Goal: Task Accomplishment & Management: Contribute content

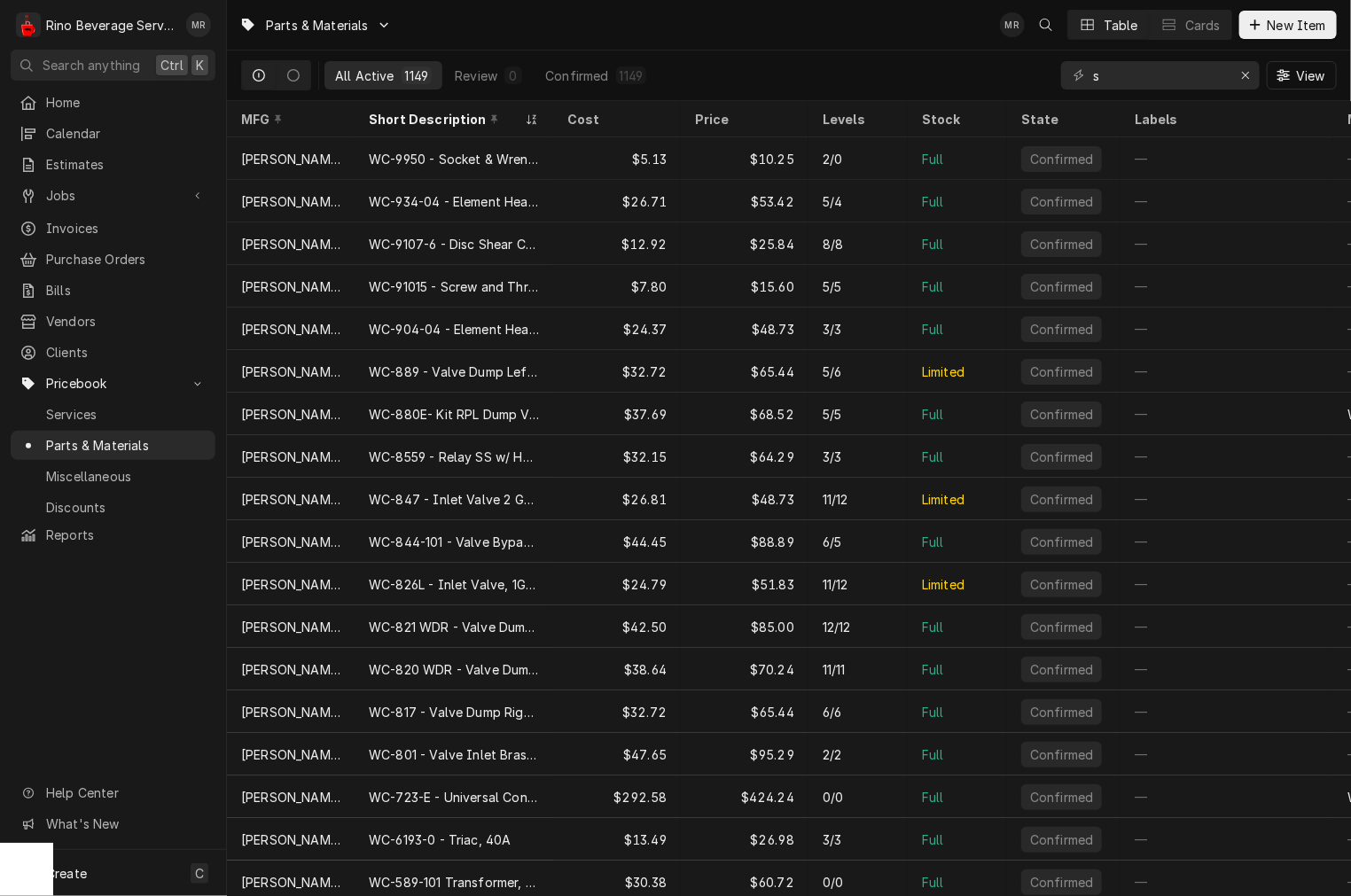
click at [875, 87] on input "s" at bounding box center [1159, 75] width 133 height 28
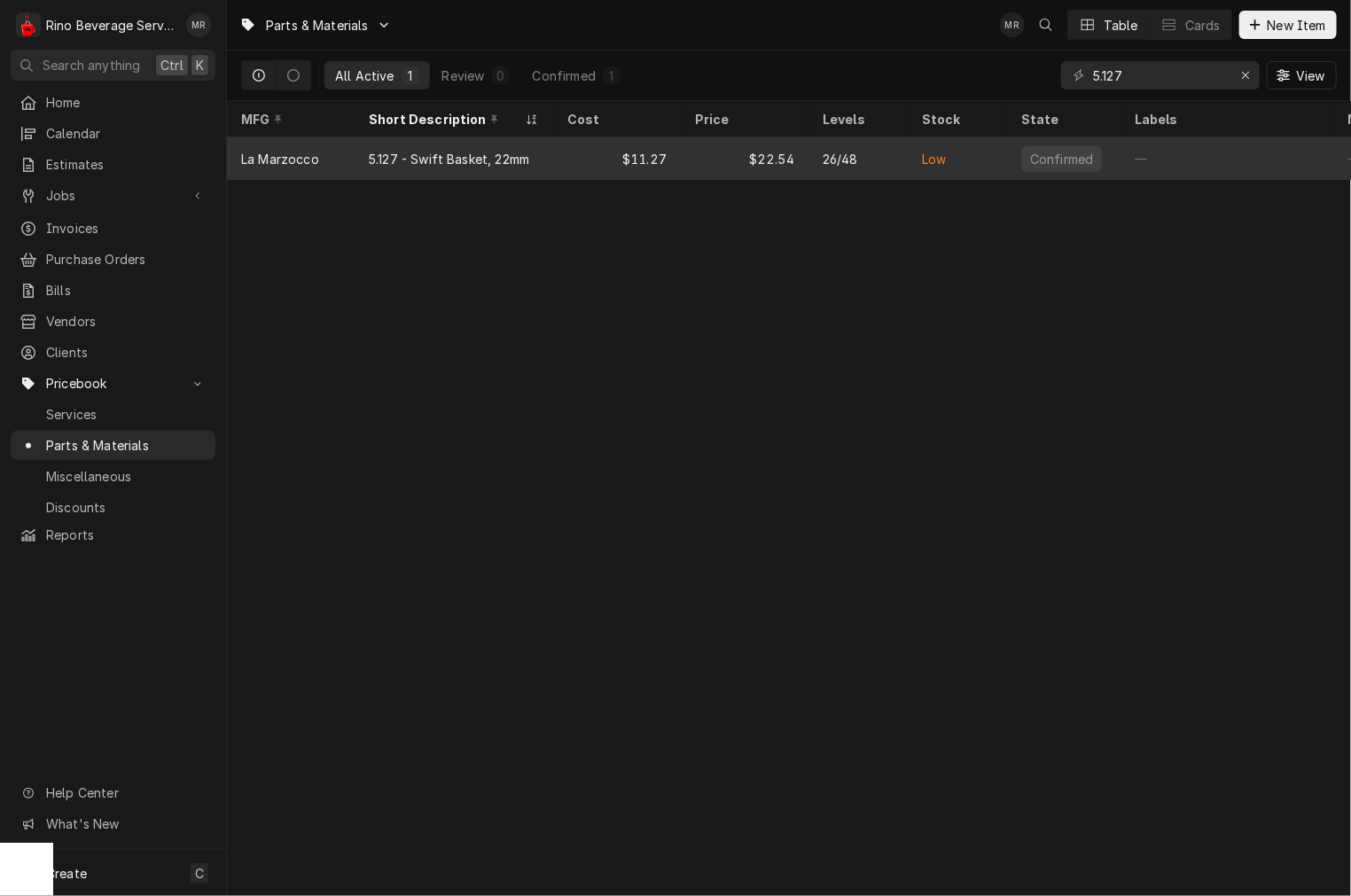
type input "5.127"
drag, startPoint x: 509, startPoint y: 151, endPoint x: 533, endPoint y: 152, distance: 24.0
click at [509, 152] on div "5.127 - Swift Basket, 22mm" at bounding box center [448, 159] width 160 height 19
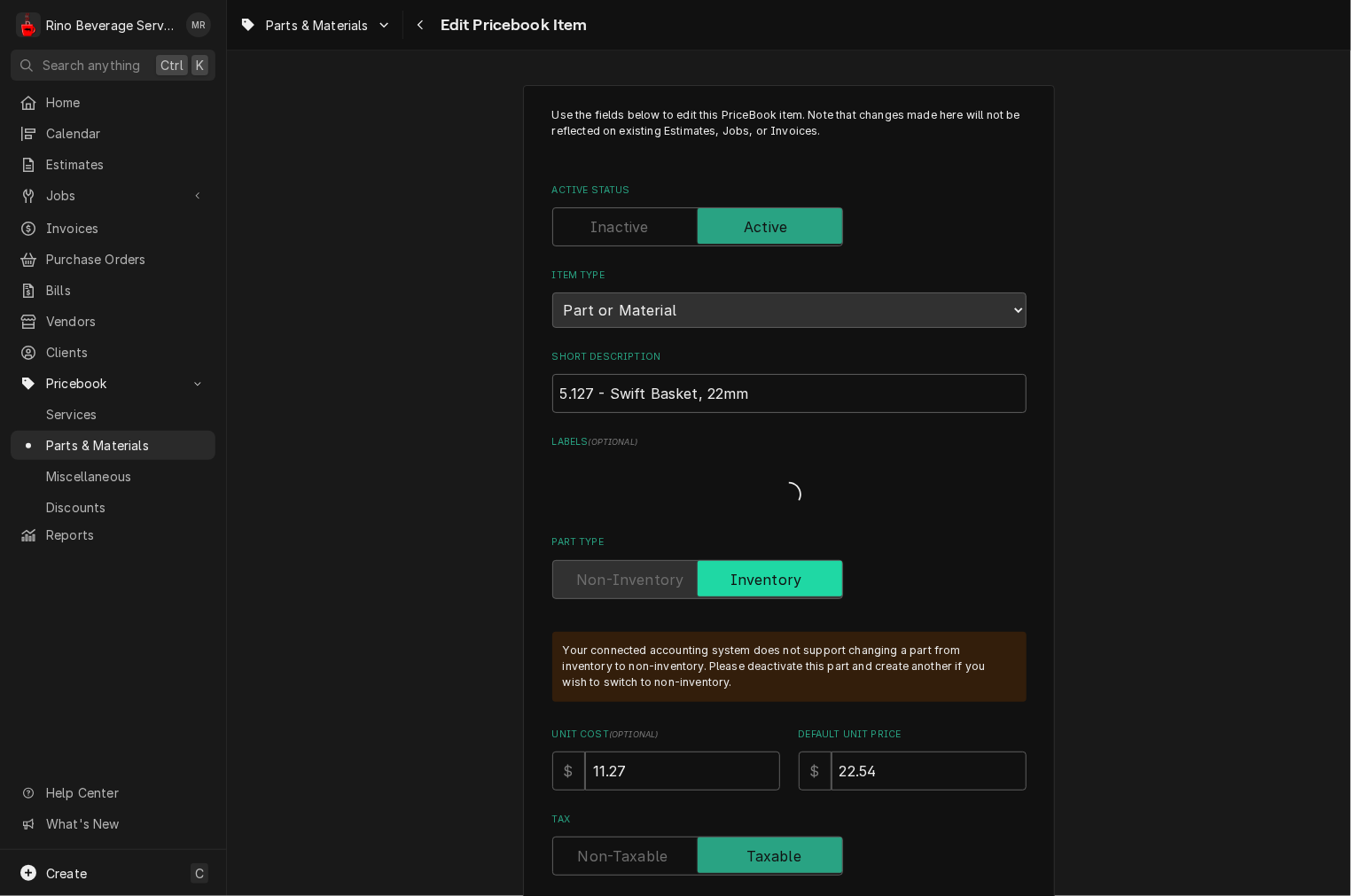
type textarea "x"
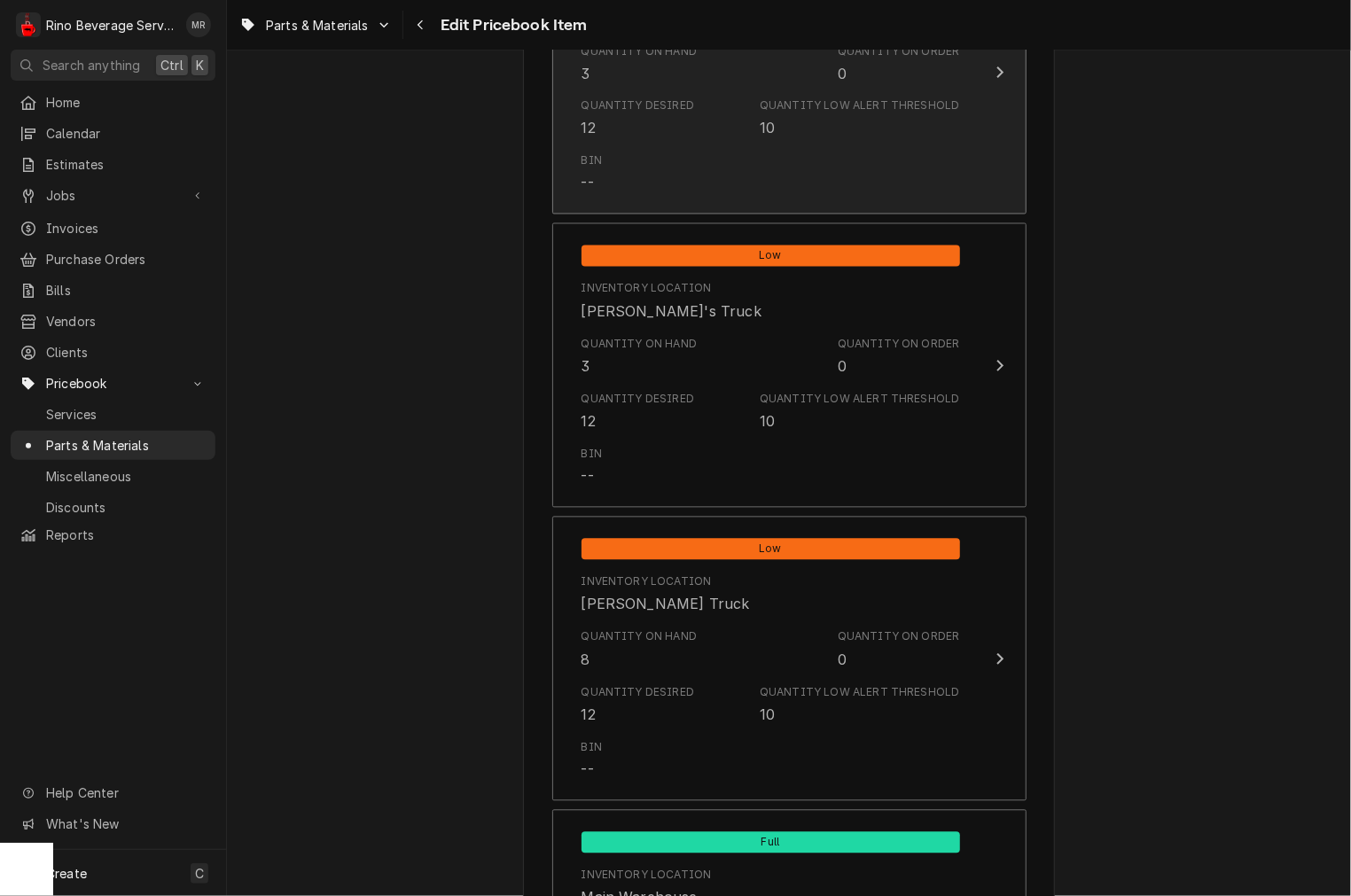
scroll to position [1313, 0]
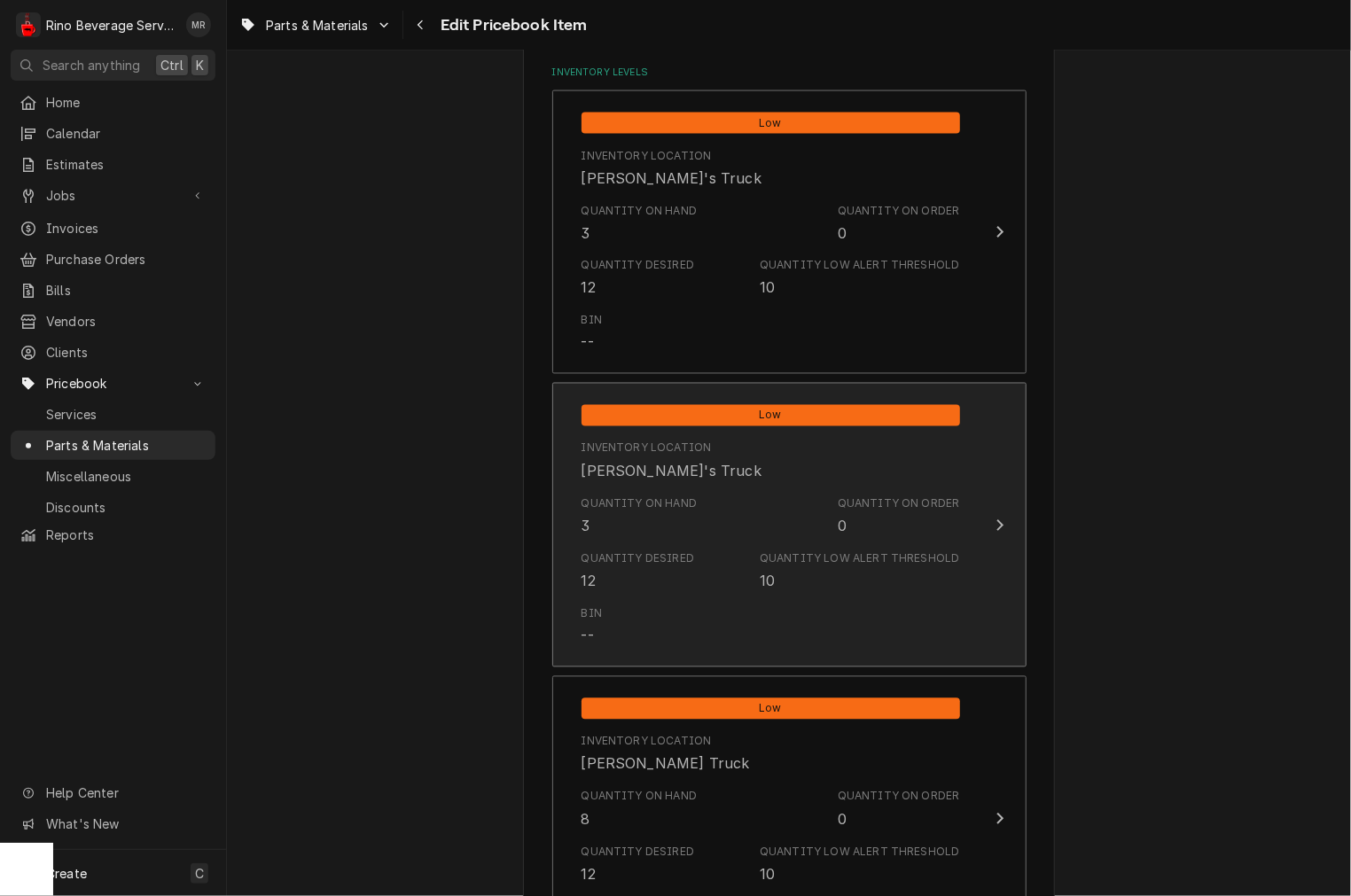
click at [847, 529] on div "Quantity on Order 0" at bounding box center [898, 517] width 122 height 41
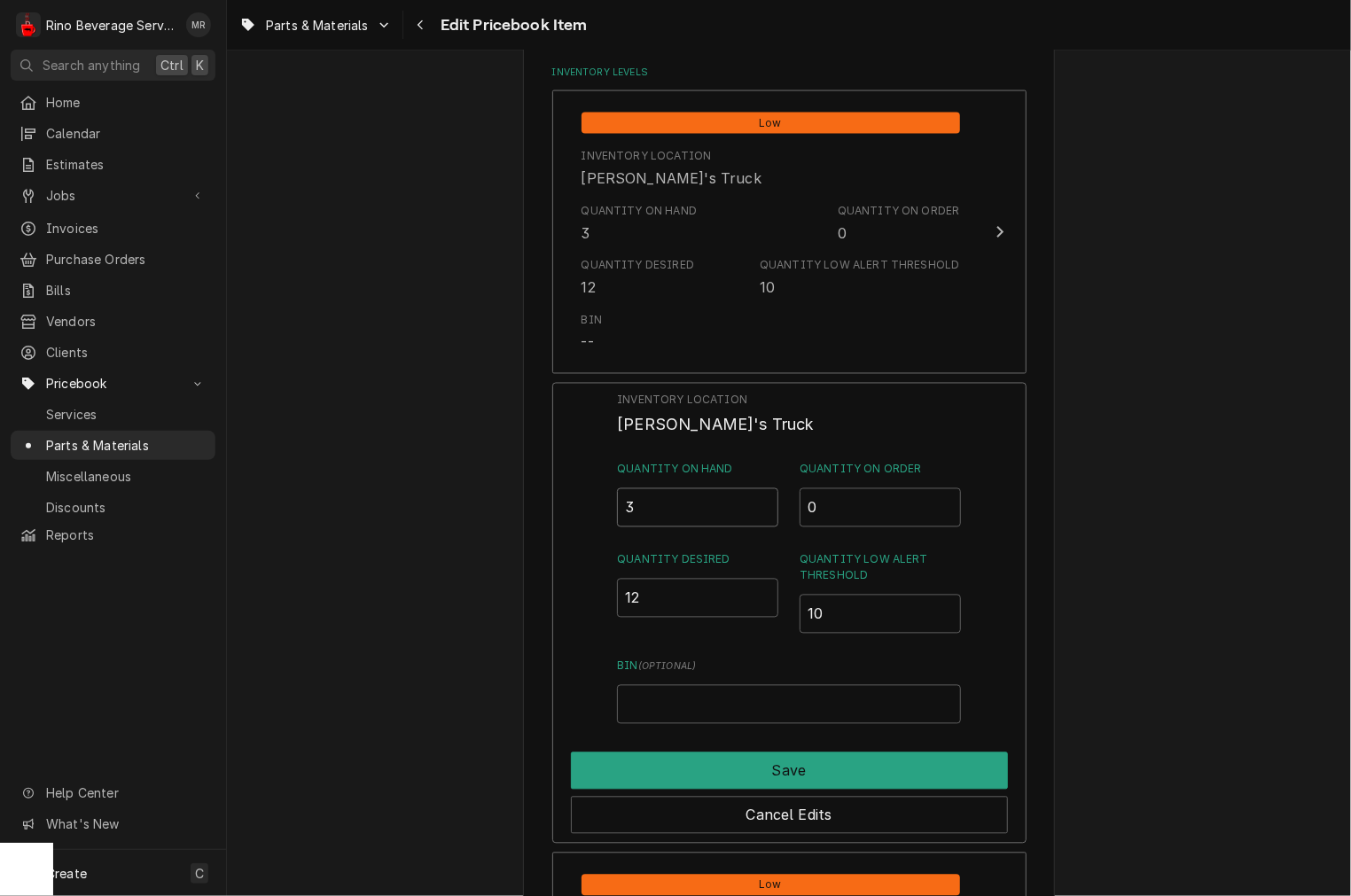
drag, startPoint x: 705, startPoint y: 500, endPoint x: 519, endPoint y: 511, distance: 186.3
click at [581, 497] on div "Inventory Location Dane's Truck Quantity on Hand 3 Quantity on Order 0 Quantity…" at bounding box center [790, 613] width 475 height 461
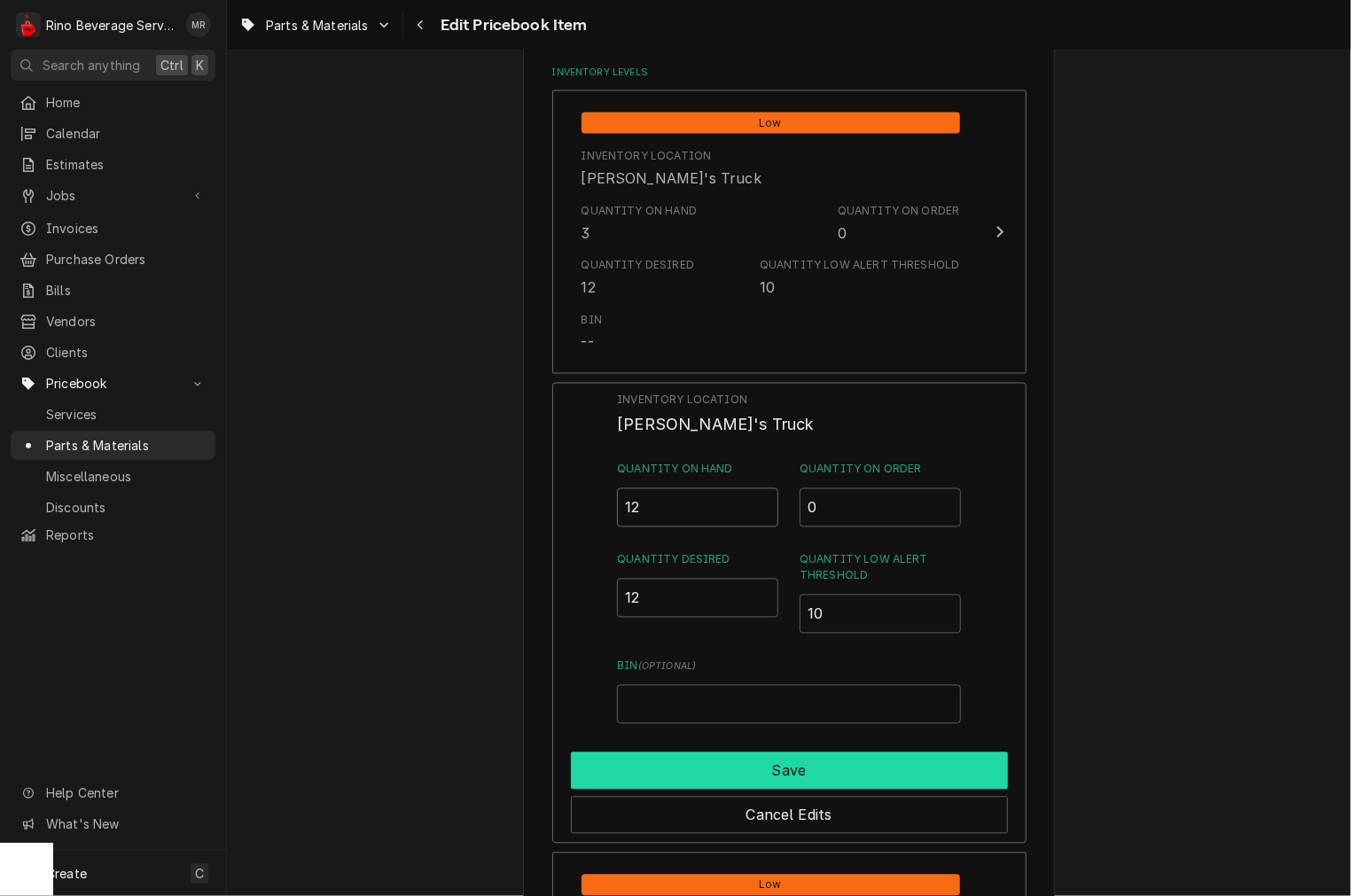
type input "12"
click at [762, 774] on button "Save" at bounding box center [790, 771] width 437 height 37
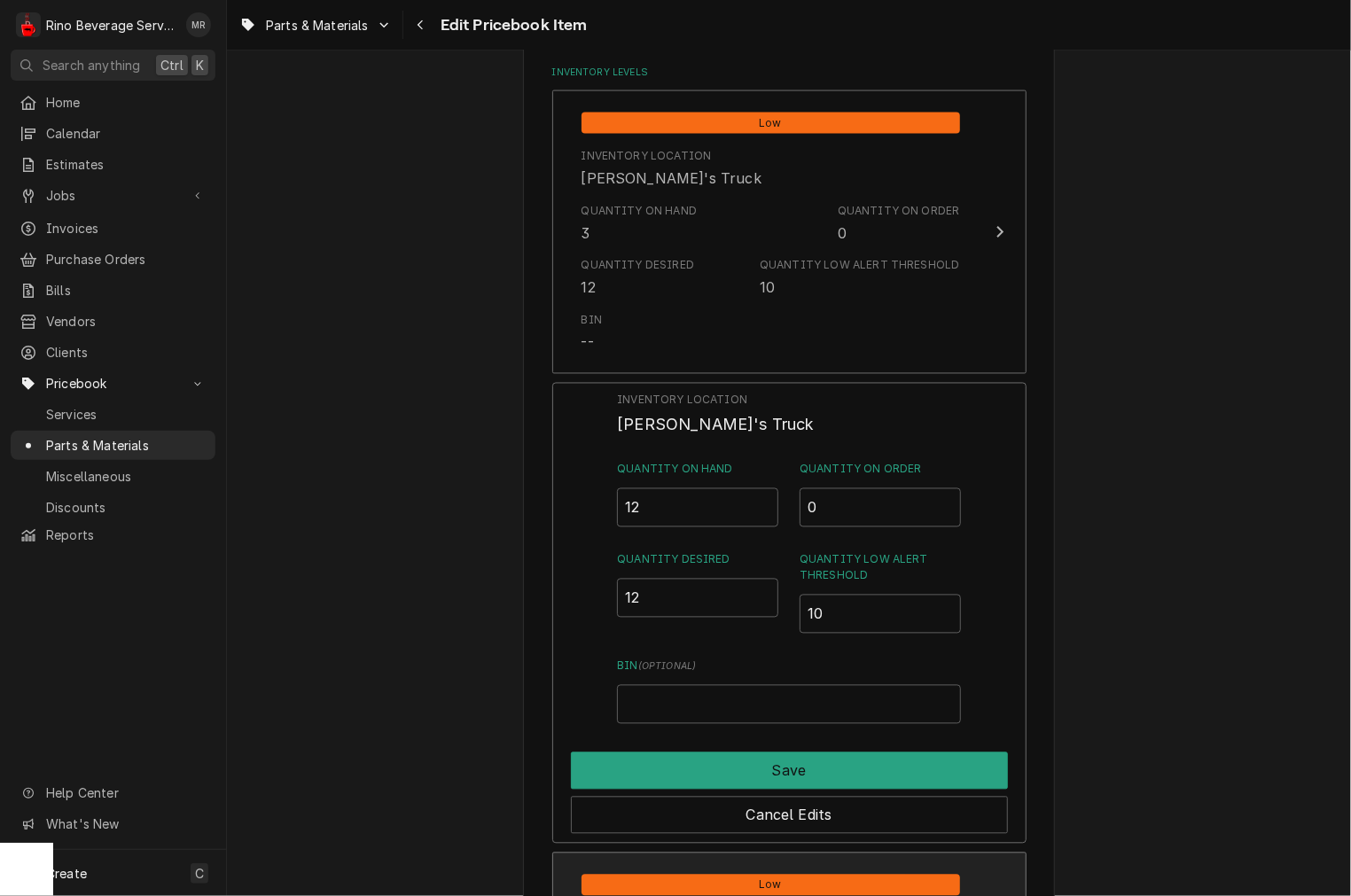
type textarea "x"
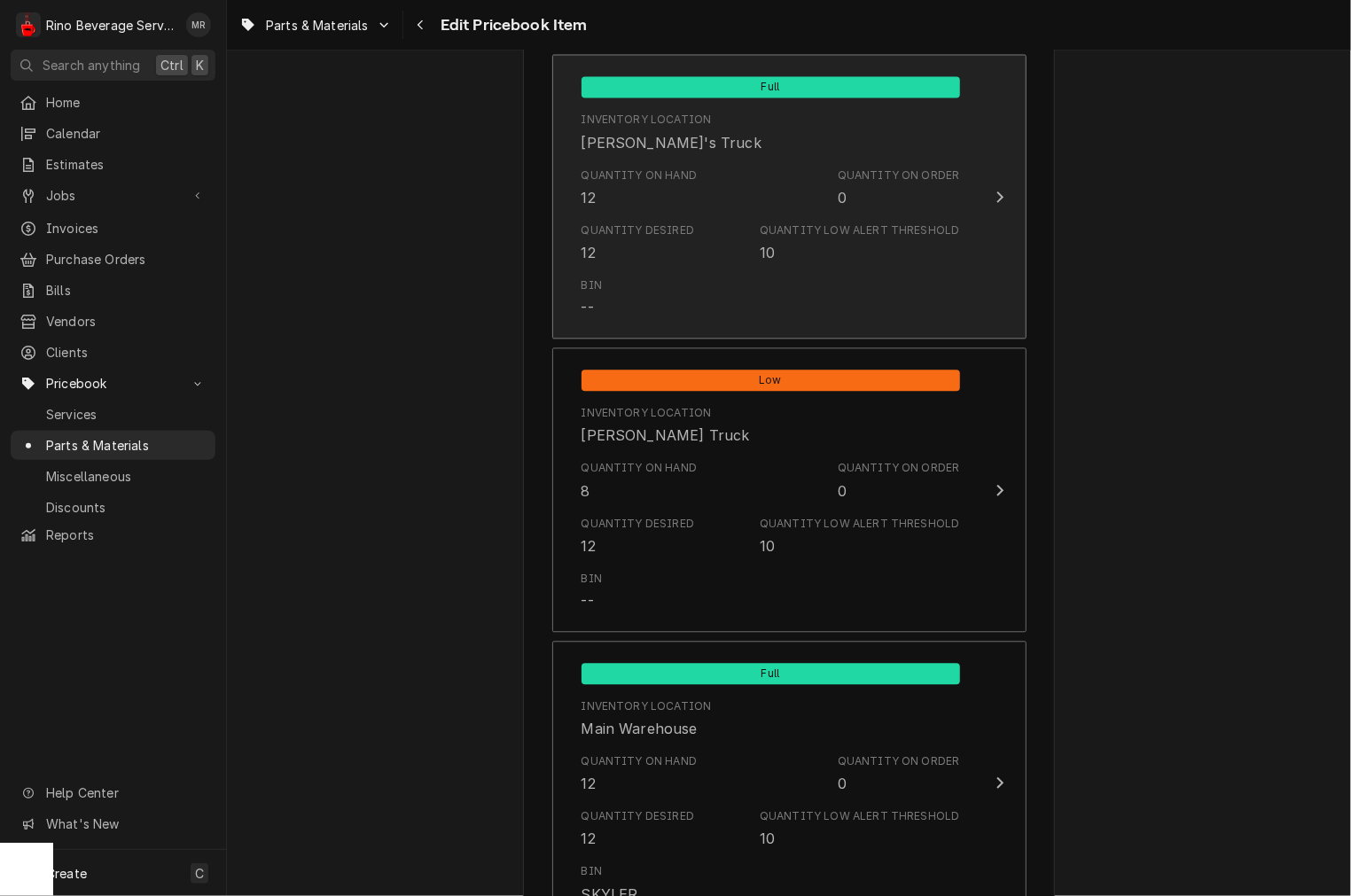
scroll to position [1477, 0]
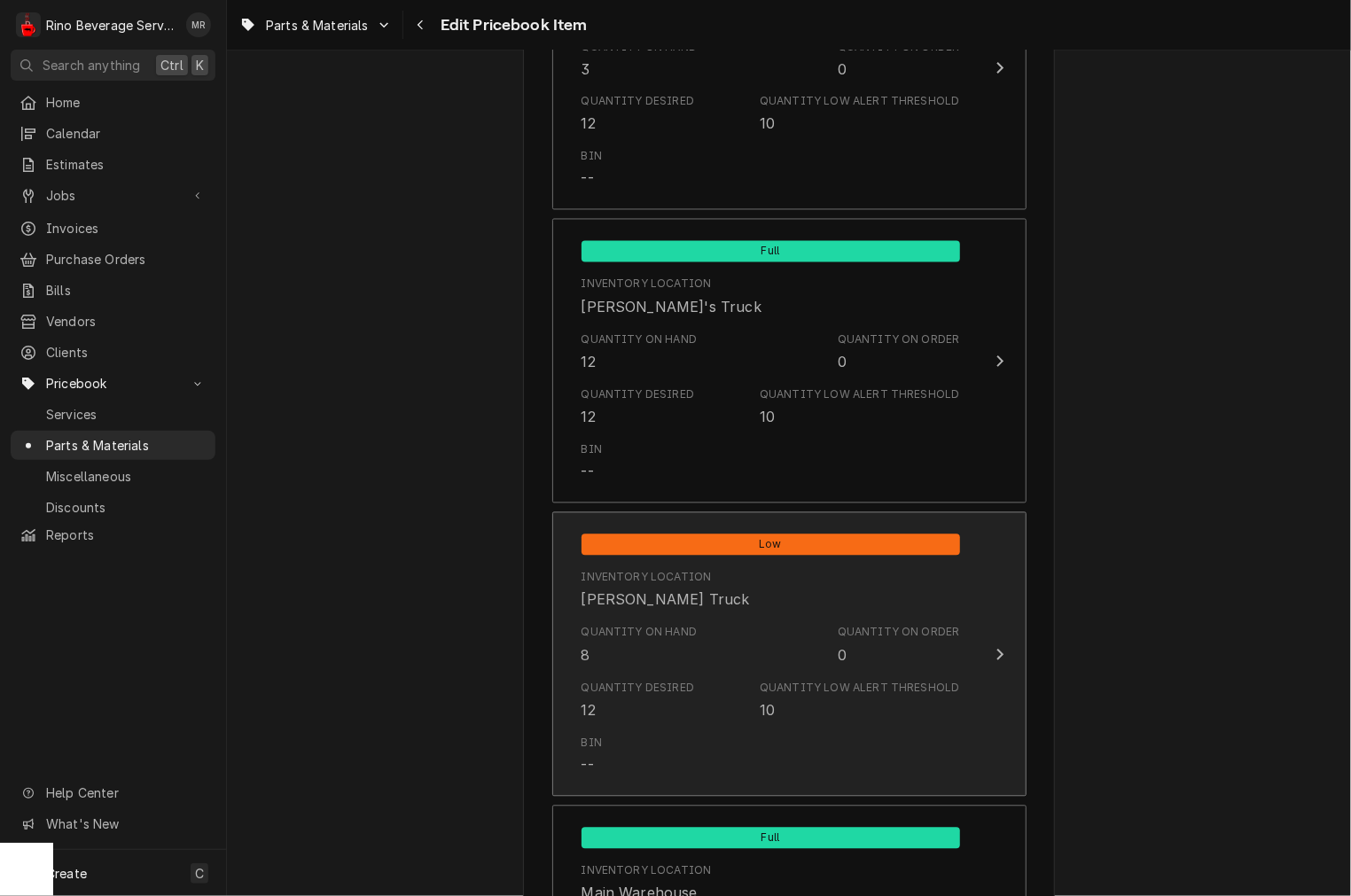
click at [632, 663] on div "Quantity on Hand 8" at bounding box center [639, 646] width 116 height 41
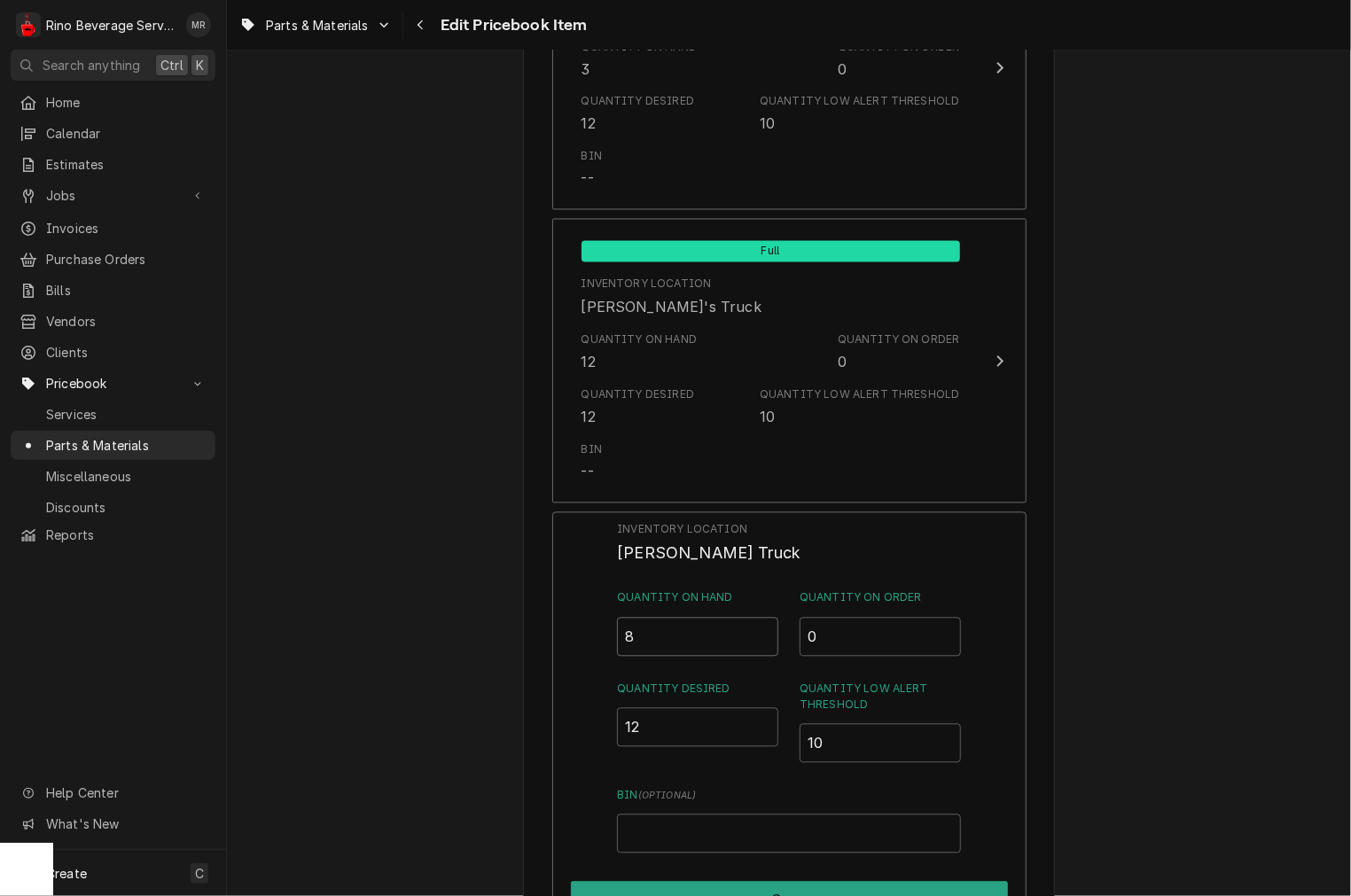
drag, startPoint x: 651, startPoint y: 639, endPoint x: 399, endPoint y: 616, distance: 253.0
click at [404, 627] on div "Use the fields below to edit this PriceBook item. Note that changes made here w…" at bounding box center [789, 40] width 1124 height 2895
type input "12"
click at [609, 890] on button "Save" at bounding box center [790, 901] width 437 height 37
type textarea "x"
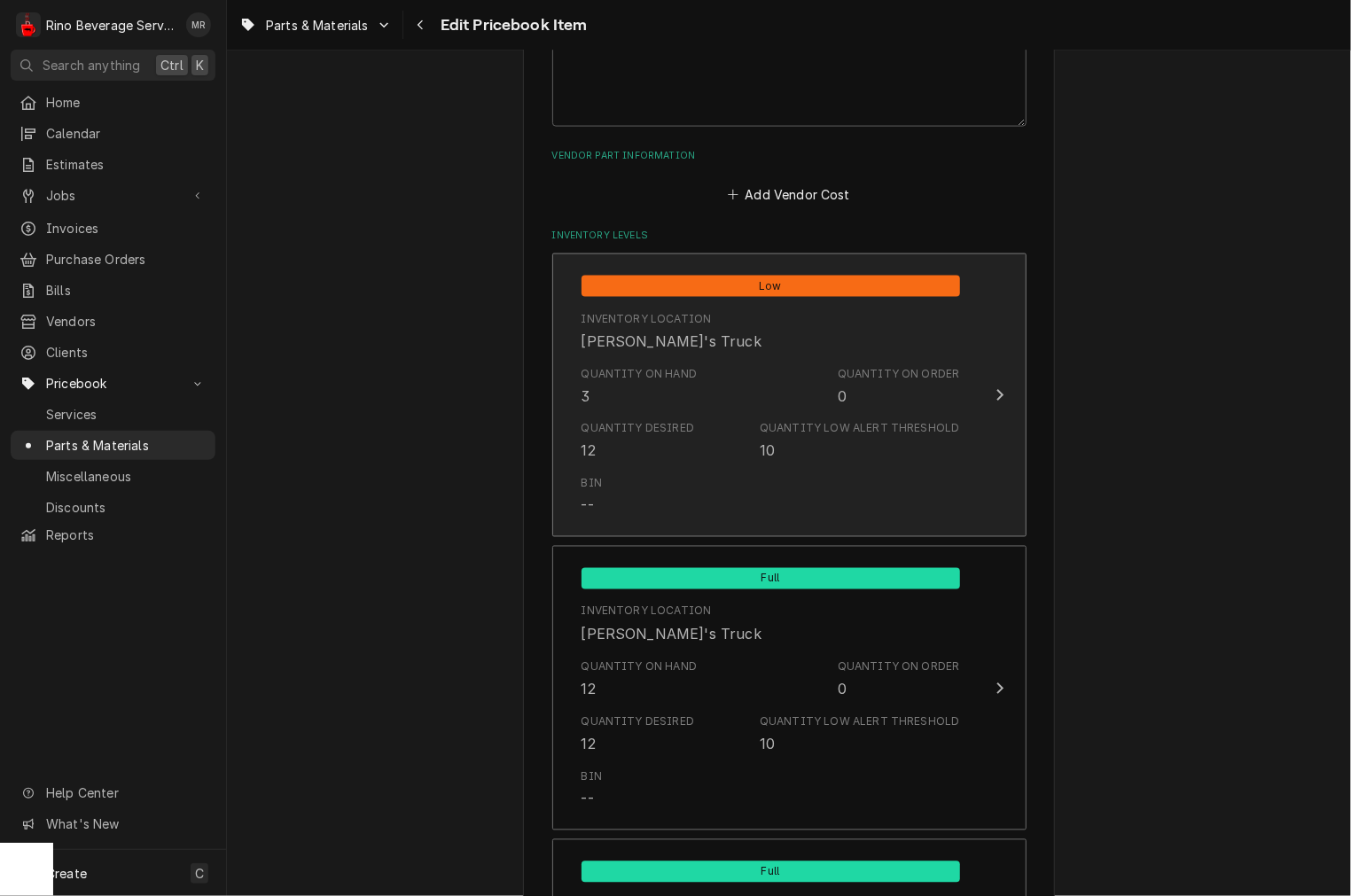
scroll to position [1149, 0]
click at [676, 421] on div "Quantity Desired" at bounding box center [638, 429] width 114 height 16
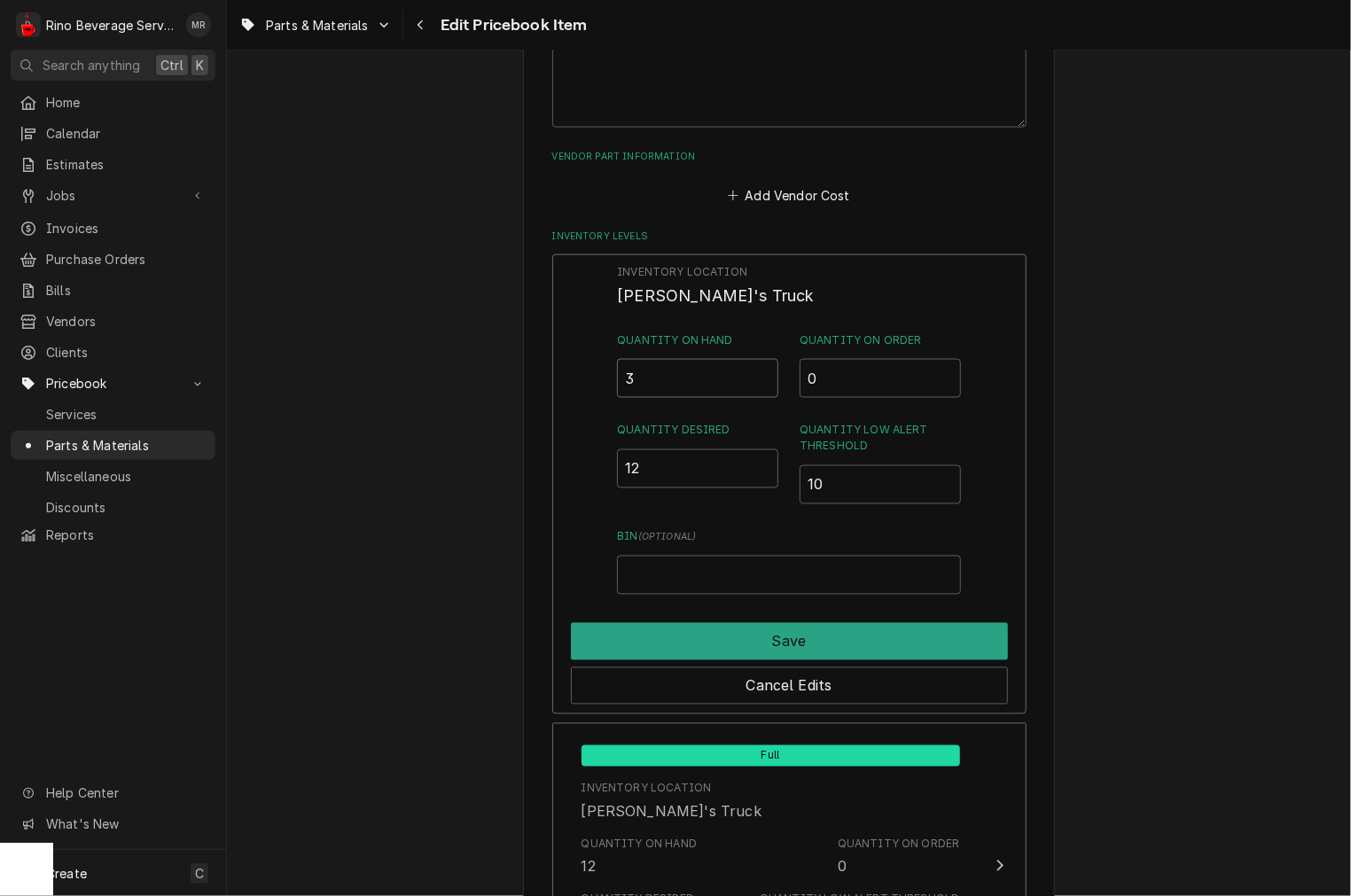
drag, startPoint x: 665, startPoint y: 393, endPoint x: 401, endPoint y: 375, distance: 264.6
click at [408, 377] on div "Use the fields below to edit this PriceBook item. Note that changes made here w…" at bounding box center [789, 368] width 1124 height 2895
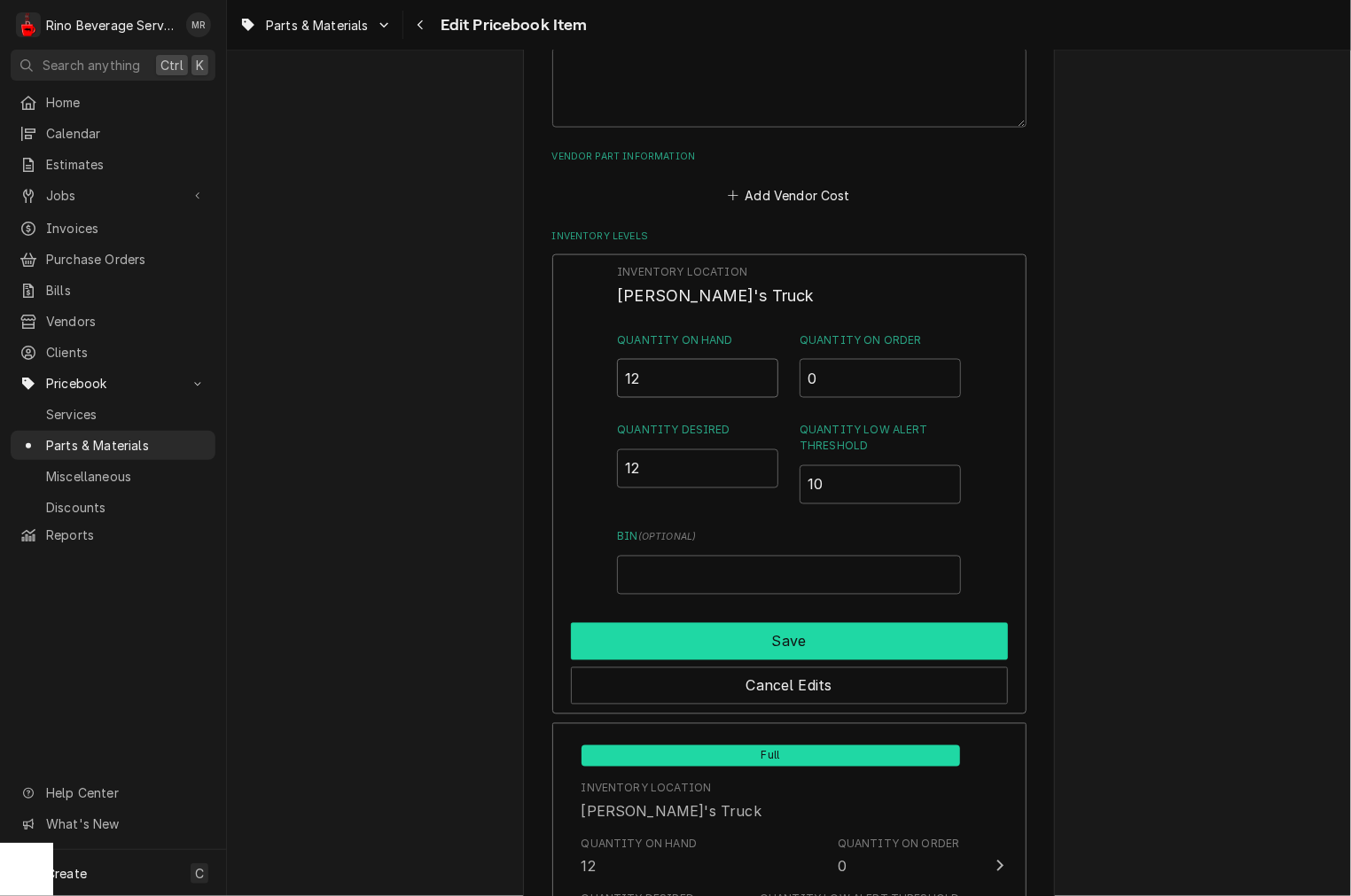
type input "12"
click at [684, 635] on button "Save" at bounding box center [790, 642] width 437 height 37
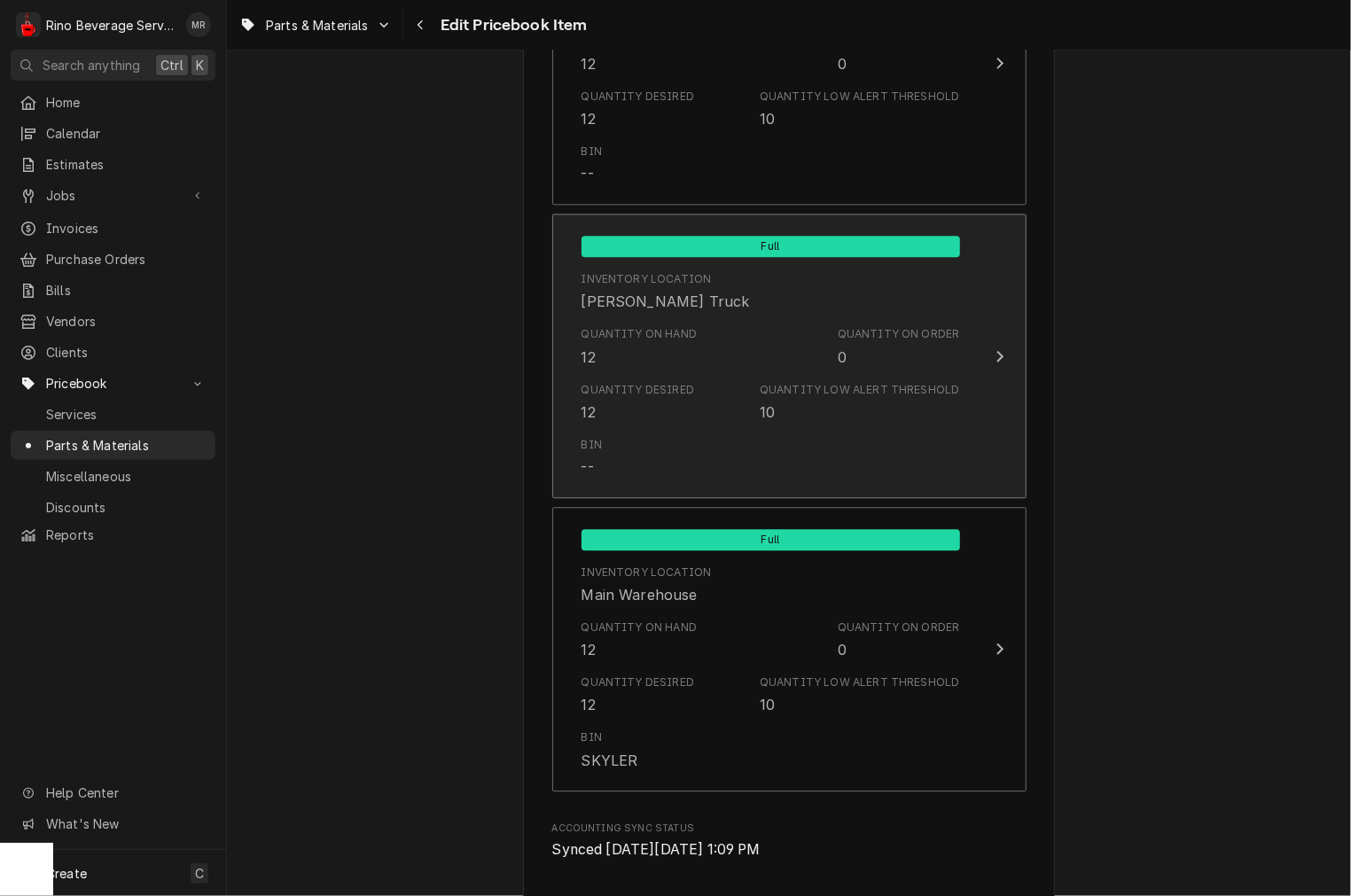
scroll to position [2059, 0]
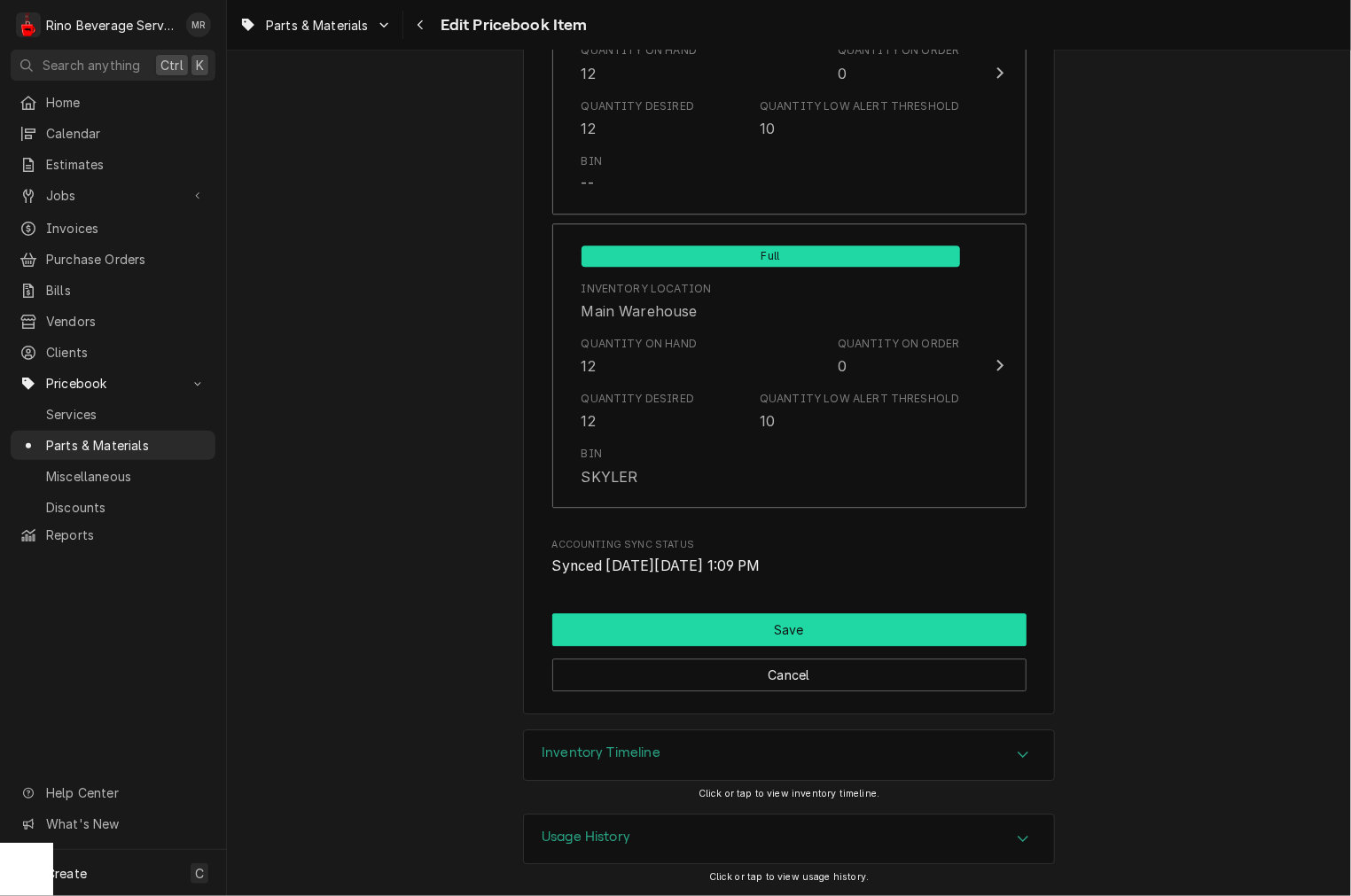
click at [685, 628] on button "Save" at bounding box center [790, 629] width 475 height 33
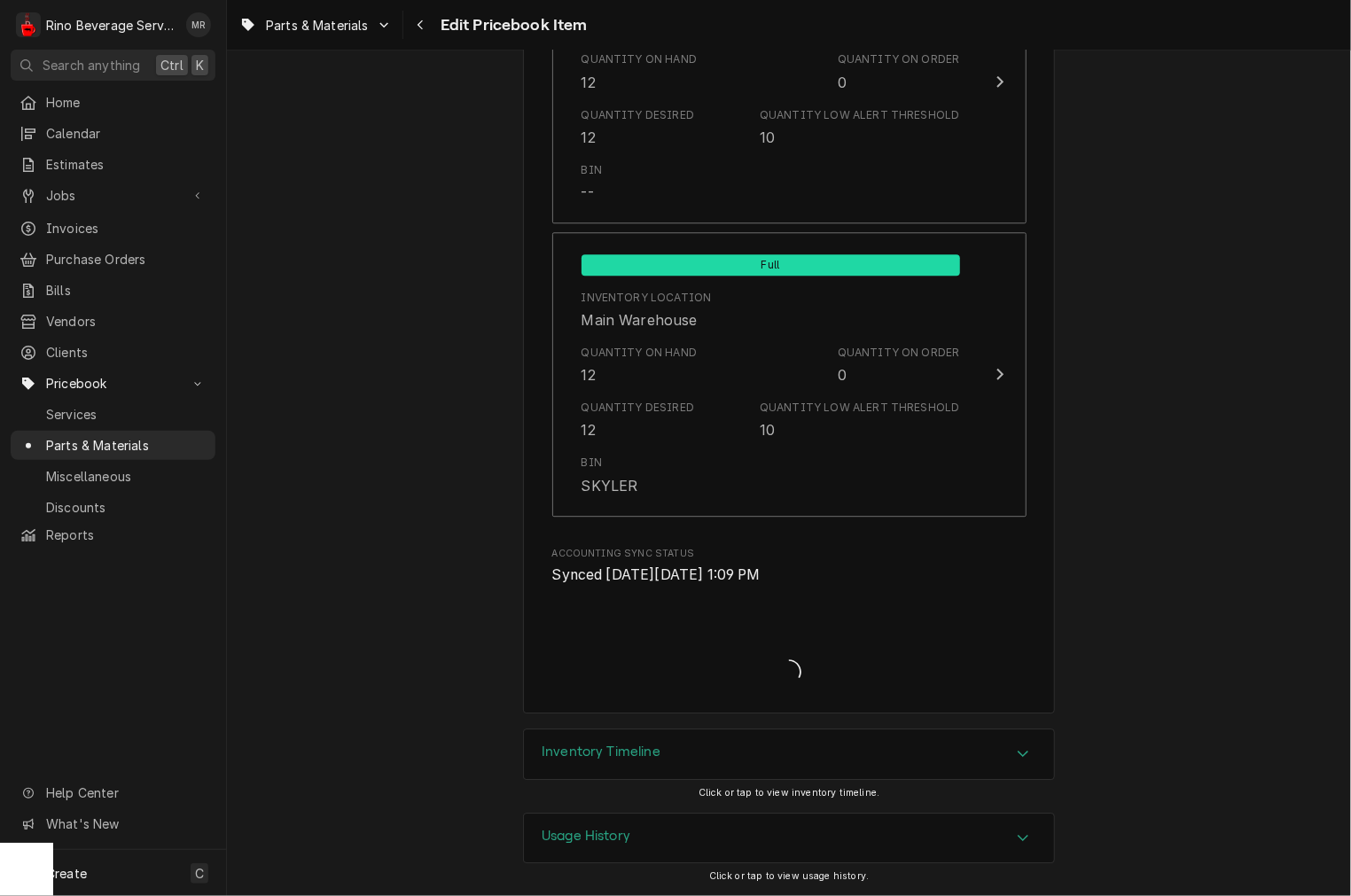
scroll to position [2050, 0]
type textarea "x"
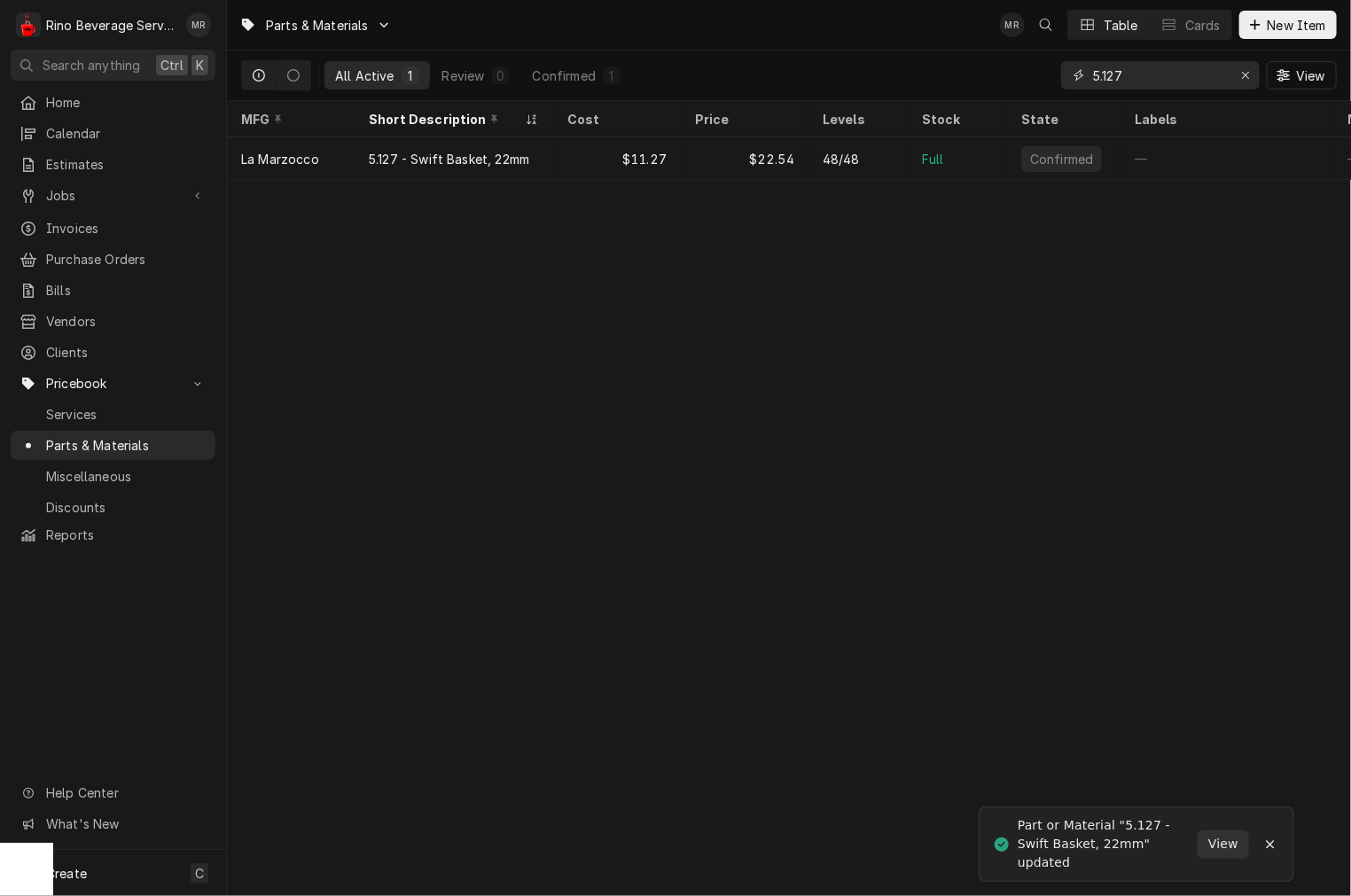
drag, startPoint x: 1077, startPoint y: 60, endPoint x: 909, endPoint y: 28, distance: 171.0
click at [931, 33] on div "Parts & Materials MR Table Cards New Item All Active 1 Review 0 Confirmed 1 5.1…" at bounding box center [789, 50] width 1124 height 101
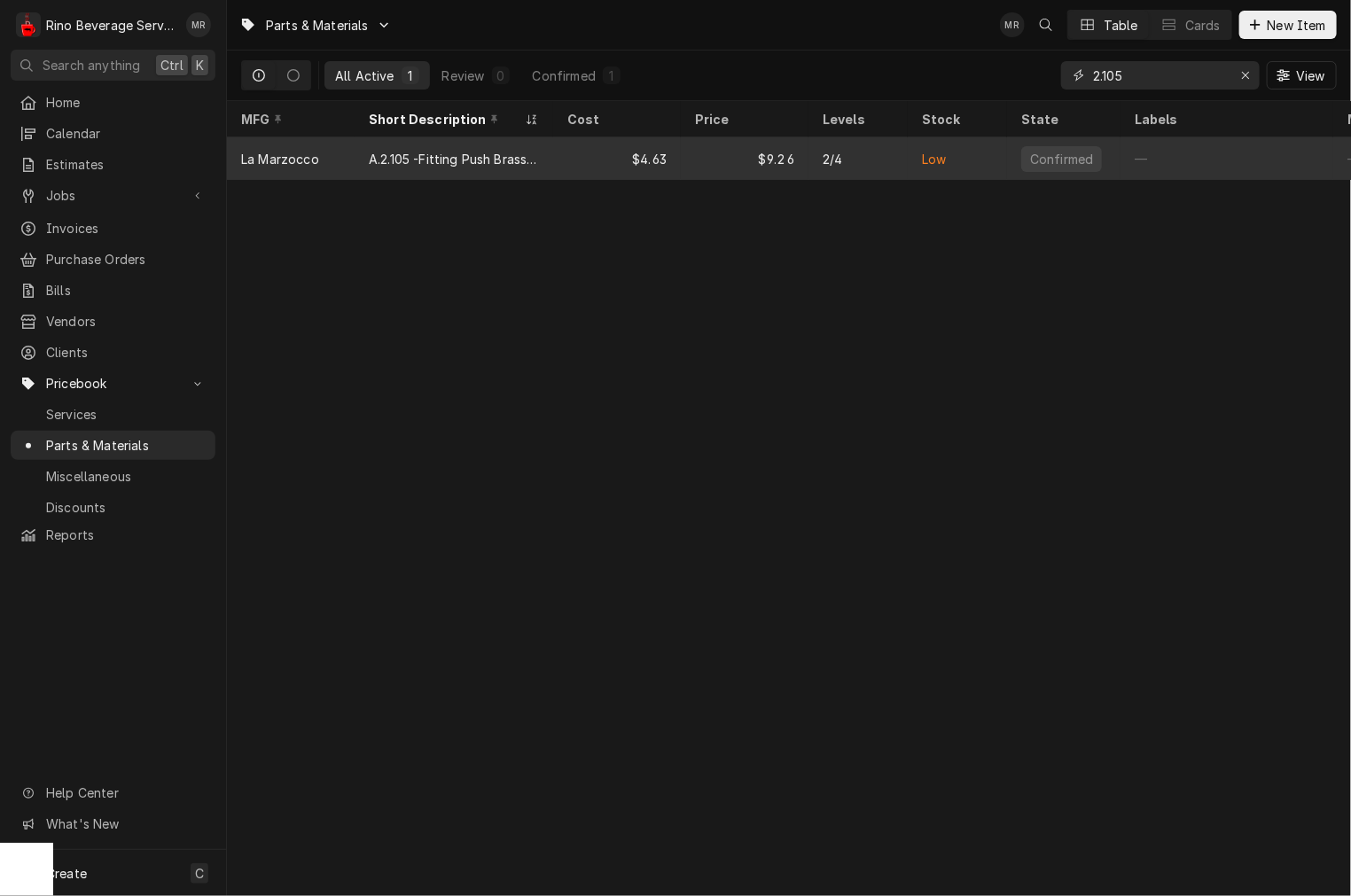
type input "2.105"
click at [408, 159] on div "A.2.105 -Fitting Push Brass, KB90 Linea PB -Modbar" at bounding box center [453, 159] width 170 height 19
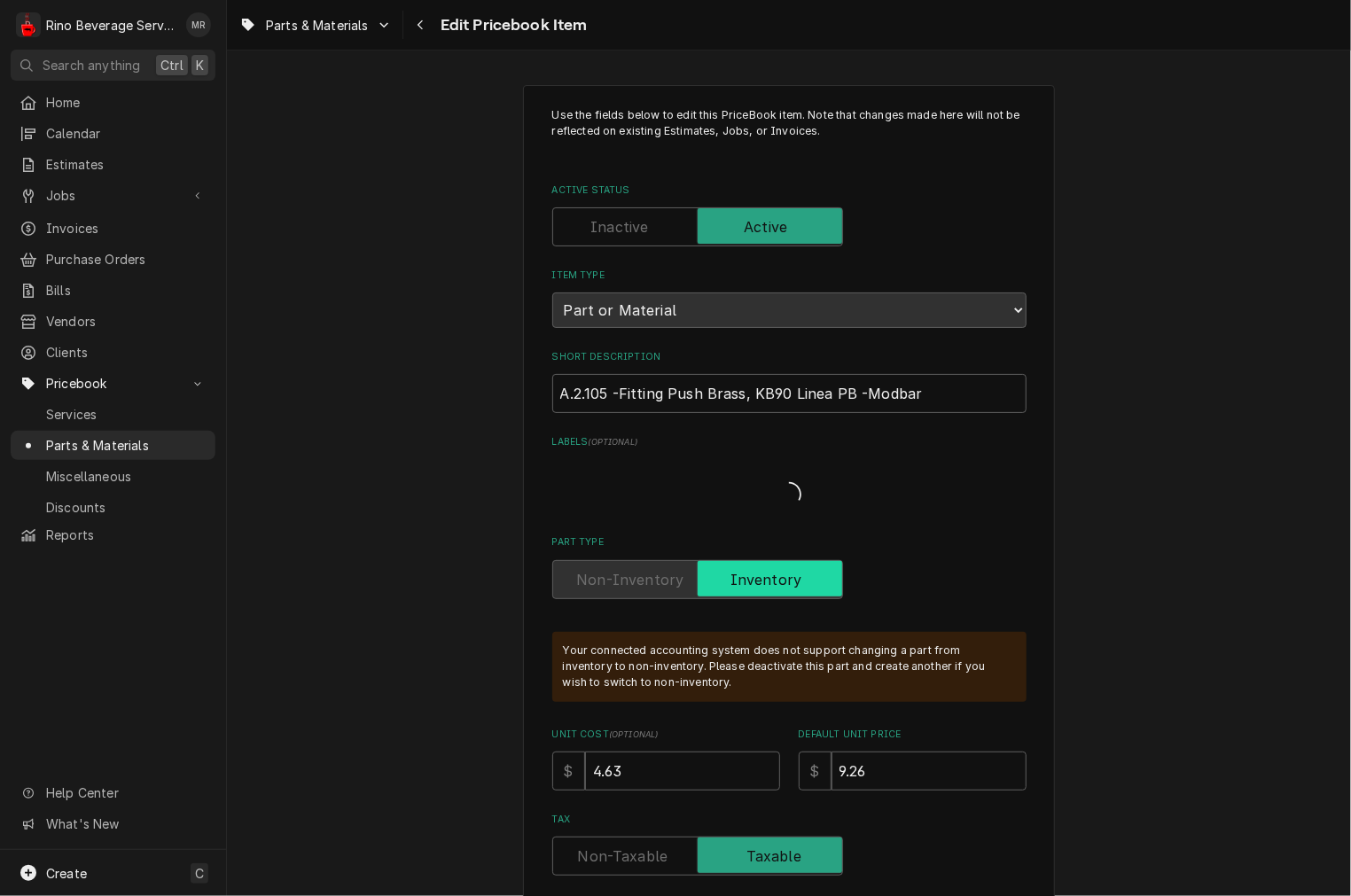
type textarea "x"
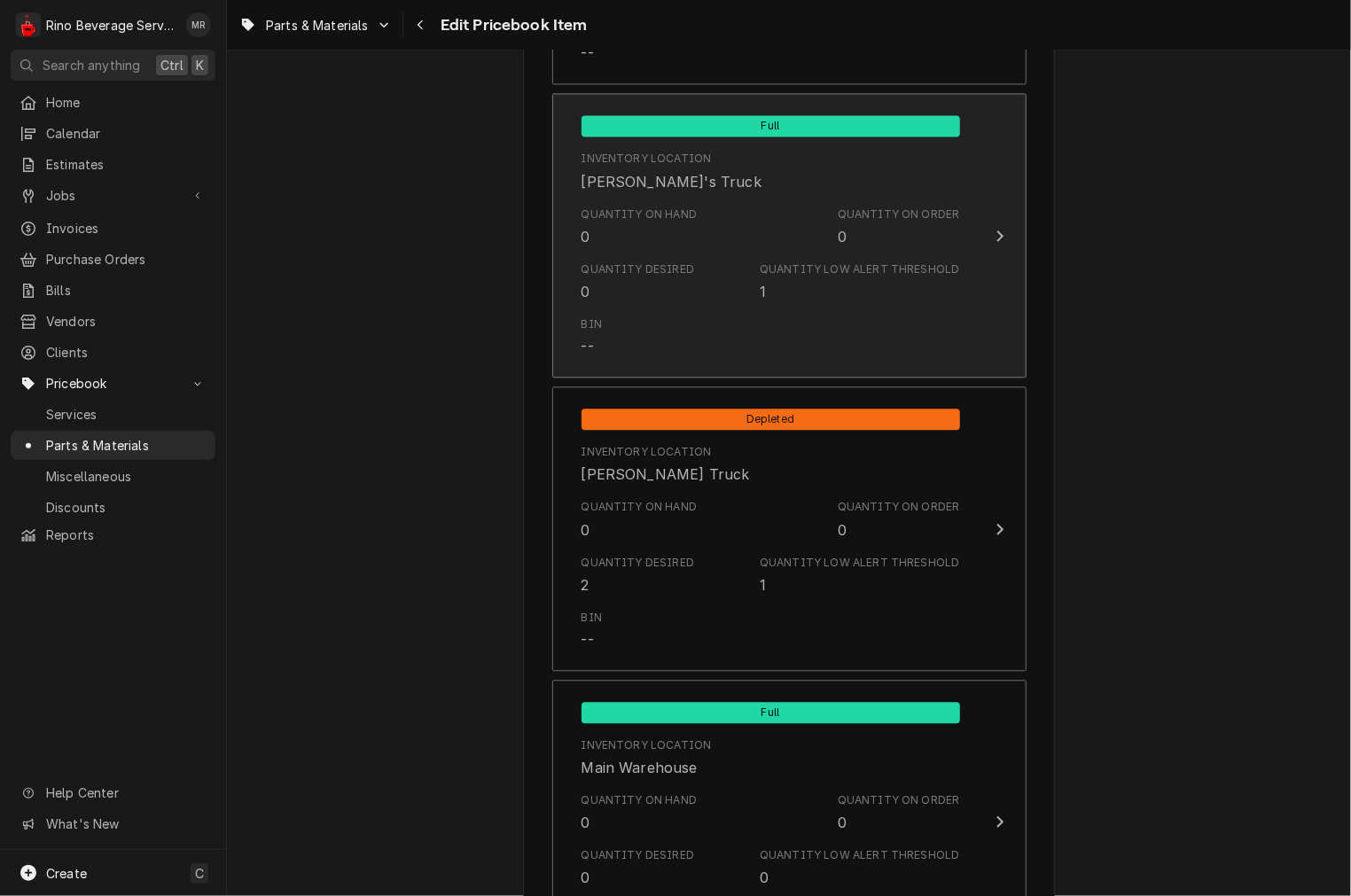
scroll to position [1641, 0]
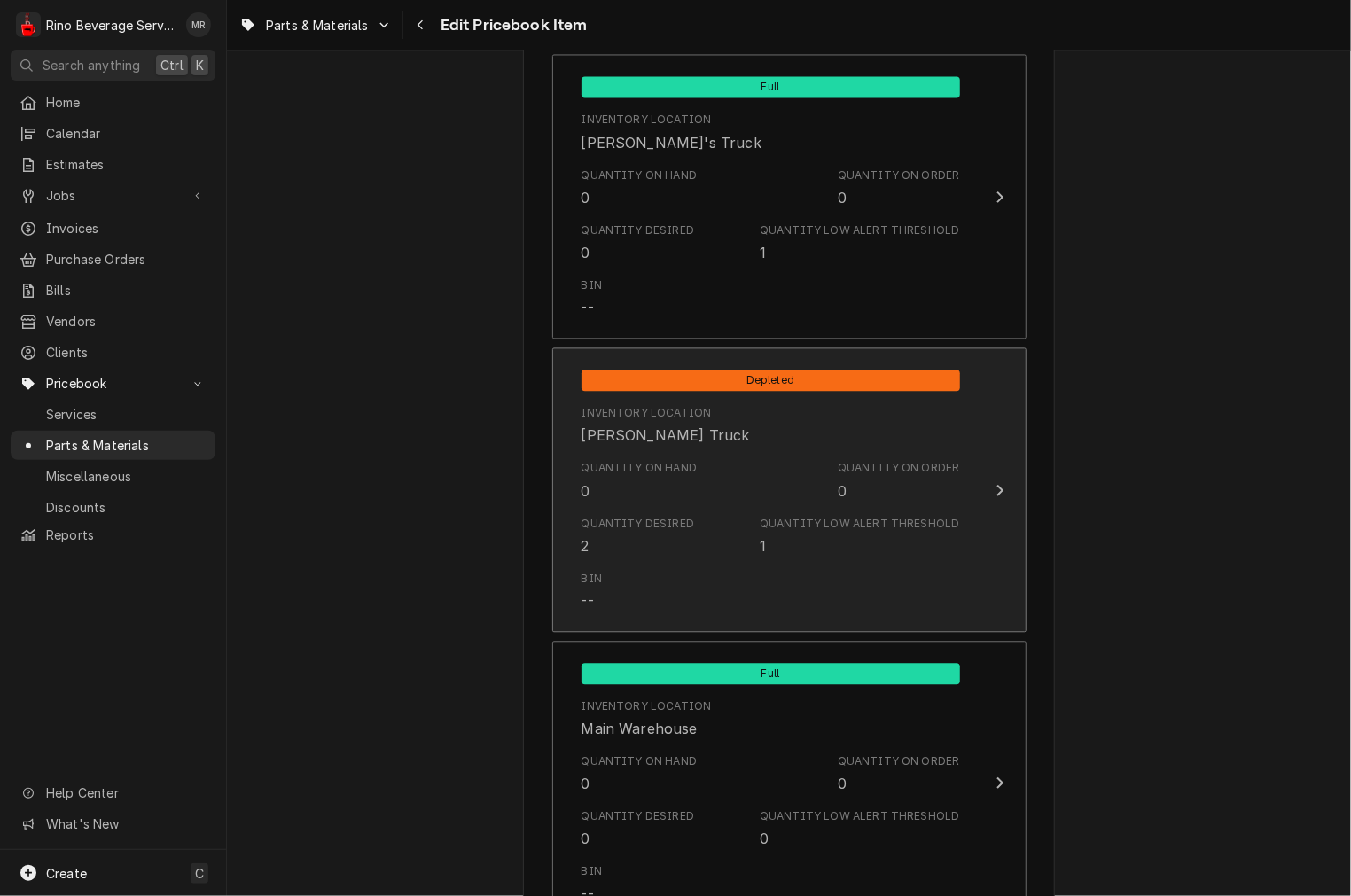
click at [684, 497] on div "Quantity on Hand 0" at bounding box center [639, 480] width 116 height 41
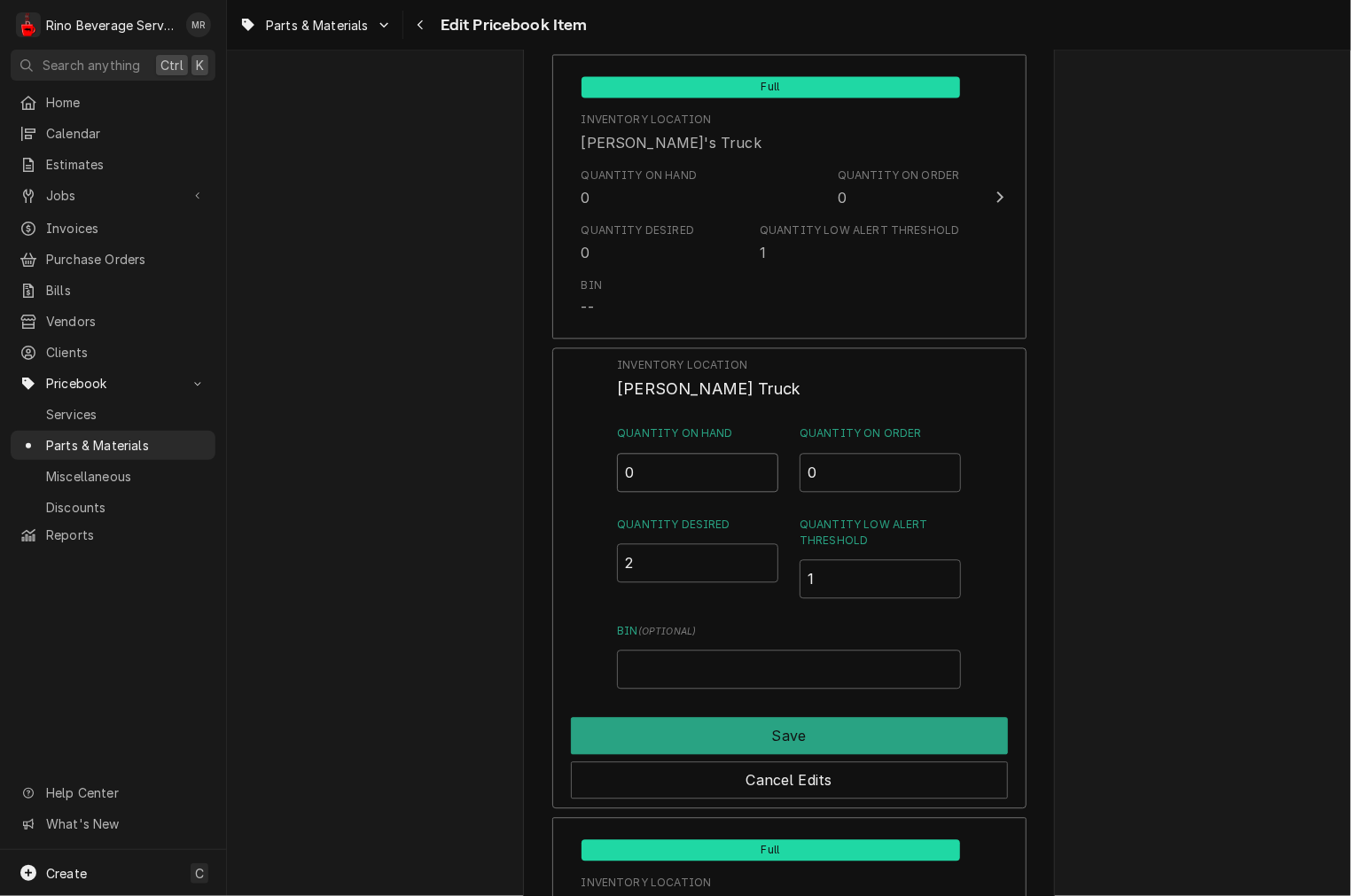
drag, startPoint x: 687, startPoint y: 465, endPoint x: 303, endPoint y: 408, distance: 388.2
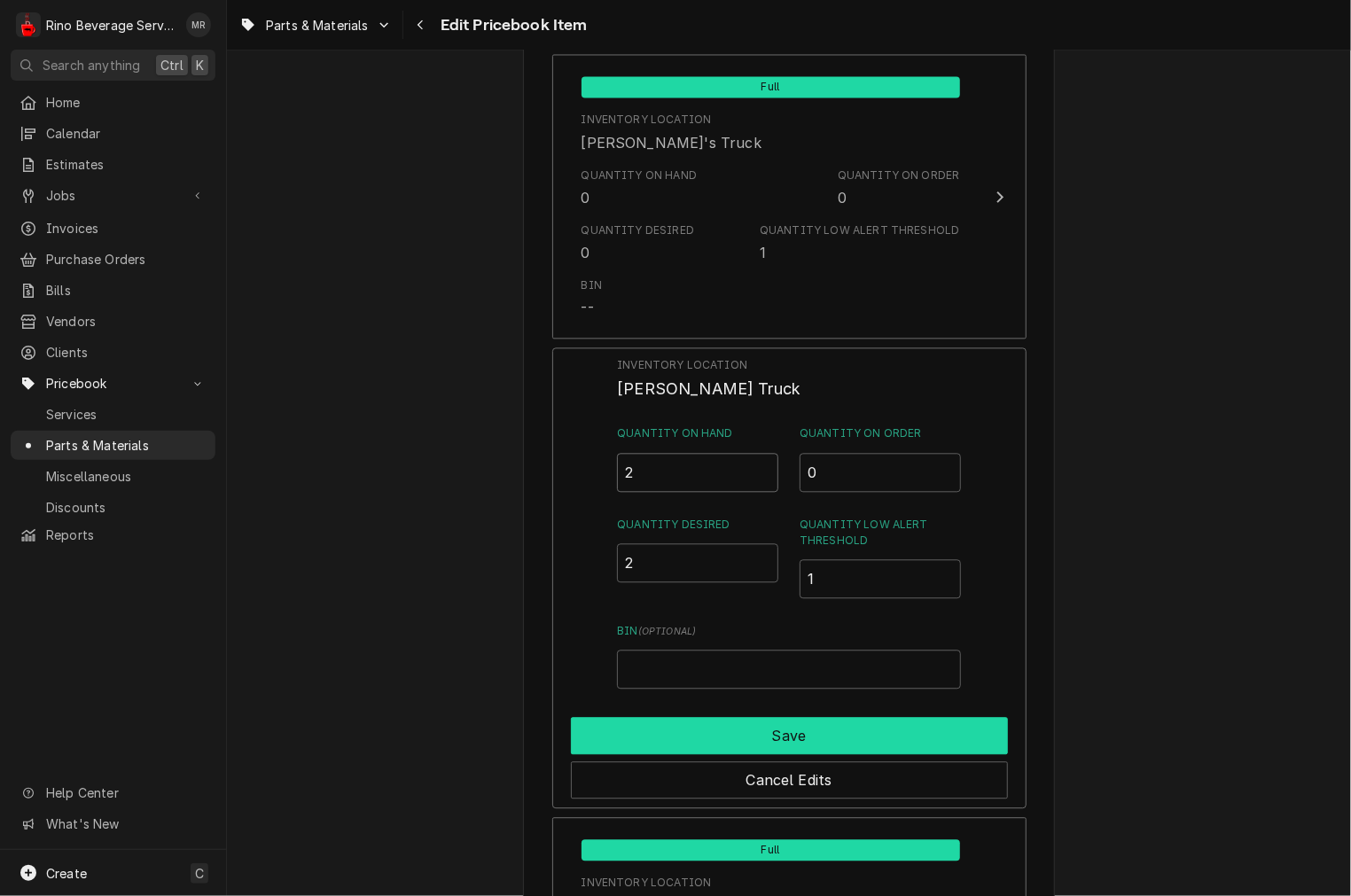
type input "2"
click at [701, 730] on button "Save" at bounding box center [790, 736] width 437 height 37
type textarea "x"
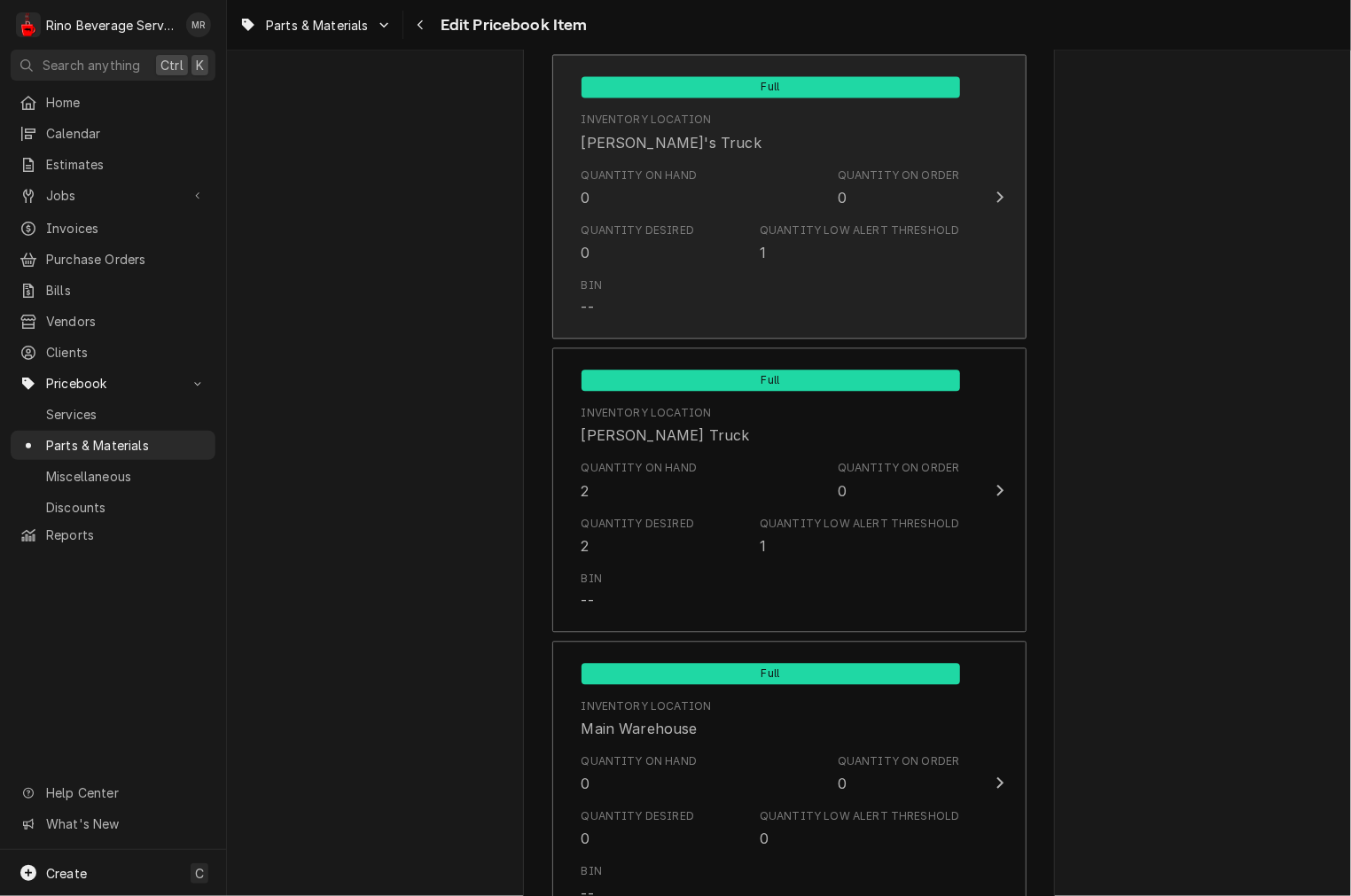
click at [852, 234] on div "Quantity Low Alert Threshold" at bounding box center [859, 230] width 199 height 16
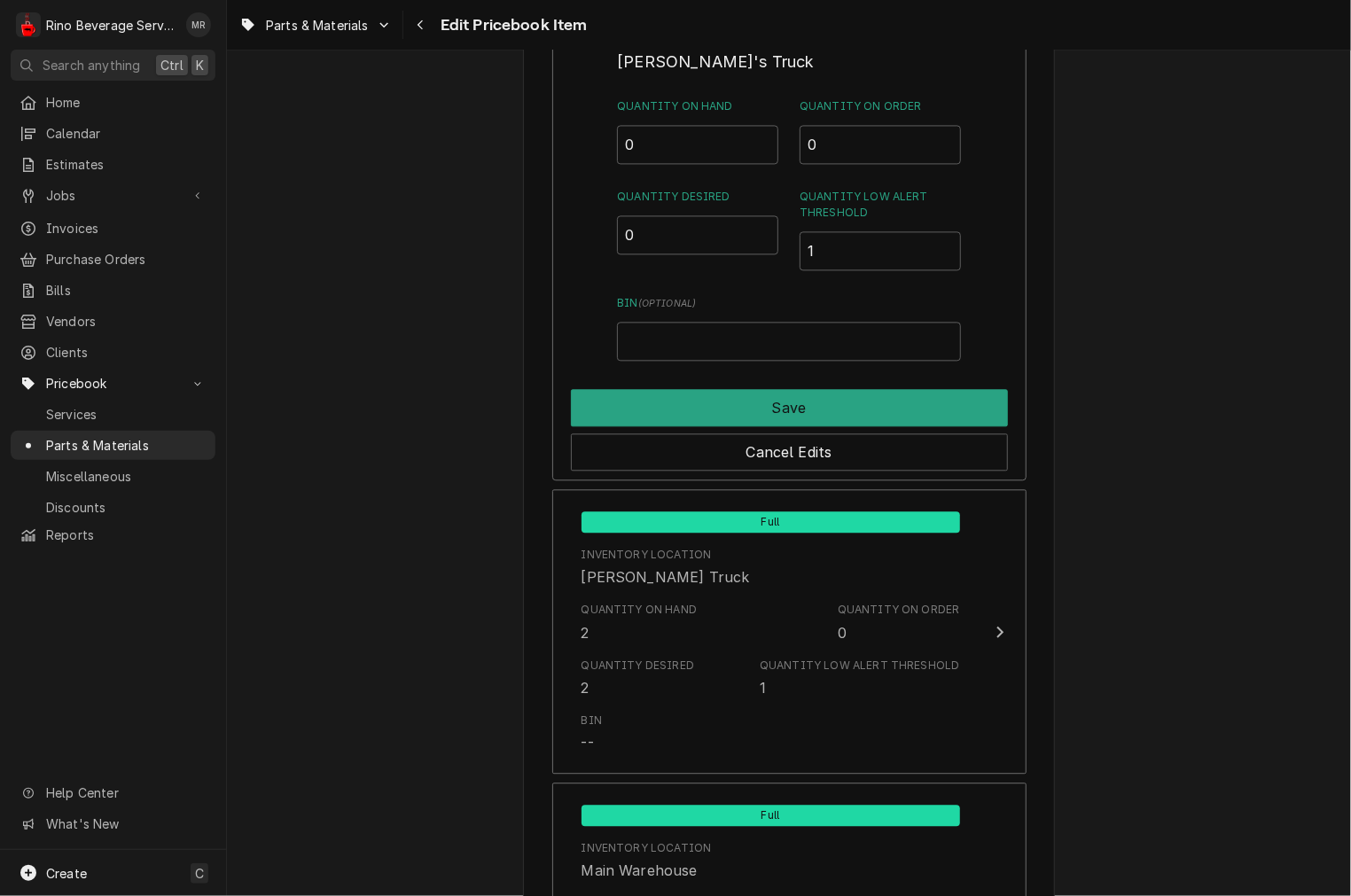
scroll to position [1653, 0]
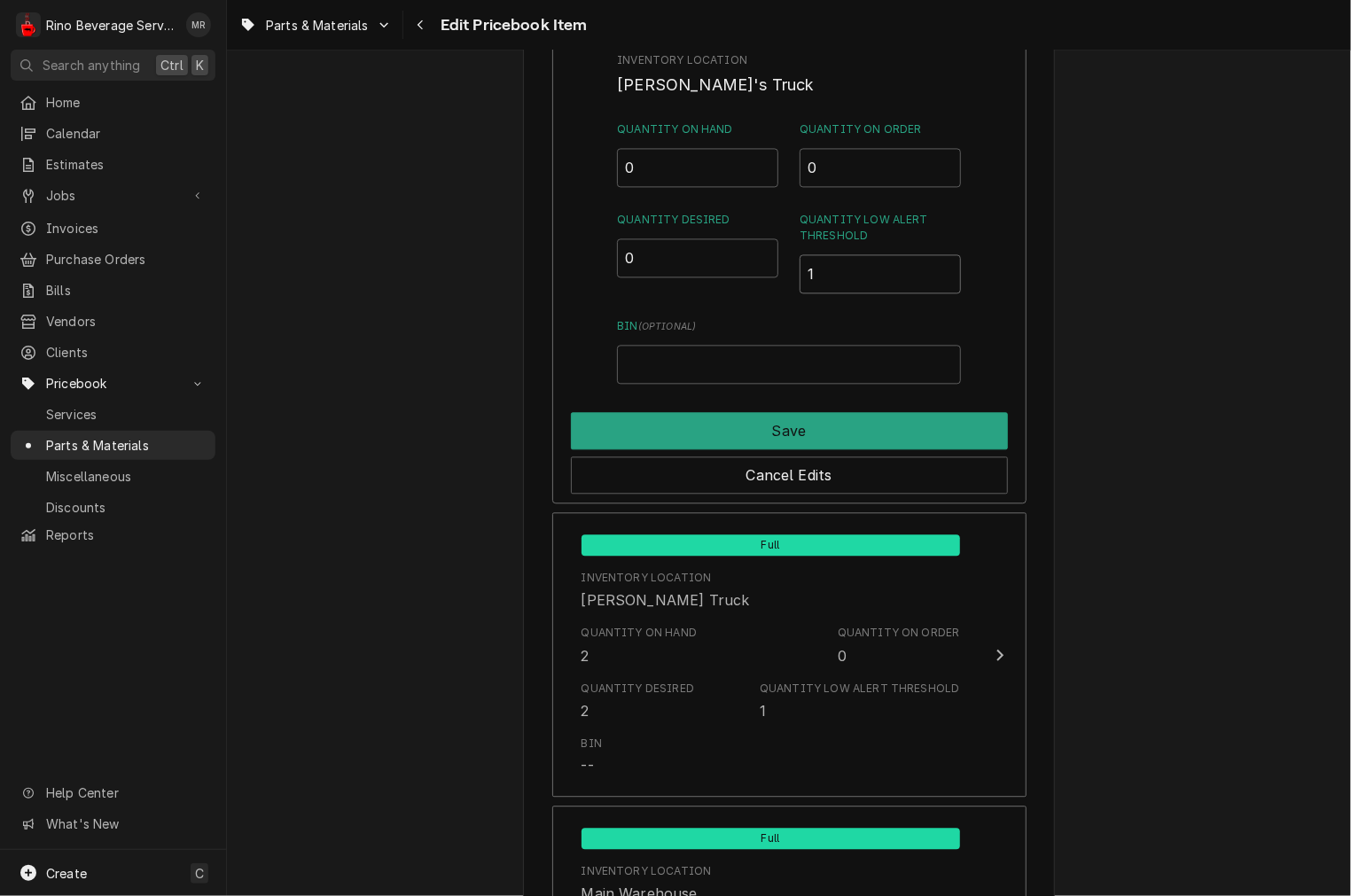
click at [890, 264] on input "1" at bounding box center [879, 274] width 161 height 39
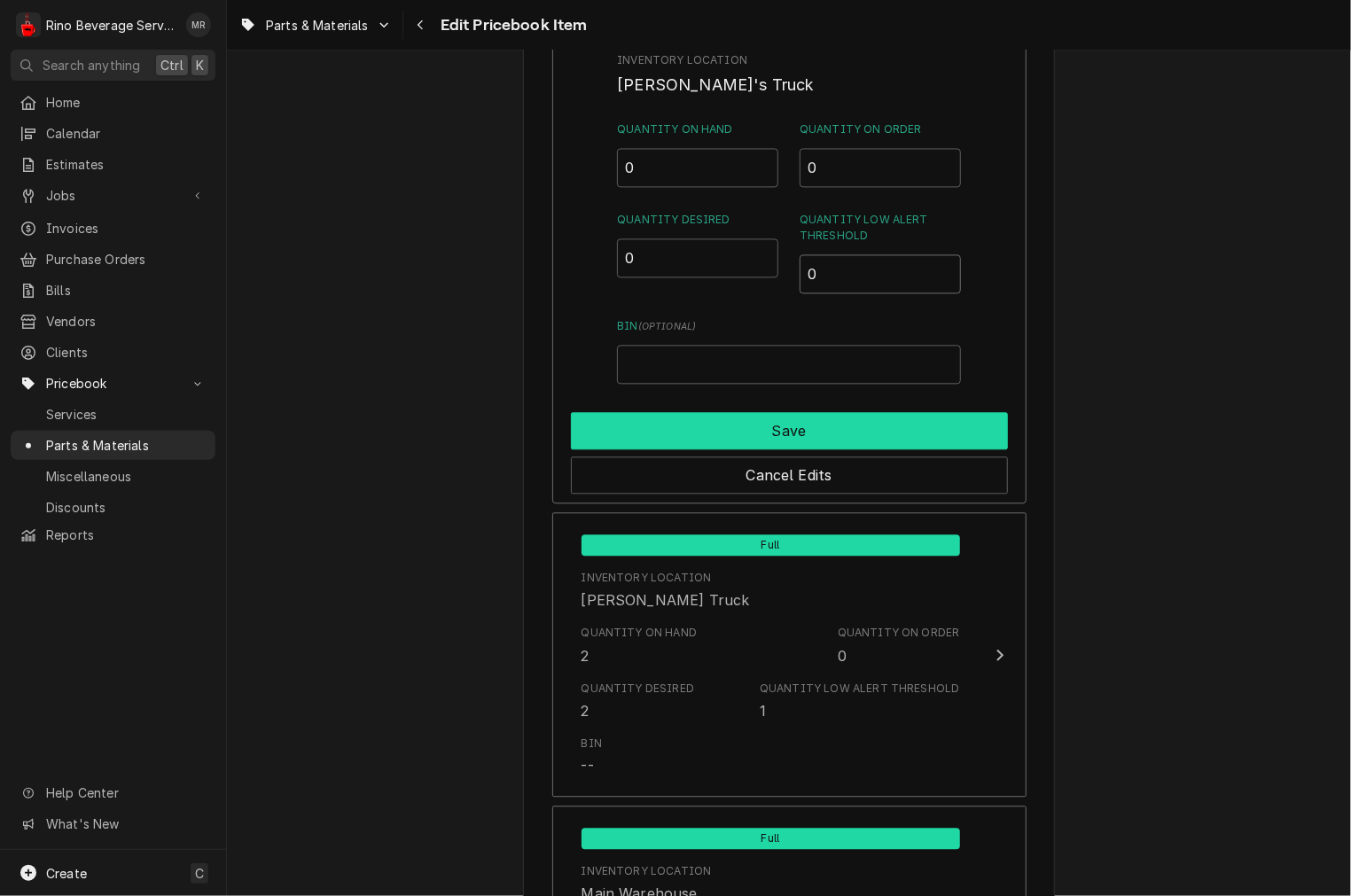
type input "0"
click at [851, 430] on button "Save" at bounding box center [790, 431] width 437 height 37
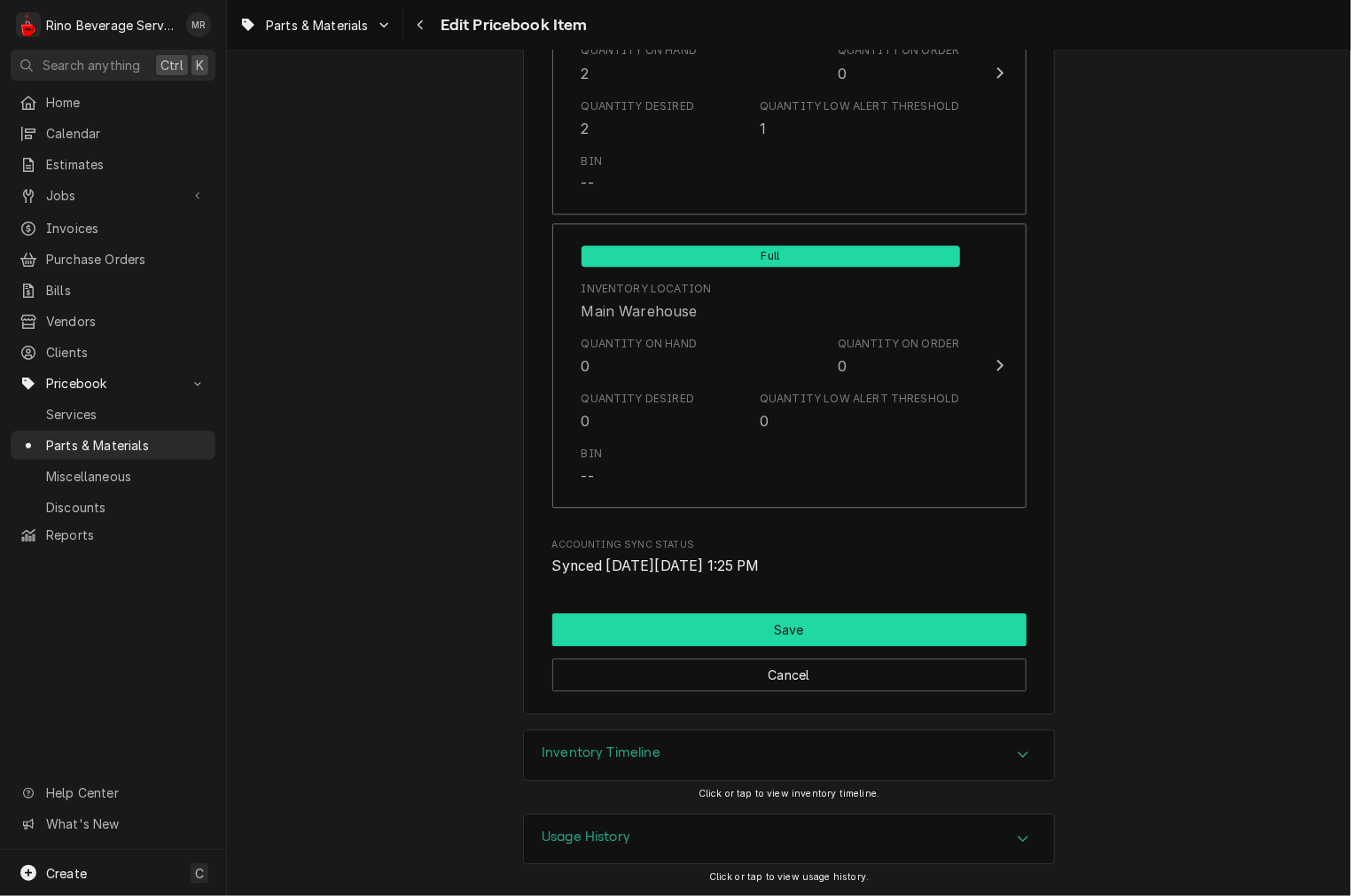
click at [745, 625] on button "Save" at bounding box center [790, 629] width 475 height 33
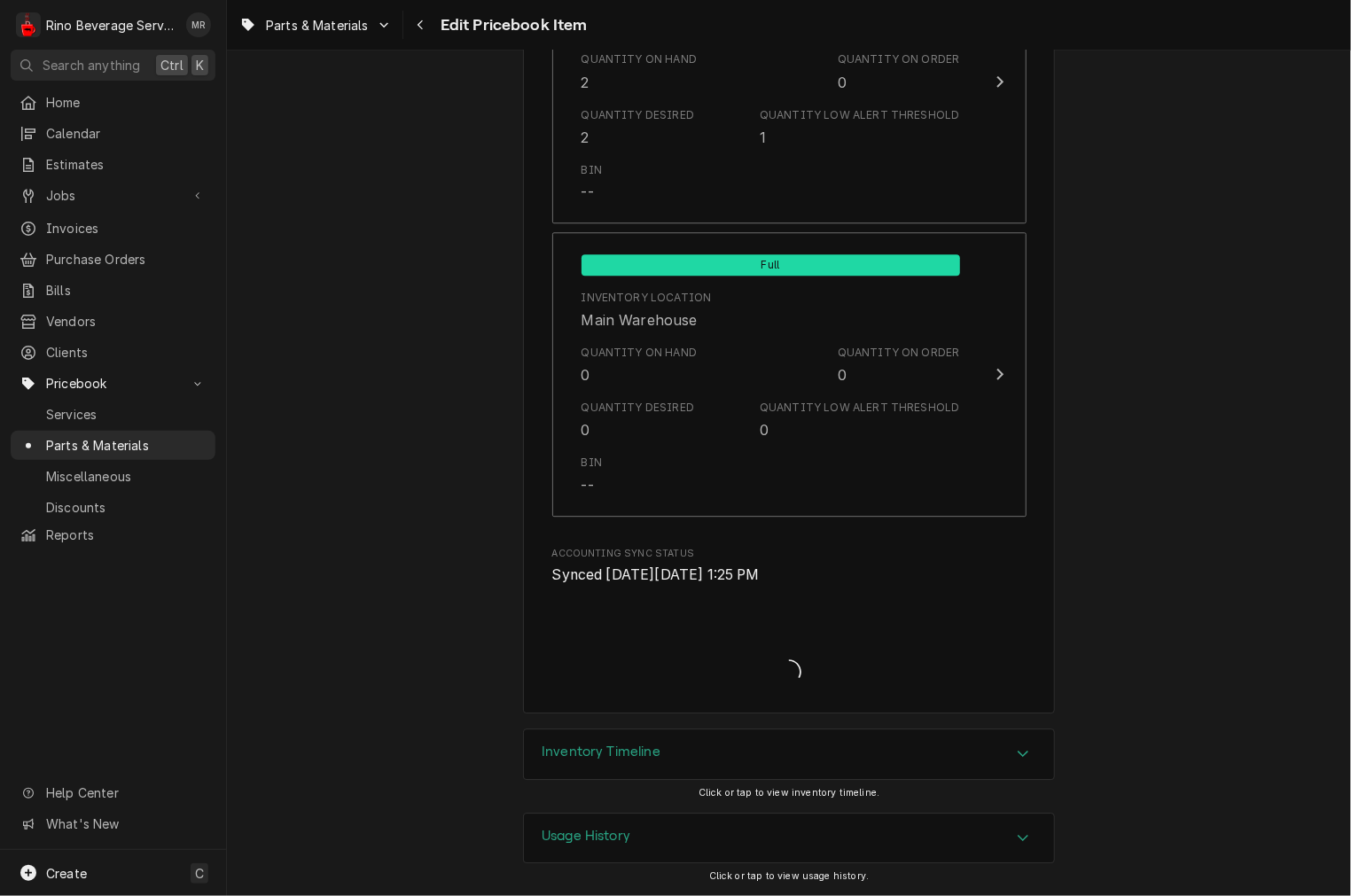
scroll to position [2050, 0]
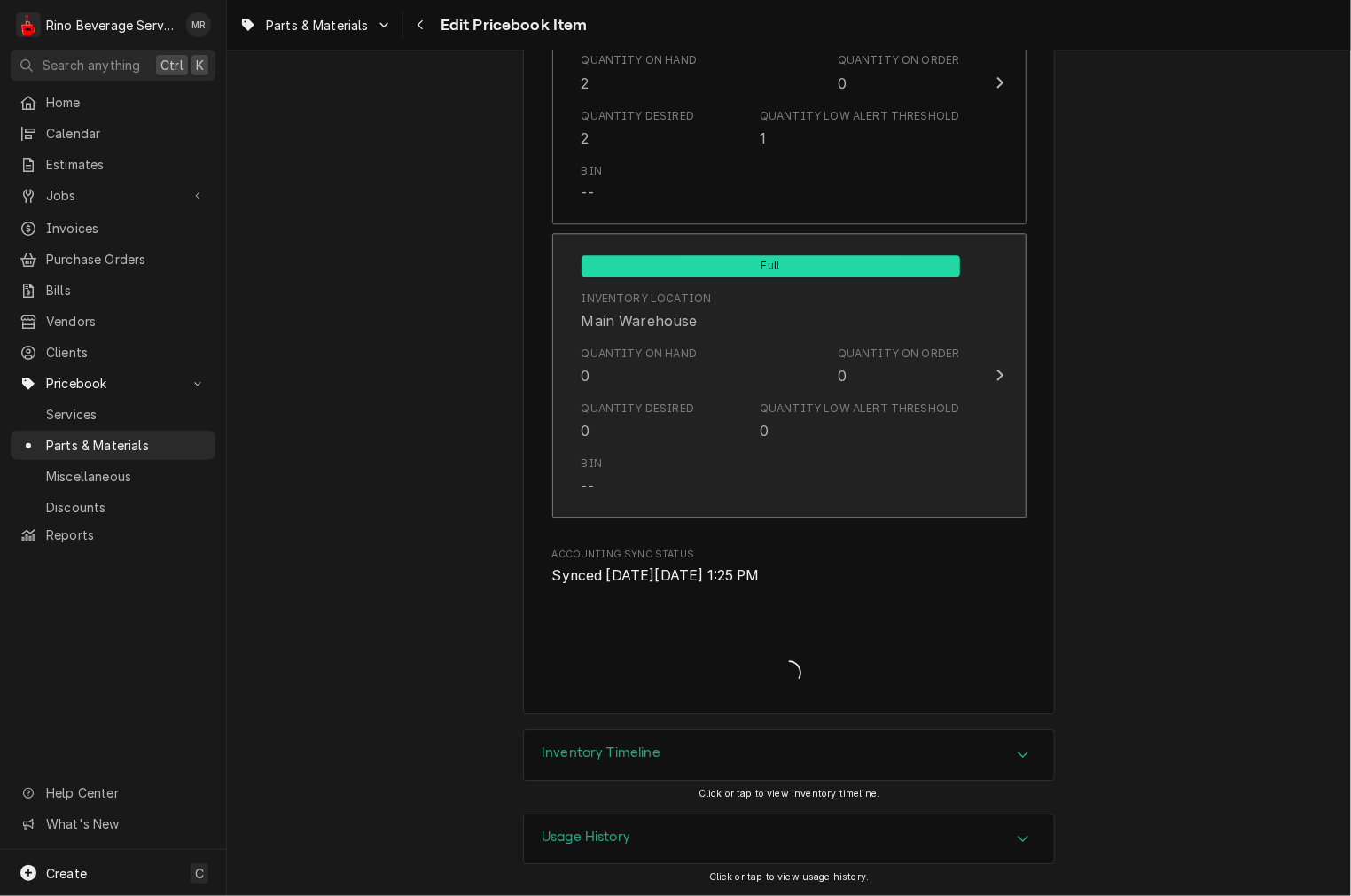
type textarea "x"
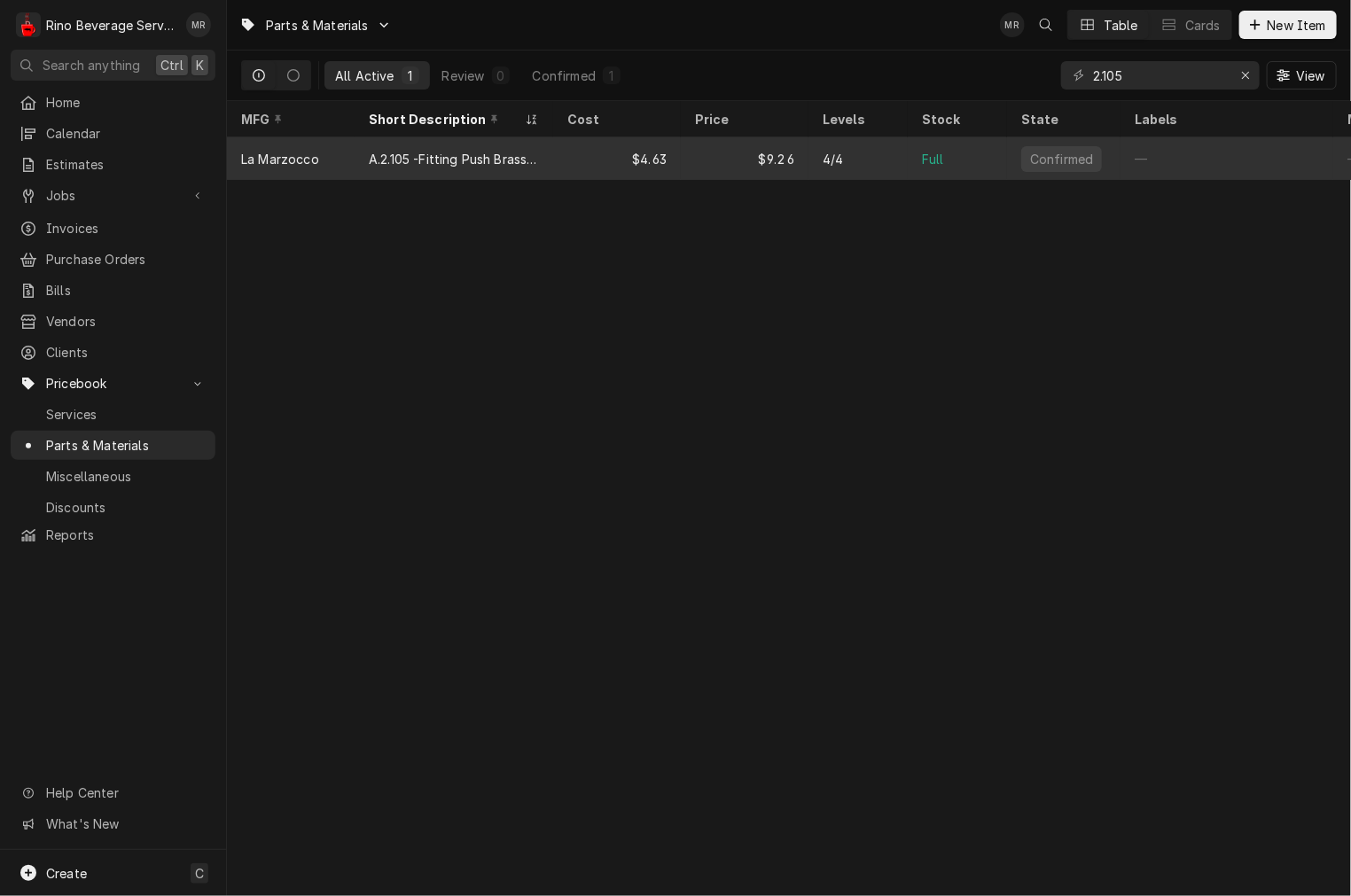
click at [854, 138] on div "4/4" at bounding box center [858, 159] width 100 height 43
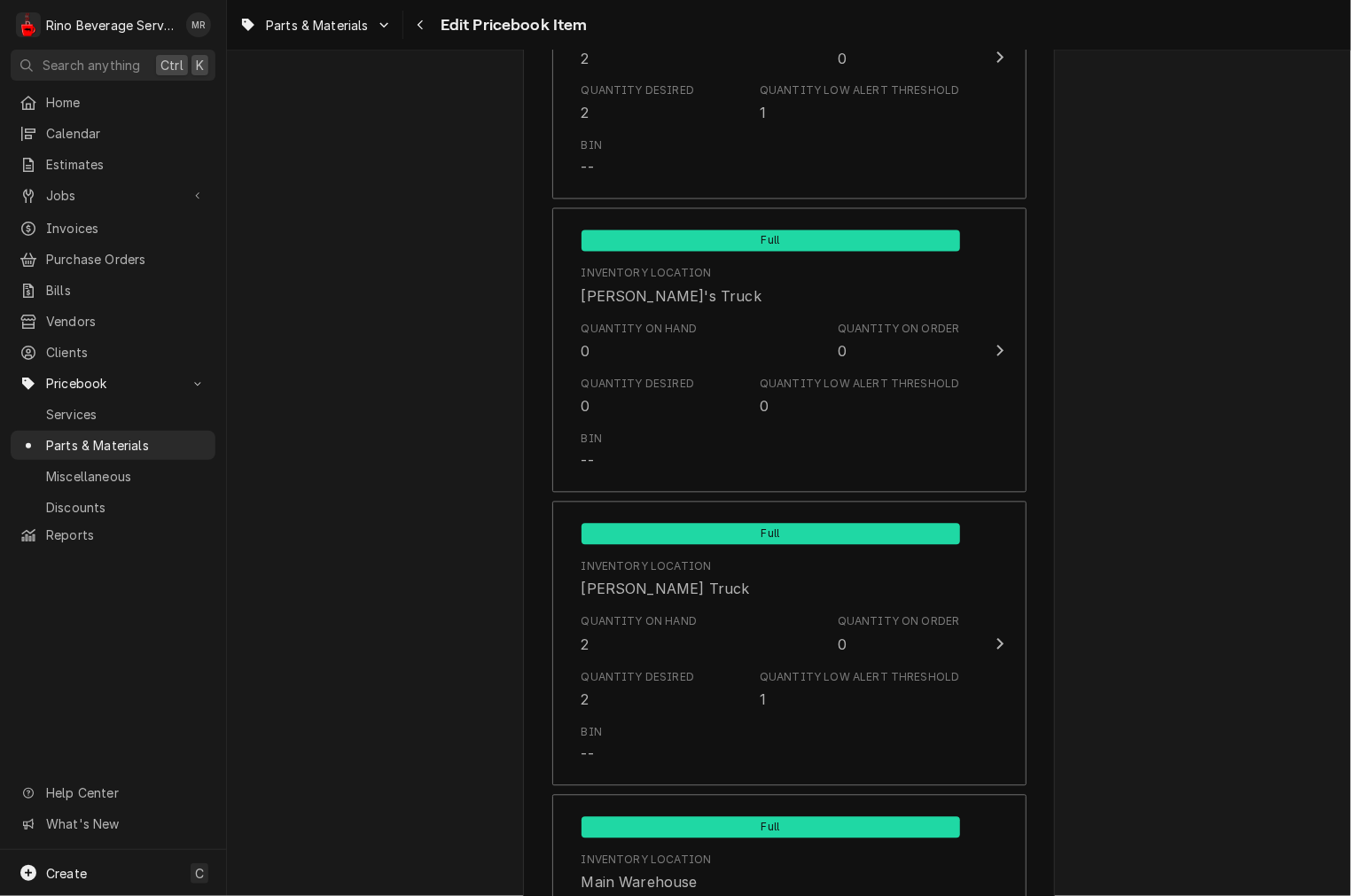
scroll to position [1970, 0]
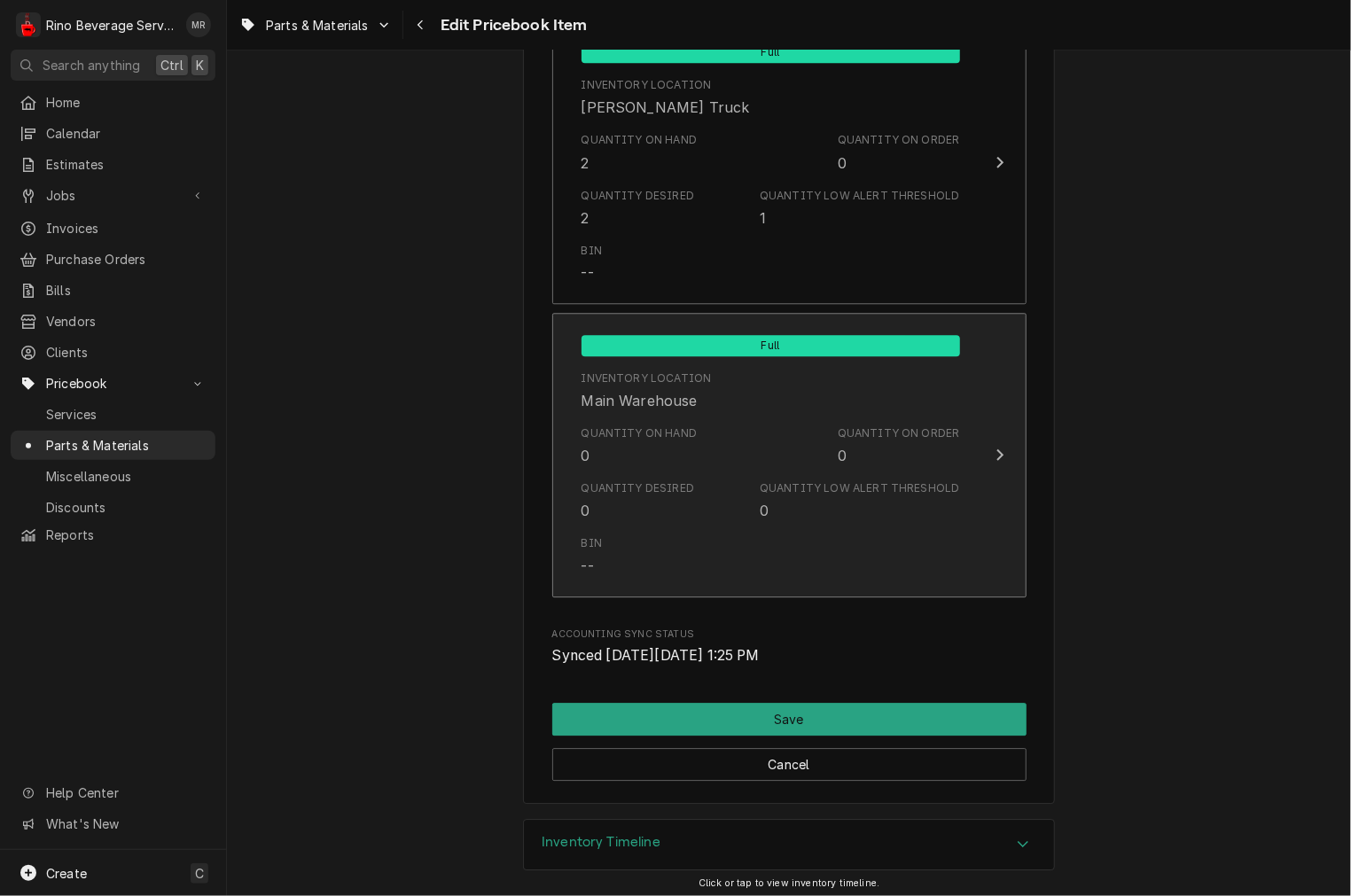
click at [694, 457] on div "Quantity on Hand 0 Quantity on Order 0" at bounding box center [770, 446] width 379 height 55
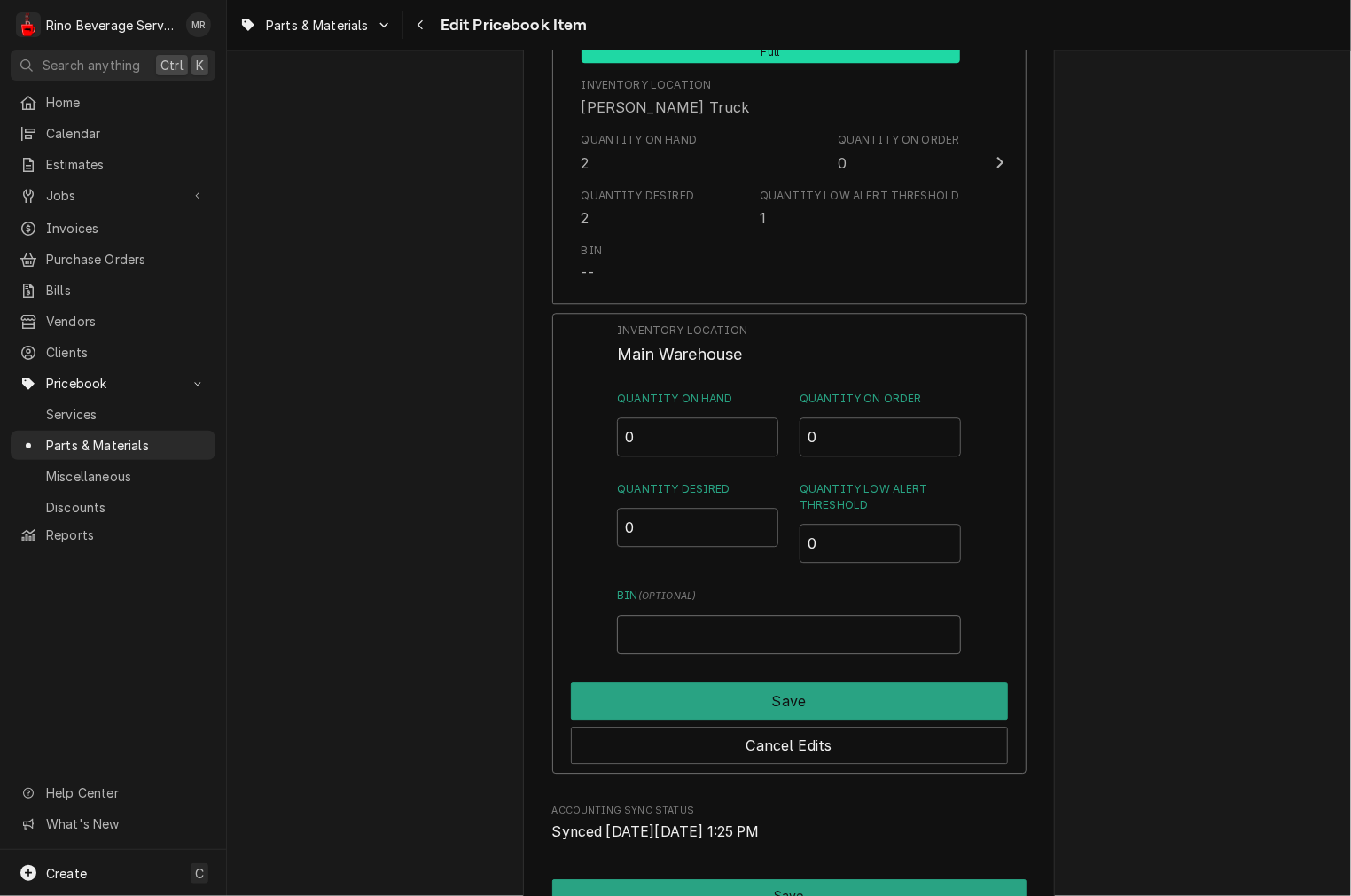
click at [706, 651] on input "Bin ( optional )" at bounding box center [788, 635] width 343 height 39
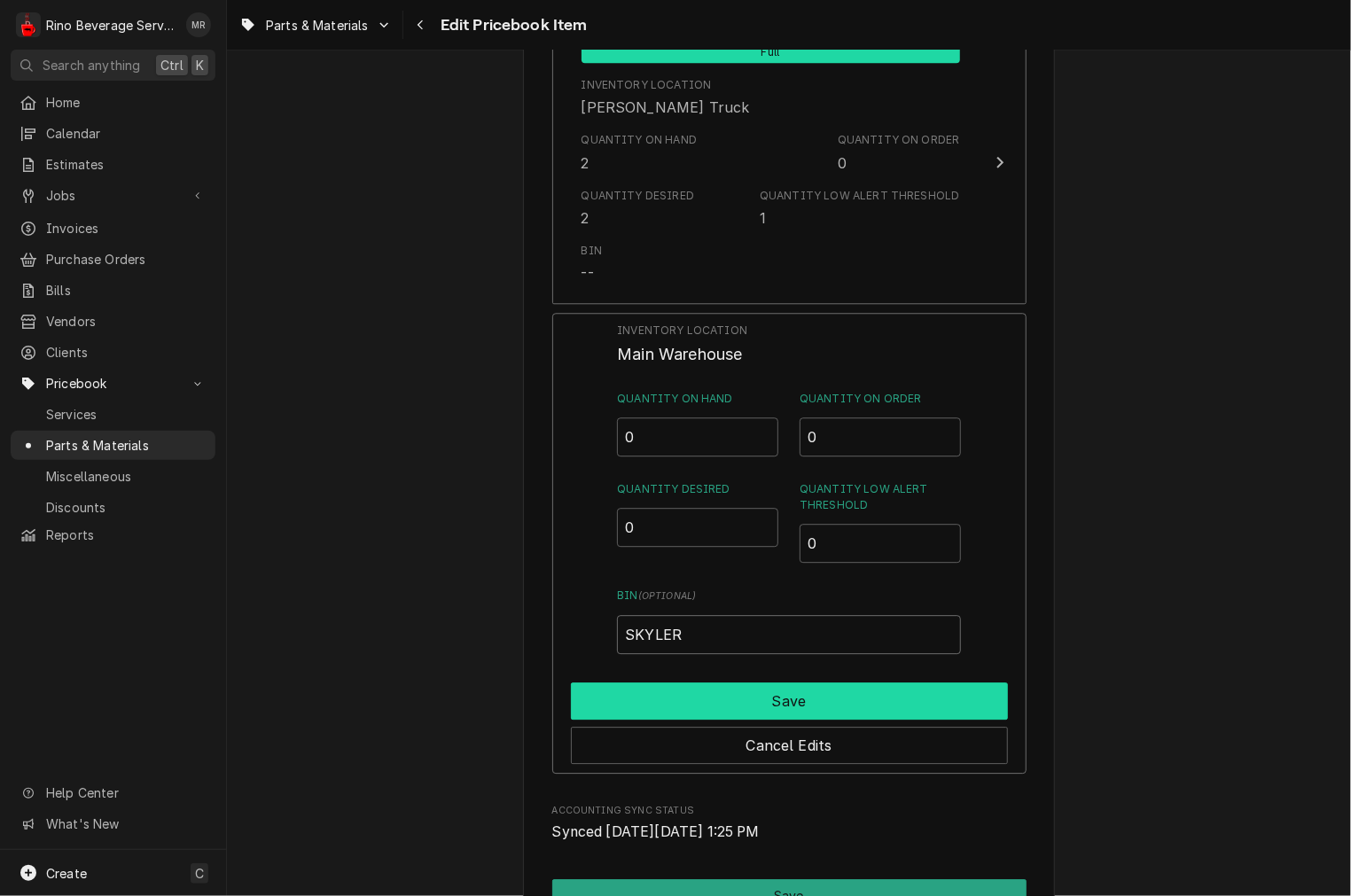
type input "SKYLER"
click at [694, 703] on button "Save" at bounding box center [790, 702] width 437 height 37
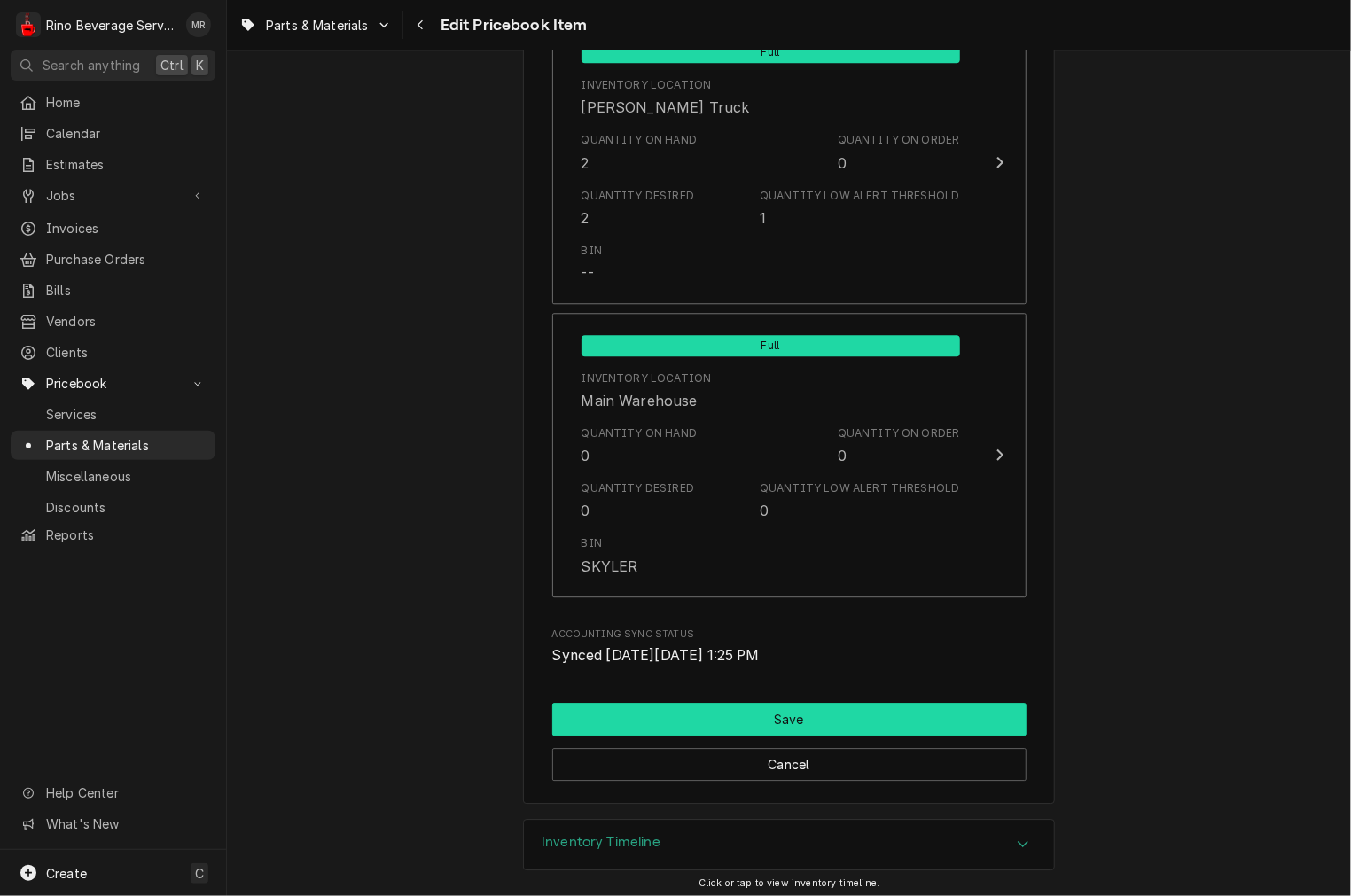
click at [712, 712] on button "Save" at bounding box center [790, 718] width 475 height 33
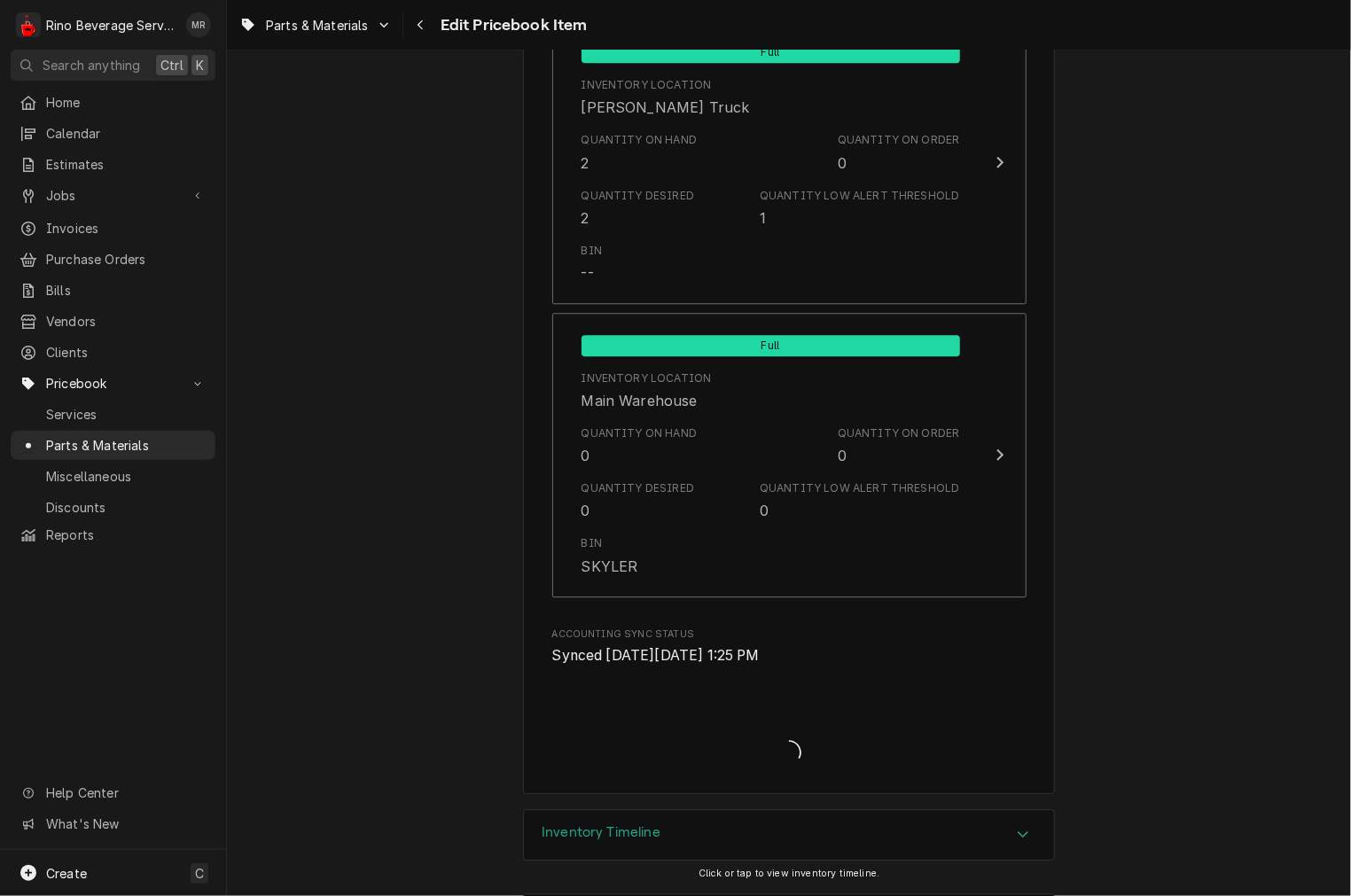
type textarea "x"
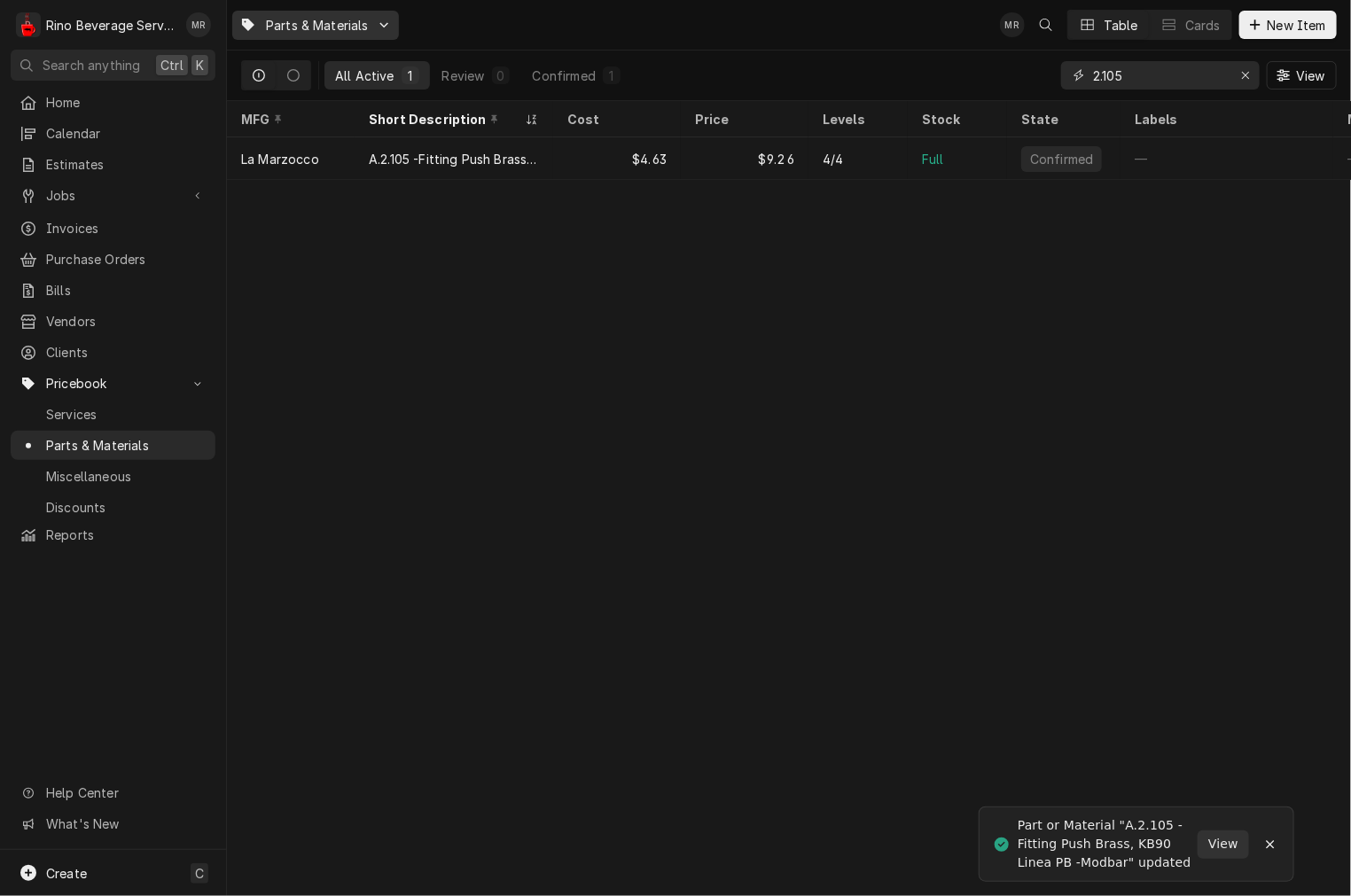
drag, startPoint x: 1180, startPoint y: 73, endPoint x: 314, endPoint y: 29, distance: 867.1
click at [871, 36] on div "Parts & Materials MR Table Cards New Item All Active 1 Review 0 Confirmed 1 2.1…" at bounding box center [789, 50] width 1124 height 101
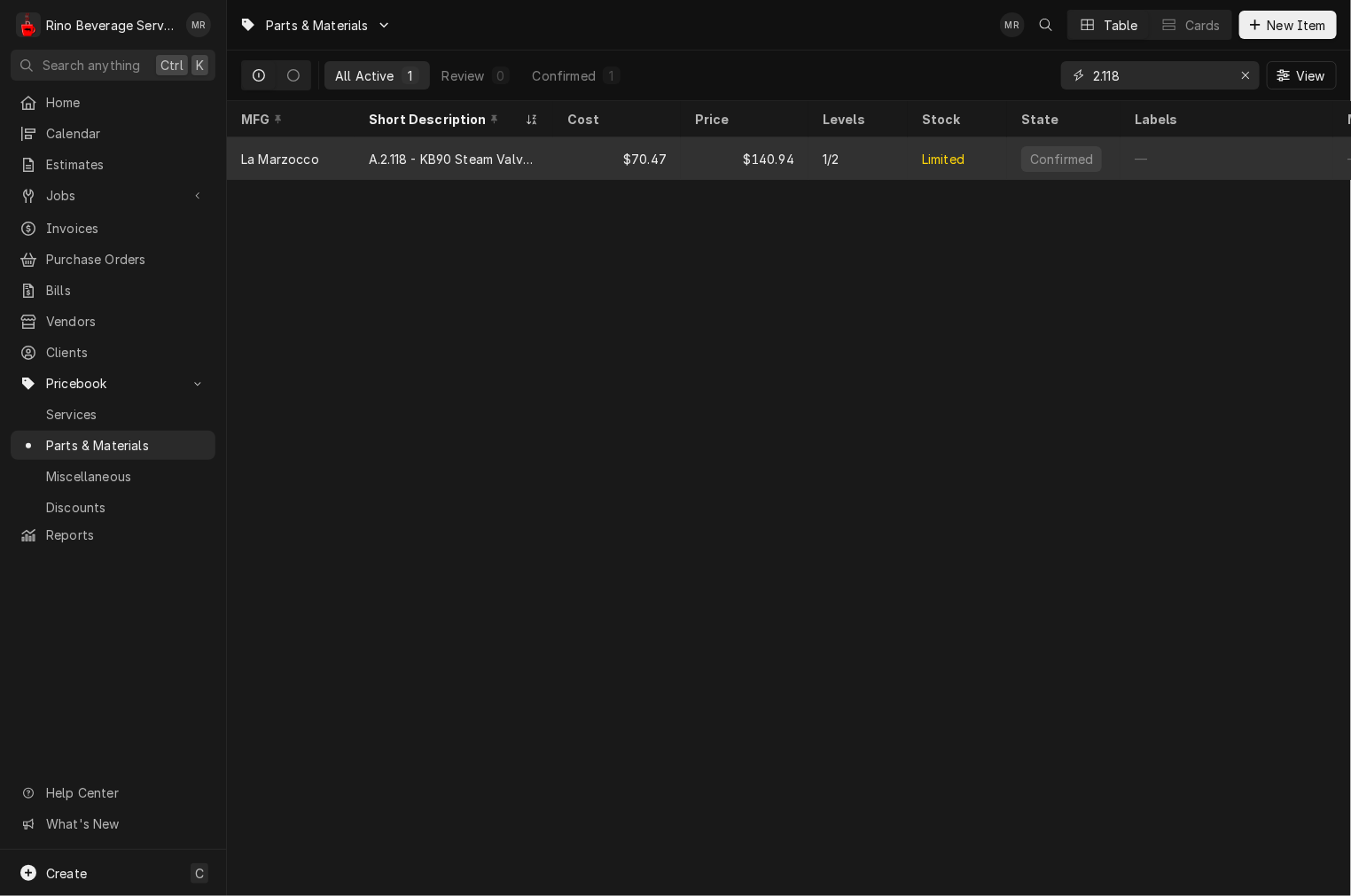
type input "2.118"
click at [446, 154] on div "A.2.118 - KB90 Steam Valve Insert/Connector" at bounding box center [453, 159] width 170 height 19
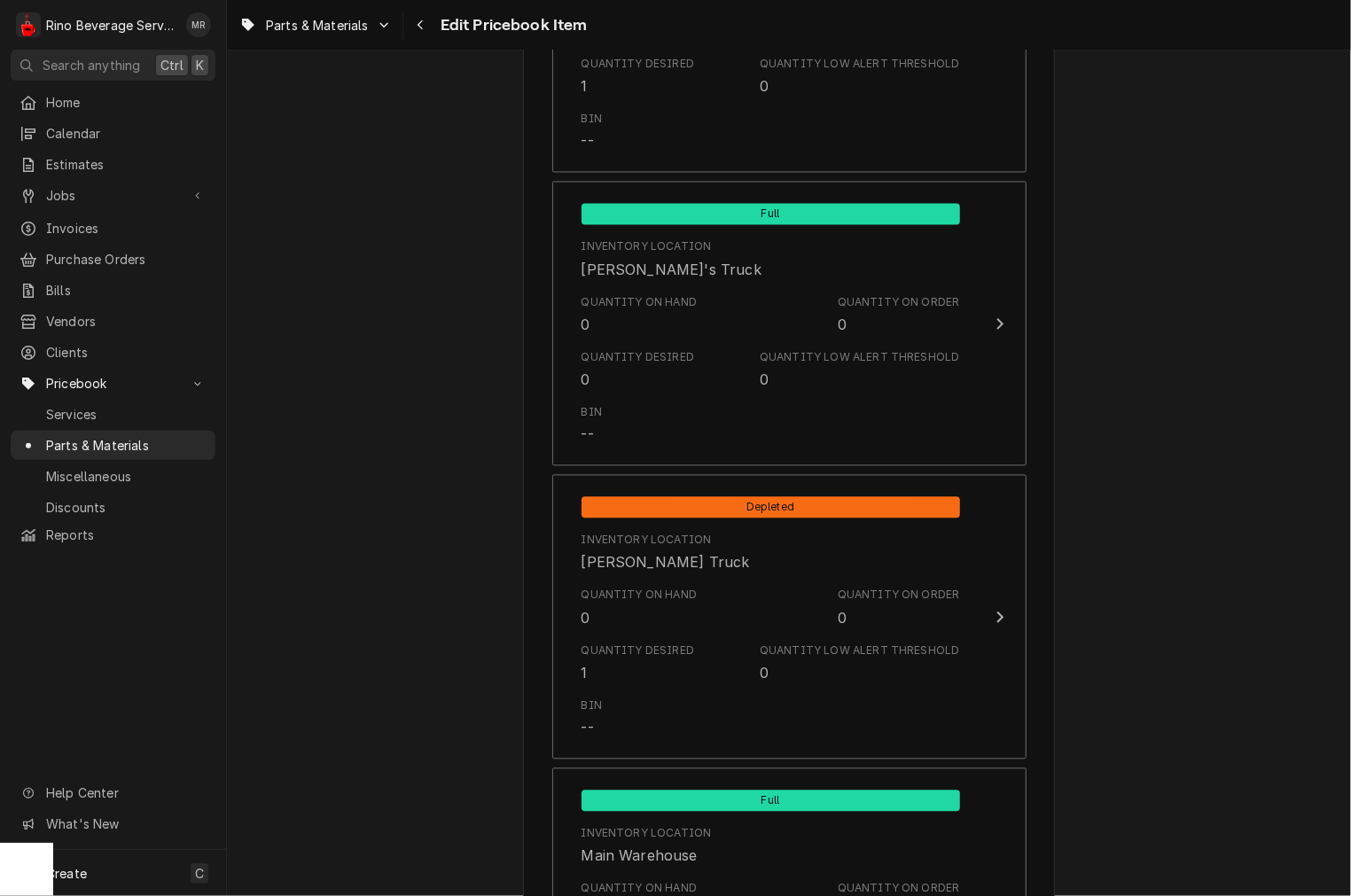
scroll to position [1641, 0]
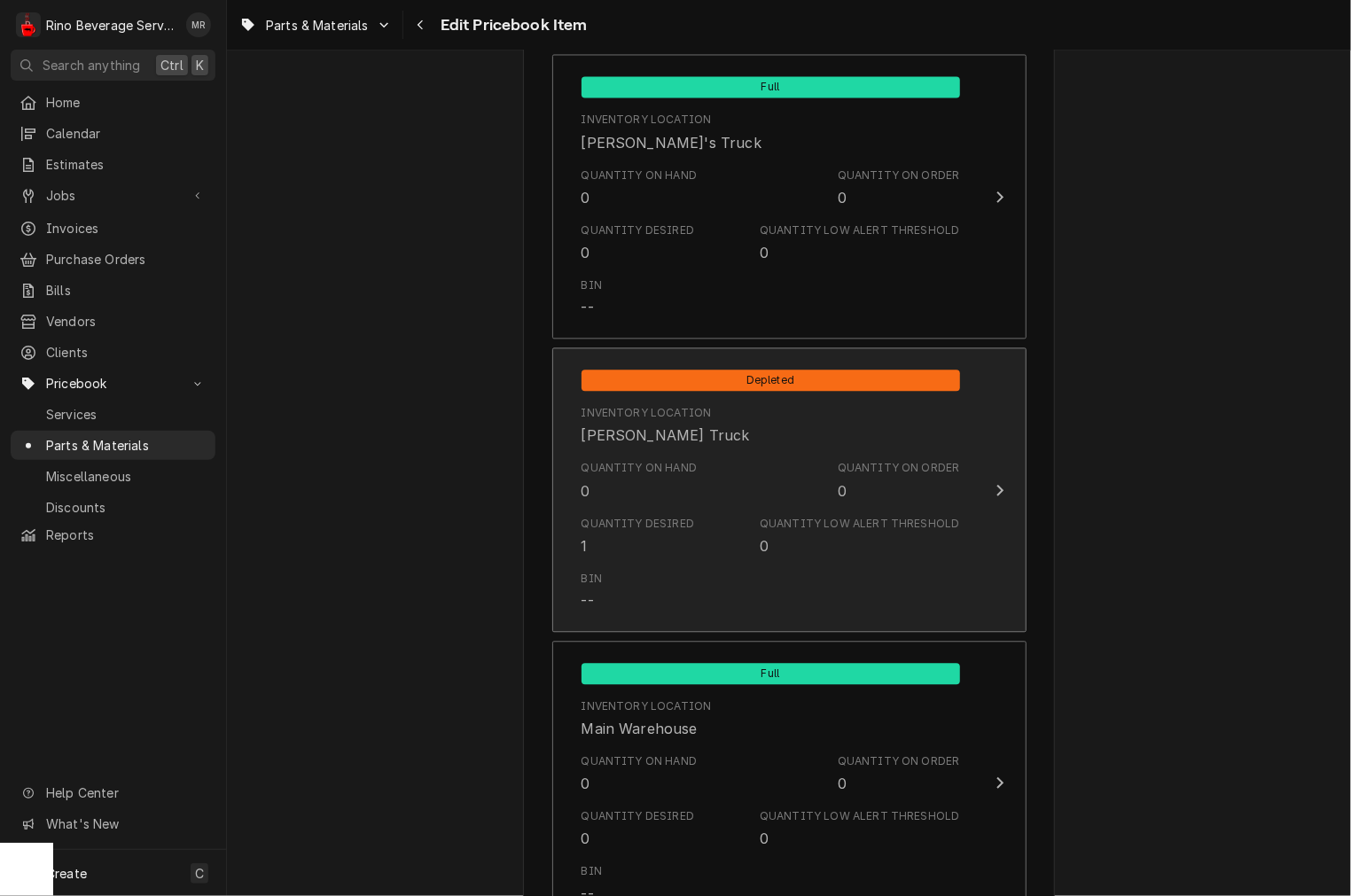
click at [692, 455] on div "Quantity on Hand 0 Quantity on Order 0" at bounding box center [770, 480] width 379 height 55
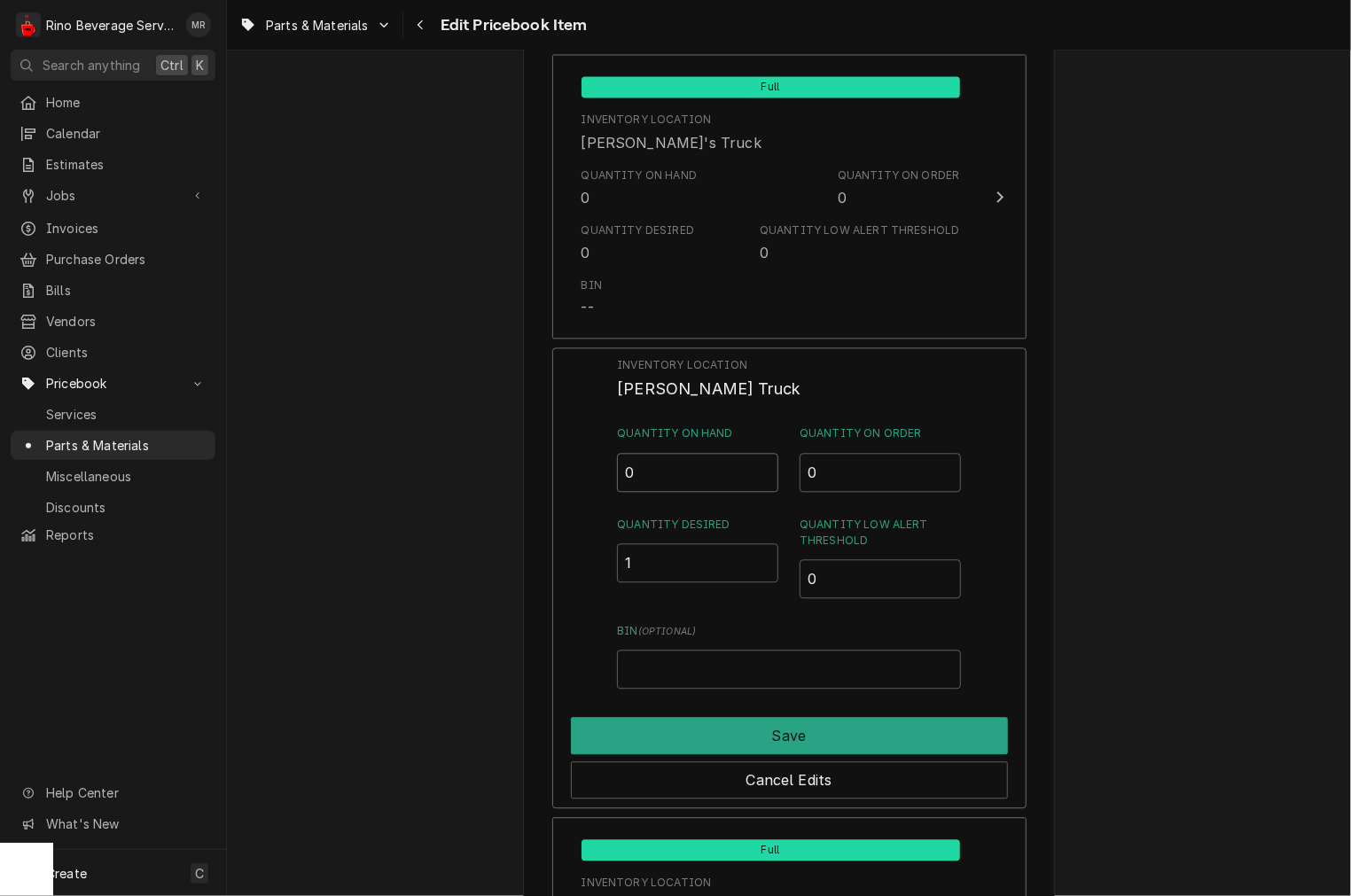
drag, startPoint x: 685, startPoint y: 471, endPoint x: 297, endPoint y: 384, distance: 397.6
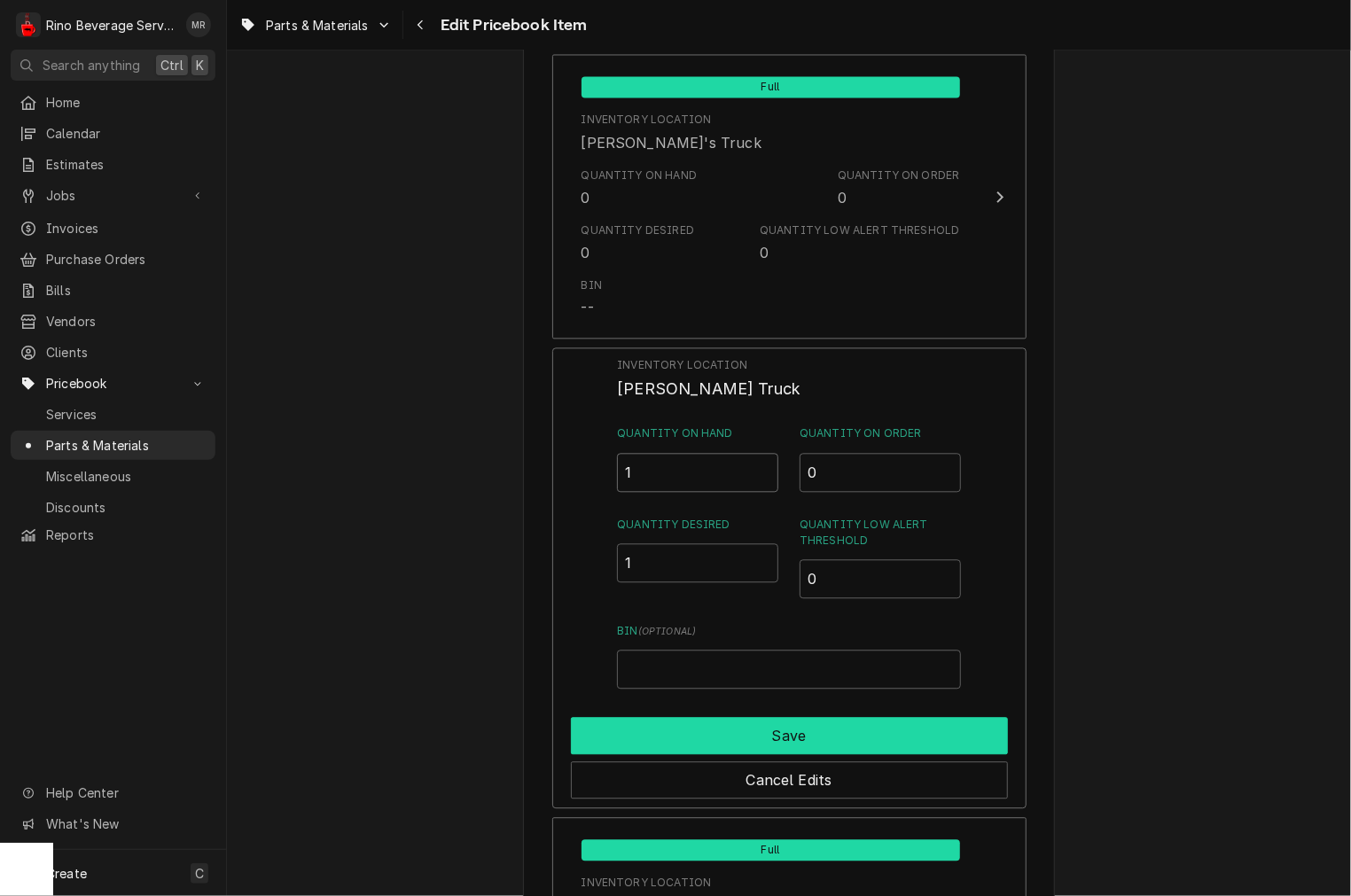
type input "1"
click at [722, 730] on button "Save" at bounding box center [790, 736] width 437 height 37
type textarea "x"
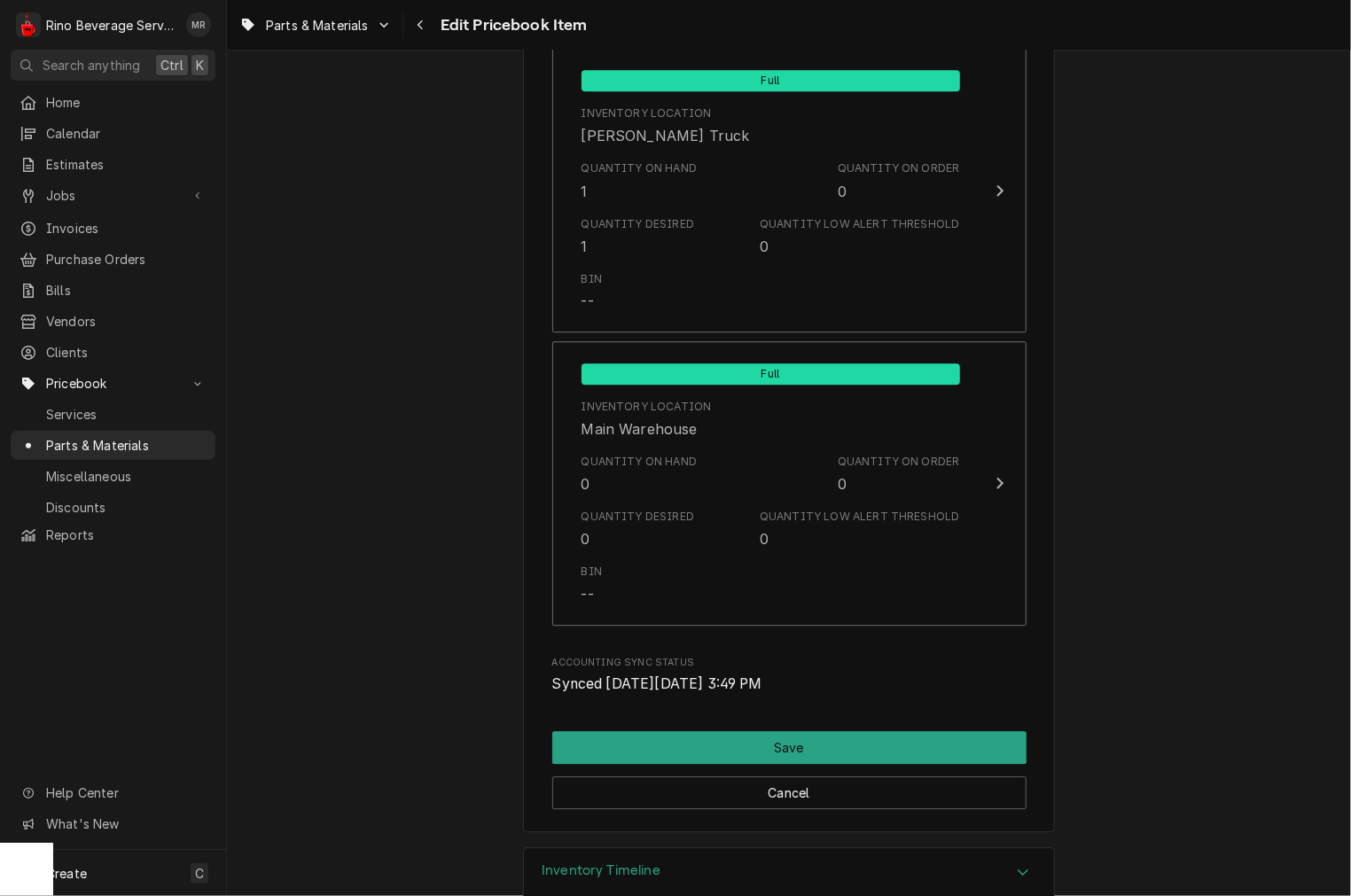
scroll to position [2059, 0]
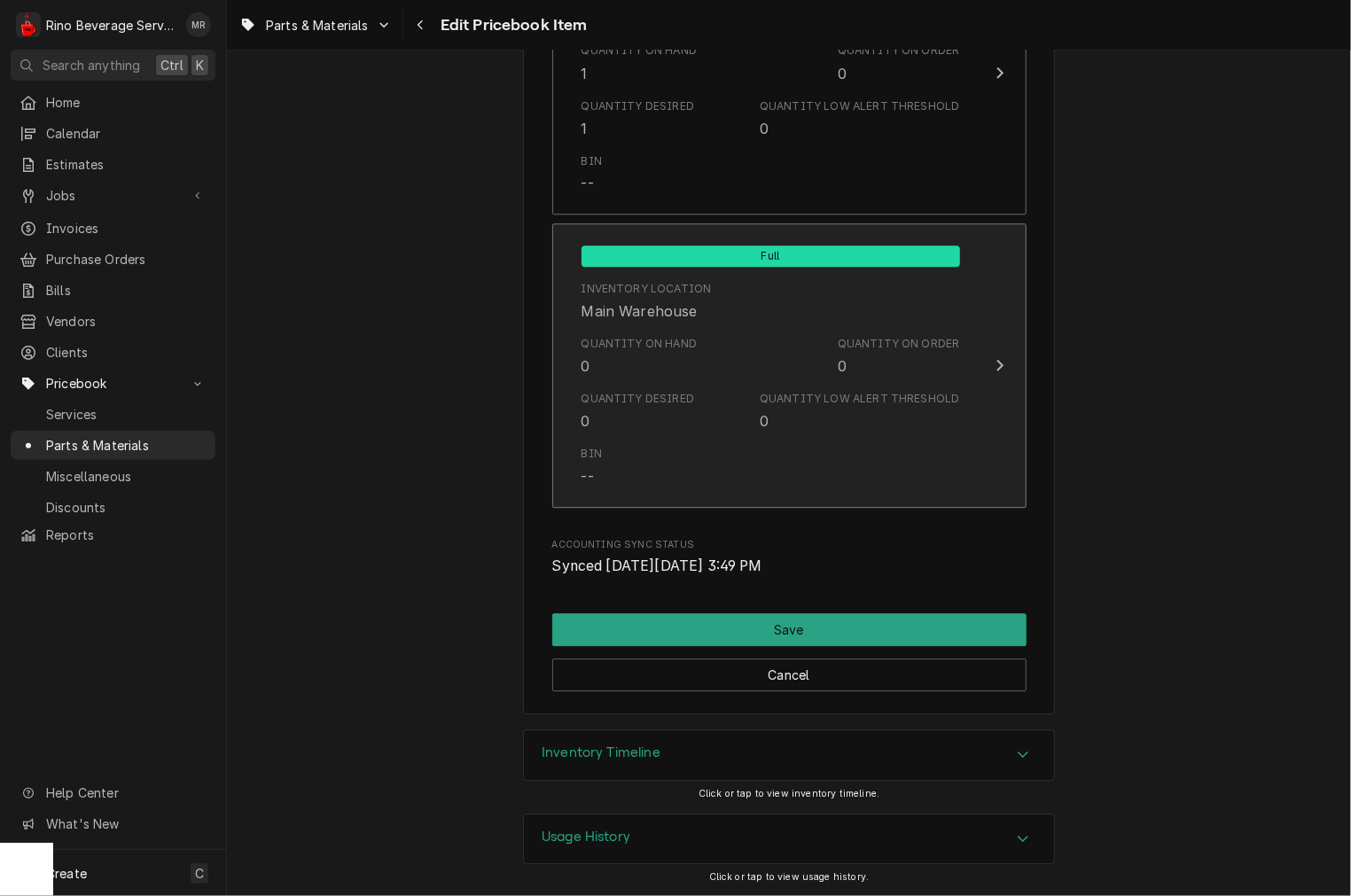
click at [751, 456] on div "Bin --" at bounding box center [770, 466] width 379 height 55
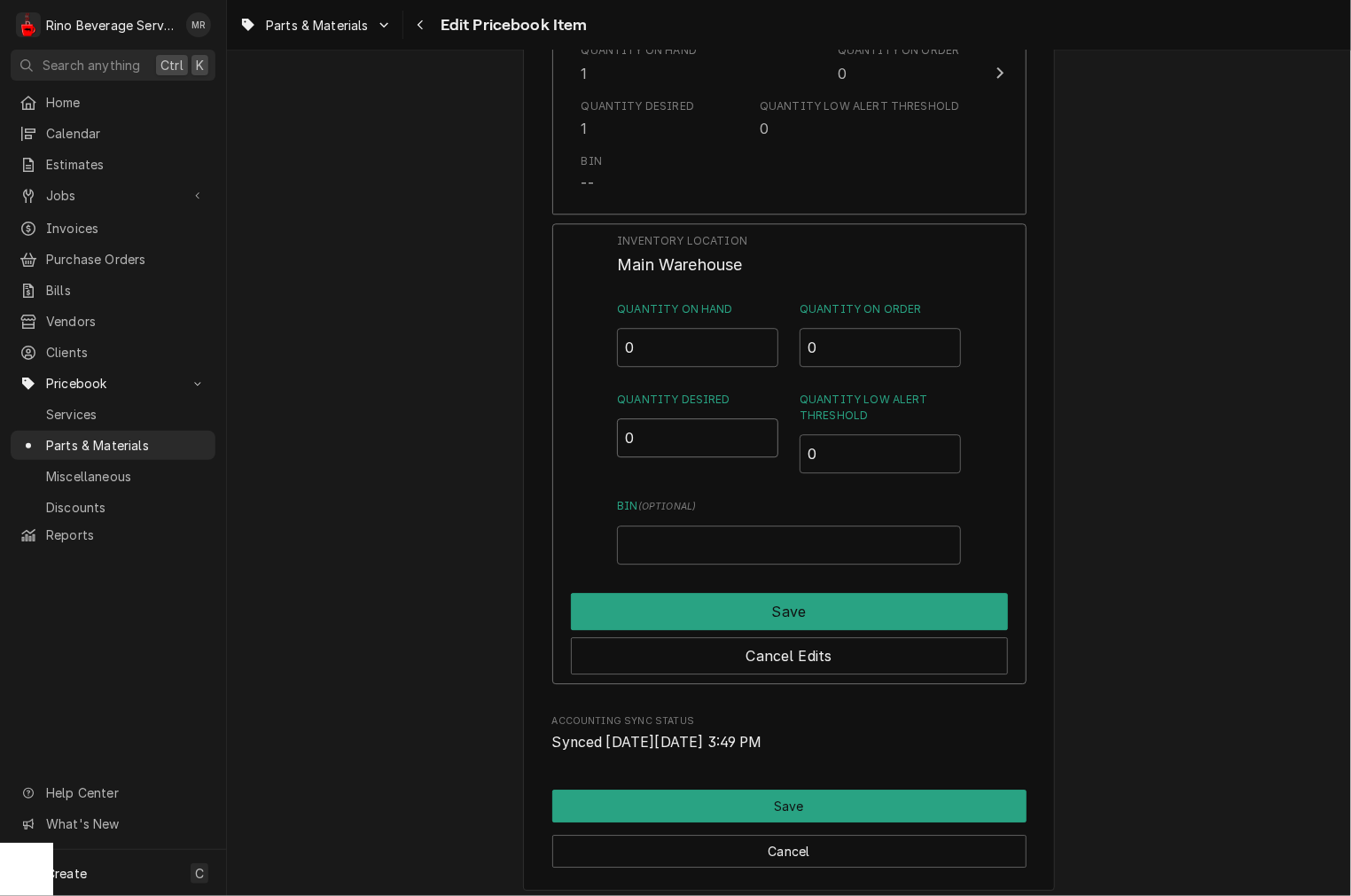
click at [702, 425] on input "0" at bounding box center [697, 438] width 161 height 39
click at [689, 539] on input "Bin ( optional )" at bounding box center [788, 545] width 343 height 39
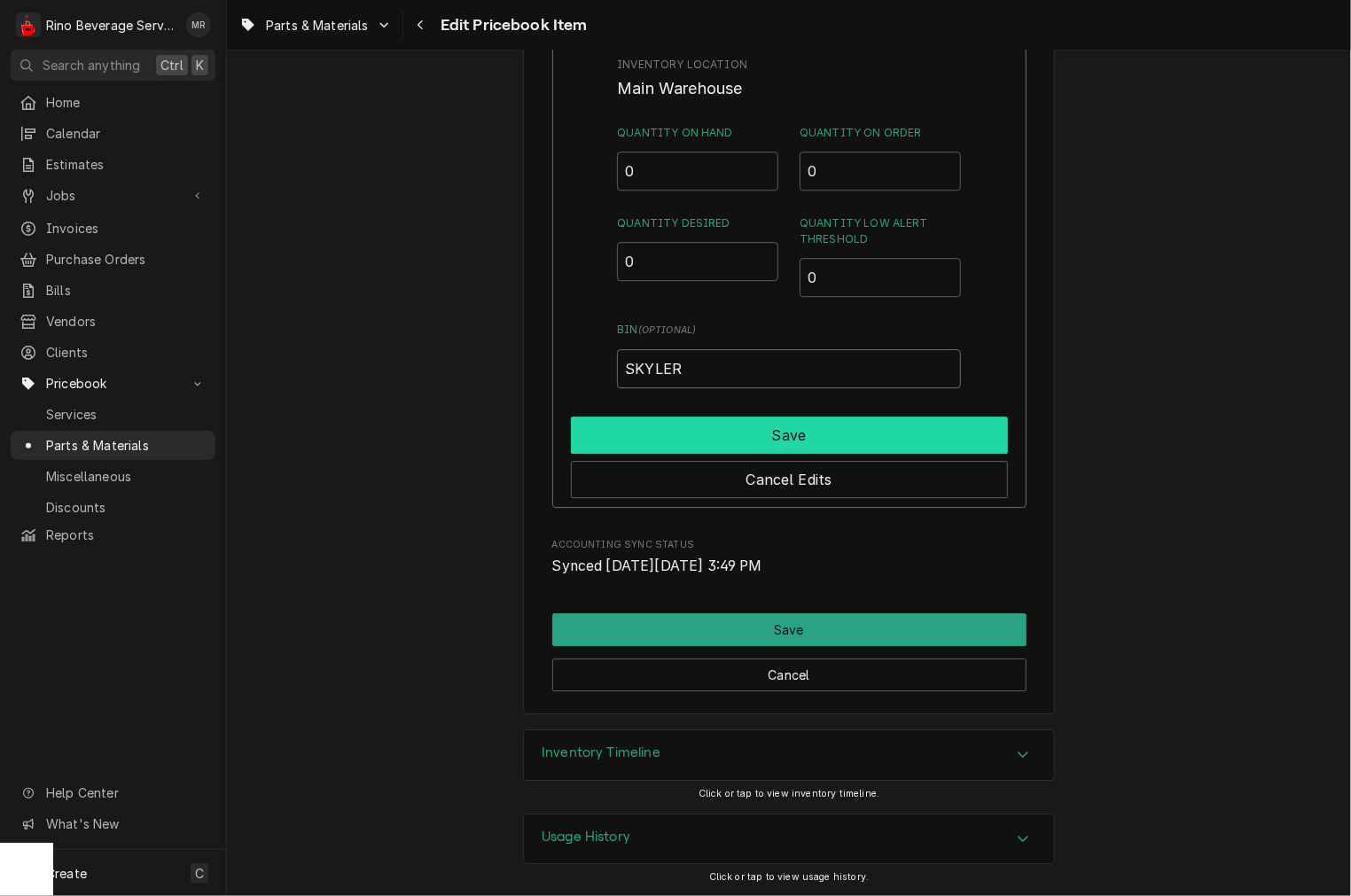
type input "SKYLER"
click at [737, 440] on button "Save" at bounding box center [790, 435] width 437 height 37
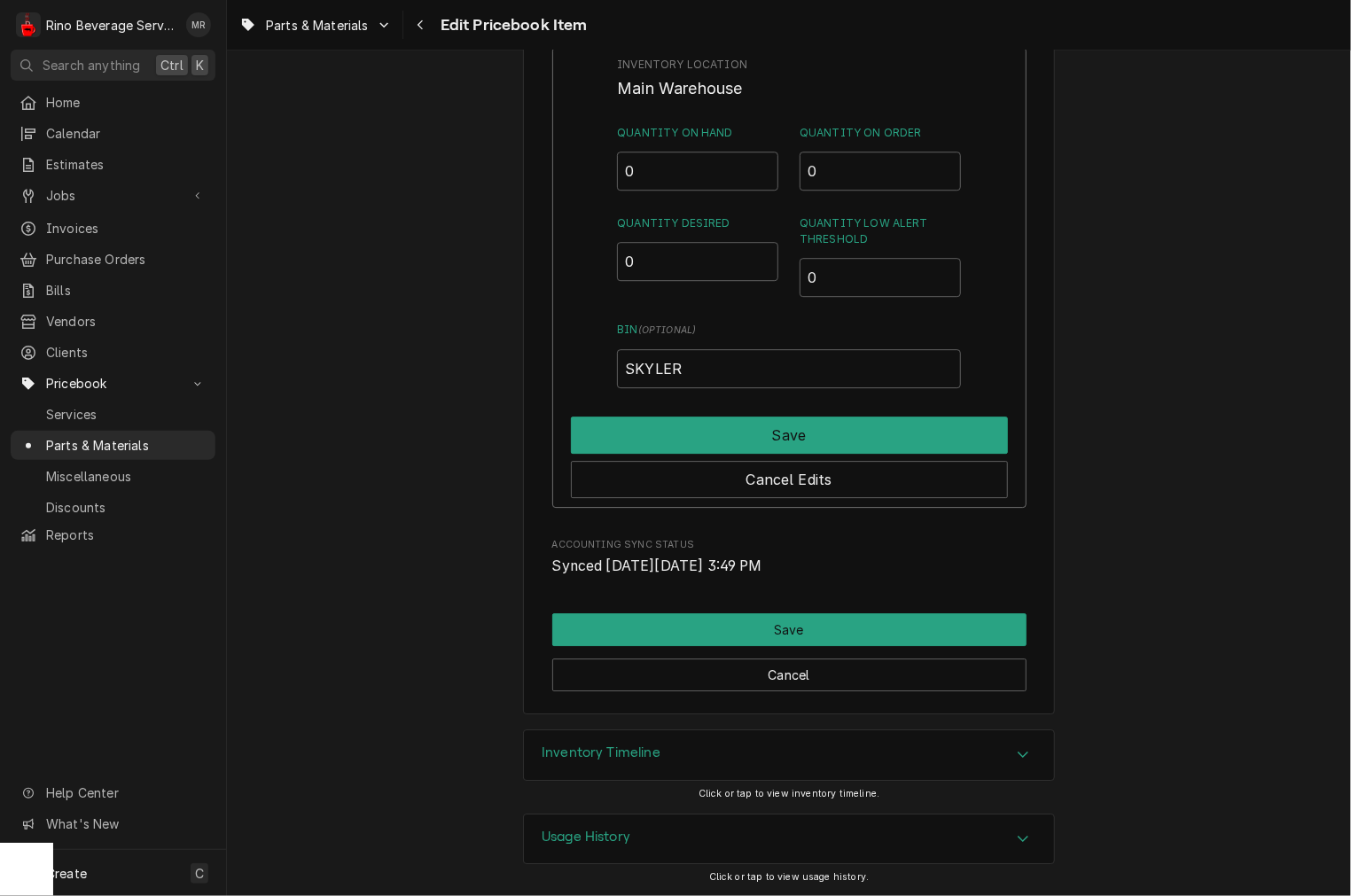
scroll to position [2059, 0]
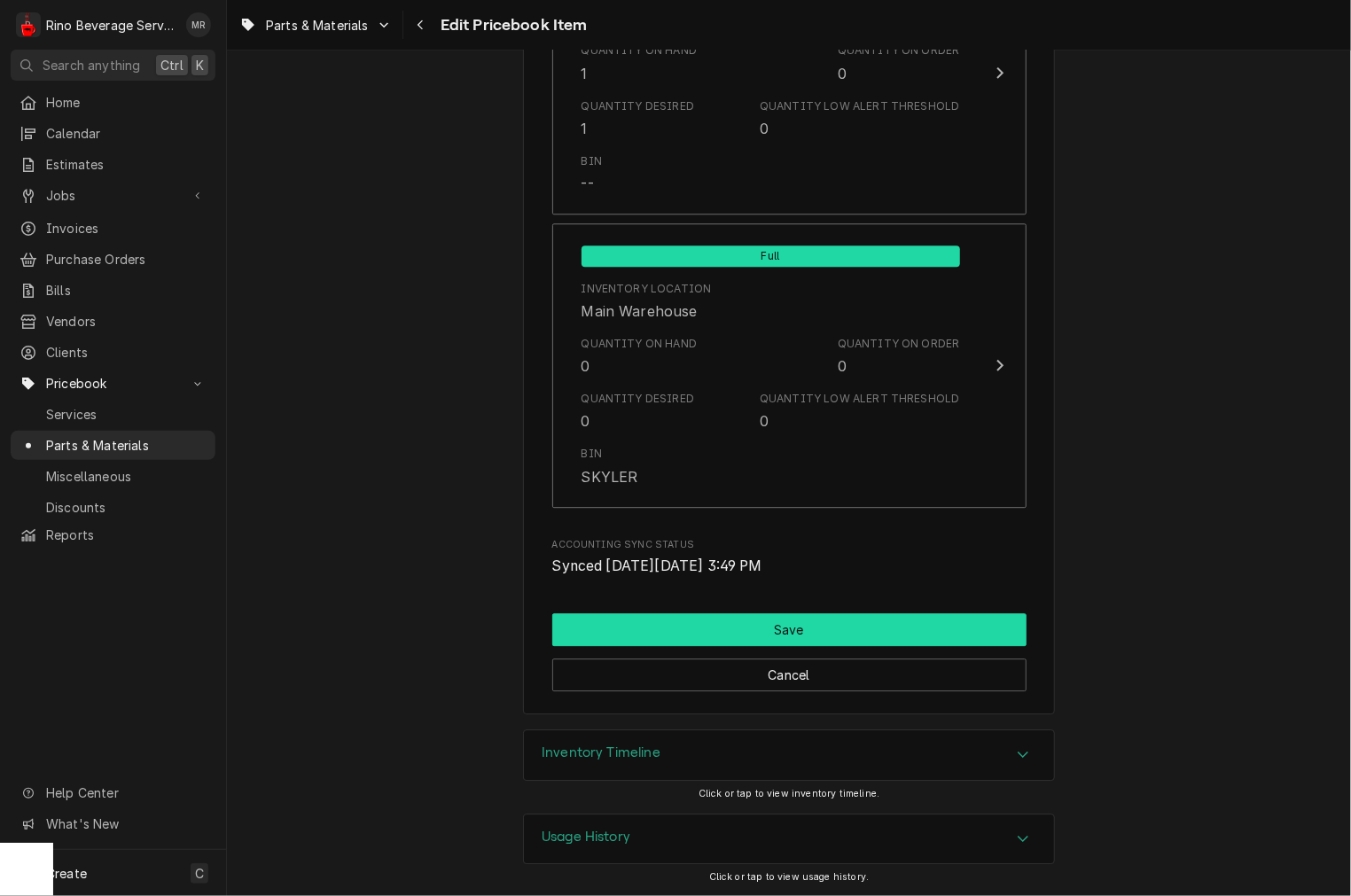
click at [713, 634] on button "Save" at bounding box center [790, 629] width 475 height 33
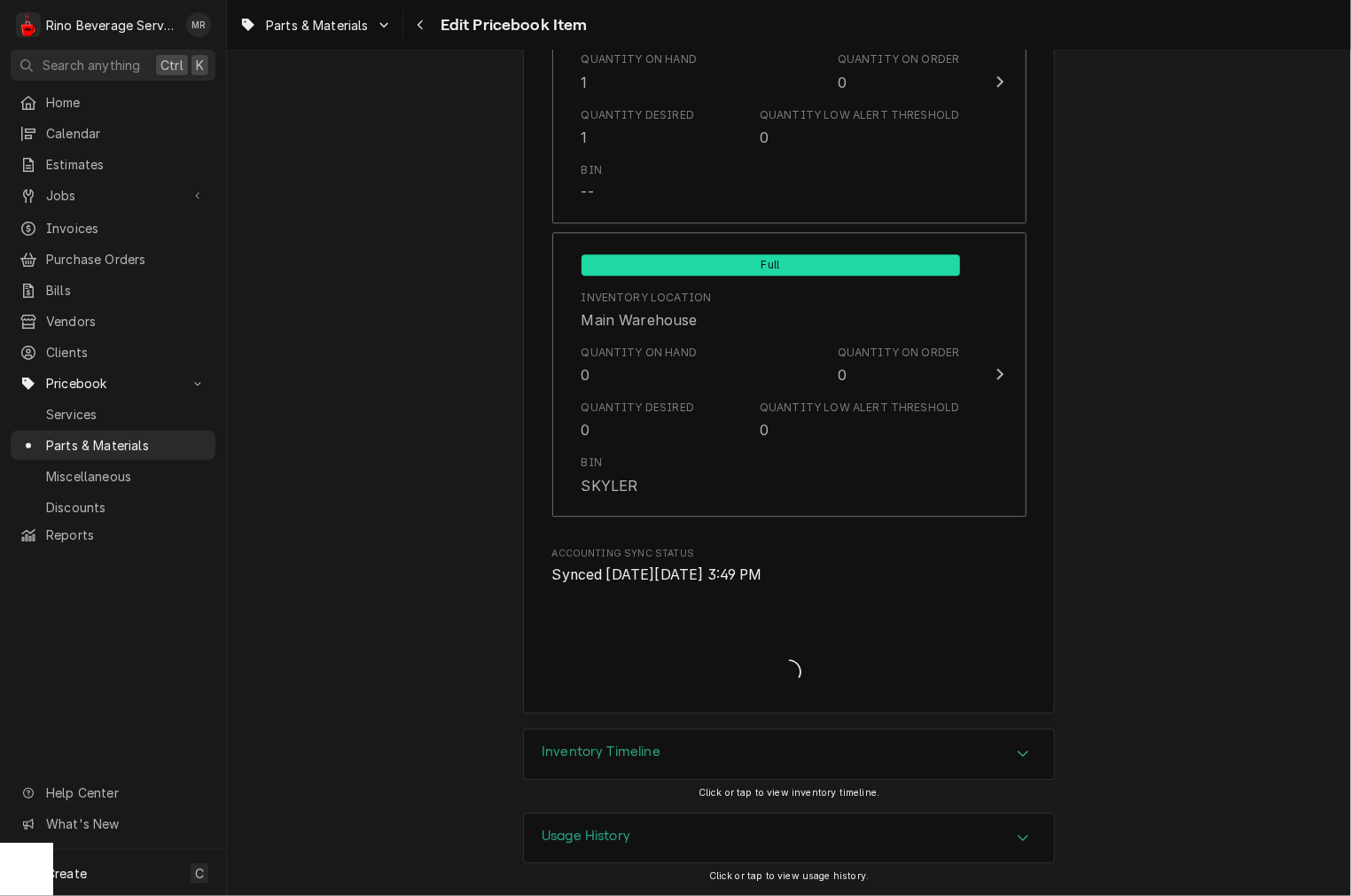
scroll to position [2050, 0]
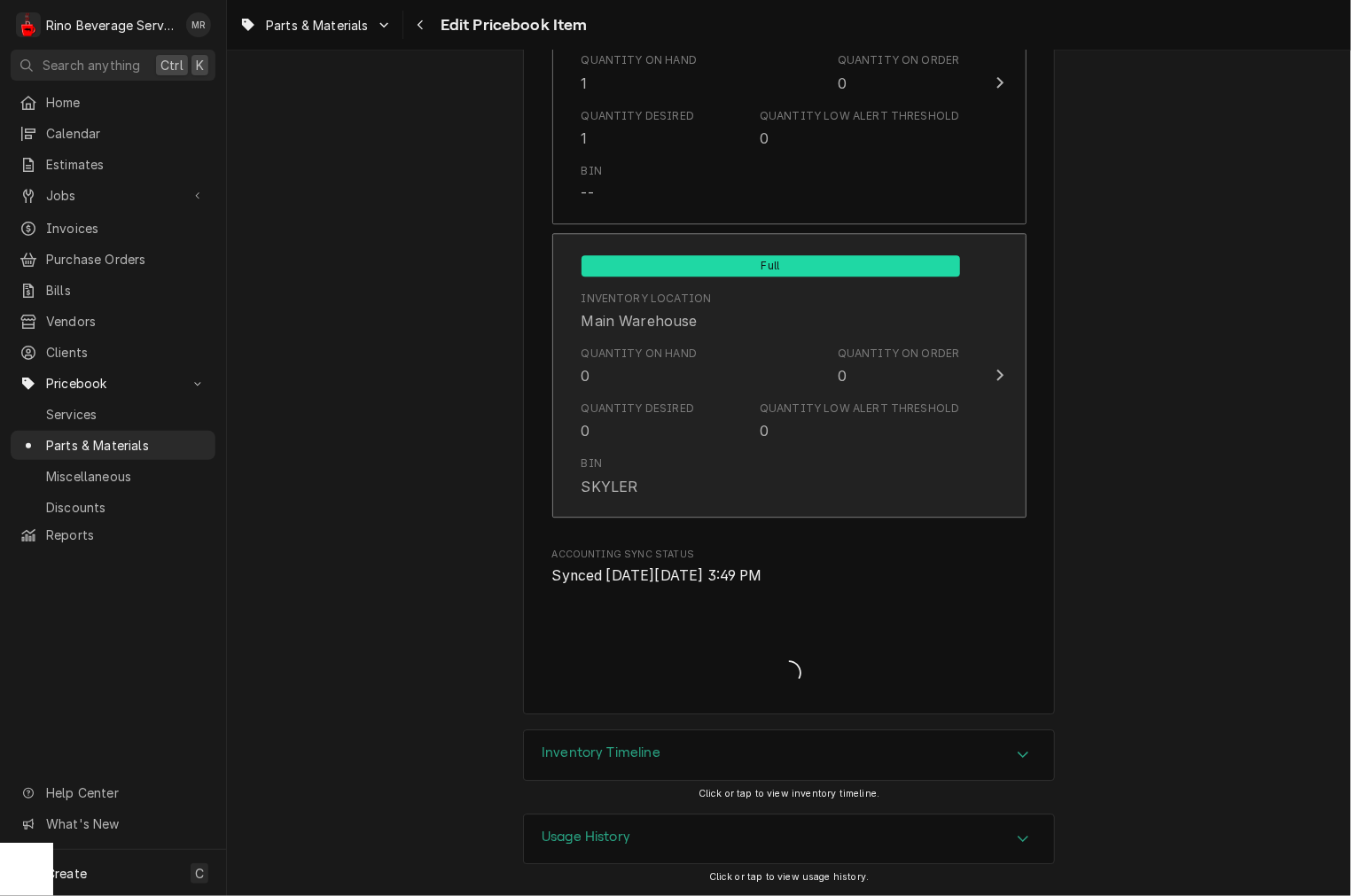
type textarea "x"
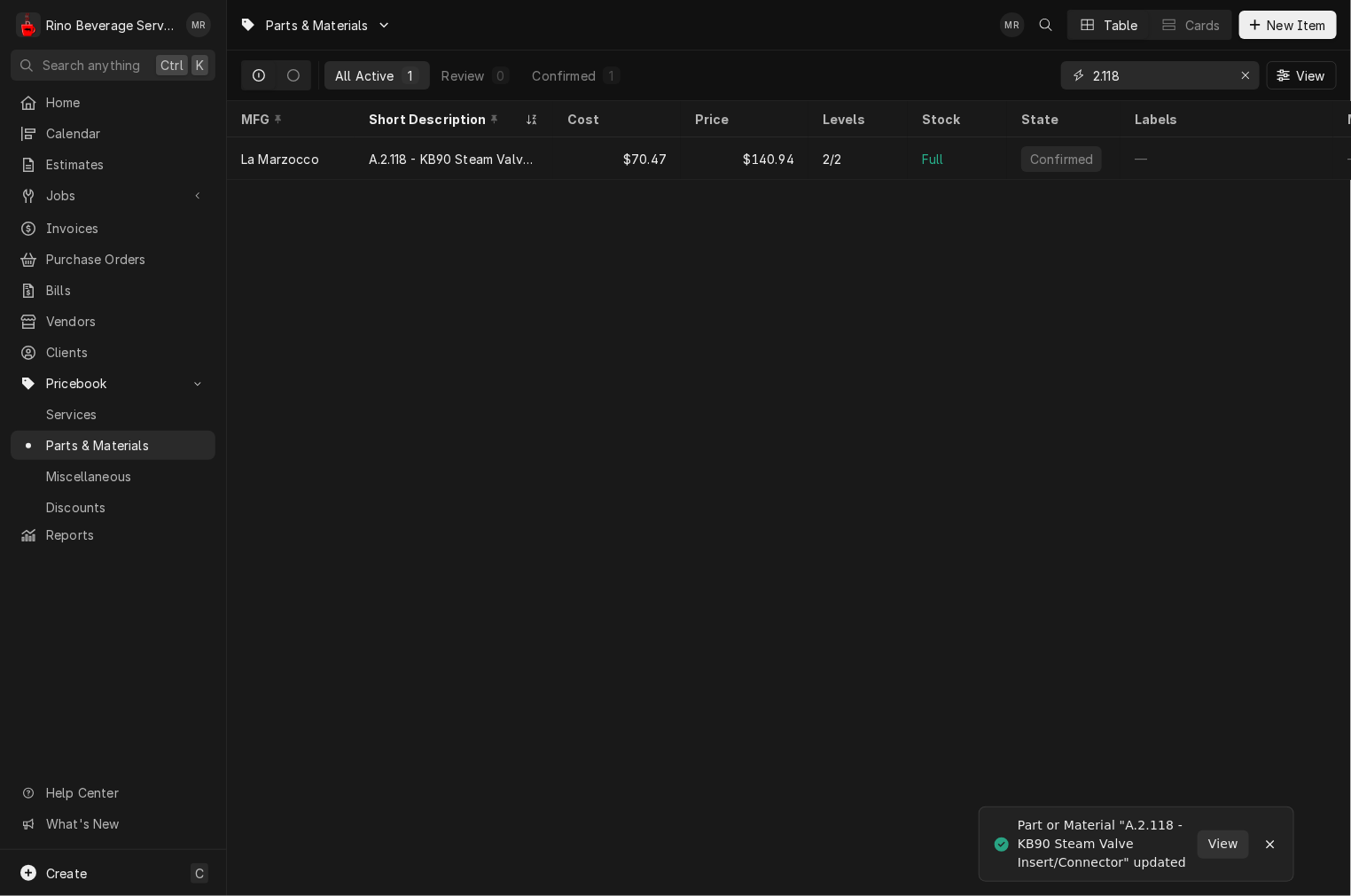
drag, startPoint x: 998, startPoint y: 80, endPoint x: 882, endPoint y: 93, distance: 116.7
click at [883, 93] on div "All Active 1 Review 0 Confirmed 1 2.118 View" at bounding box center [789, 74] width 1096 height 49
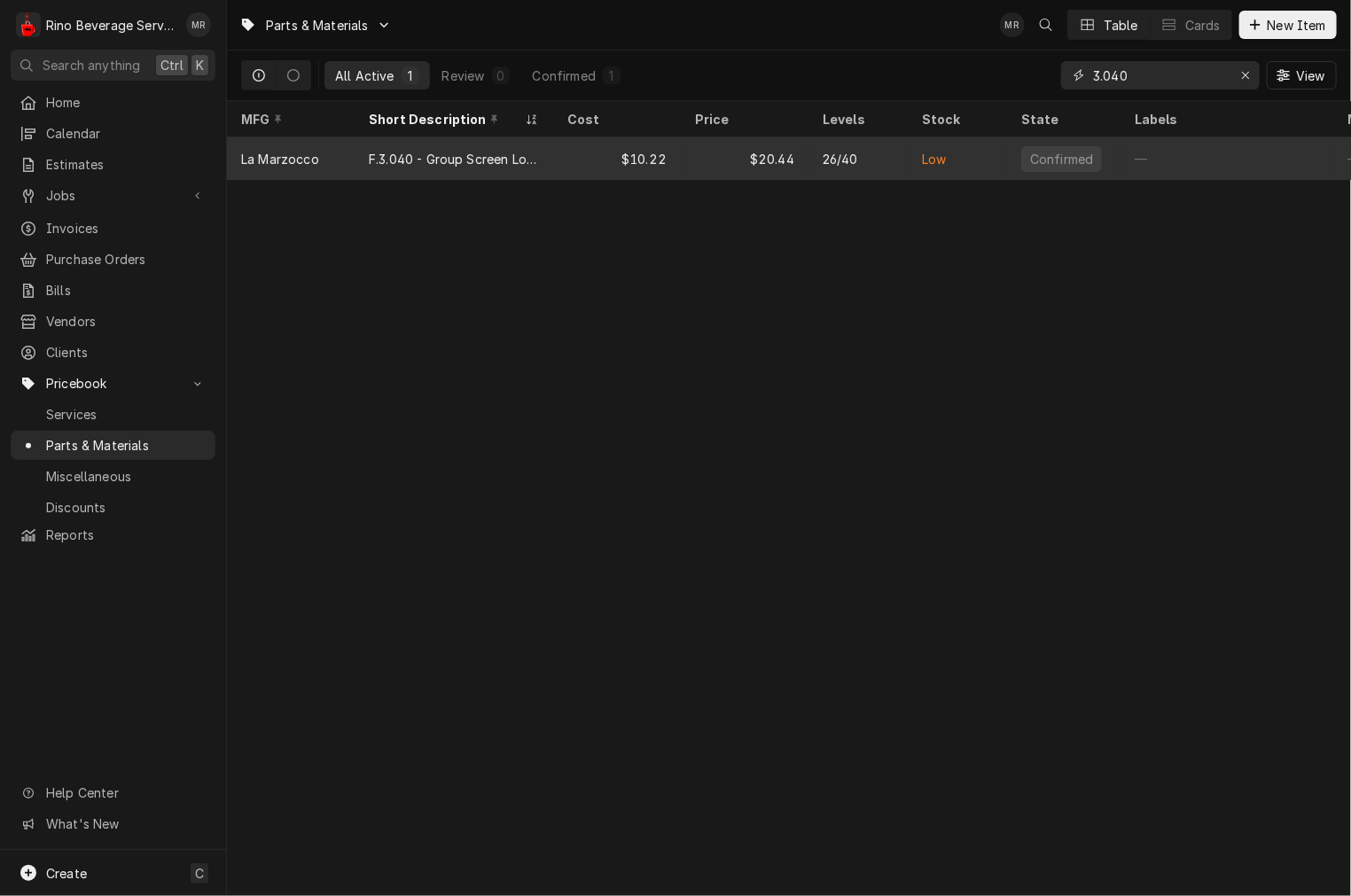
type input "3.040"
click at [501, 151] on div "F.3.040 - Group Screen Logo" at bounding box center [453, 159] width 170 height 19
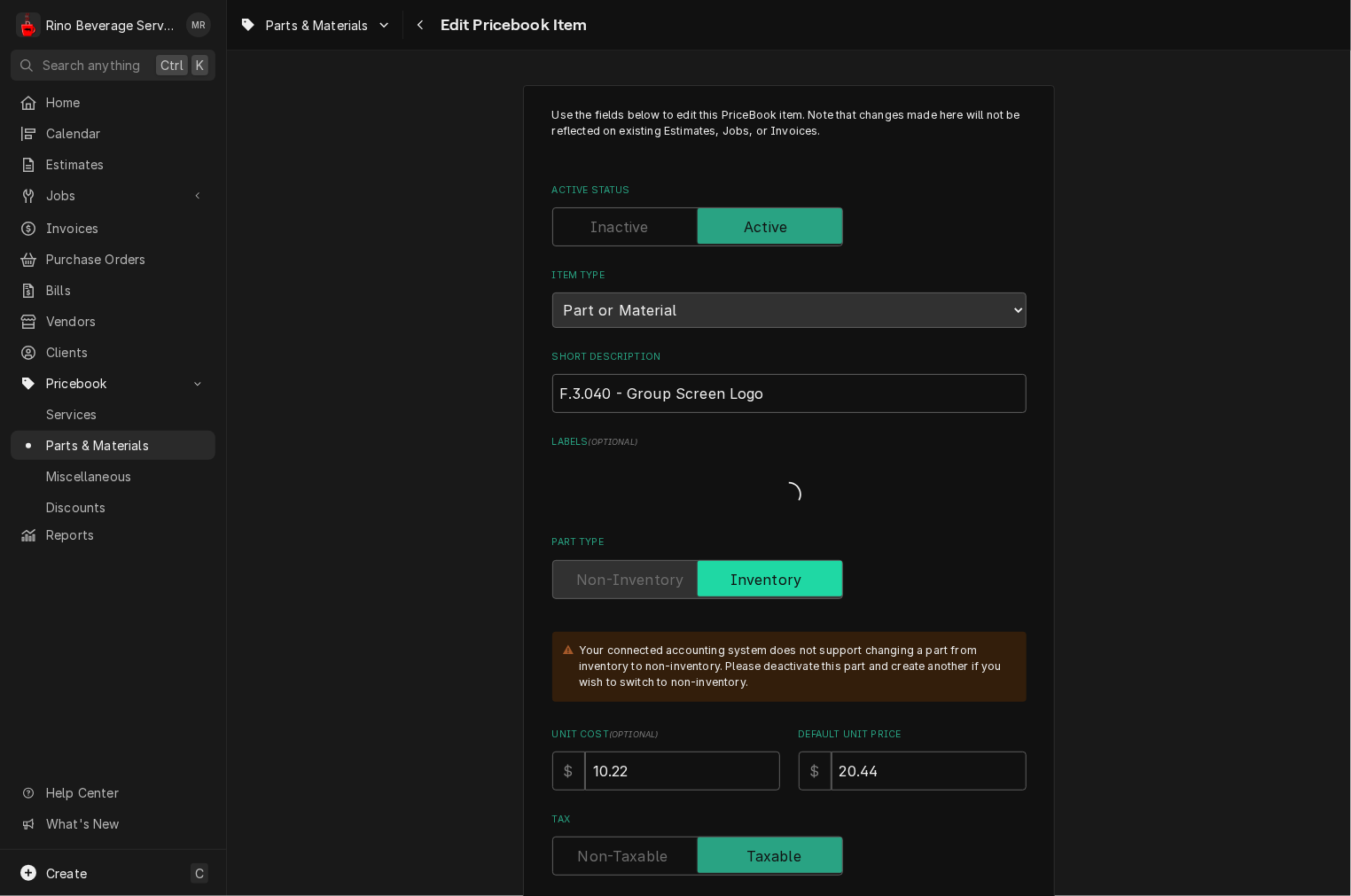
type textarea "x"
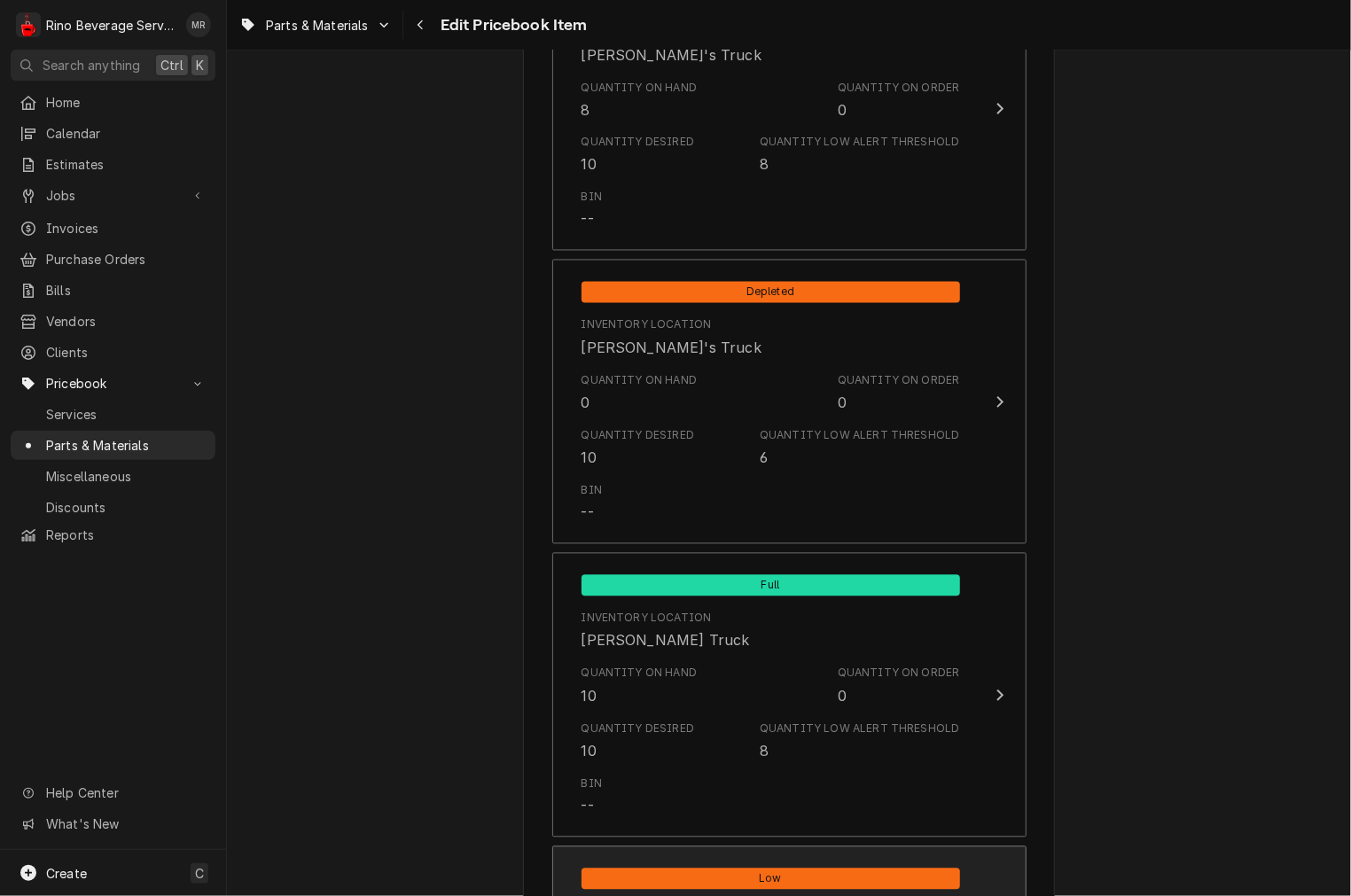
scroll to position [1477, 0]
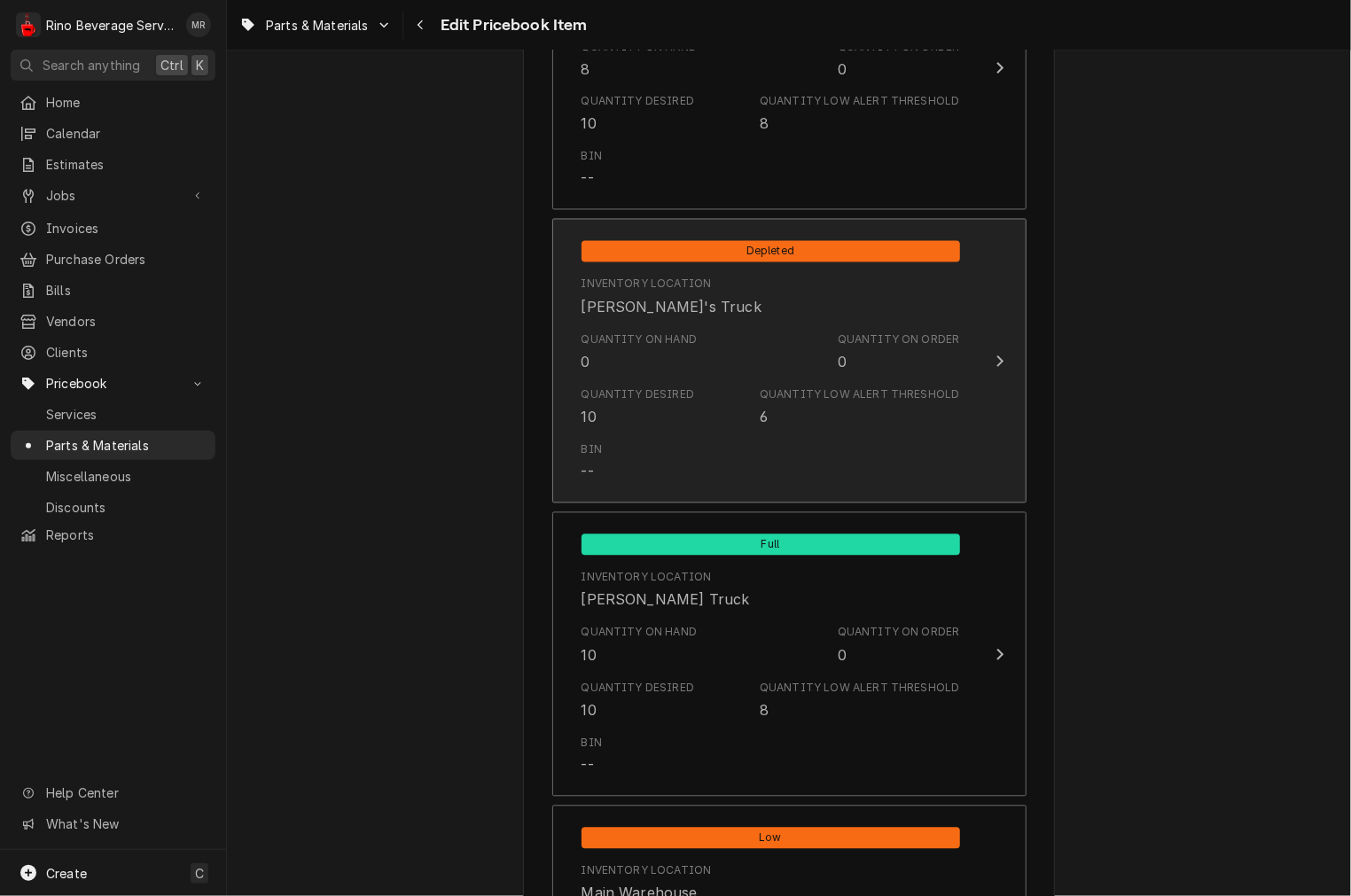
click at [740, 368] on div "Quantity on Hand 0 Quantity on Order 0" at bounding box center [770, 353] width 379 height 55
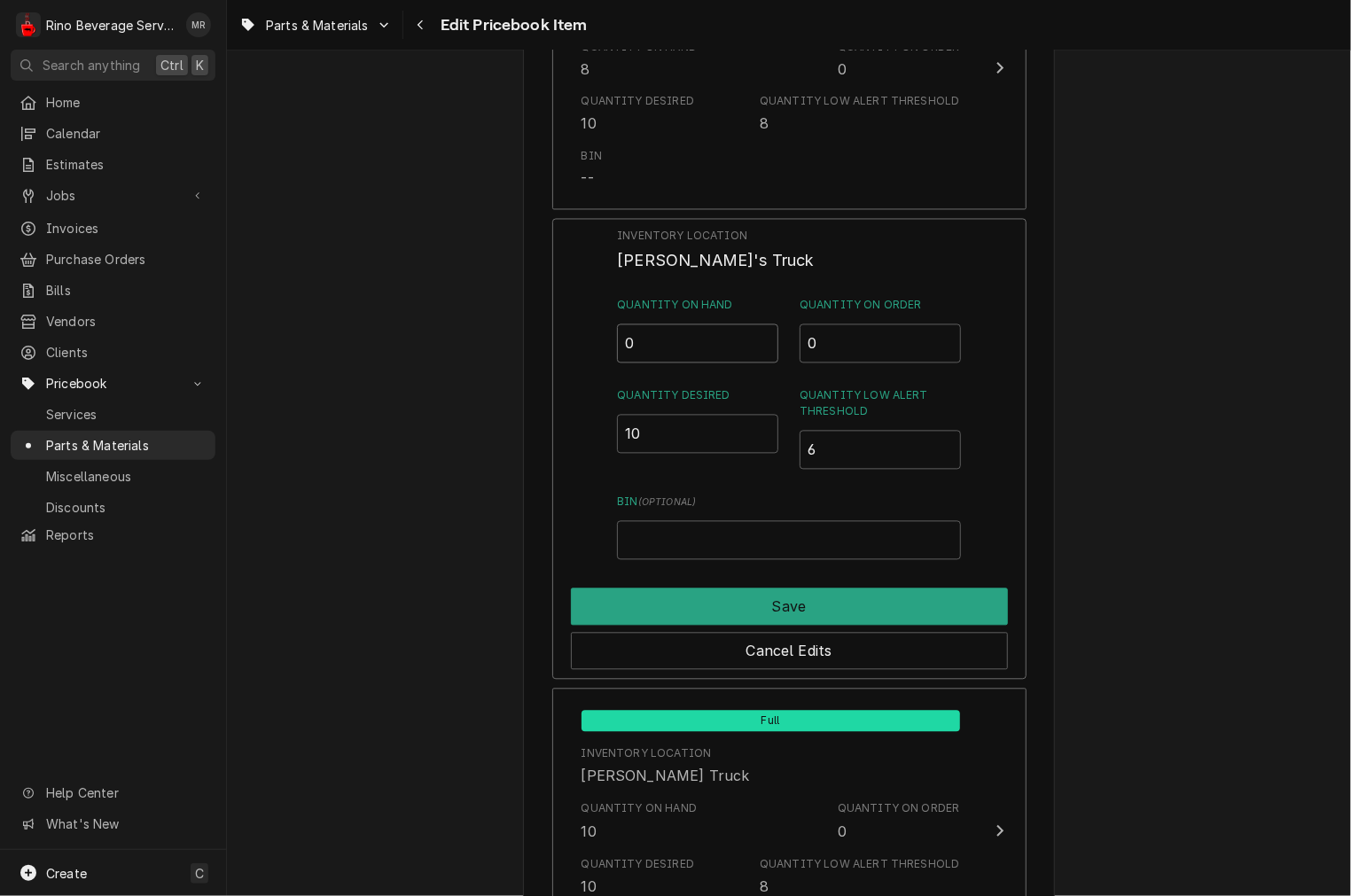
drag, startPoint x: 733, startPoint y: 356, endPoint x: 427, endPoint y: 340, distance: 306.4
click at [439, 350] on div "Use the fields below to edit this PriceBook item. Note that changes made here w…" at bounding box center [789, 40] width 1124 height 2895
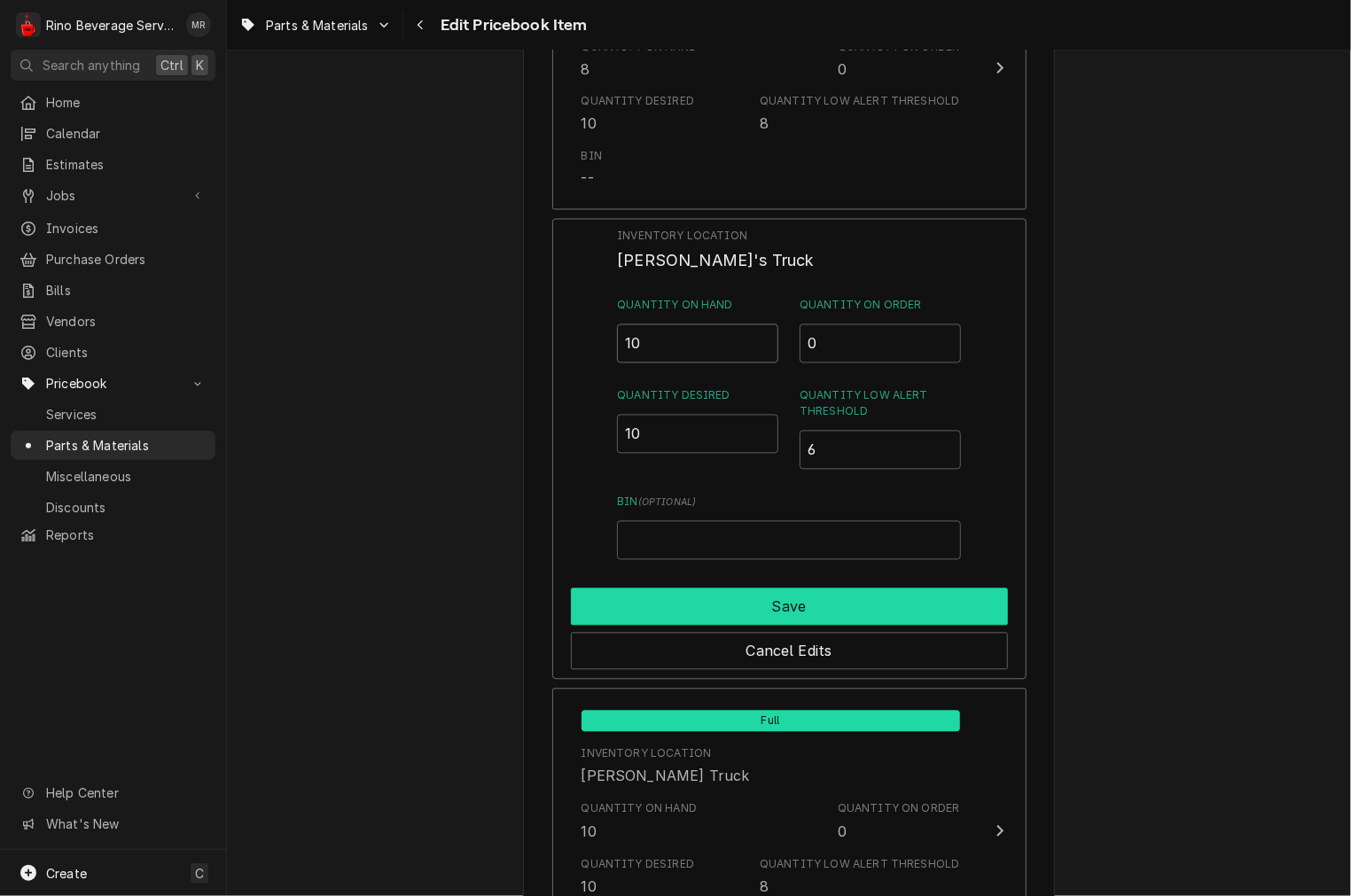
type input "10"
click at [677, 621] on button "Save" at bounding box center [790, 608] width 437 height 37
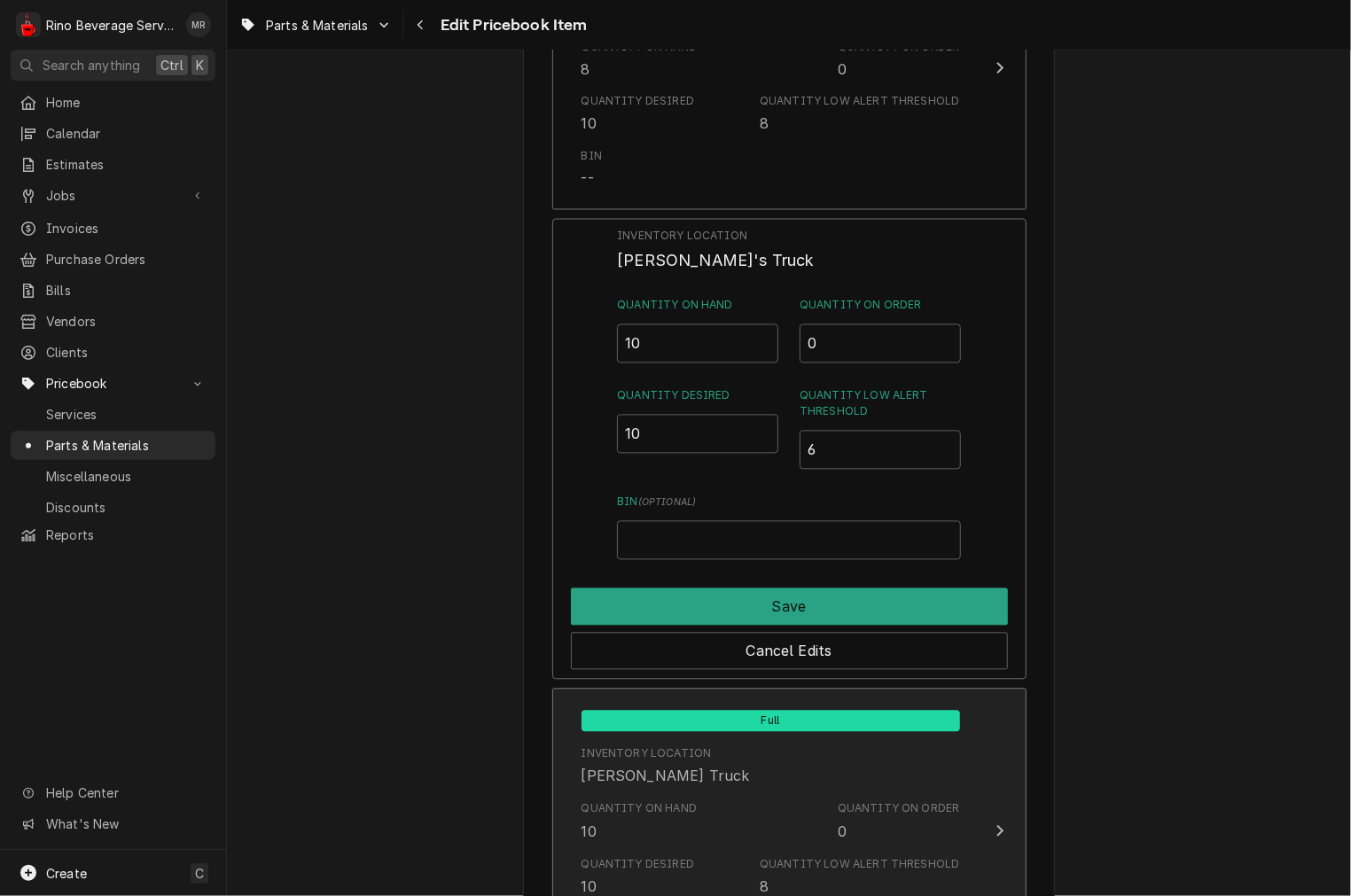
type textarea "x"
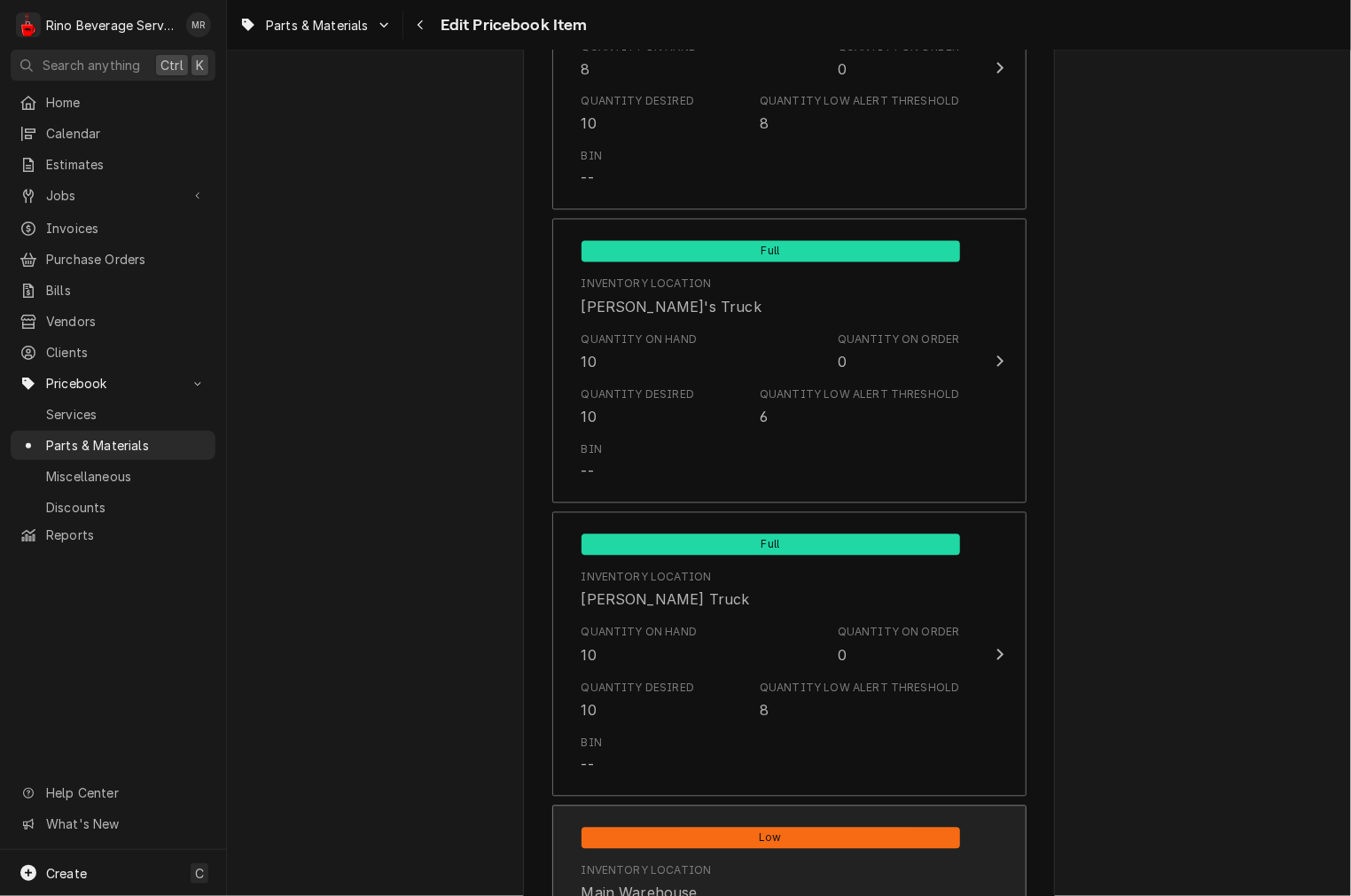
scroll to position [2059, 0]
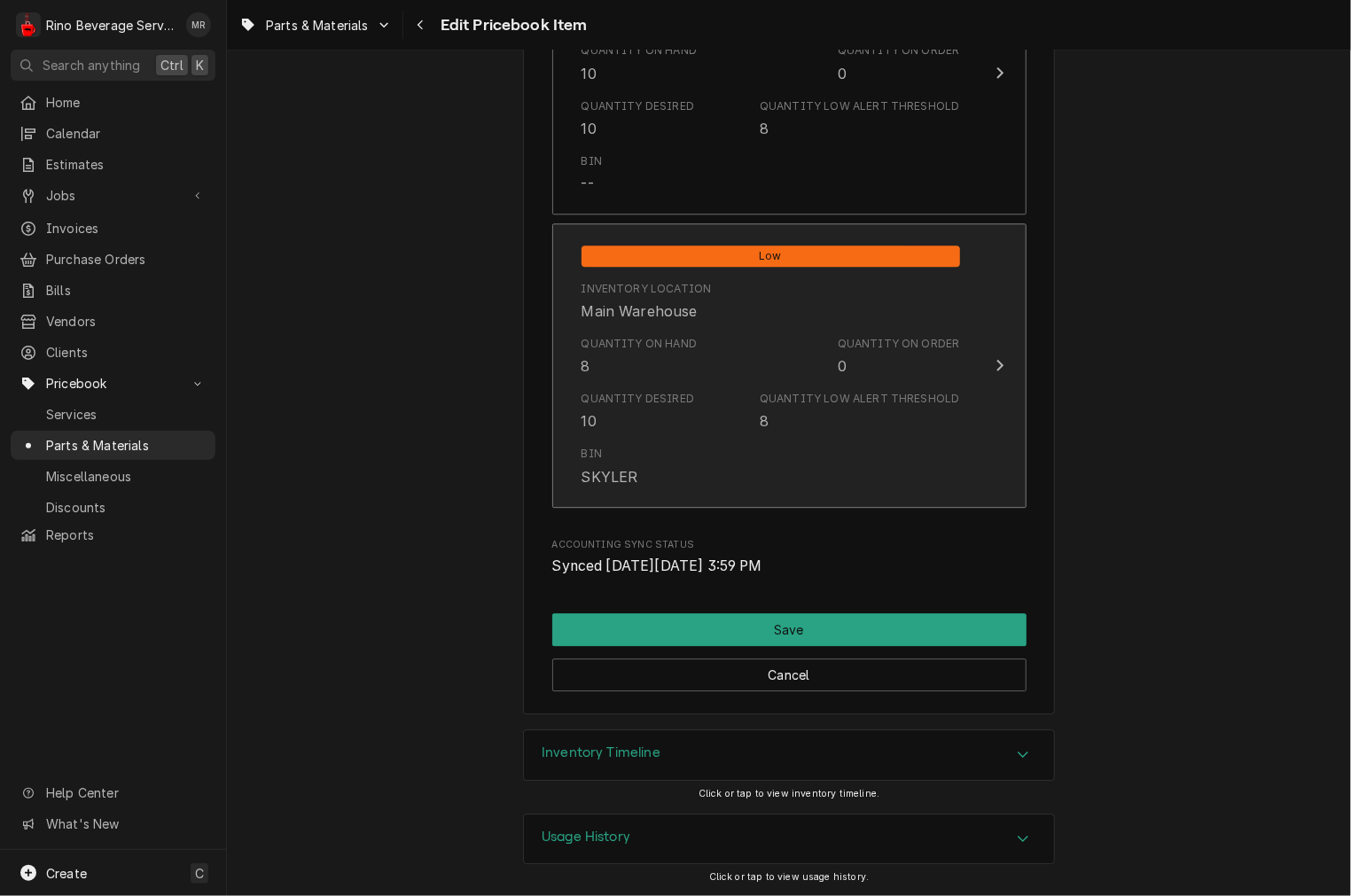
click at [745, 419] on div "Quantity Desired 10 Quantity Low Alert Threshold 8" at bounding box center [770, 411] width 379 height 55
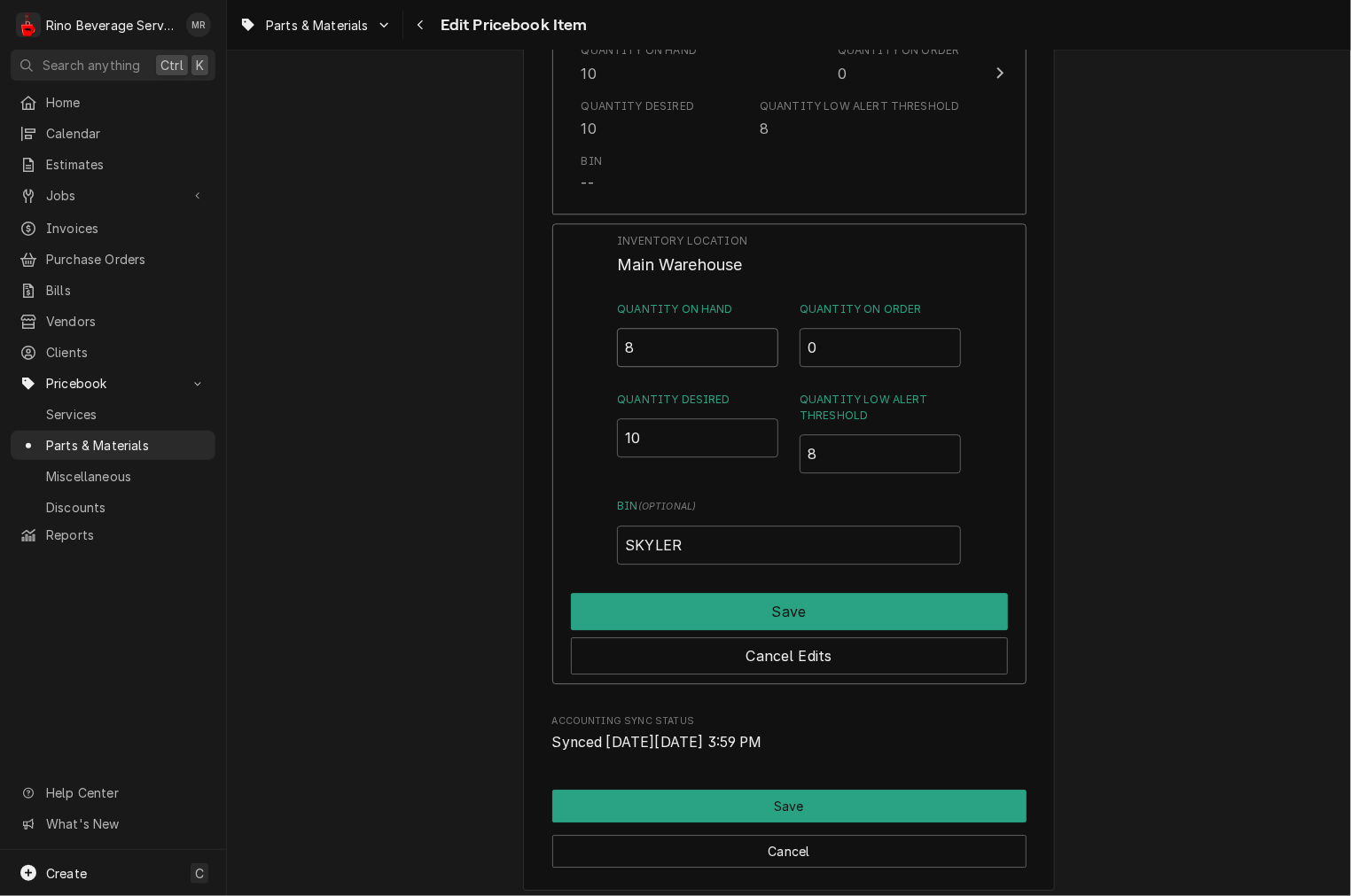
drag, startPoint x: 678, startPoint y: 334, endPoint x: 539, endPoint y: 312, distance: 140.7
click at [581, 325] on div "Inventory Location Main Warehouse Quantity on Hand 8 Quantity on Order 0 Quanti…" at bounding box center [790, 453] width 475 height 461
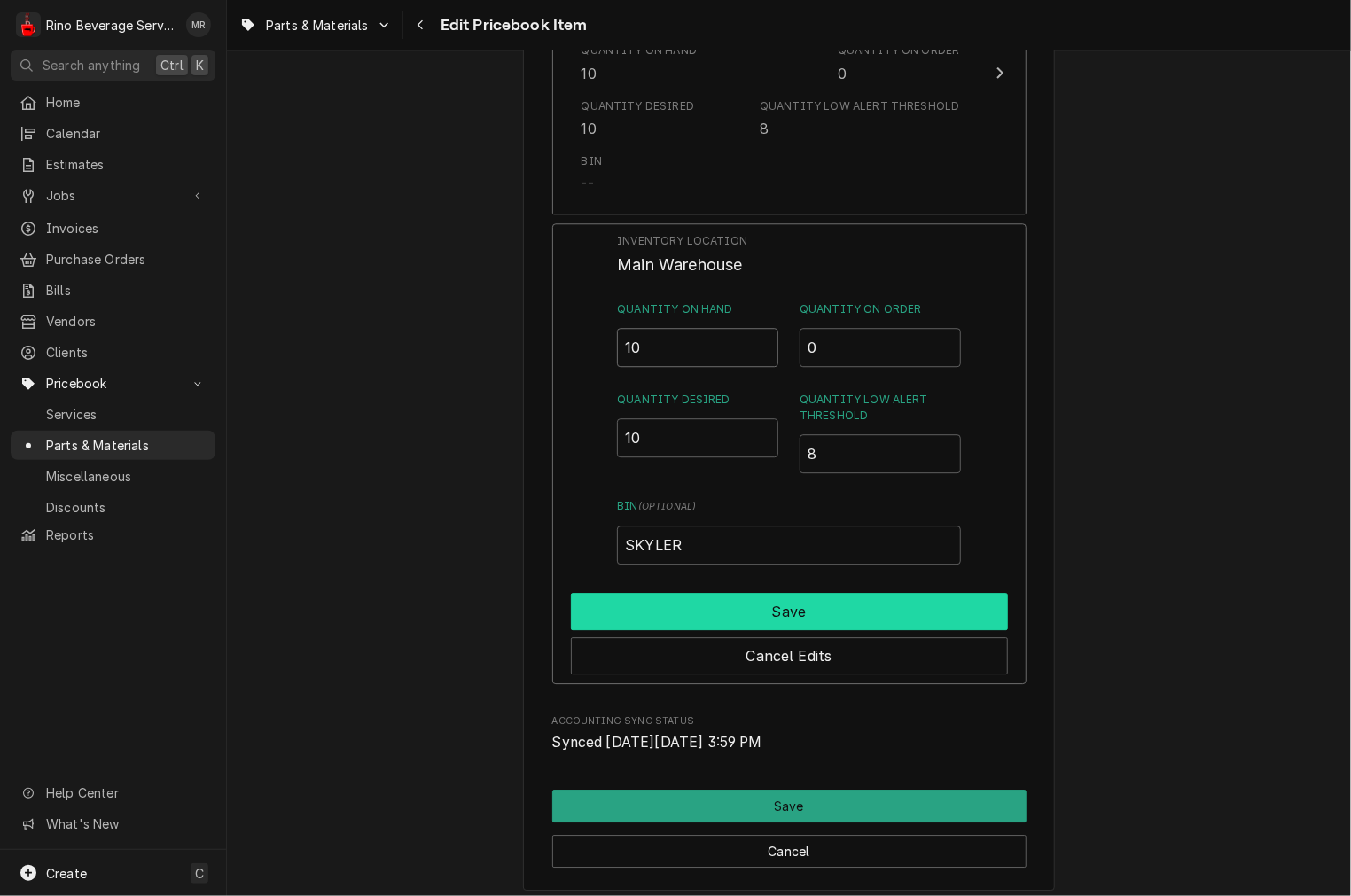
type input "10"
click at [865, 608] on button "Save" at bounding box center [790, 611] width 437 height 37
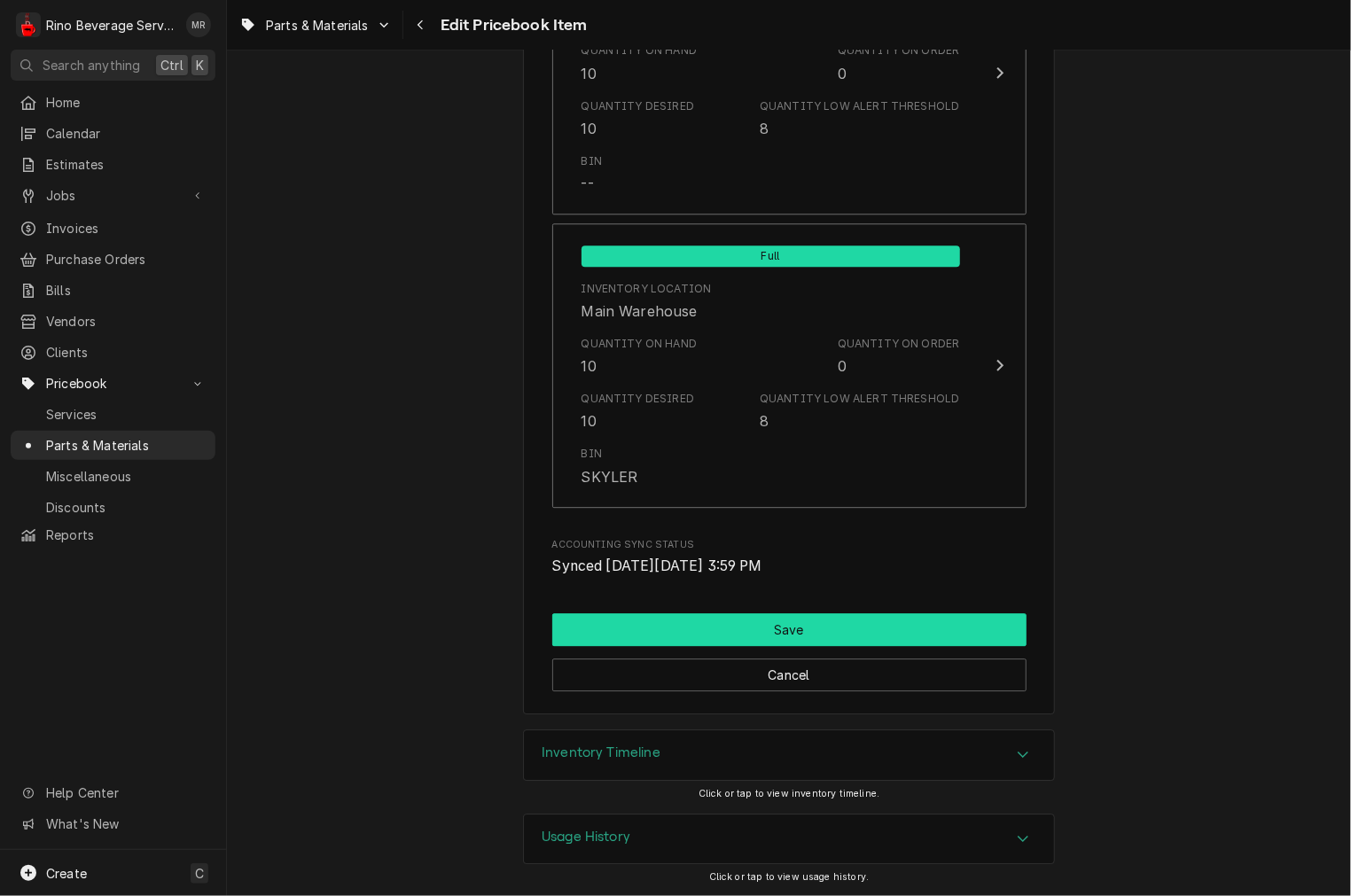
click at [758, 618] on button "Save" at bounding box center [790, 629] width 475 height 33
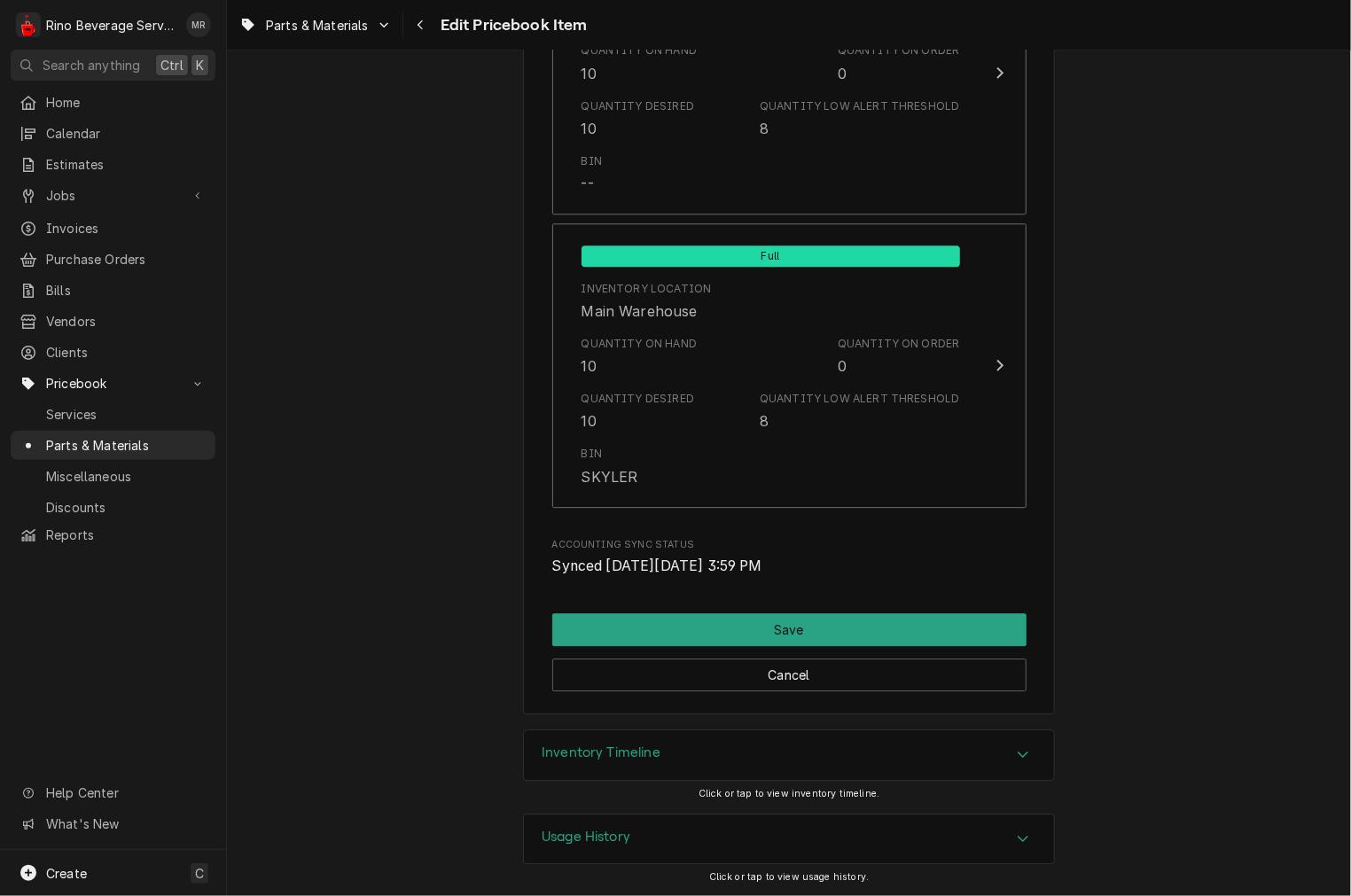
scroll to position [2050, 0]
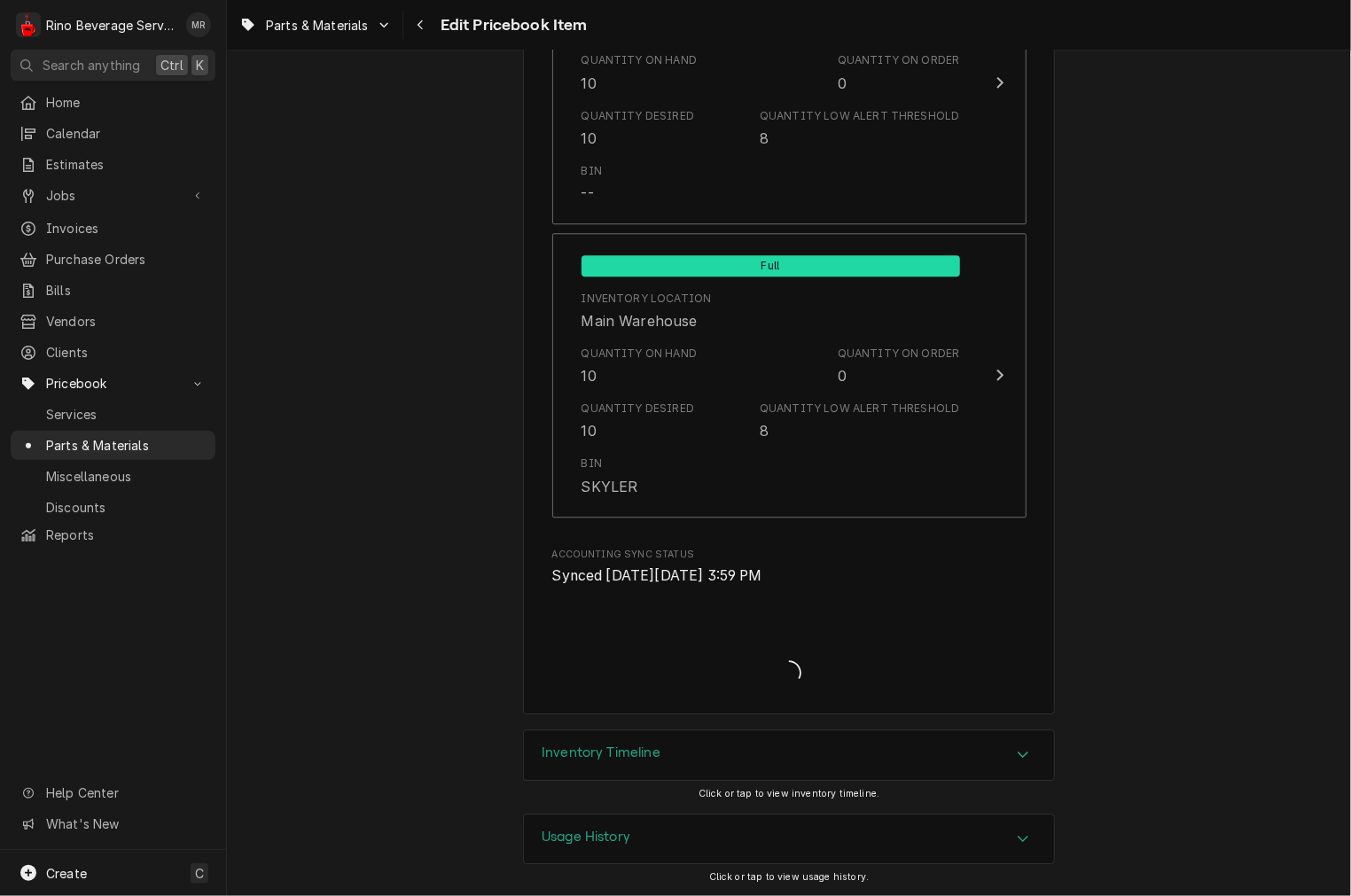
type textarea "x"
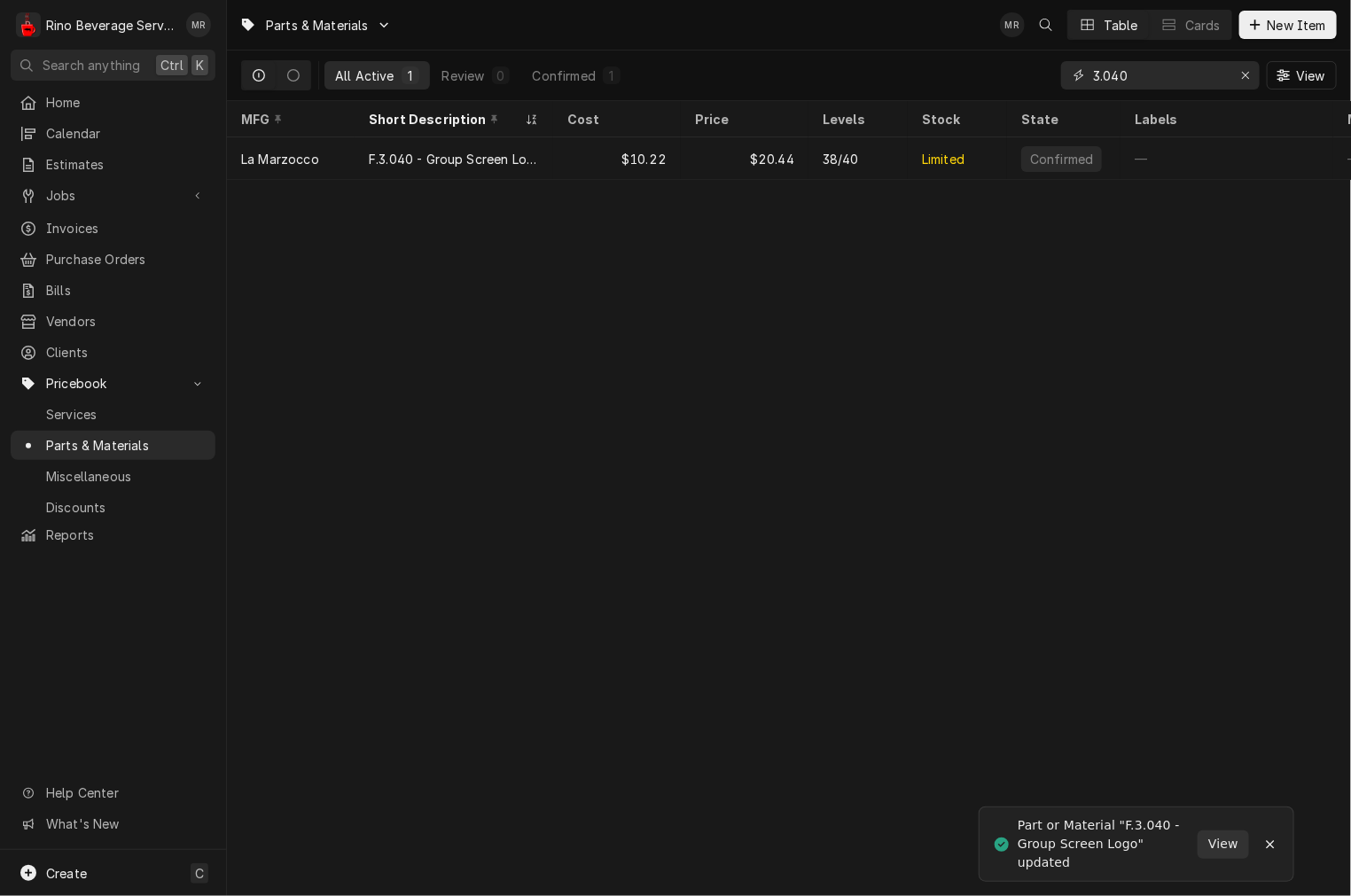
drag, startPoint x: 1157, startPoint y: 65, endPoint x: 837, endPoint y: 74, distance: 320.1
click at [837, 74] on div "All Active 1 Review 0 Confirmed 1 3.040 View" at bounding box center [789, 74] width 1096 height 49
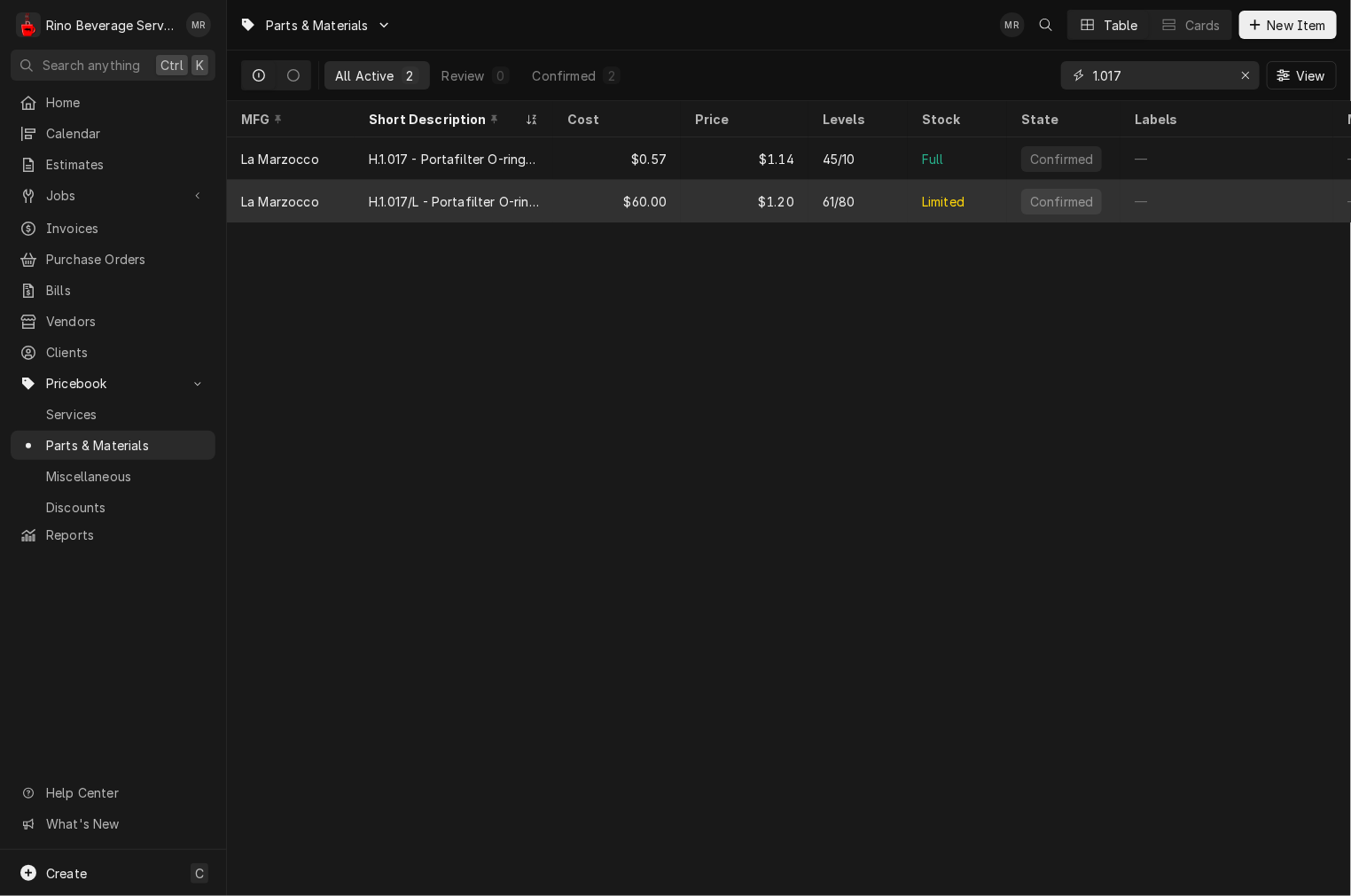
type input "1.017"
click at [523, 210] on div "H.1.017/L - Portafilter O-ring, Large" at bounding box center [453, 201] width 198 height 43
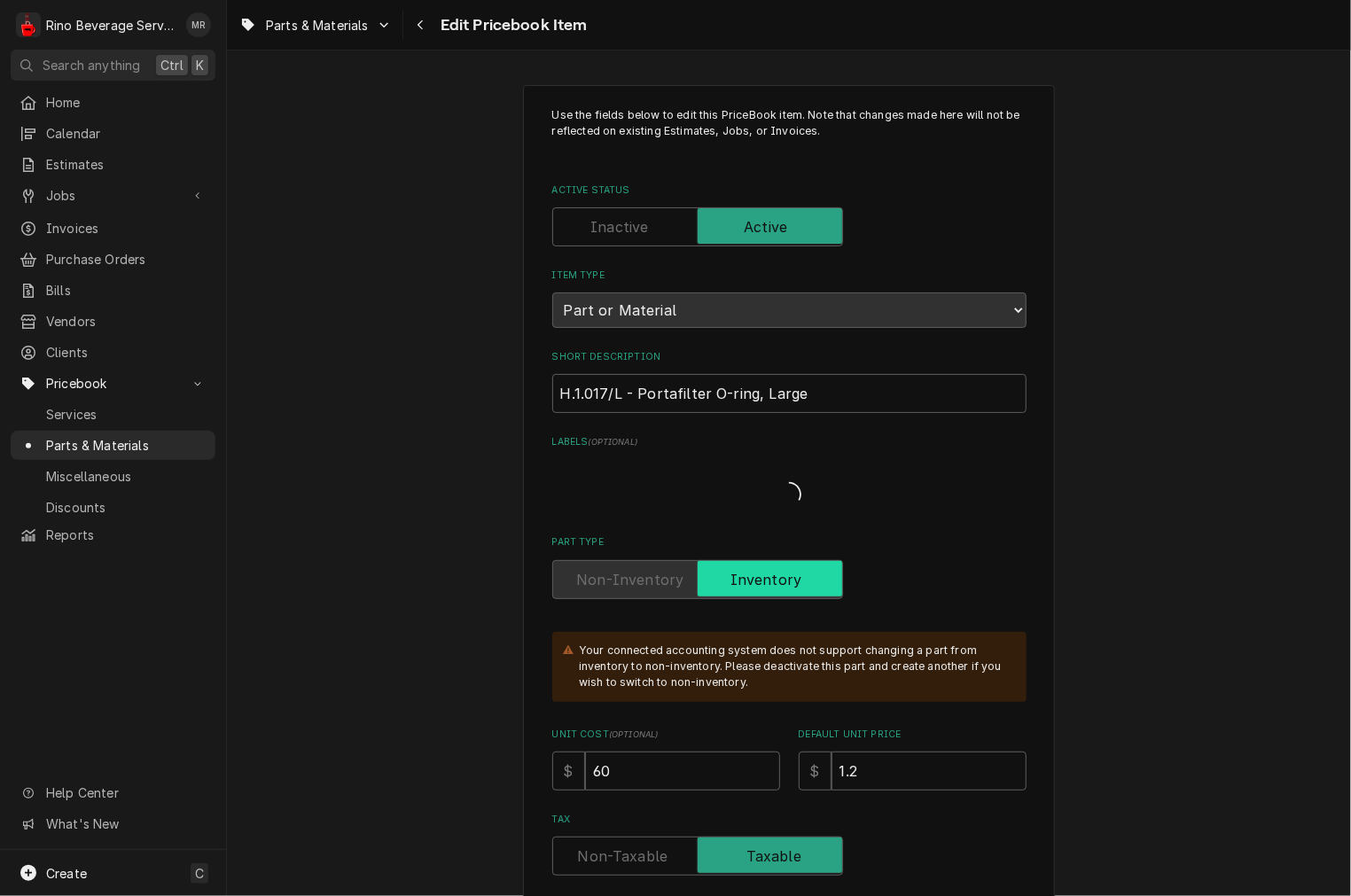
type textarea "x"
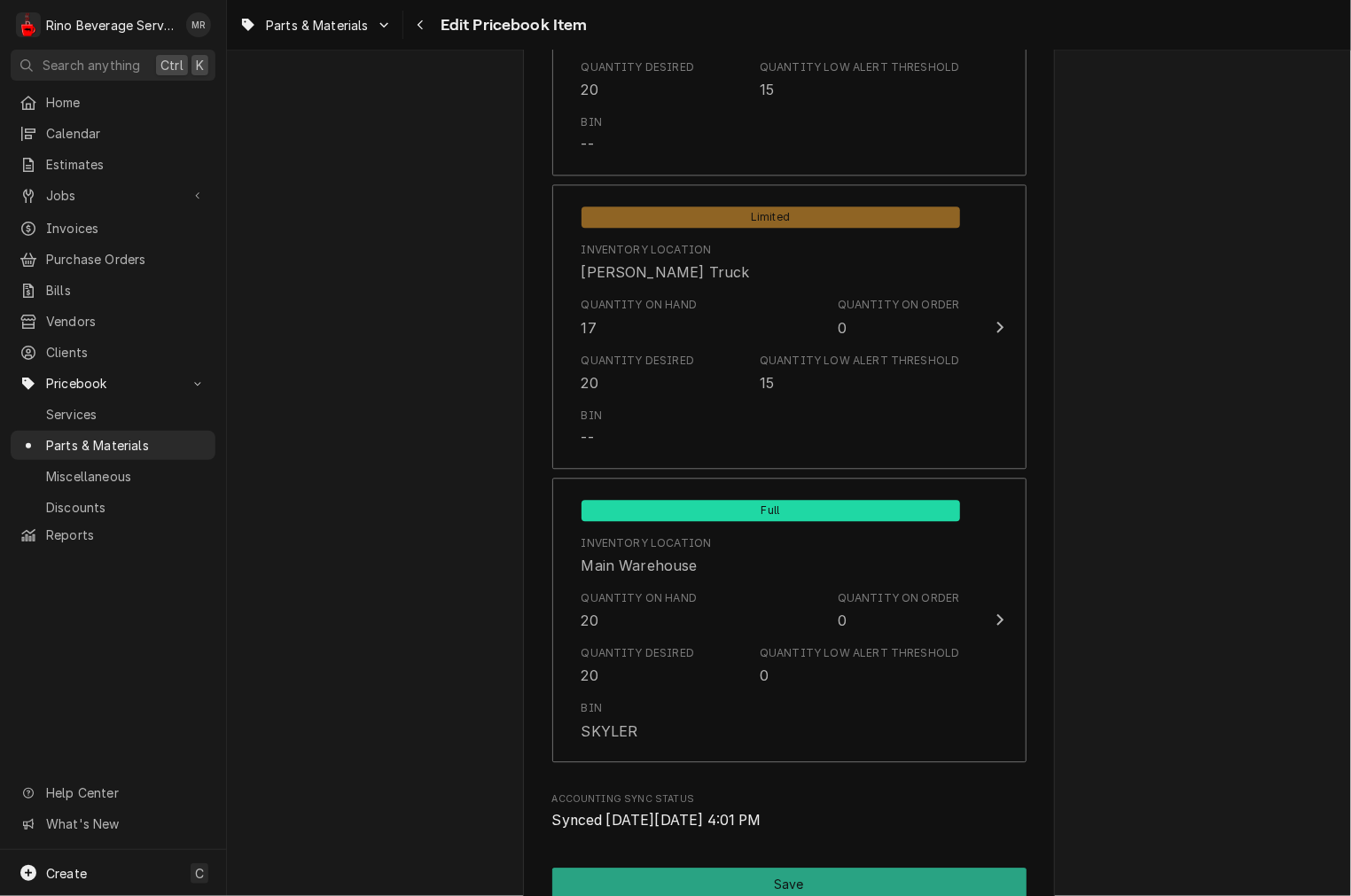
scroll to position [1477, 0]
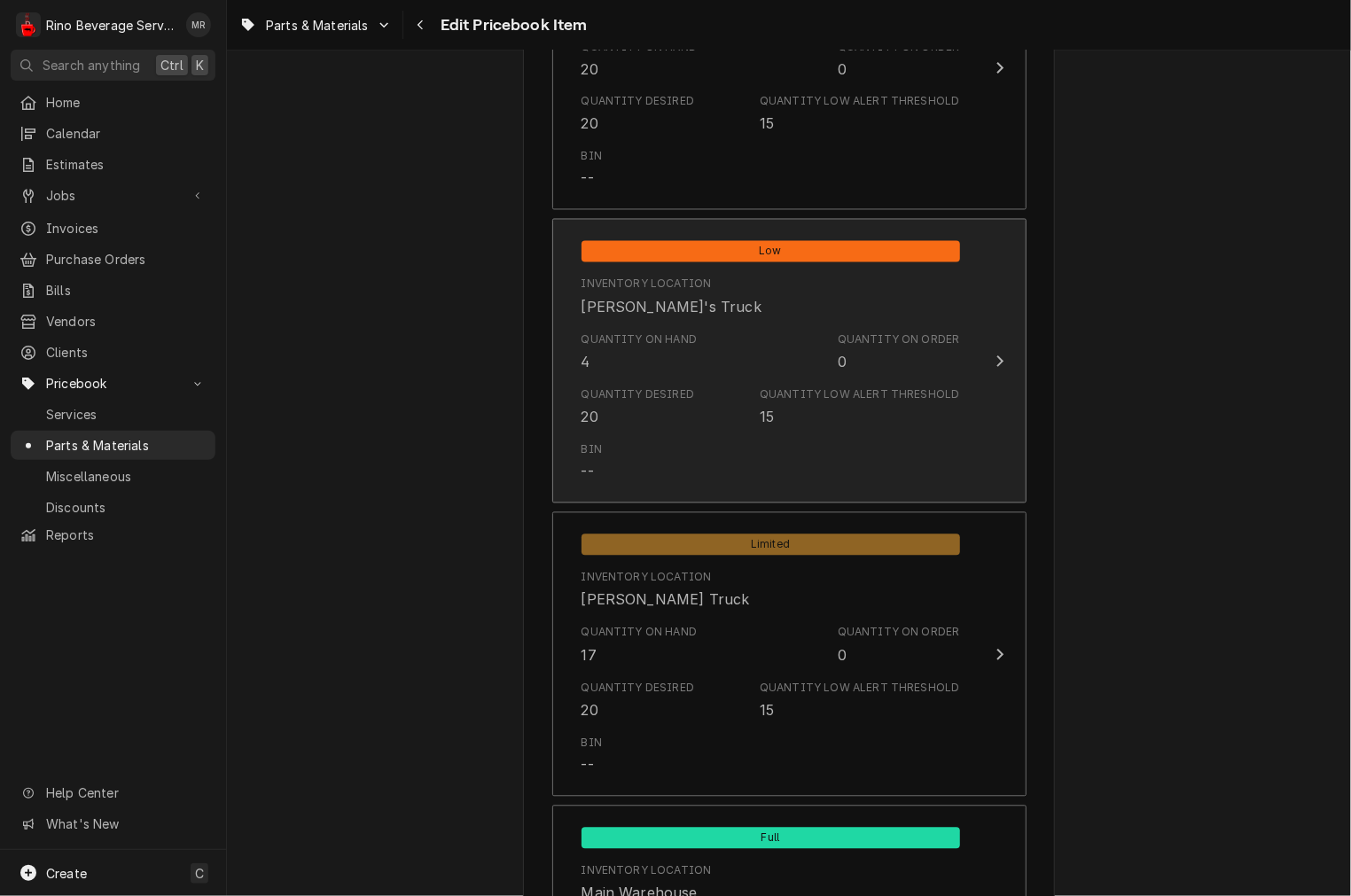
click at [824, 413] on div "Quantity Low Alert Threshold 15" at bounding box center [859, 408] width 199 height 41
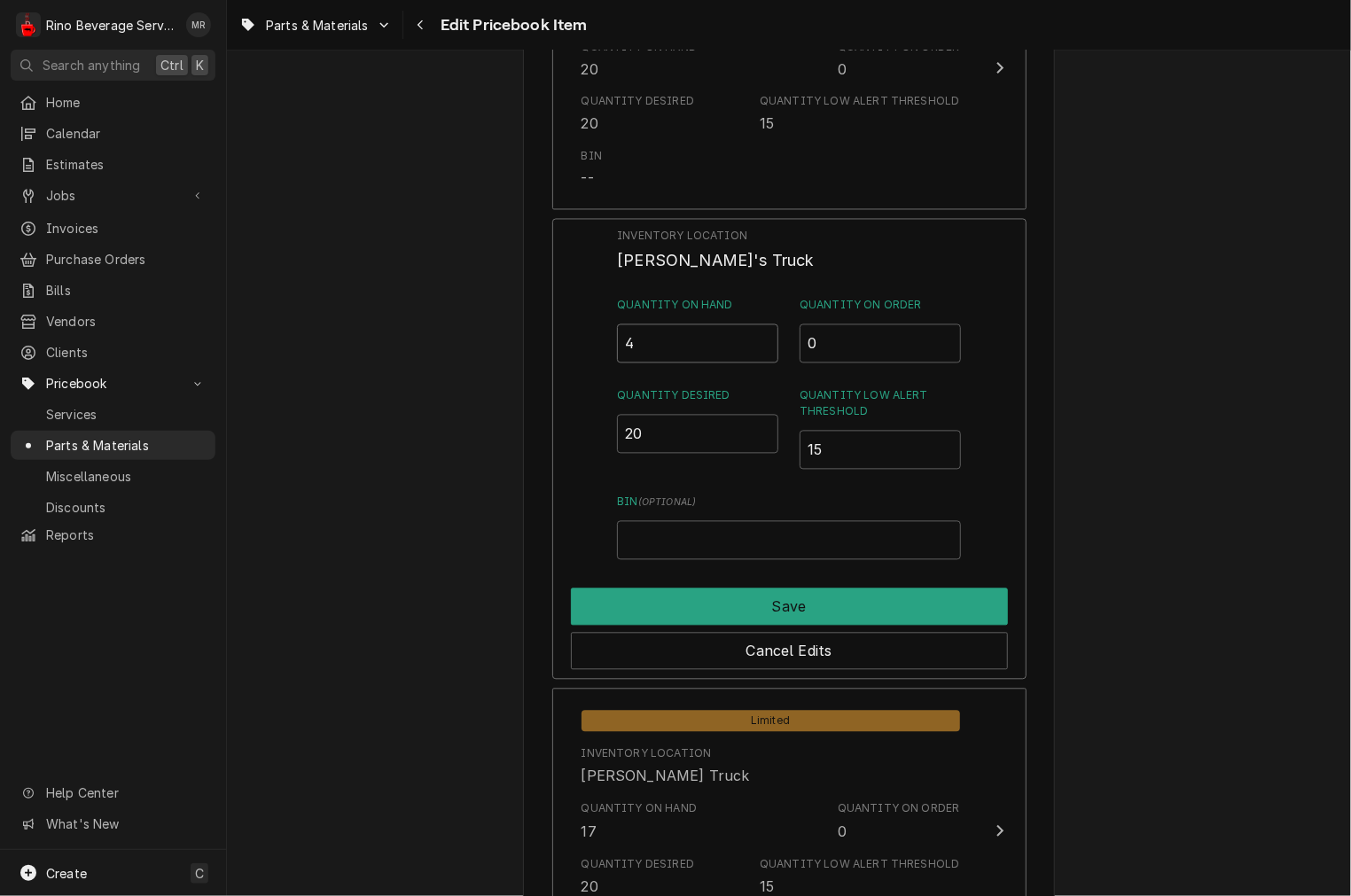
drag, startPoint x: 679, startPoint y: 334, endPoint x: 478, endPoint y: 354, distance: 202.0
click at [523, 349] on div "Use the fields below to edit this PriceBook item. Note that changes made here w…" at bounding box center [789, 40] width 532 height 2865
type input "20"
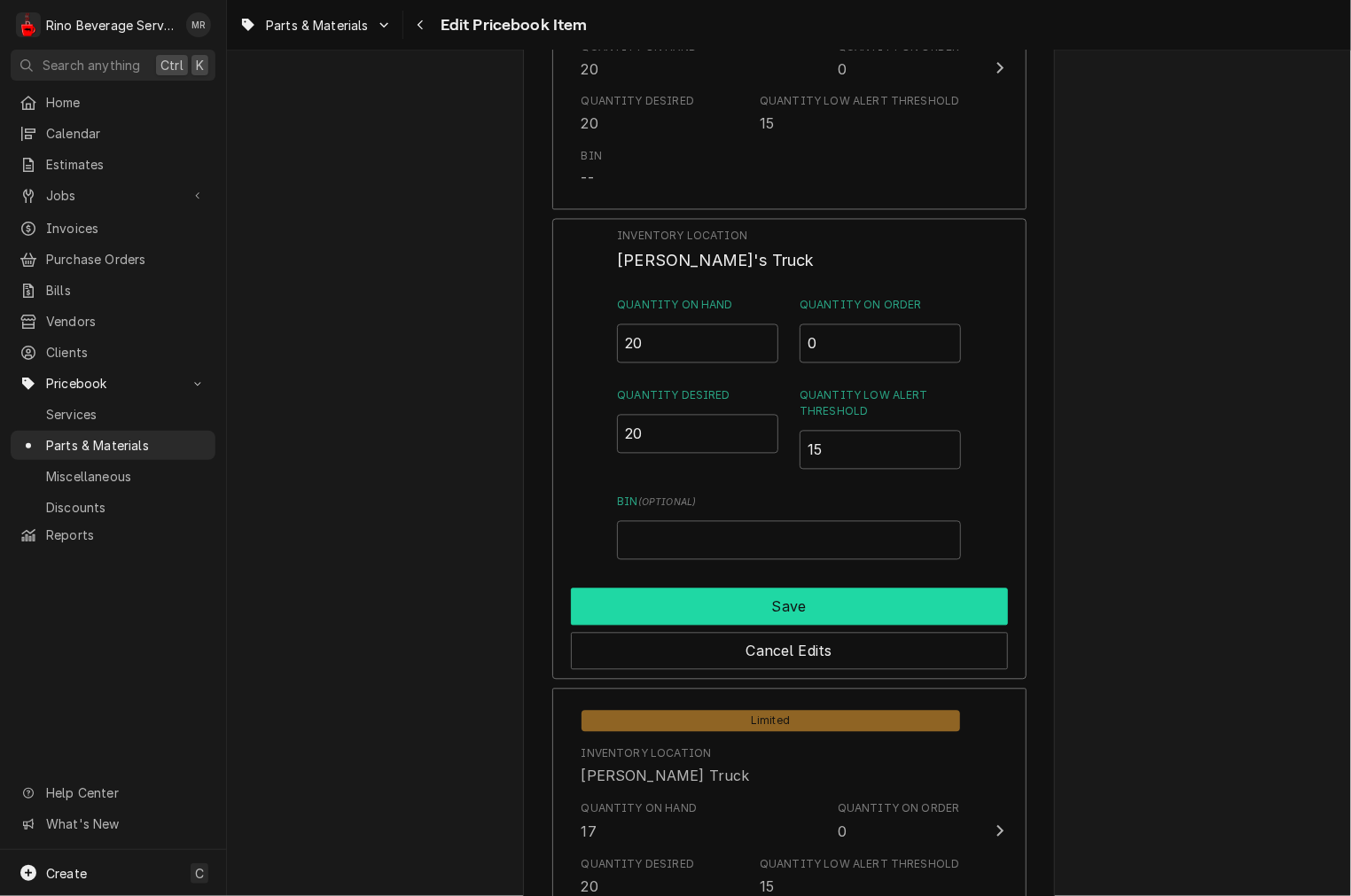
drag, startPoint x: 847, startPoint y: 608, endPoint x: 805, endPoint y: 626, distance: 45.7
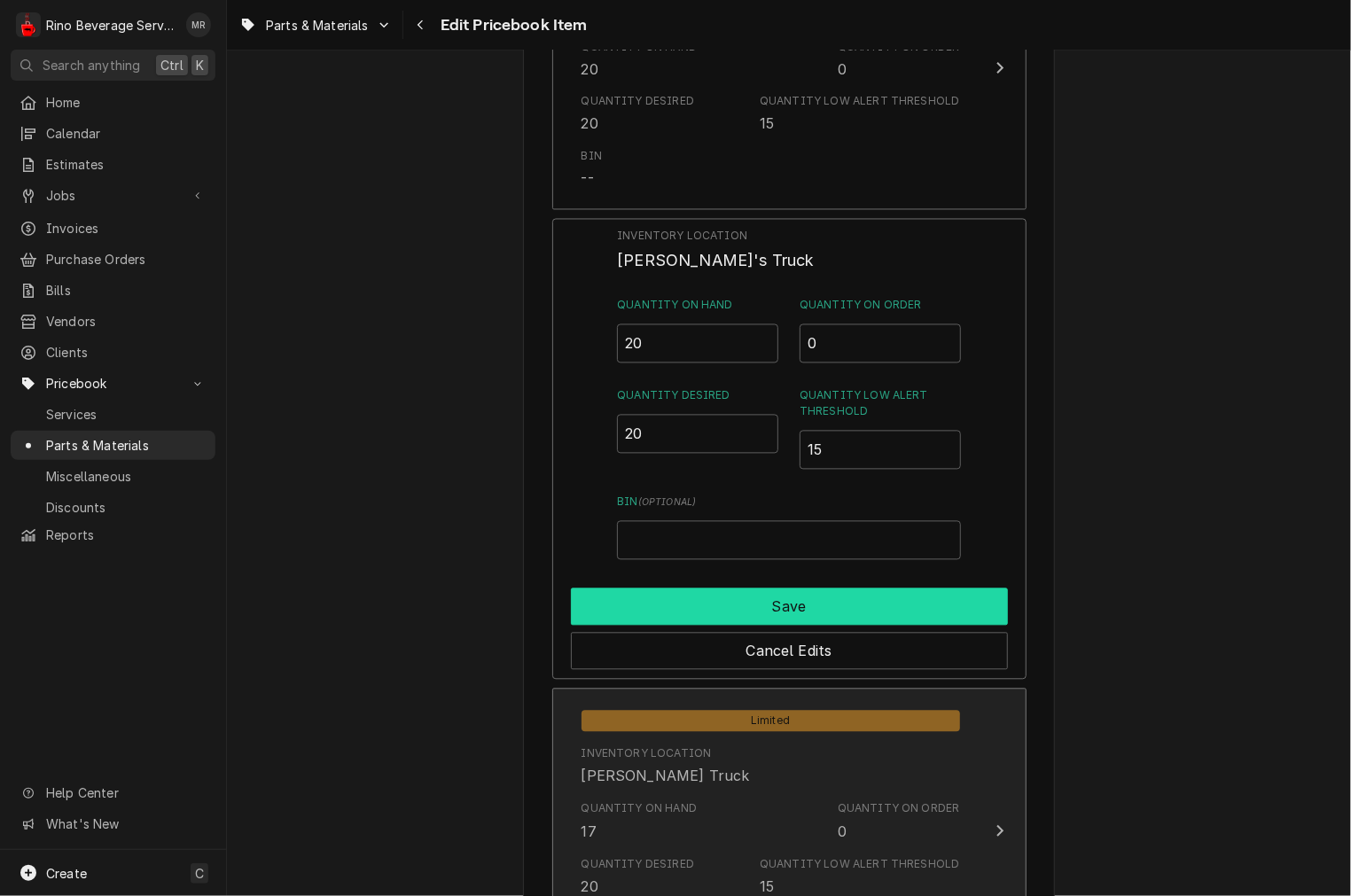
click at [847, 607] on button "Save" at bounding box center [790, 608] width 437 height 37
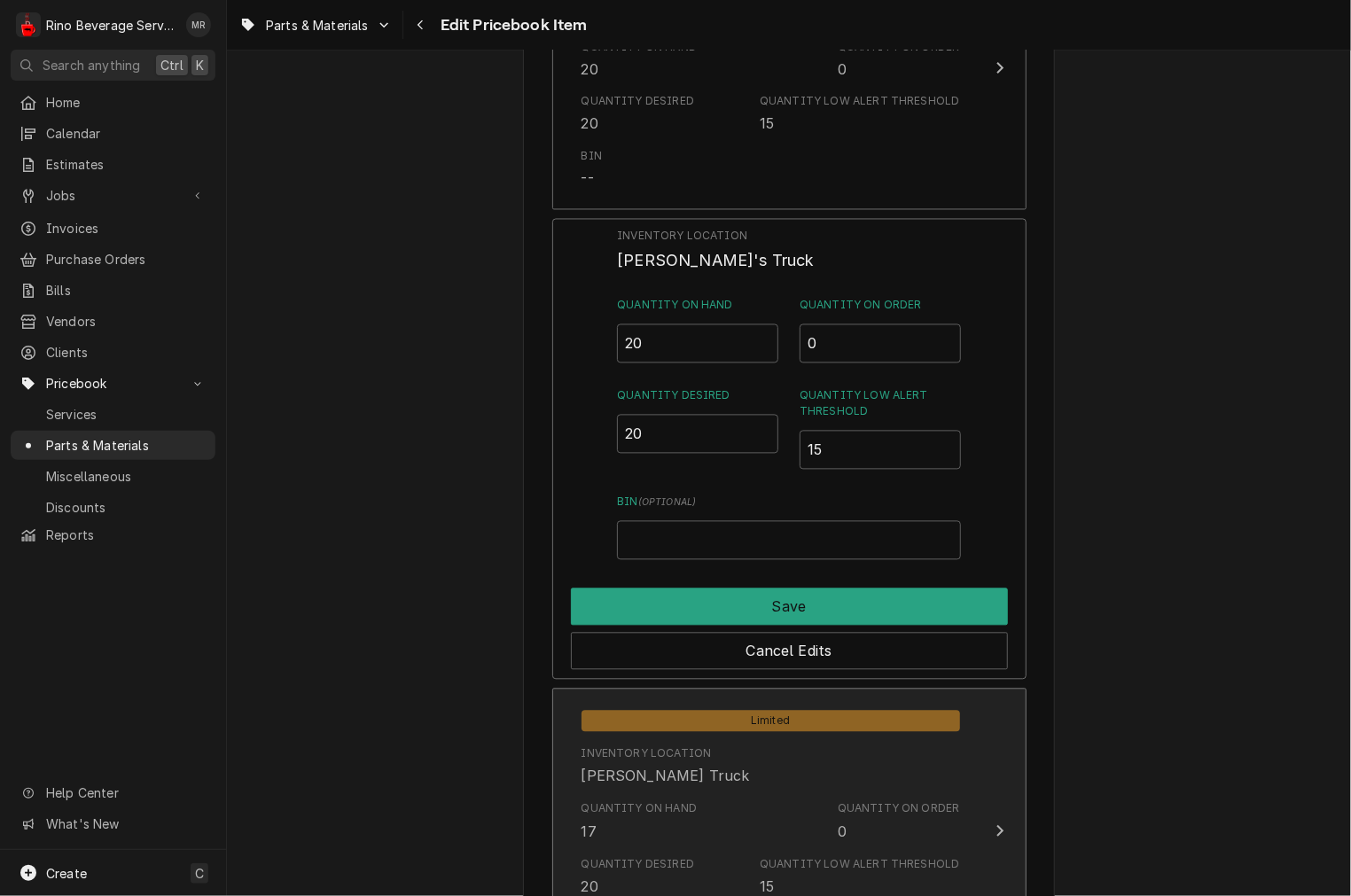
type textarea "x"
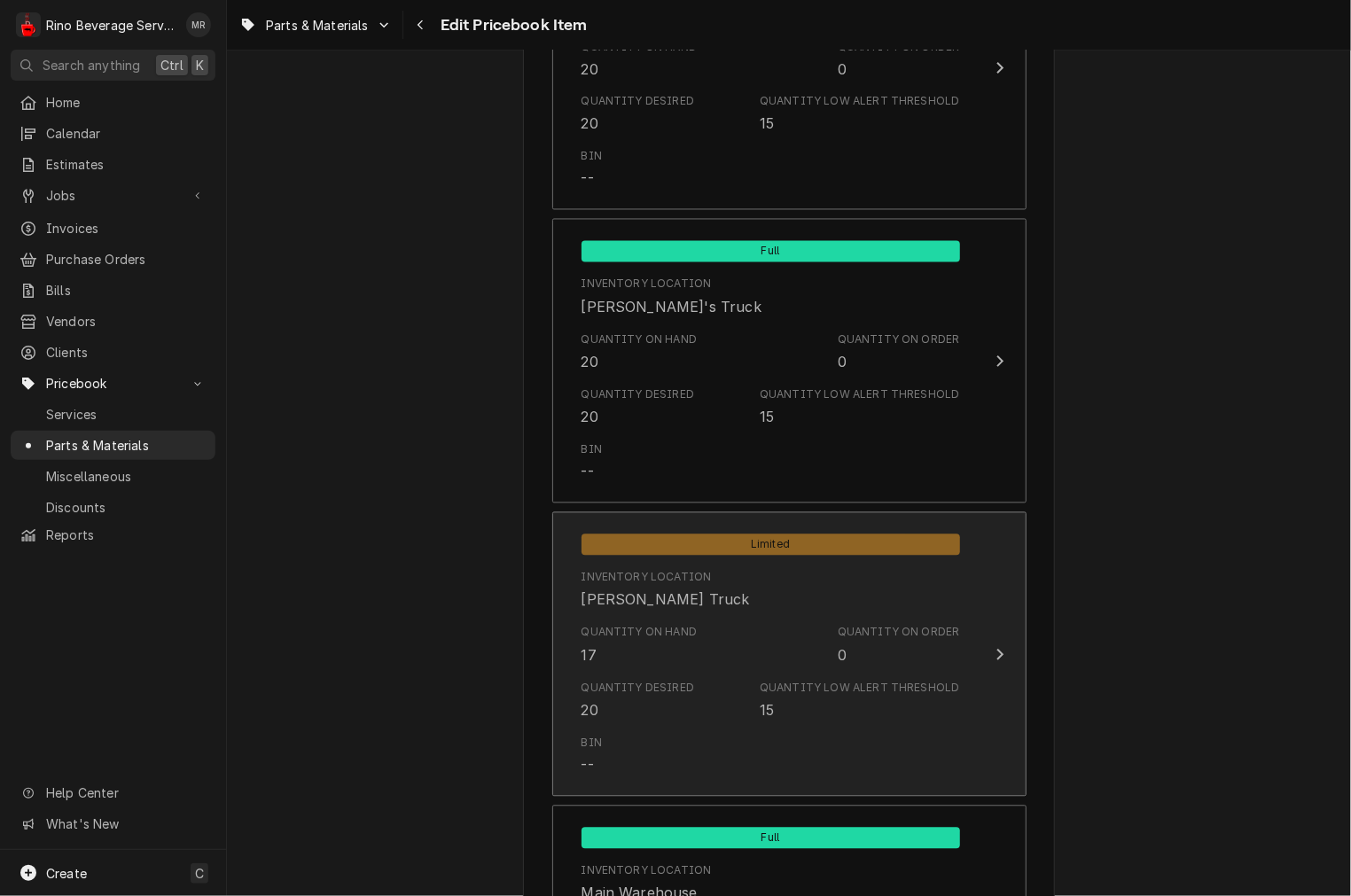
click at [784, 733] on div "Bin --" at bounding box center [770, 756] width 379 height 55
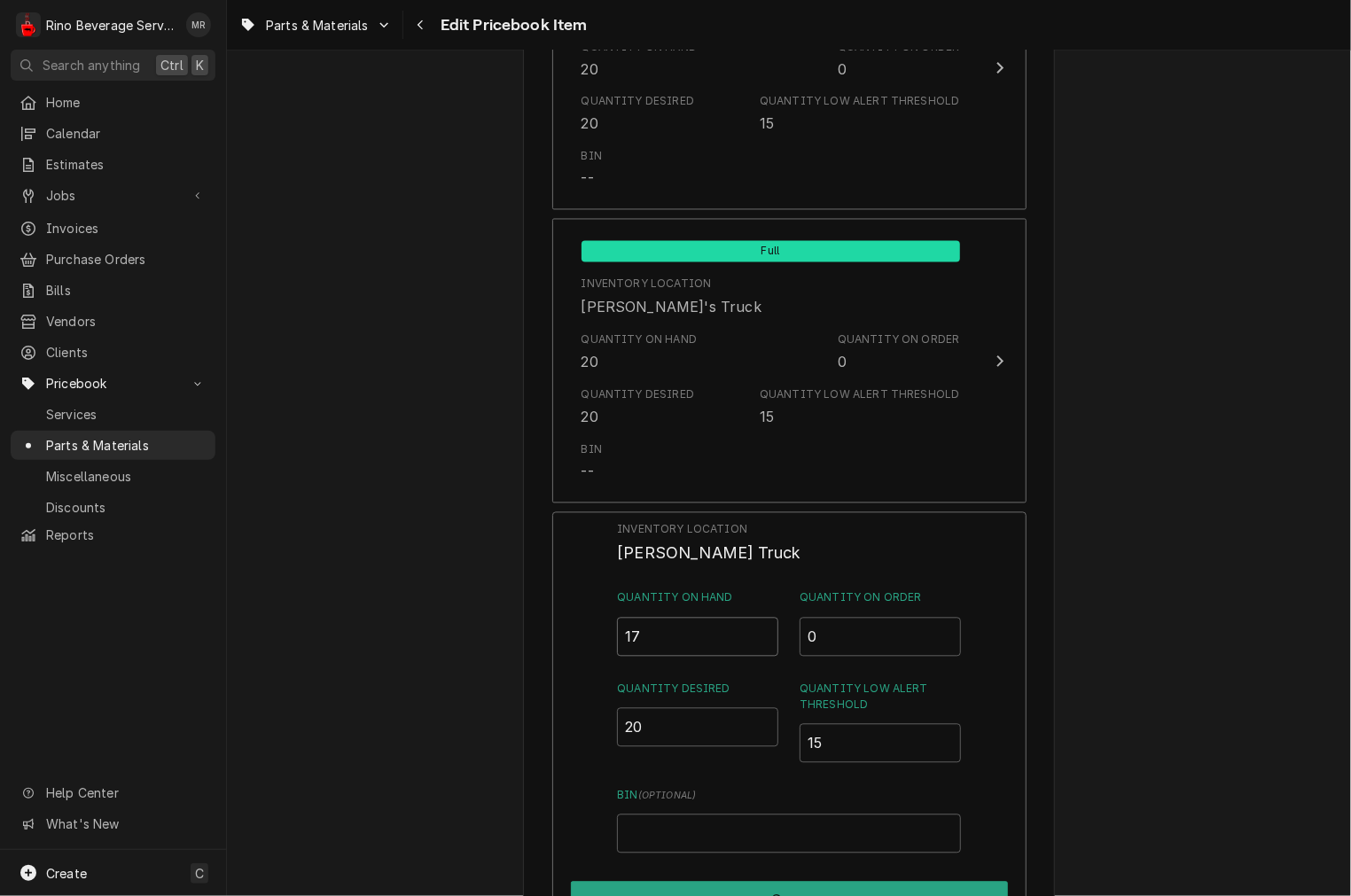
drag, startPoint x: 662, startPoint y: 625, endPoint x: 413, endPoint y: 587, distance: 251.9
click at [465, 625] on div "Use the fields below to edit this PriceBook item. Note that changes made here w…" at bounding box center [789, 40] width 1124 height 2895
type input "20"
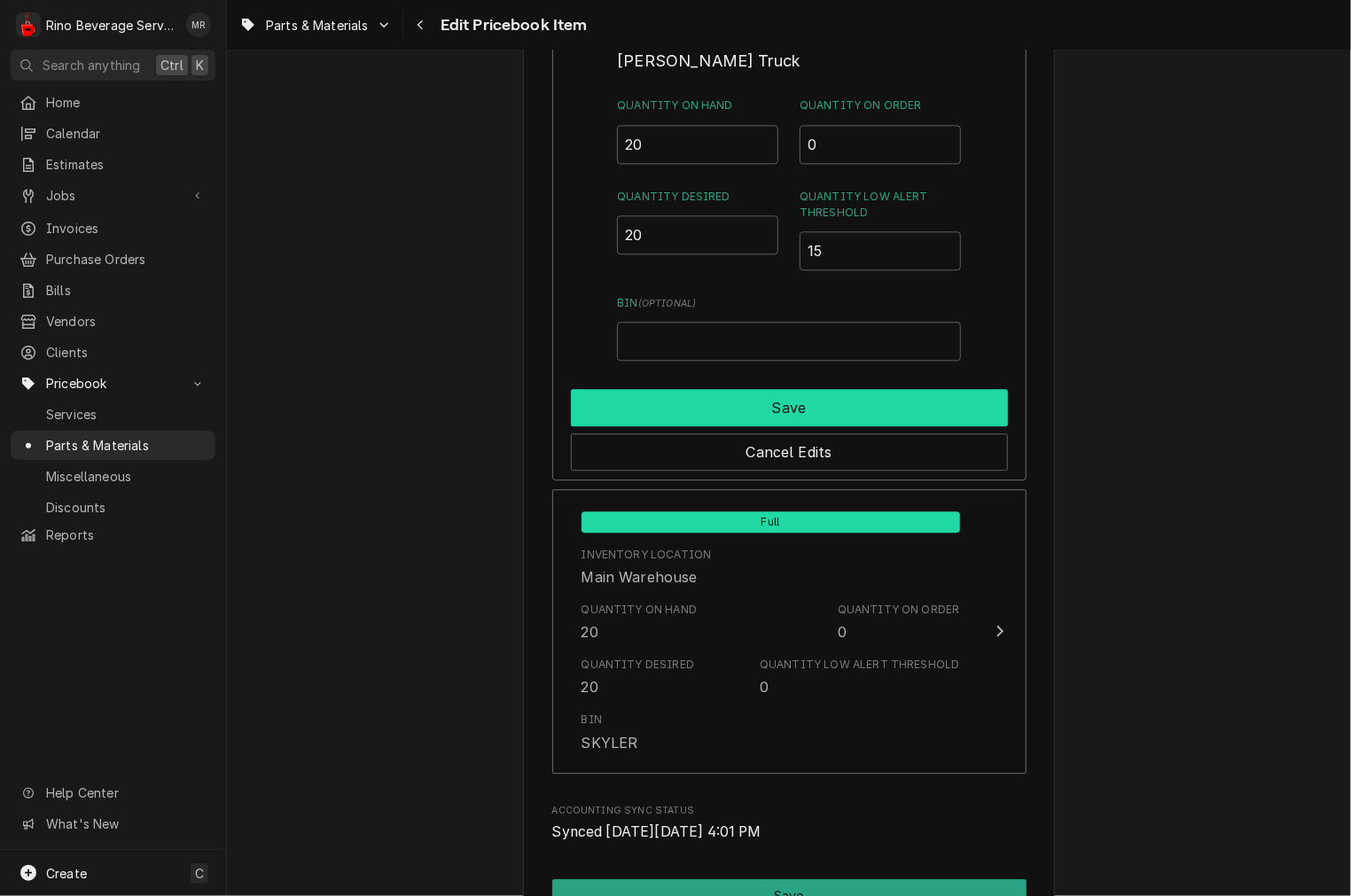
click at [791, 401] on button "Save" at bounding box center [790, 408] width 437 height 37
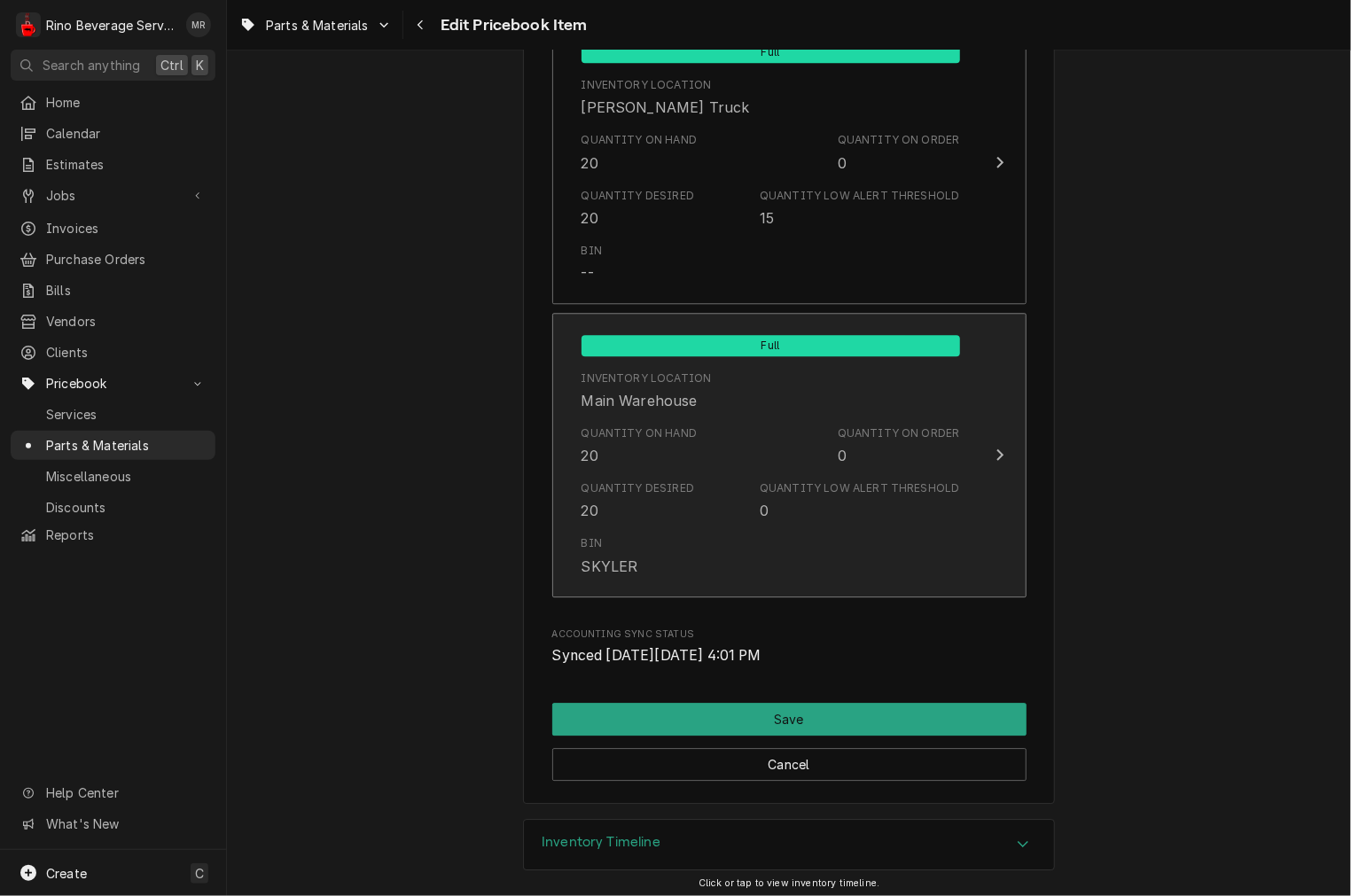
scroll to position [1793, 0]
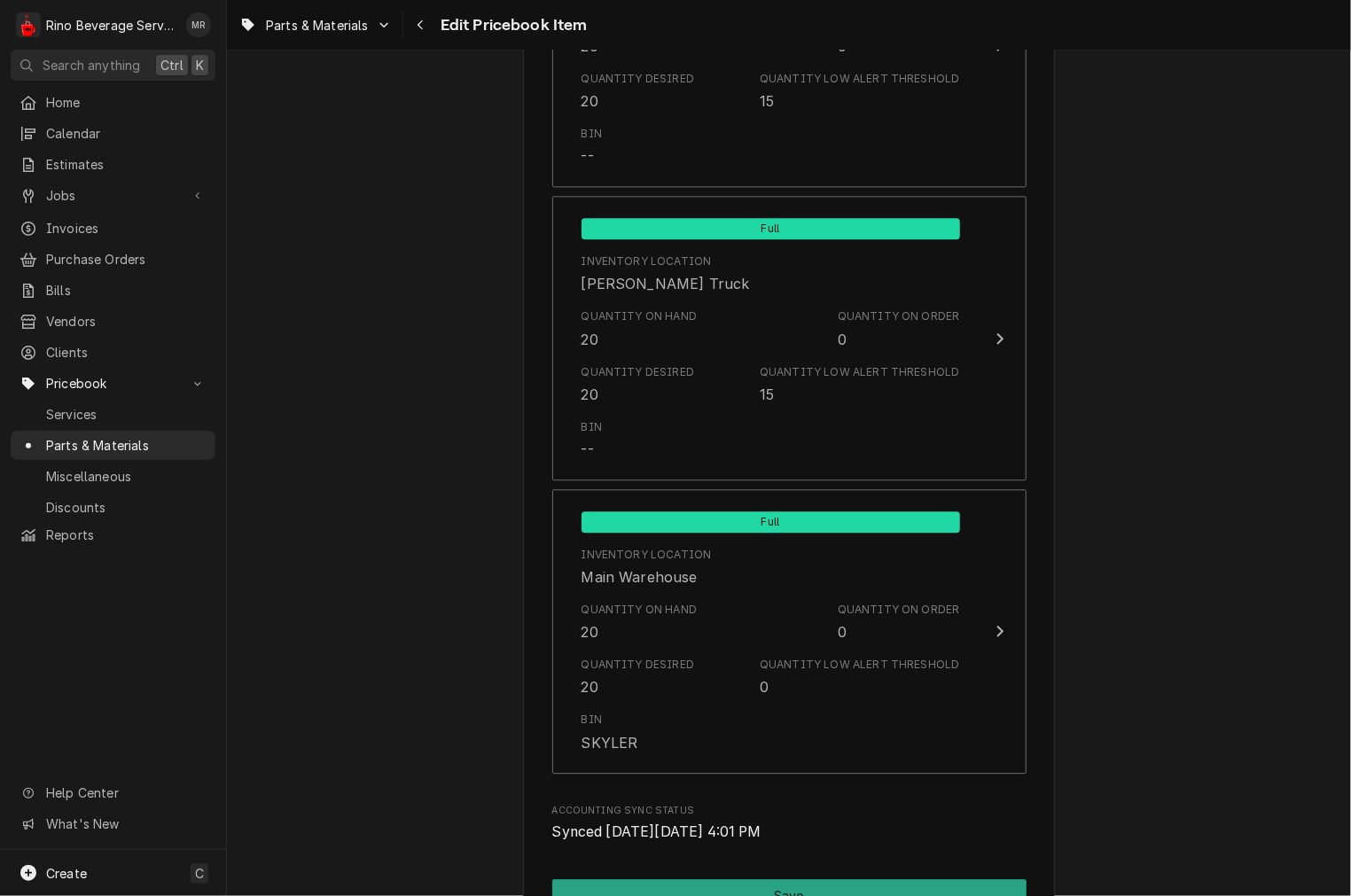
click at [730, 888] on button "Save" at bounding box center [790, 895] width 475 height 33
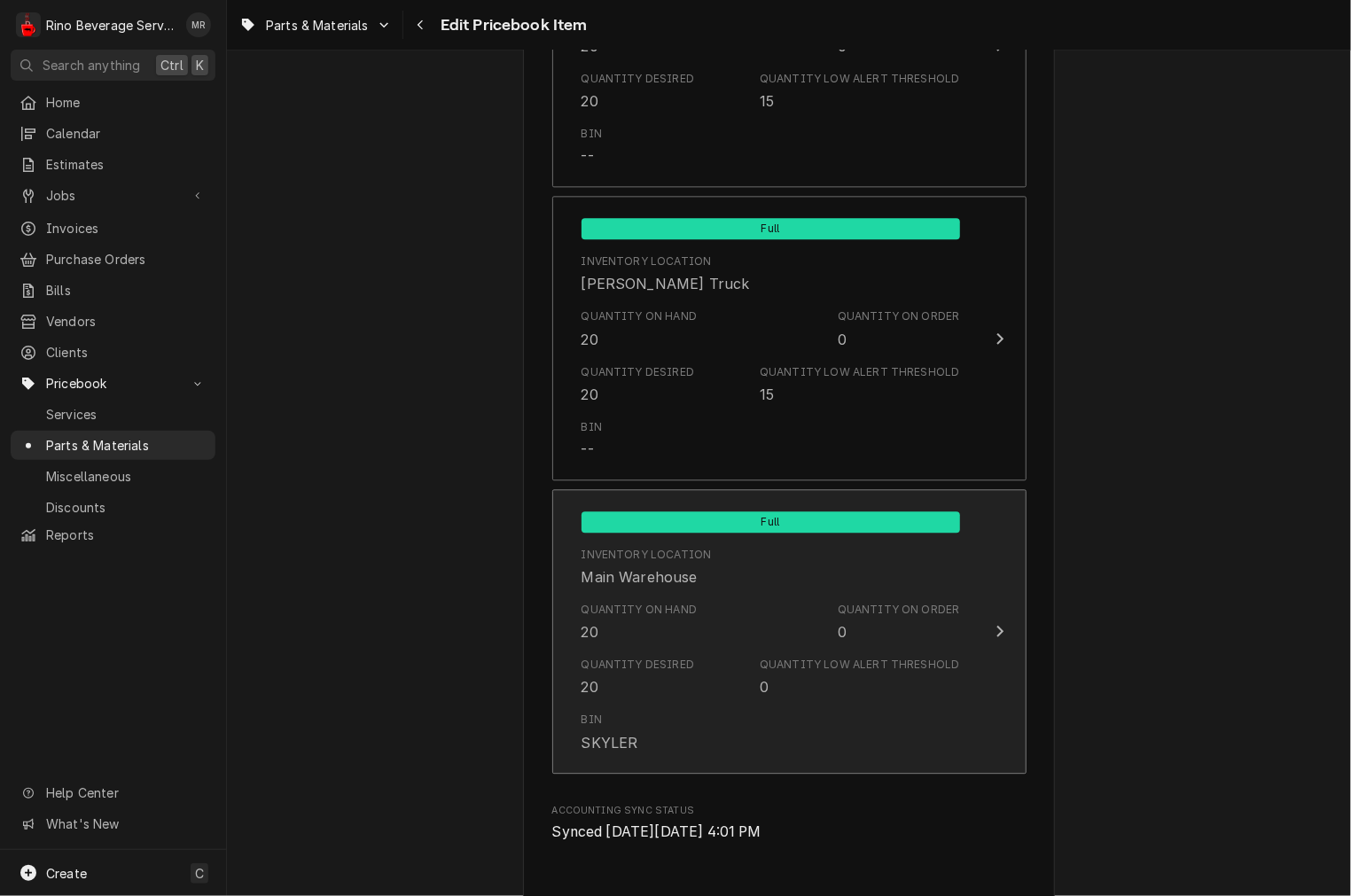
type textarea "x"
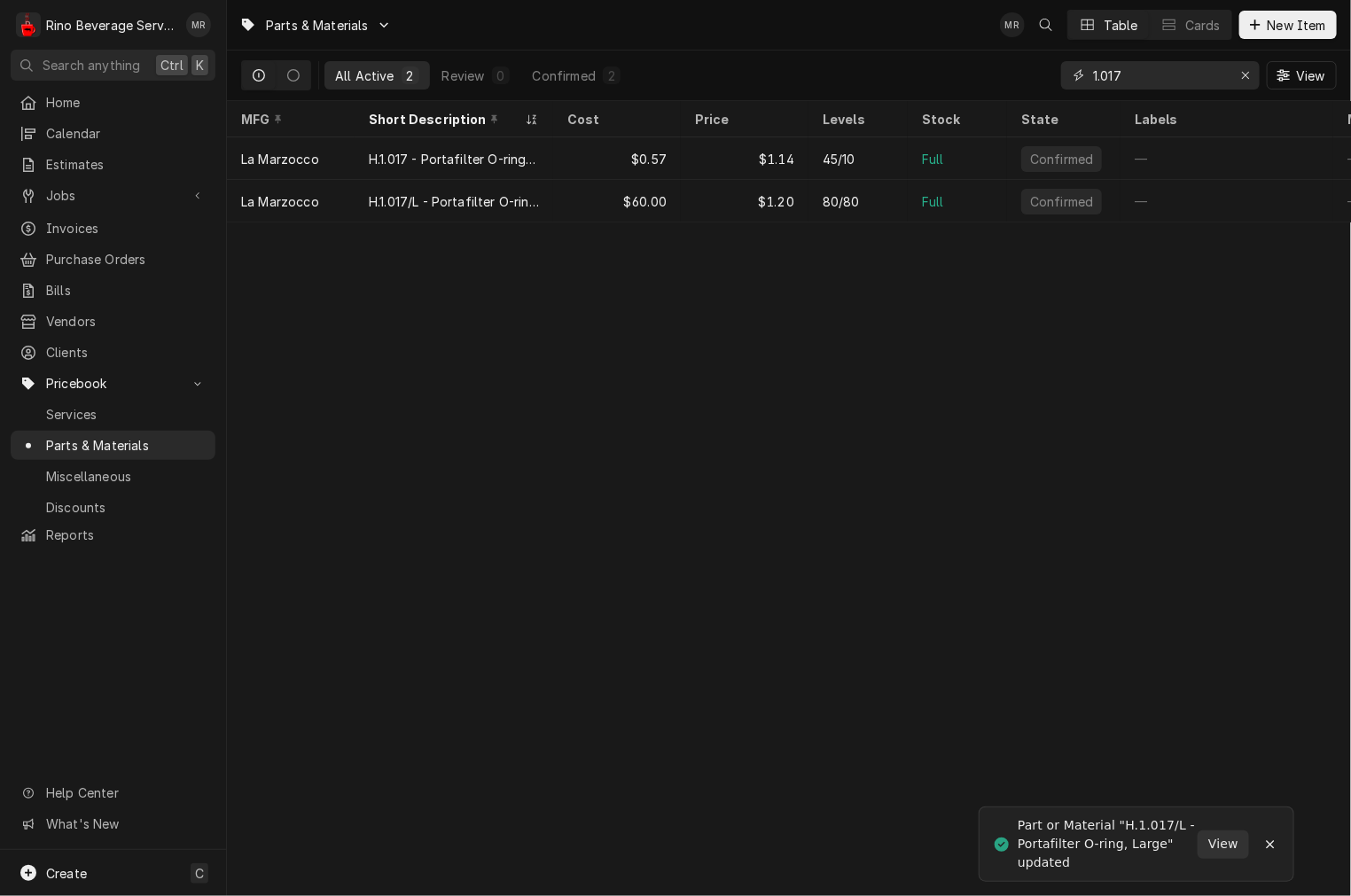
click at [1194, 85] on input "1.017" at bounding box center [1159, 75] width 133 height 28
type input "1"
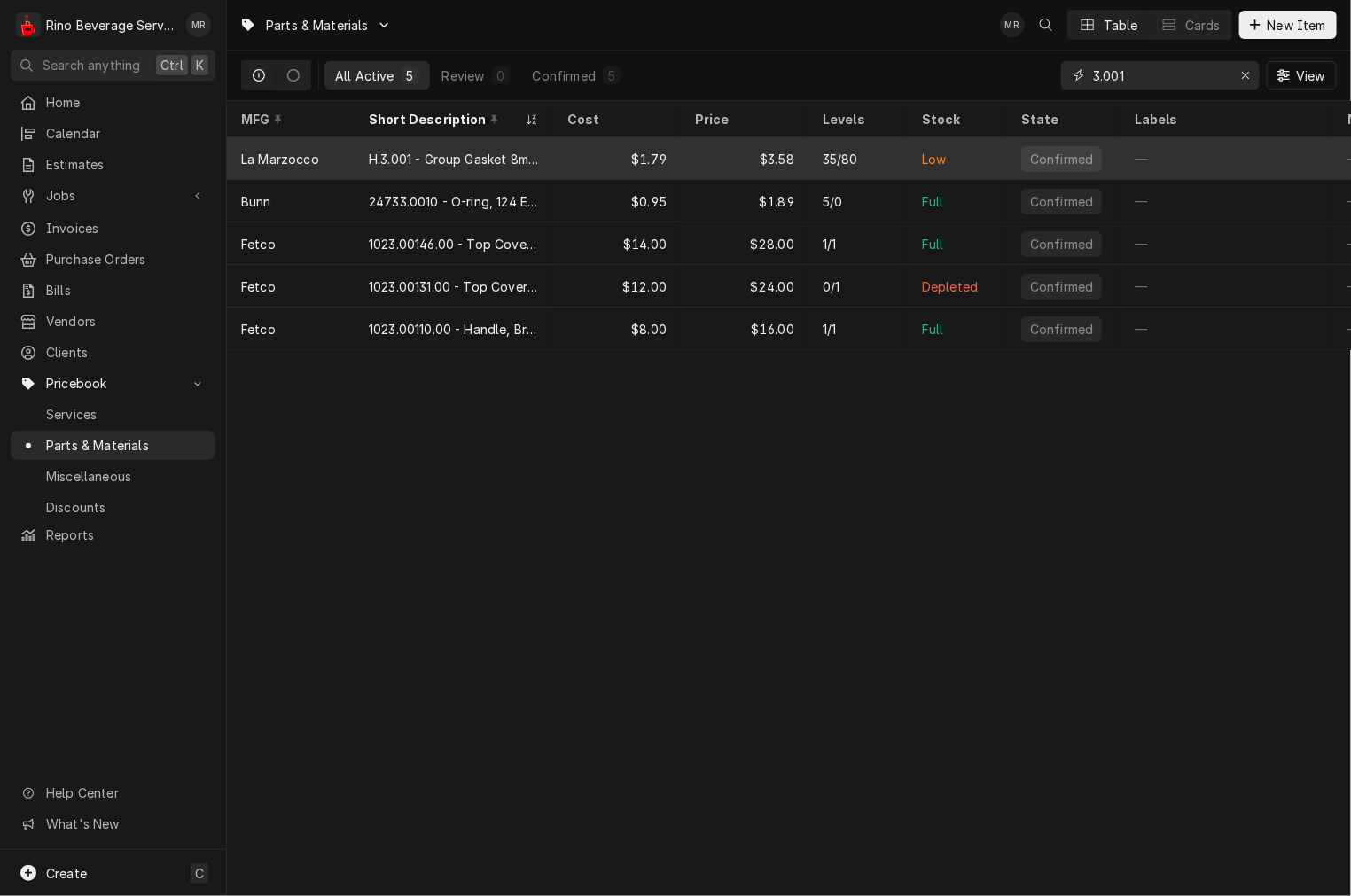
type input "3.001"
click at [431, 170] on div "H.3.001 - Group Gasket 8mm Standard" at bounding box center [453, 159] width 198 height 43
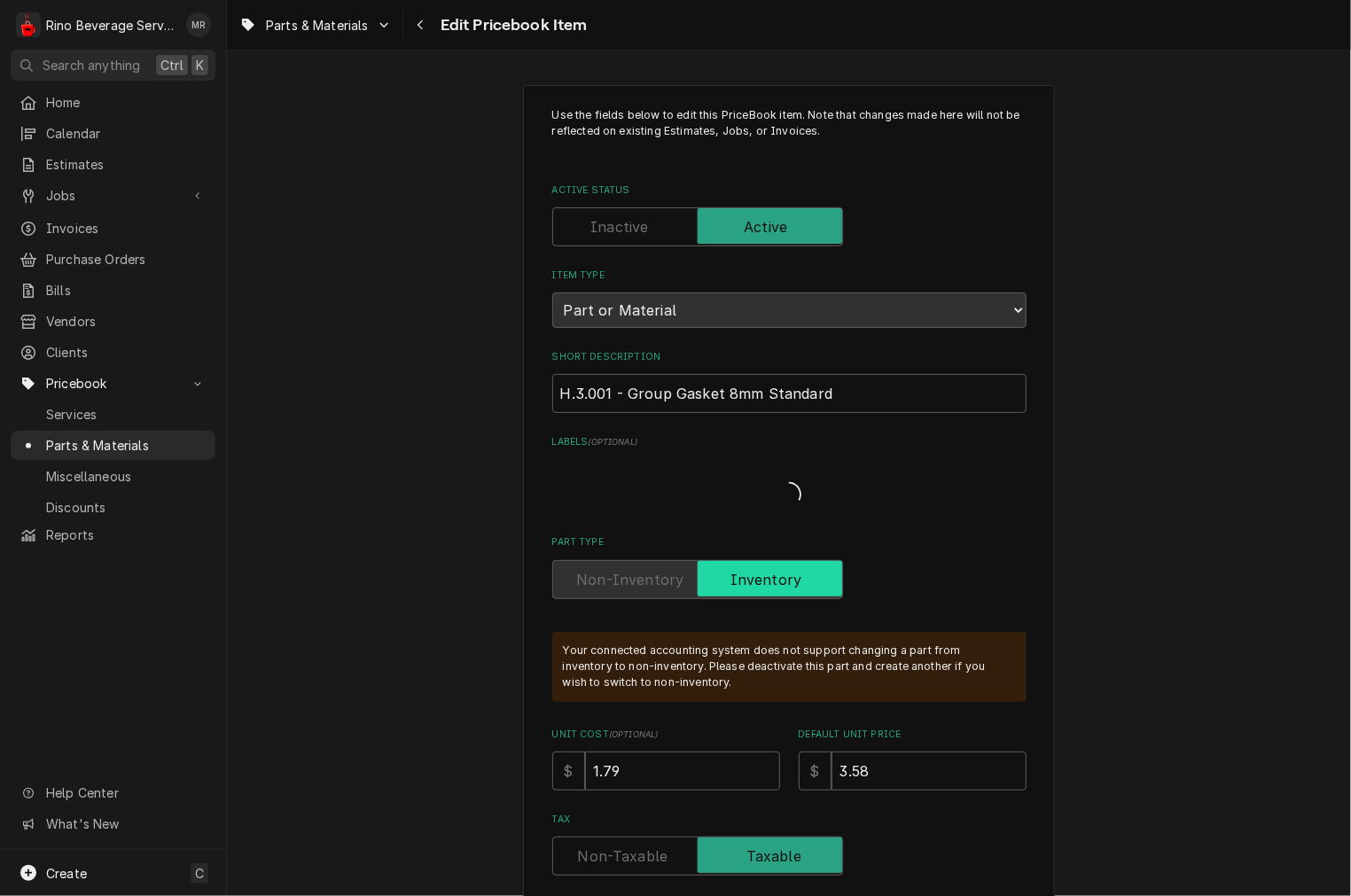
type textarea "x"
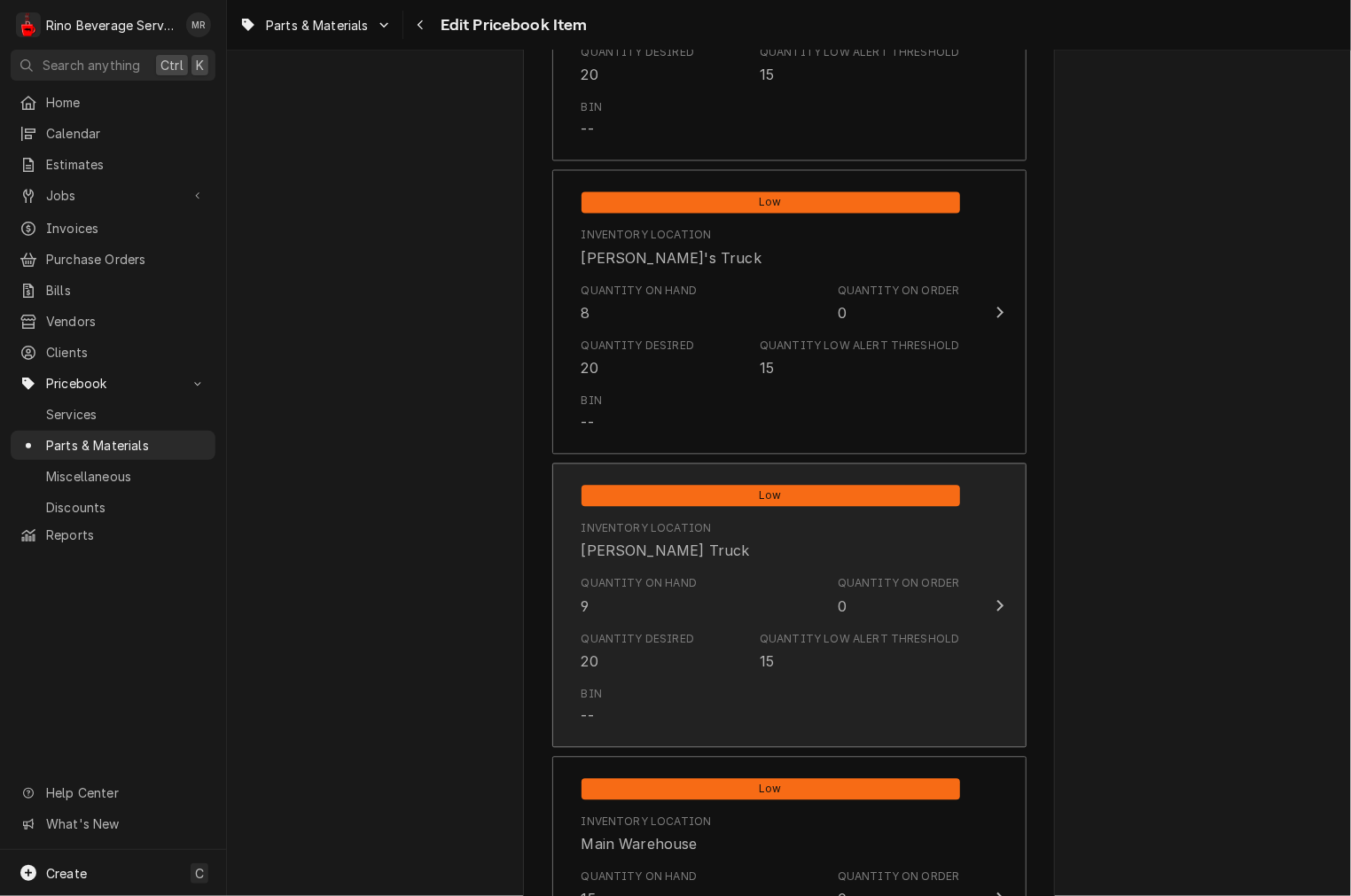
scroll to position [1477, 0]
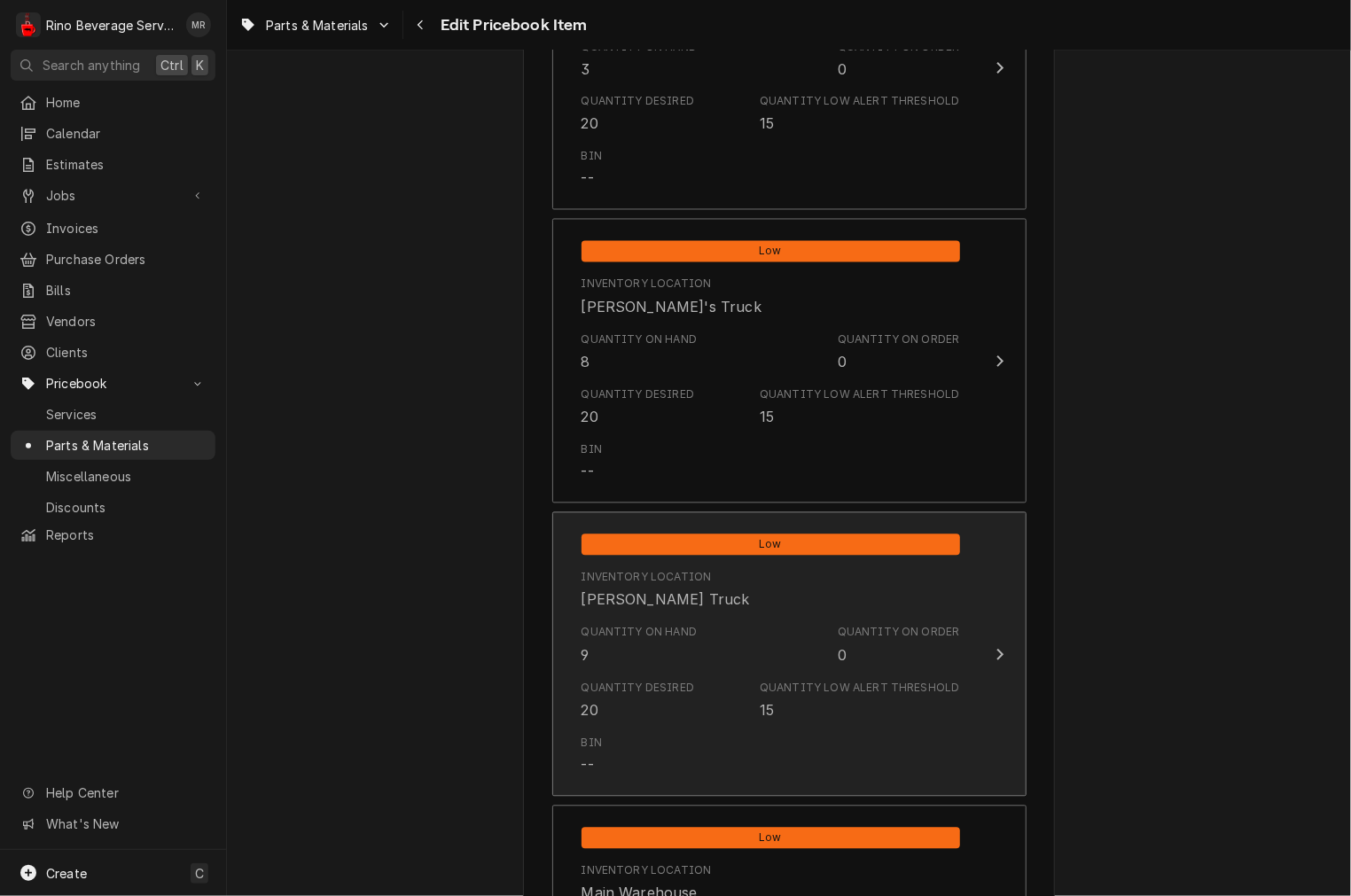
click at [691, 653] on div "Quantity on Hand 9 Quantity on Order 0" at bounding box center [770, 645] width 379 height 55
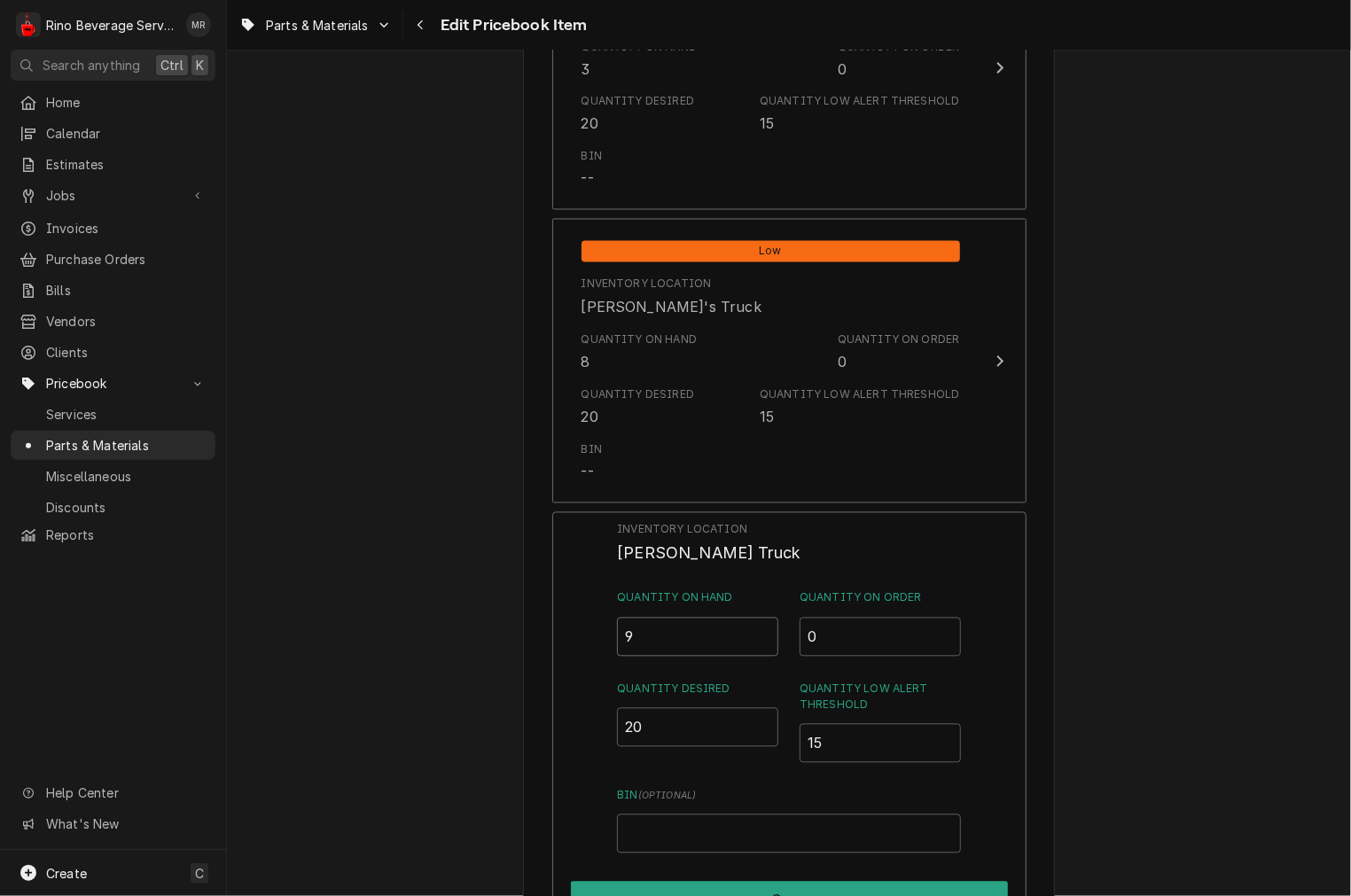
drag, startPoint x: 702, startPoint y: 646, endPoint x: 422, endPoint y: 622, distance: 281.0
click at [415, 625] on div "Use the fields below to edit this PriceBook item. Note that changes made here w…" at bounding box center [789, 40] width 1124 height 2895
type input "20"
click at [605, 882] on button "Save" at bounding box center [790, 901] width 437 height 37
type textarea "x"
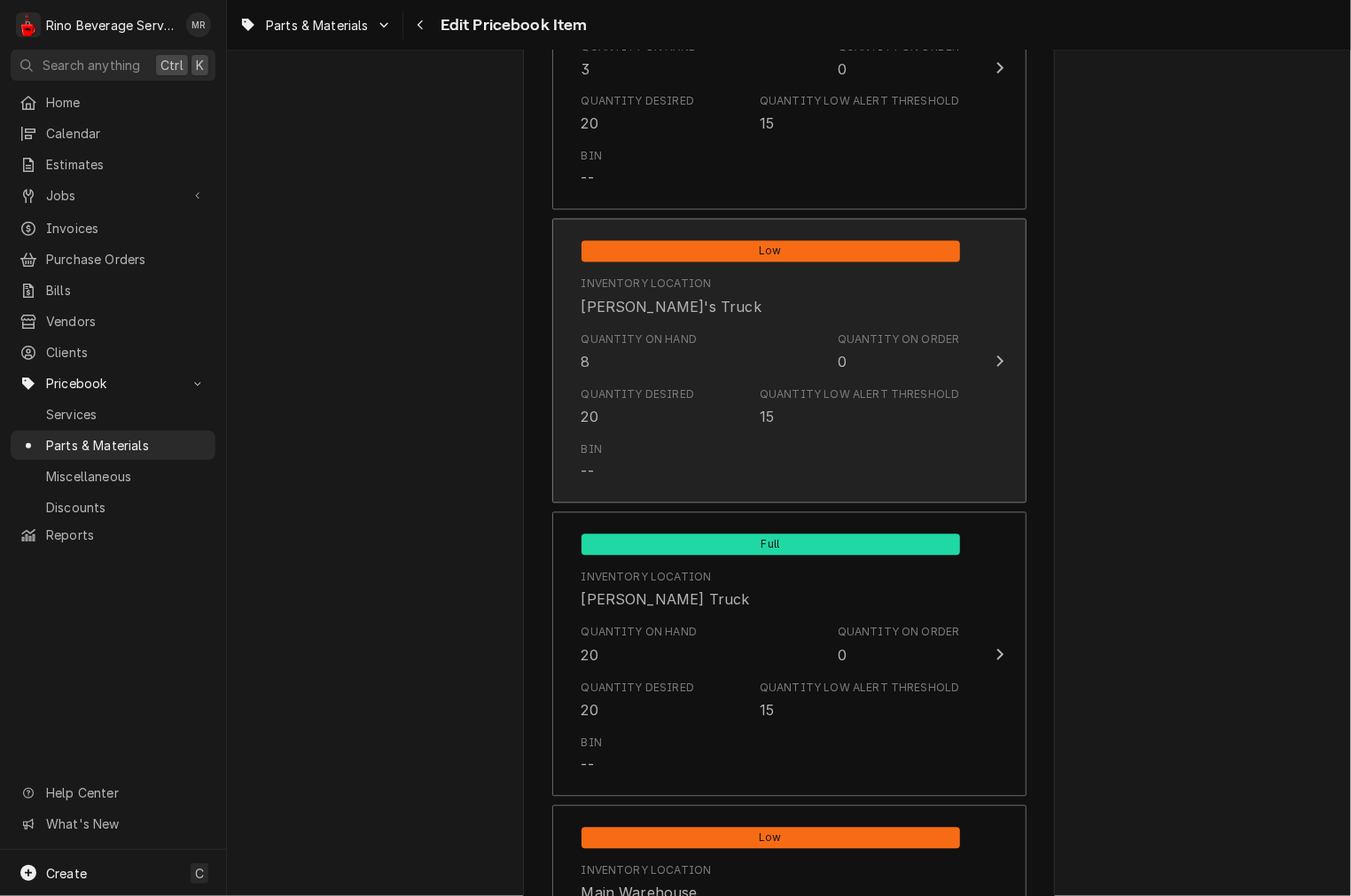
scroll to position [1313, 0]
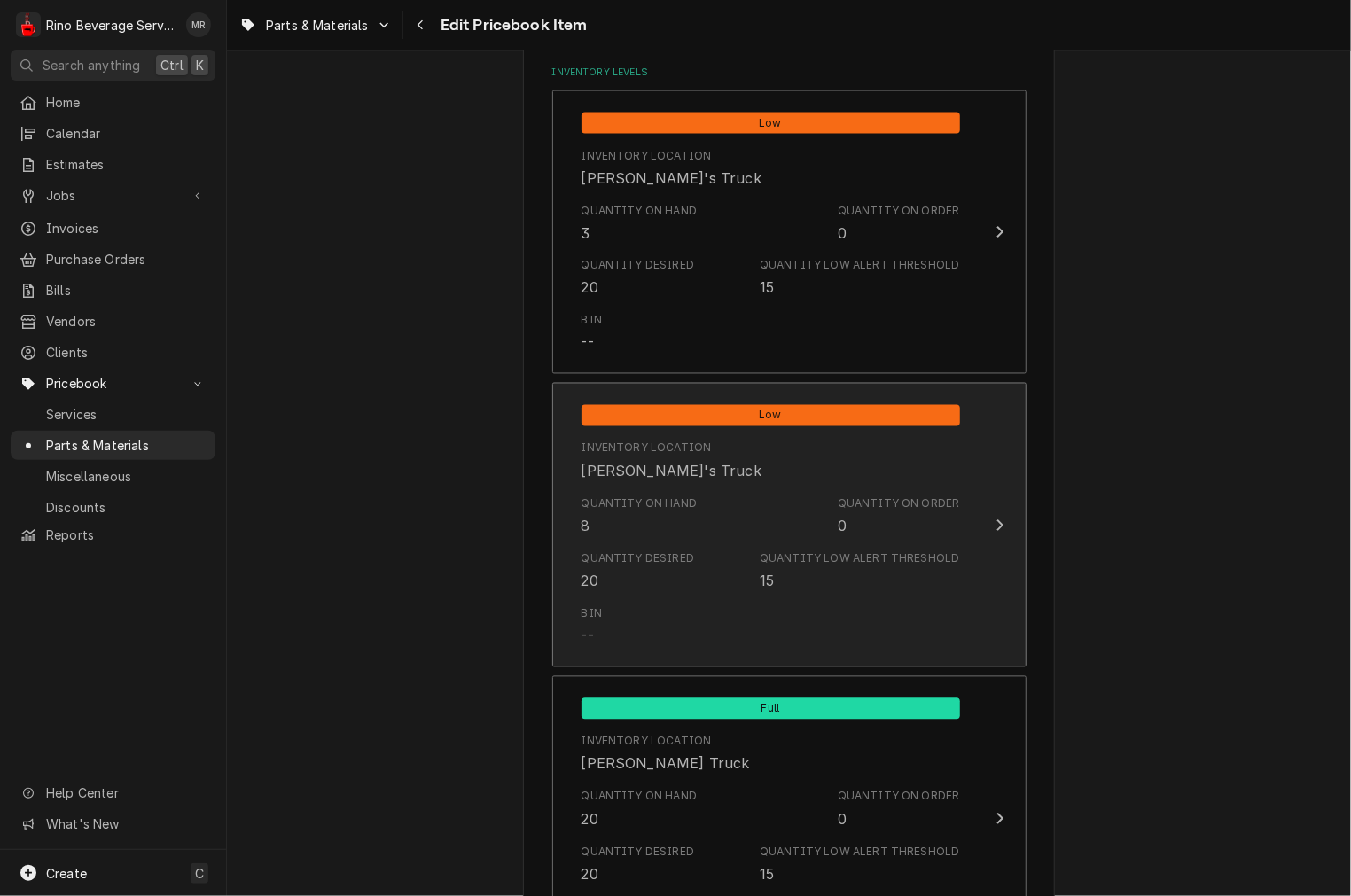
click at [640, 561] on div "Quantity Desired" at bounding box center [638, 559] width 114 height 16
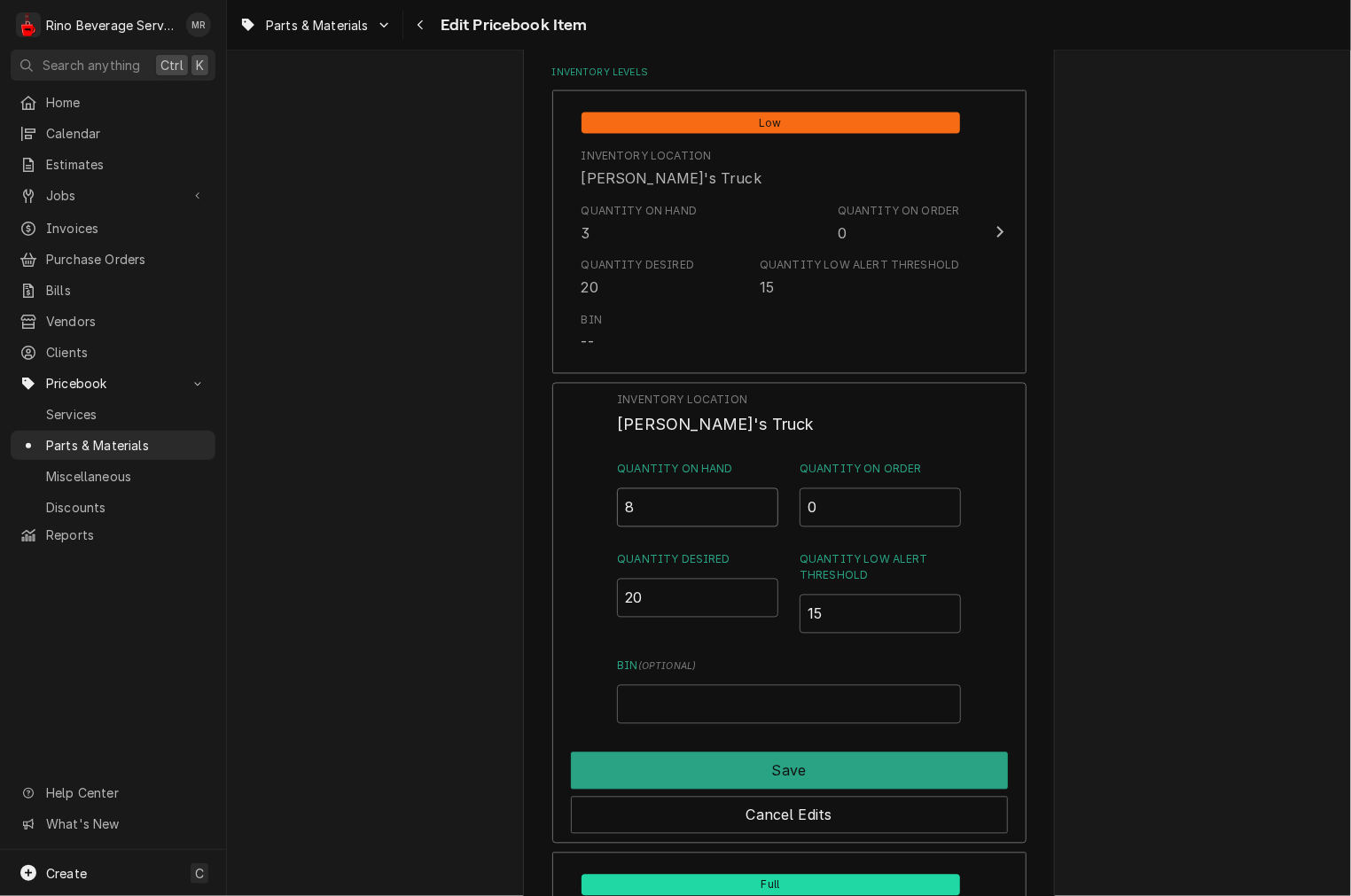
drag, startPoint x: 674, startPoint y: 501, endPoint x: 491, endPoint y: 491, distance: 183.3
click at [509, 497] on div "Use the fields below to edit this PriceBook item. Note that changes made here w…" at bounding box center [789, 204] width 1124 height 2895
type input "20"
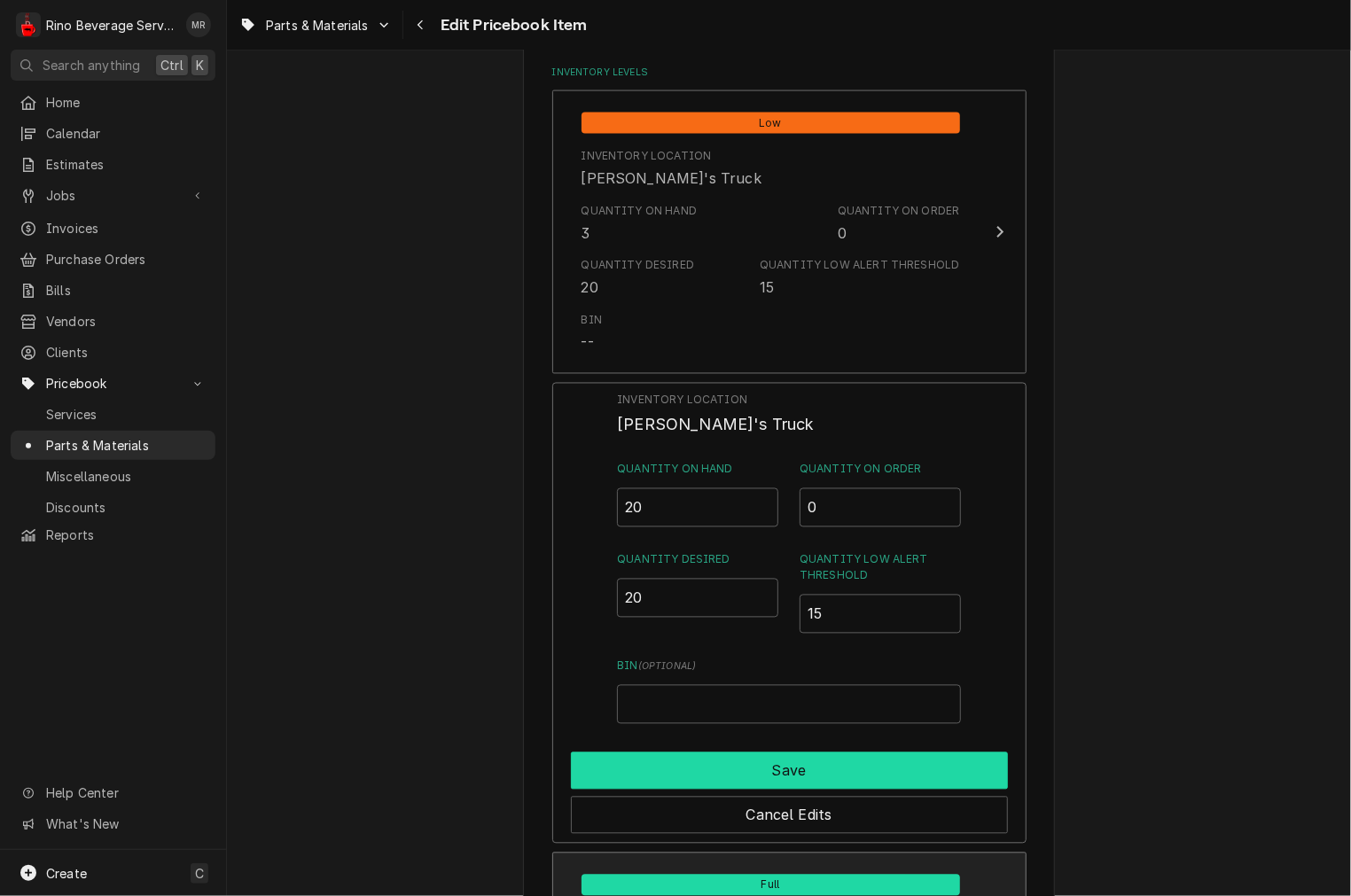
click at [702, 771] on button "Save" at bounding box center [790, 771] width 437 height 37
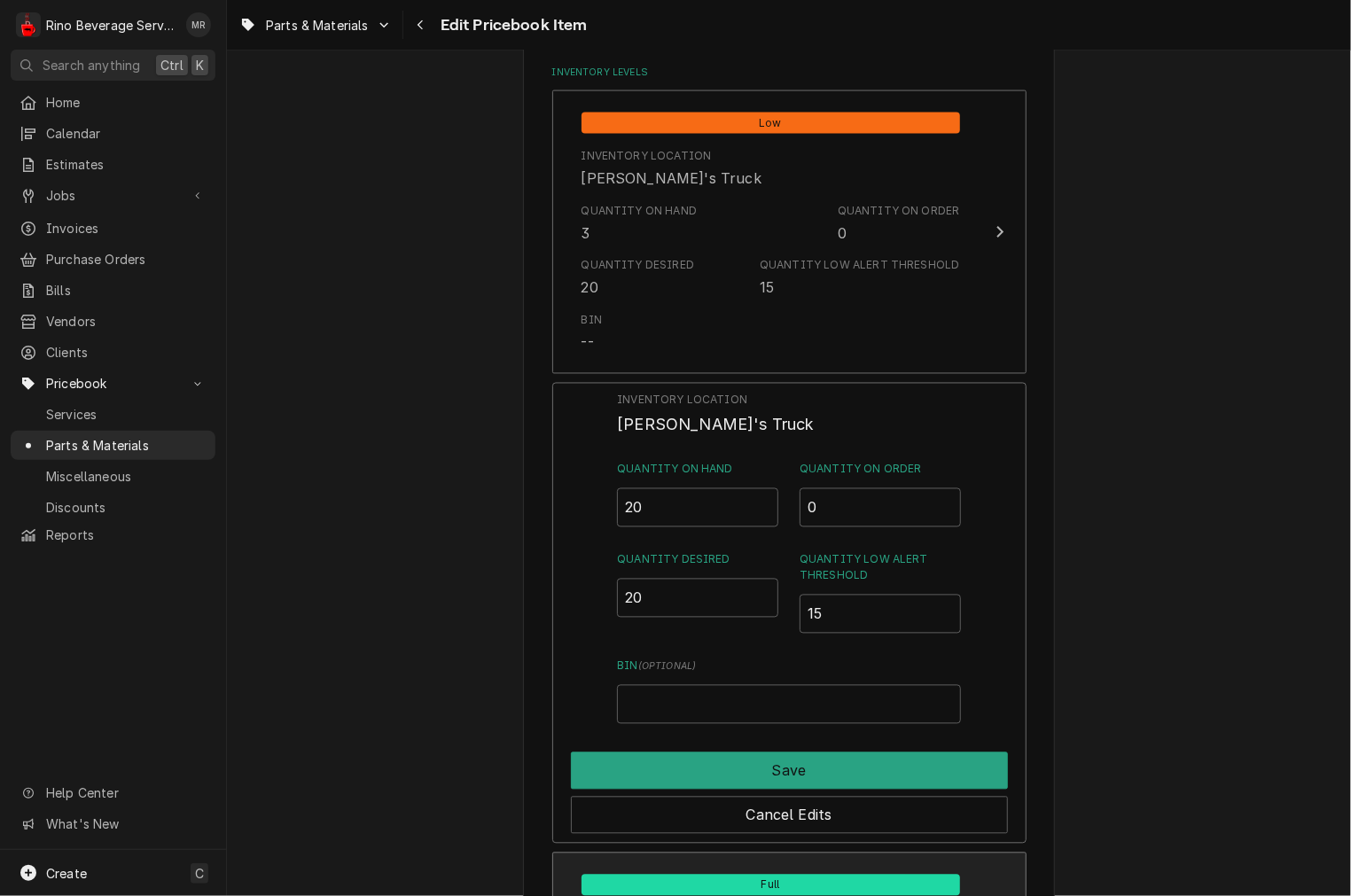
type textarea "x"
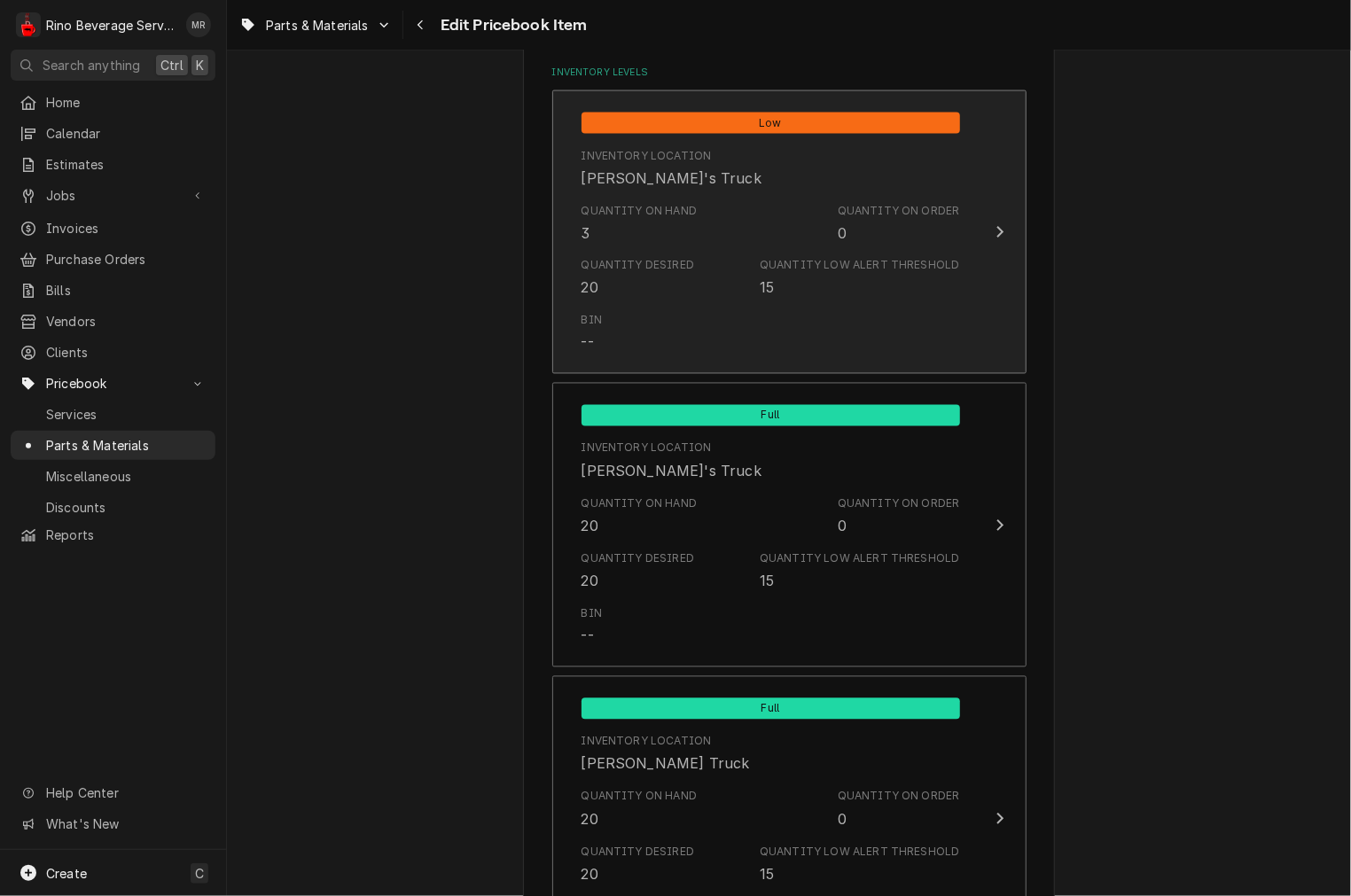
click at [629, 221] on div "Quantity on Hand 3" at bounding box center [639, 223] width 116 height 41
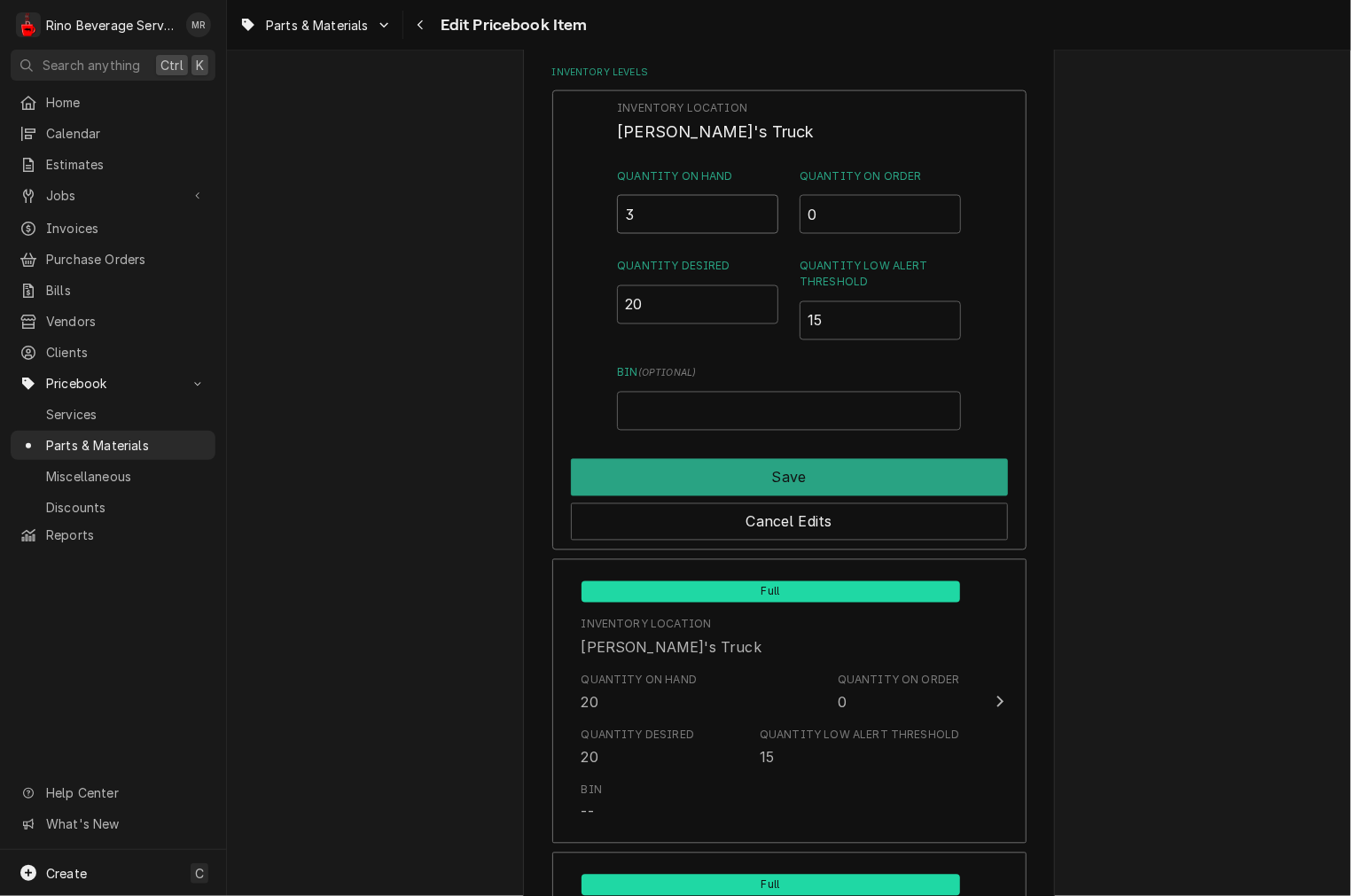
drag, startPoint x: 676, startPoint y: 211, endPoint x: 421, endPoint y: 207, distance: 255.0
click at [523, 216] on div "Use the fields below to edit this PriceBook item. Note that changes made here w…" at bounding box center [789, 205] width 532 height 2865
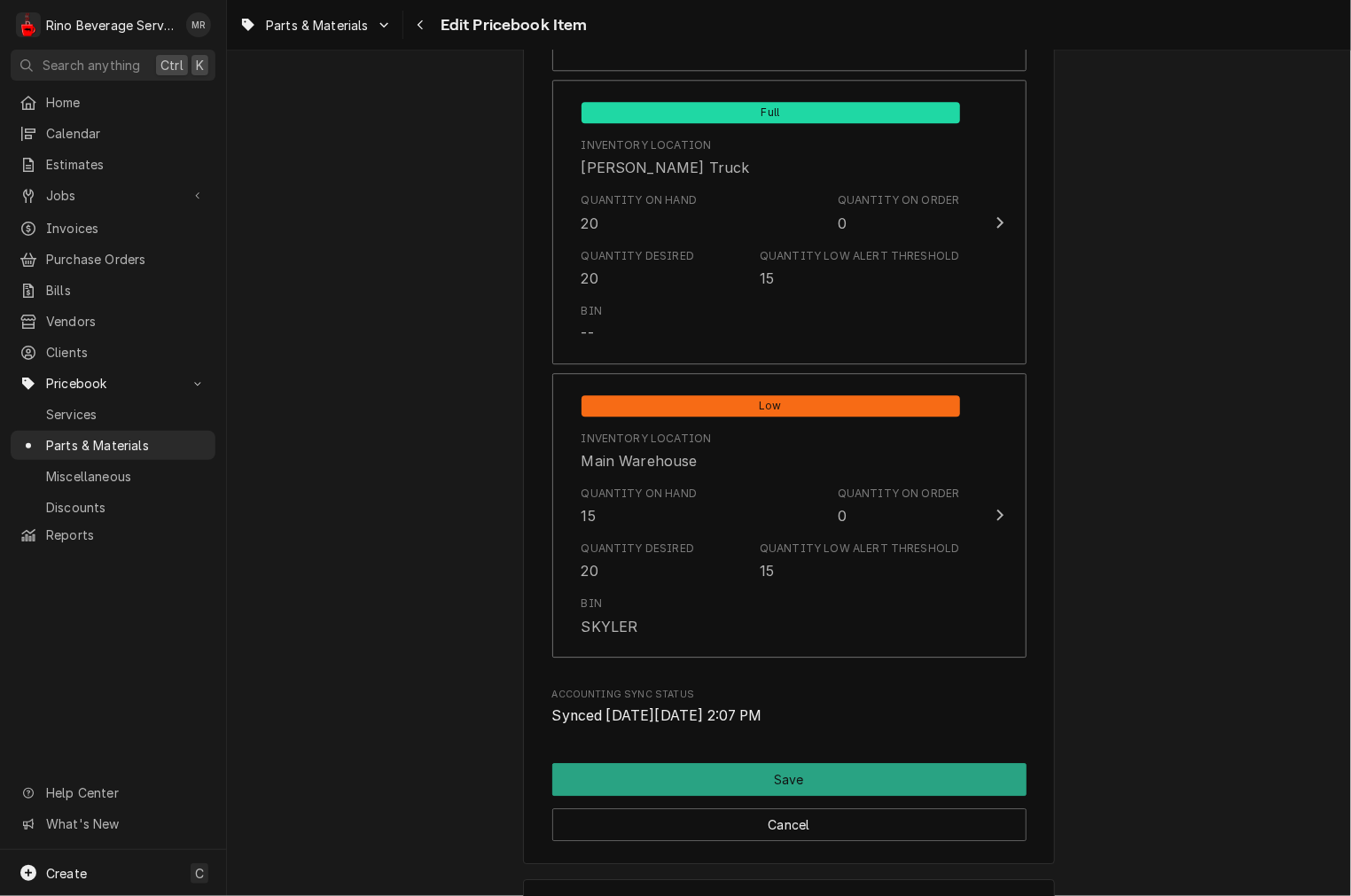
scroll to position [2133, 0]
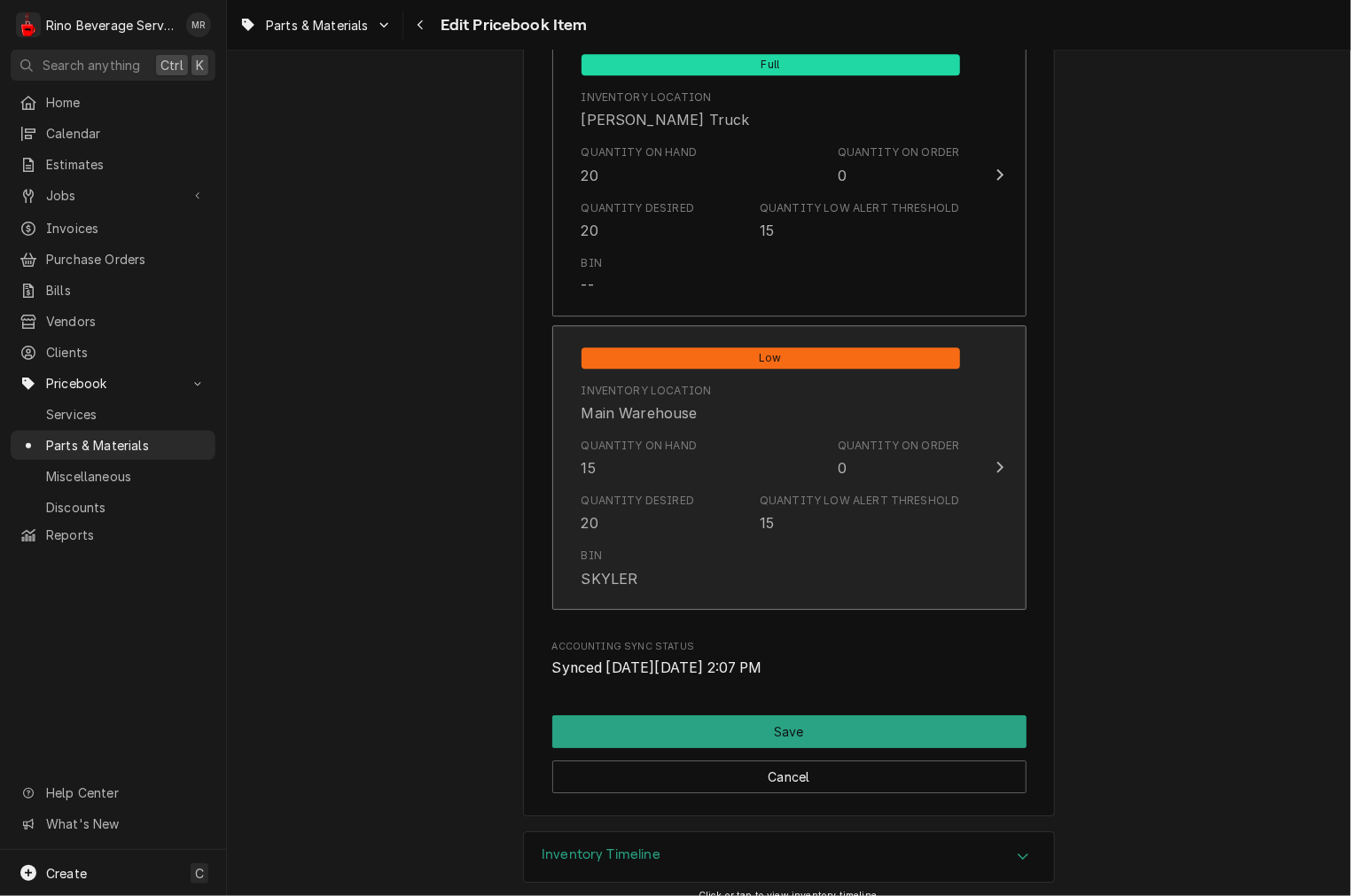
click at [684, 459] on div "Quantity on Hand 15" at bounding box center [639, 459] width 116 height 41
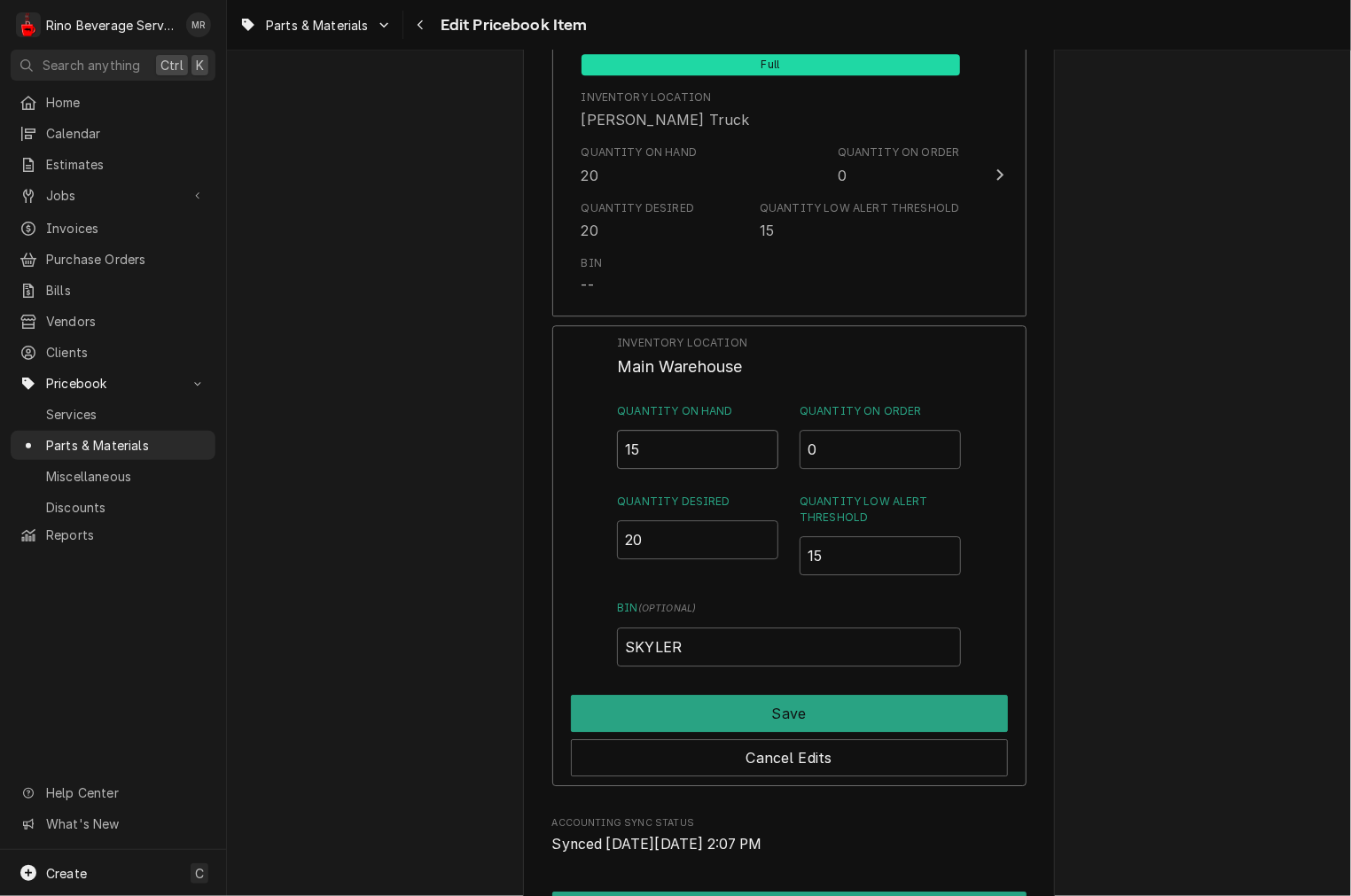
drag, startPoint x: 721, startPoint y: 446, endPoint x: 275, endPoint y: 446, distance: 446.0
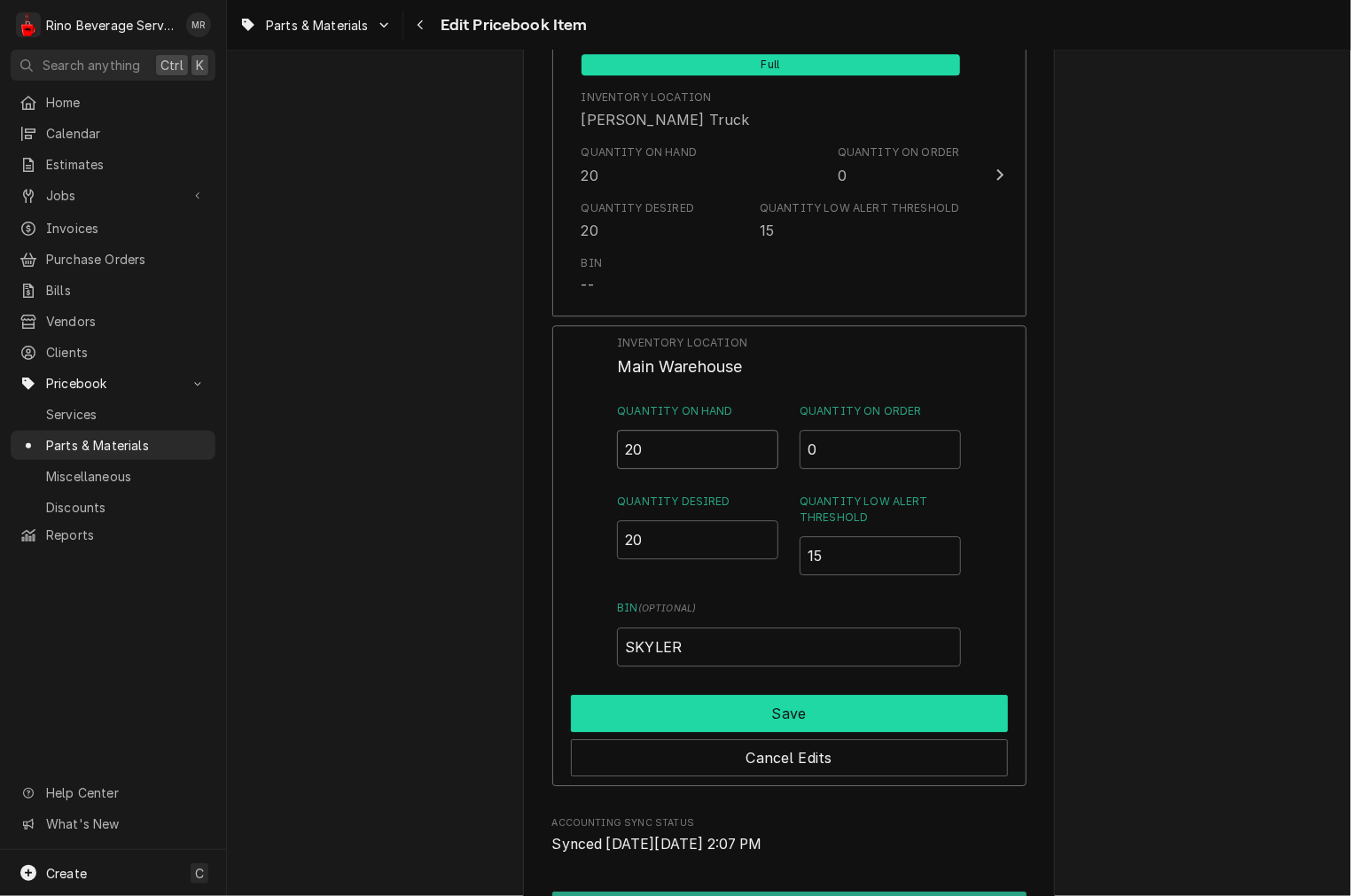
type input "20"
click at [681, 707] on button "Save" at bounding box center [790, 714] width 437 height 37
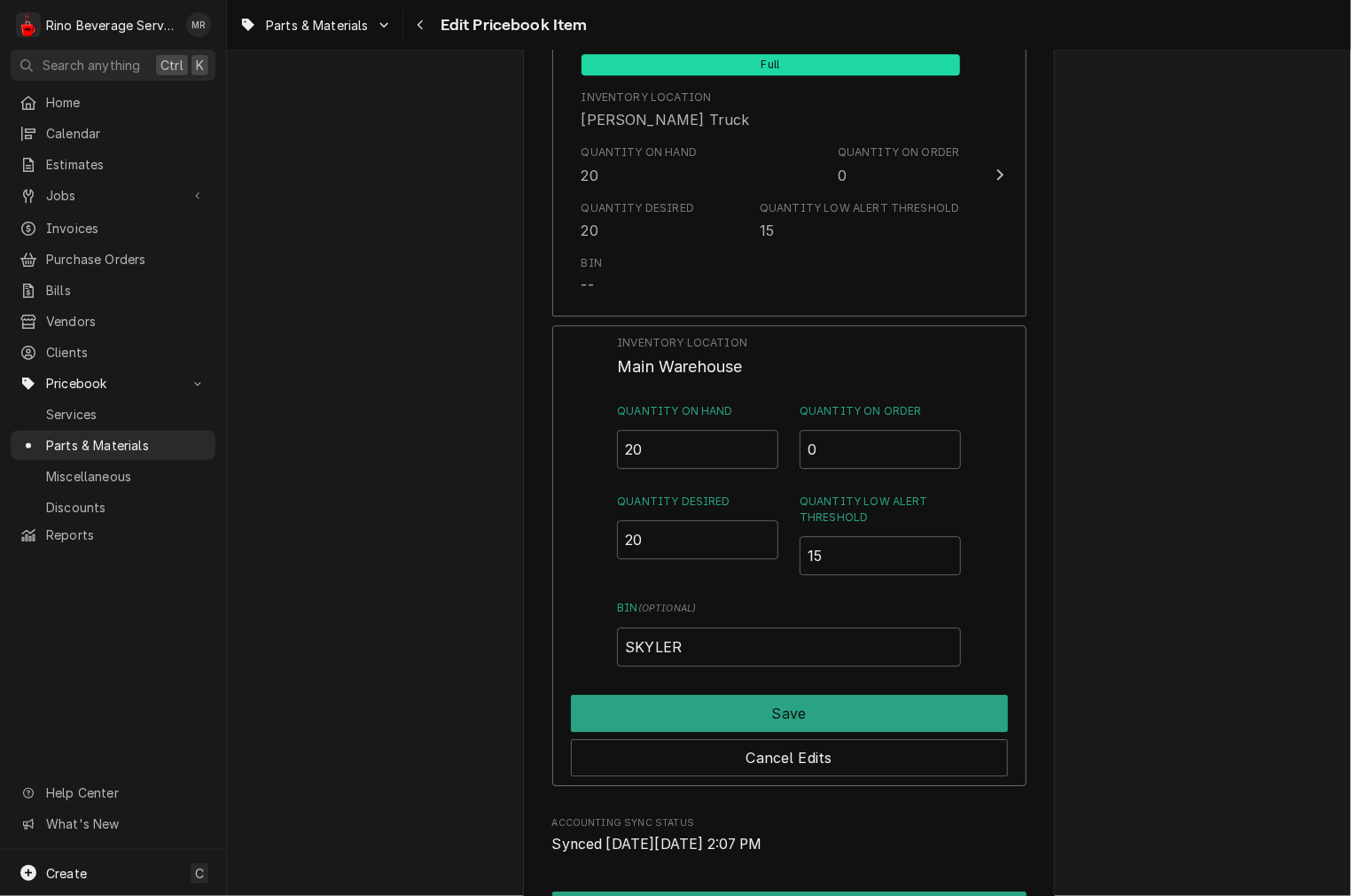
type textarea "x"
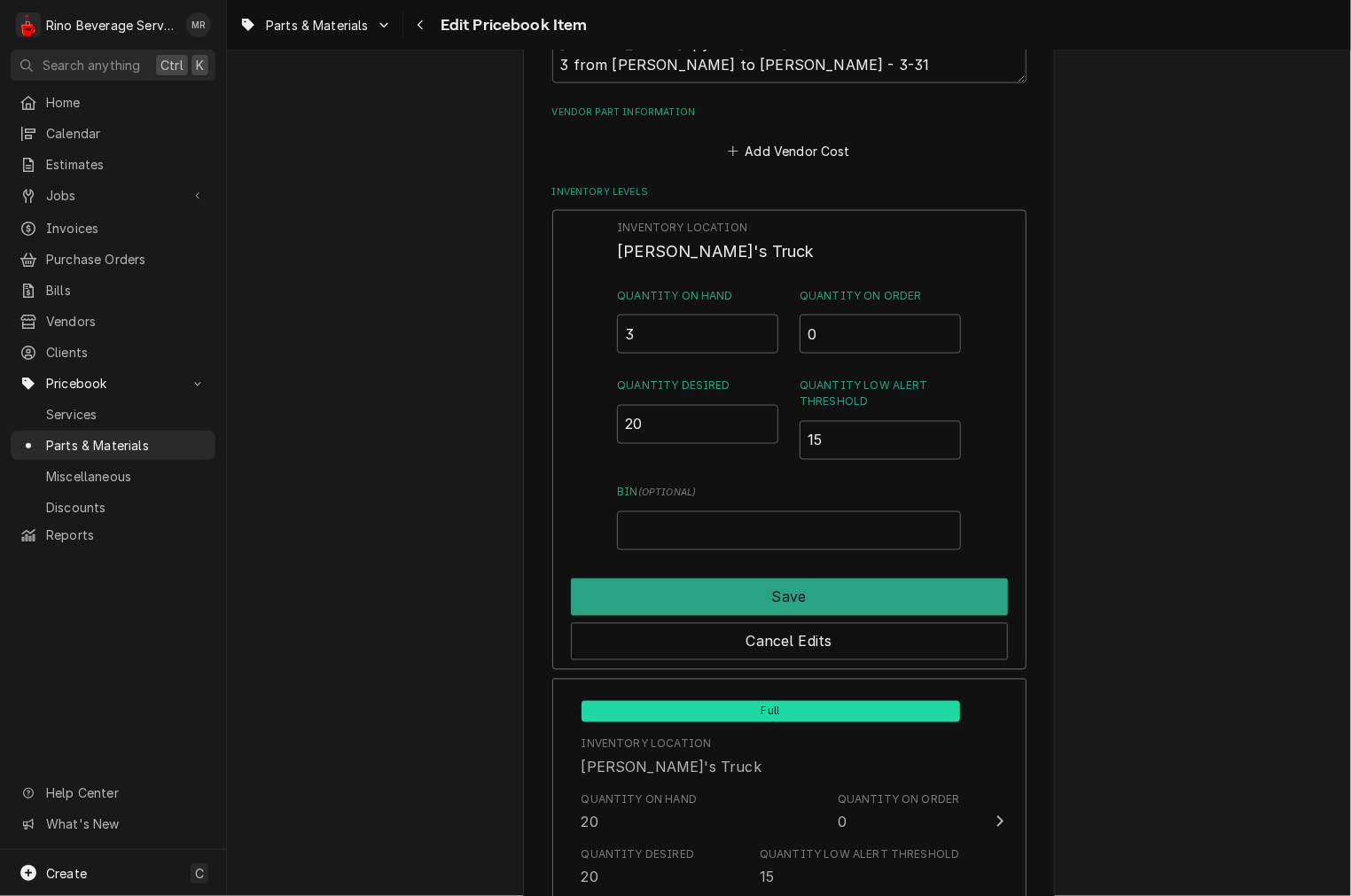
scroll to position [1149, 0]
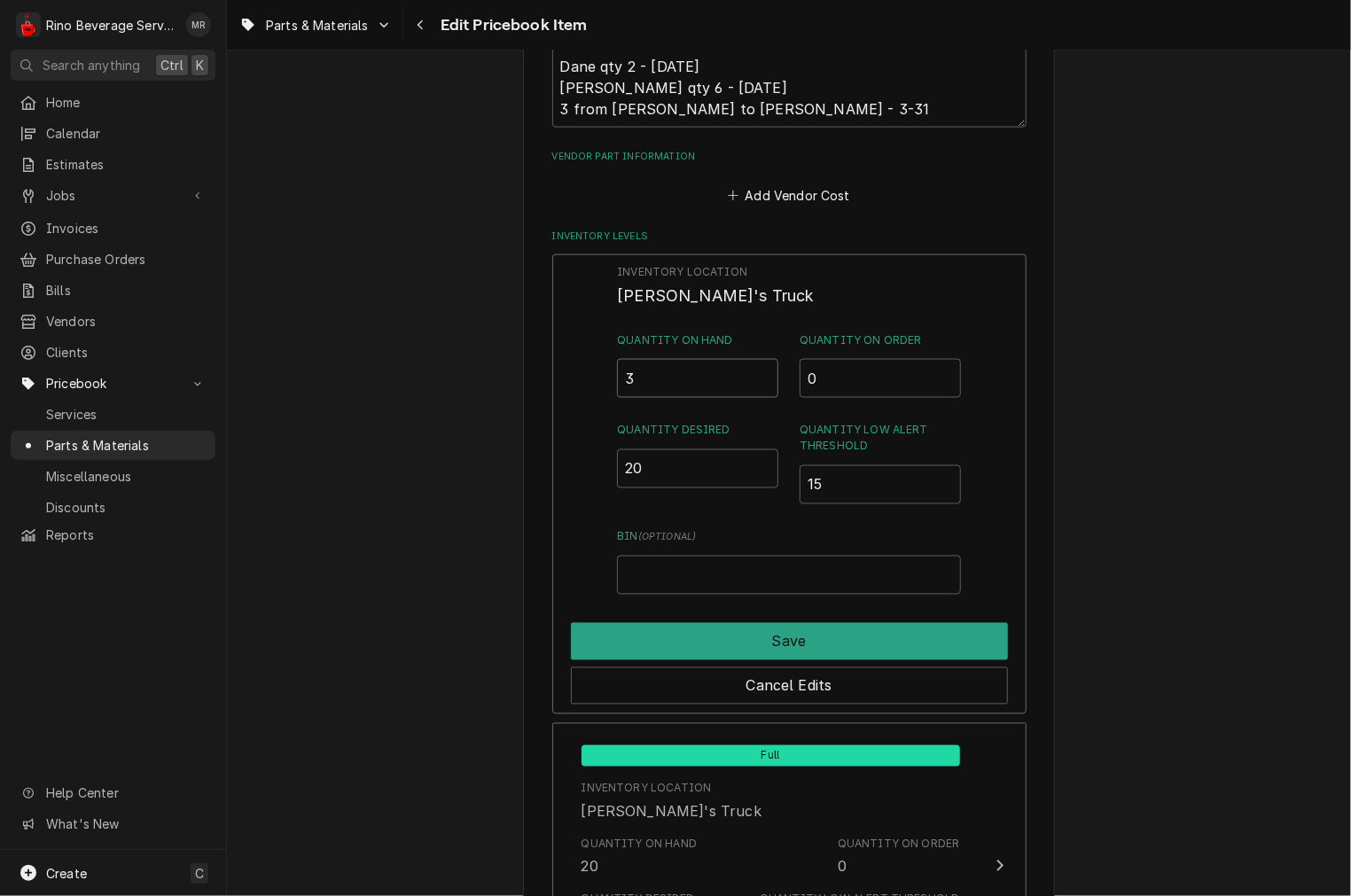
drag, startPoint x: 695, startPoint y: 378, endPoint x: 467, endPoint y: 323, distance: 234.5
click at [468, 323] on div "Use the fields below to edit this PriceBook item. Note that changes made here w…" at bounding box center [789, 368] width 1124 height 2895
type input "20"
click at [839, 616] on div "Save" at bounding box center [790, 638] width 437 height 45
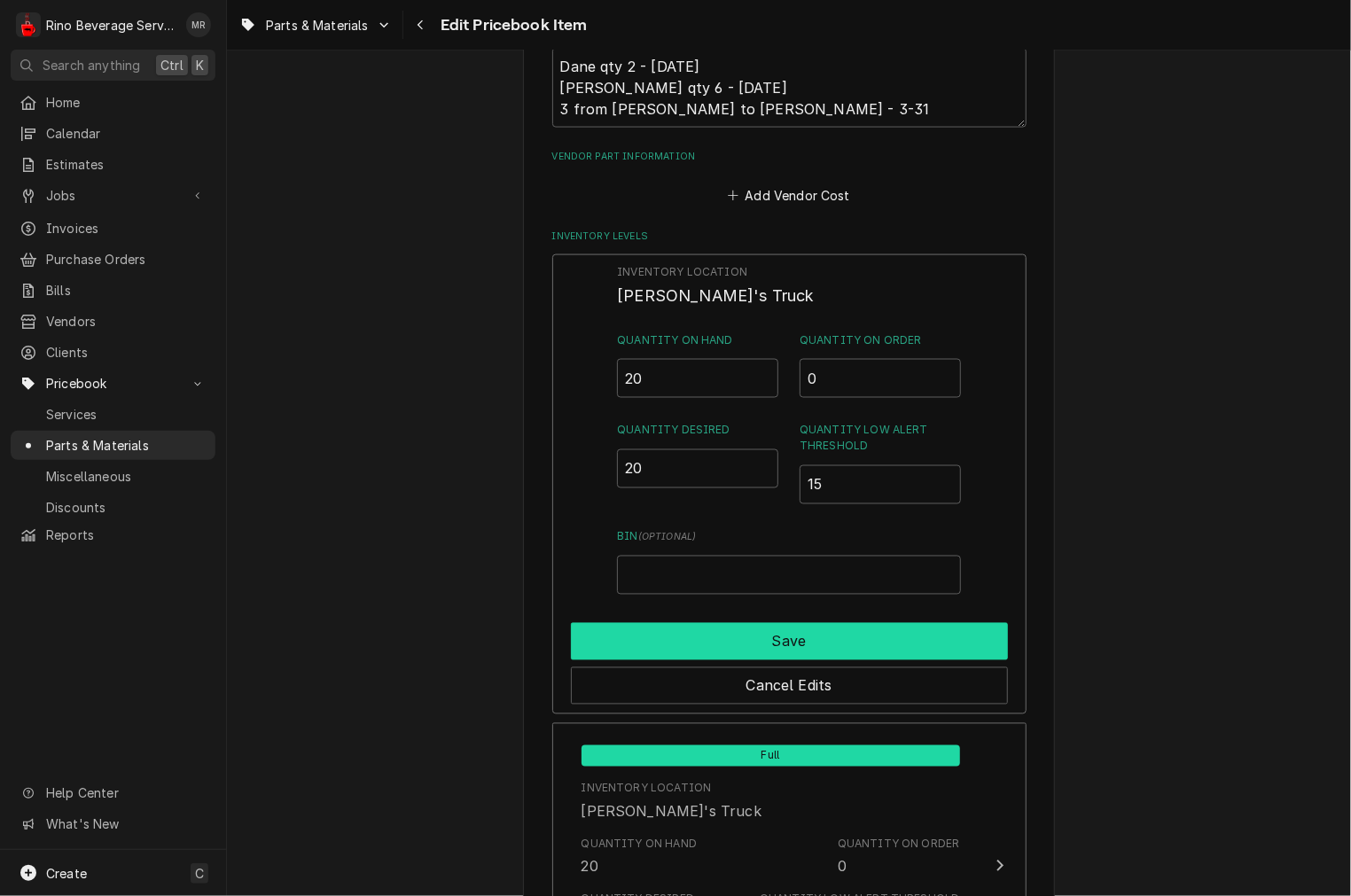
click at [839, 629] on button "Save" at bounding box center [790, 642] width 437 height 37
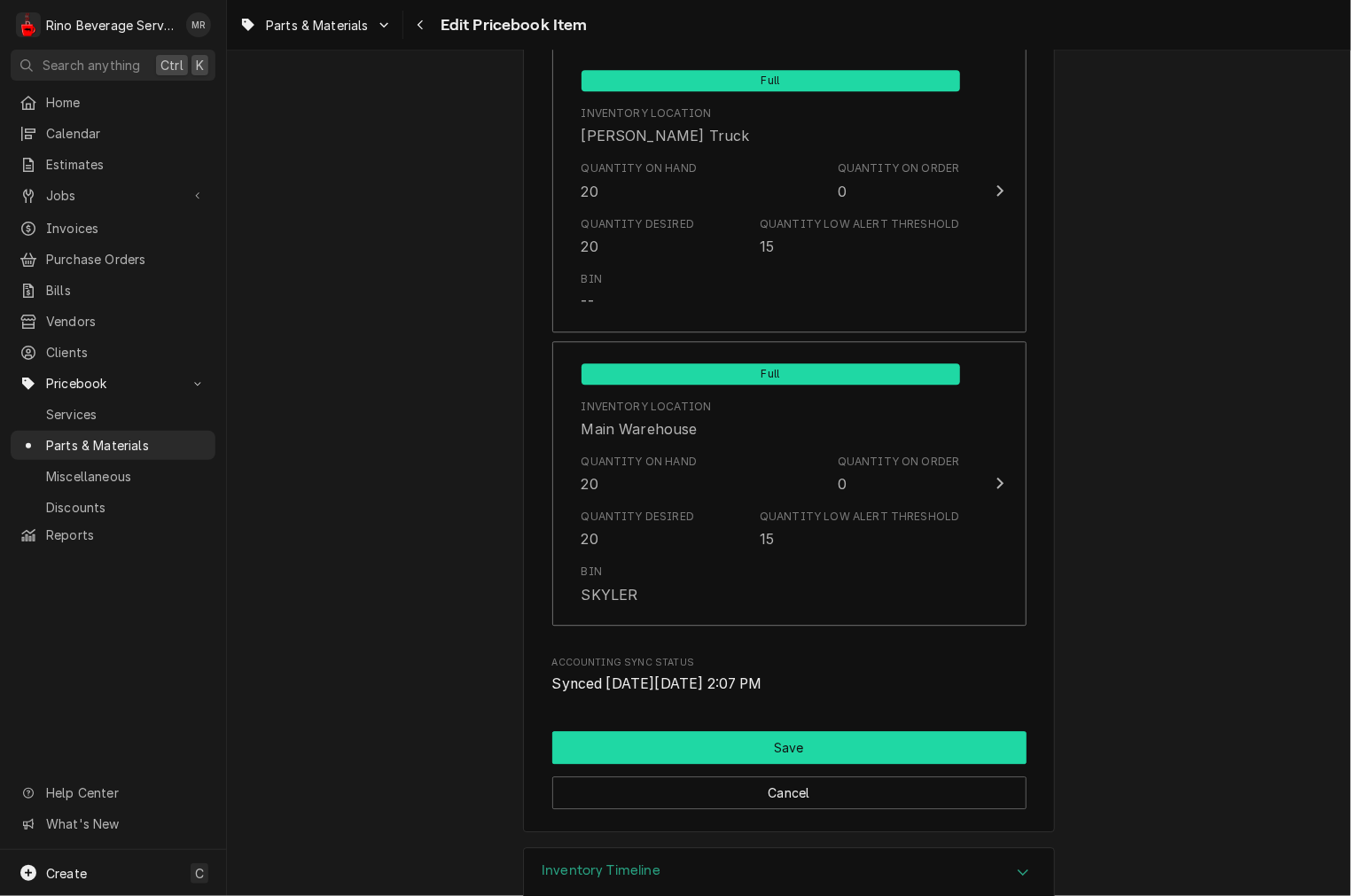
scroll to position [2059, 0]
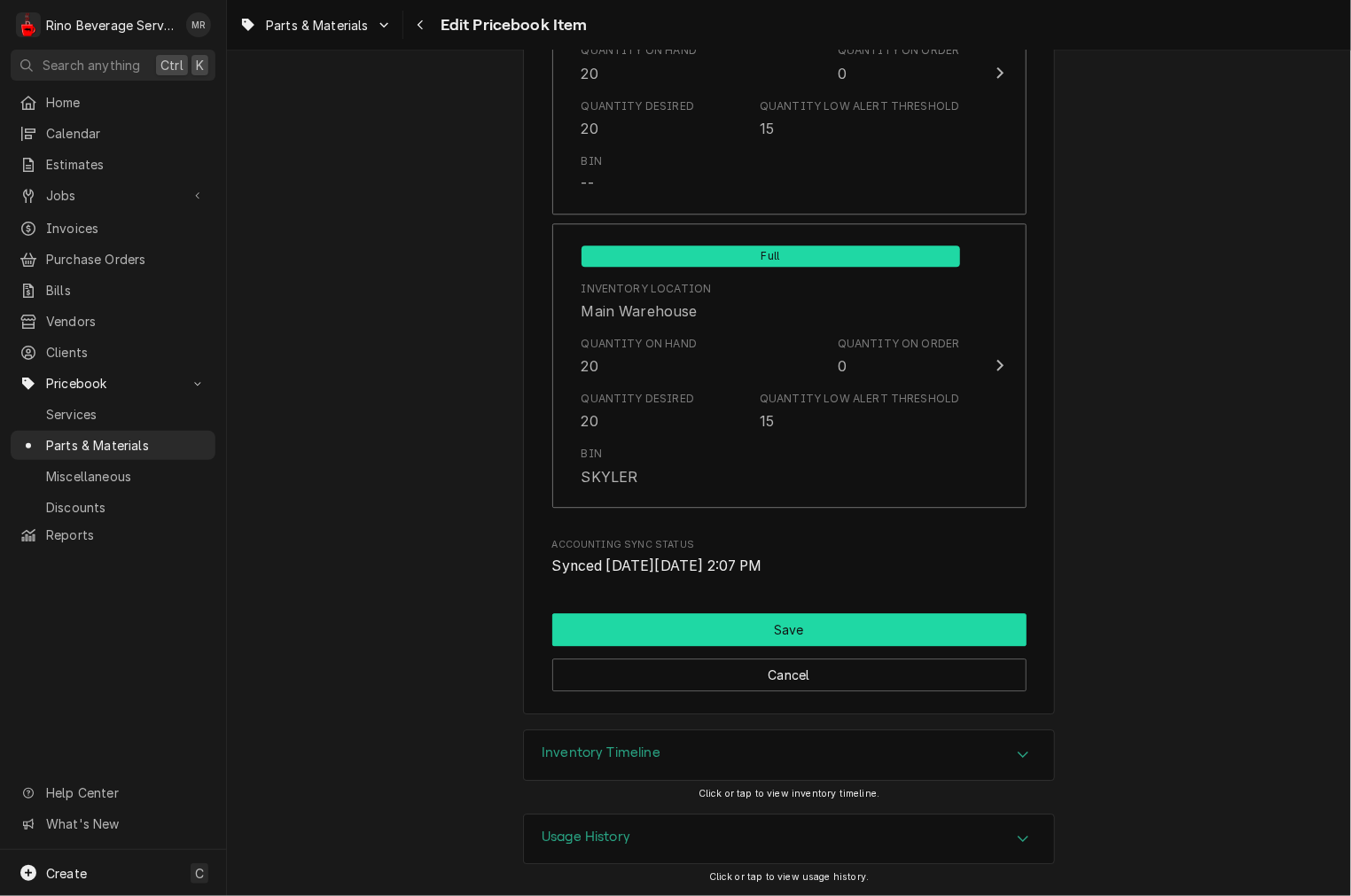
click at [797, 641] on button "Save" at bounding box center [790, 629] width 475 height 33
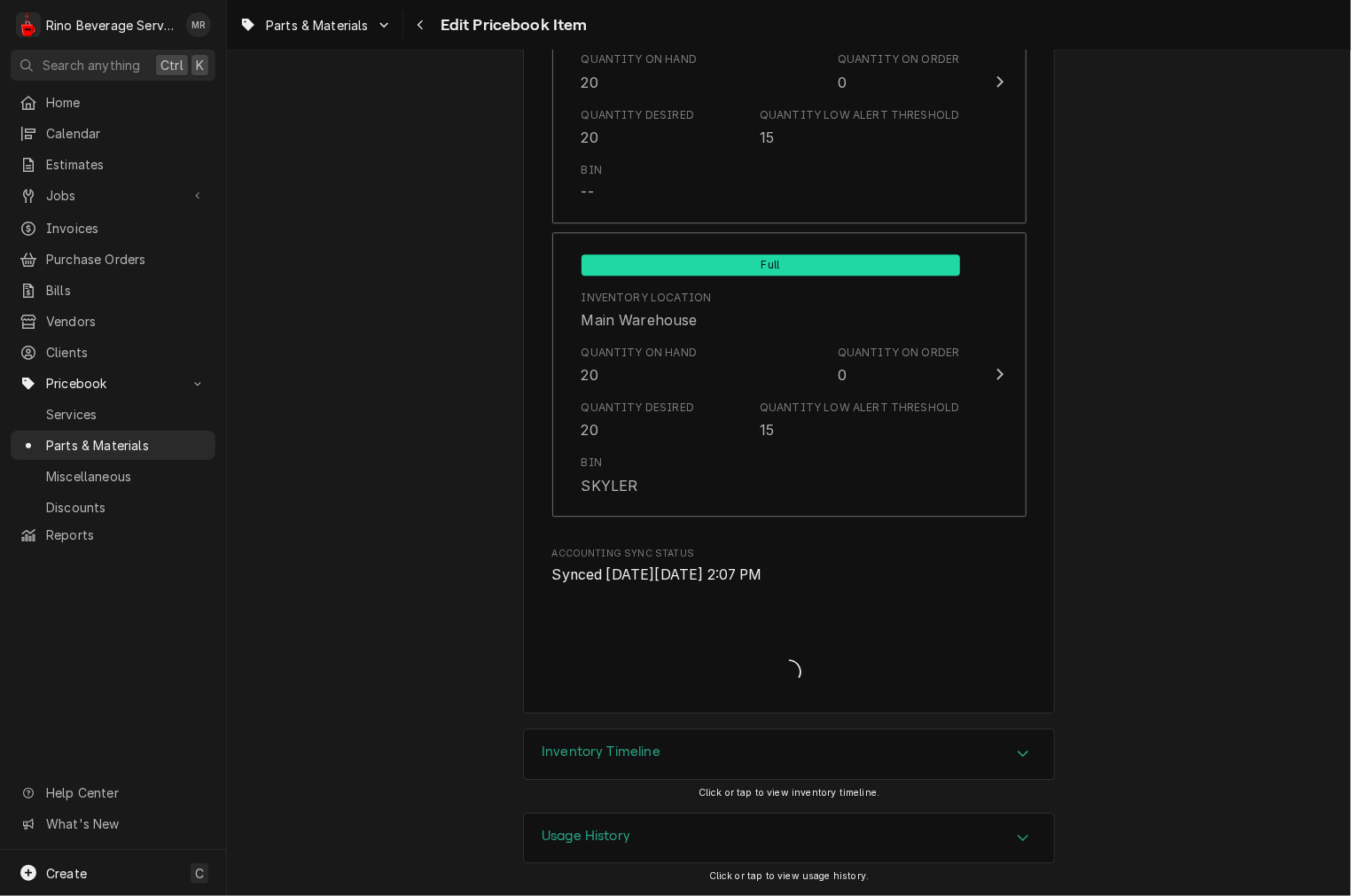
scroll to position [2050, 0]
type textarea "x"
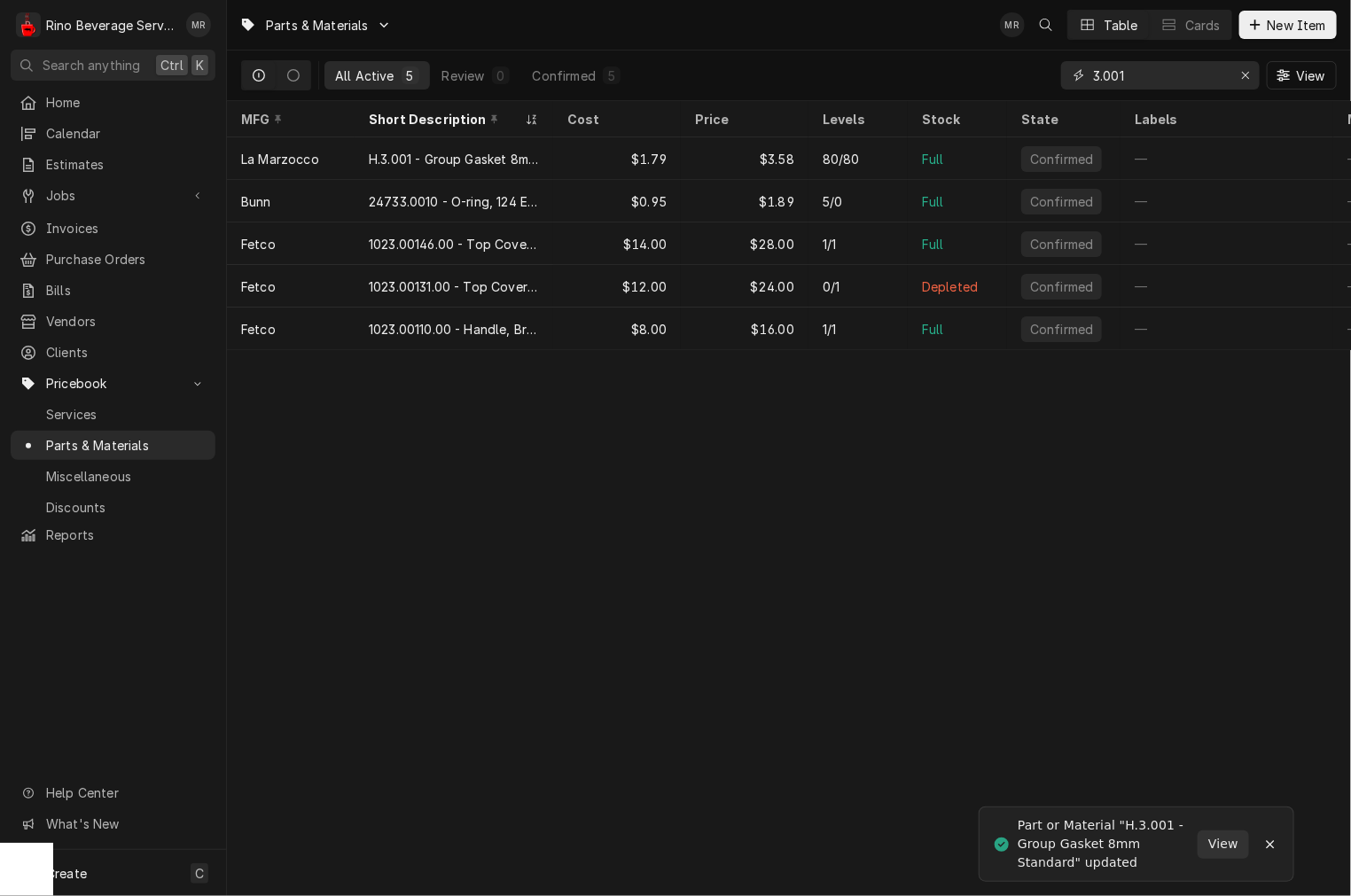
click at [1210, 69] on input "3.001" at bounding box center [1159, 75] width 133 height 28
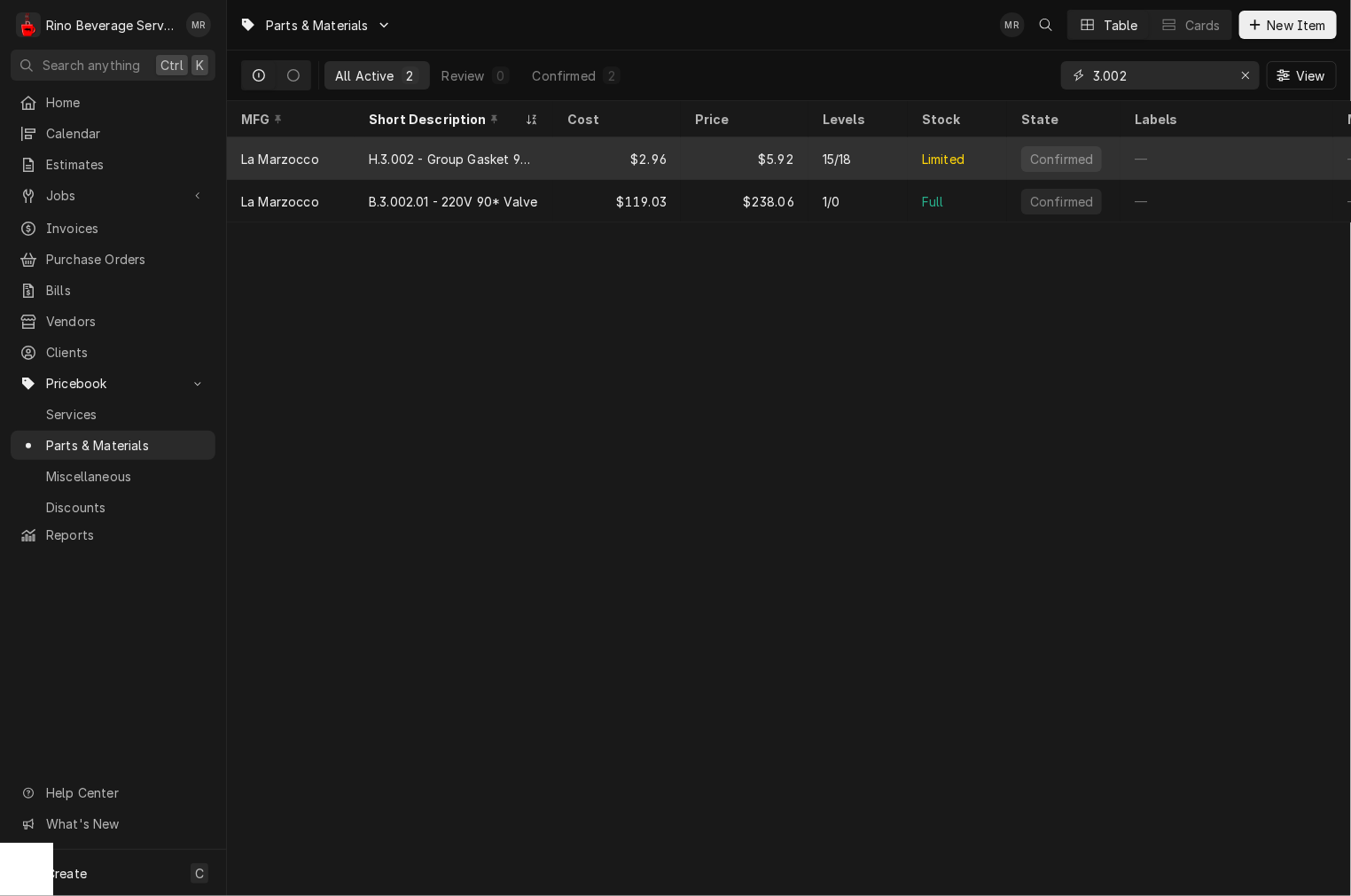
type input "3.002"
click at [630, 151] on div "$2.96" at bounding box center [616, 159] width 127 height 43
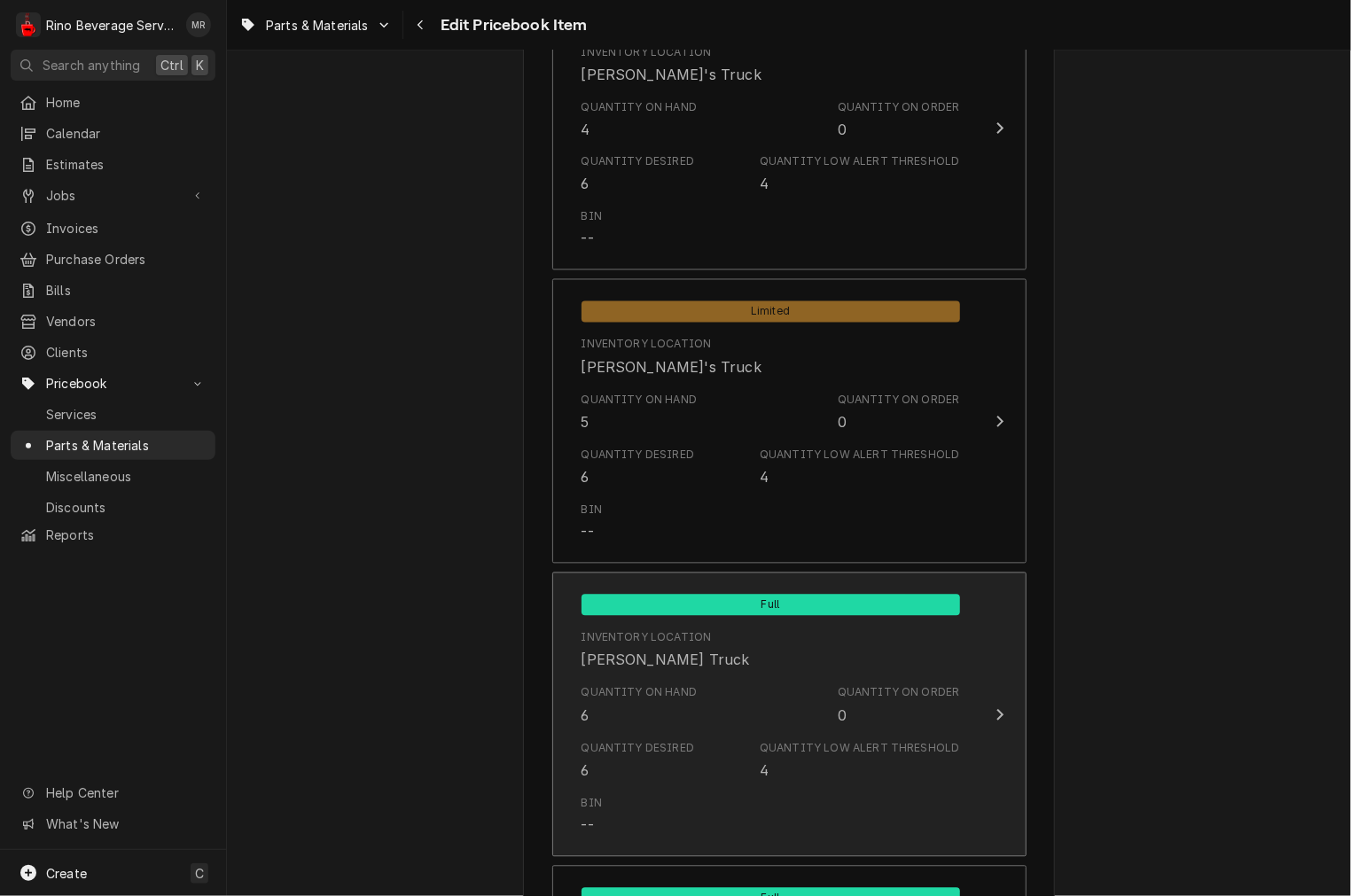
scroll to position [1313, 0]
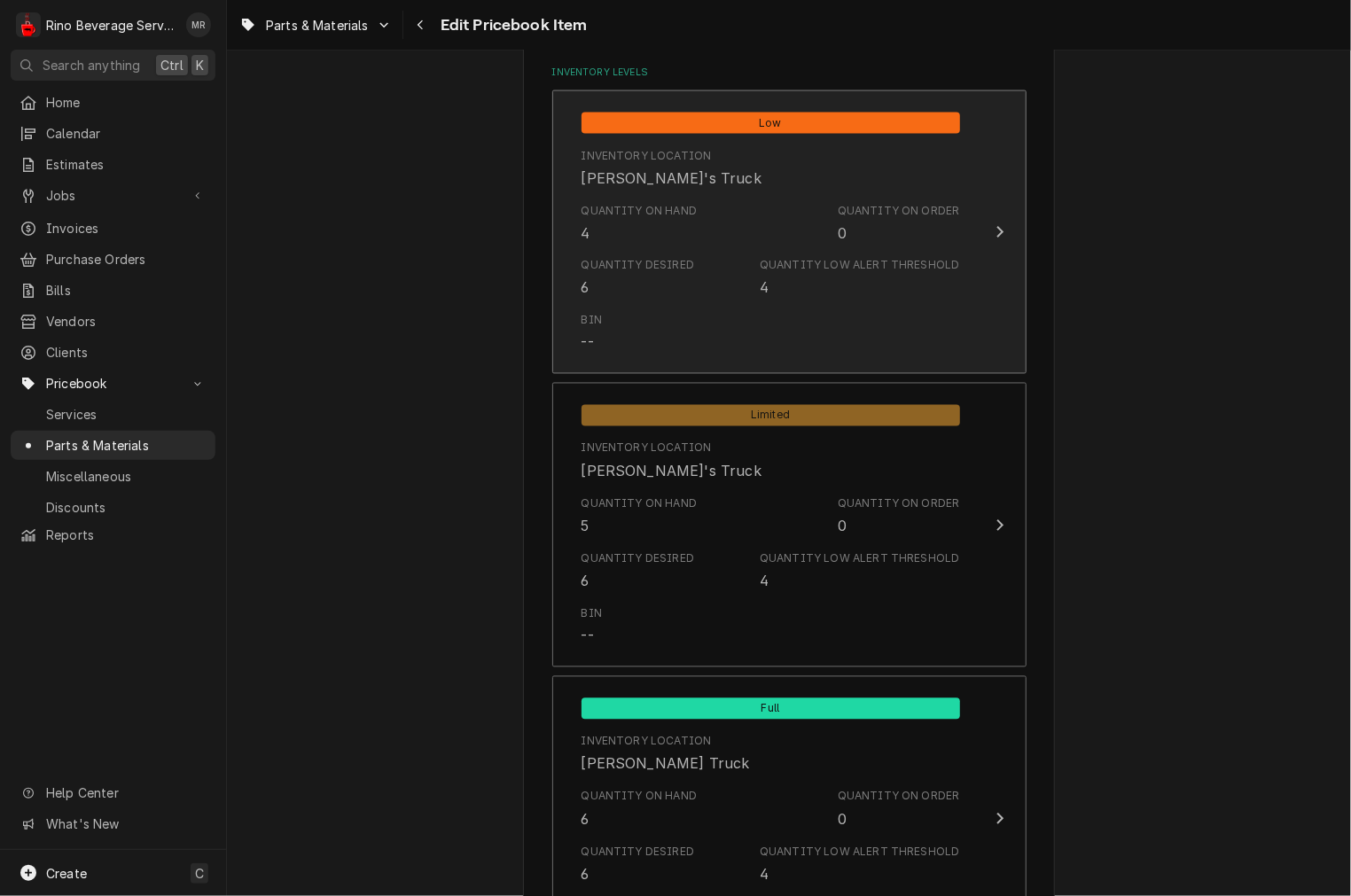
click at [656, 287] on div "Quantity Desired 6" at bounding box center [638, 278] width 114 height 41
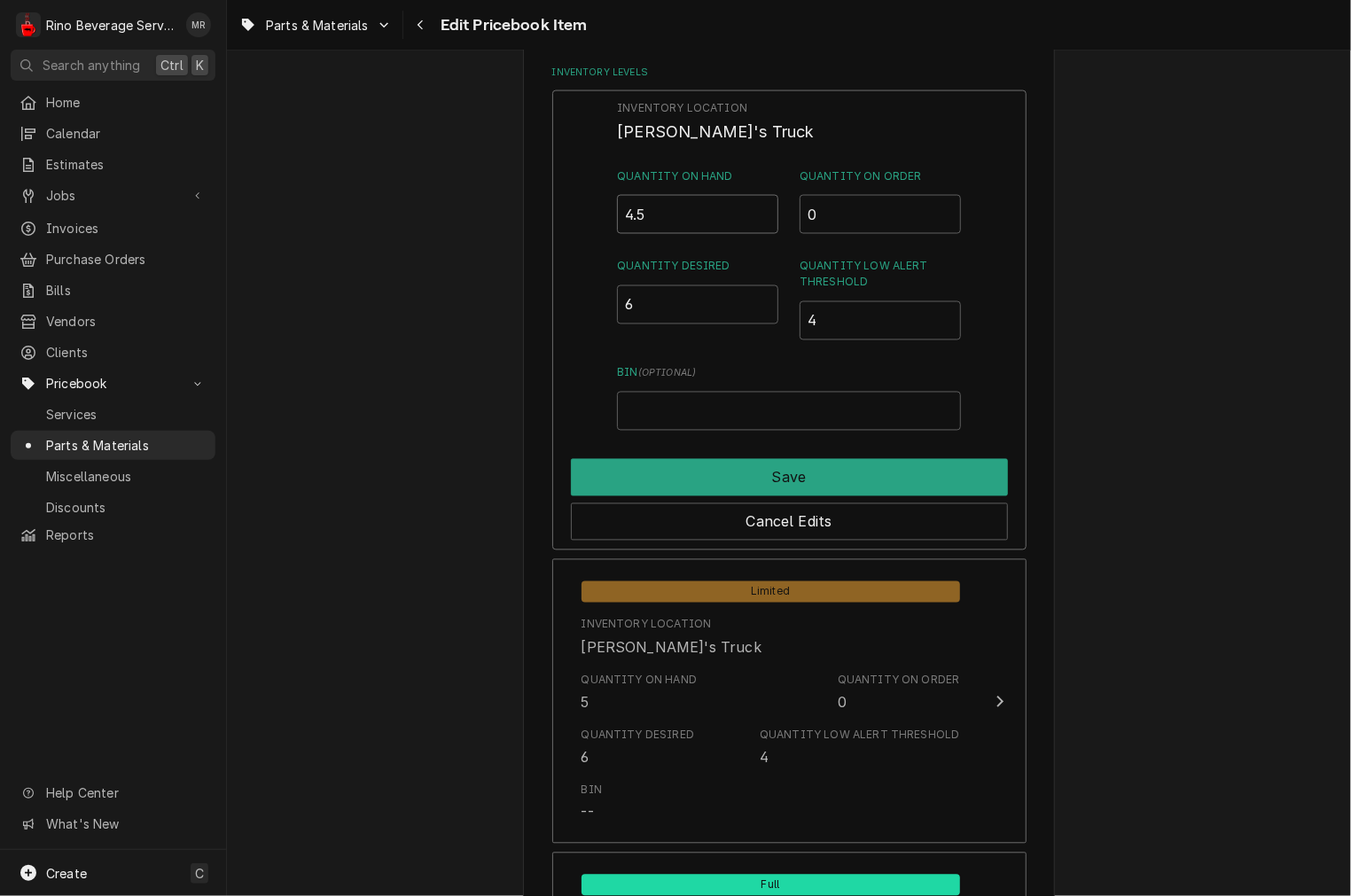
click at [752, 204] on input "4.5" at bounding box center [697, 215] width 161 height 39
click at [752, 204] on input "5" at bounding box center [697, 215] width 161 height 39
click at [752, 204] on input "5.5" at bounding box center [697, 215] width 161 height 39
type input "6"
click at [752, 204] on input "6" at bounding box center [697, 215] width 161 height 39
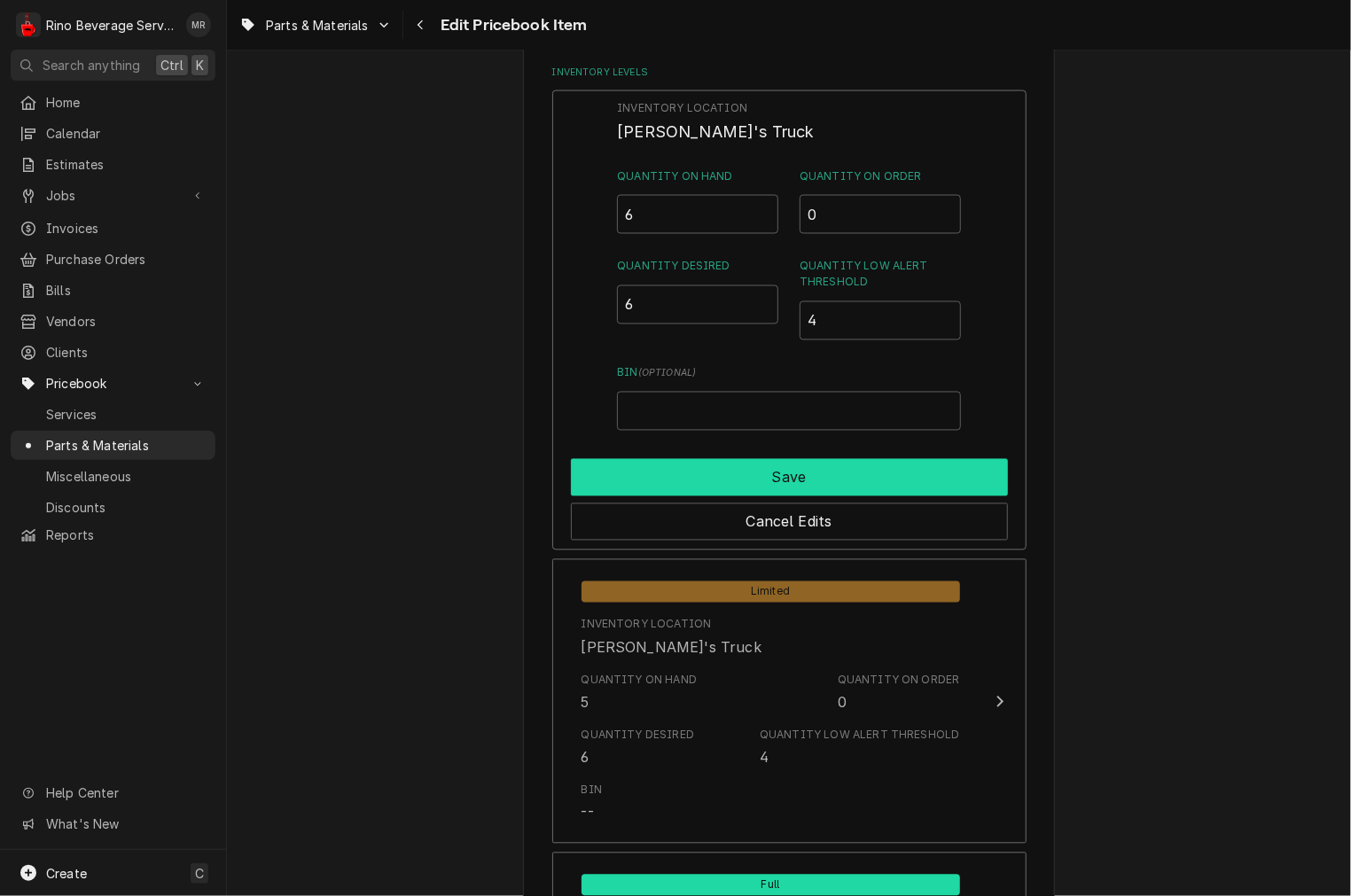
click at [791, 483] on button "Save" at bounding box center [790, 477] width 437 height 37
type textarea "x"
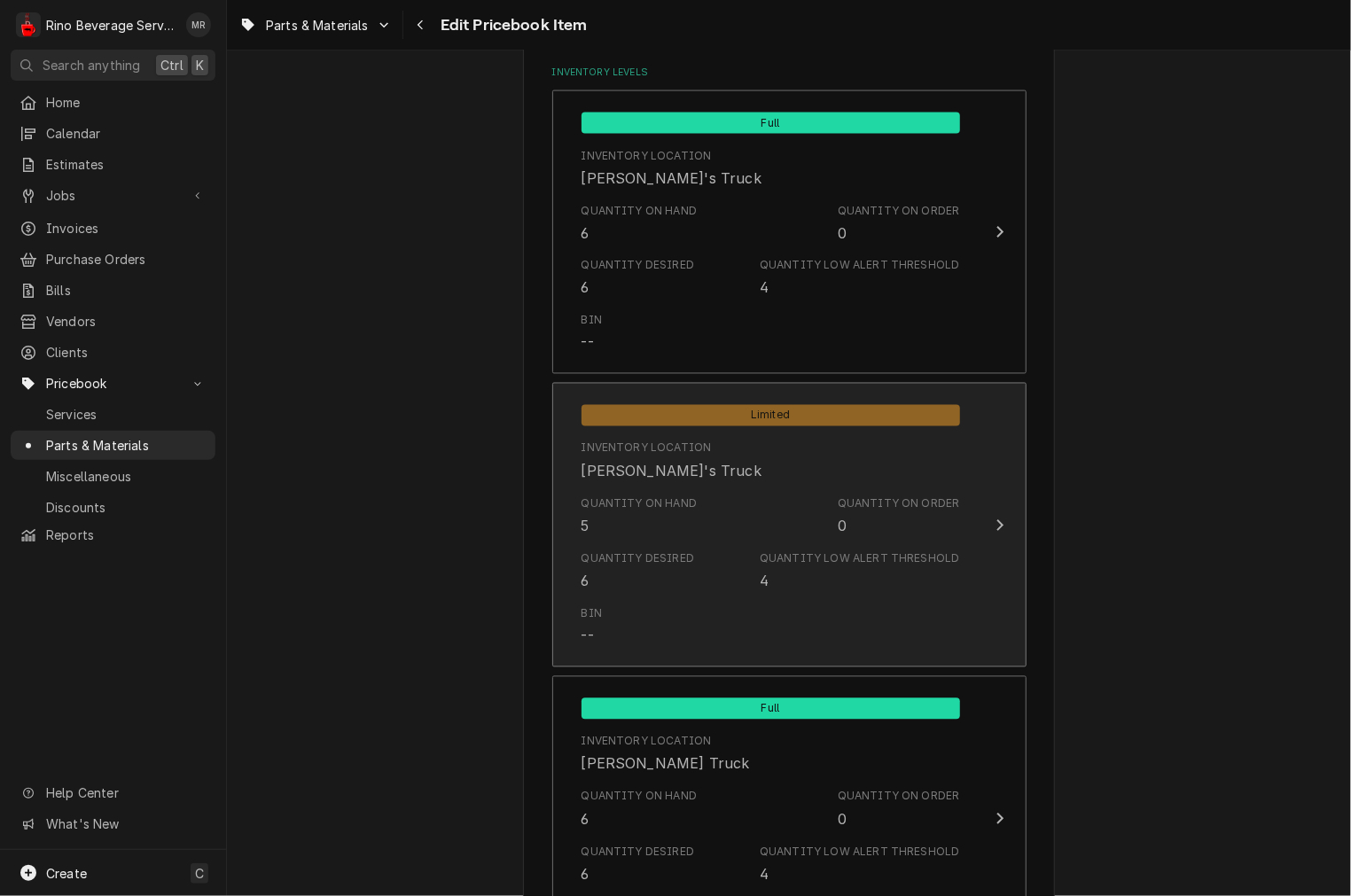
click at [776, 622] on div "Bin --" at bounding box center [770, 626] width 379 height 55
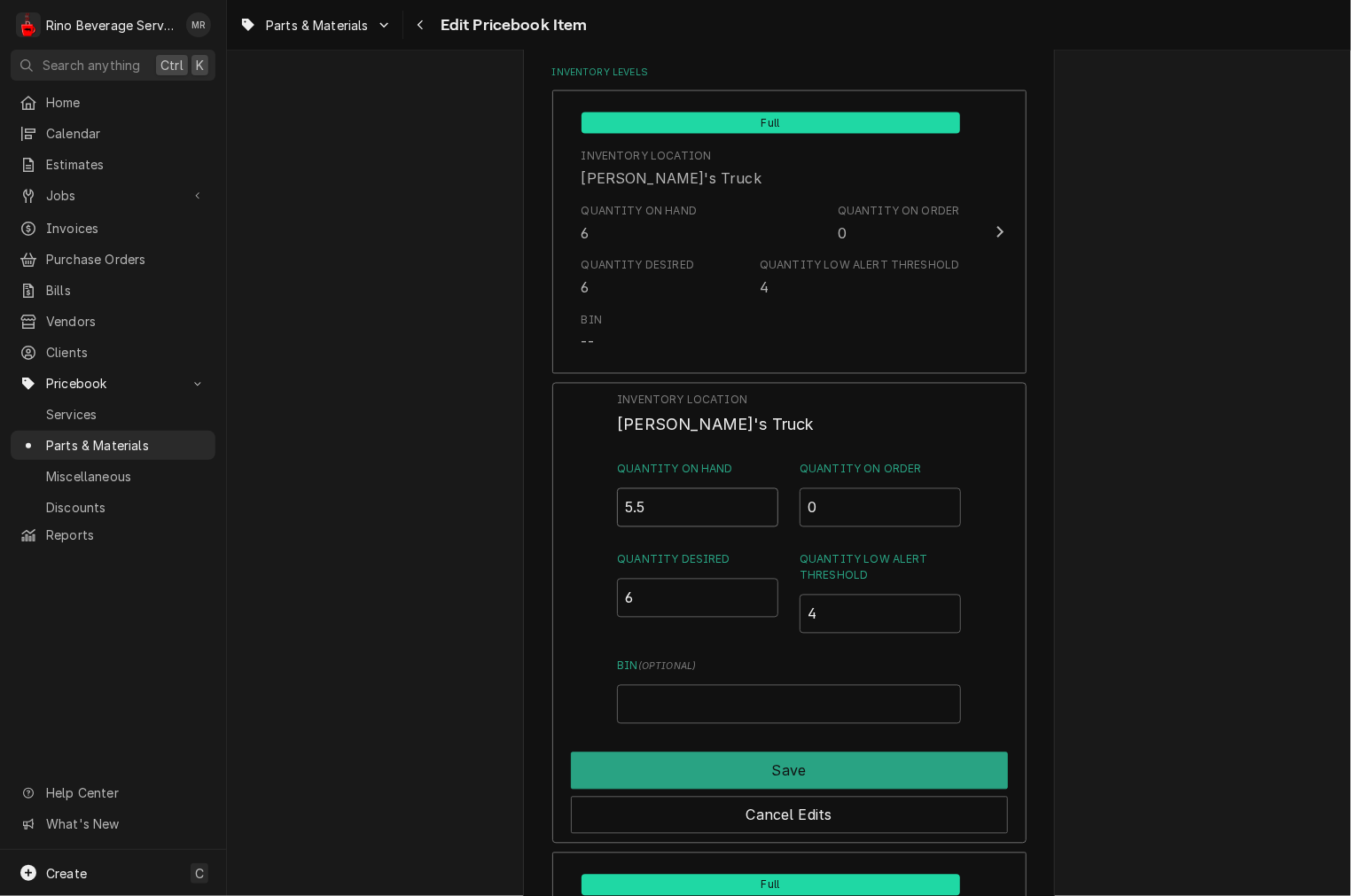
click at [756, 501] on input "5.5" at bounding box center [697, 508] width 161 height 39
click at [756, 501] on input "6" at bounding box center [697, 508] width 161 height 39
click at [756, 501] on input "6.5" at bounding box center [697, 508] width 161 height 39
click at [756, 515] on input "6.5" at bounding box center [697, 508] width 161 height 39
type input "6"
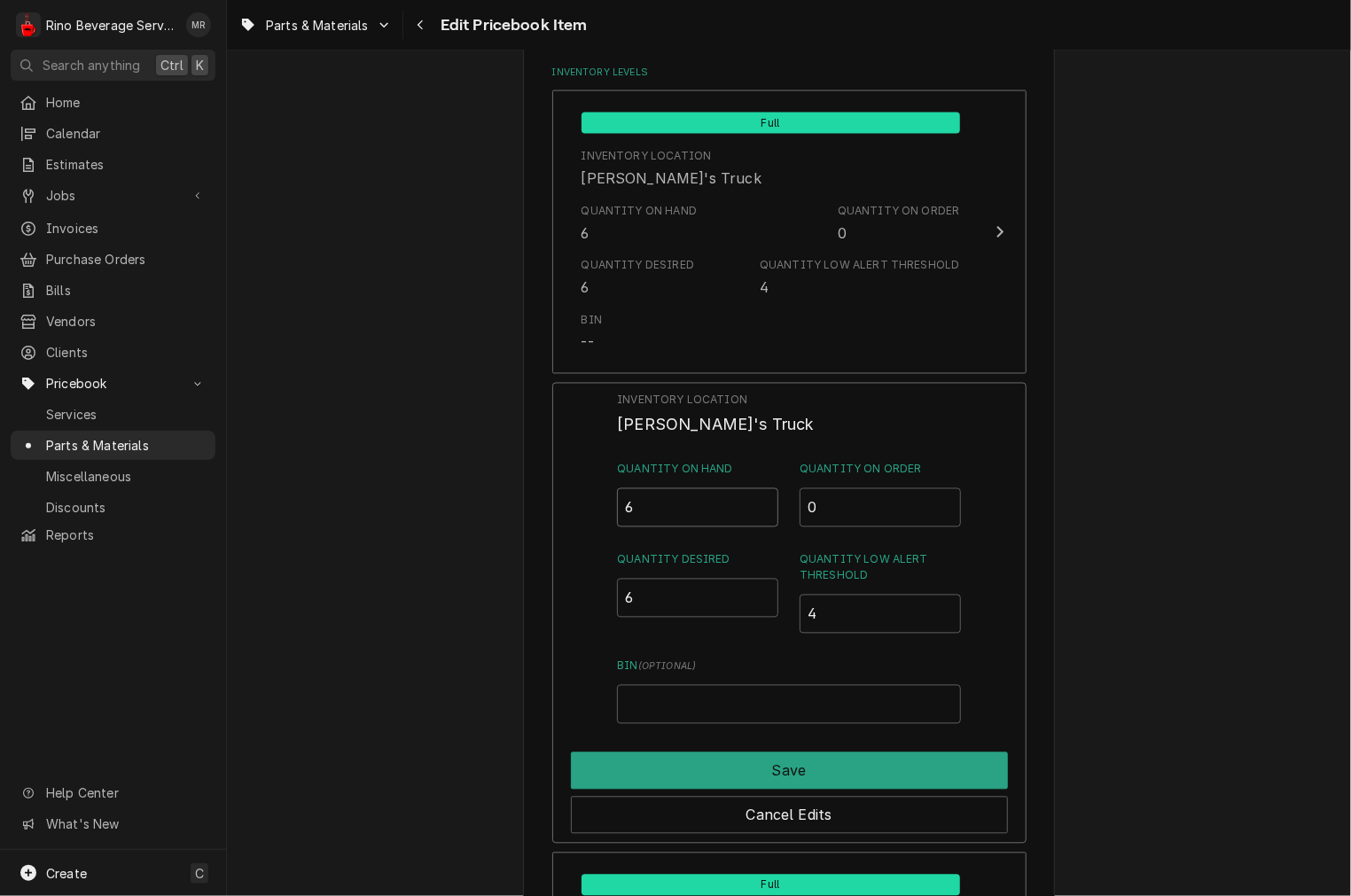
click at [752, 508] on input "6" at bounding box center [697, 508] width 161 height 39
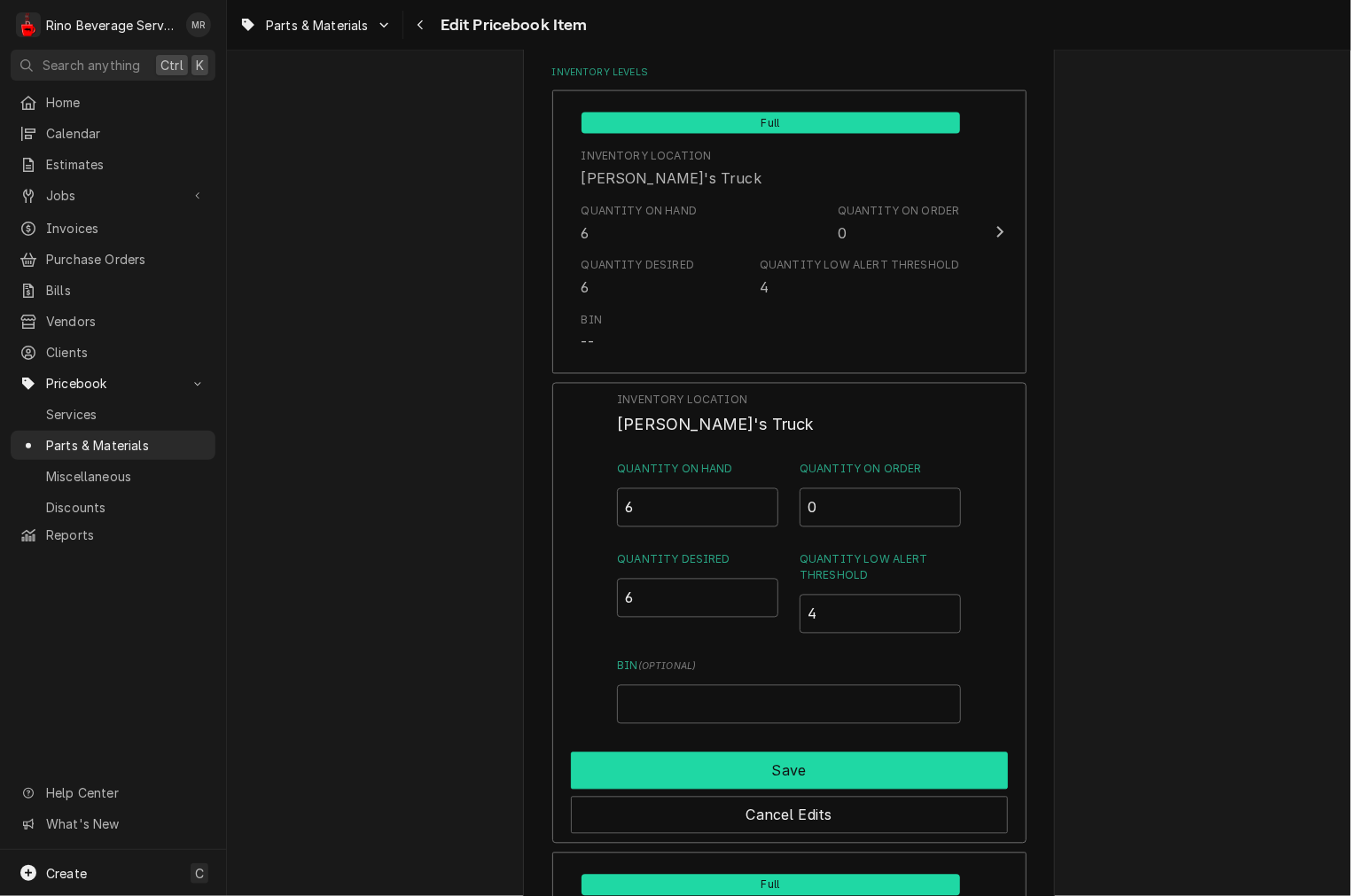
click at [671, 754] on button "Save" at bounding box center [790, 771] width 437 height 37
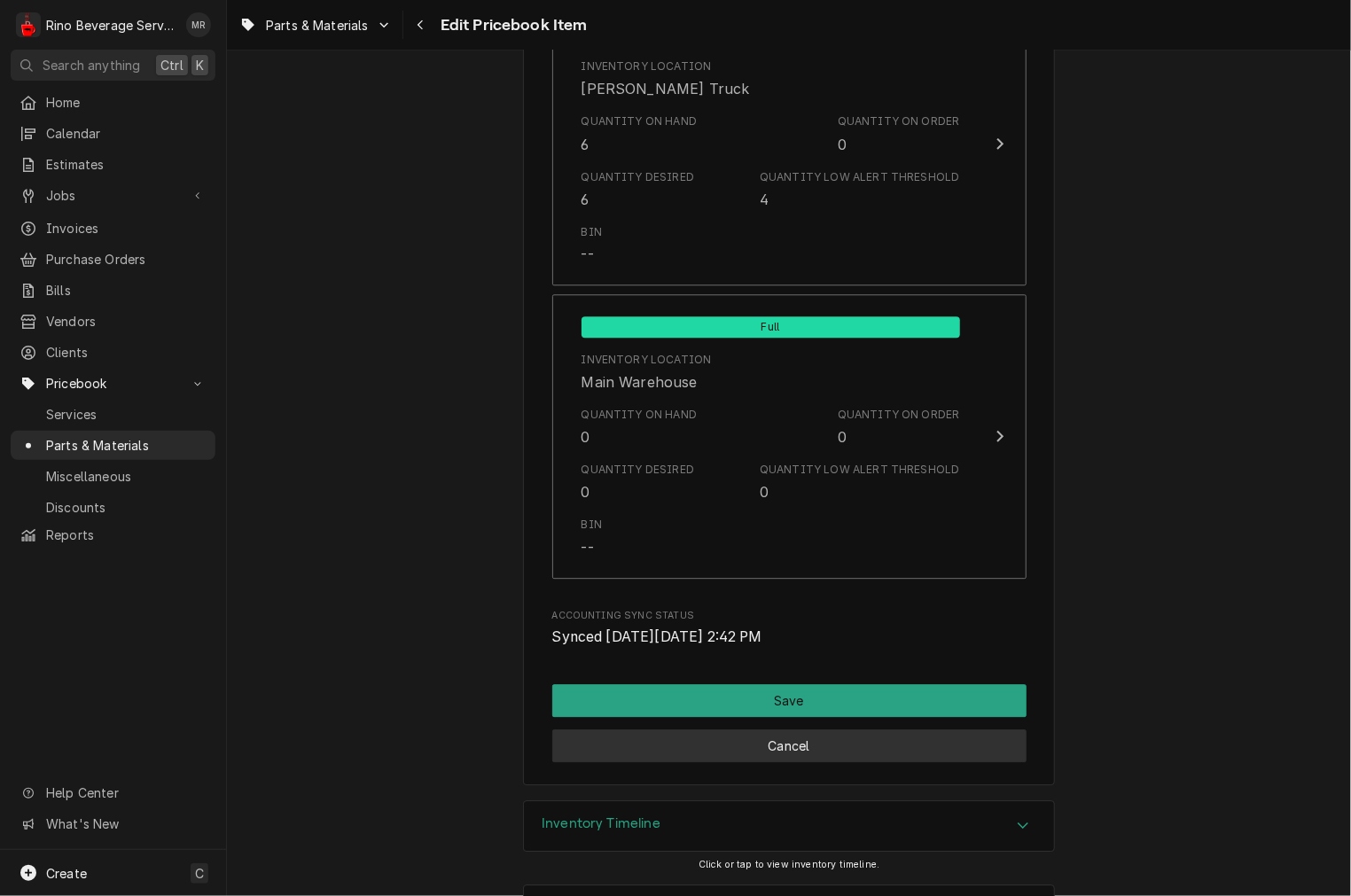
scroll to position [2059, 0]
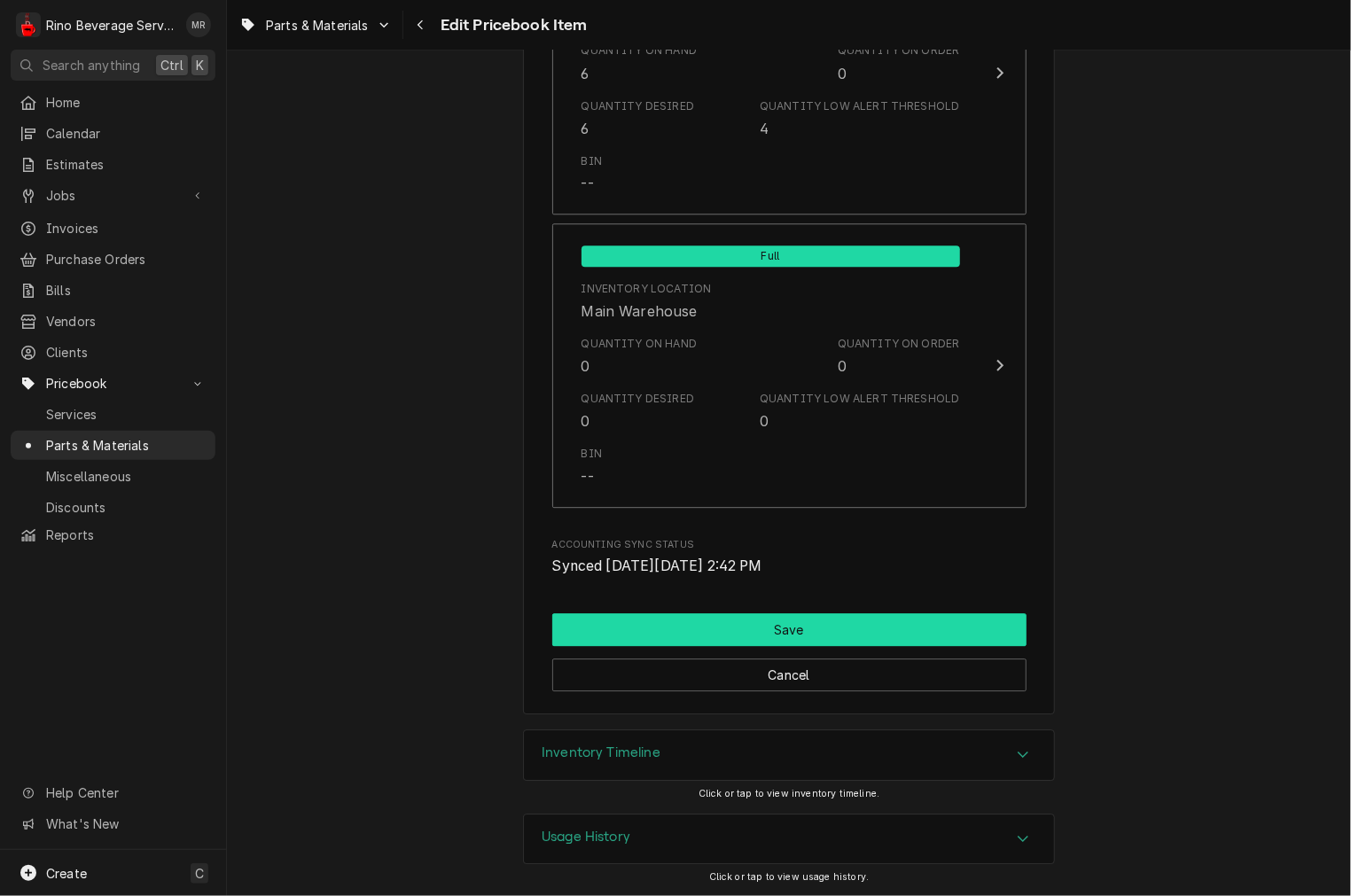
click at [774, 632] on button "Save" at bounding box center [790, 629] width 475 height 33
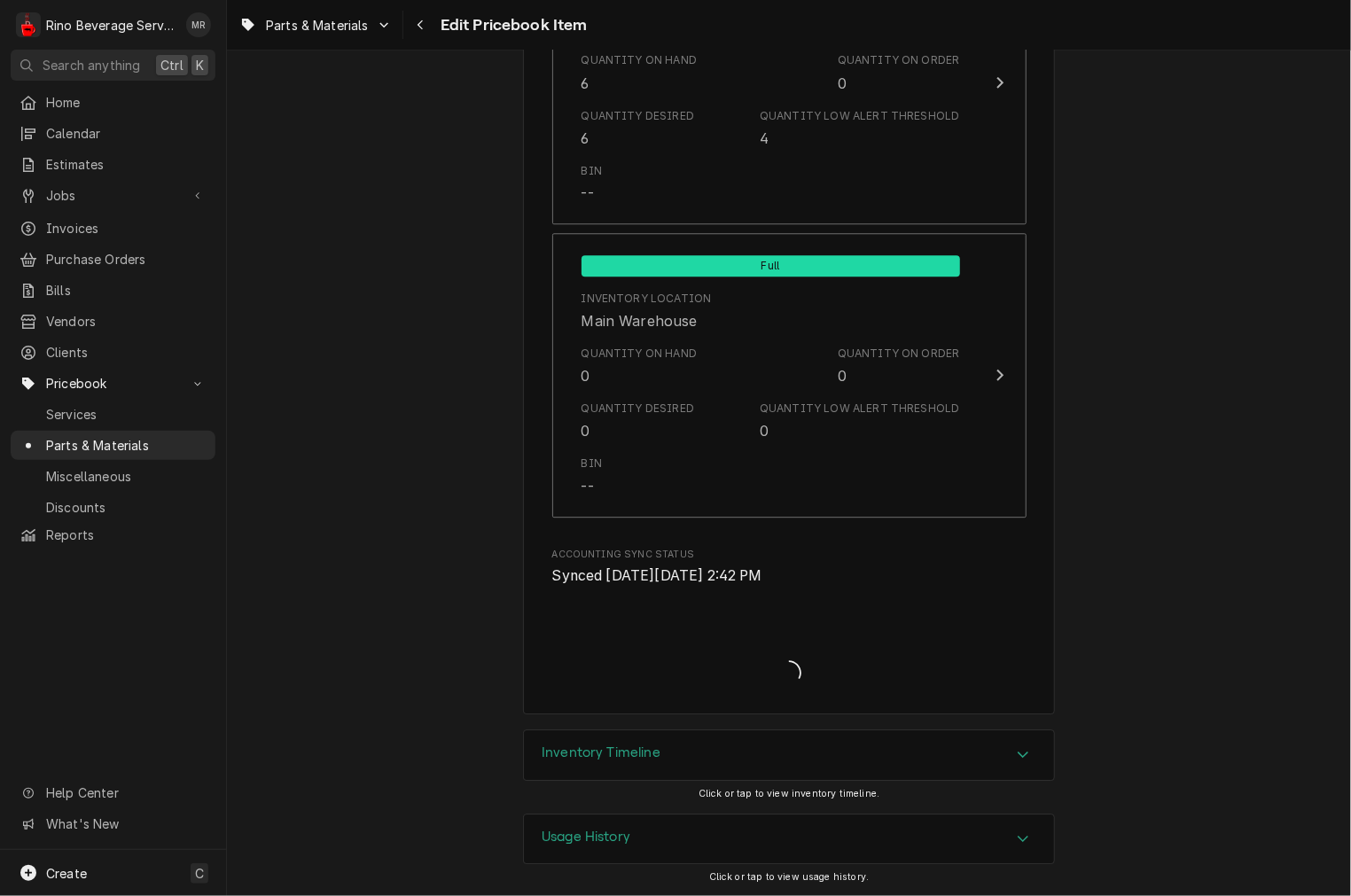
type textarea "x"
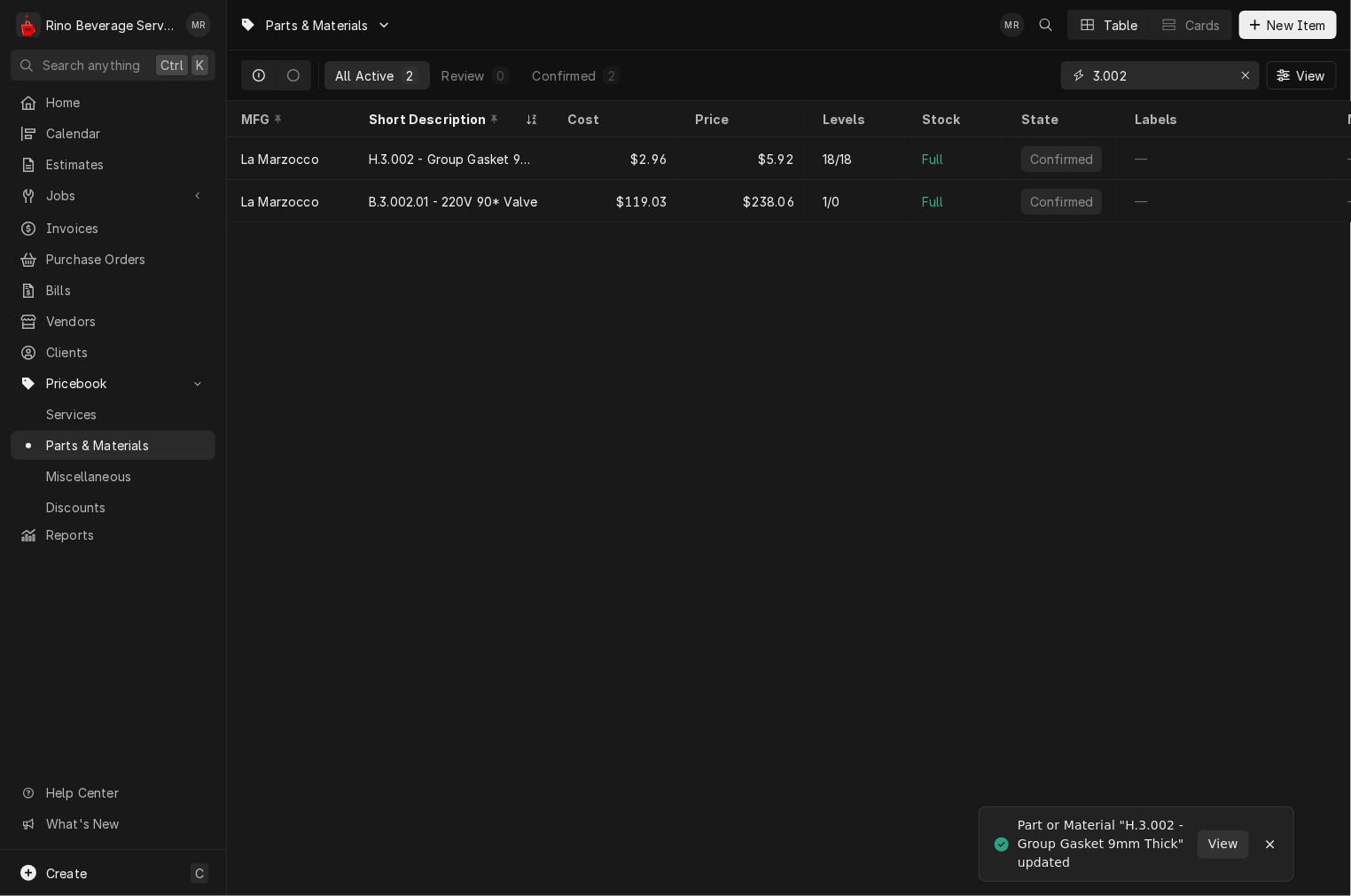
click at [1159, 83] on input "3.002" at bounding box center [1159, 75] width 133 height 28
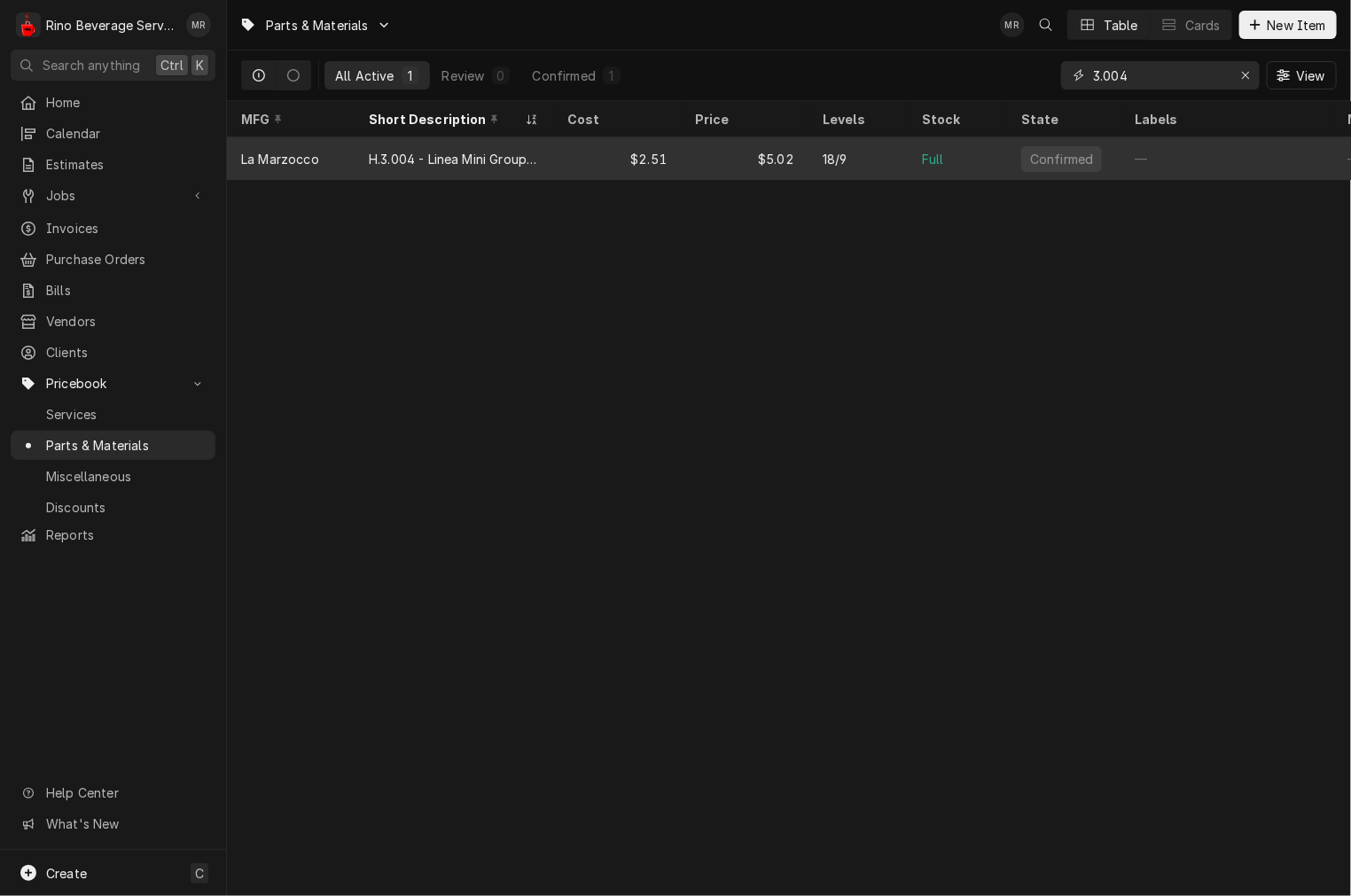
type input "3.004"
click at [365, 155] on div "H.3.004 - Linea Mini Group Gasket" at bounding box center [453, 159] width 198 height 43
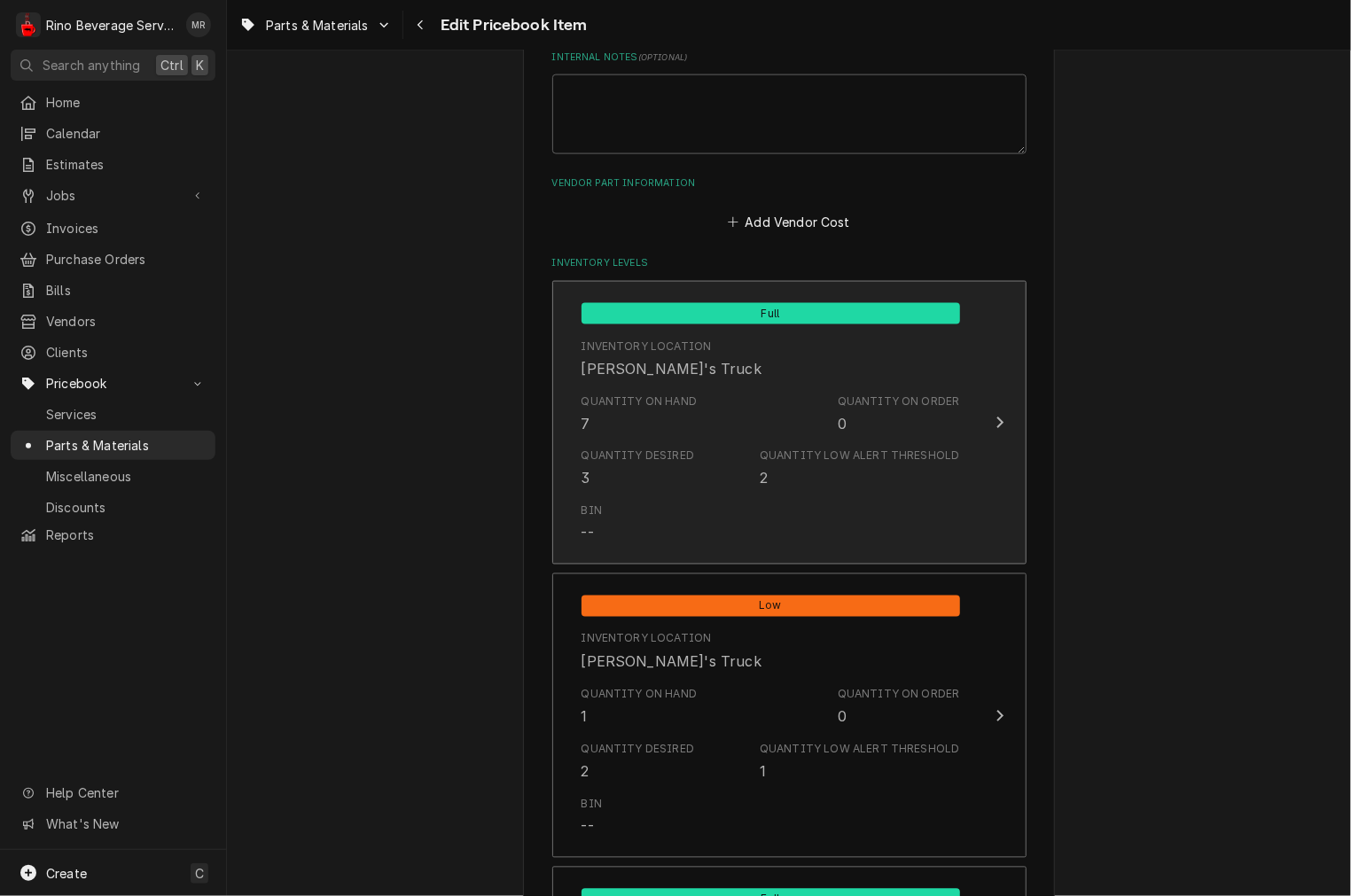
scroll to position [1313, 0]
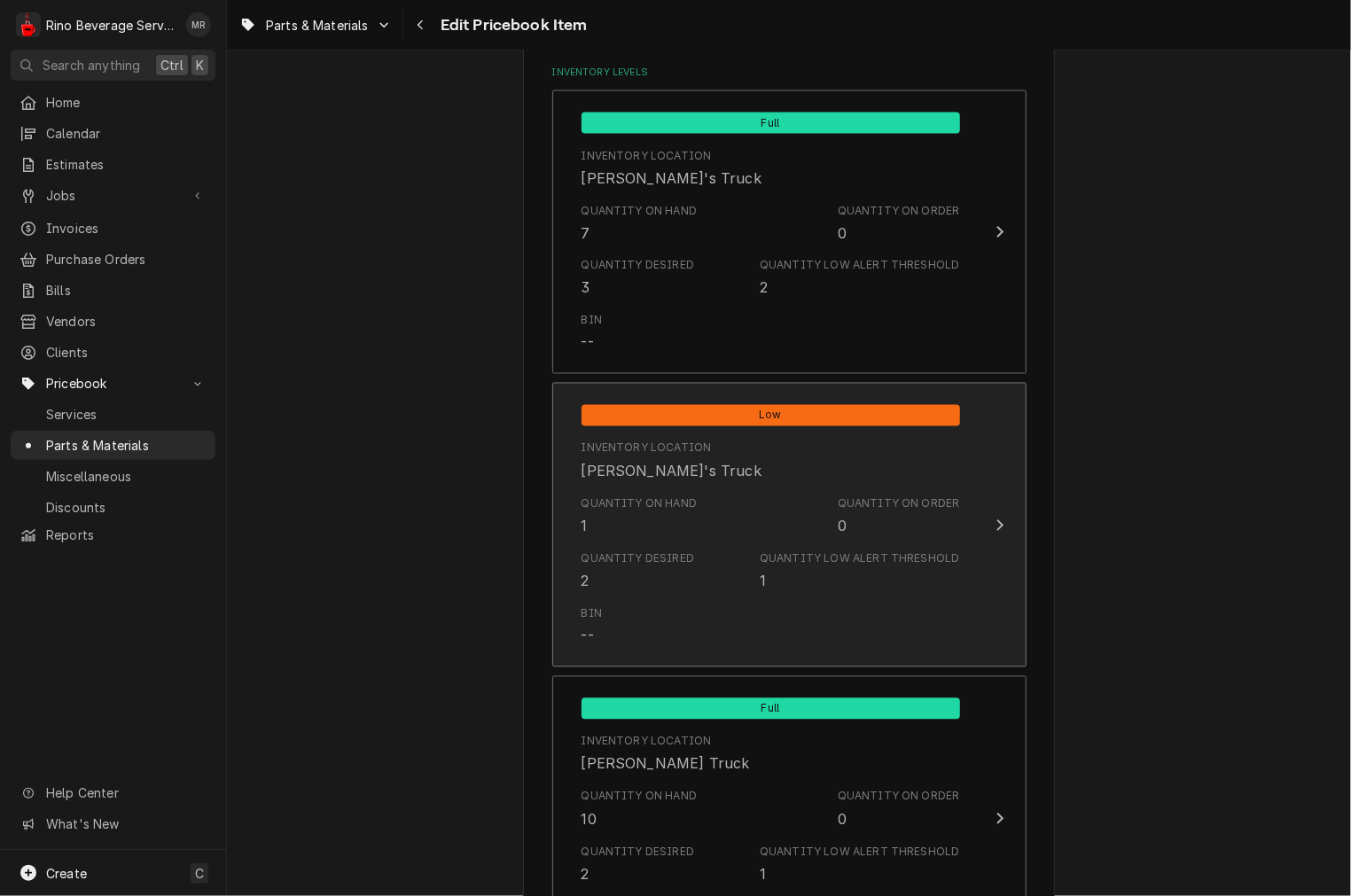
click at [635, 581] on div "Quantity Desired 2" at bounding box center [638, 572] width 114 height 41
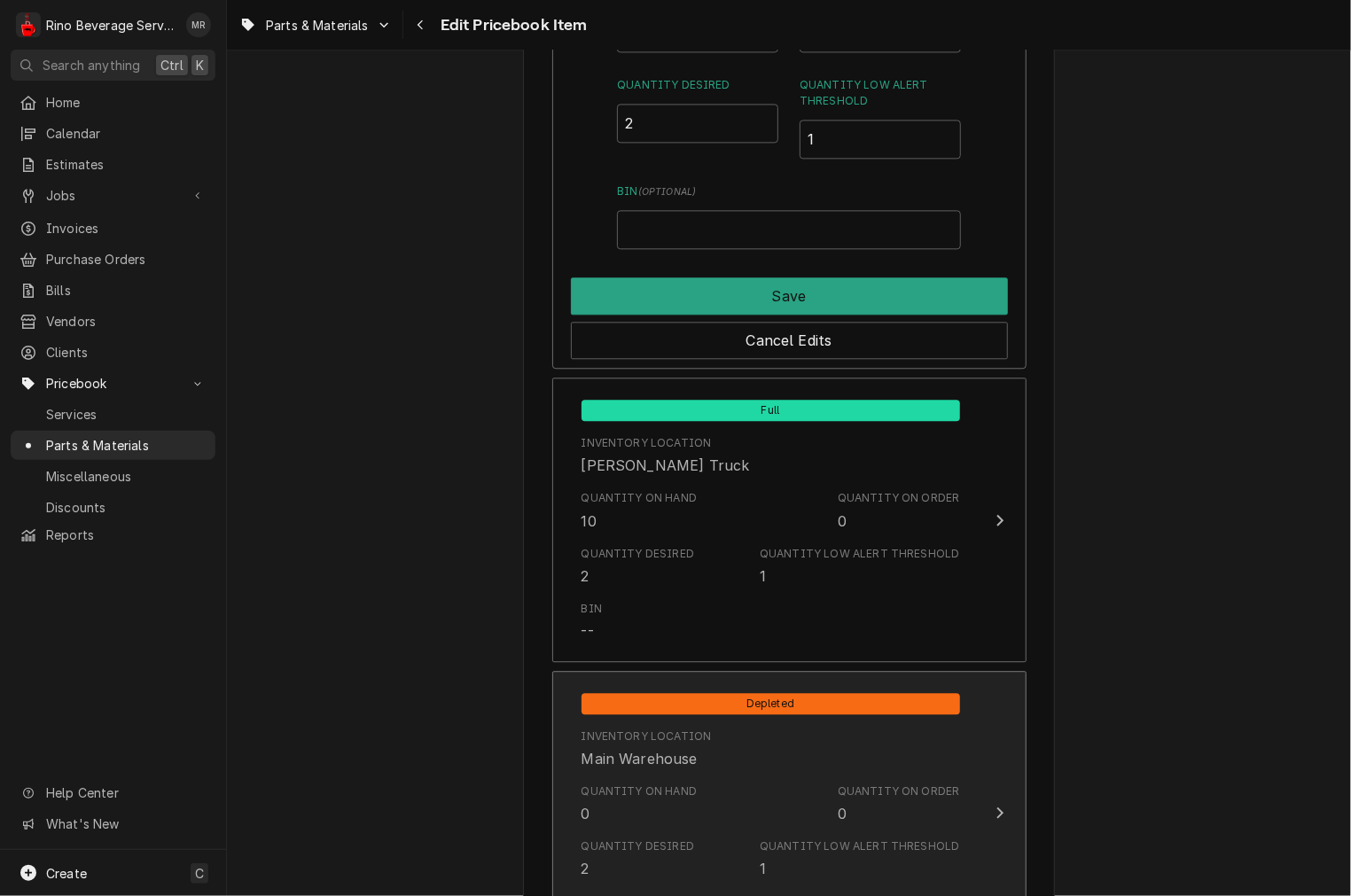
scroll to position [1641, 0]
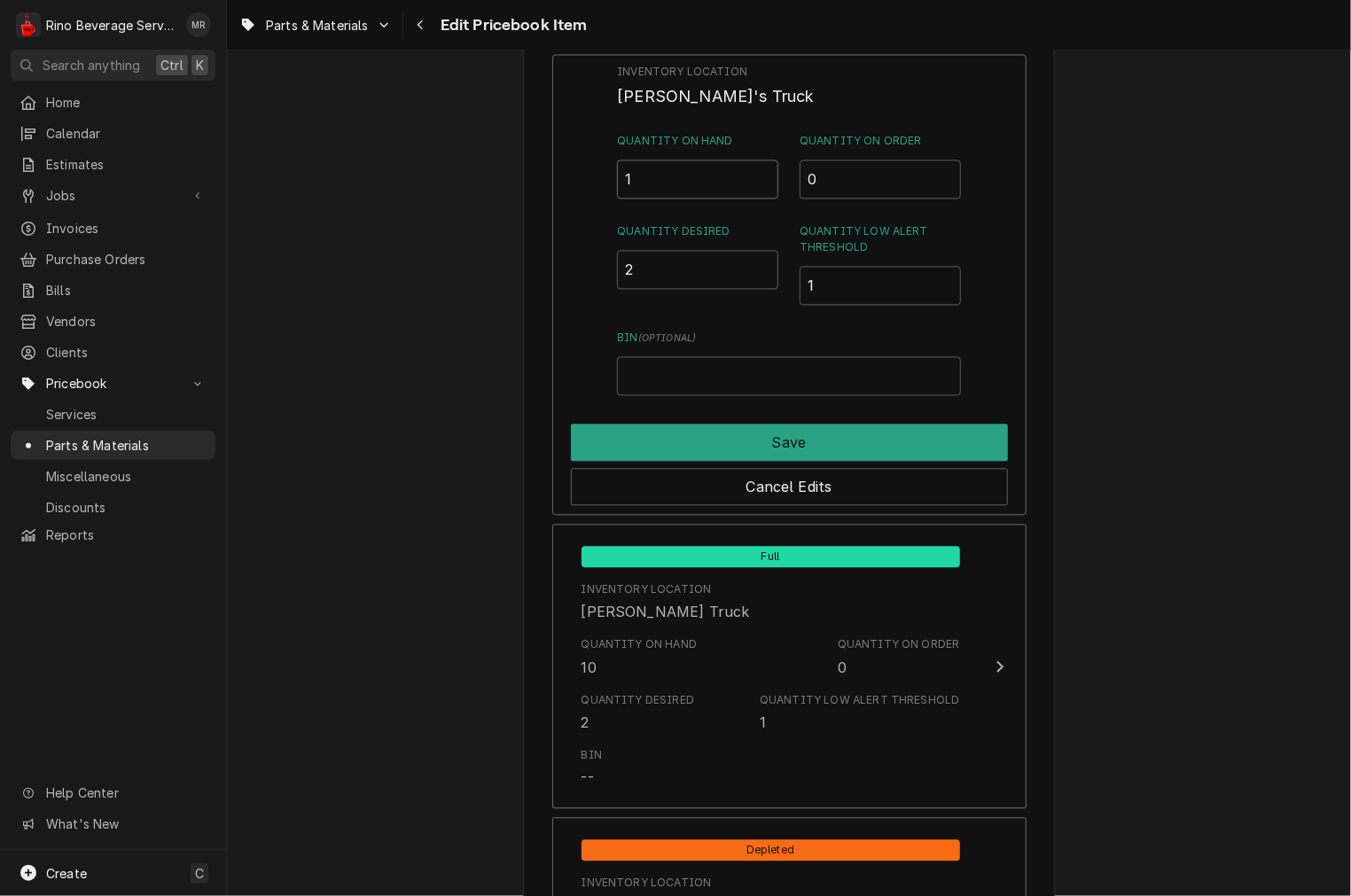
drag, startPoint x: 662, startPoint y: 183, endPoint x: 578, endPoint y: 154, distance: 88.9
click at [583, 167] on div "Inventory Location Dane's Truck Quantity on Hand 1 Quantity on Order 0 Quantity…" at bounding box center [790, 284] width 475 height 461
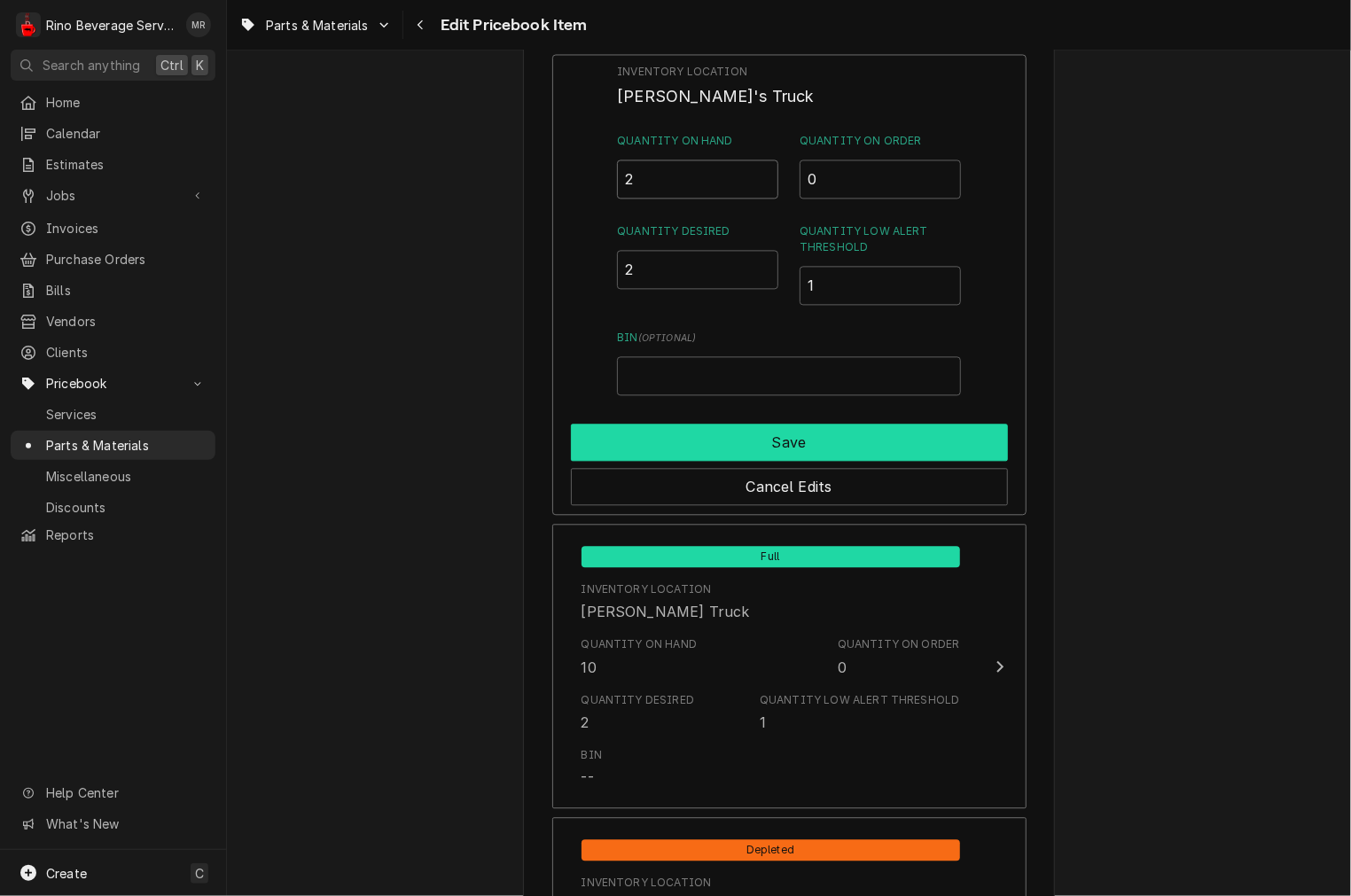
type input "2"
click at [721, 423] on button "Save" at bounding box center [790, 442] width 437 height 37
type textarea "x"
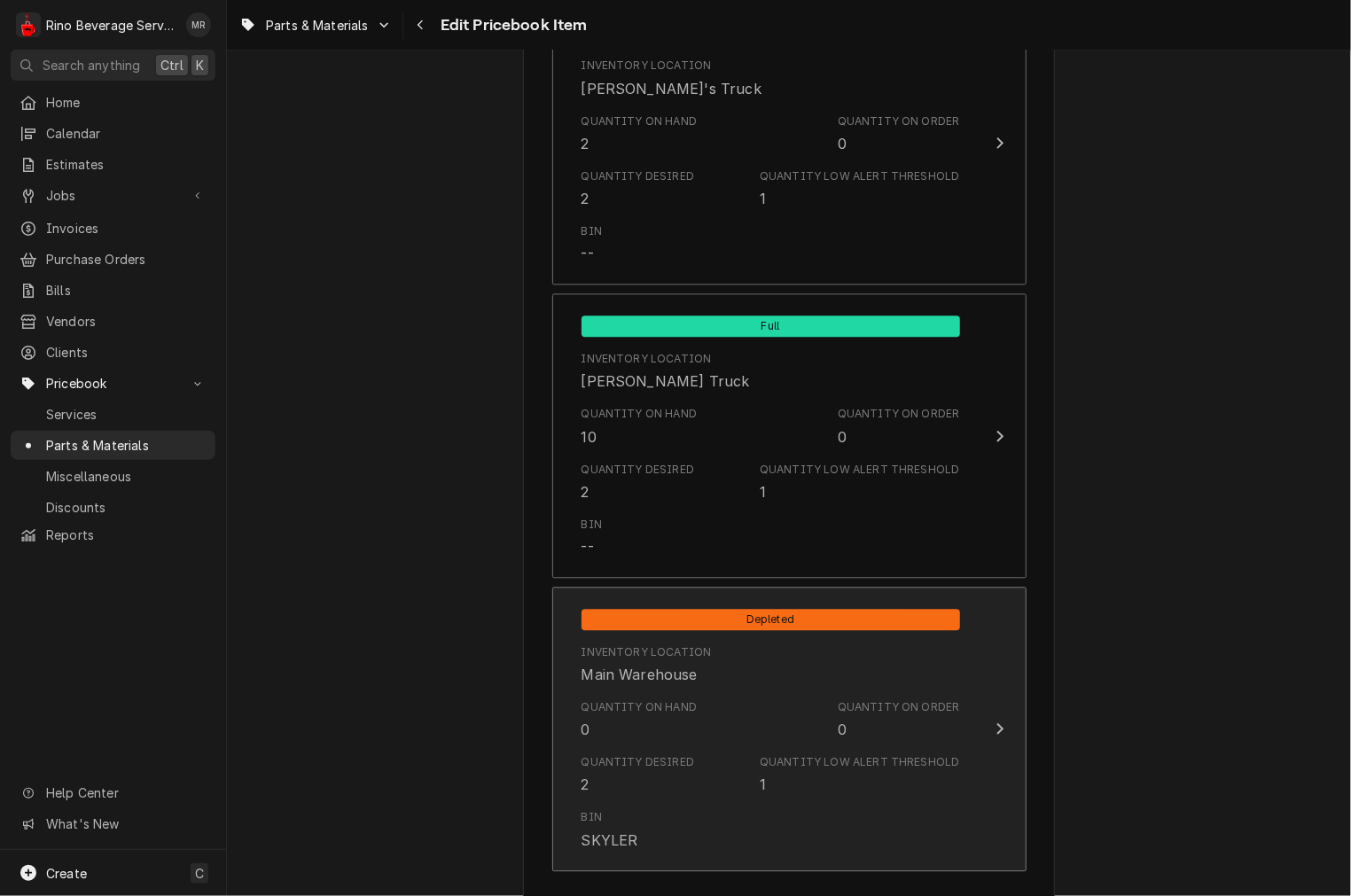
scroll to position [1793, 0]
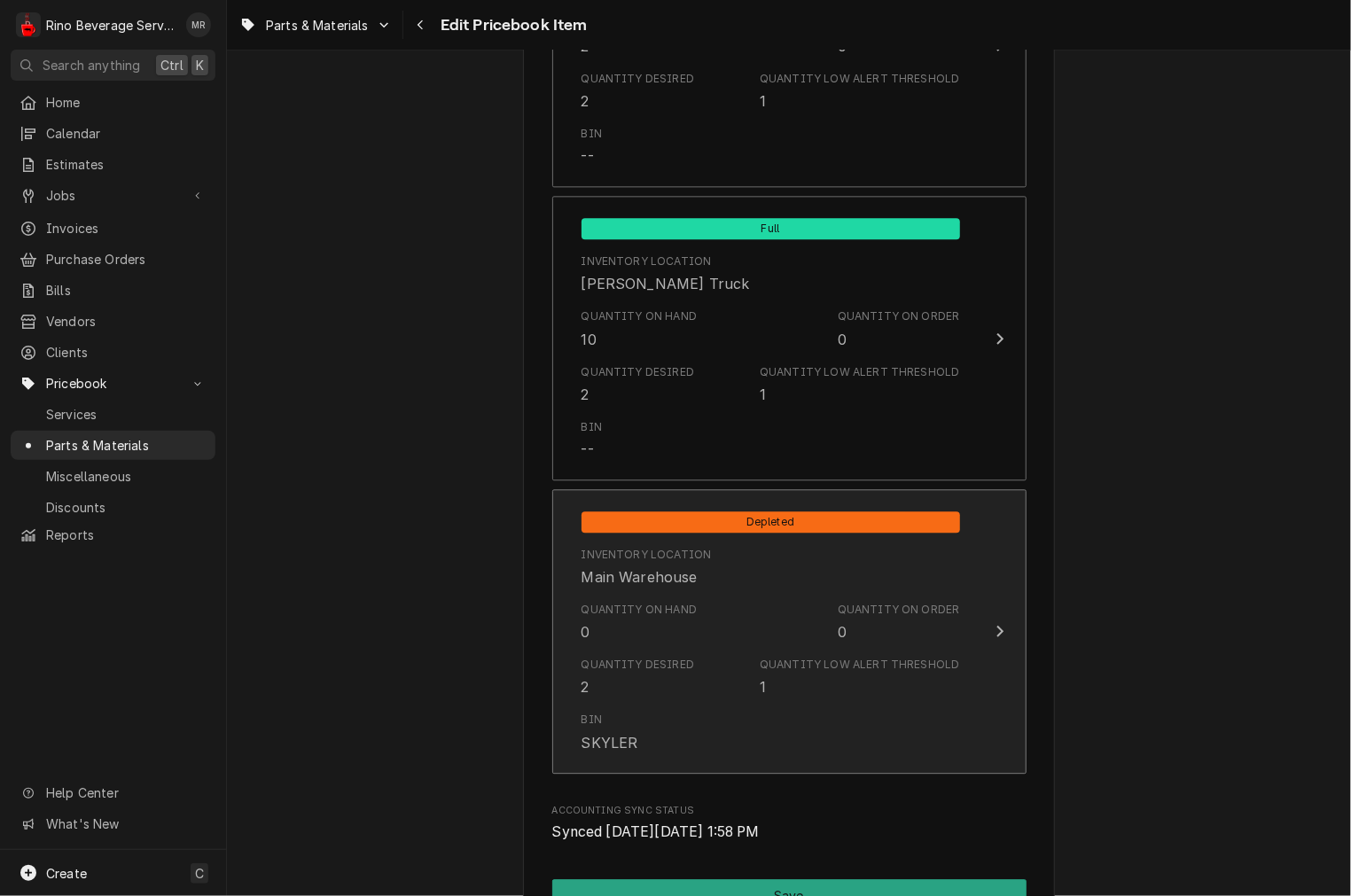
click at [712, 568] on div "Inventory Location [GEOGRAPHIC_DATA]" at bounding box center [770, 567] width 379 height 55
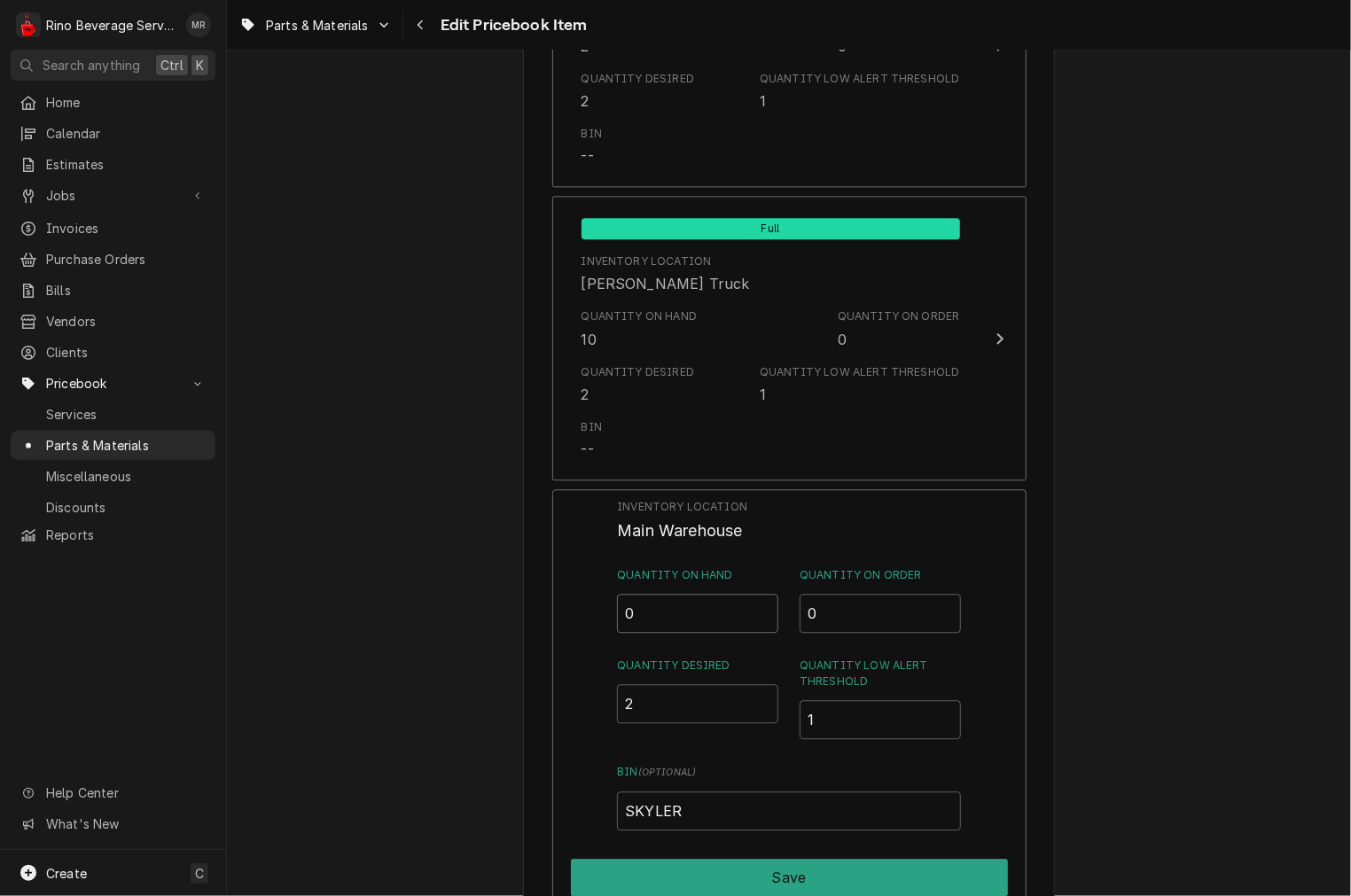
drag, startPoint x: 689, startPoint y: 594, endPoint x: 447, endPoint y: 590, distance: 242.0
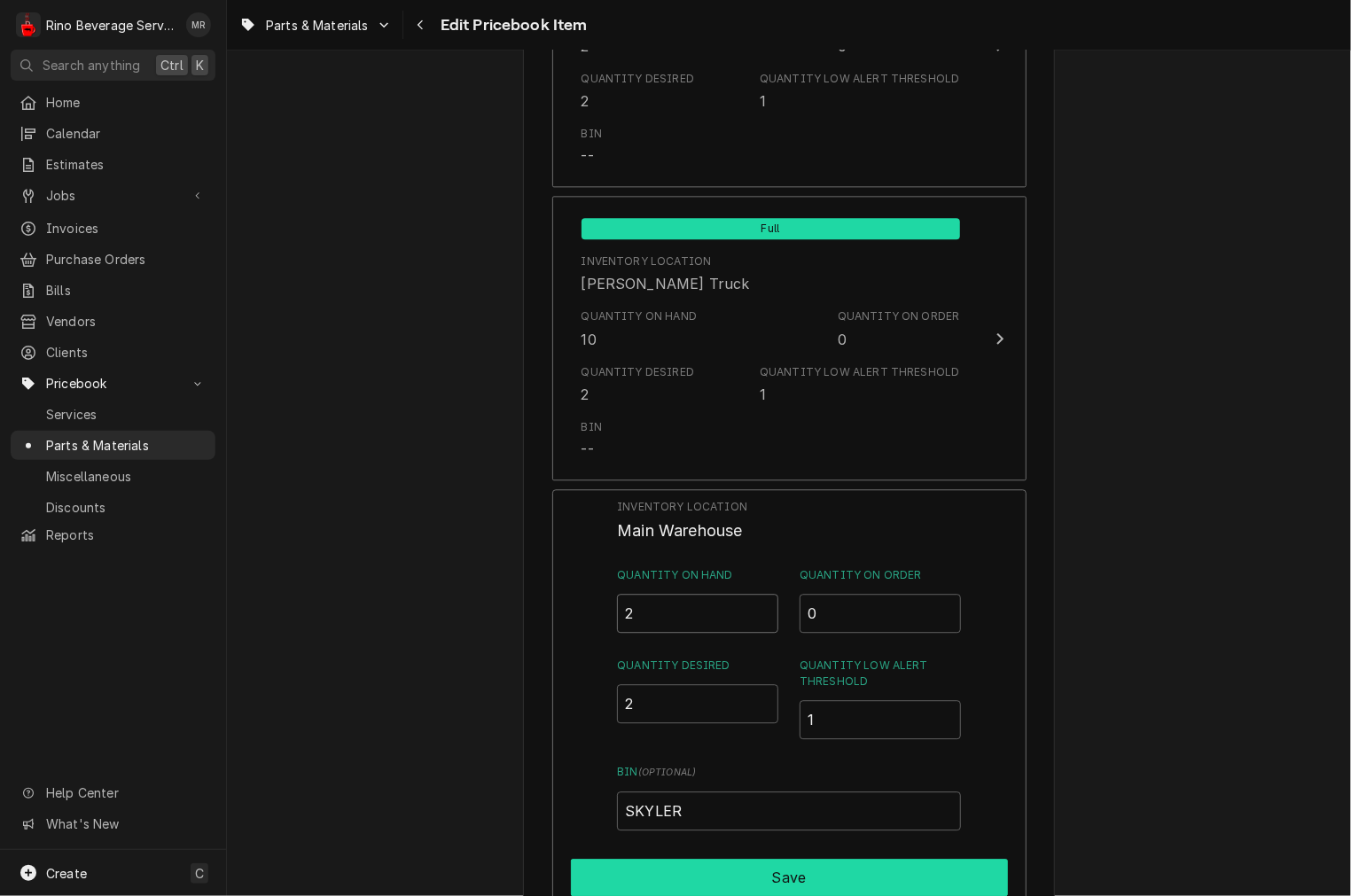
type input "2"
click at [606, 885] on button "Save" at bounding box center [790, 877] width 437 height 37
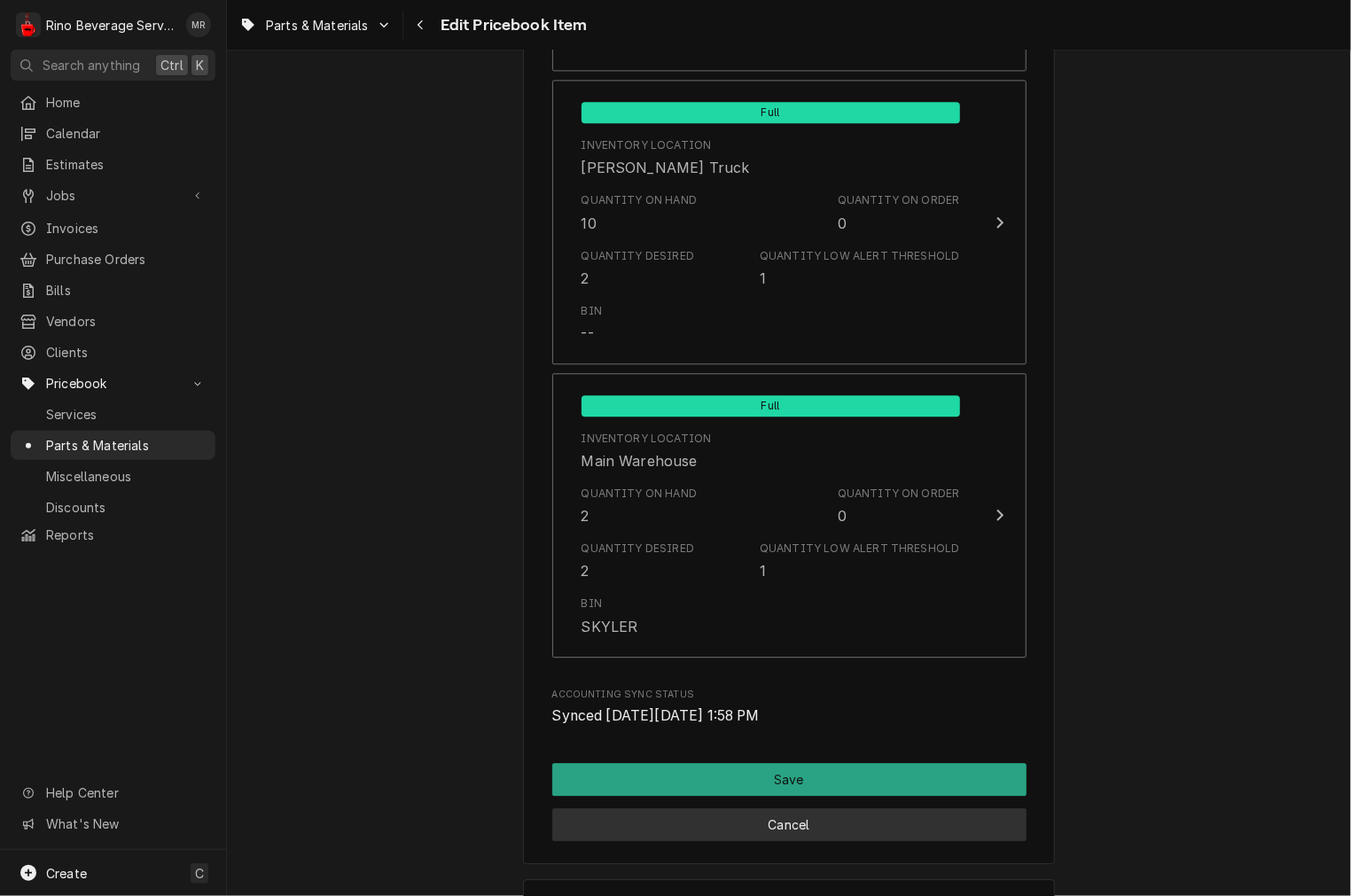
scroll to position [1958, 0]
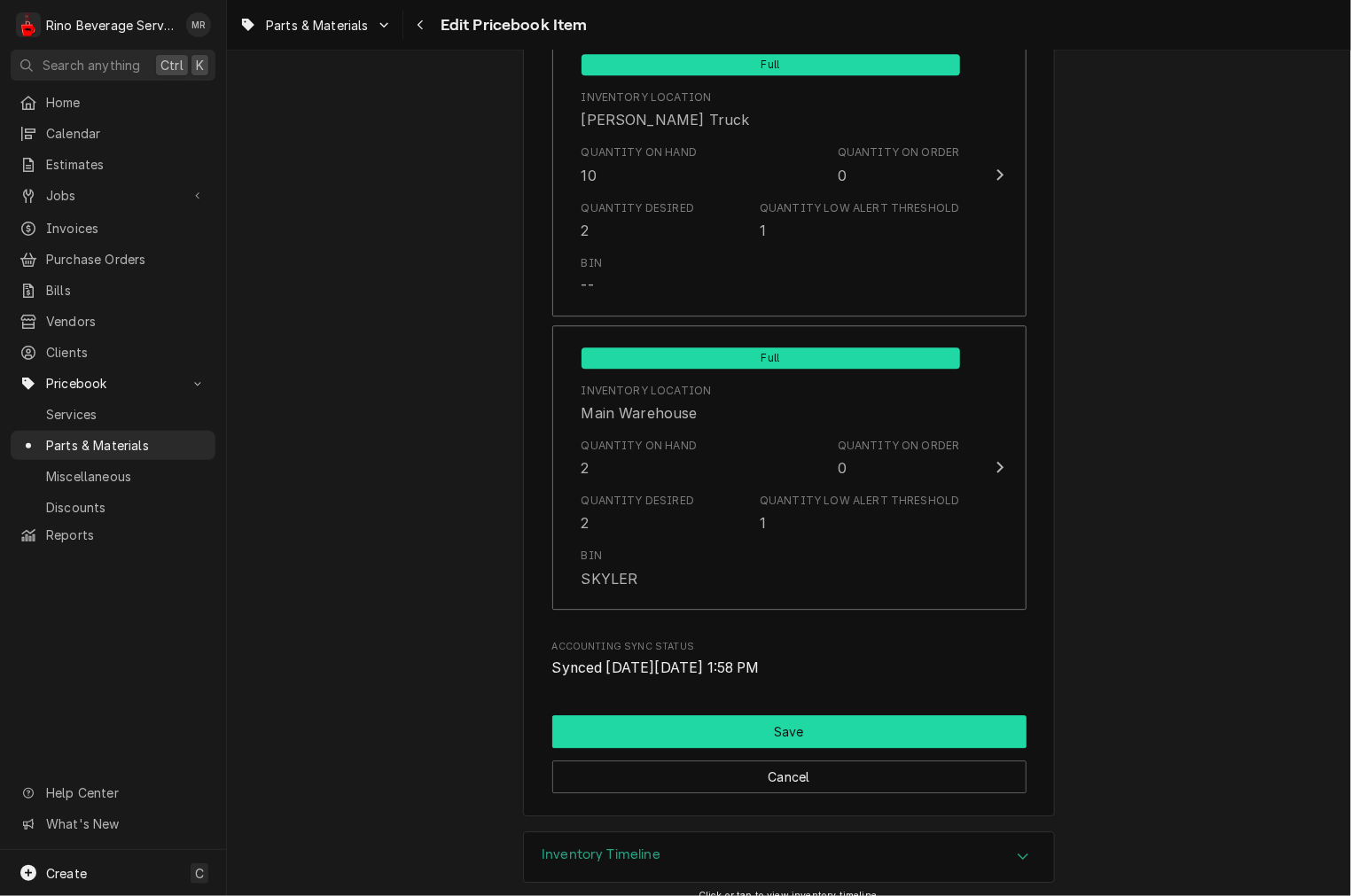
click at [654, 738] on button "Save" at bounding box center [790, 731] width 475 height 33
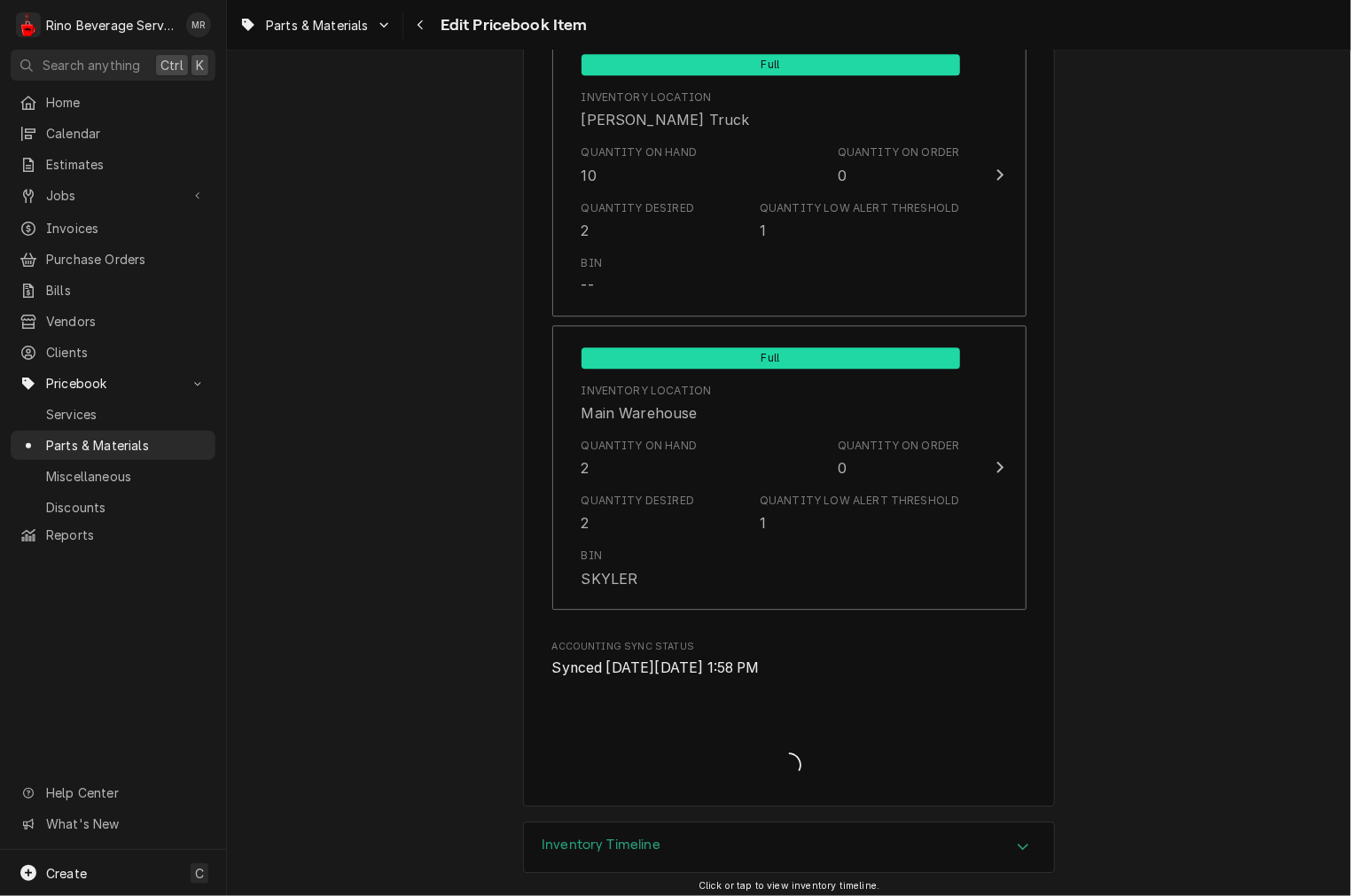
type textarea "x"
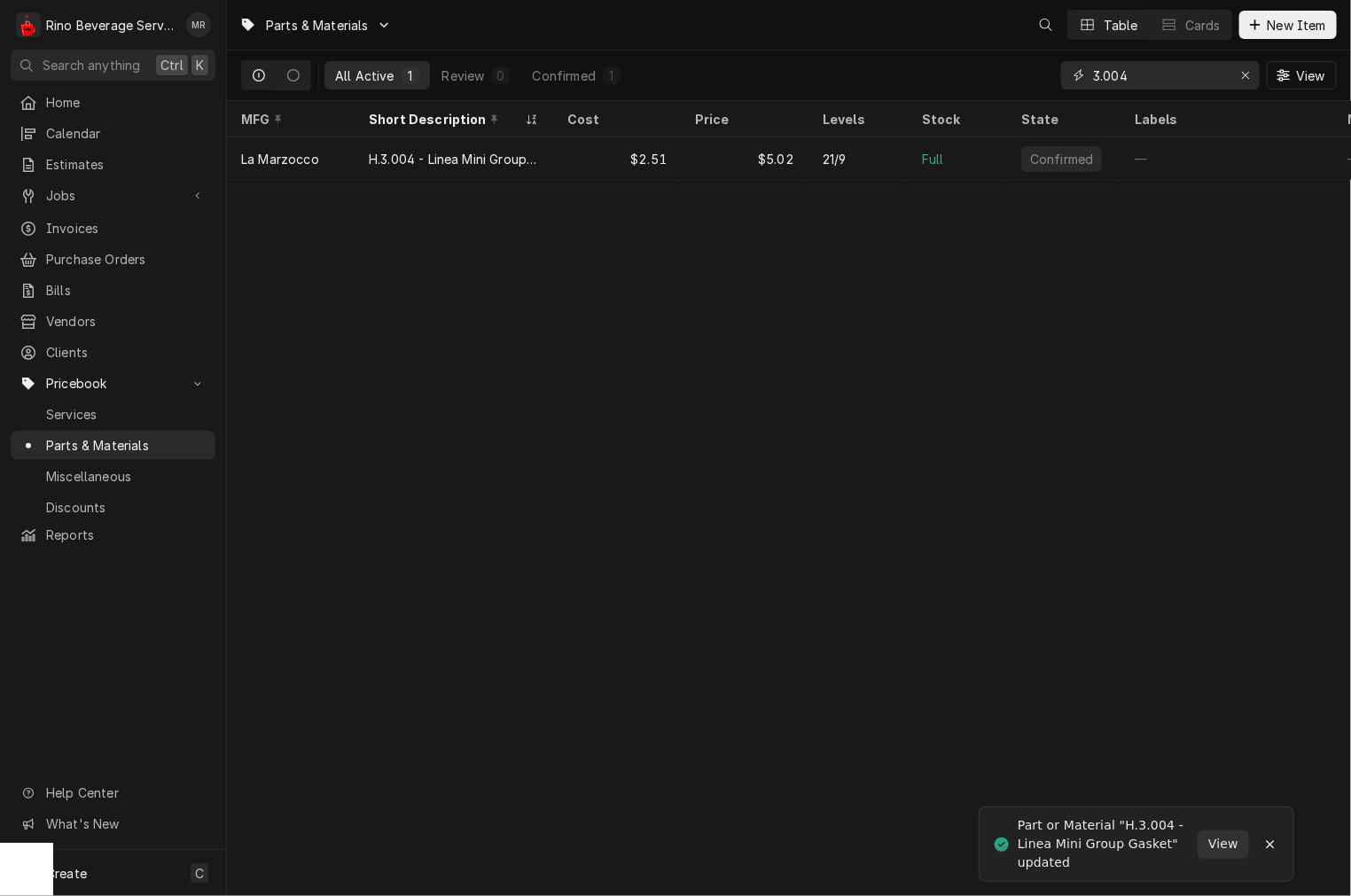
click at [1168, 88] on input "3.004" at bounding box center [1159, 75] width 133 height 28
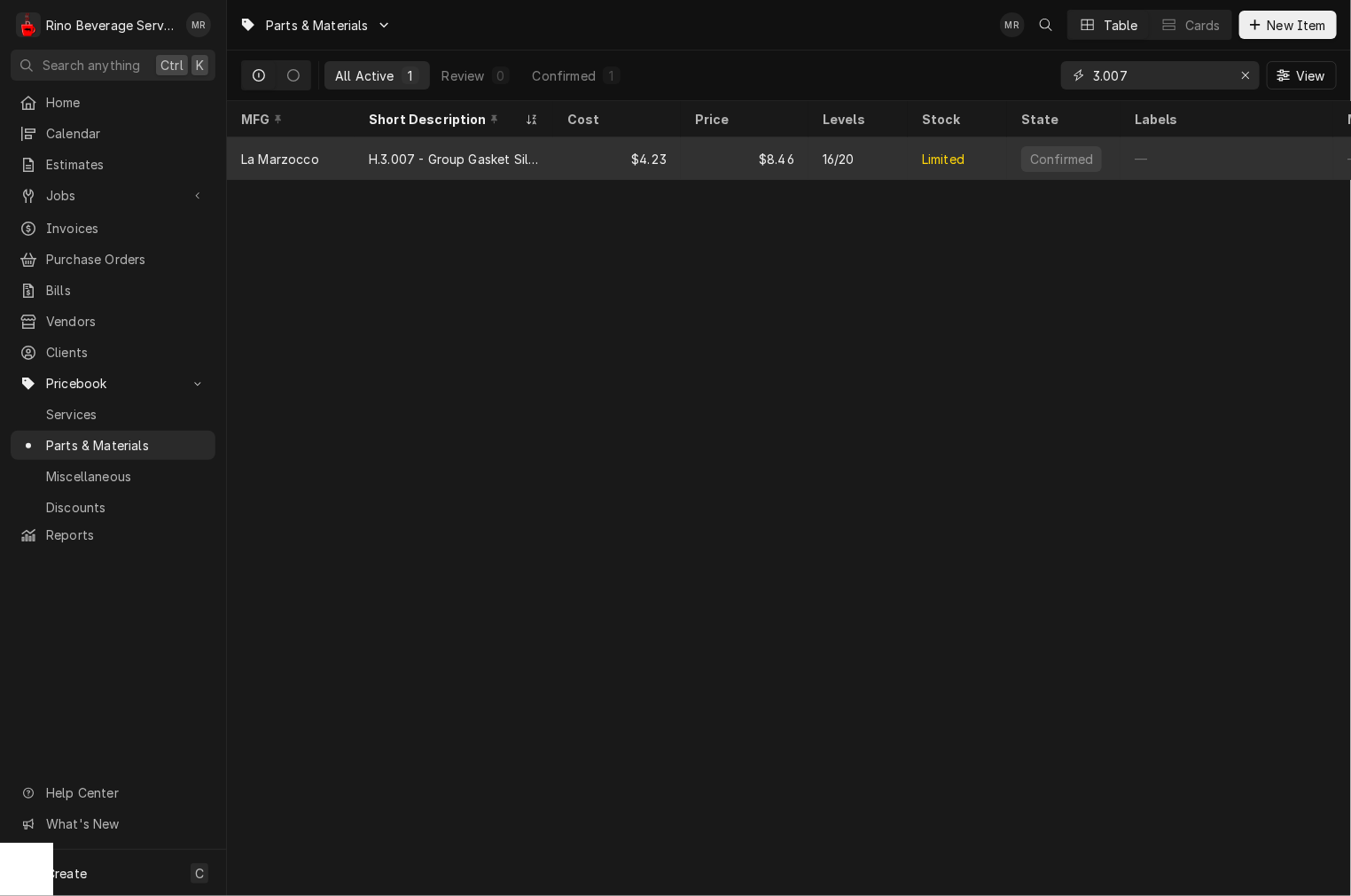
type input "3.007"
click at [475, 171] on div "H.3.007 - Group Gasket Silicone" at bounding box center [453, 159] width 198 height 43
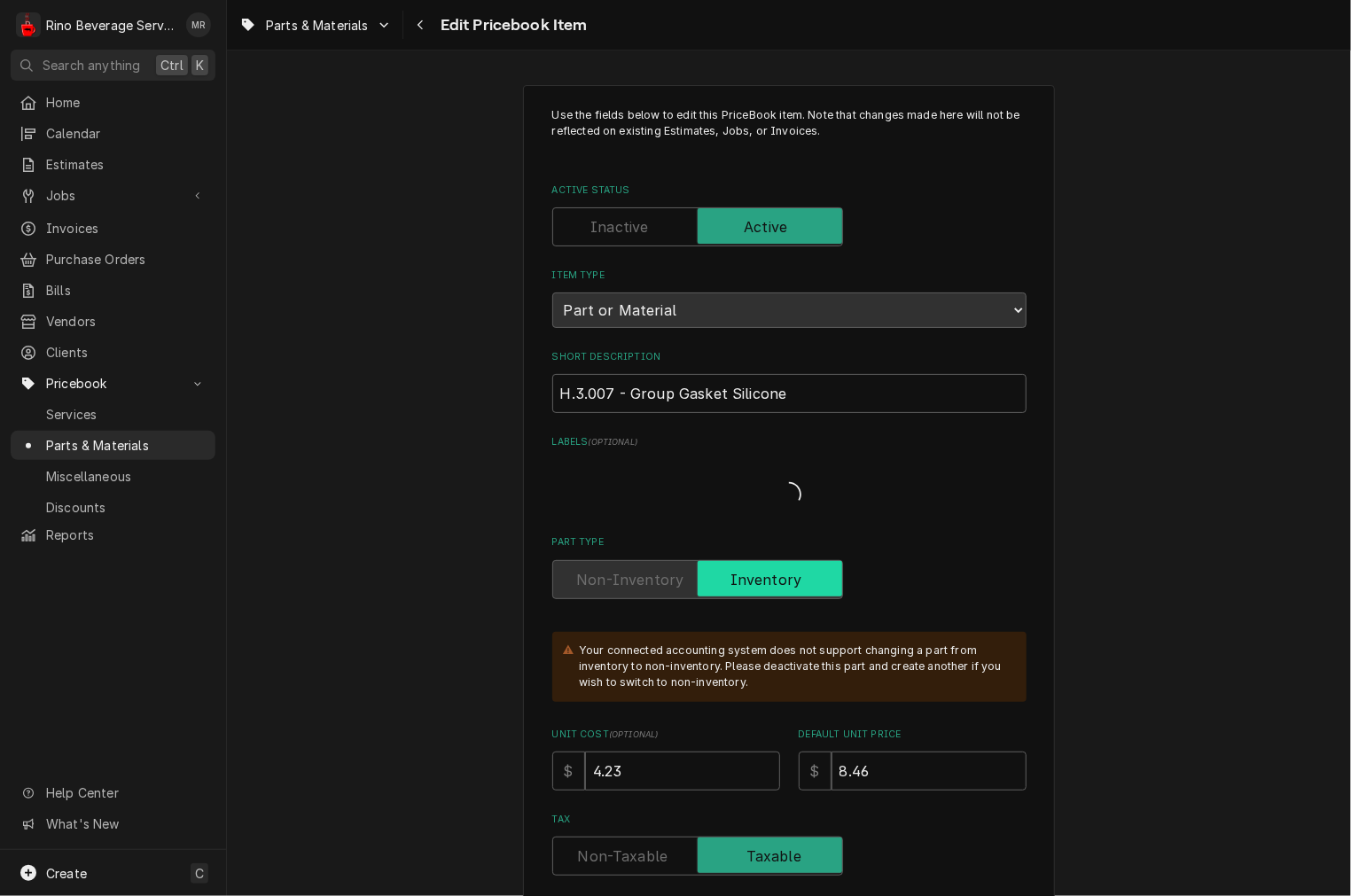
type textarea "x"
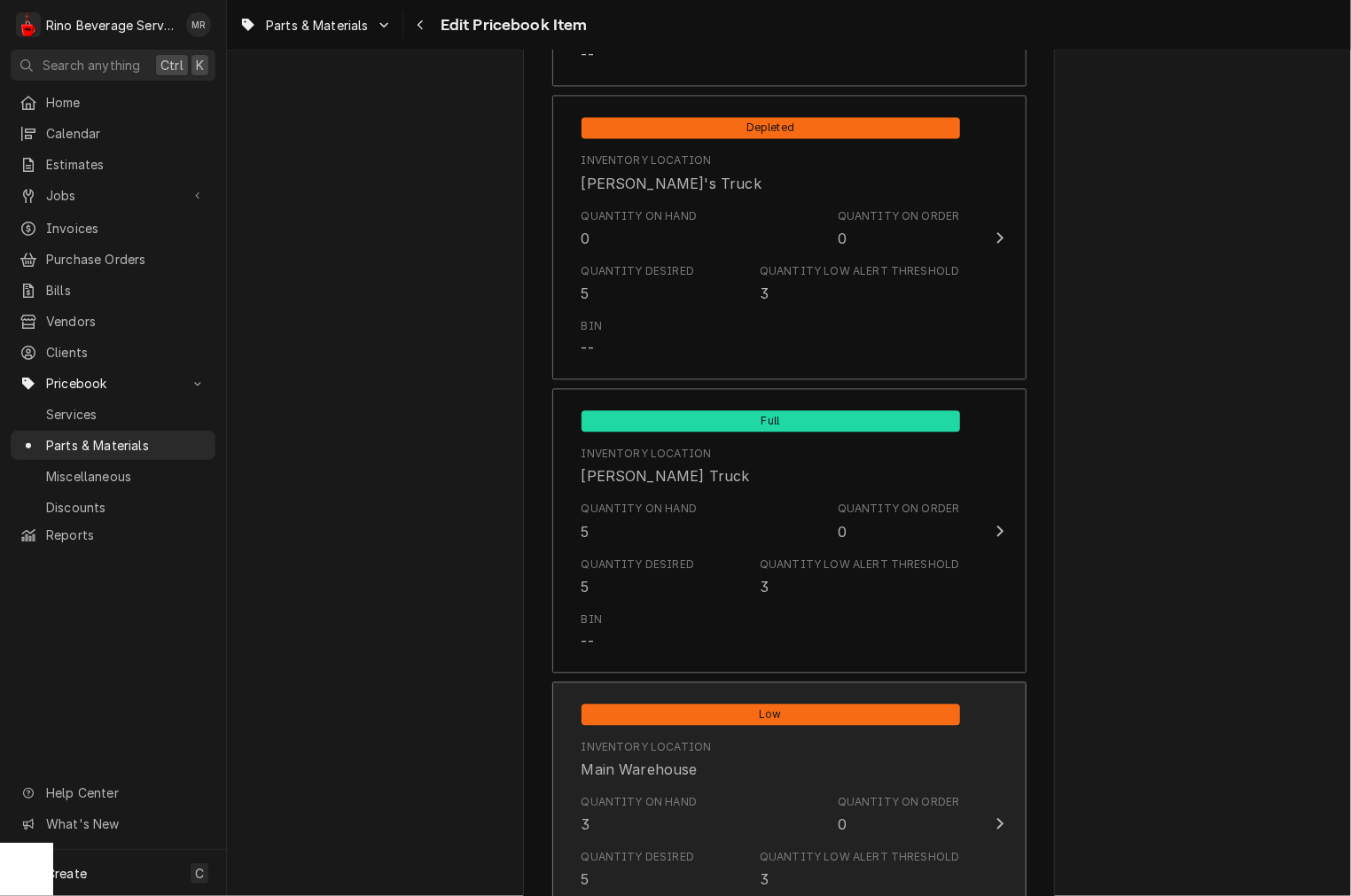
scroll to position [1477, 0]
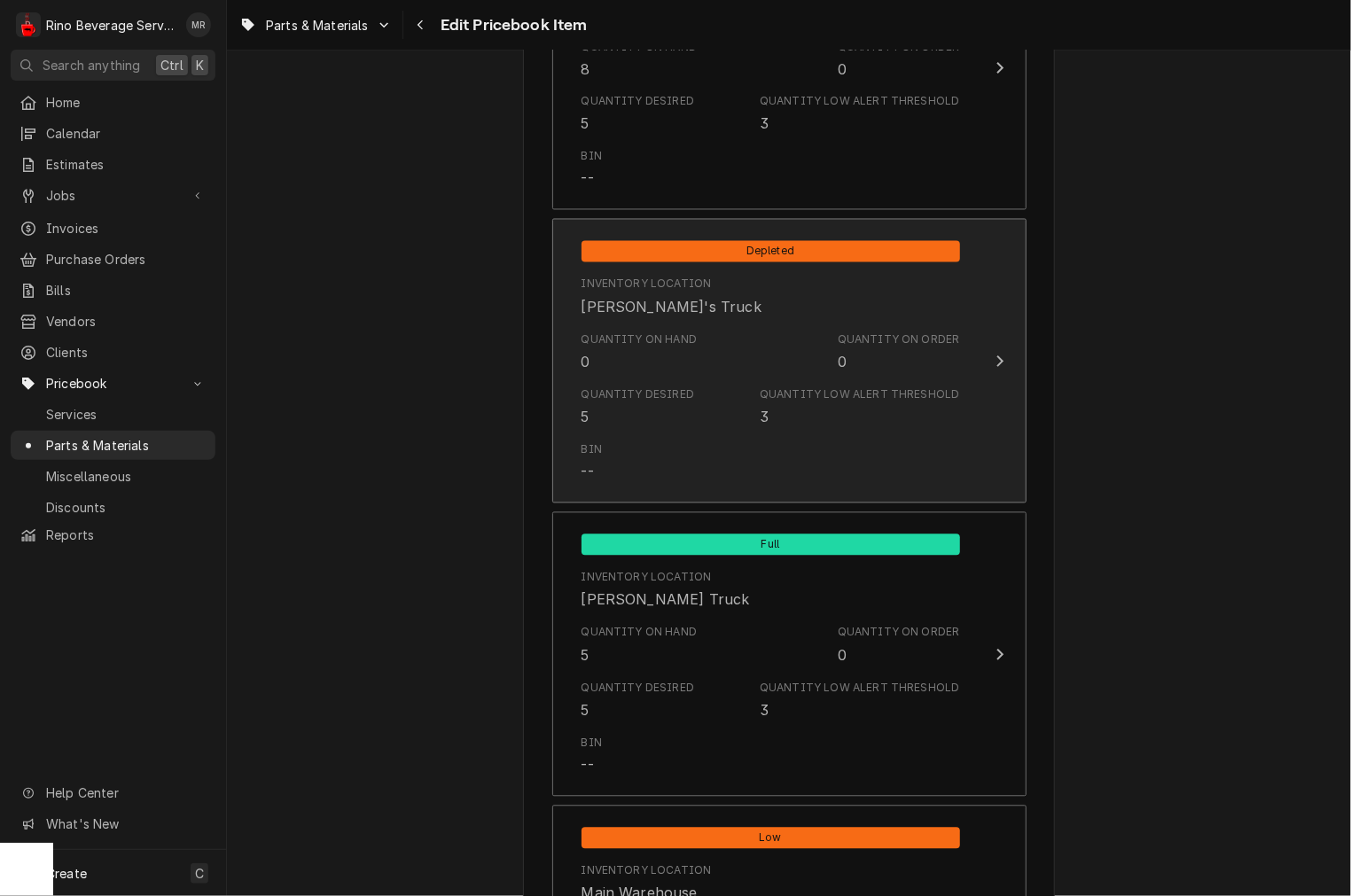
click at [624, 456] on div "Bin --" at bounding box center [770, 462] width 379 height 55
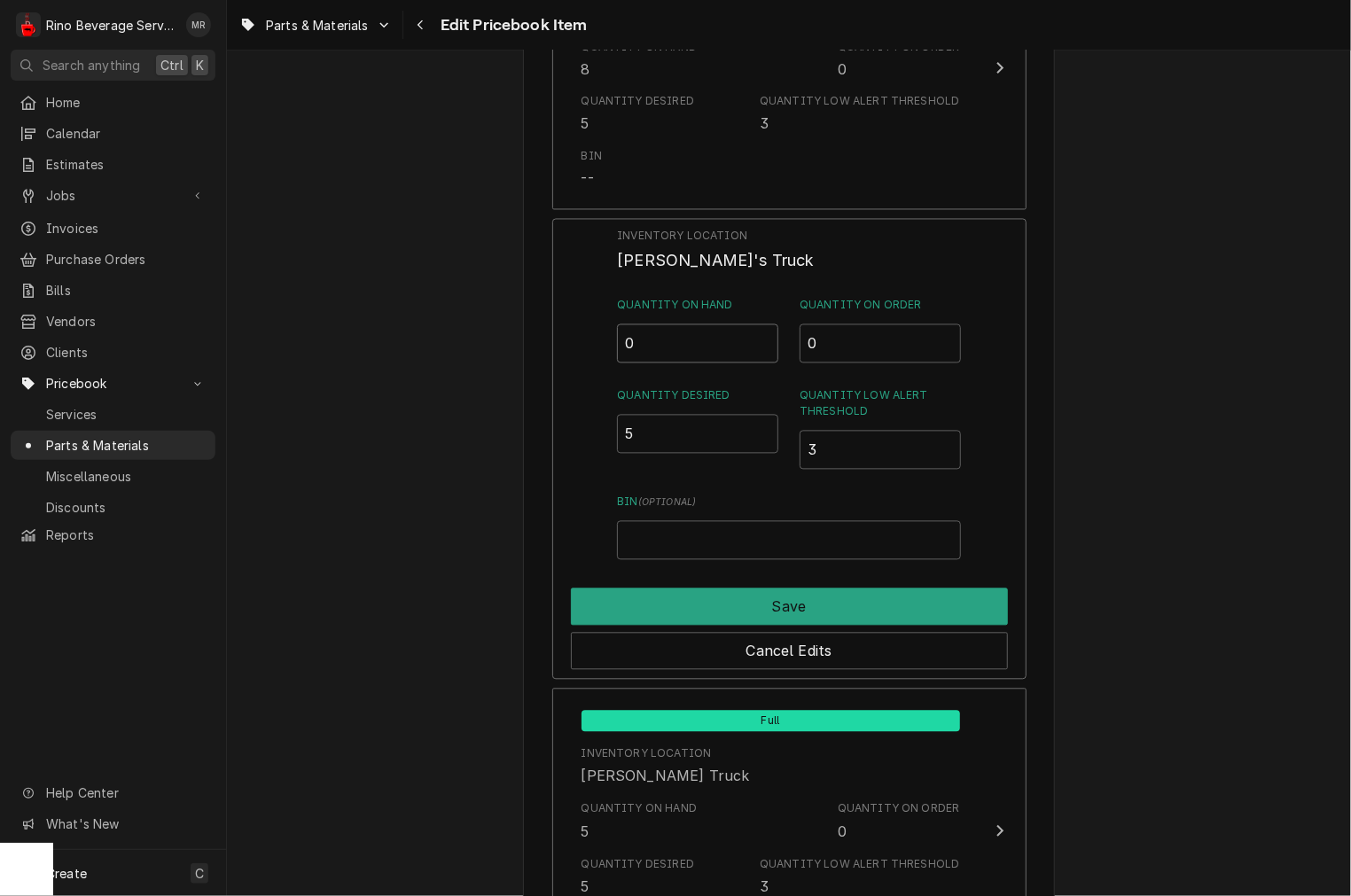
click at [666, 347] on input "0" at bounding box center [697, 344] width 161 height 39
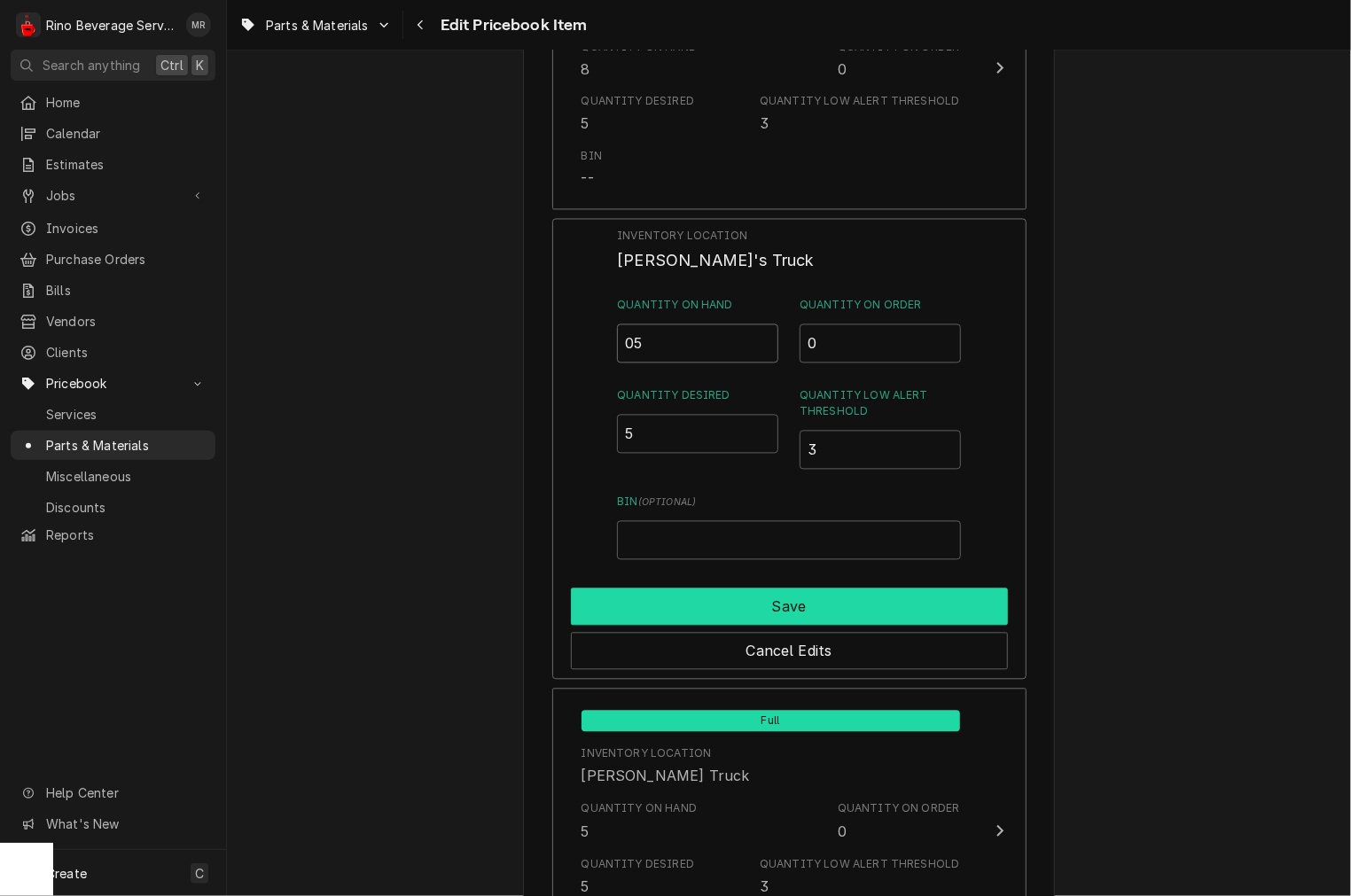
type input "05"
click at [699, 589] on button "Save" at bounding box center [790, 608] width 437 height 37
type textarea "x"
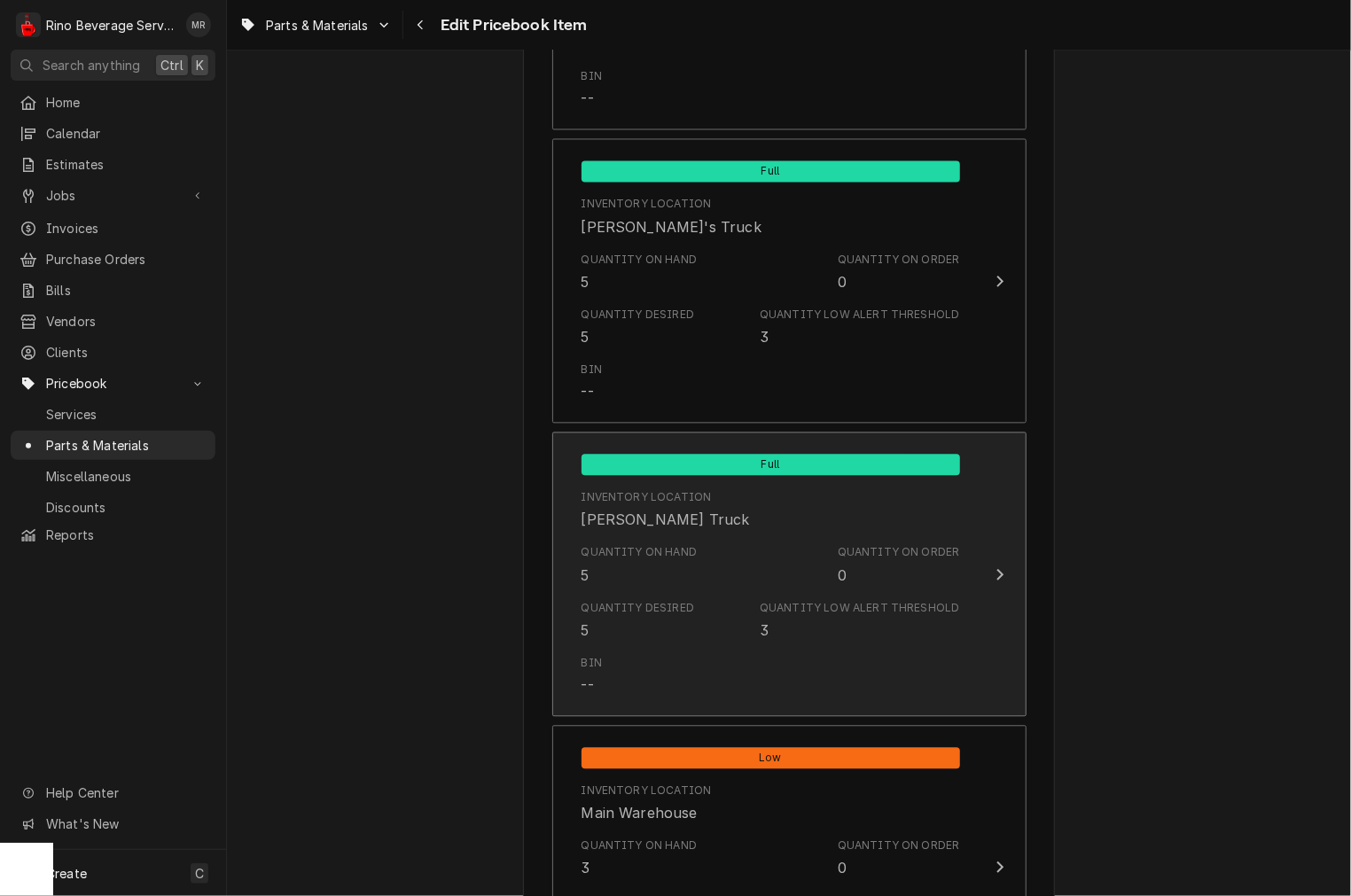
scroll to position [1805, 0]
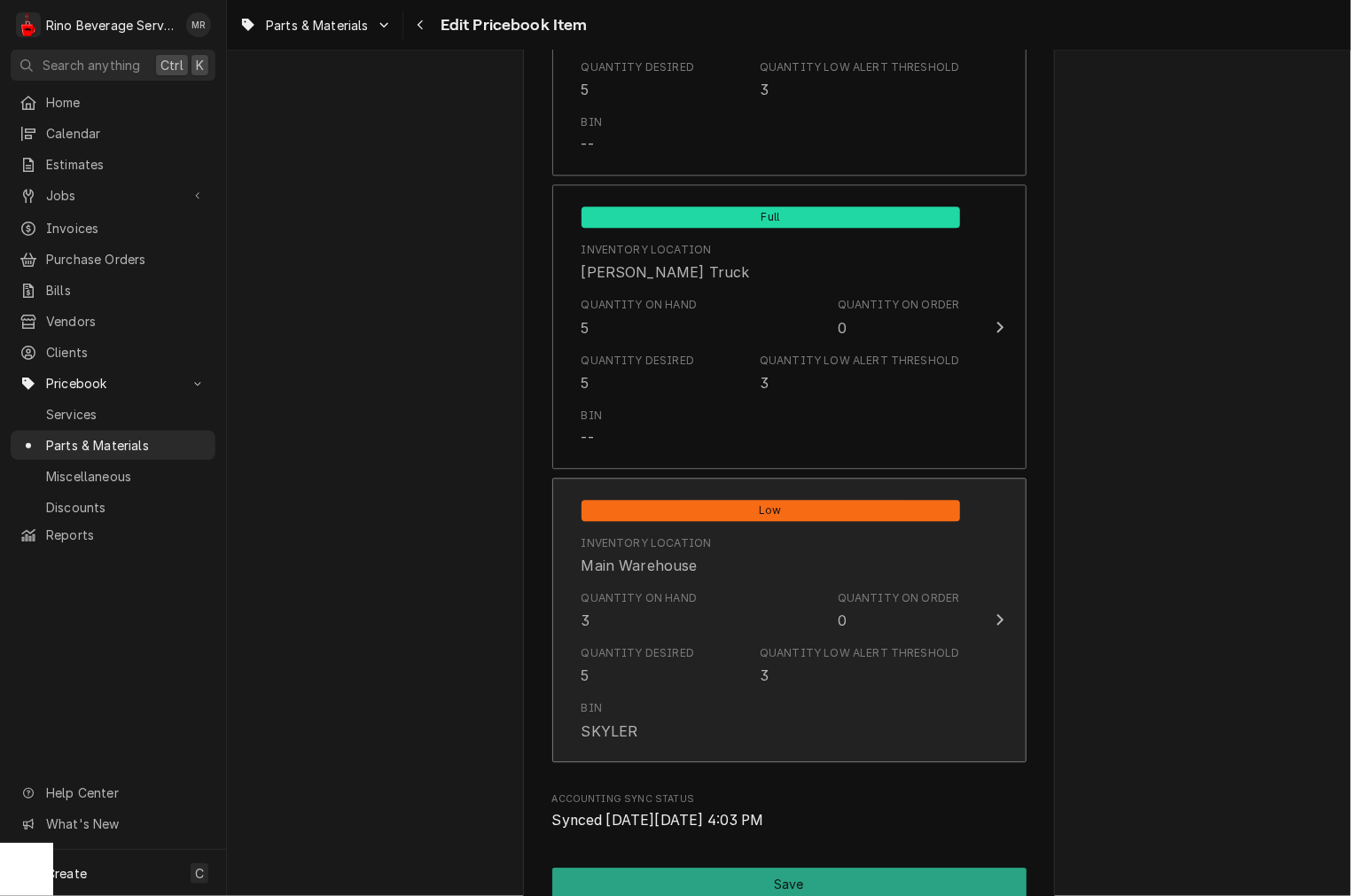
click at [702, 594] on div "Quantity on Hand 3 Quantity on Order 0" at bounding box center [770, 610] width 379 height 55
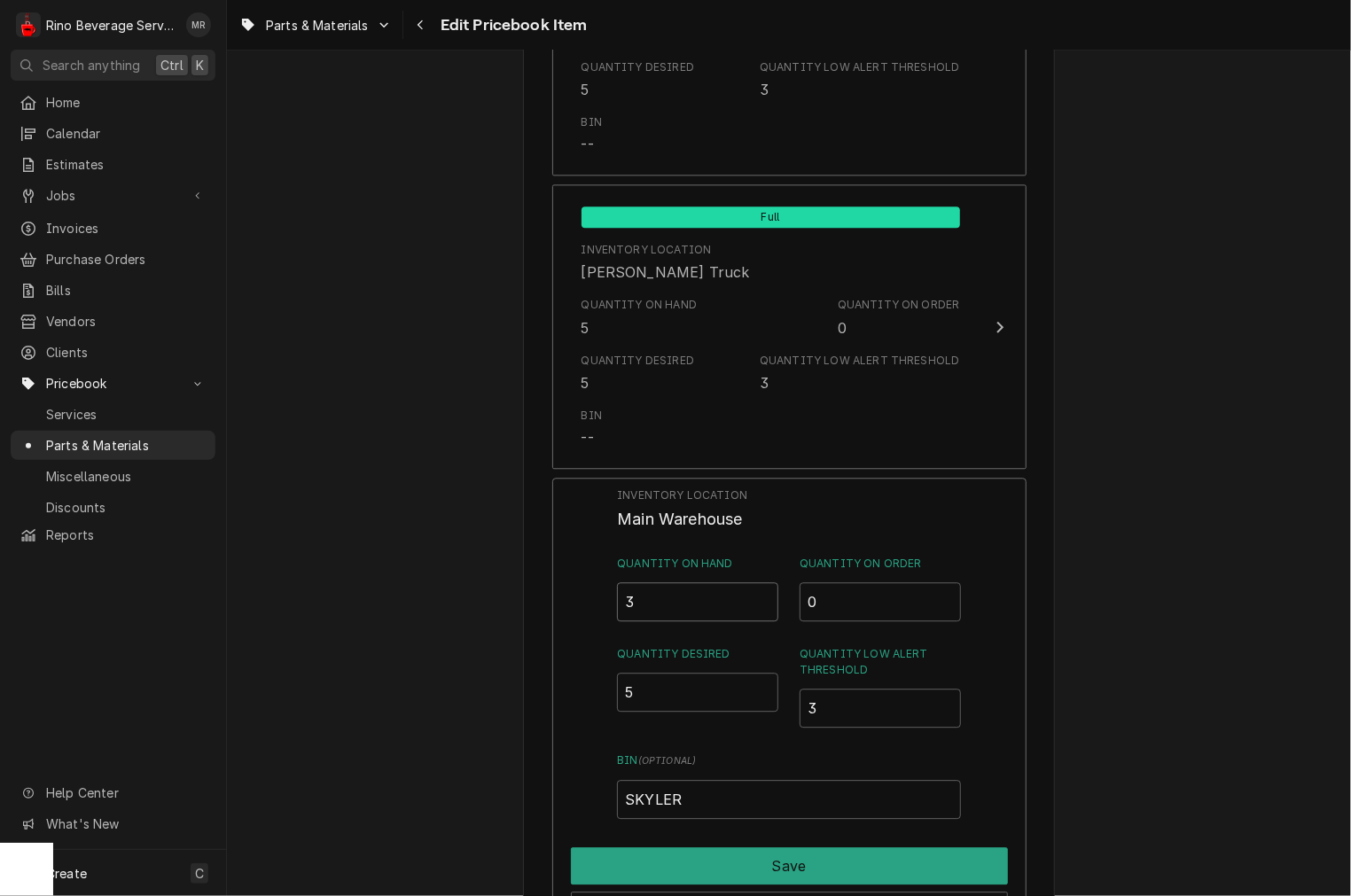
click at [702, 594] on input "3" at bounding box center [697, 602] width 161 height 39
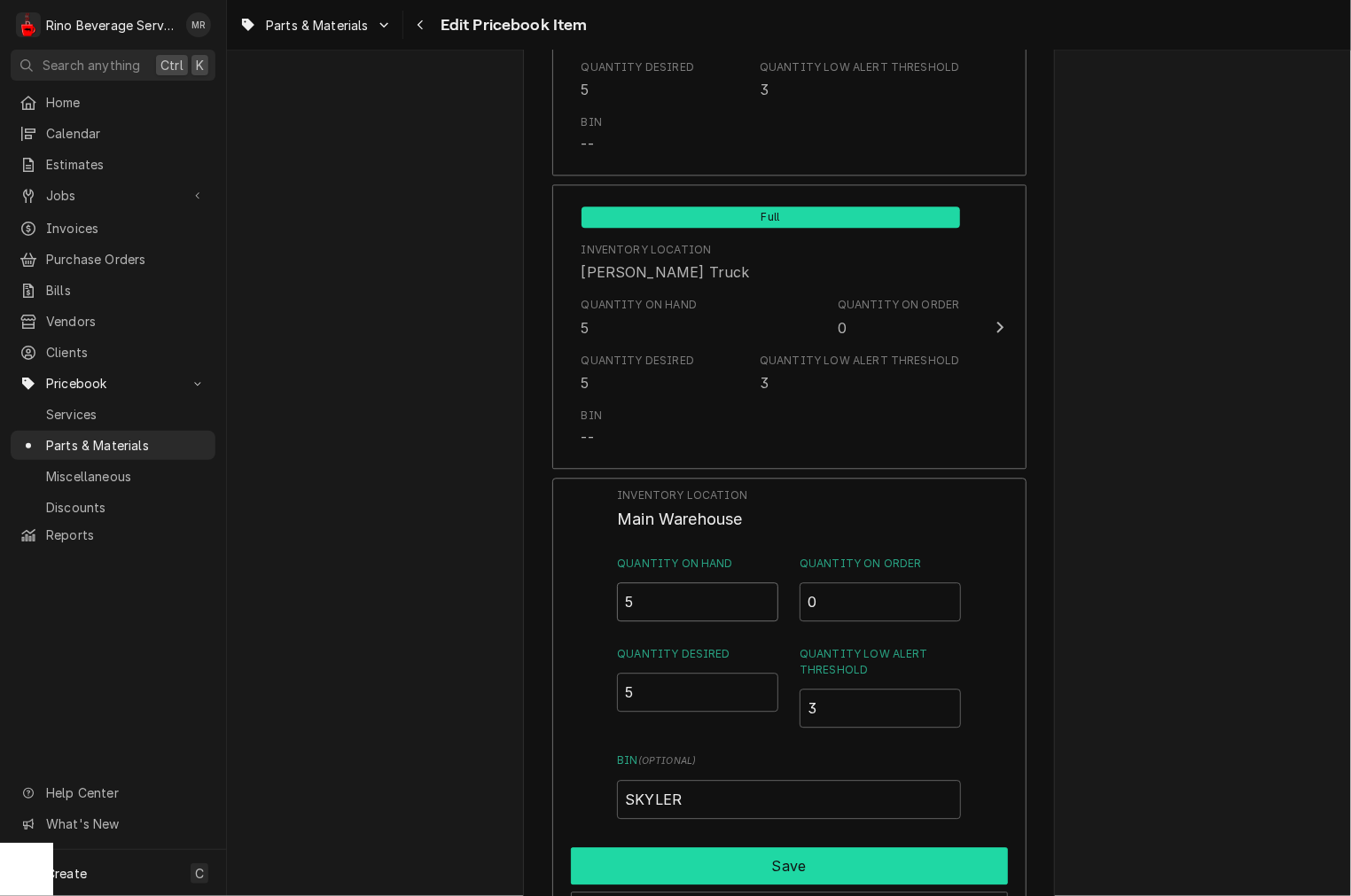
type input "5"
click at [695, 862] on button "Save" at bounding box center [790, 866] width 437 height 37
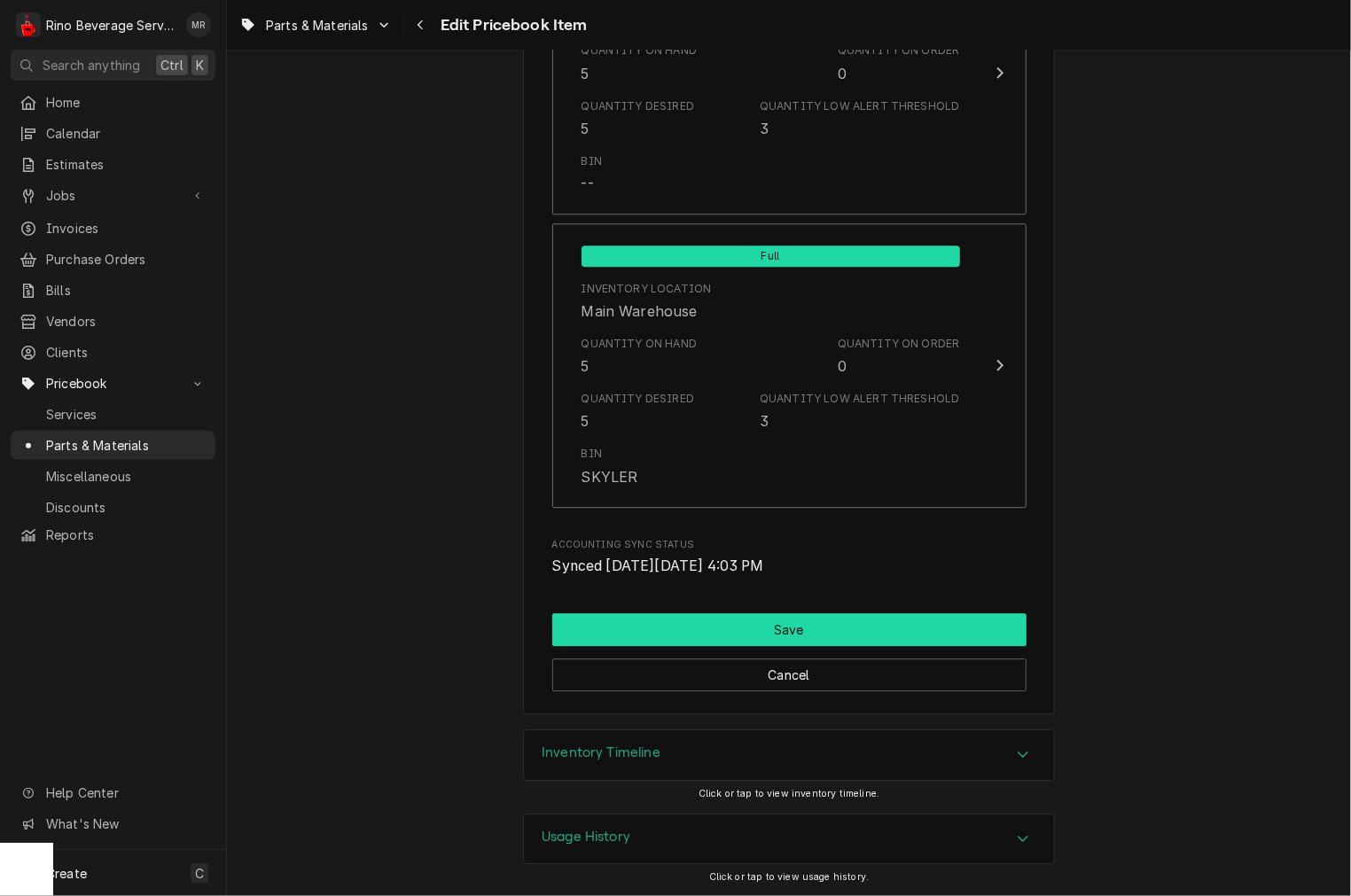
click at [720, 622] on button "Save" at bounding box center [790, 629] width 475 height 33
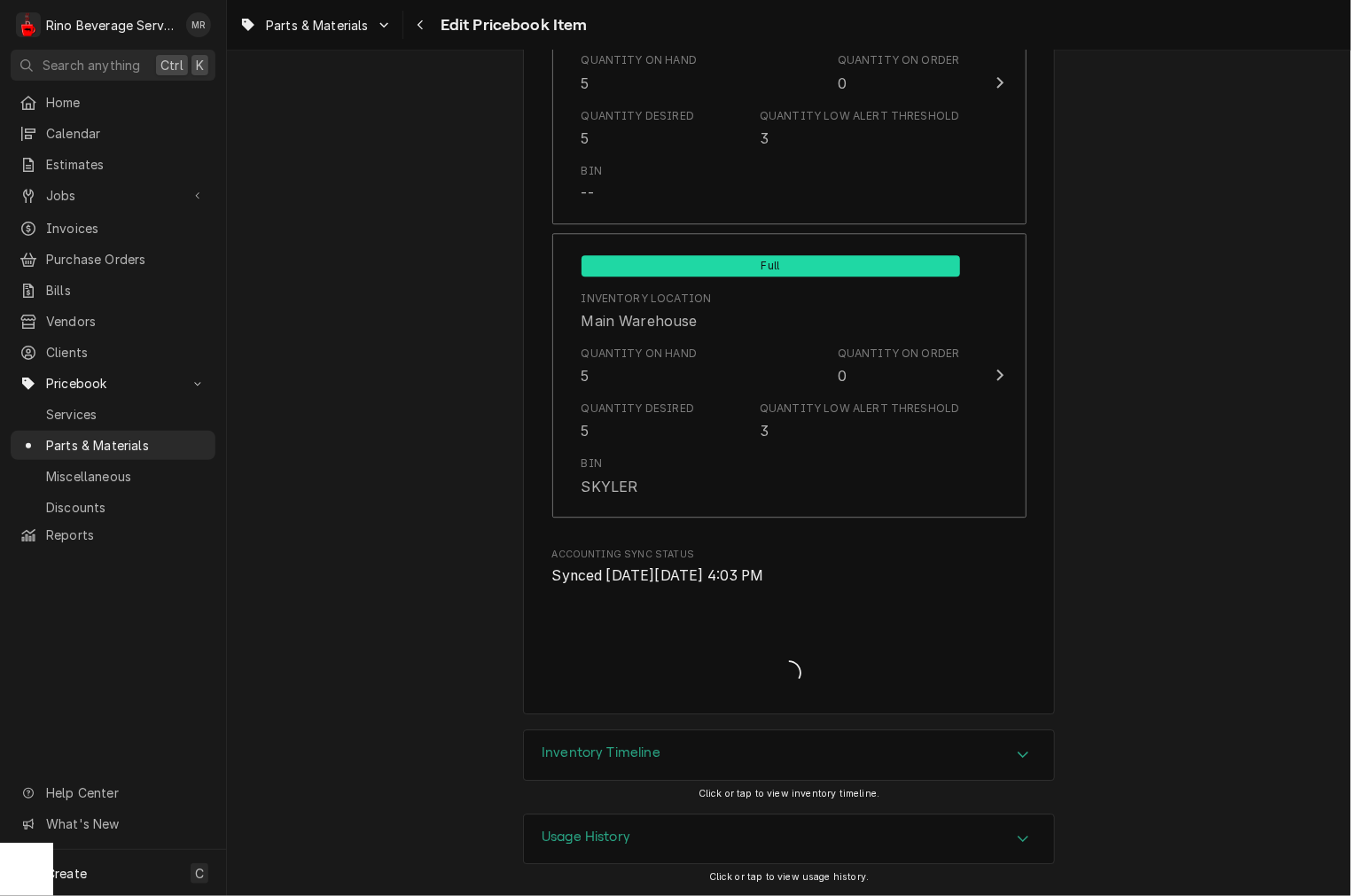
type textarea "x"
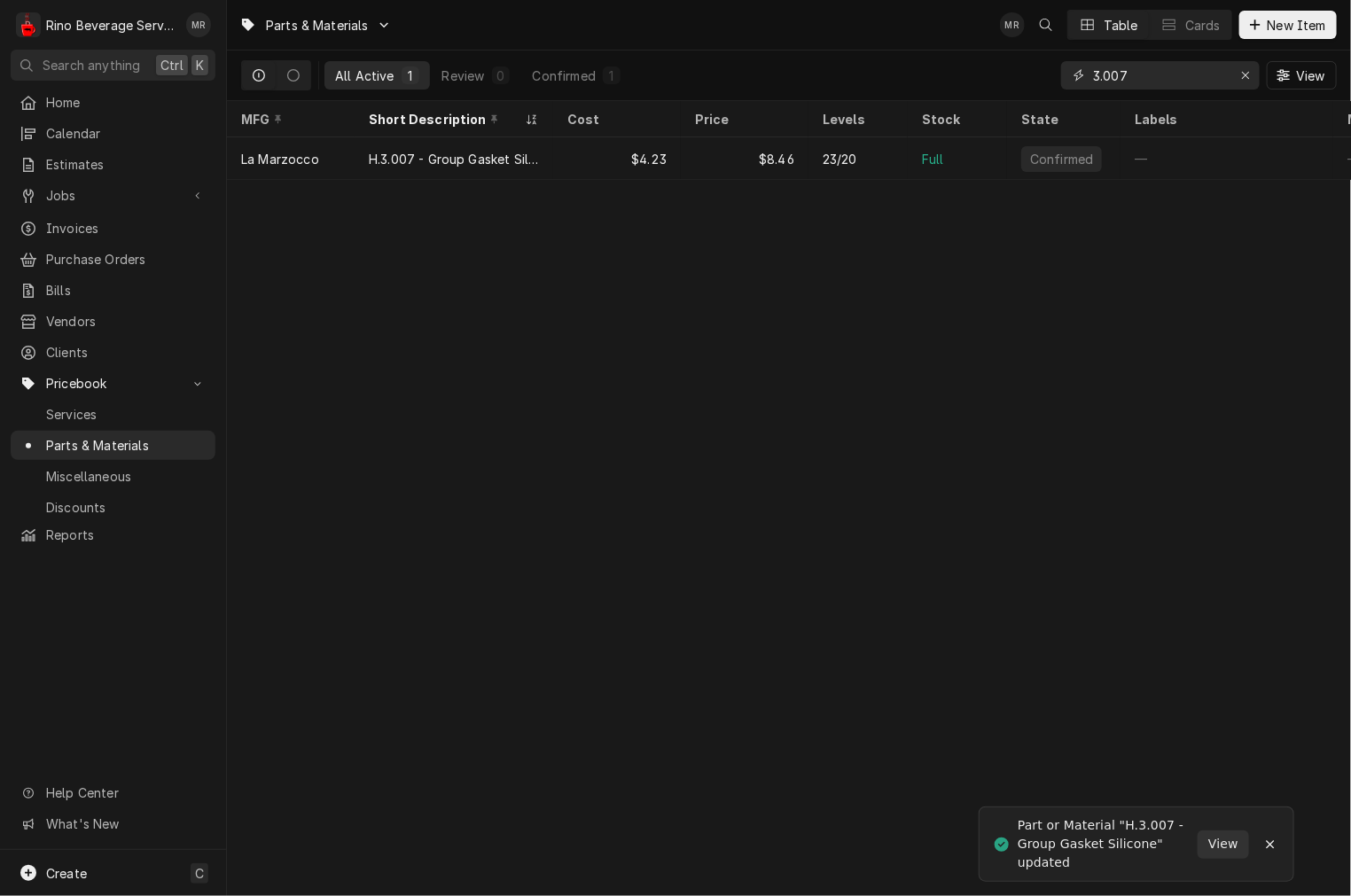
drag, startPoint x: 1159, startPoint y: 80, endPoint x: 740, endPoint y: 100, distance: 419.5
click at [752, 98] on div "All Active 1 Review 0 Confirmed 1 3.007 View" at bounding box center [789, 74] width 1096 height 49
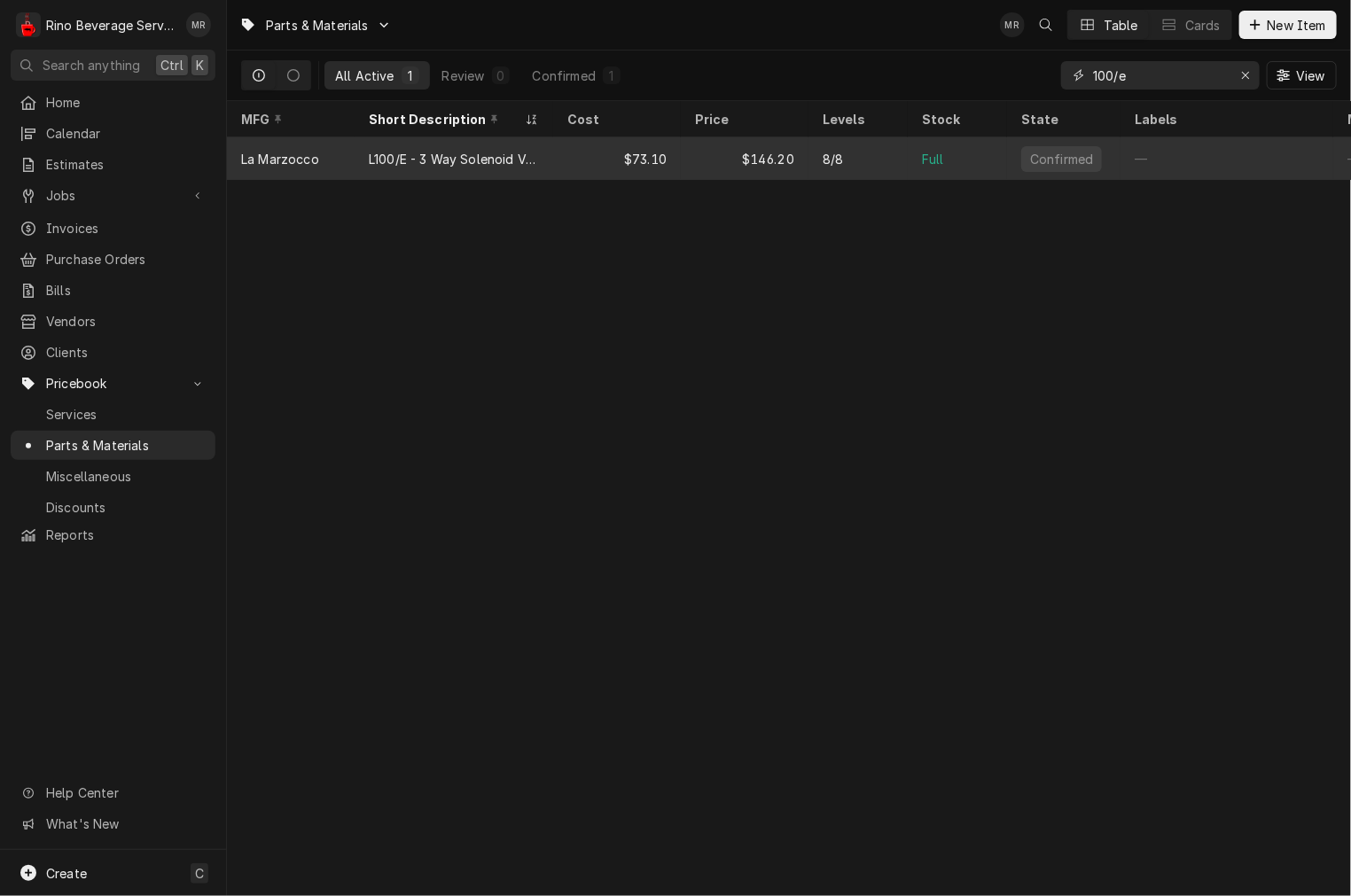
type input "100/e"
click at [558, 152] on div "$73.10" at bounding box center [616, 159] width 127 height 43
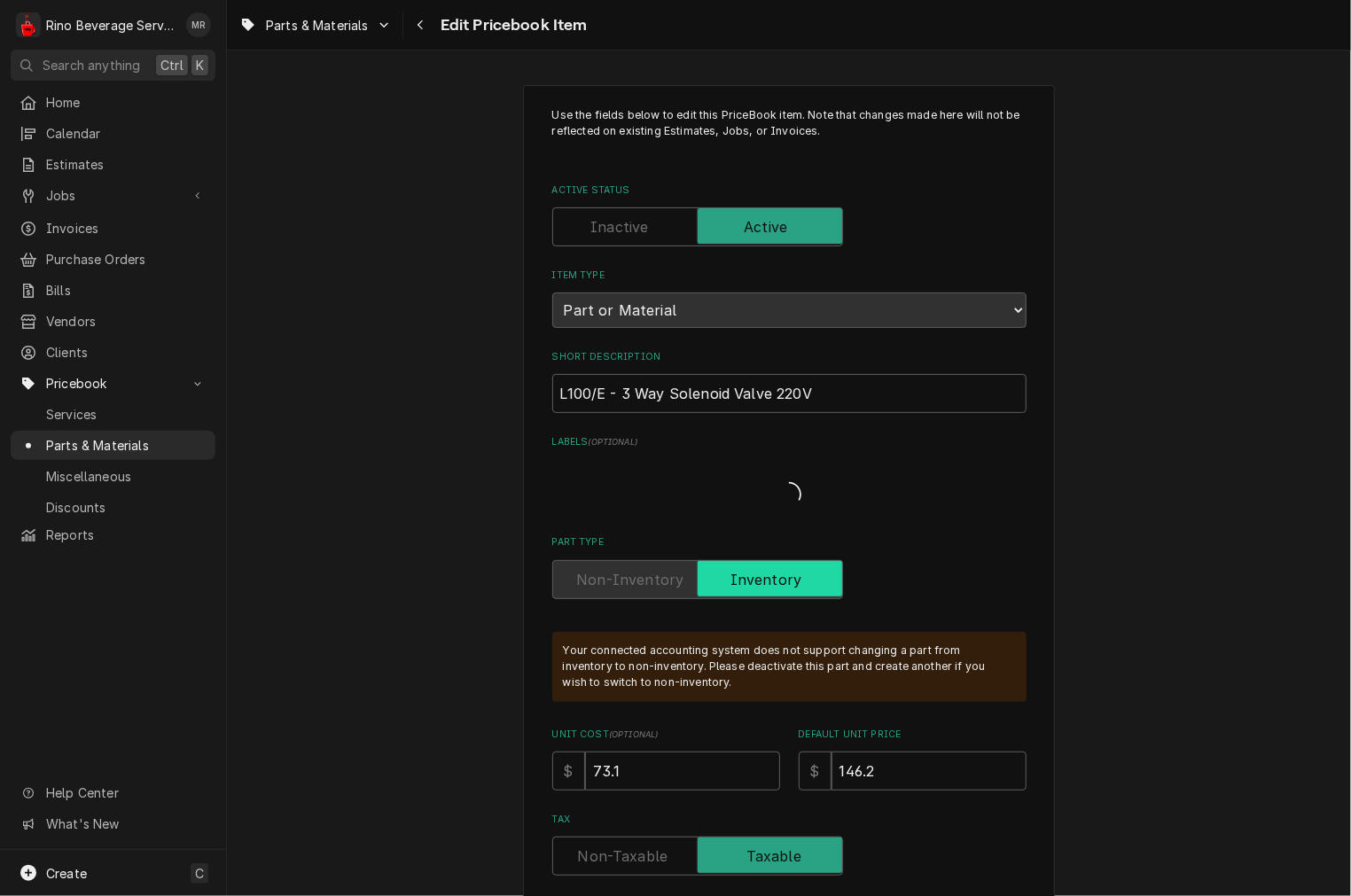
type textarea "x"
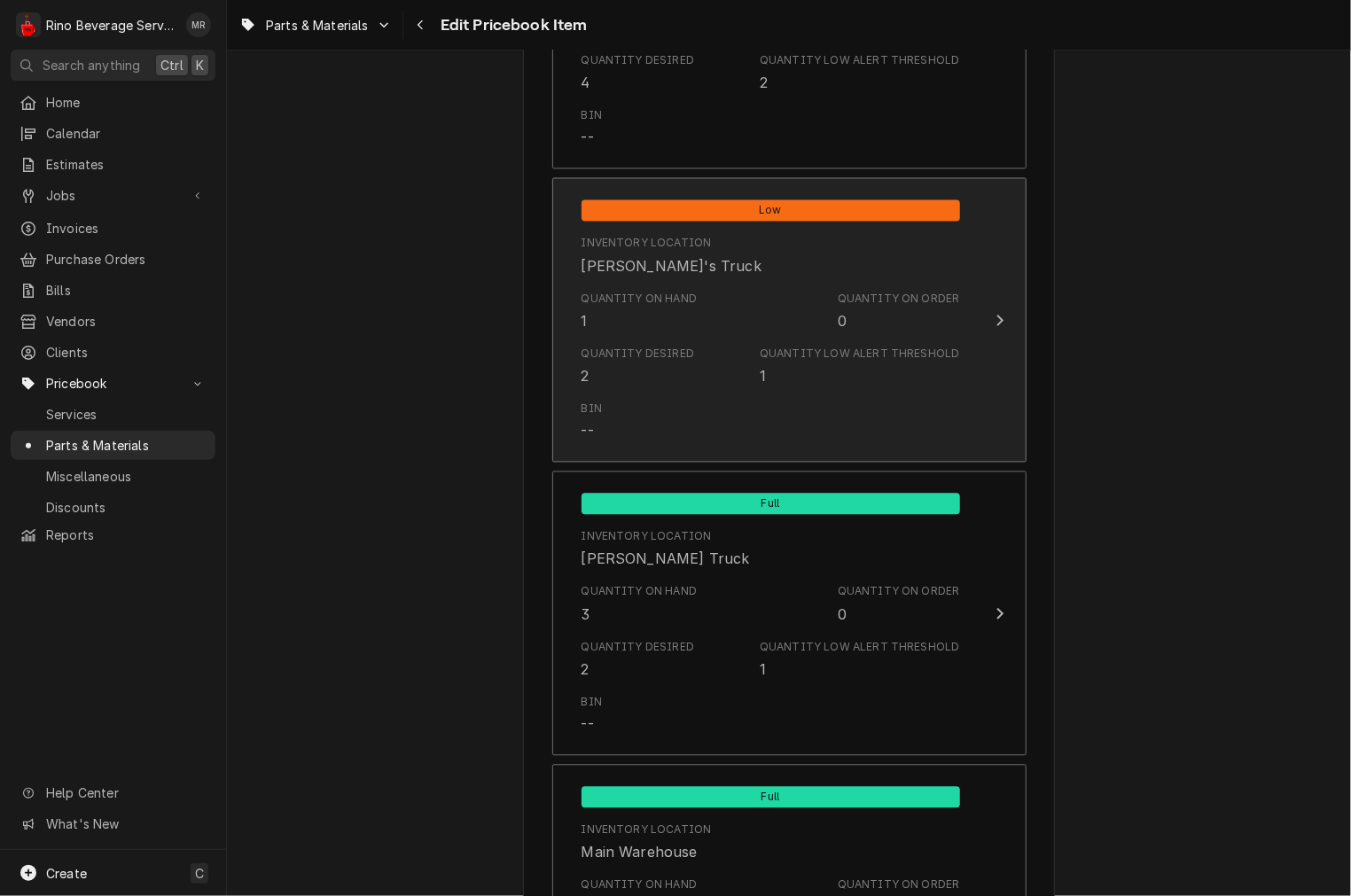
scroll to position [1477, 0]
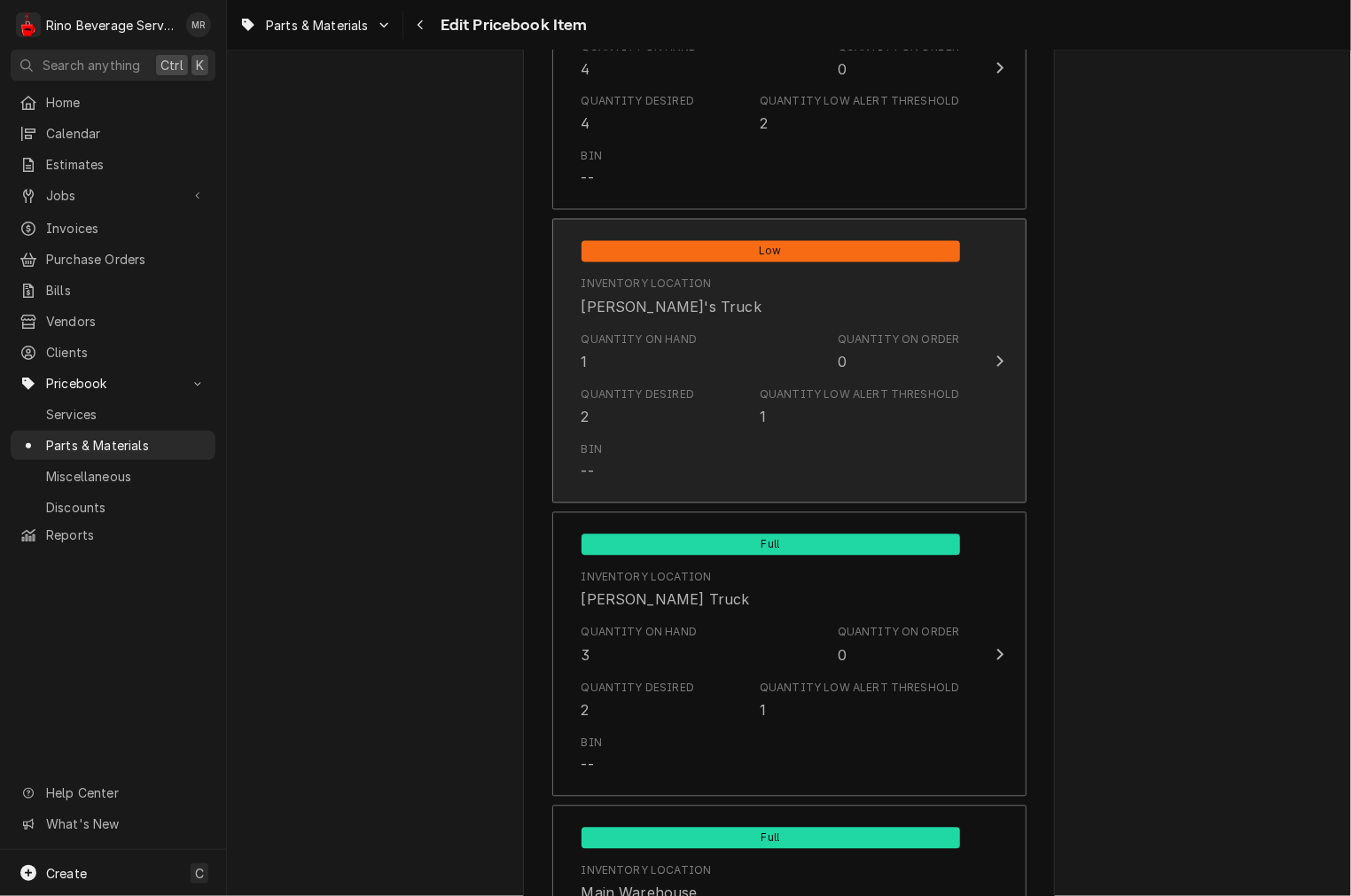
click at [716, 381] on div "Quantity Desired 2 Quantity Low Alert Threshold 1" at bounding box center [770, 408] width 379 height 55
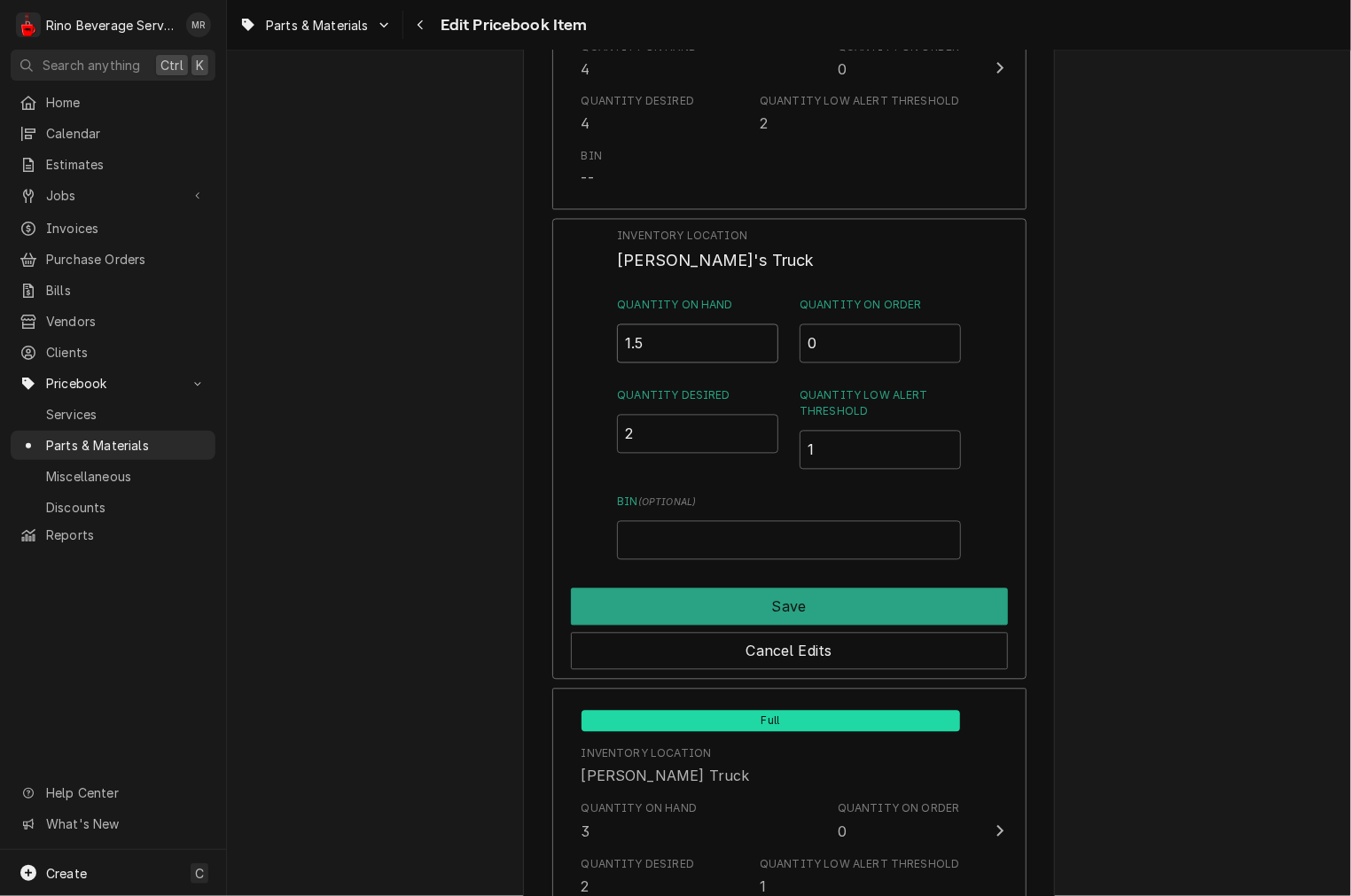
click at [755, 334] on input "1.5" at bounding box center [697, 344] width 161 height 39
type input "2"
click at [755, 334] on input "2" at bounding box center [697, 344] width 161 height 39
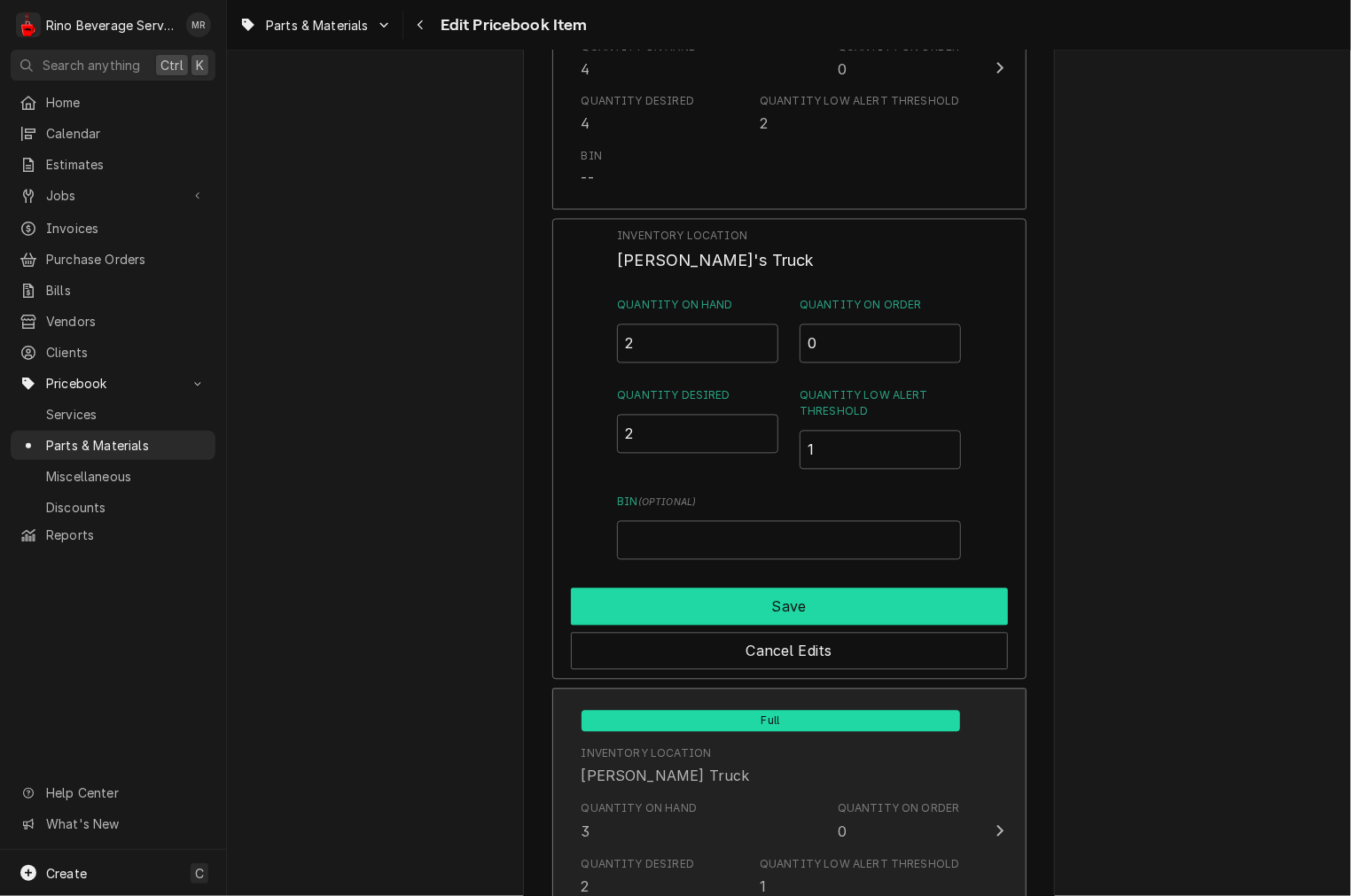
click at [795, 604] on button "Save" at bounding box center [790, 608] width 437 height 37
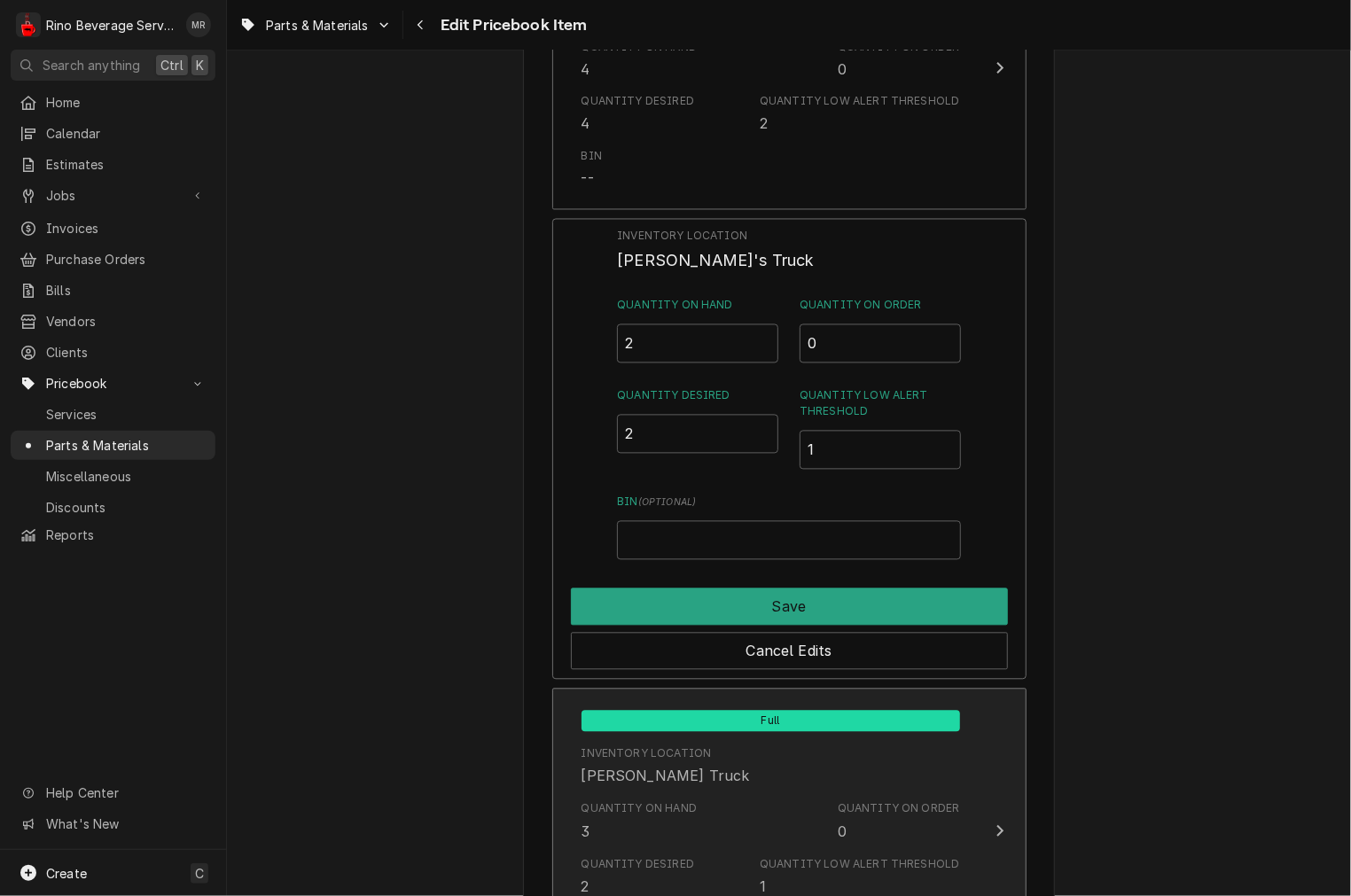
type textarea "x"
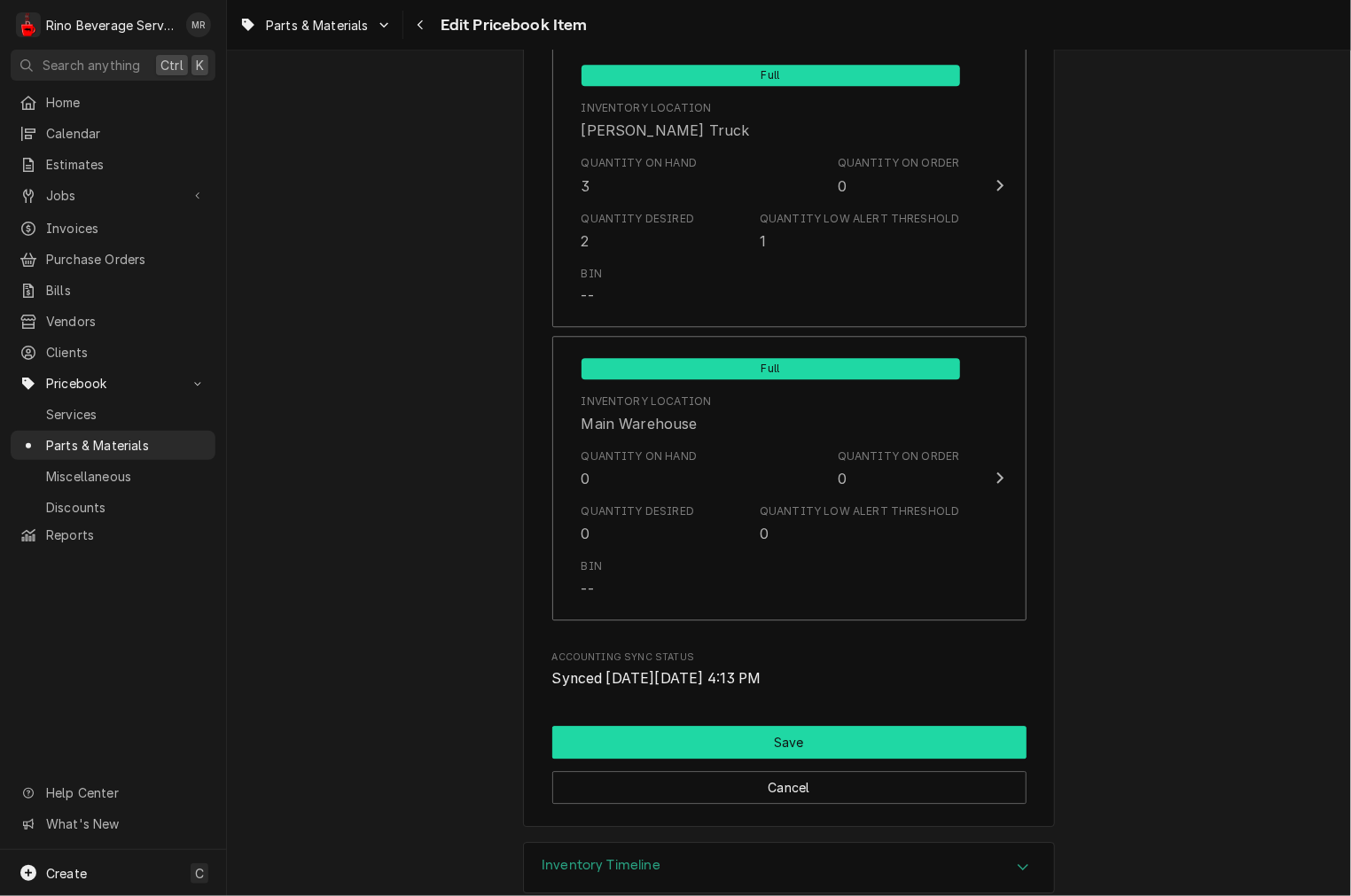
scroll to position [1970, 0]
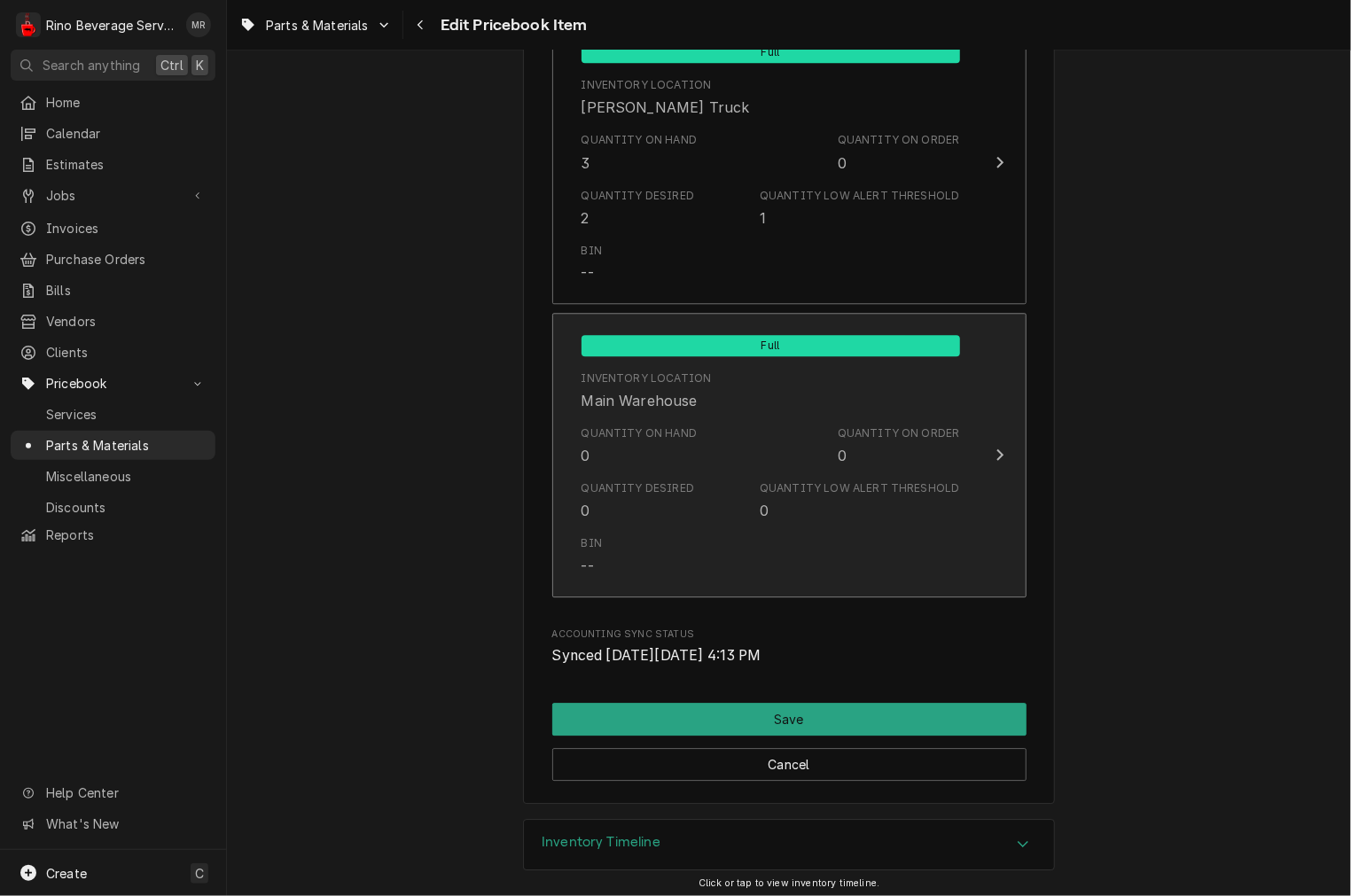
click at [724, 579] on div "Bin --" at bounding box center [770, 555] width 379 height 55
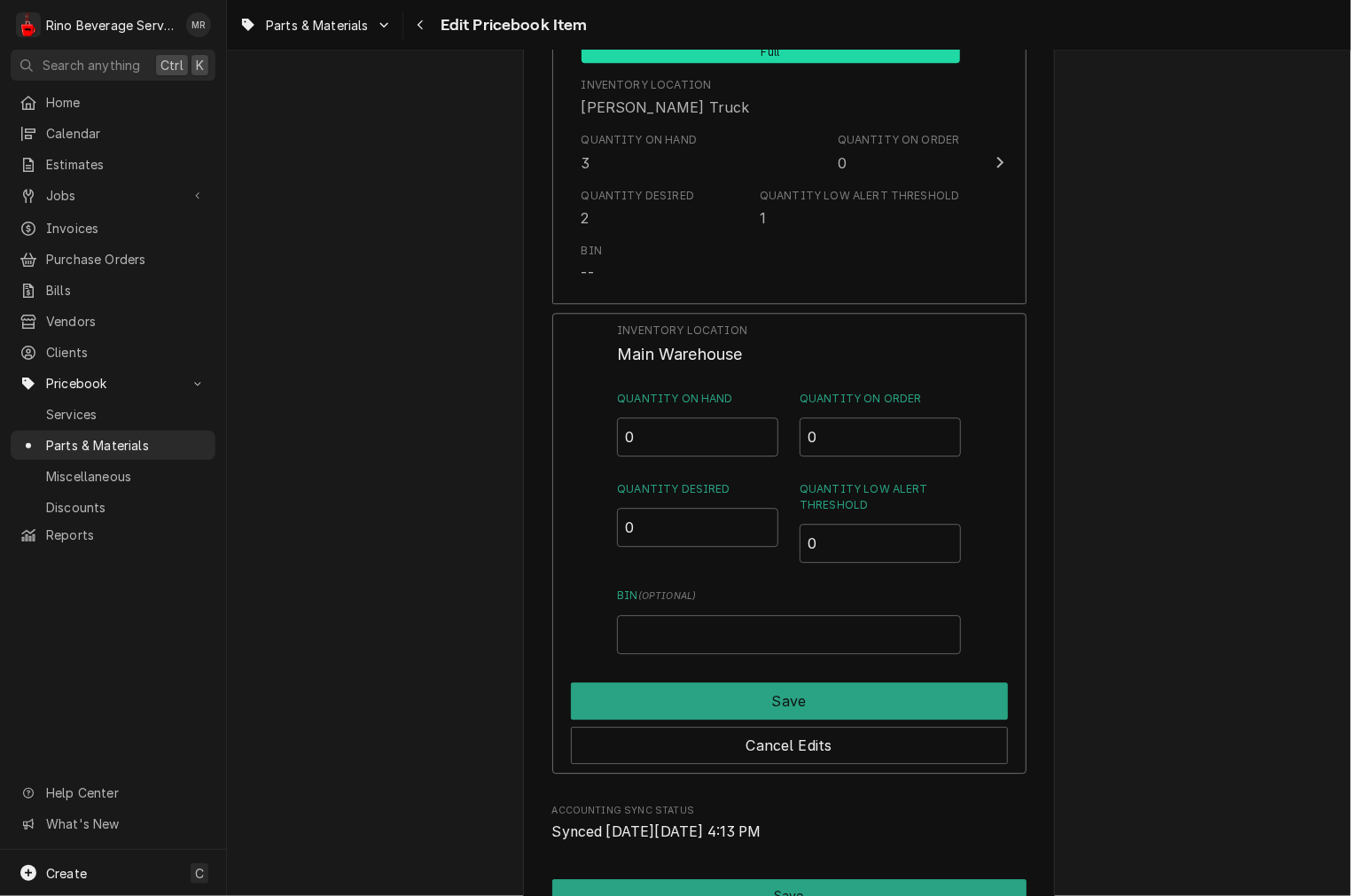
click at [721, 579] on div "Inventory Location Main Warehouse Quantity on Hand 0 Quantity on Order 0 Quanti…" at bounding box center [788, 488] width 343 height 331
click at [713, 622] on input "Bin ( optional )" at bounding box center [788, 635] width 343 height 39
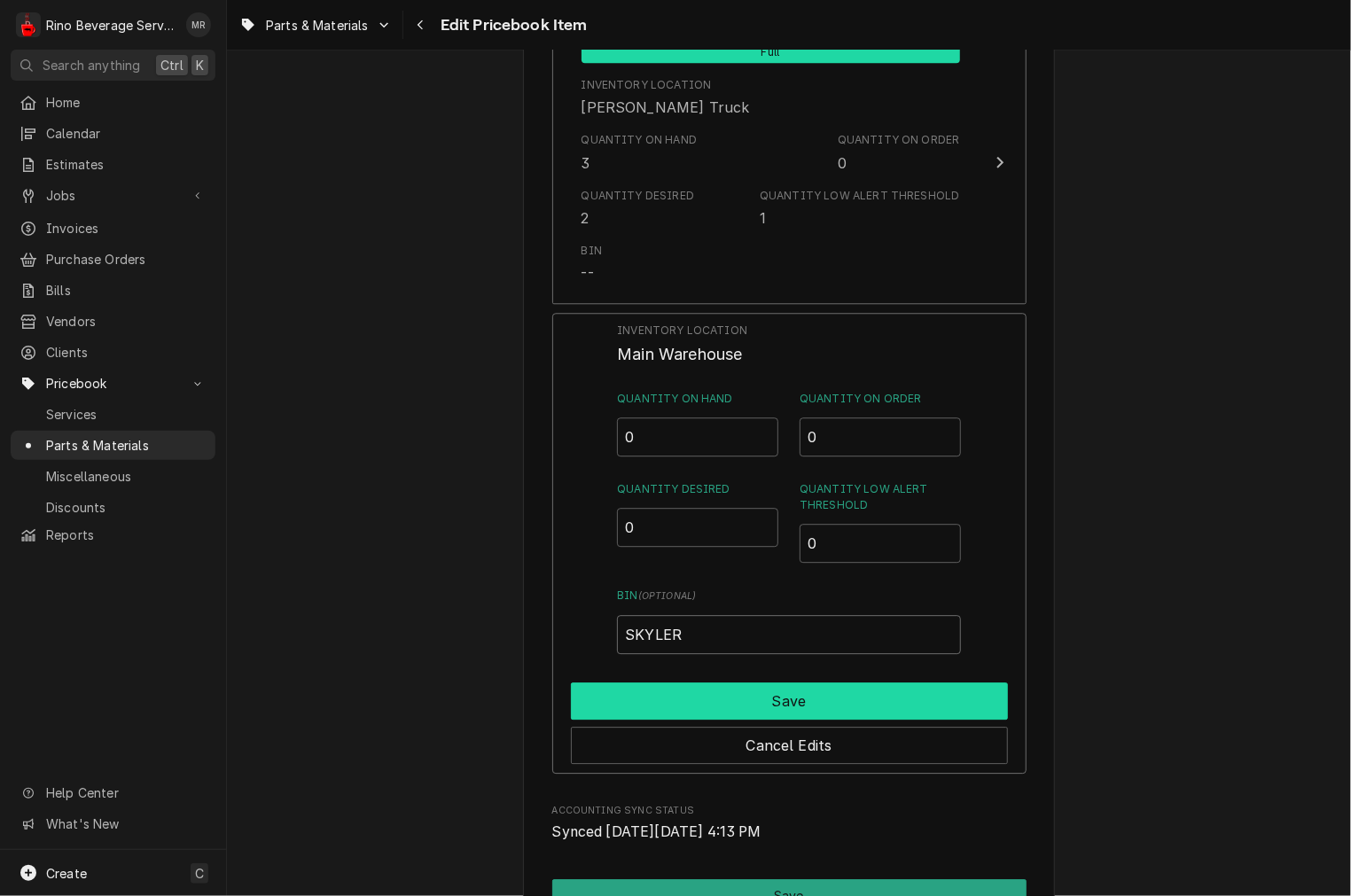
type input "SKYLER"
click at [721, 696] on button "Save" at bounding box center [790, 702] width 437 height 37
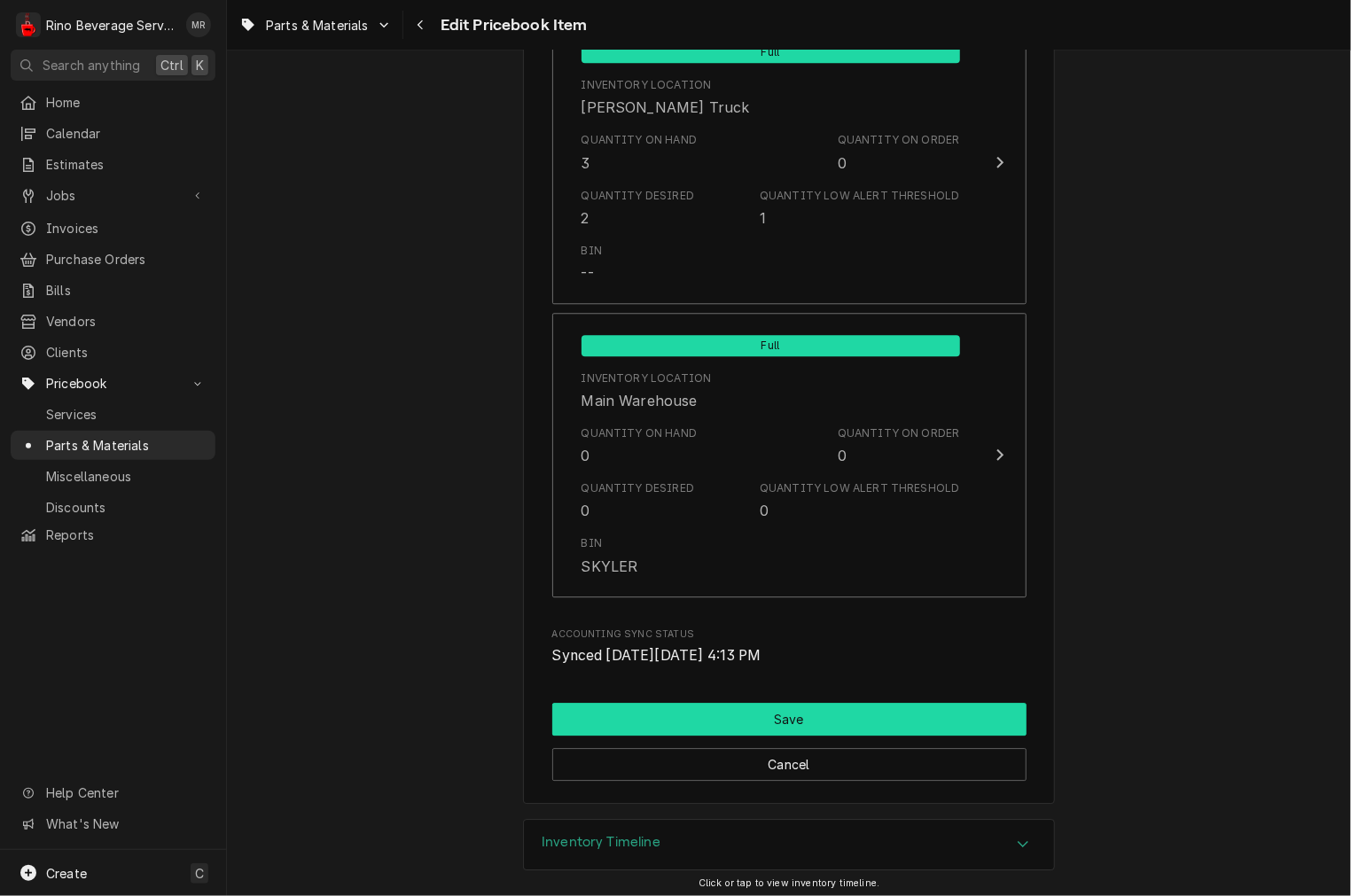
click at [758, 721] on button "Save" at bounding box center [790, 718] width 475 height 33
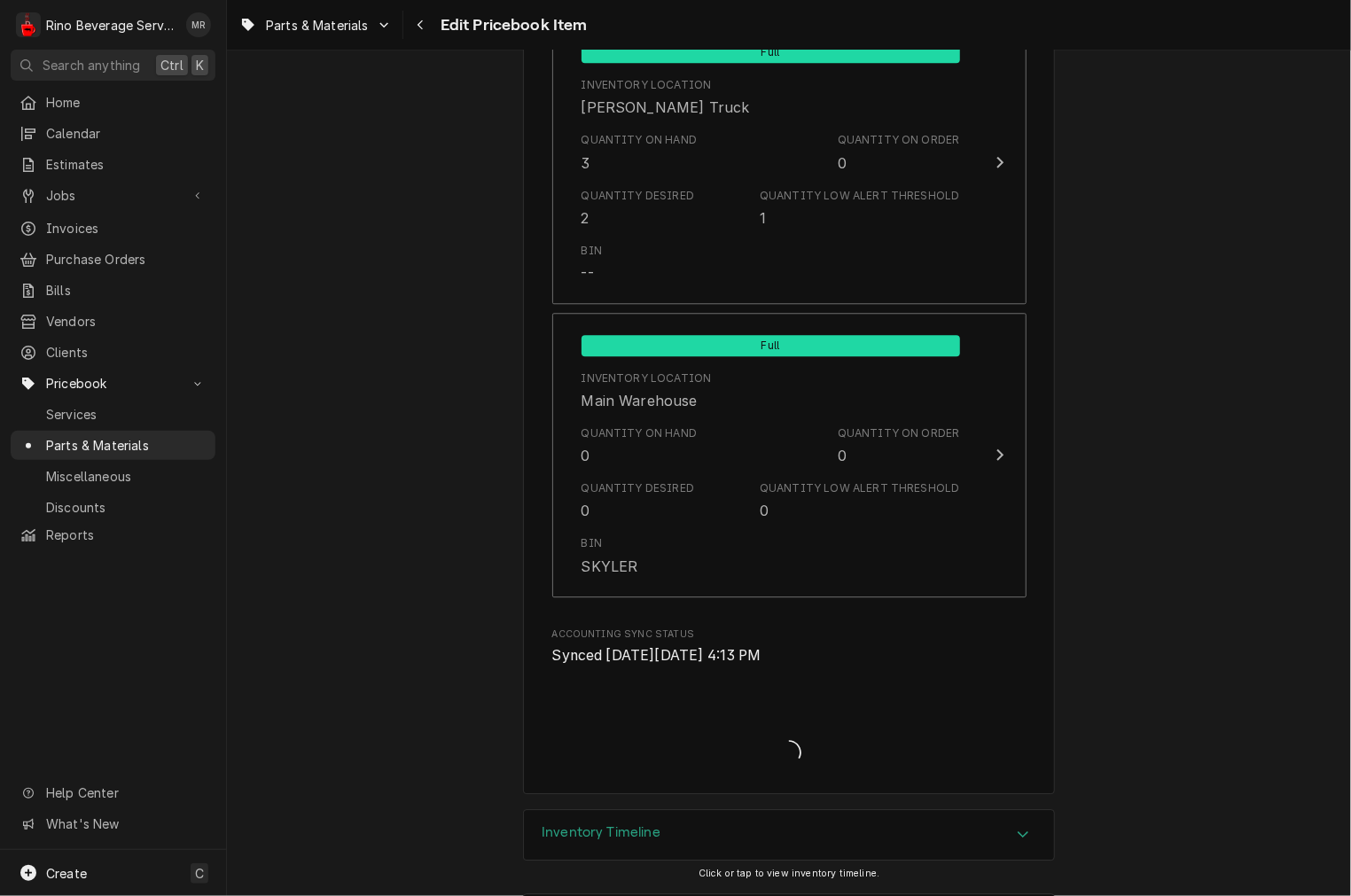
type textarea "x"
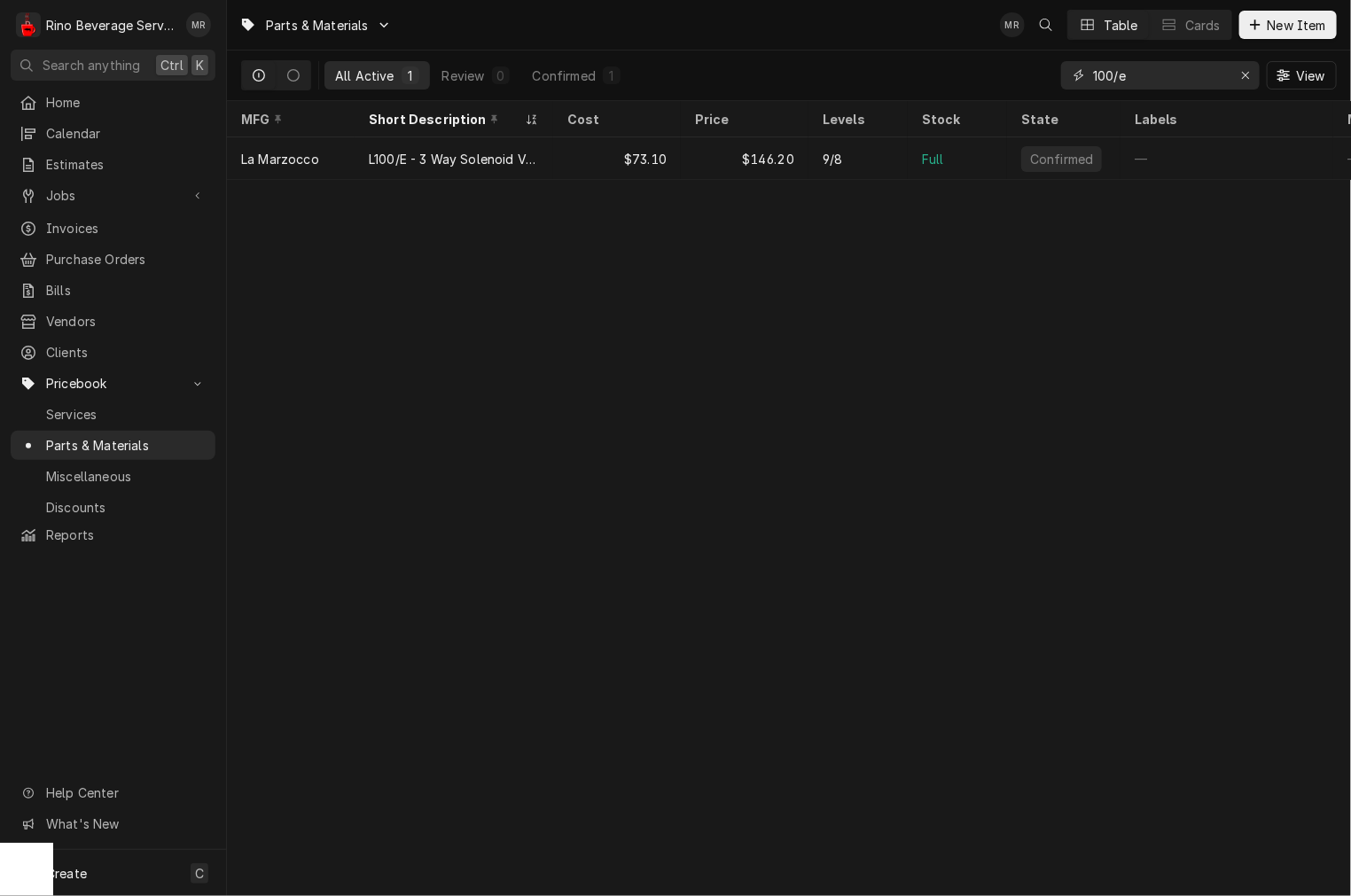
drag, startPoint x: 1104, startPoint y: 67, endPoint x: 879, endPoint y: 67, distance: 225.0
click at [890, 65] on div "All Active 1 Review 0 Confirmed 1 100/e View" at bounding box center [789, 74] width 1096 height 49
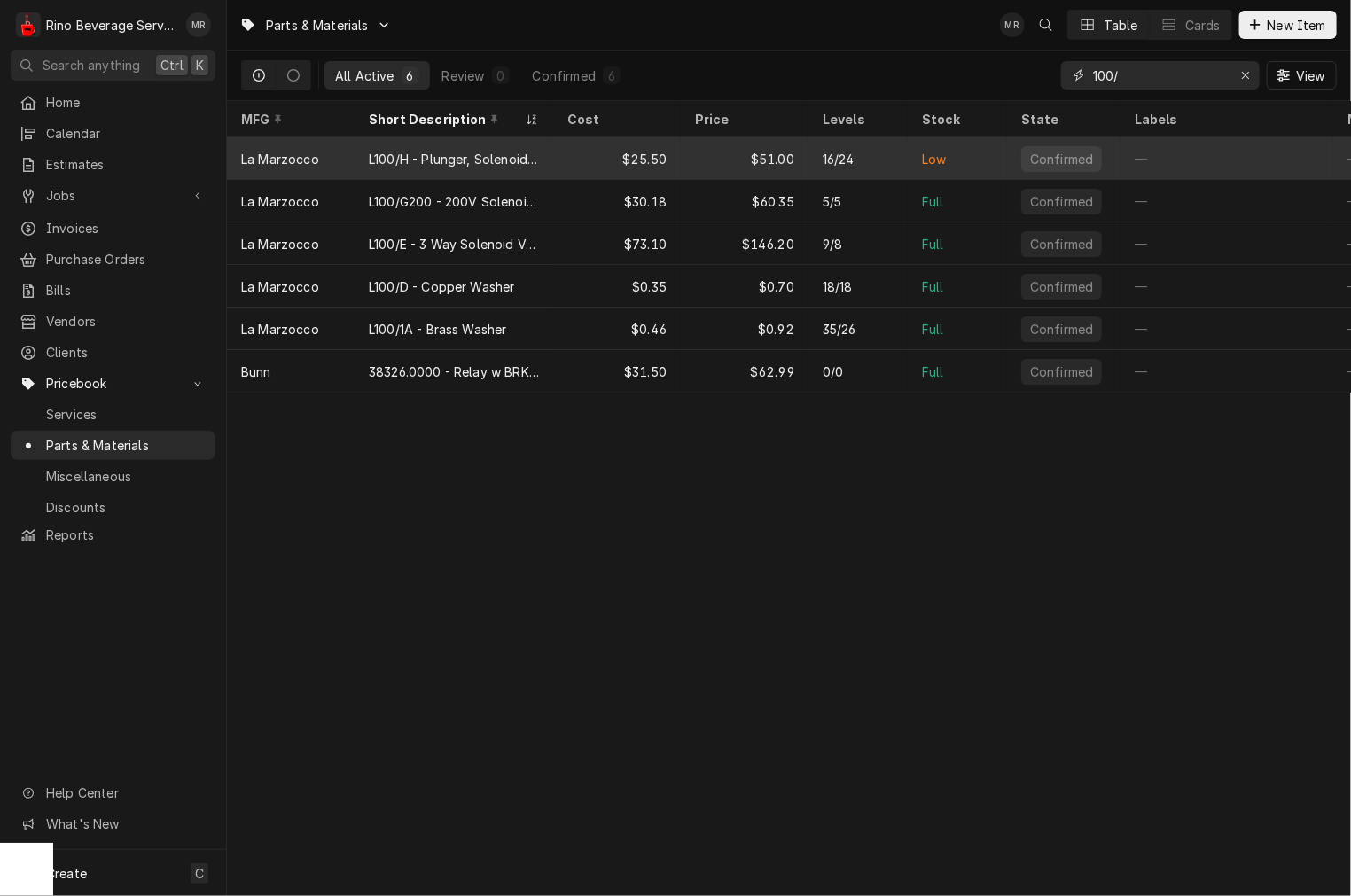
type input "100/"
click at [454, 150] on div "L100/H - Plunger, Solenoid Valve, [PERSON_NAME]" at bounding box center [453, 159] width 170 height 19
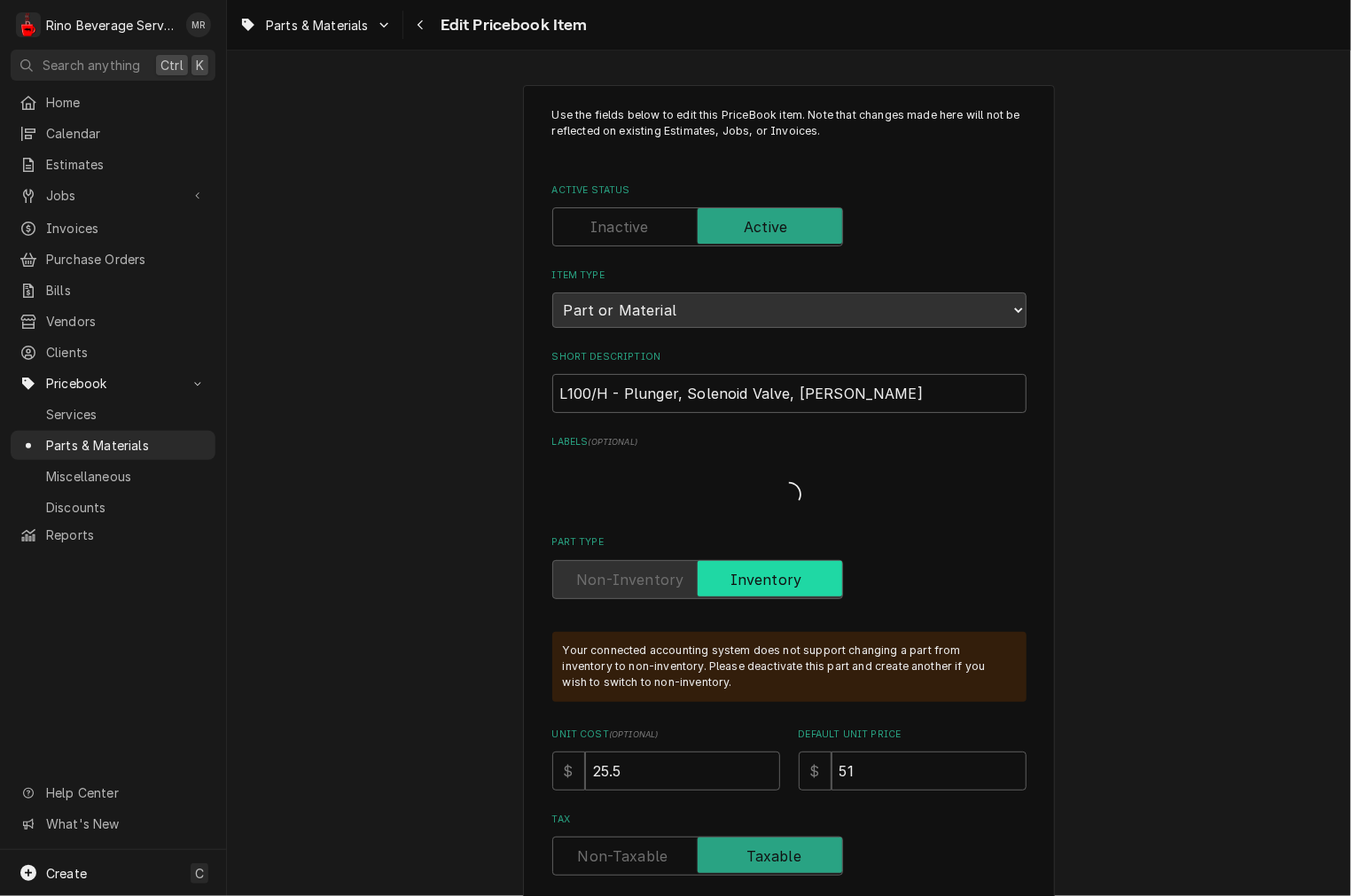
type textarea "x"
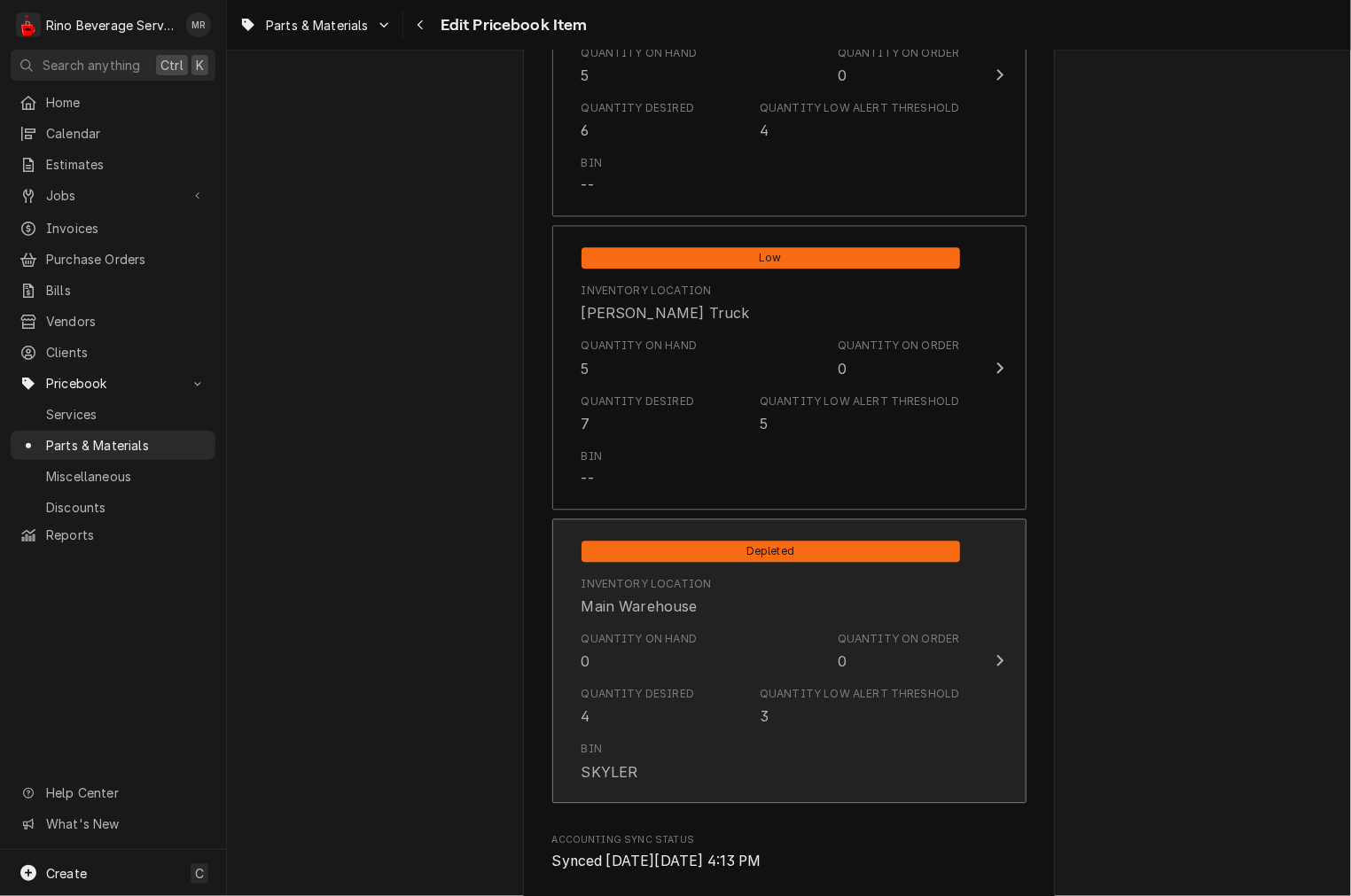
scroll to position [1805, 0]
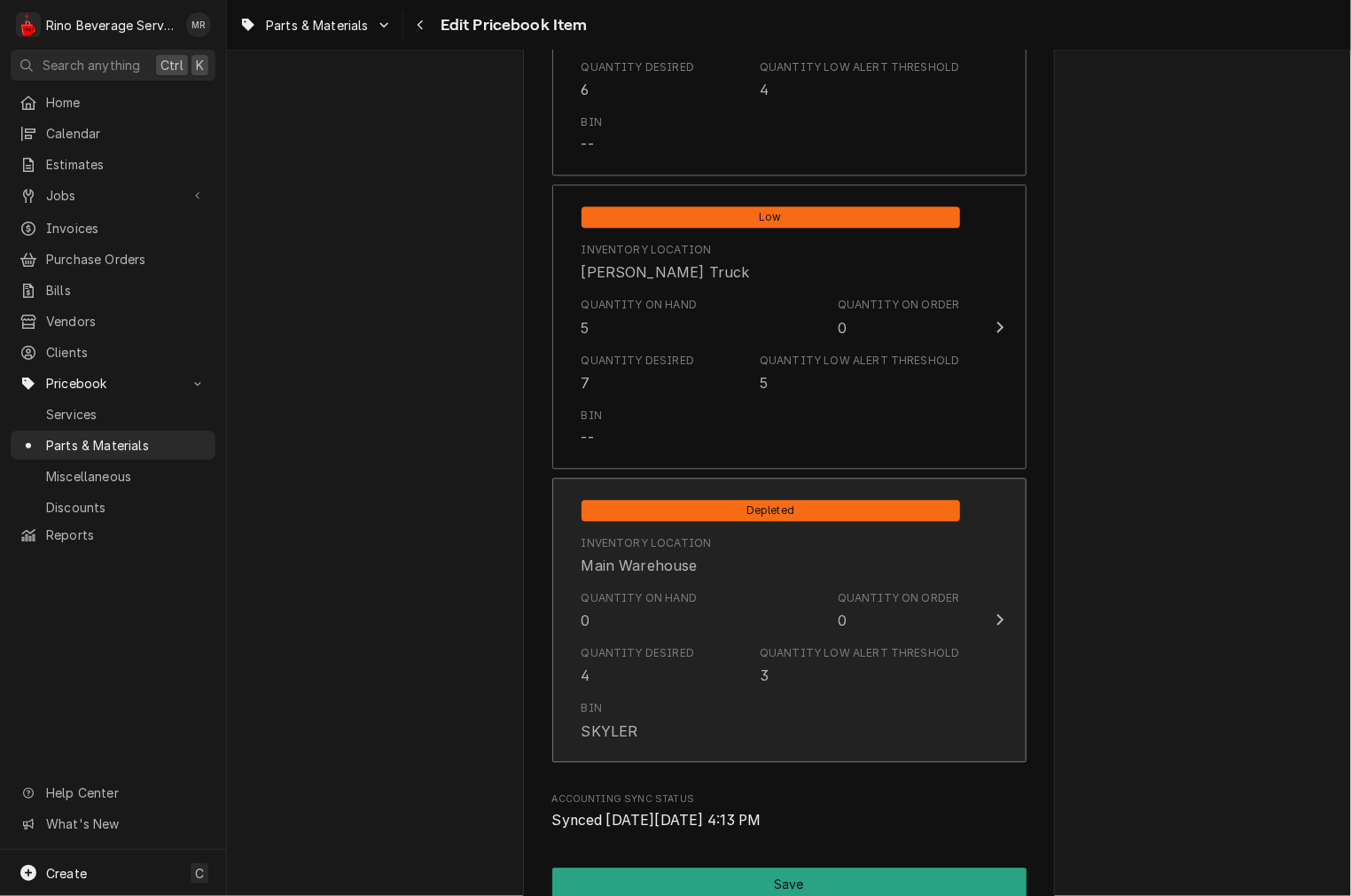
click at [696, 679] on div "Quantity Desired 4 Quantity Low Alert Threshold 3" at bounding box center [770, 665] width 379 height 55
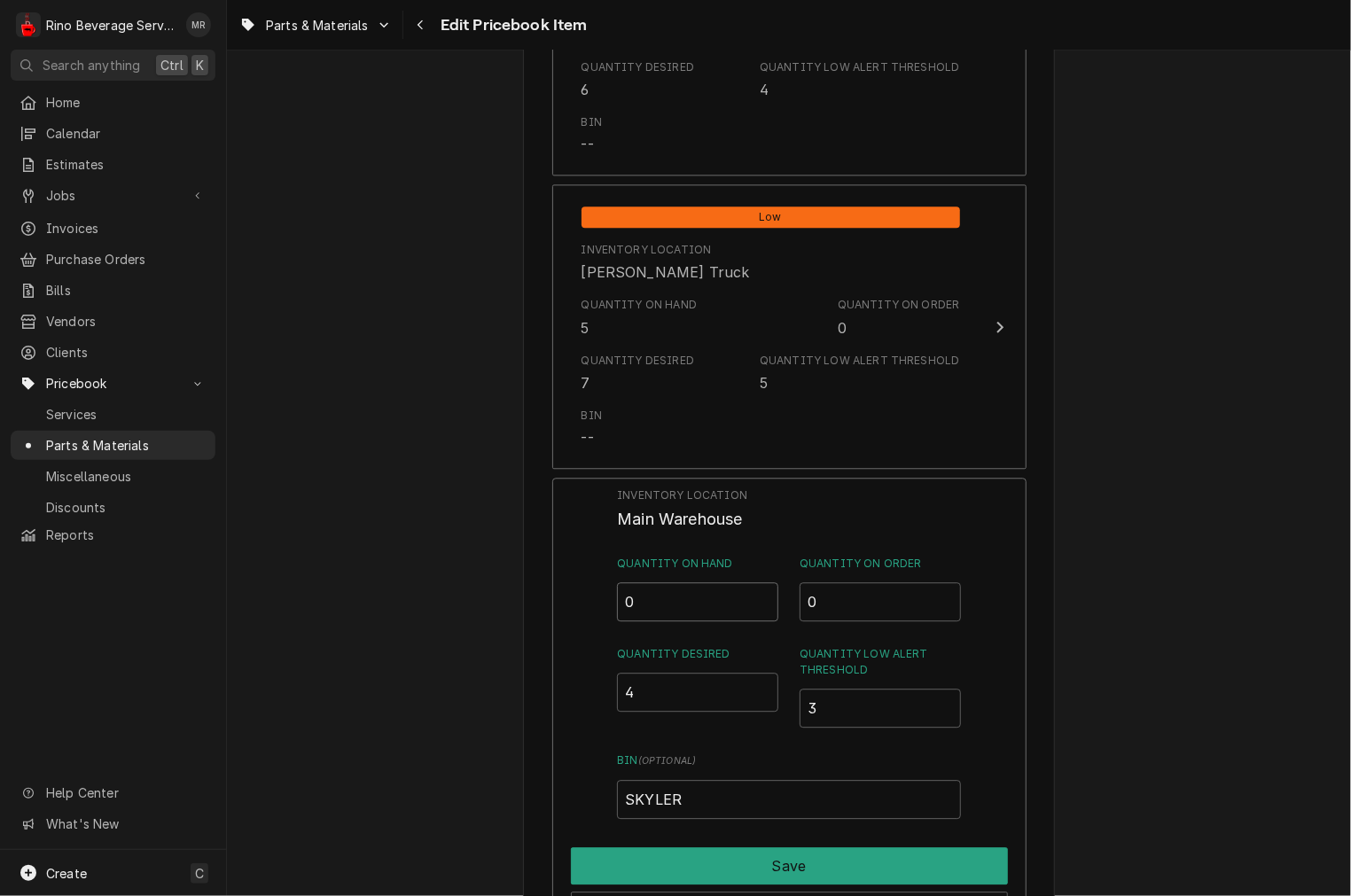
drag, startPoint x: 699, startPoint y: 598, endPoint x: 343, endPoint y: 564, distance: 357.6
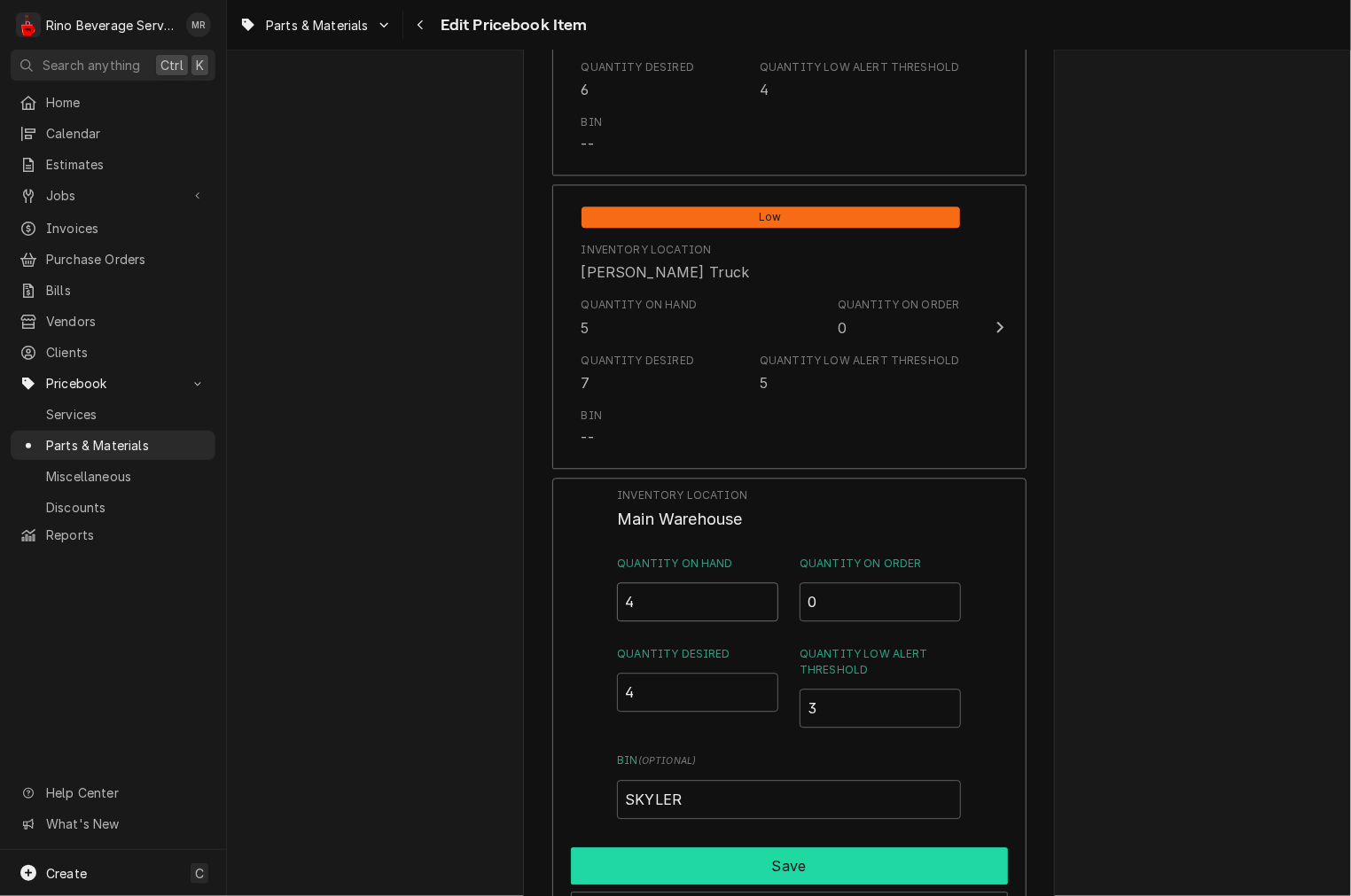
type input "4"
click at [607, 874] on button "Save" at bounding box center [790, 866] width 437 height 37
type textarea "x"
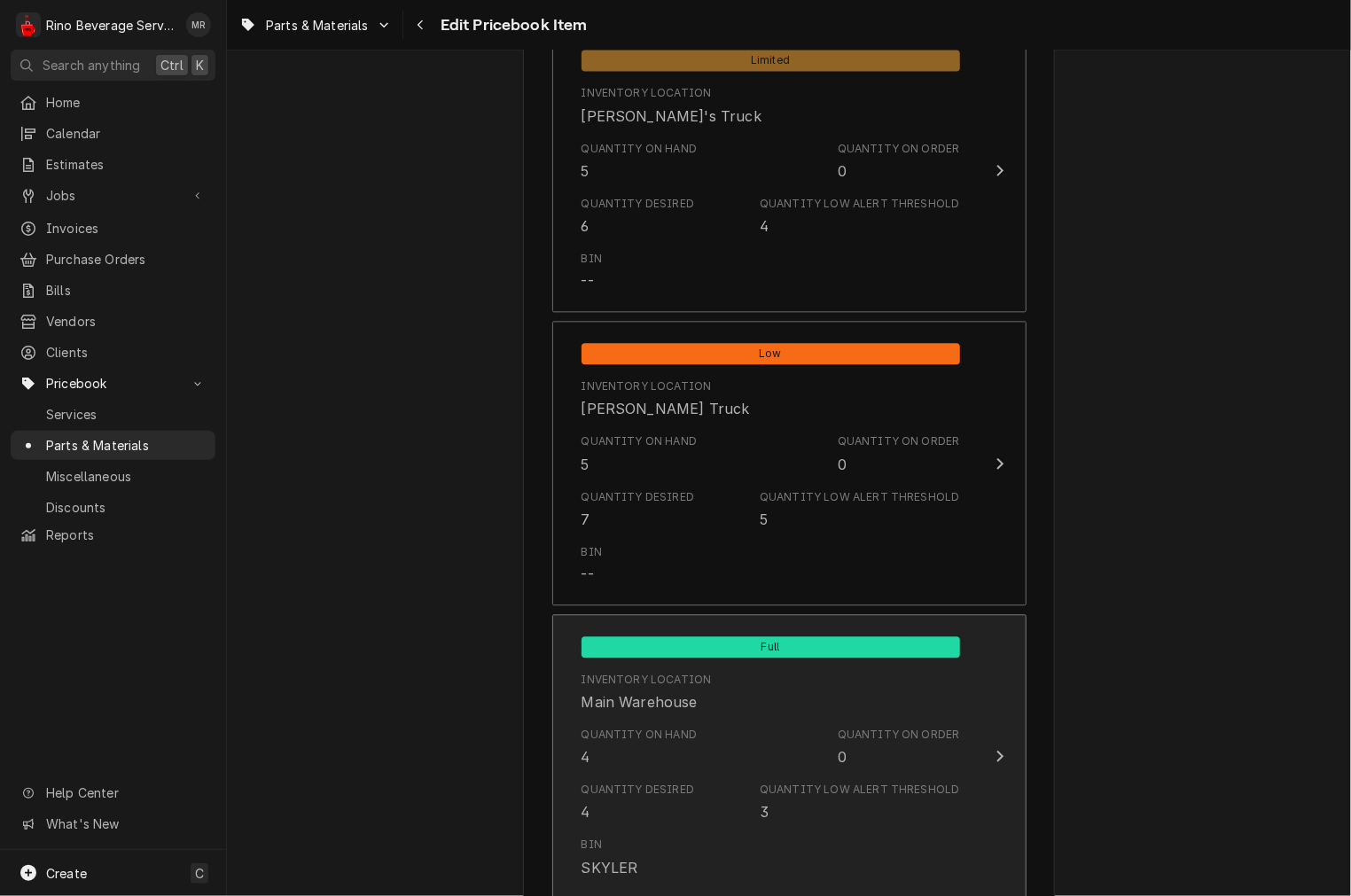
scroll to position [1477, 0]
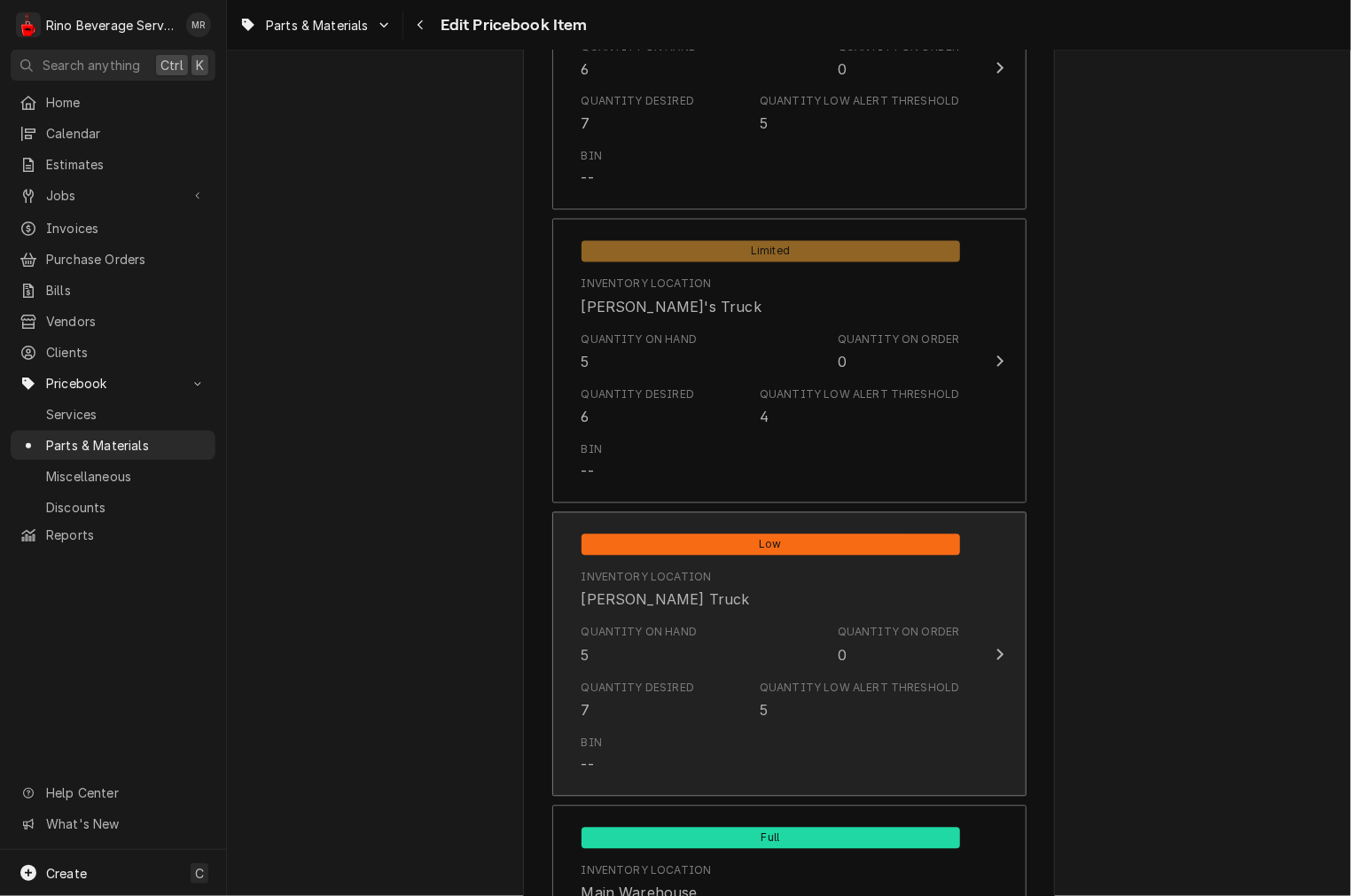
click at [676, 681] on div "Quantity Desired" at bounding box center [638, 689] width 114 height 16
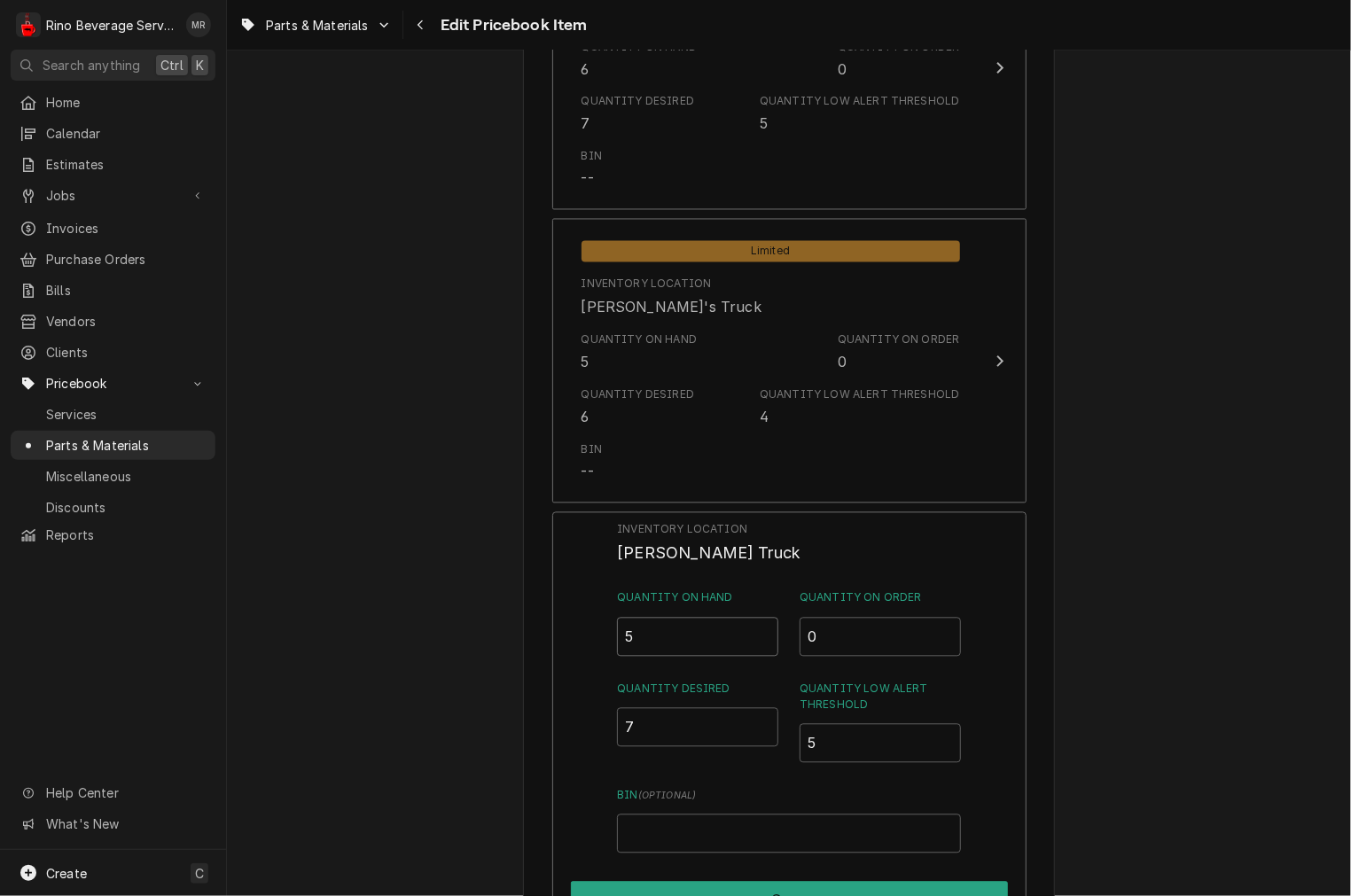
drag, startPoint x: 665, startPoint y: 641, endPoint x: 587, endPoint y: 626, distance: 79.4
click at [587, 626] on div "Inventory Location Graham's Truck Quantity on Hand 5 Quantity on Order 0 Quanti…" at bounding box center [790, 742] width 475 height 461
click at [670, 639] on input "5" at bounding box center [697, 637] width 161 height 39
drag, startPoint x: 670, startPoint y: 639, endPoint x: 493, endPoint y: 629, distance: 177.3
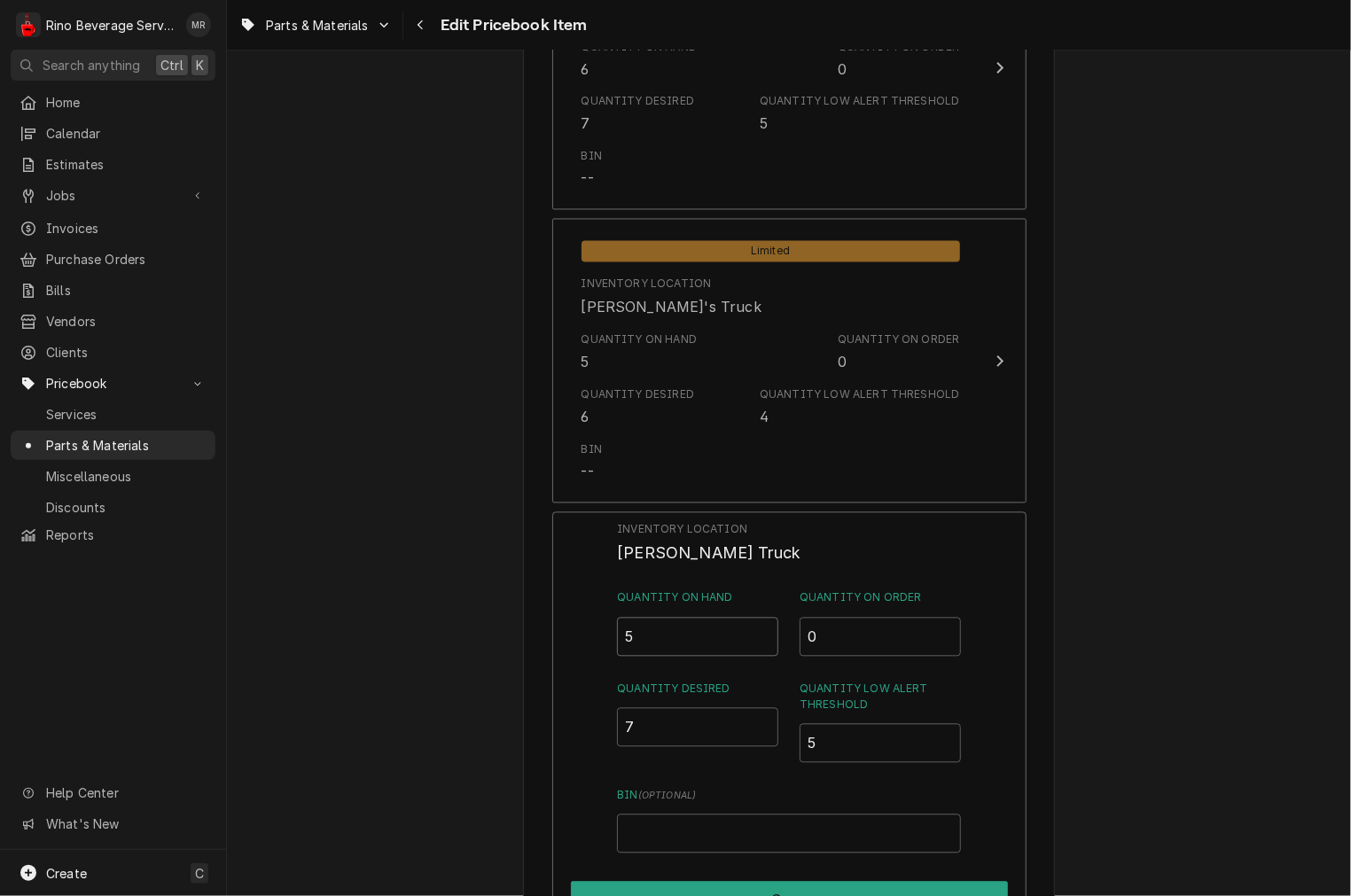
click at [493, 629] on div "Use the fields below to edit this PriceBook item. Note that changes made here w…" at bounding box center [789, 40] width 1124 height 2895
type input "7"
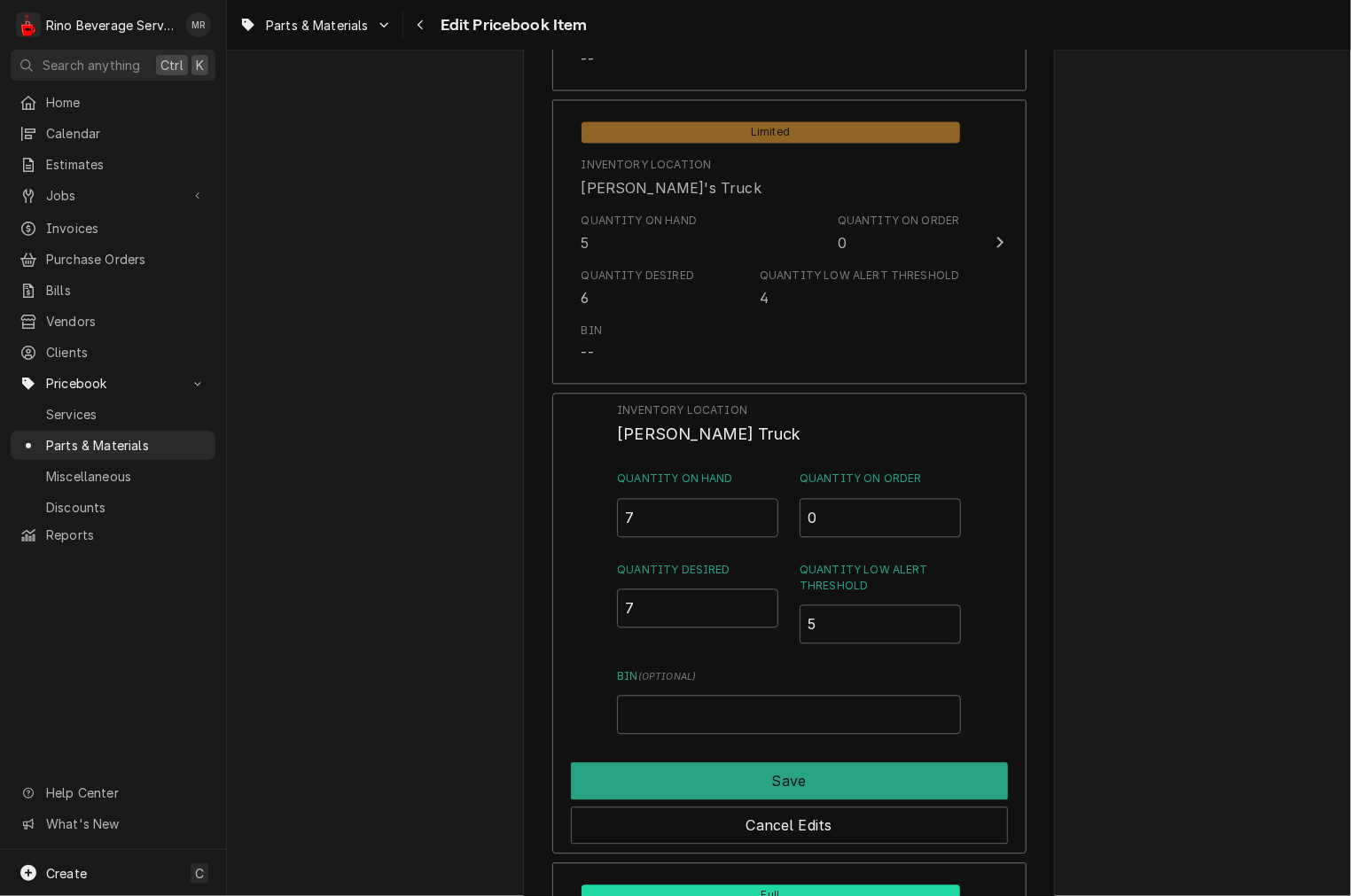
scroll to position [1641, 0]
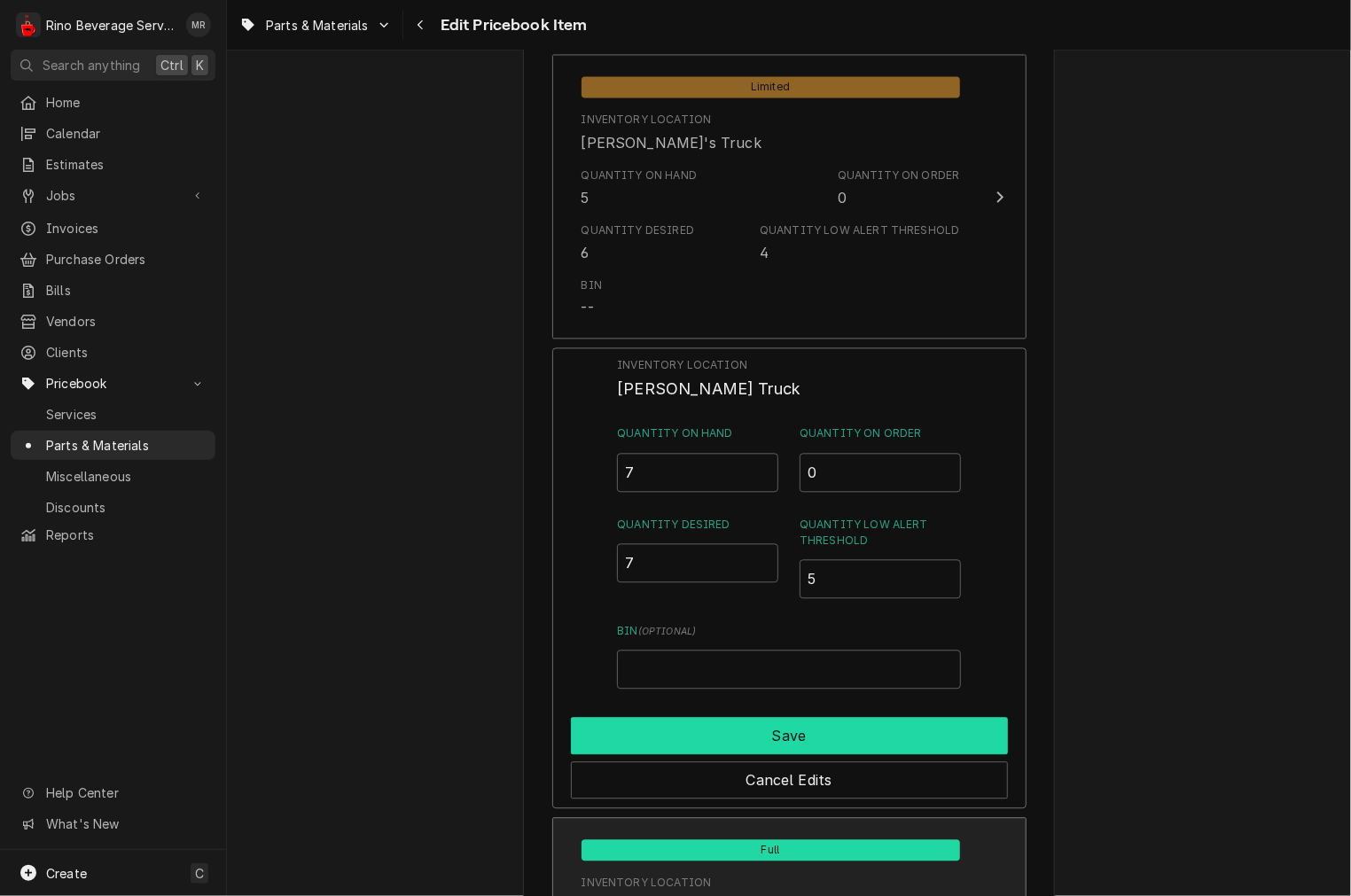
drag, startPoint x: 649, startPoint y: 742, endPoint x: 649, endPoint y: 709, distance: 33.0
click at [649, 738] on button "Save" at bounding box center [790, 736] width 437 height 37
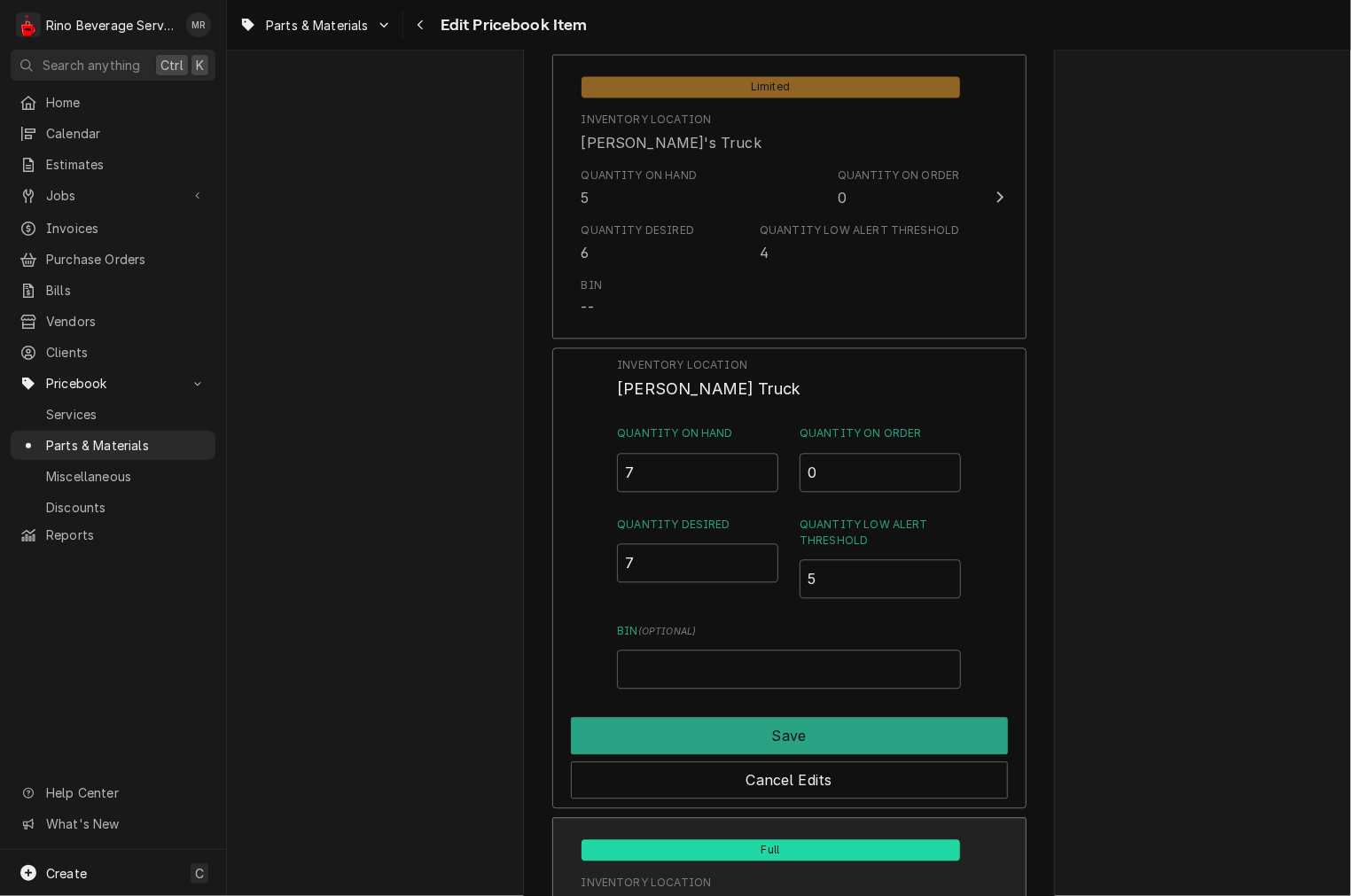
type textarea "x"
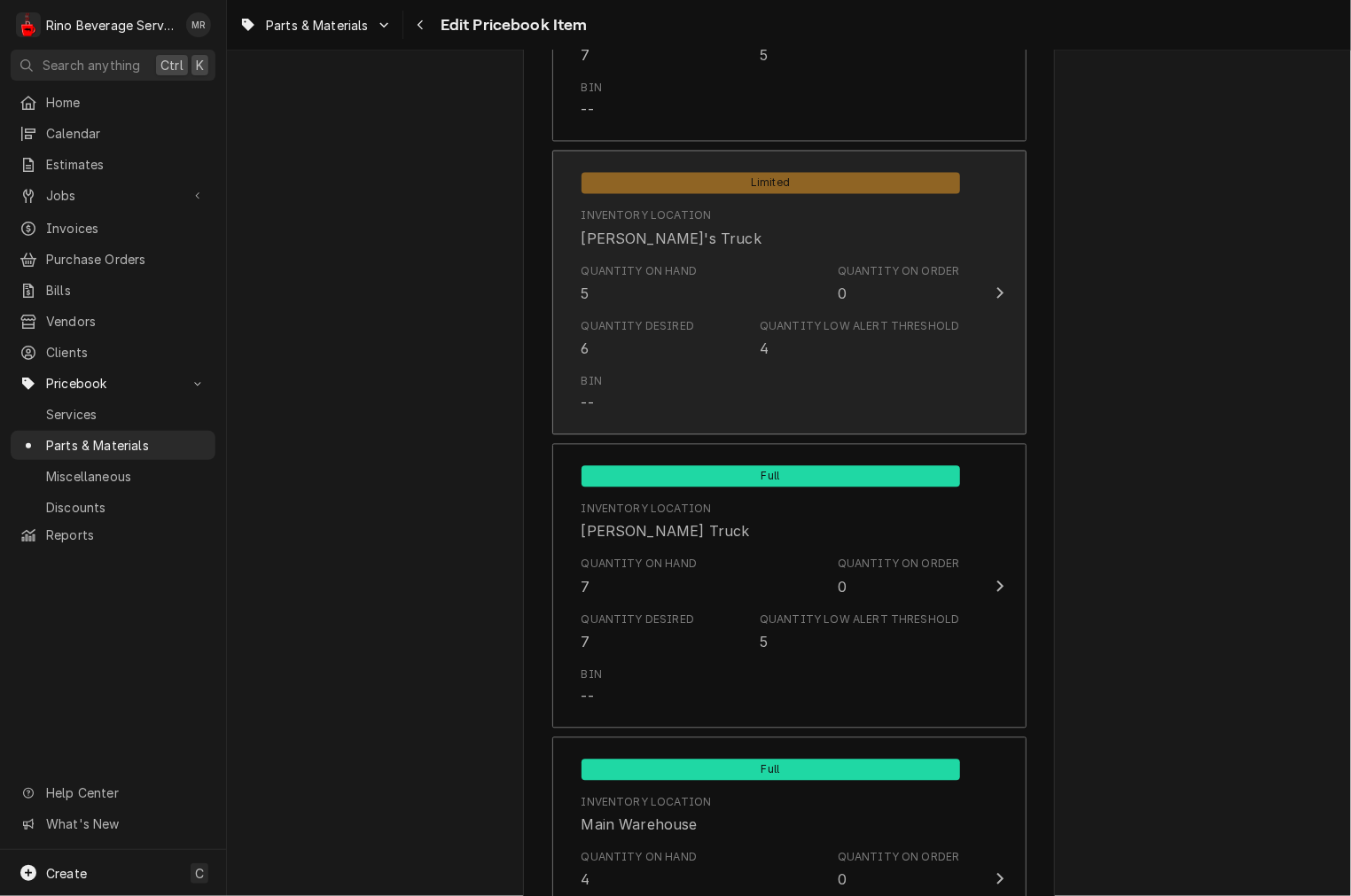
scroll to position [1477, 0]
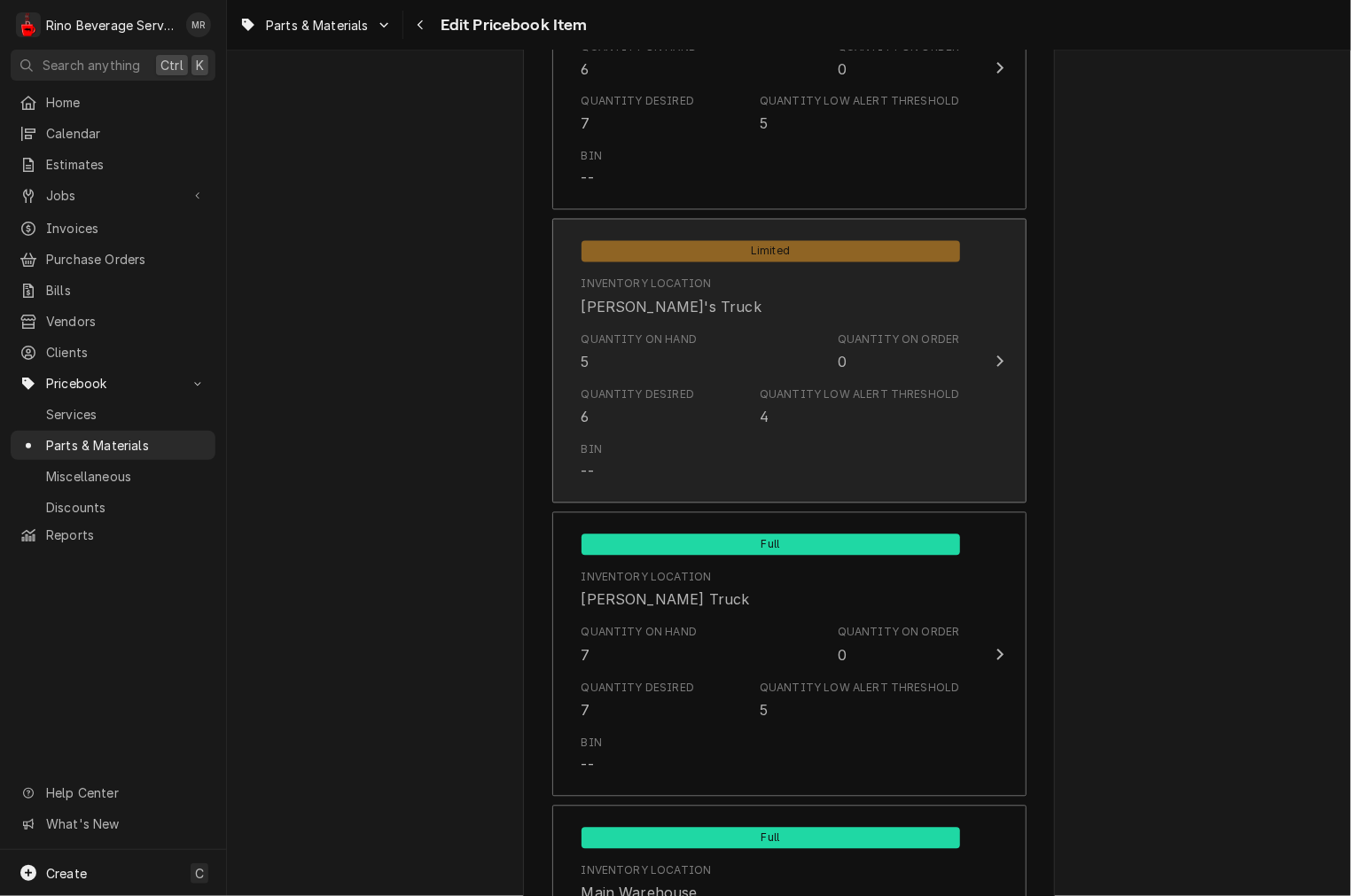
click at [627, 372] on div "Quantity on Hand 5 Quantity on Order 0" at bounding box center [770, 353] width 379 height 55
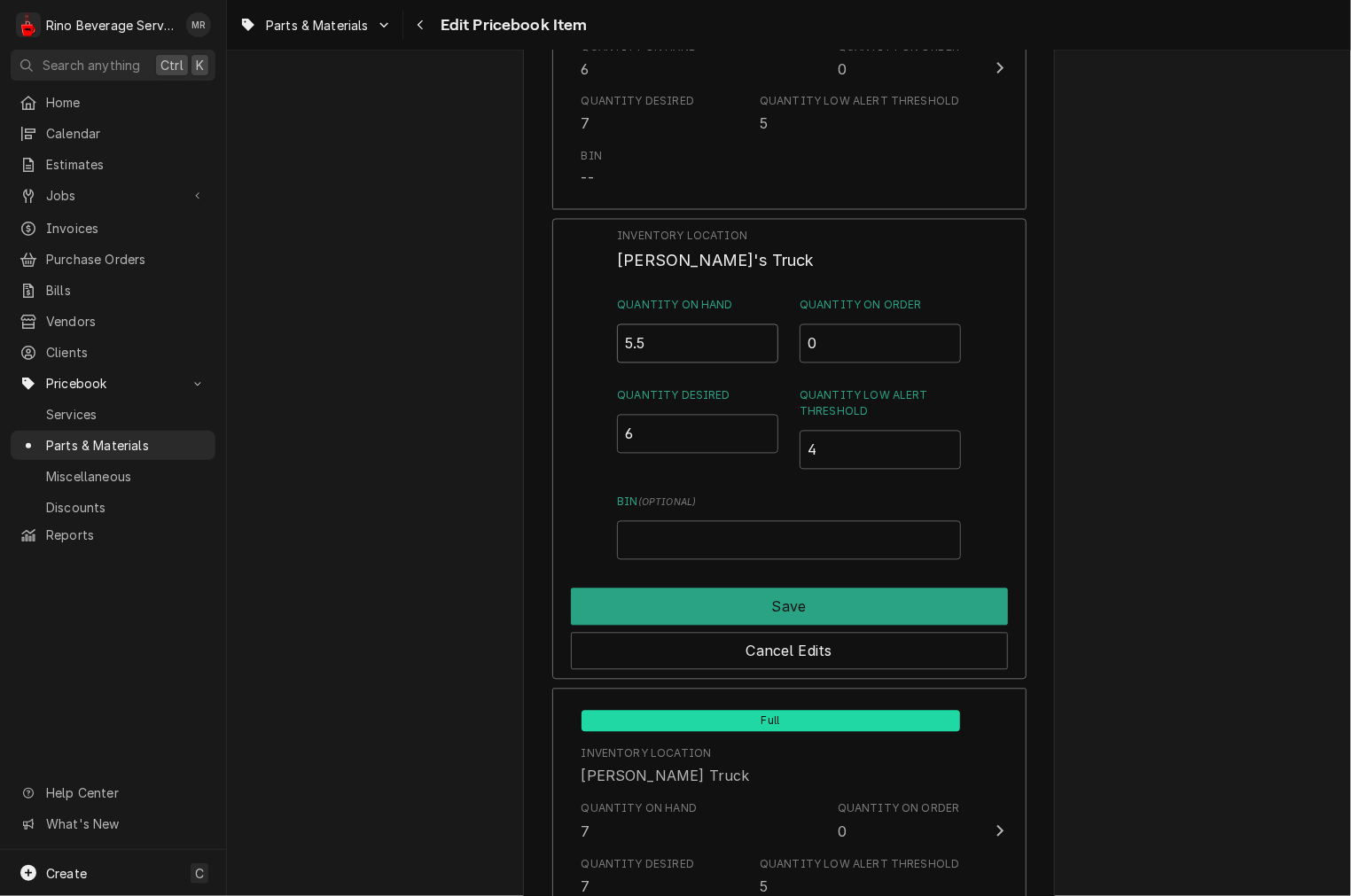
click at [755, 331] on input "5.5" at bounding box center [697, 344] width 161 height 39
type input "6"
click at [755, 331] on input "6" at bounding box center [697, 344] width 161 height 39
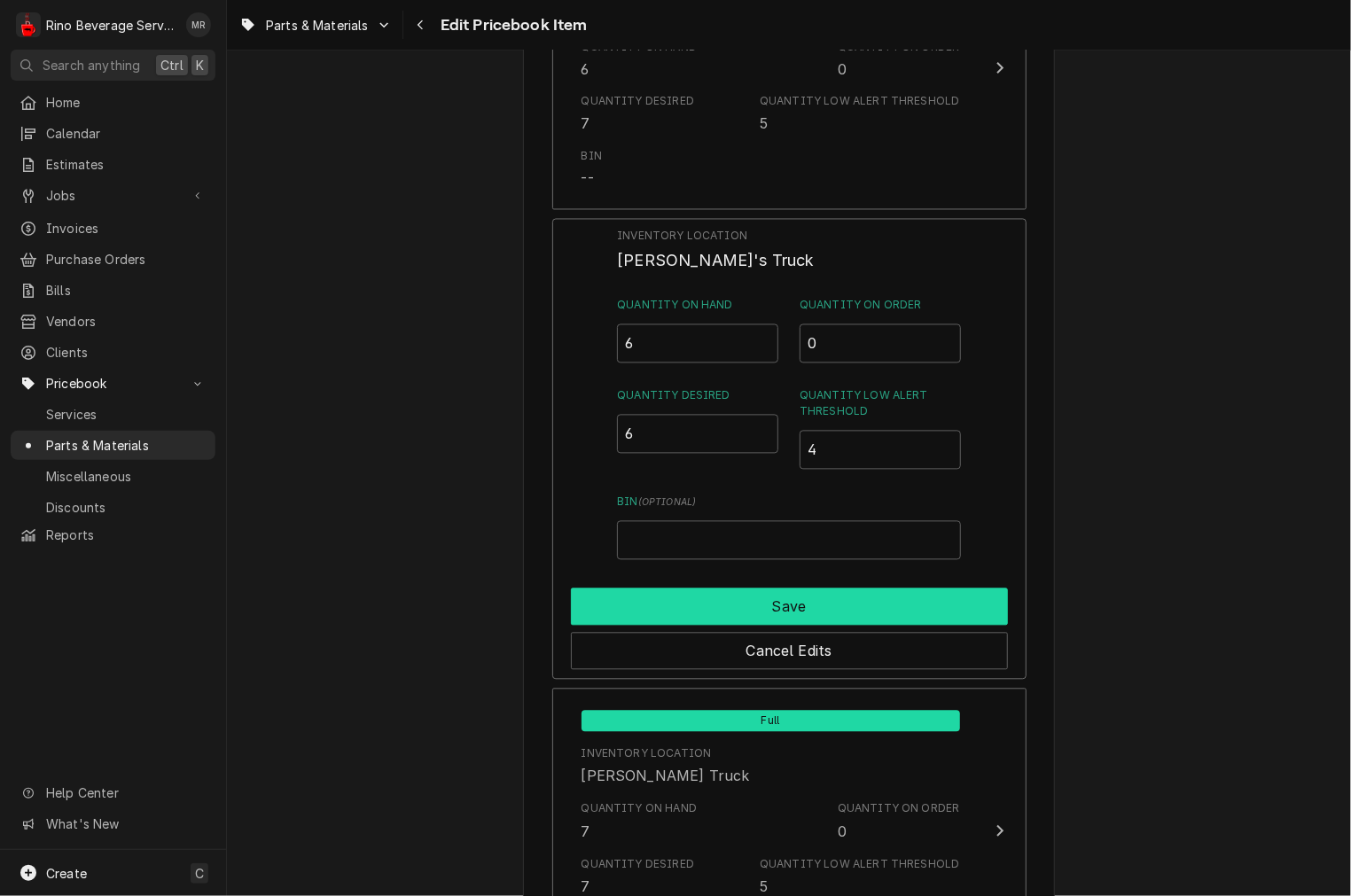
click at [745, 608] on button "Save" at bounding box center [790, 608] width 437 height 37
type textarea "x"
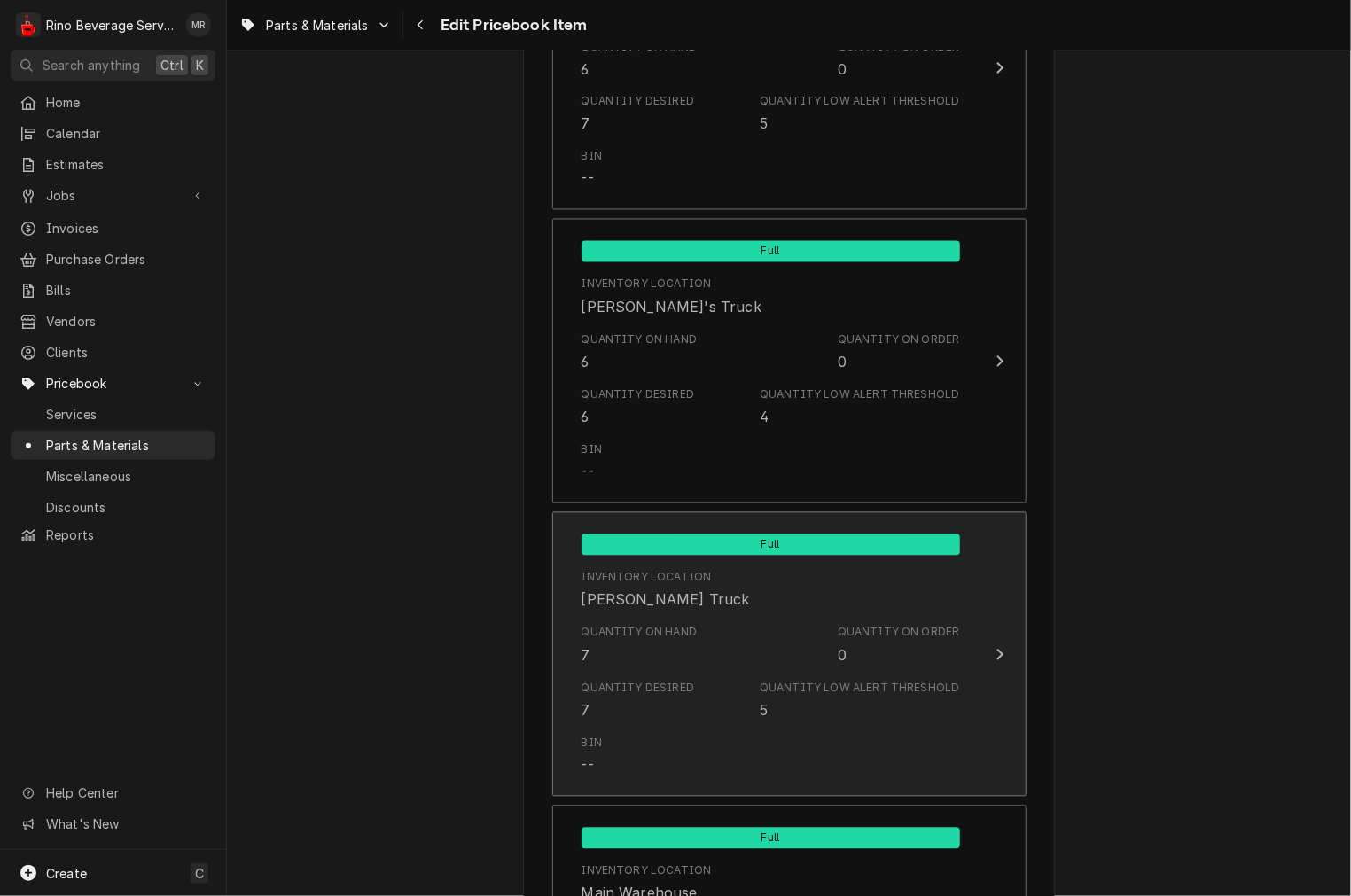
scroll to position [984, 0]
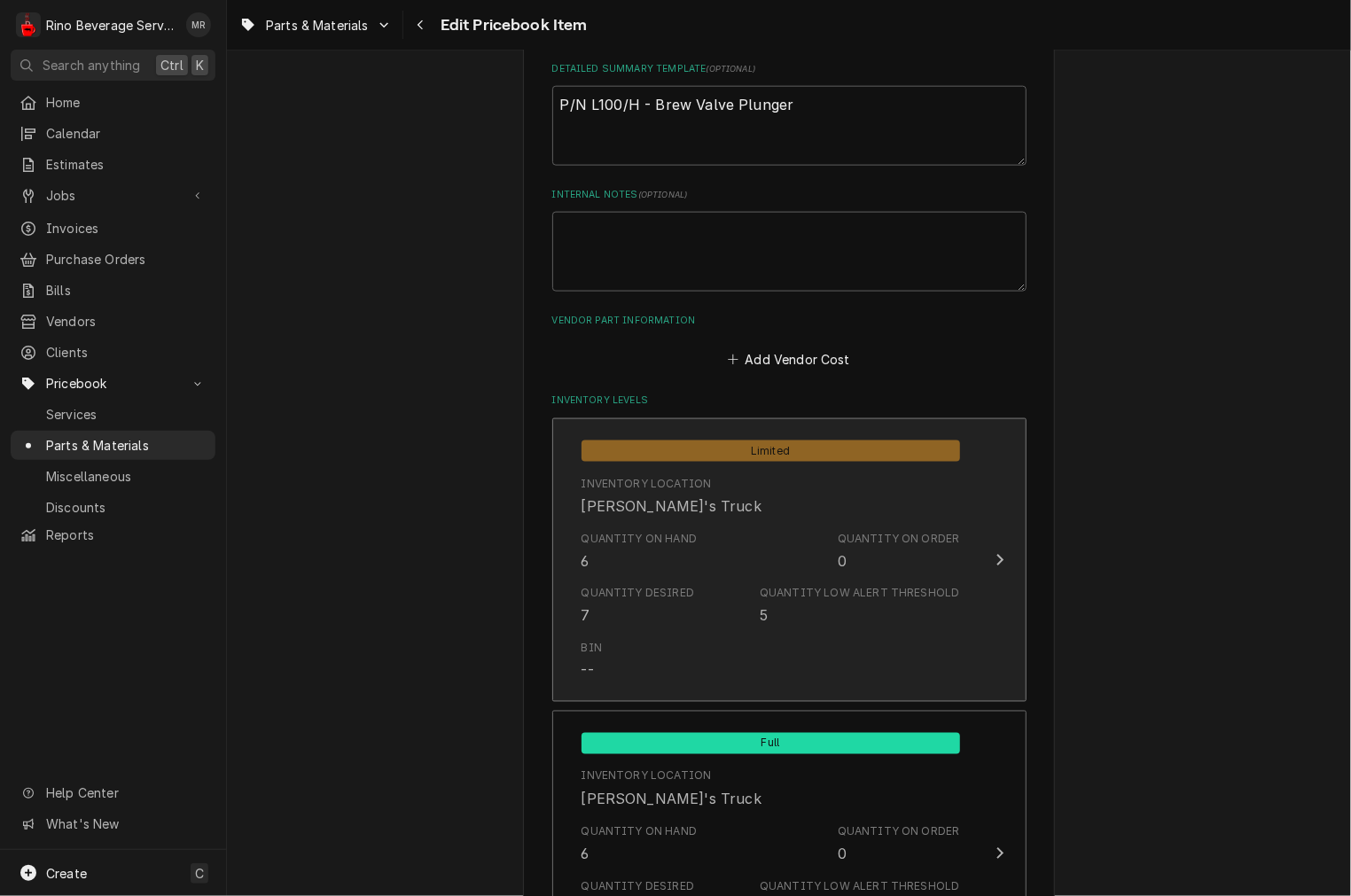
click at [719, 524] on div "Quantity on Hand 6 Quantity on Order 0" at bounding box center [770, 551] width 379 height 55
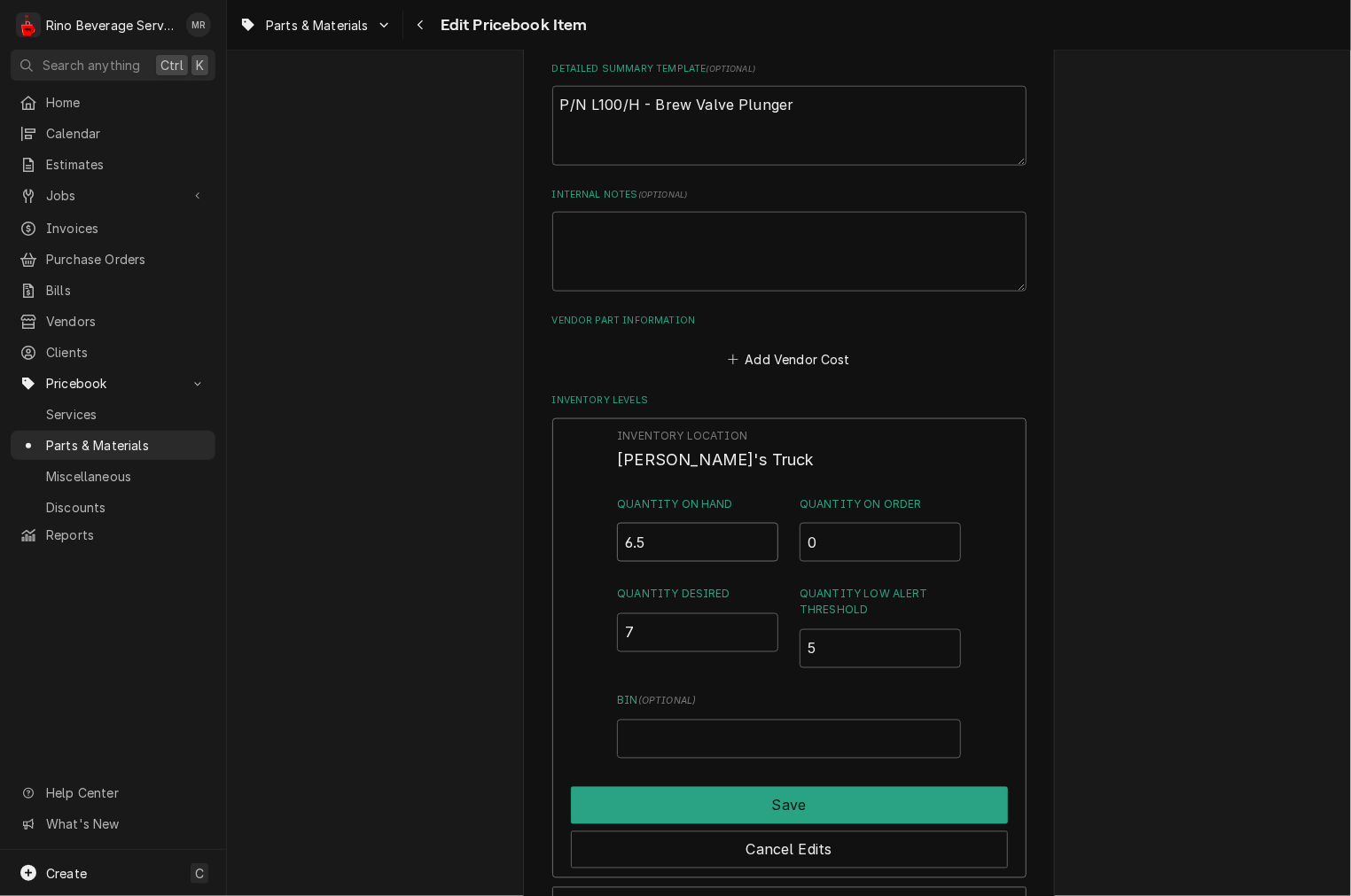
click at [754, 533] on input "6.5" at bounding box center [697, 542] width 161 height 39
type input "7"
click at [754, 533] on input "7" at bounding box center [697, 542] width 161 height 39
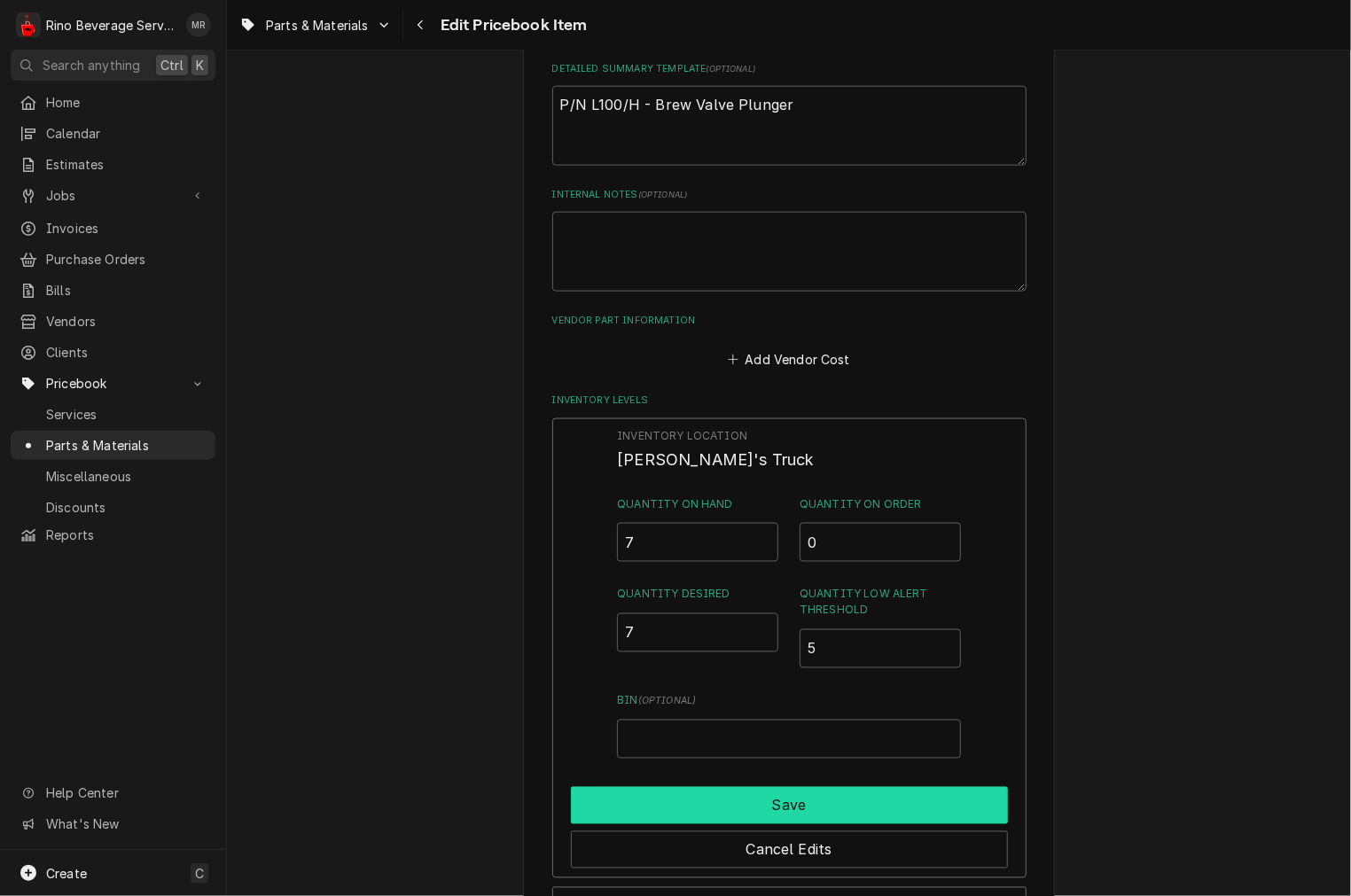
click at [785, 798] on button "Save" at bounding box center [790, 806] width 437 height 37
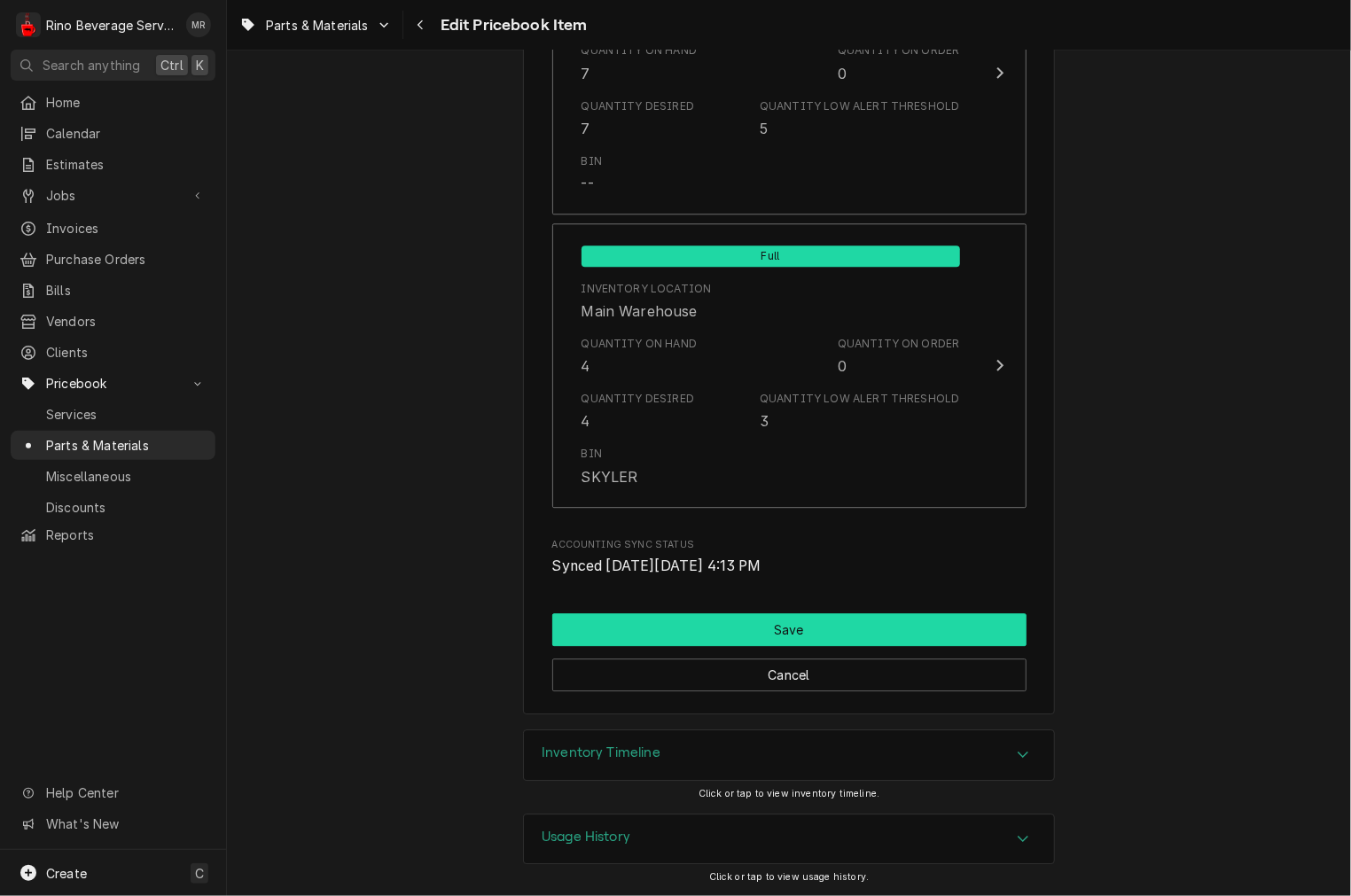
click at [760, 644] on button "Save" at bounding box center [790, 629] width 475 height 33
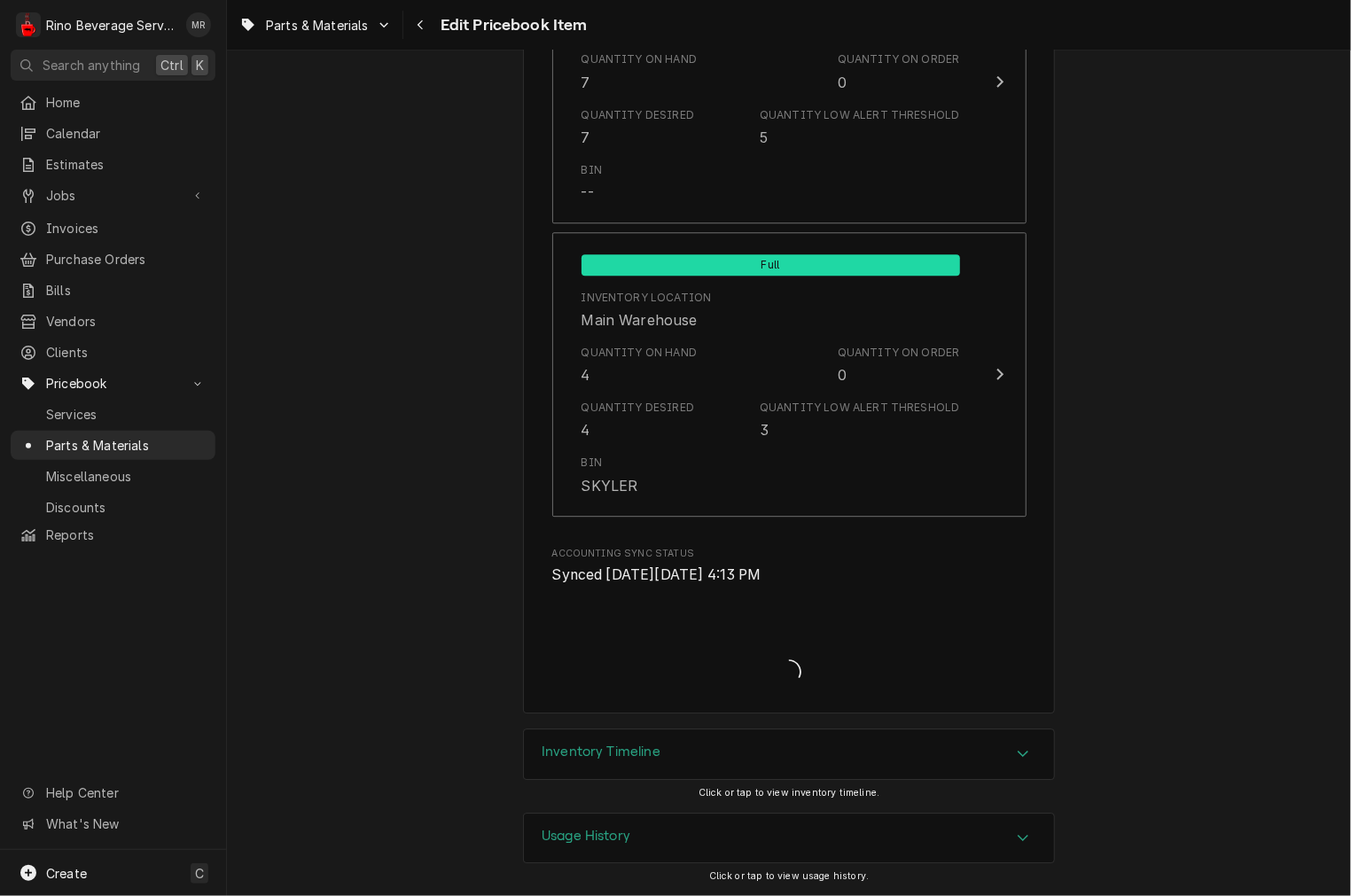
scroll to position [2050, 0]
type textarea "x"
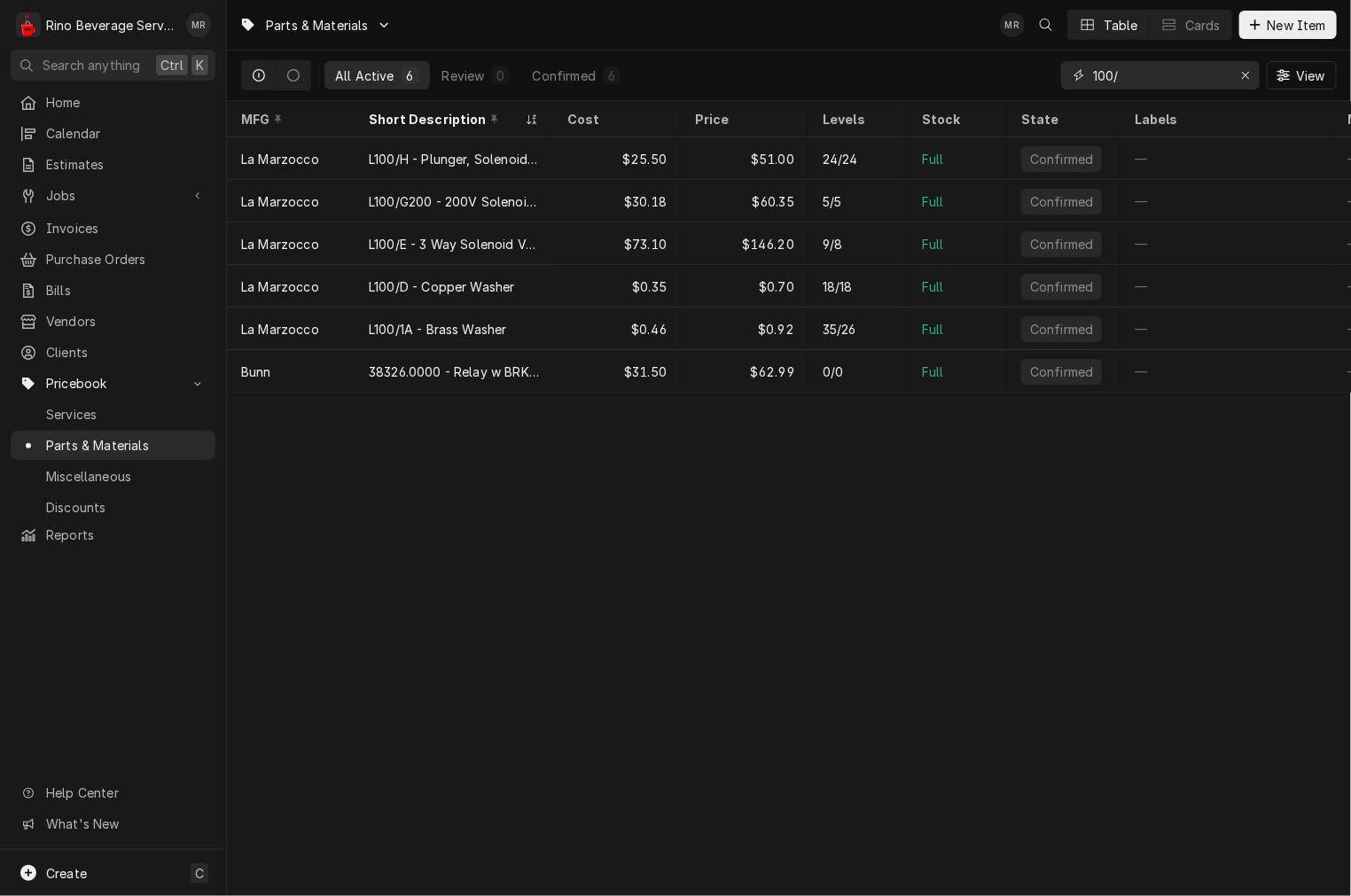
drag, startPoint x: 1137, startPoint y: 80, endPoint x: 1037, endPoint y: 60, distance: 102.0
click at [1037, 60] on div "All Active 6 Review 0 Confirmed 6 100/ View" at bounding box center [789, 74] width 1096 height 49
type input "L"
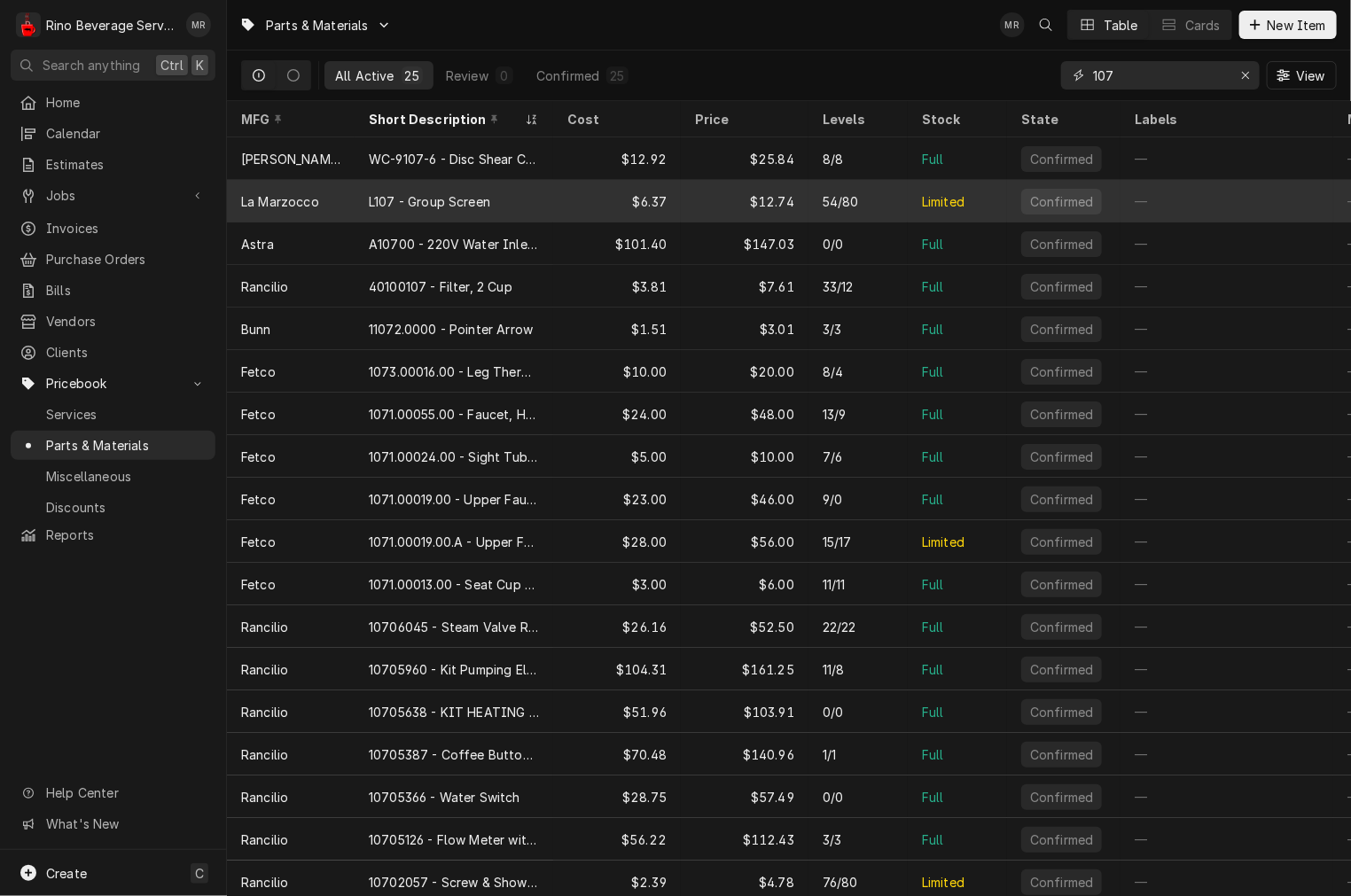
type input "107"
click at [405, 199] on div "L107 - Group Screen" at bounding box center [429, 202] width 122 height 19
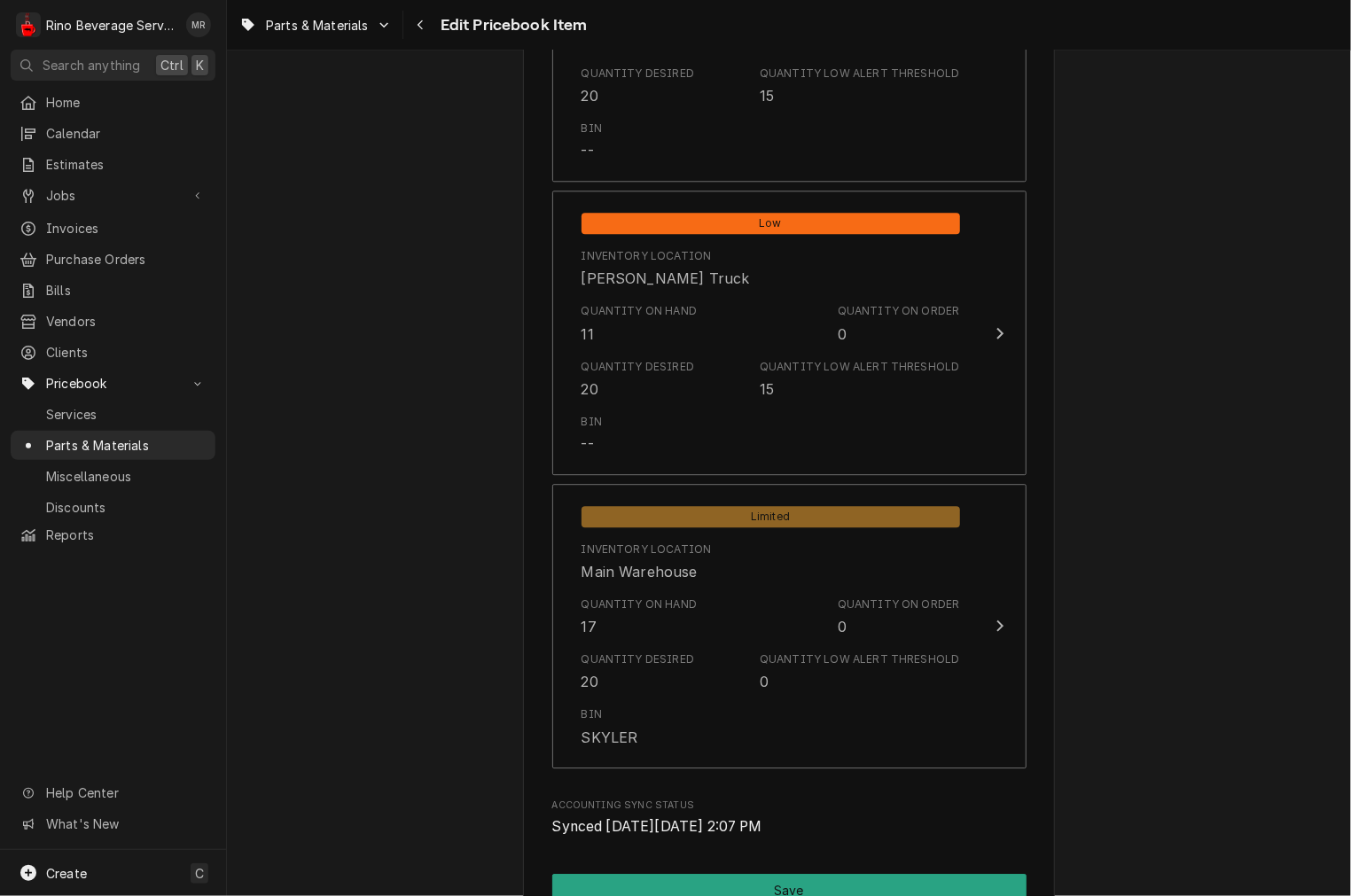
scroll to position [2133, 0]
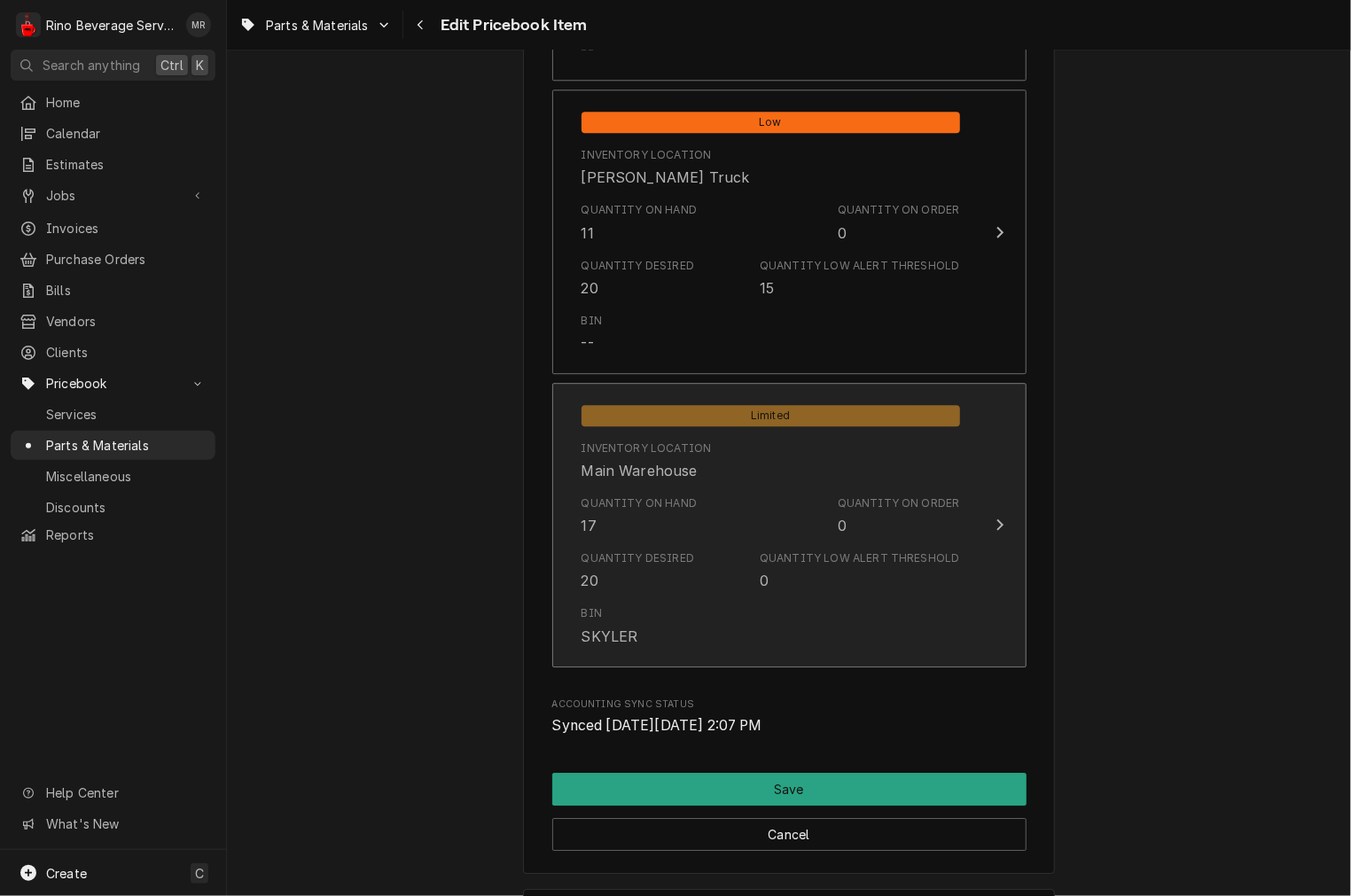
click at [679, 556] on div "Quantity Desired" at bounding box center [638, 558] width 114 height 16
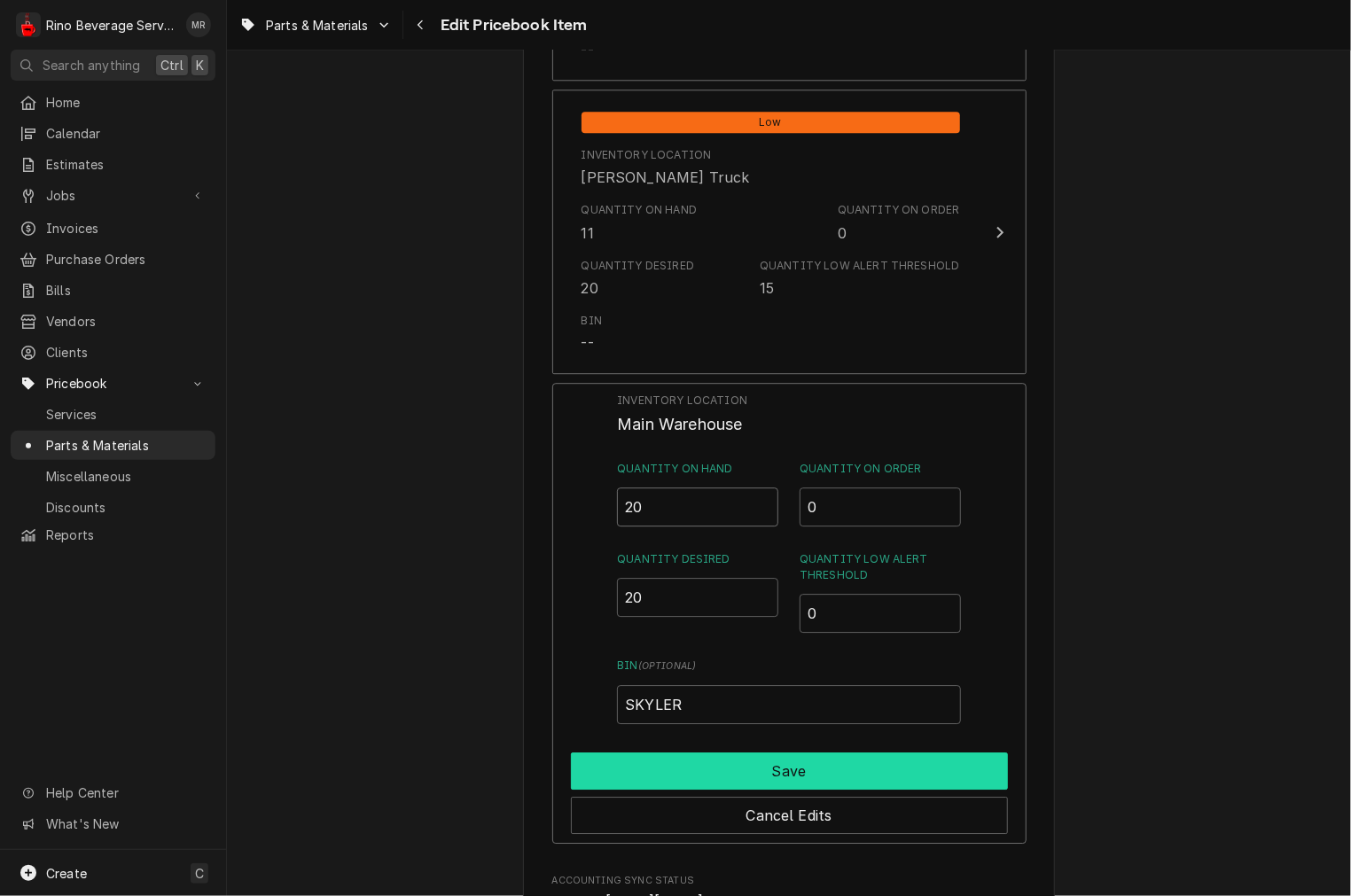
type input "20"
click at [621, 764] on button "Save" at bounding box center [790, 771] width 437 height 37
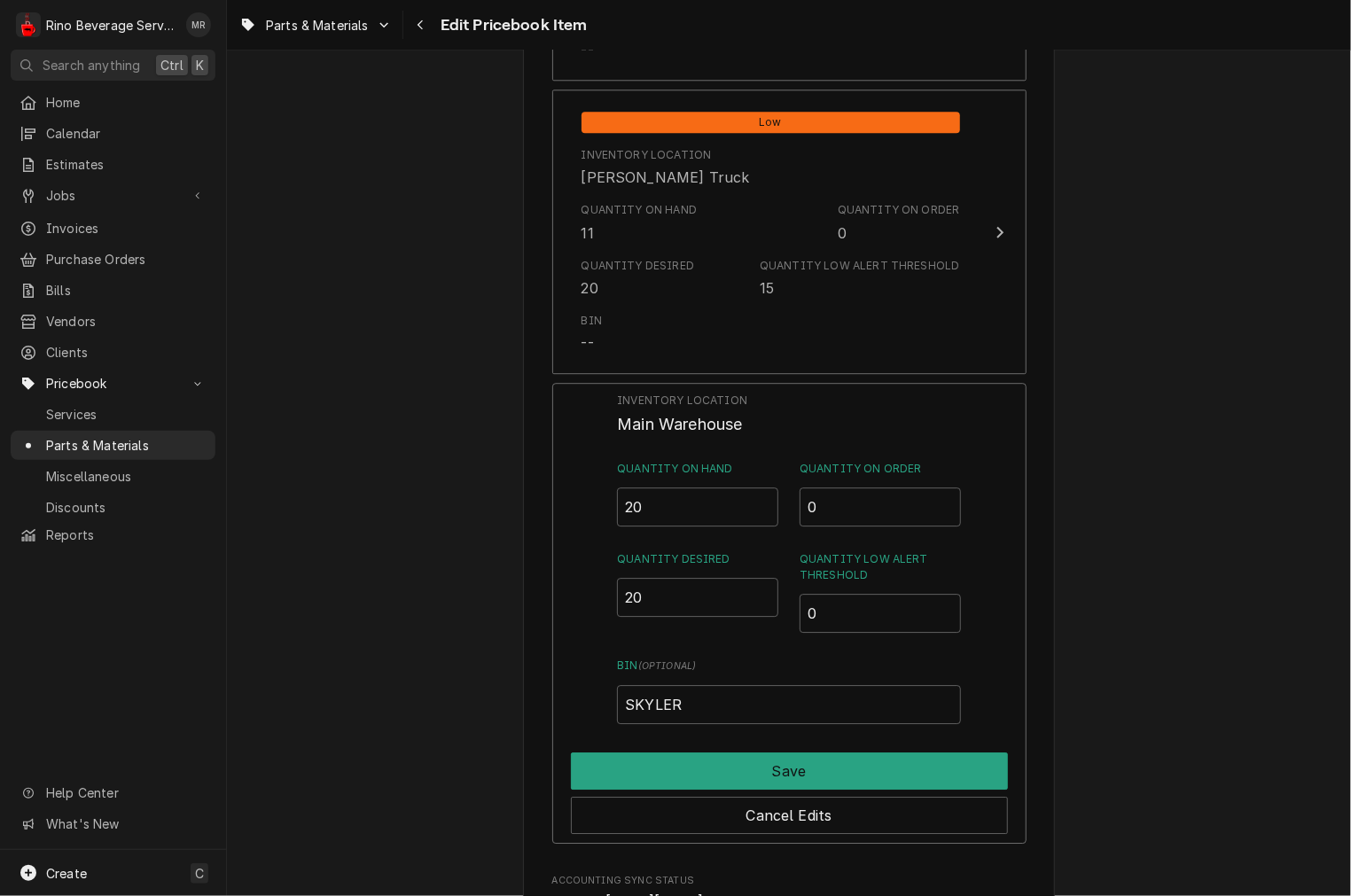
type textarea "x"
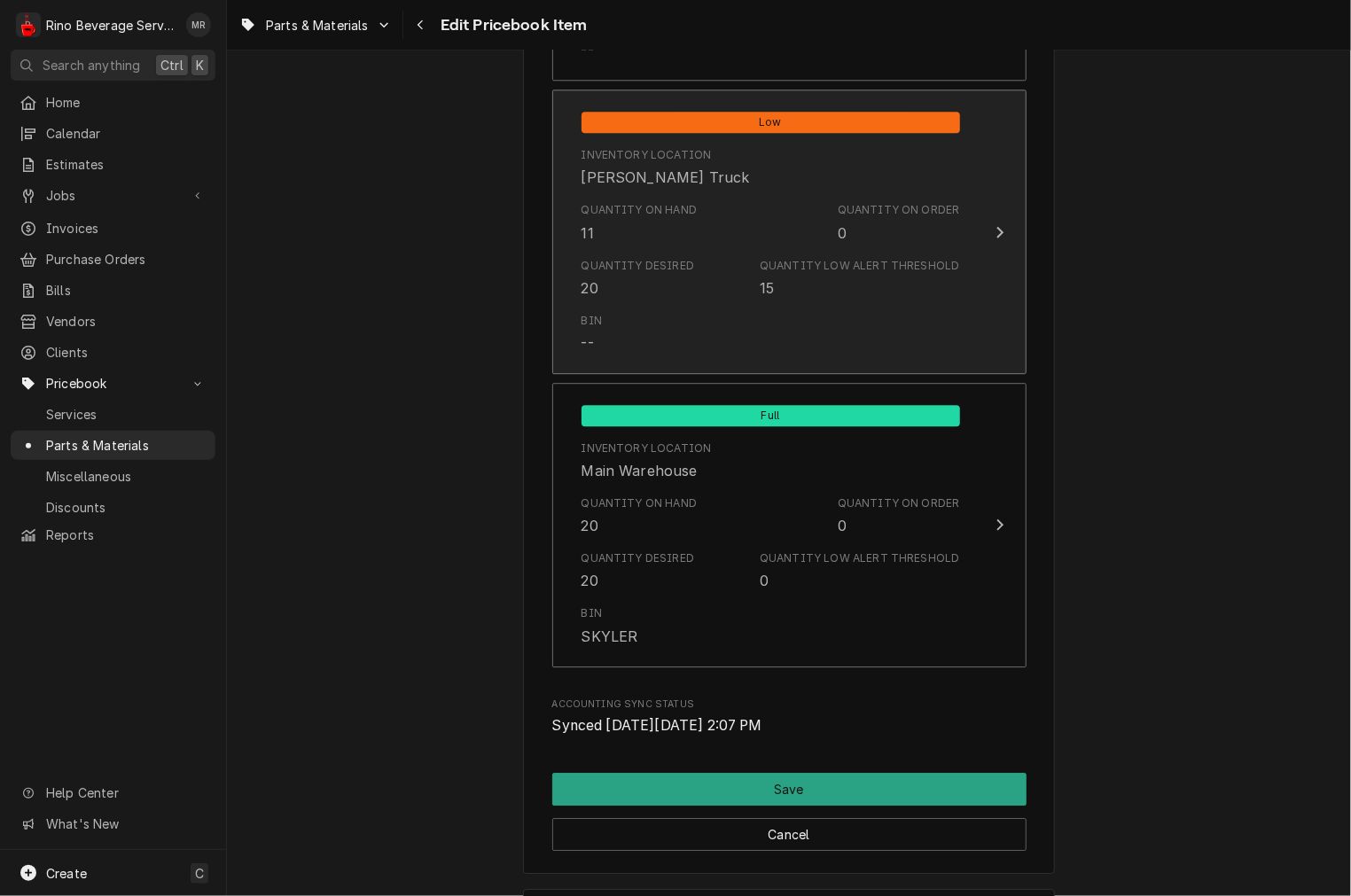
click at [751, 311] on div "Bin --" at bounding box center [770, 333] width 379 height 55
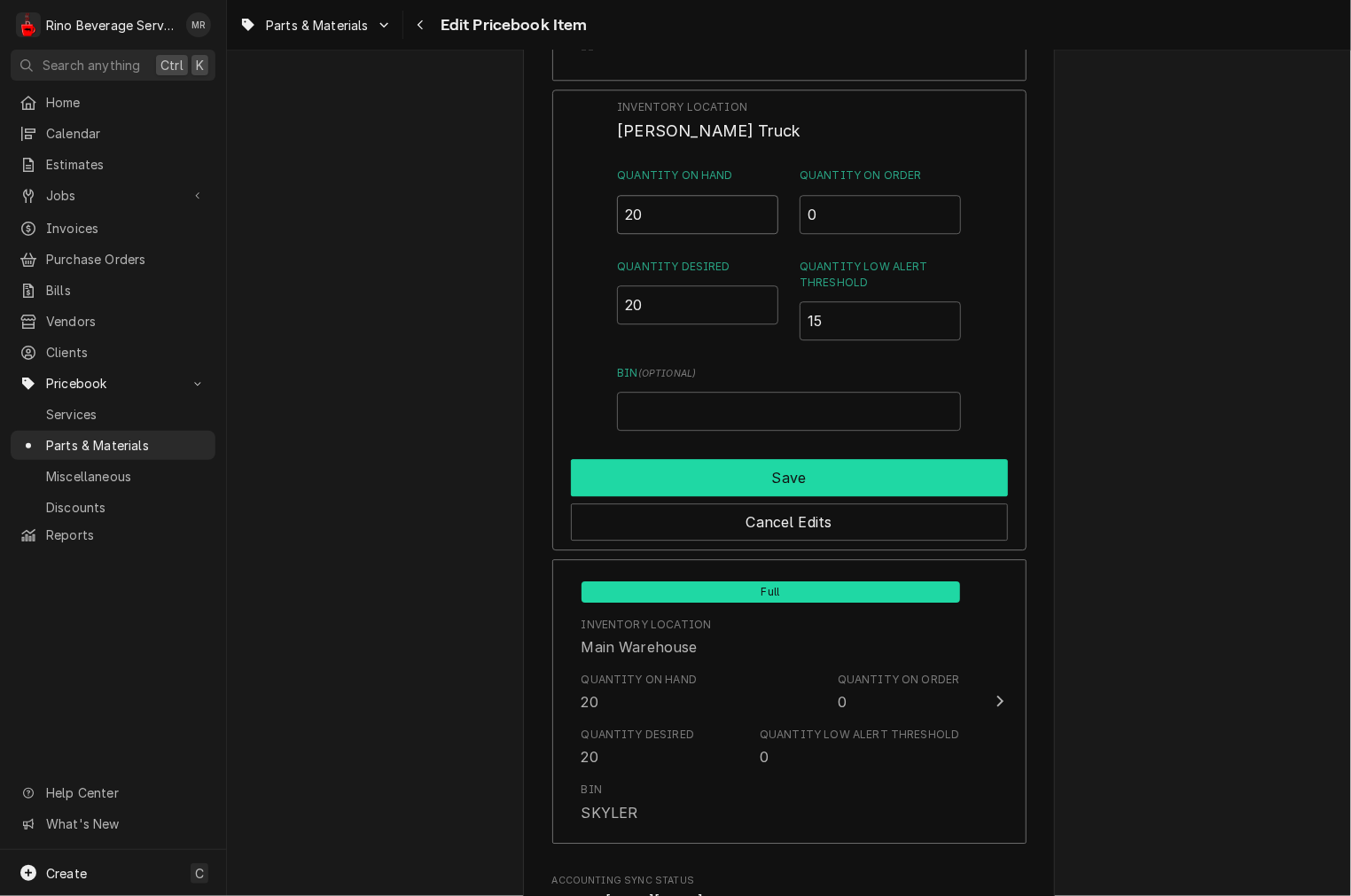
type input "20"
click at [847, 470] on button "Save" at bounding box center [790, 477] width 437 height 37
type textarea "x"
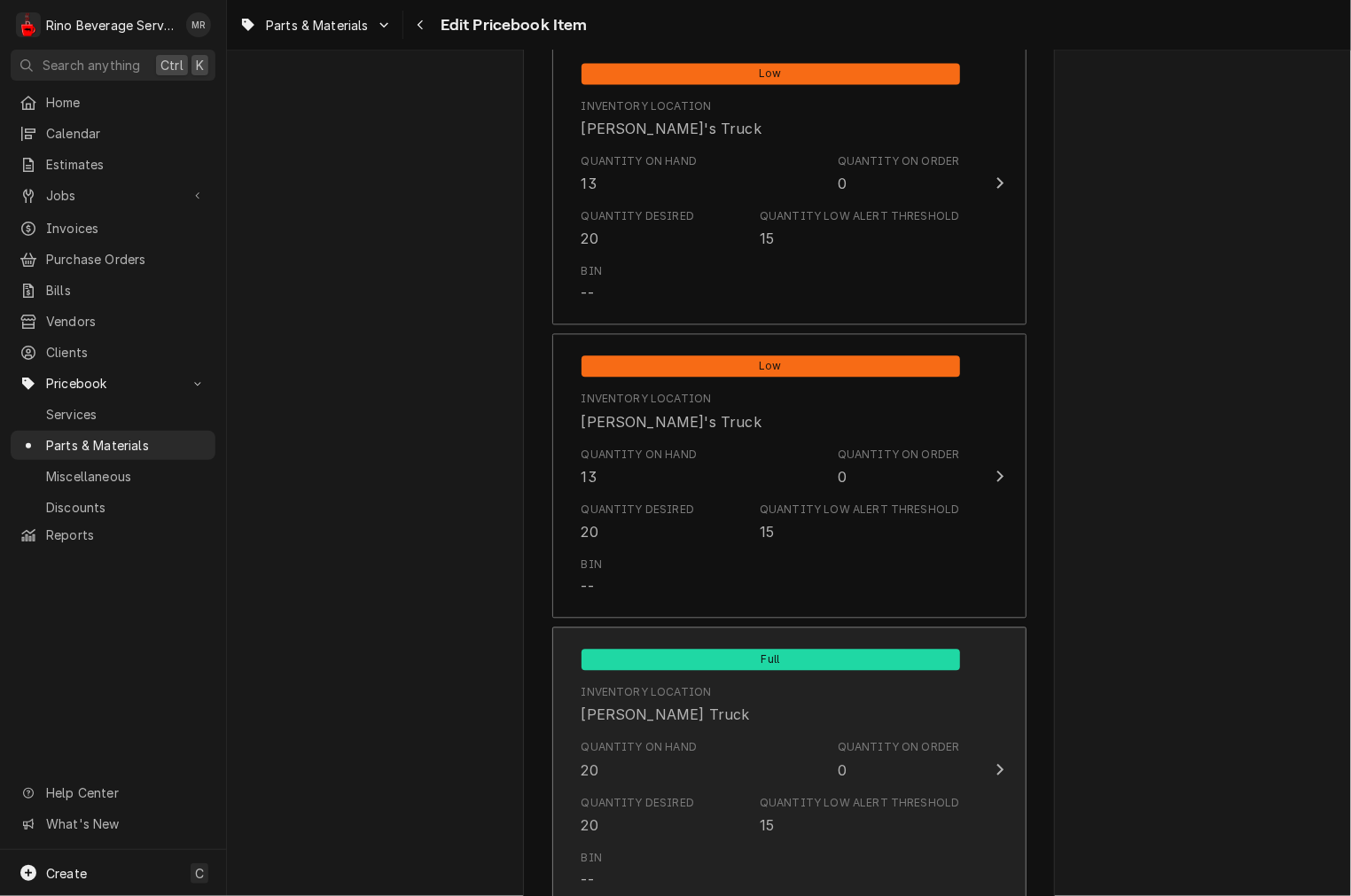
scroll to position [1477, 0]
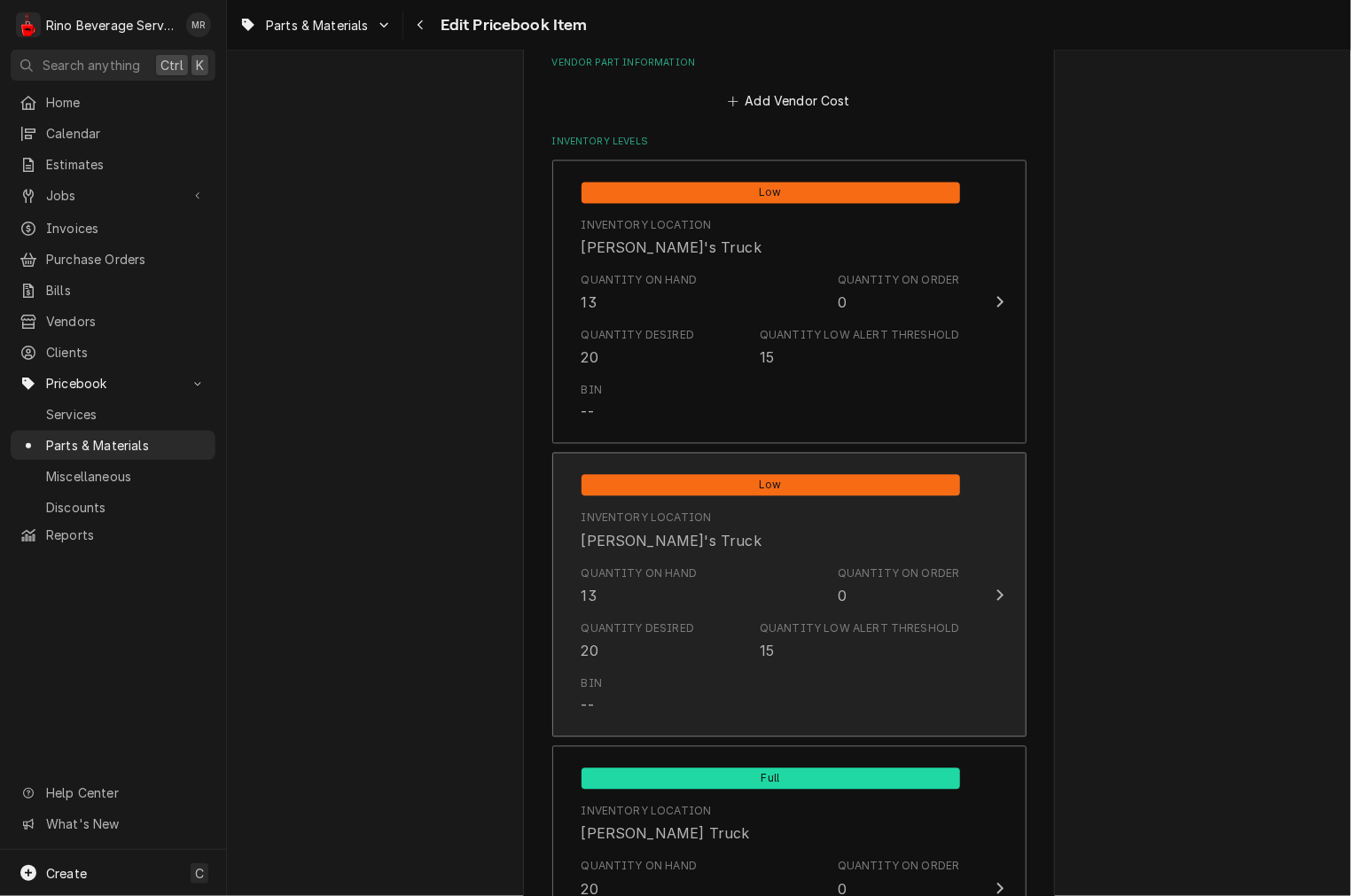
click at [706, 627] on div "Quantity Desired 20 Quantity Low Alert Threshold 15" at bounding box center [770, 641] width 379 height 55
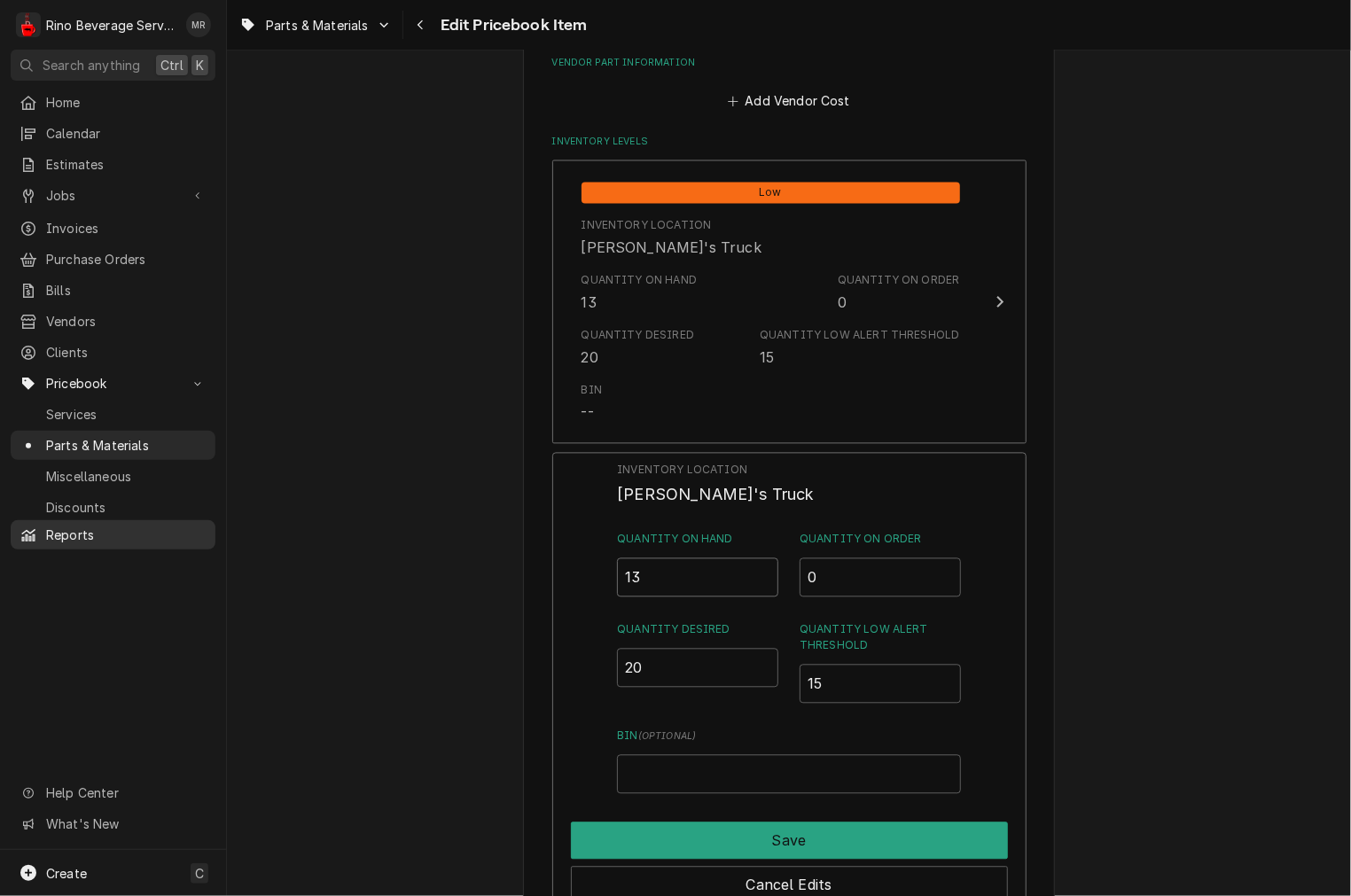
drag, startPoint x: 693, startPoint y: 570, endPoint x: 174, endPoint y: 515, distance: 521.9
click at [196, 527] on div "R Rino Beverage Service MR Search anything Ctrl K Home Calendar Estimates Jobs …" at bounding box center [676, 448] width 1351 height 896
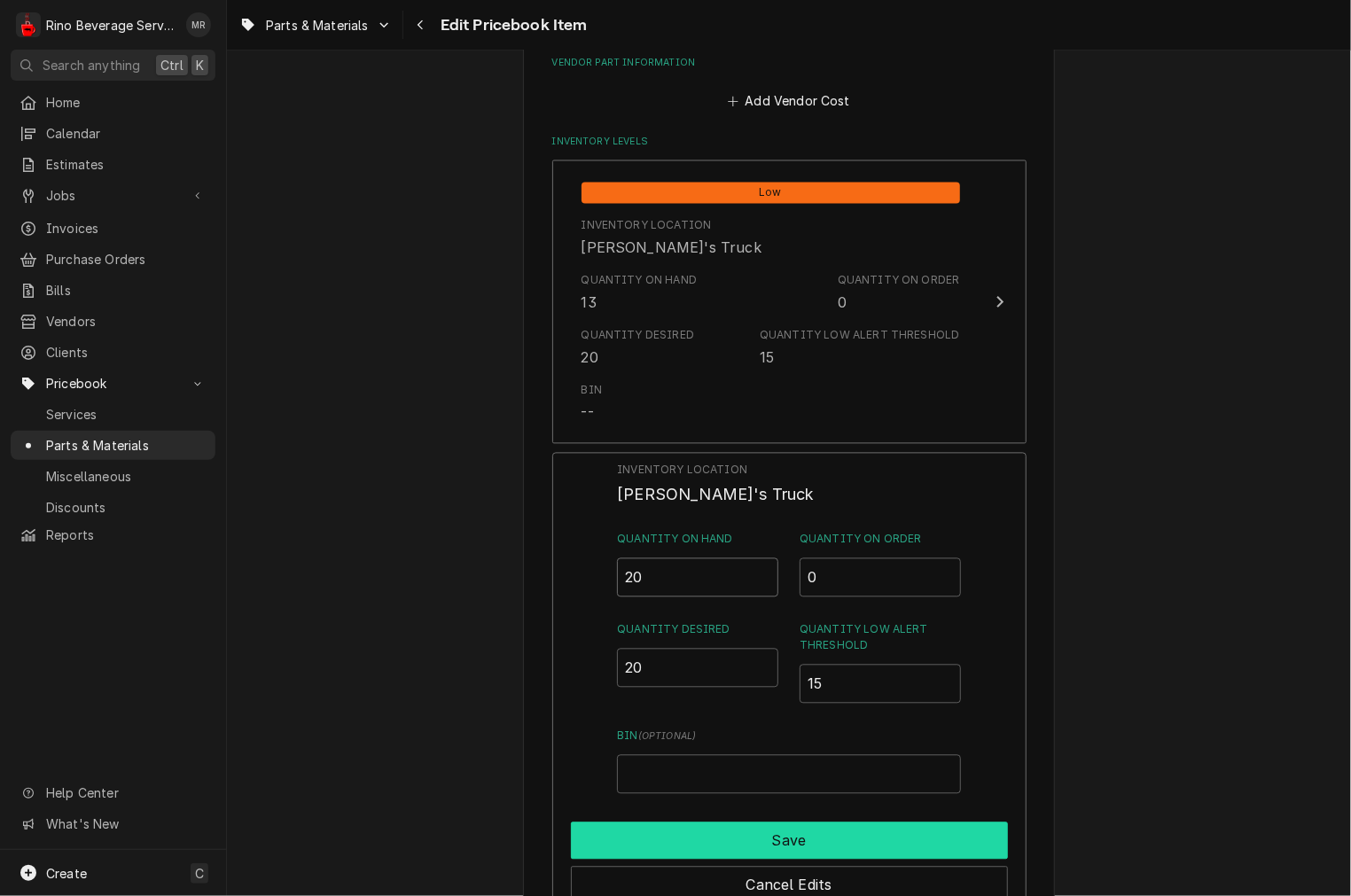
type input "20"
click at [759, 838] on button "Save" at bounding box center [790, 841] width 437 height 37
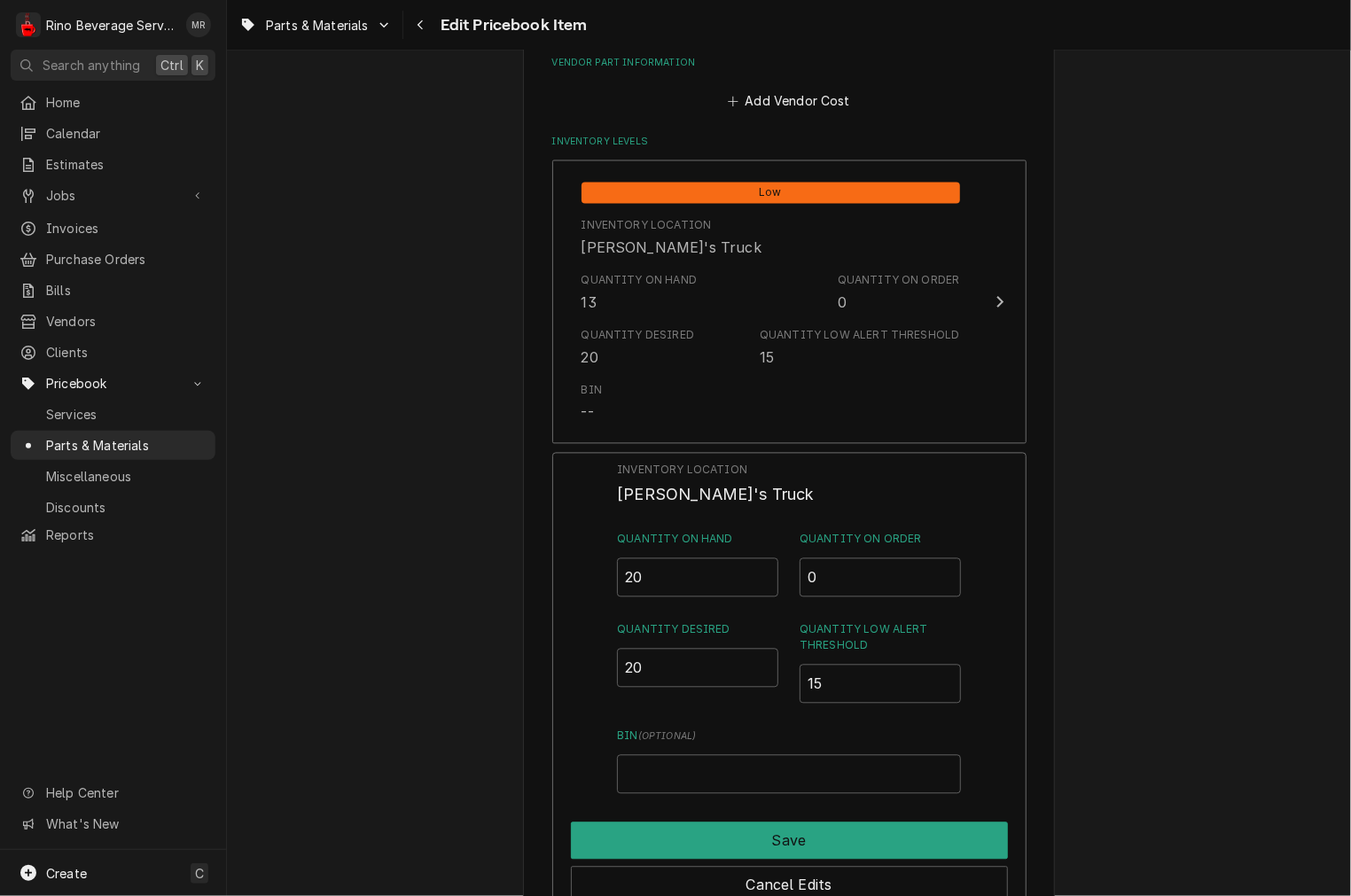
type textarea "x"
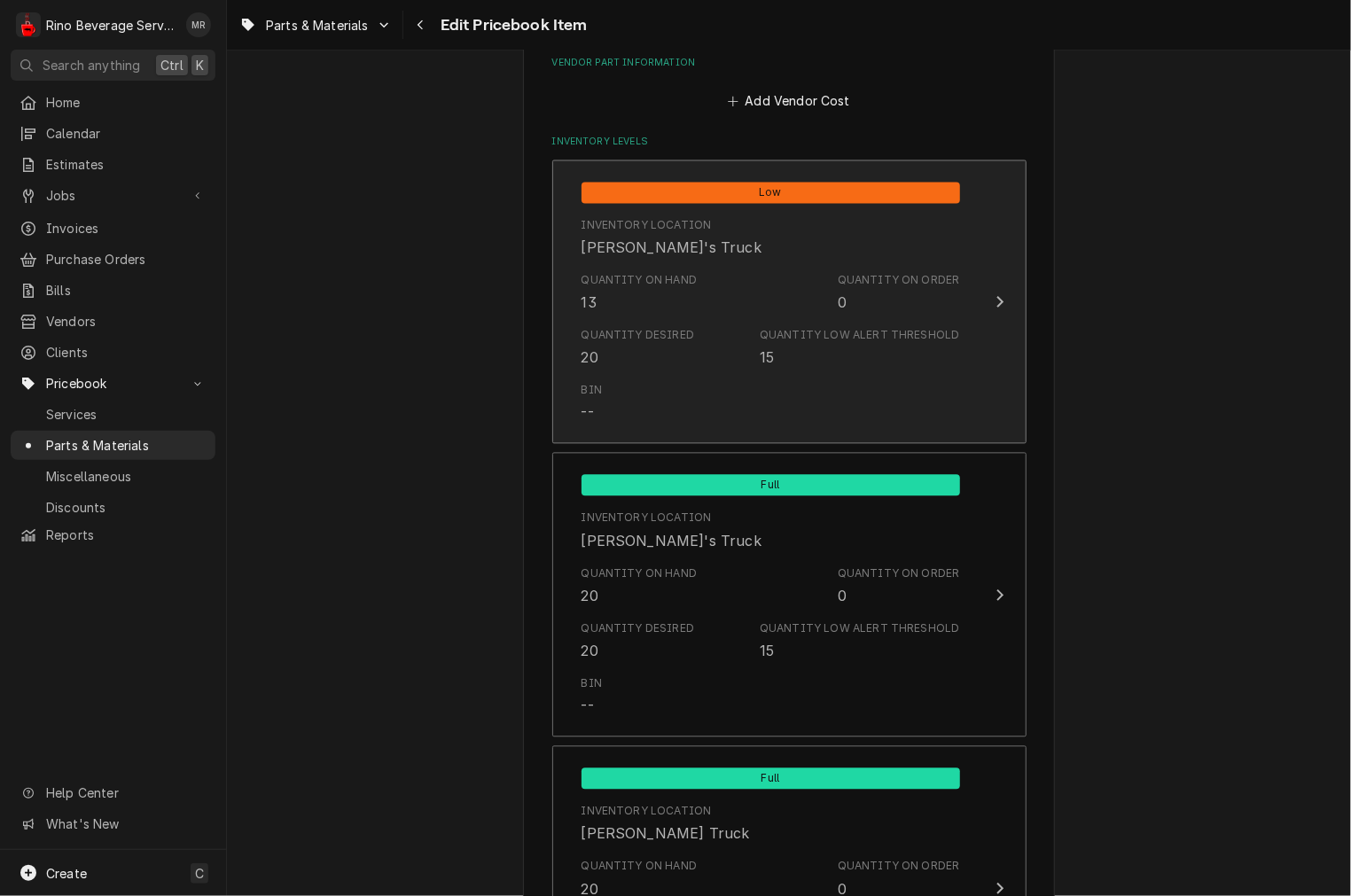
click at [709, 288] on div "Quantity on Hand 13 Quantity on Order 0" at bounding box center [770, 293] width 379 height 55
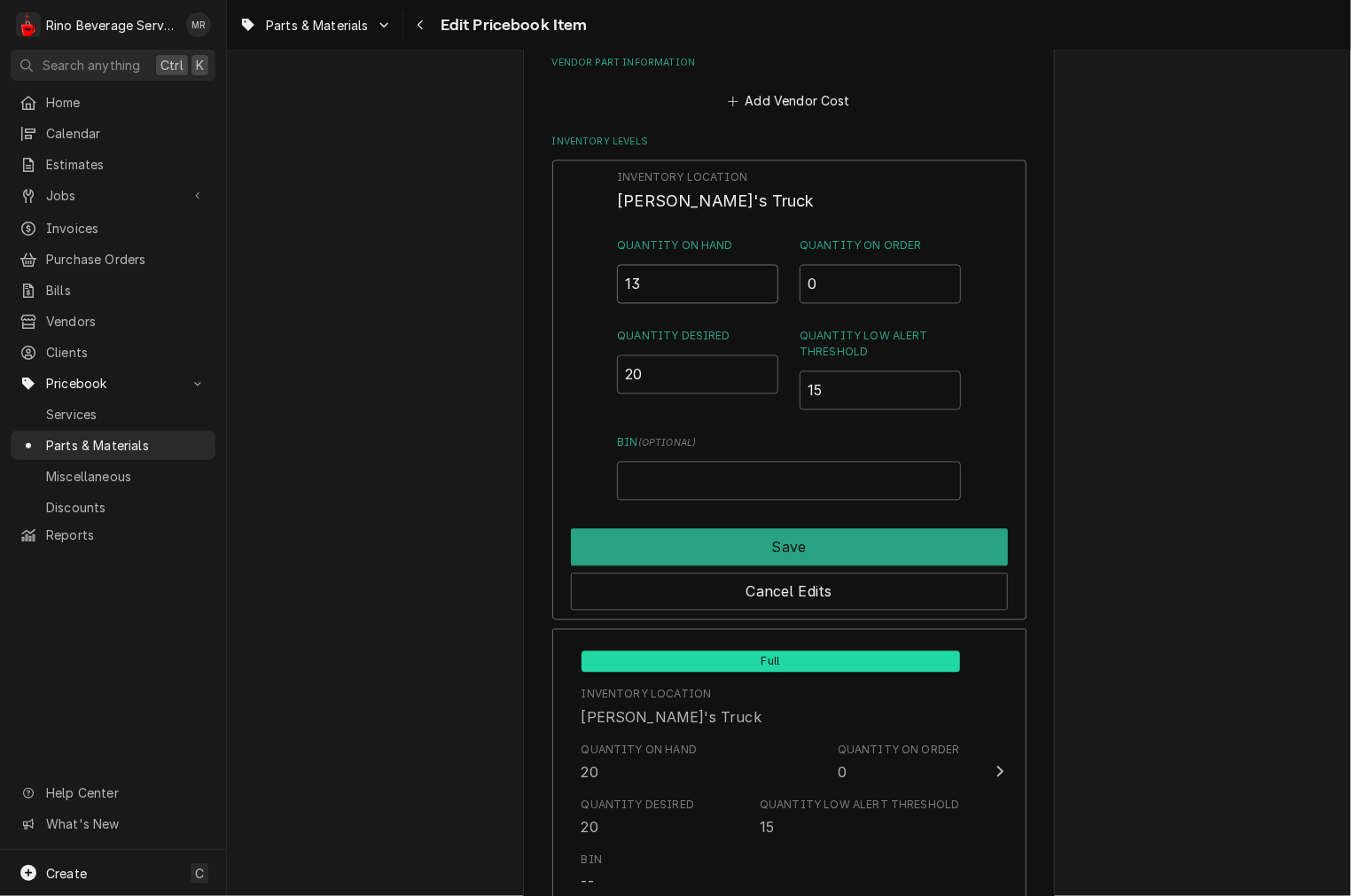
drag, startPoint x: 684, startPoint y: 281, endPoint x: 578, endPoint y: 263, distance: 107.5
click at [578, 263] on div "Inventory Location Damon's Truck Quantity on Hand 13 Quantity on Order 0 Quanti…" at bounding box center [790, 390] width 475 height 461
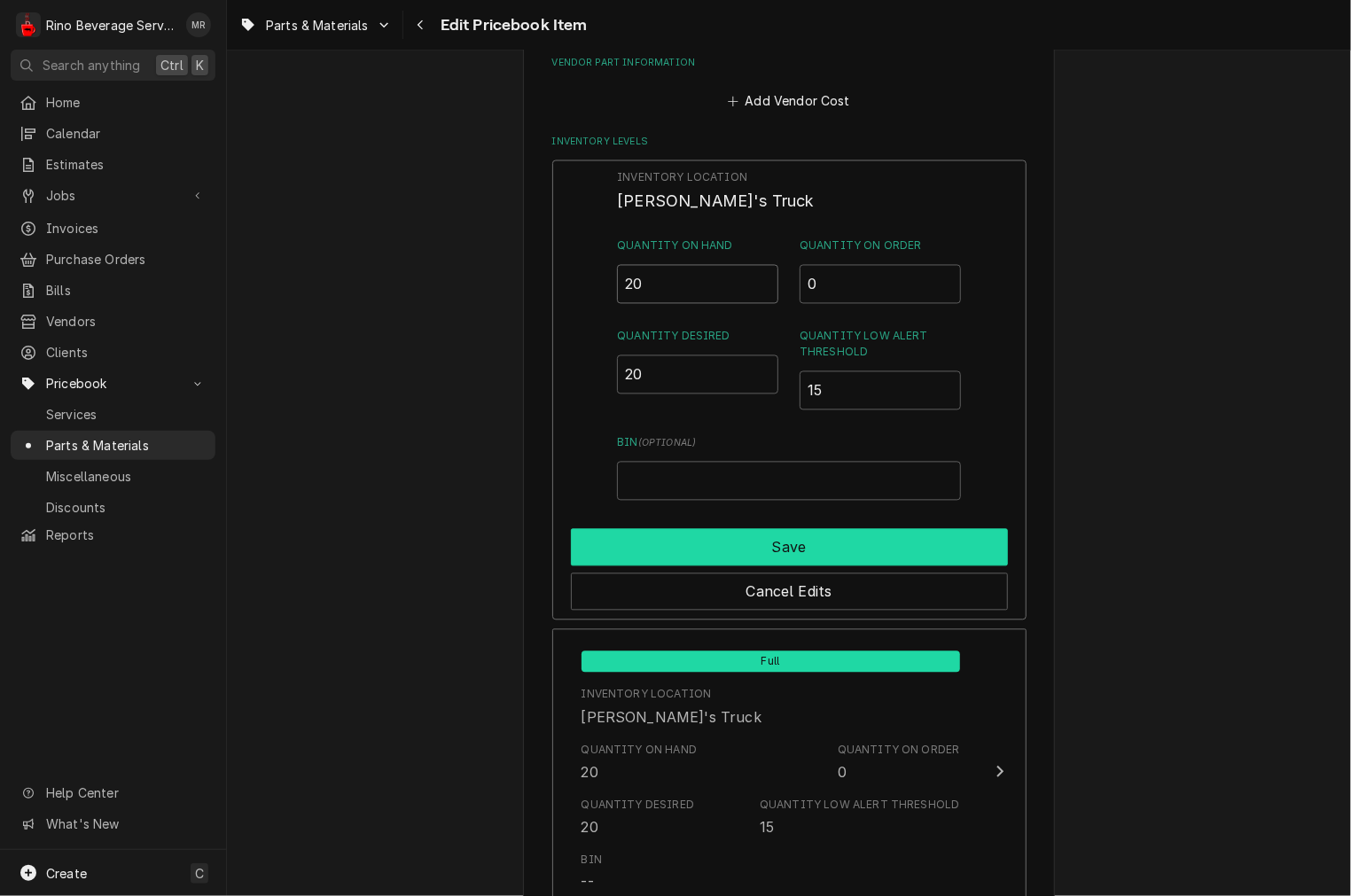
type input "20"
click at [725, 535] on button "Save" at bounding box center [790, 548] width 437 height 37
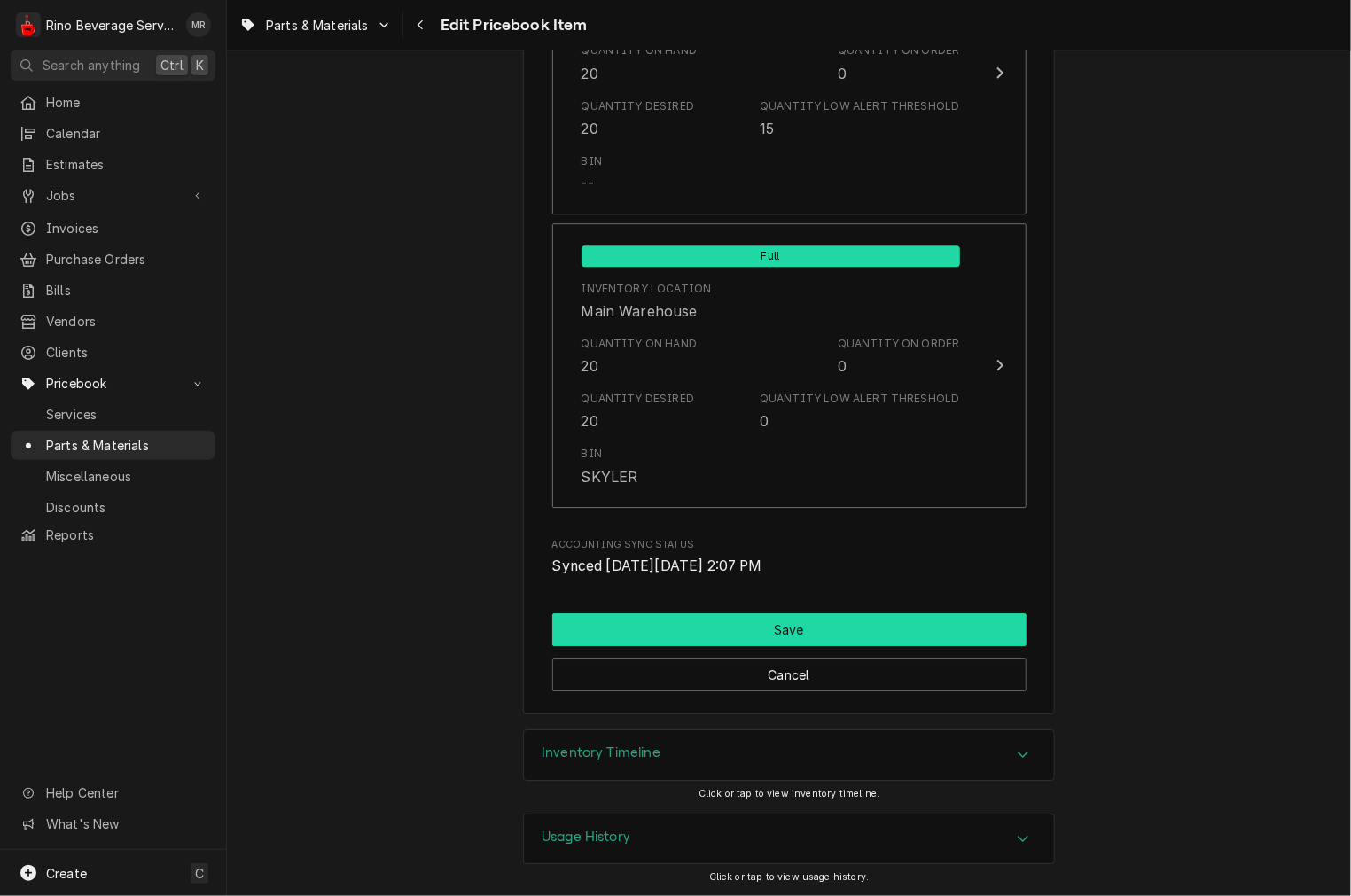
click at [733, 630] on button "Save" at bounding box center [790, 629] width 475 height 33
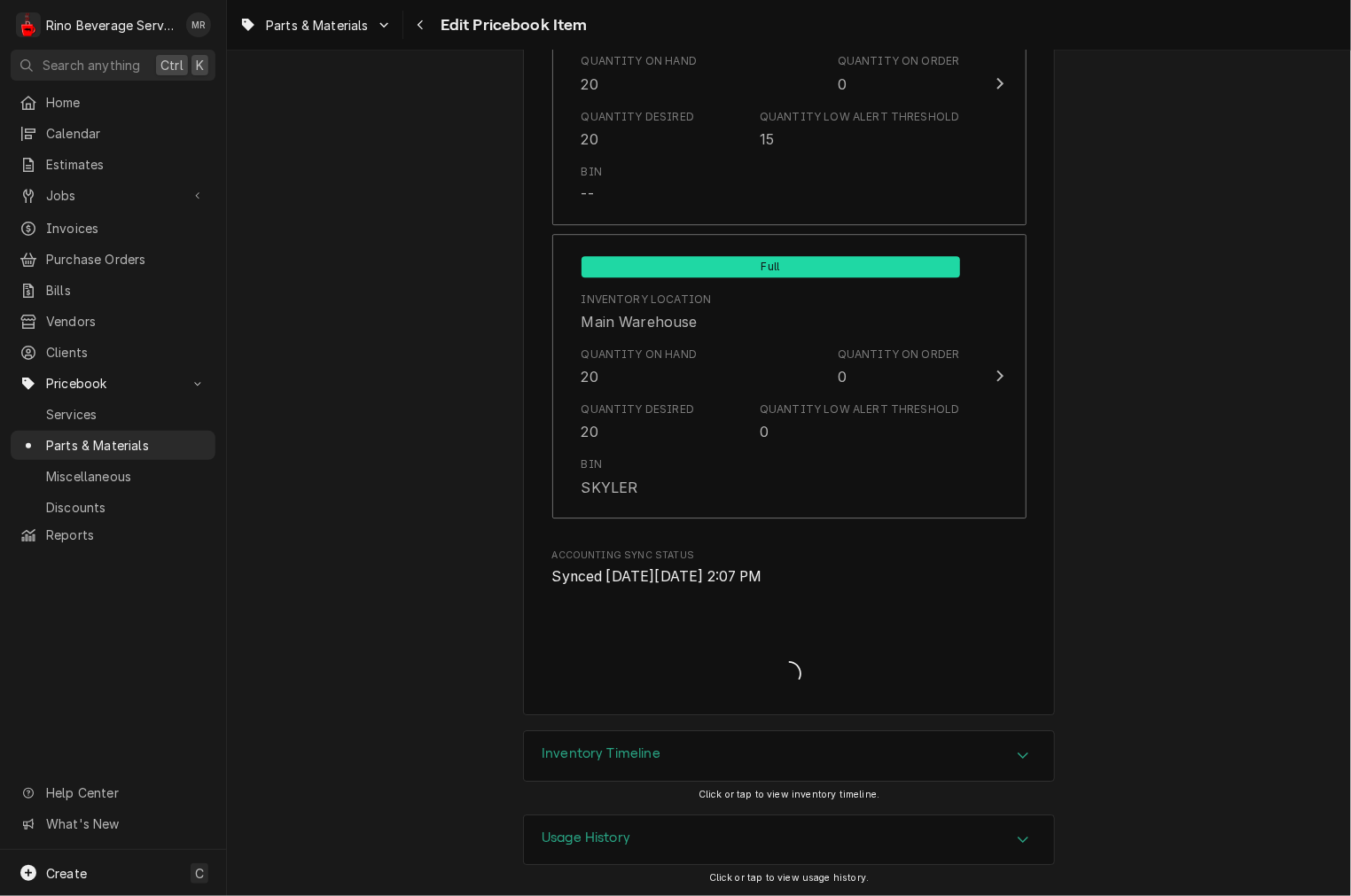
type textarea "x"
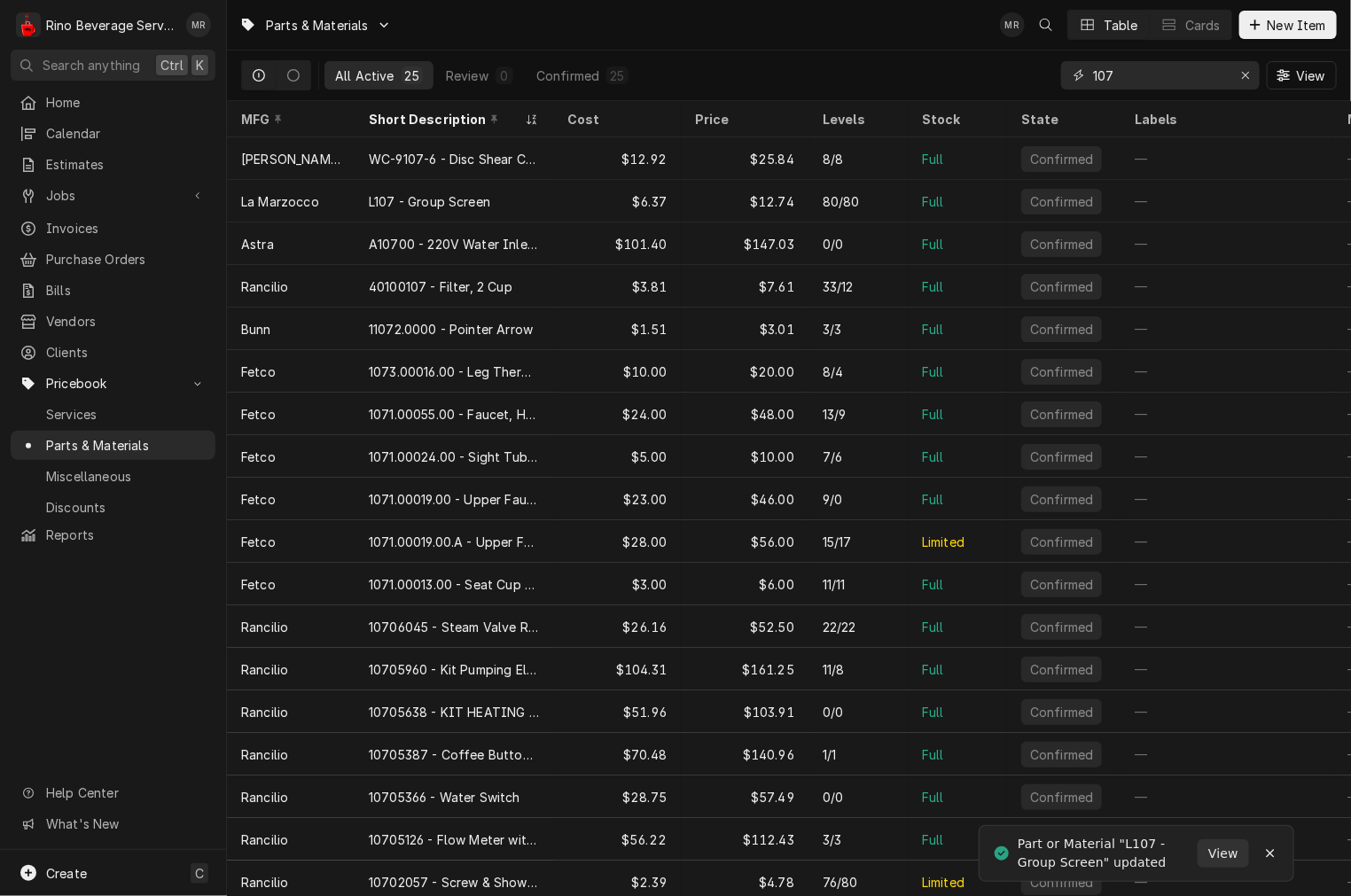
drag, startPoint x: 1121, startPoint y: 67, endPoint x: 1021, endPoint y: 59, distance: 100.3
click at [1022, 59] on div "All Active 25 Review 0 Confirmed 25 107 View" at bounding box center [789, 74] width 1096 height 49
type input "L"
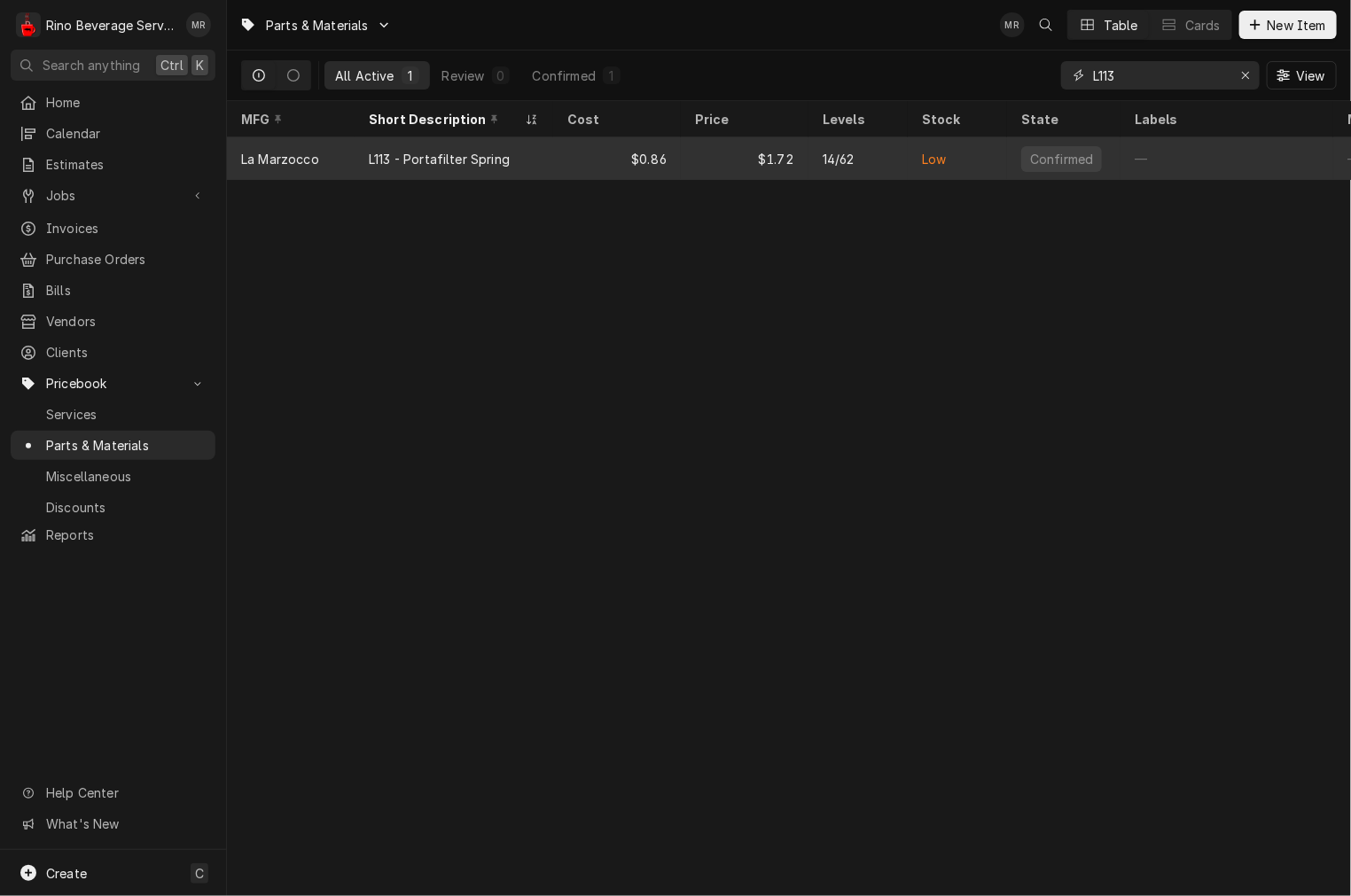
type input "L113"
click at [622, 169] on div "$0.86" at bounding box center [616, 159] width 127 height 43
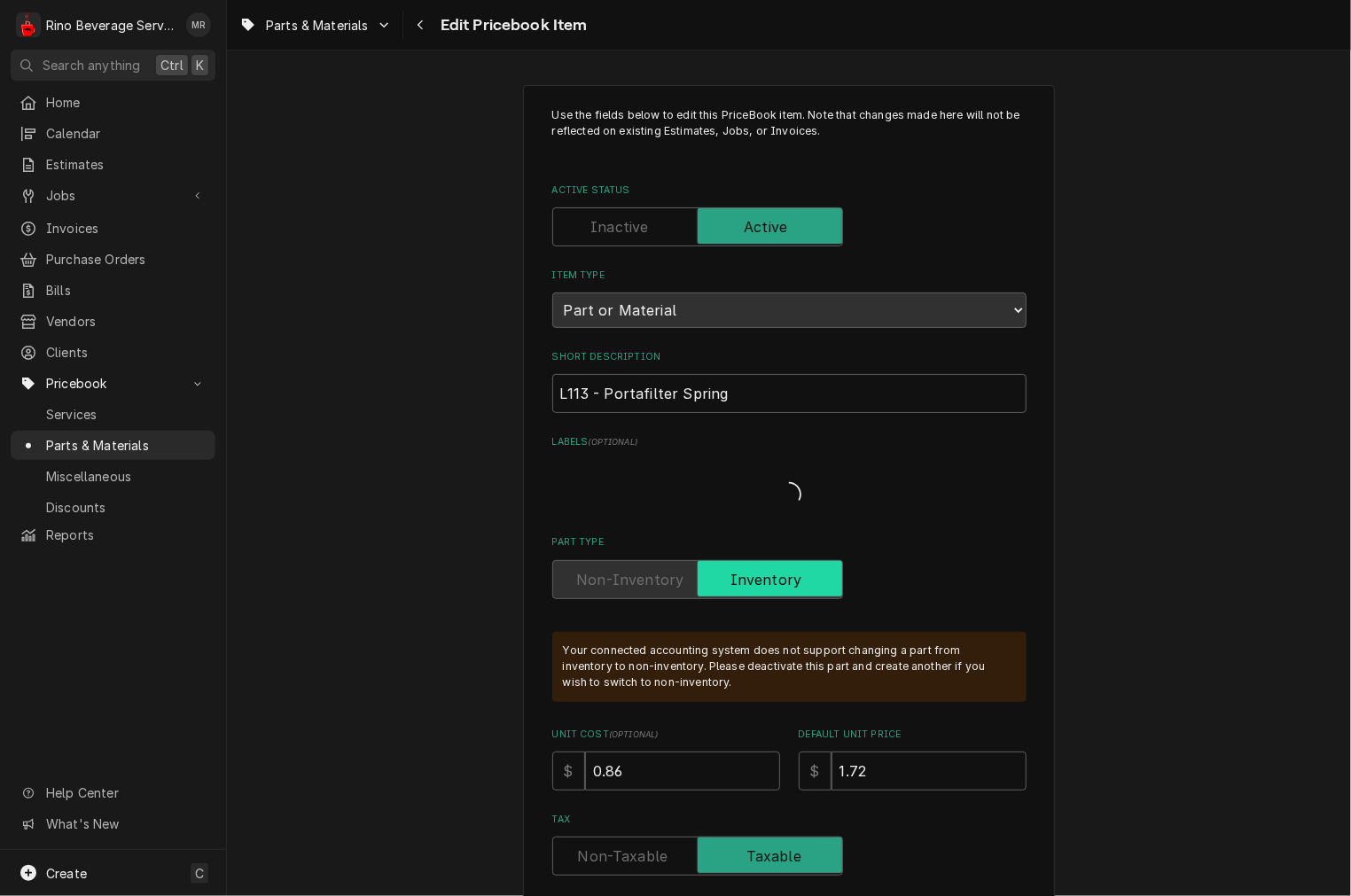
type textarea "x"
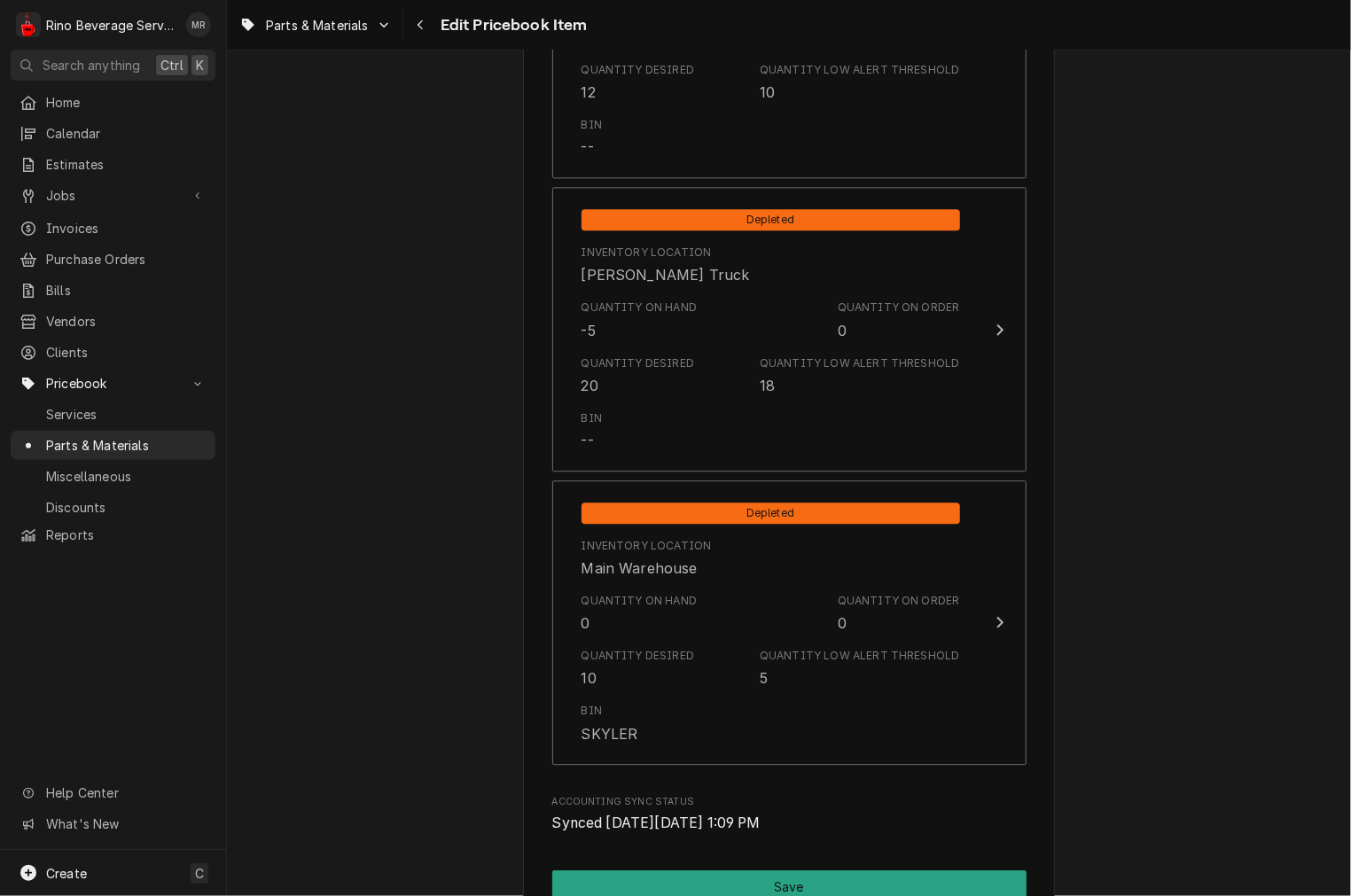
scroll to position [1970, 0]
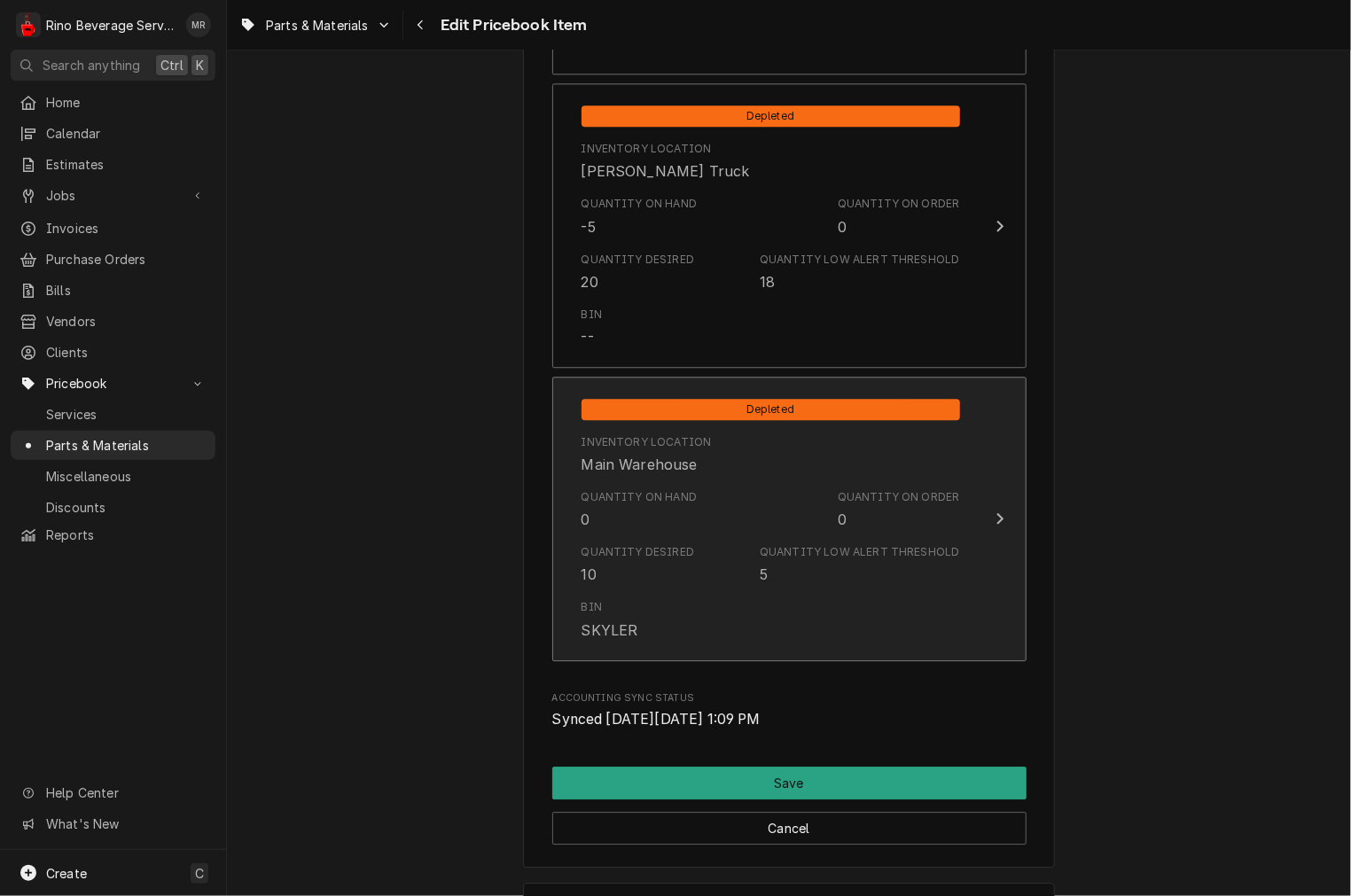
click at [676, 533] on div "Quantity on Hand 0 Quantity on Order 0" at bounding box center [770, 509] width 379 height 55
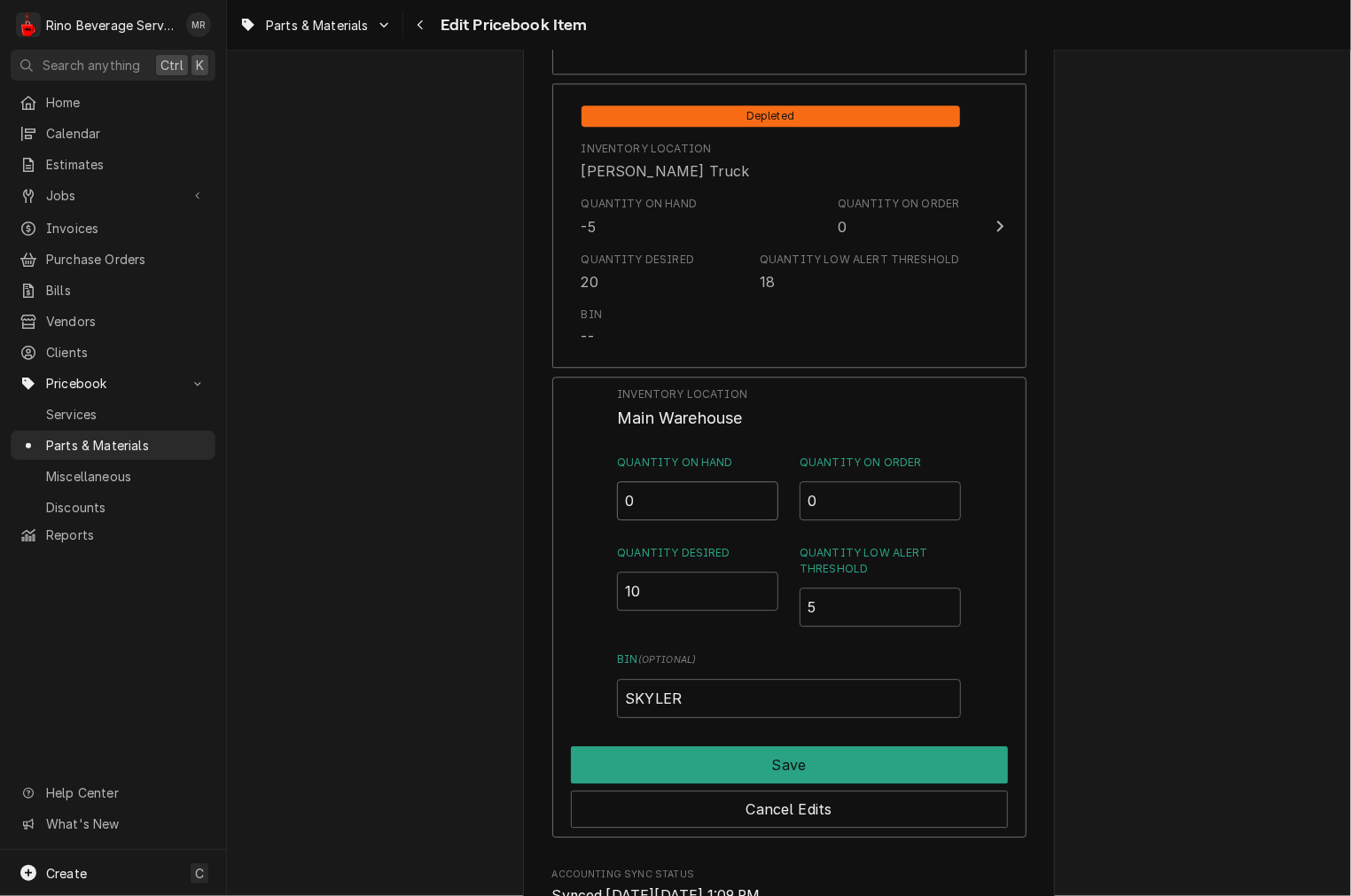
drag, startPoint x: 598, startPoint y: 511, endPoint x: 459, endPoint y: 488, distance: 140.9
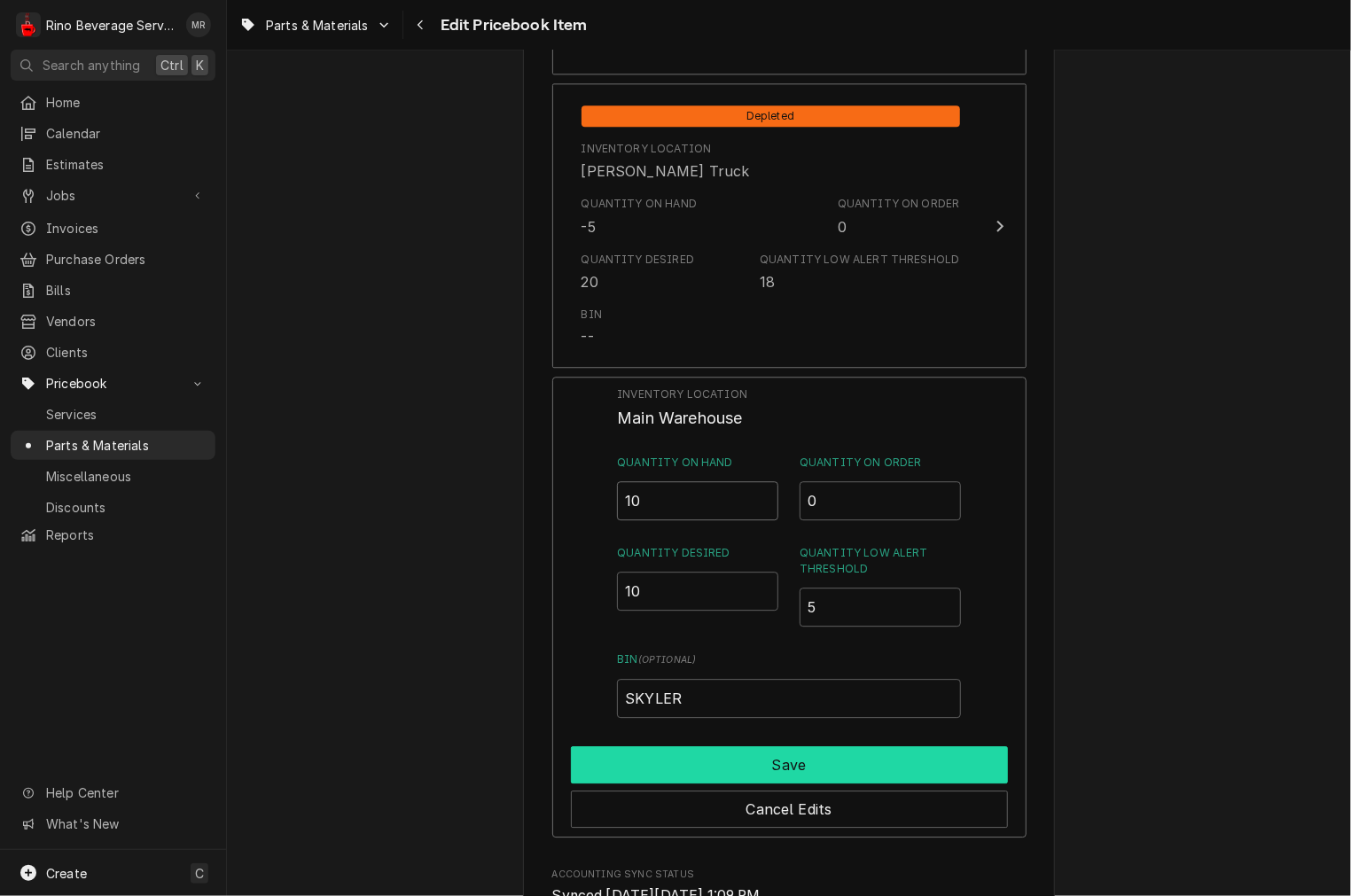
type input "10"
click at [778, 762] on button "Save" at bounding box center [790, 765] width 437 height 37
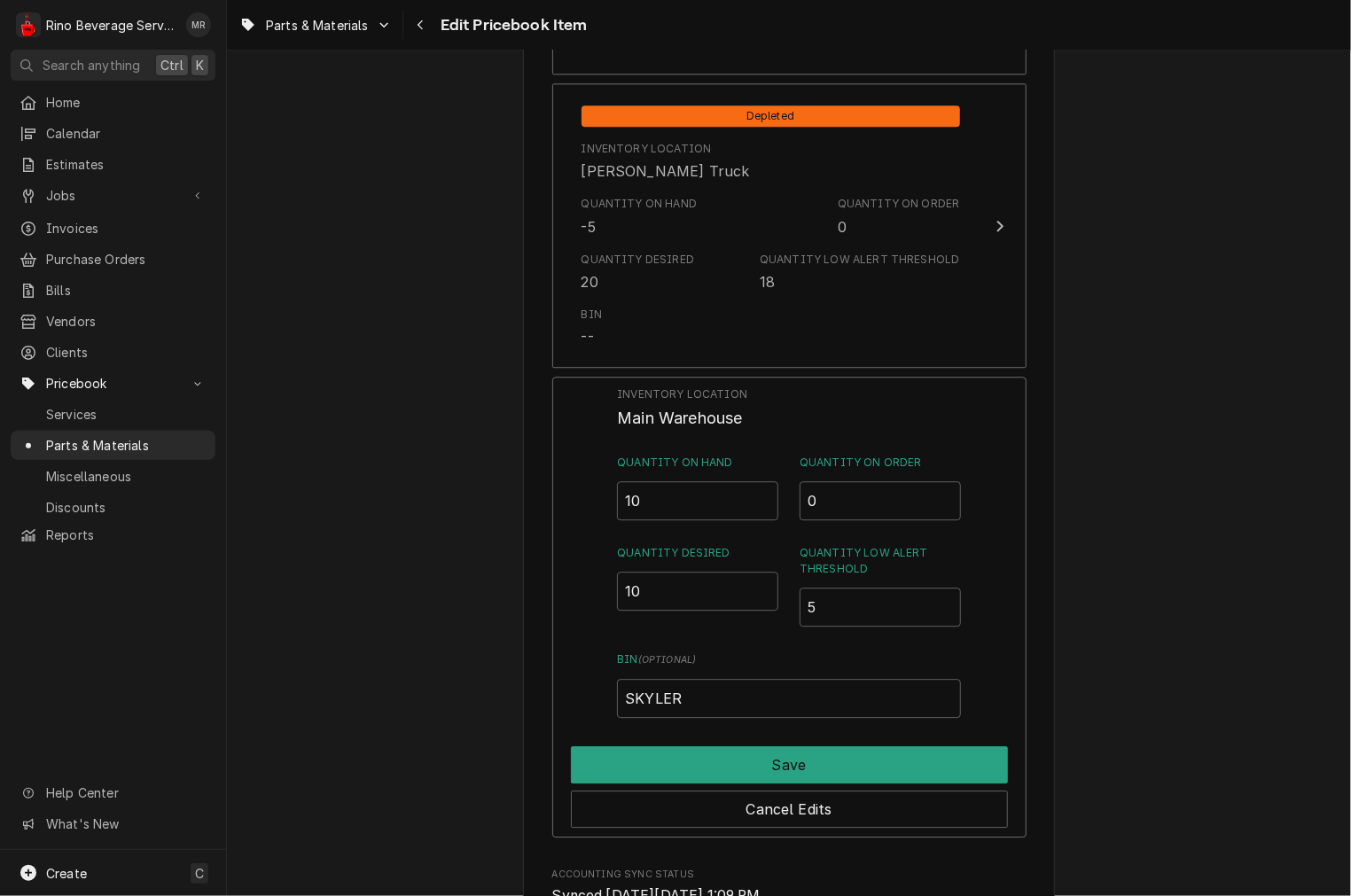
type textarea "x"
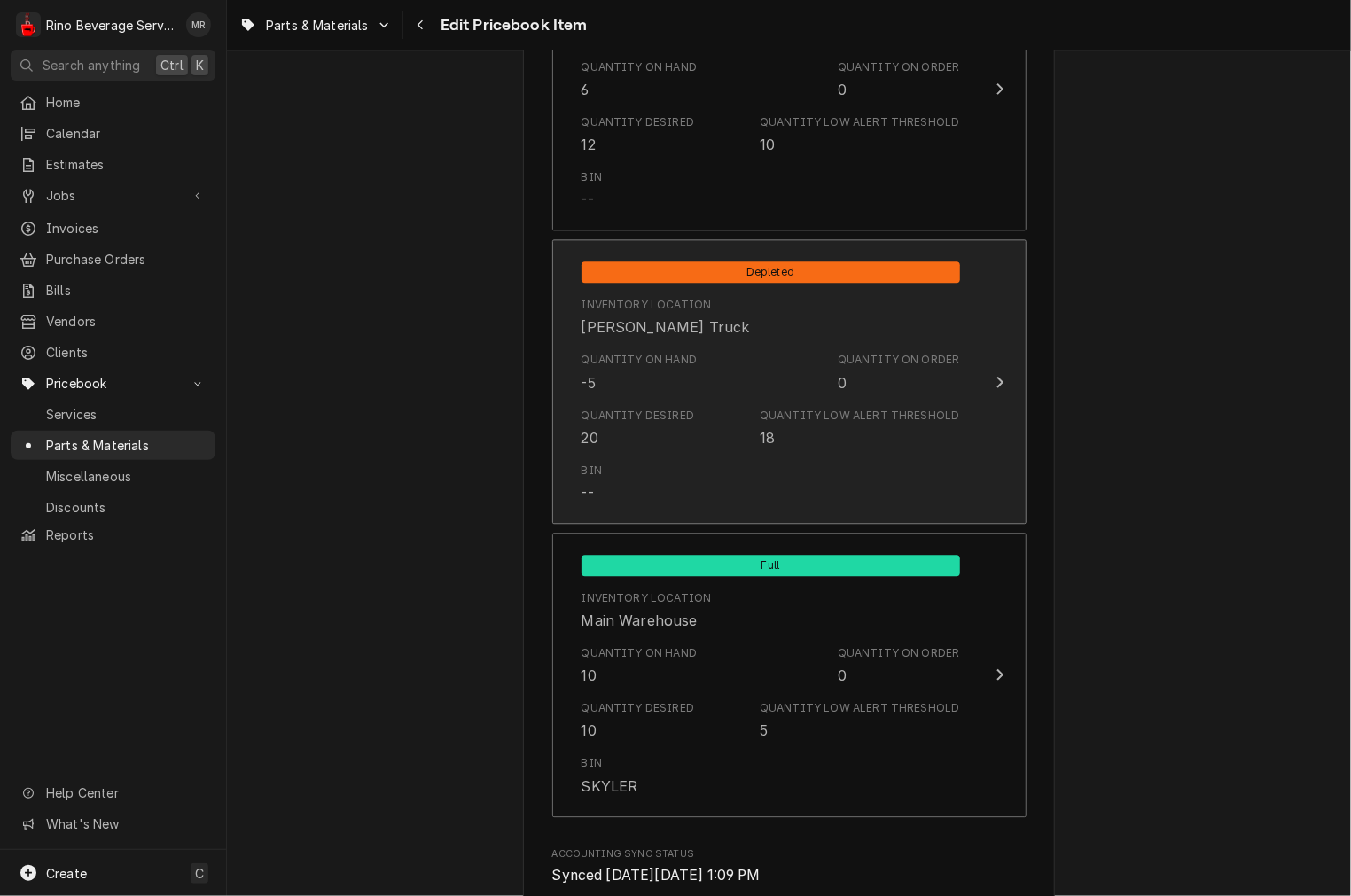
scroll to position [1641, 0]
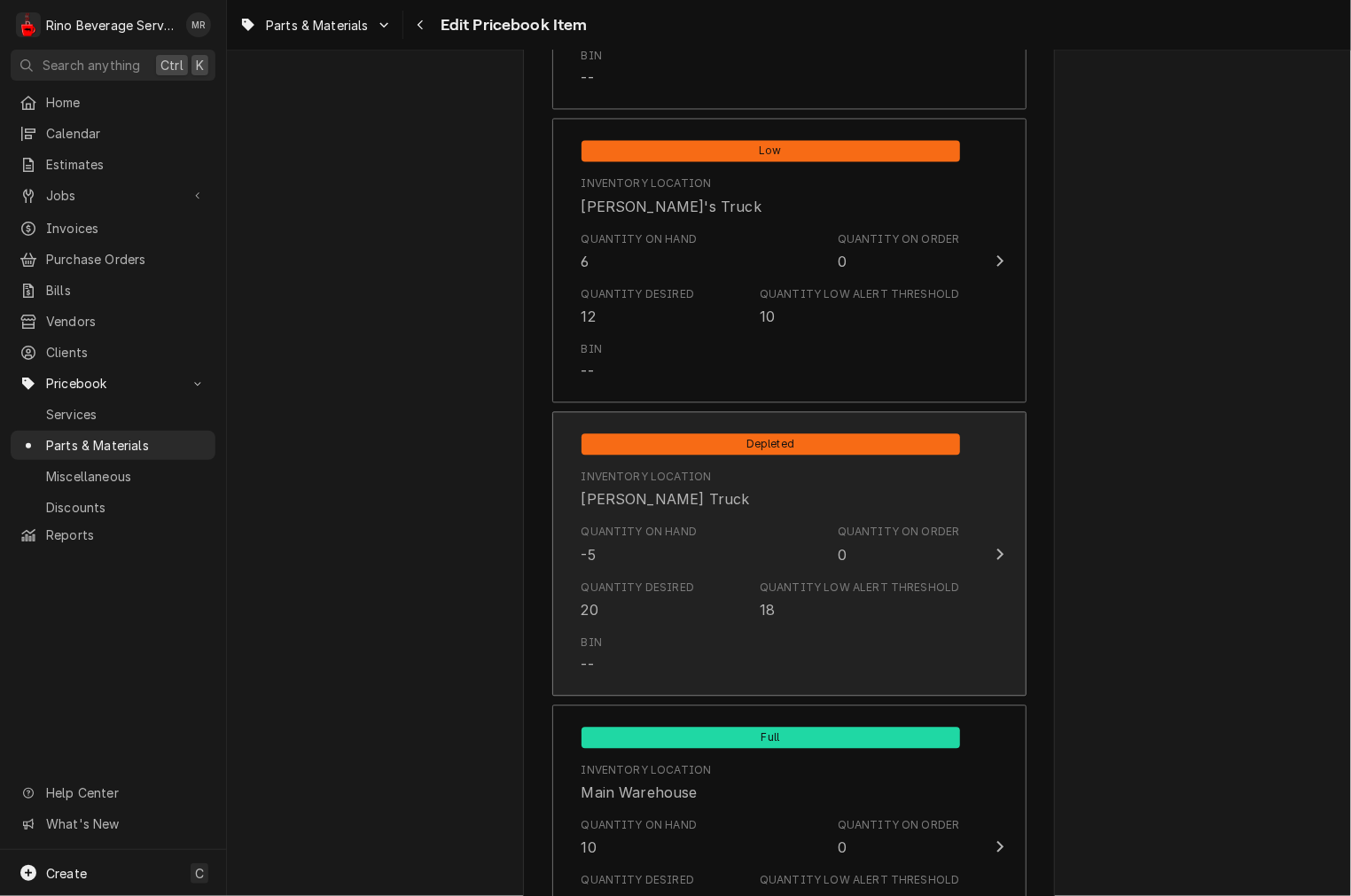
click at [675, 539] on div "Quantity on Hand -5" at bounding box center [639, 544] width 116 height 41
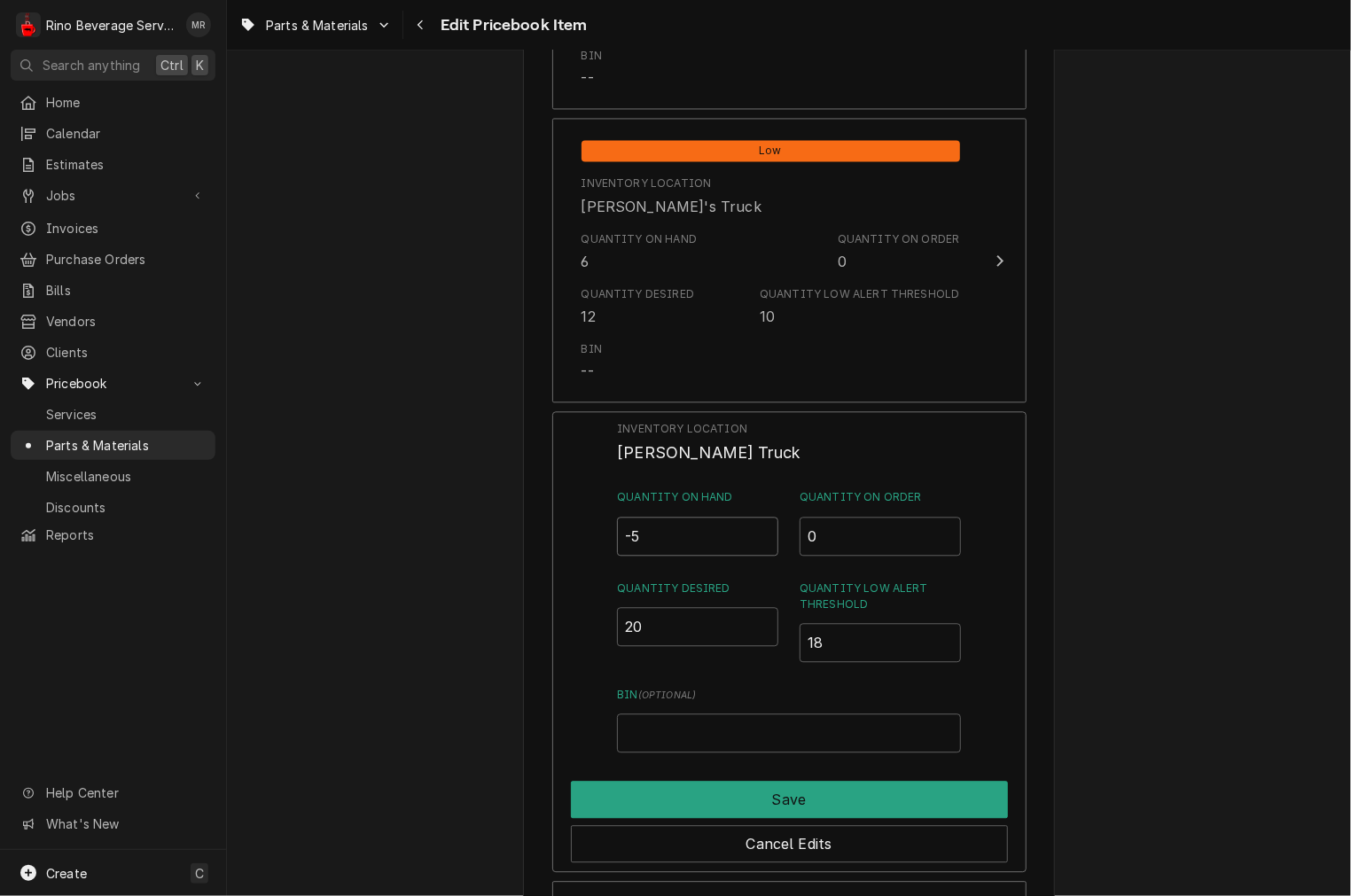
drag, startPoint x: 693, startPoint y: 538, endPoint x: 479, endPoint y: 508, distance: 216.1
type input "0"
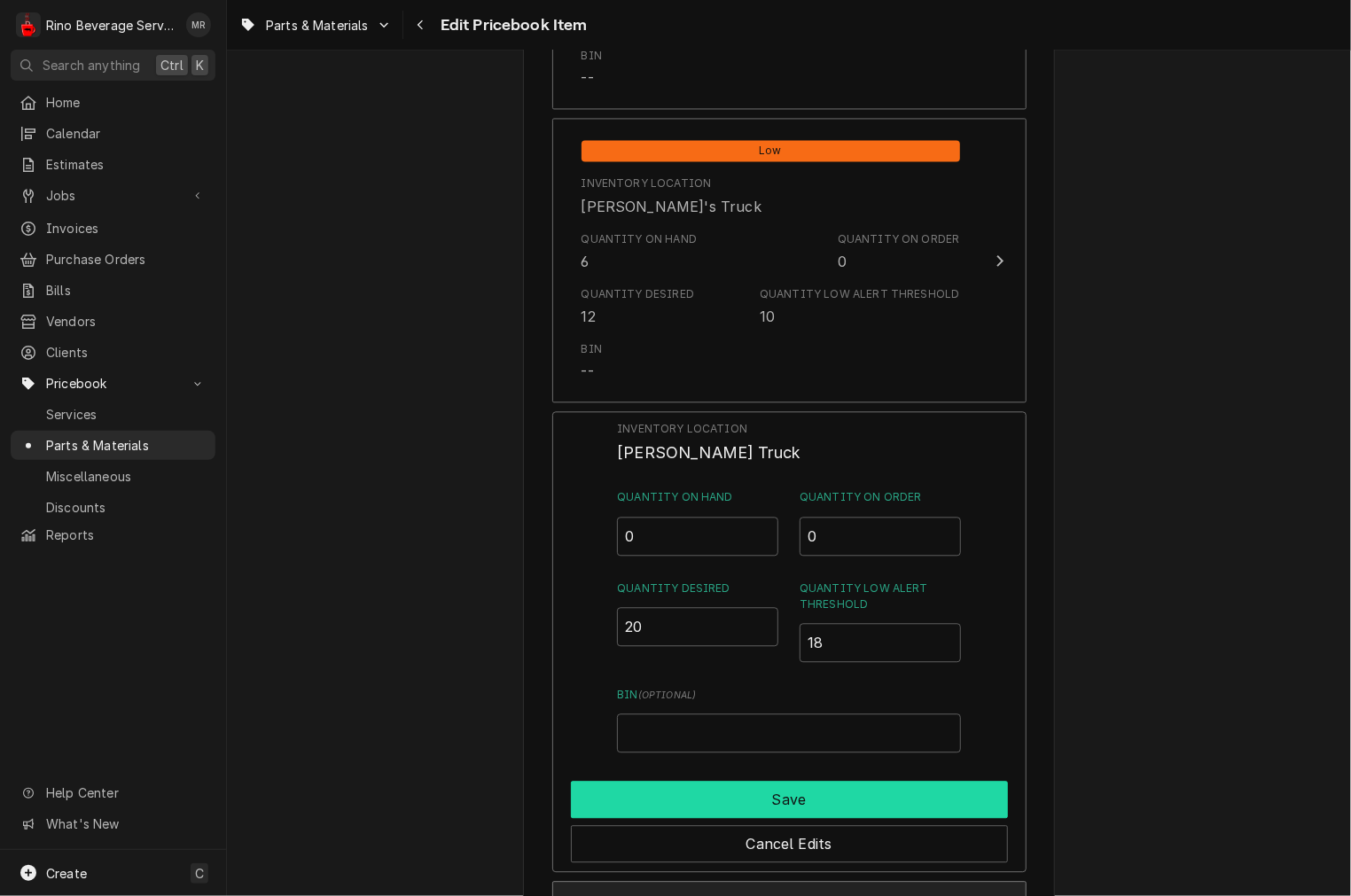
click at [778, 799] on button "Save" at bounding box center [790, 799] width 437 height 37
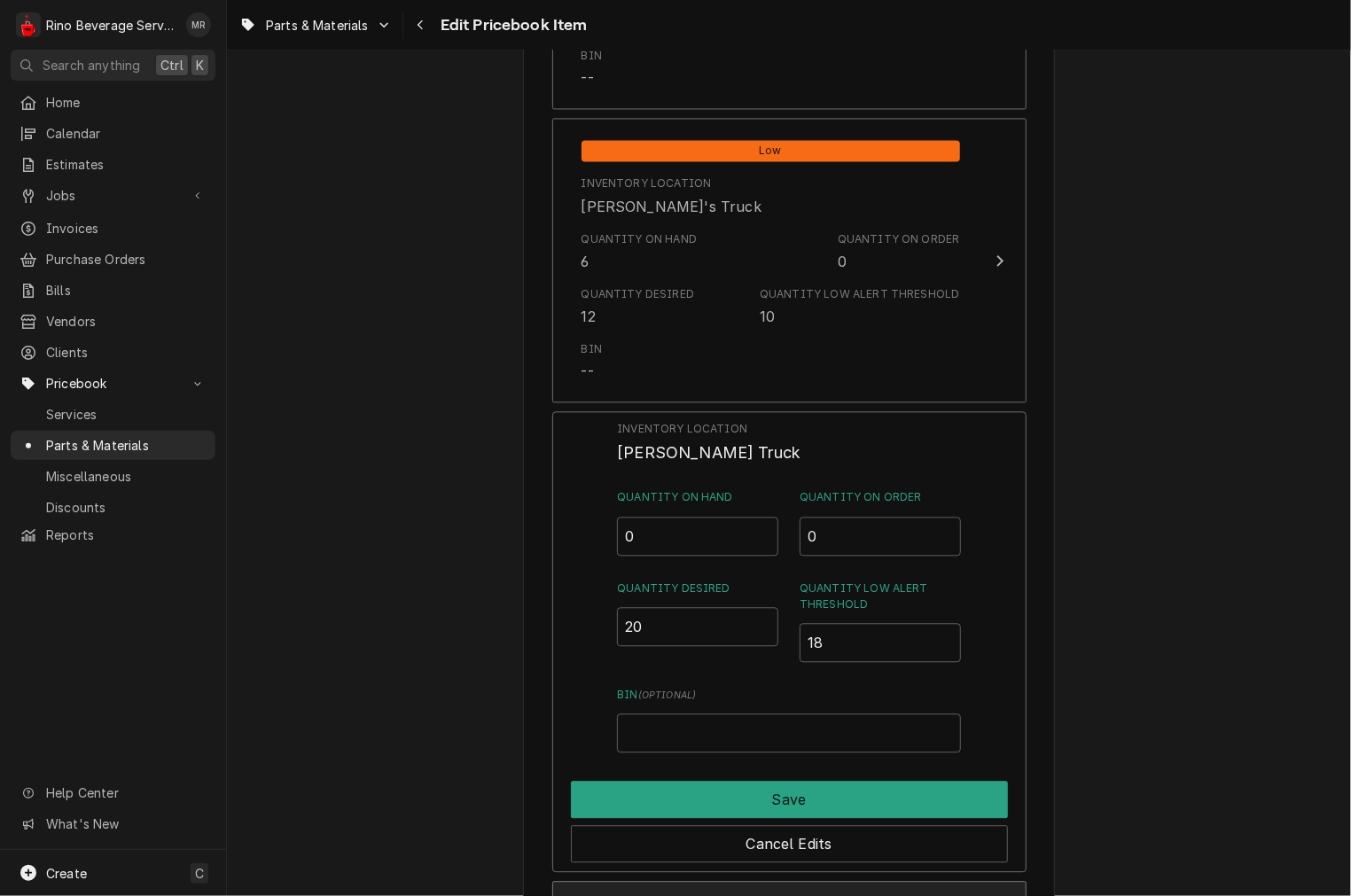
type textarea "x"
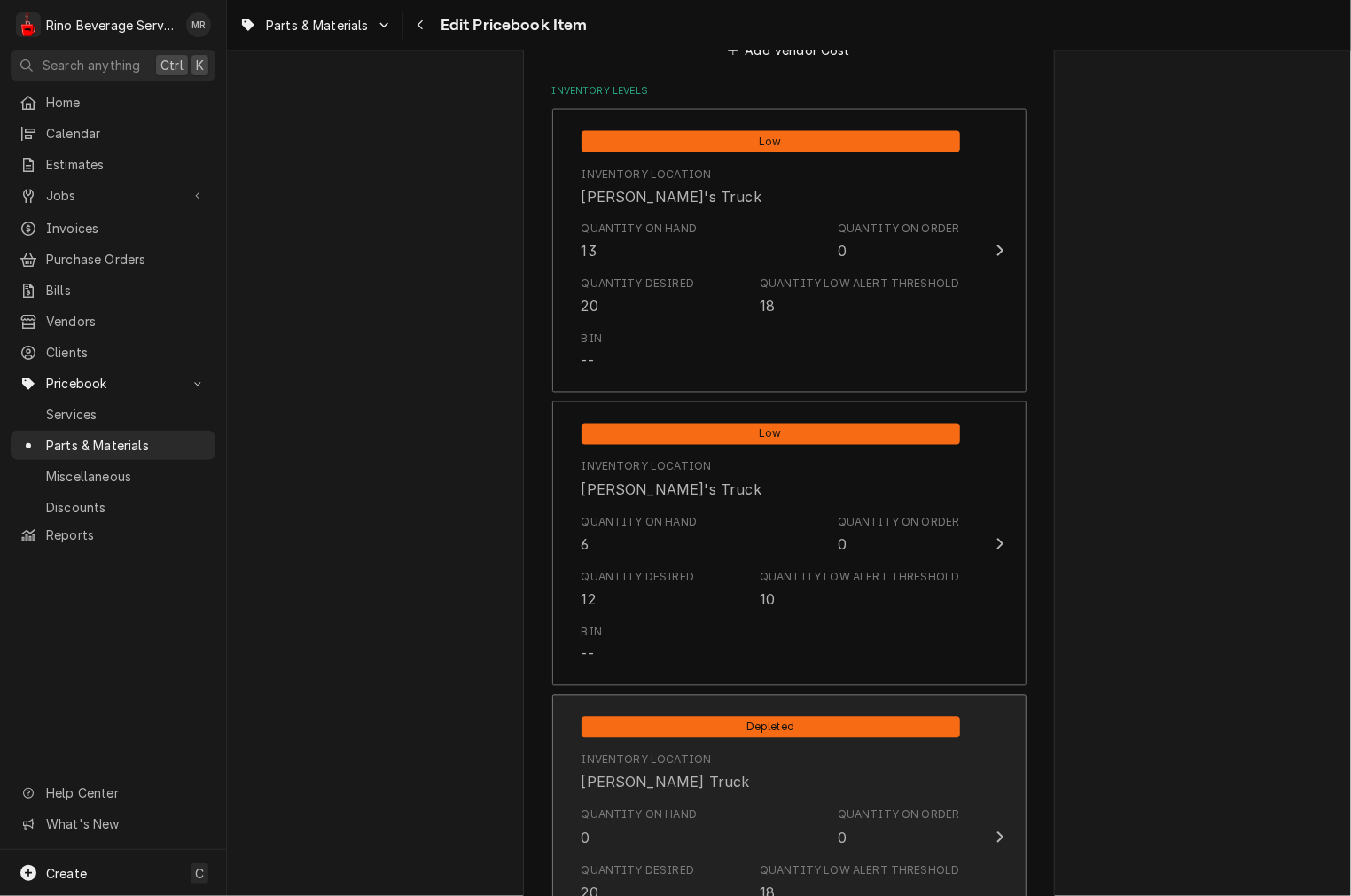
scroll to position [1313, 0]
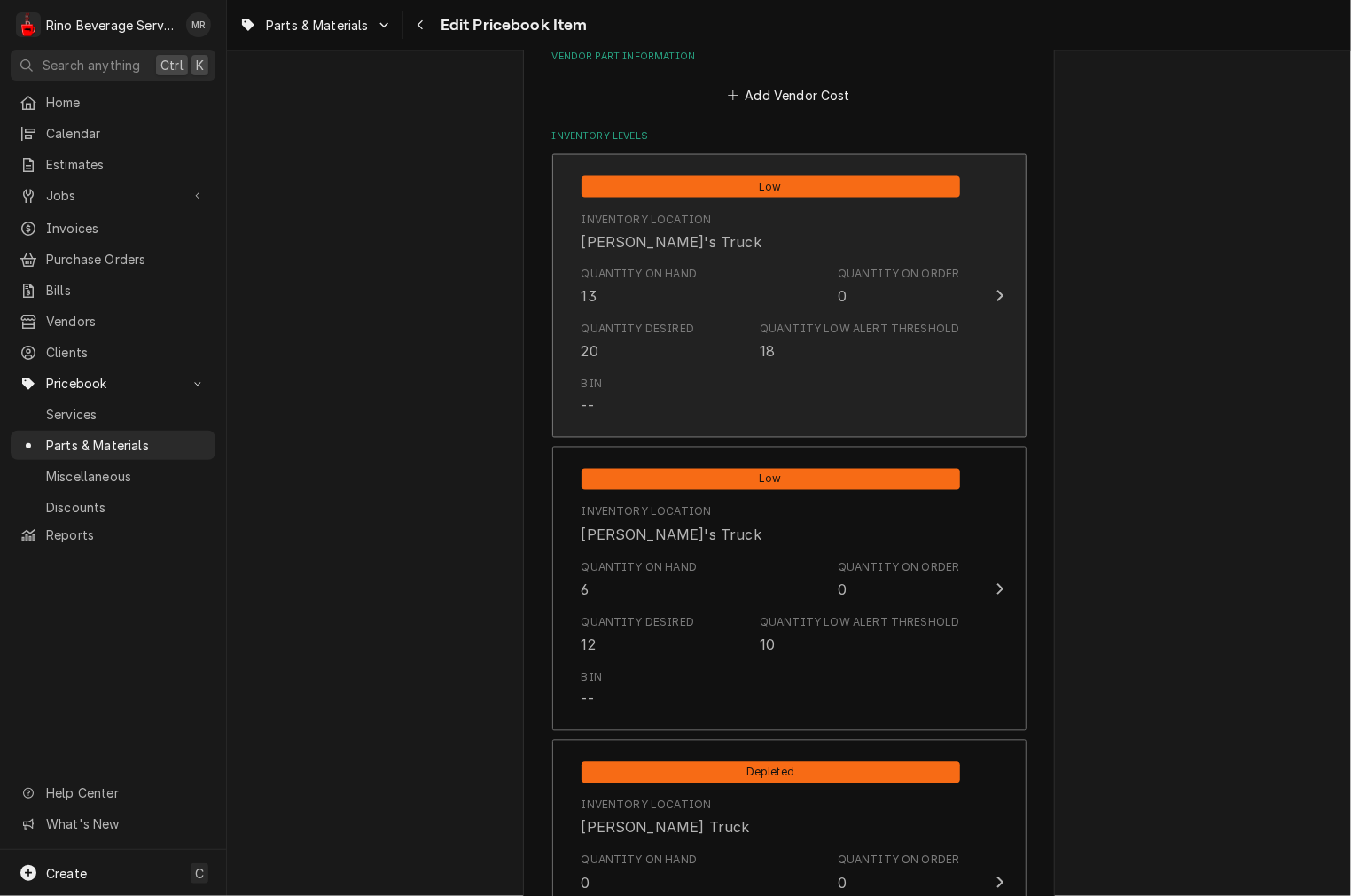
click at [725, 372] on div "Bin --" at bounding box center [770, 396] width 379 height 55
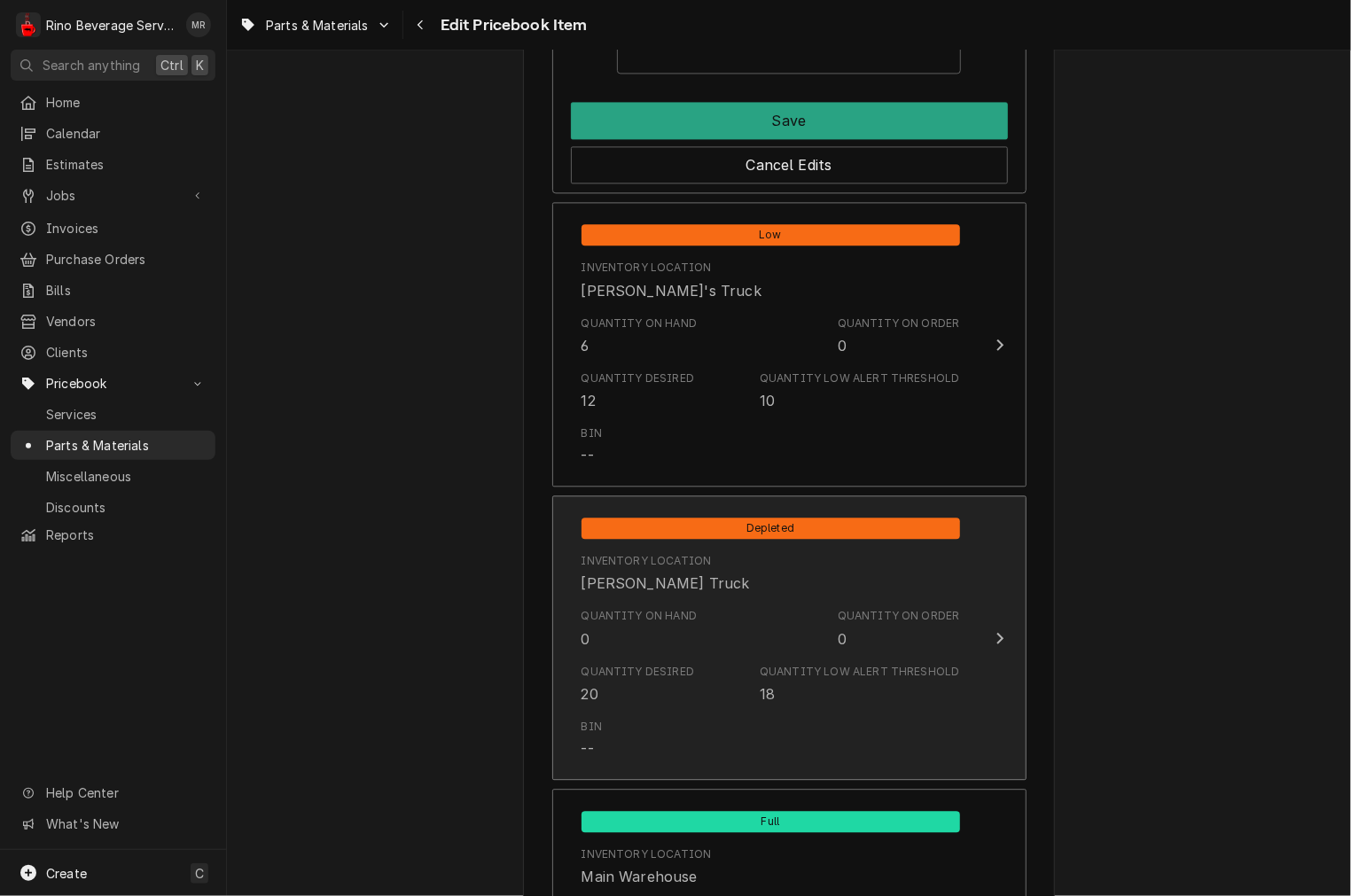
scroll to position [1805, 0]
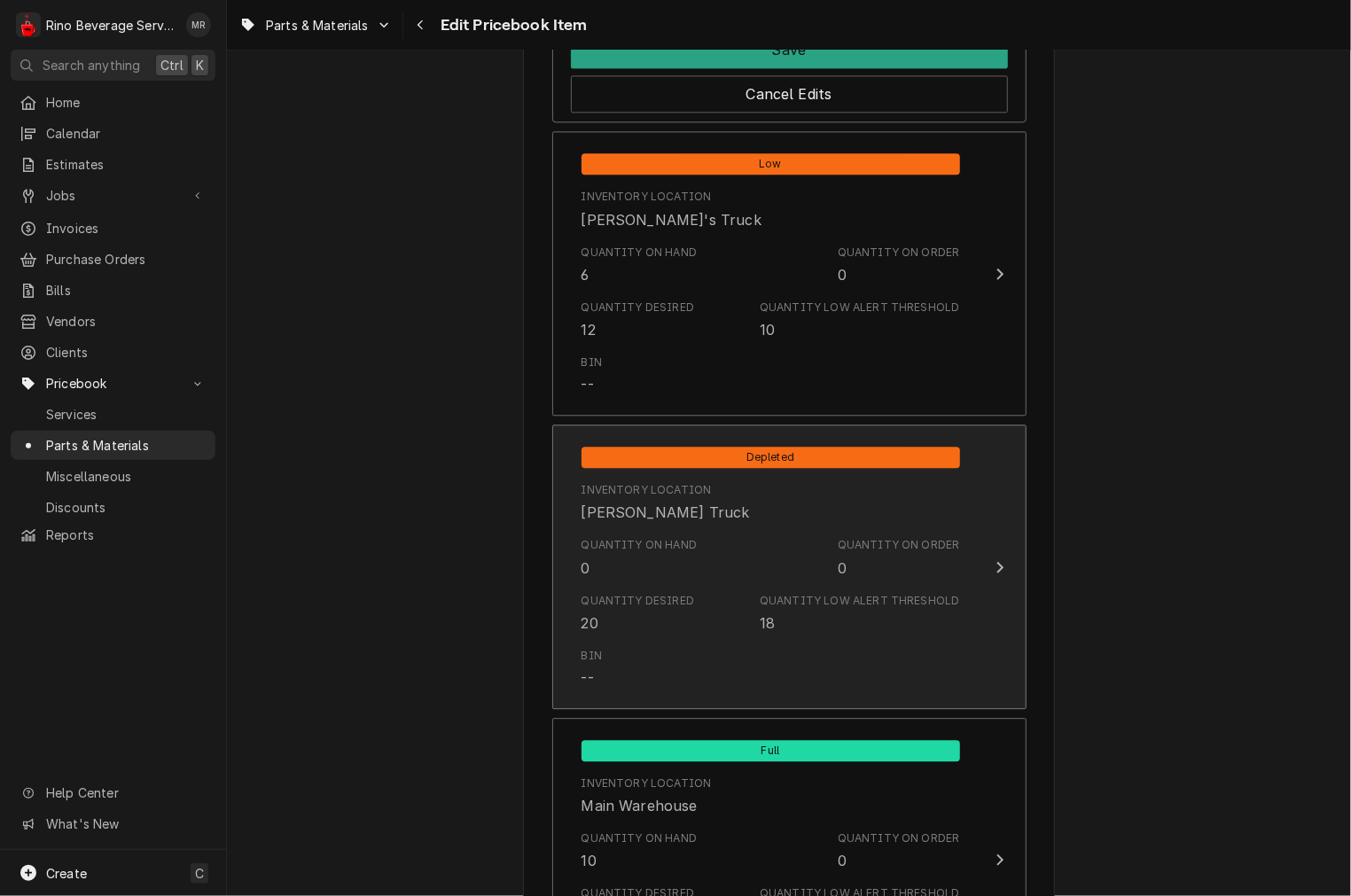
click at [672, 519] on div "Graham's Truck" at bounding box center [665, 512] width 168 height 21
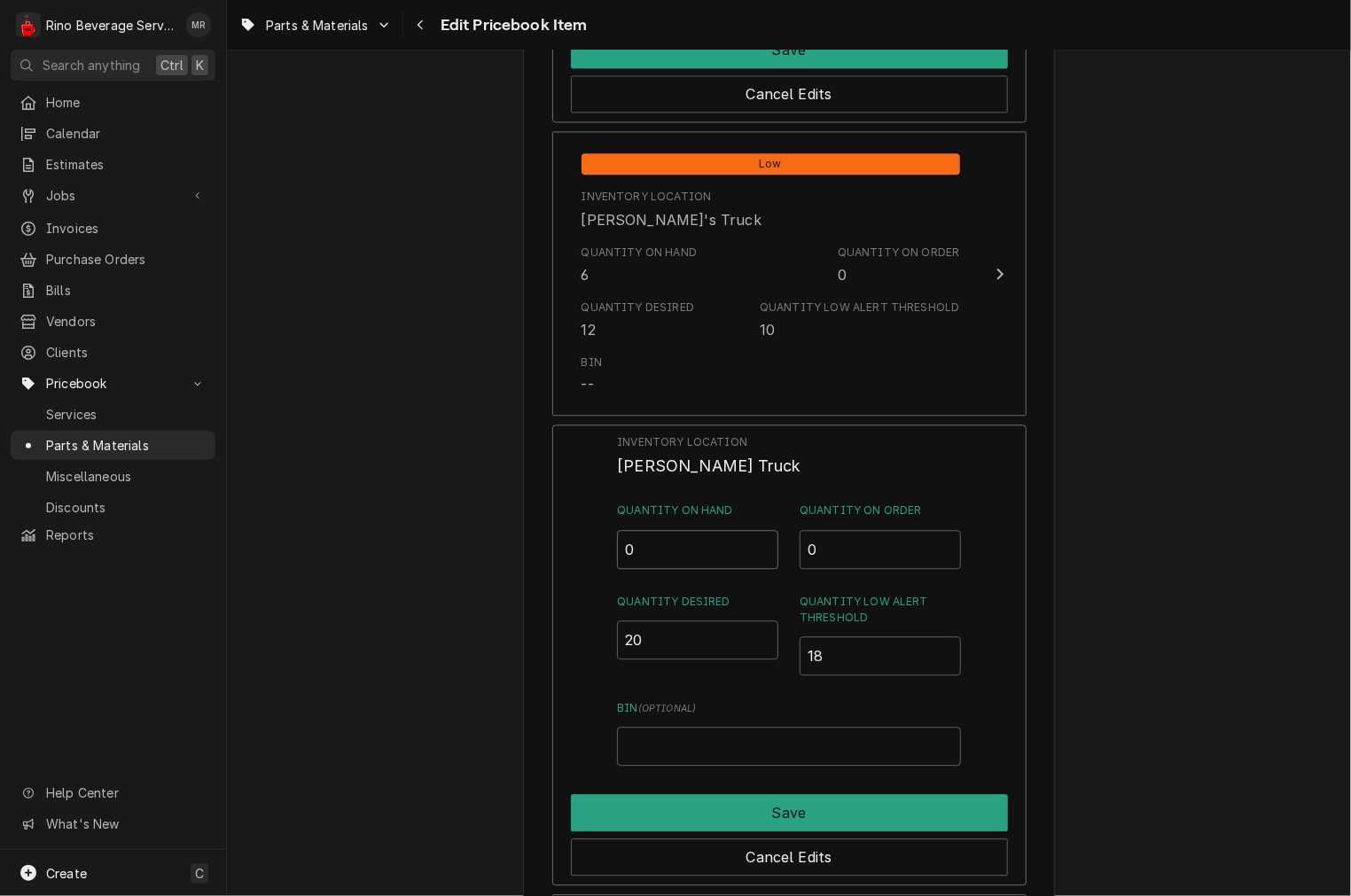
drag, startPoint x: 705, startPoint y: 554, endPoint x: 509, endPoint y: 554, distance: 196.0
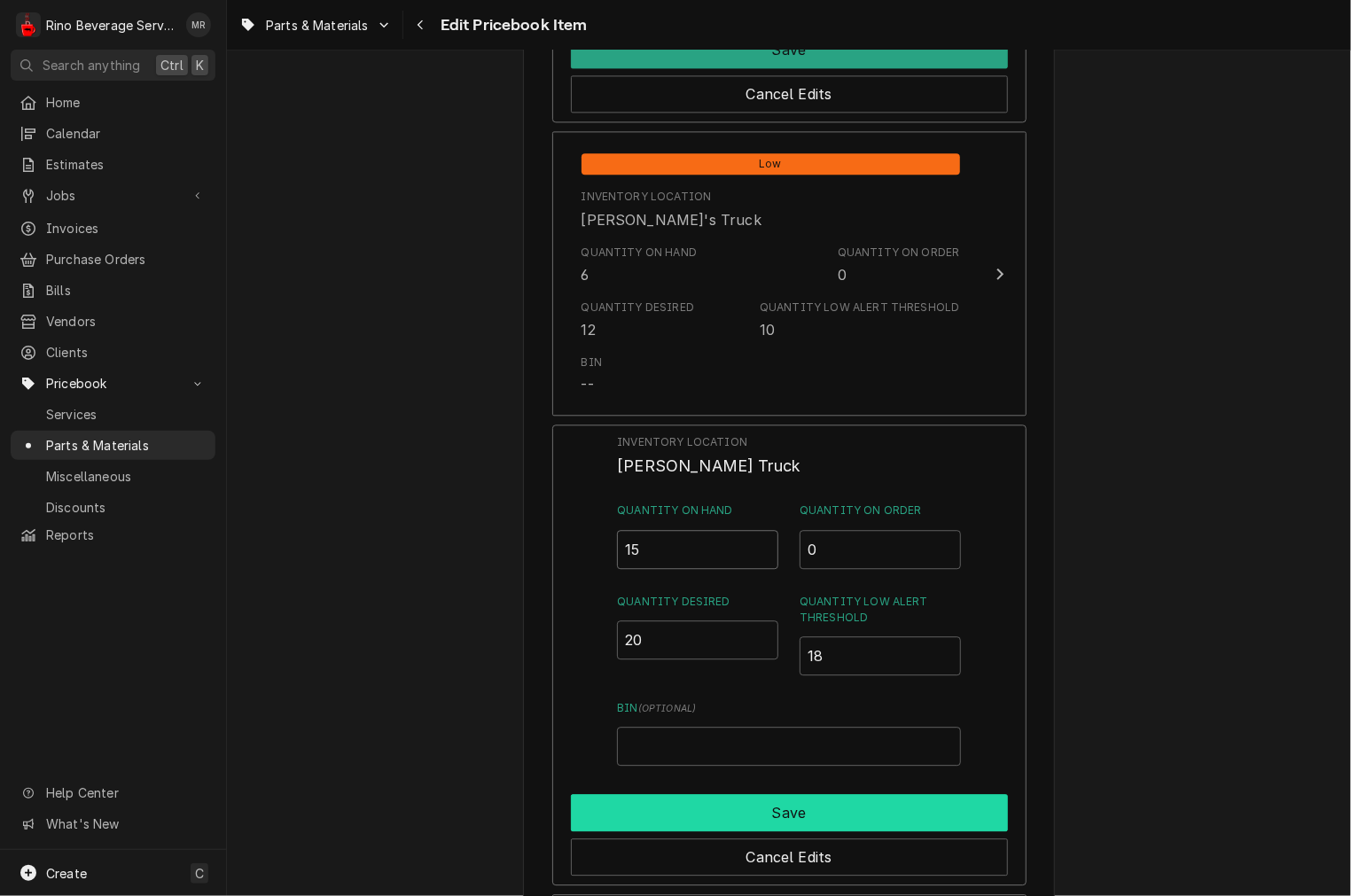
type input "15"
click at [773, 795] on button "Save" at bounding box center [790, 813] width 437 height 37
type textarea "x"
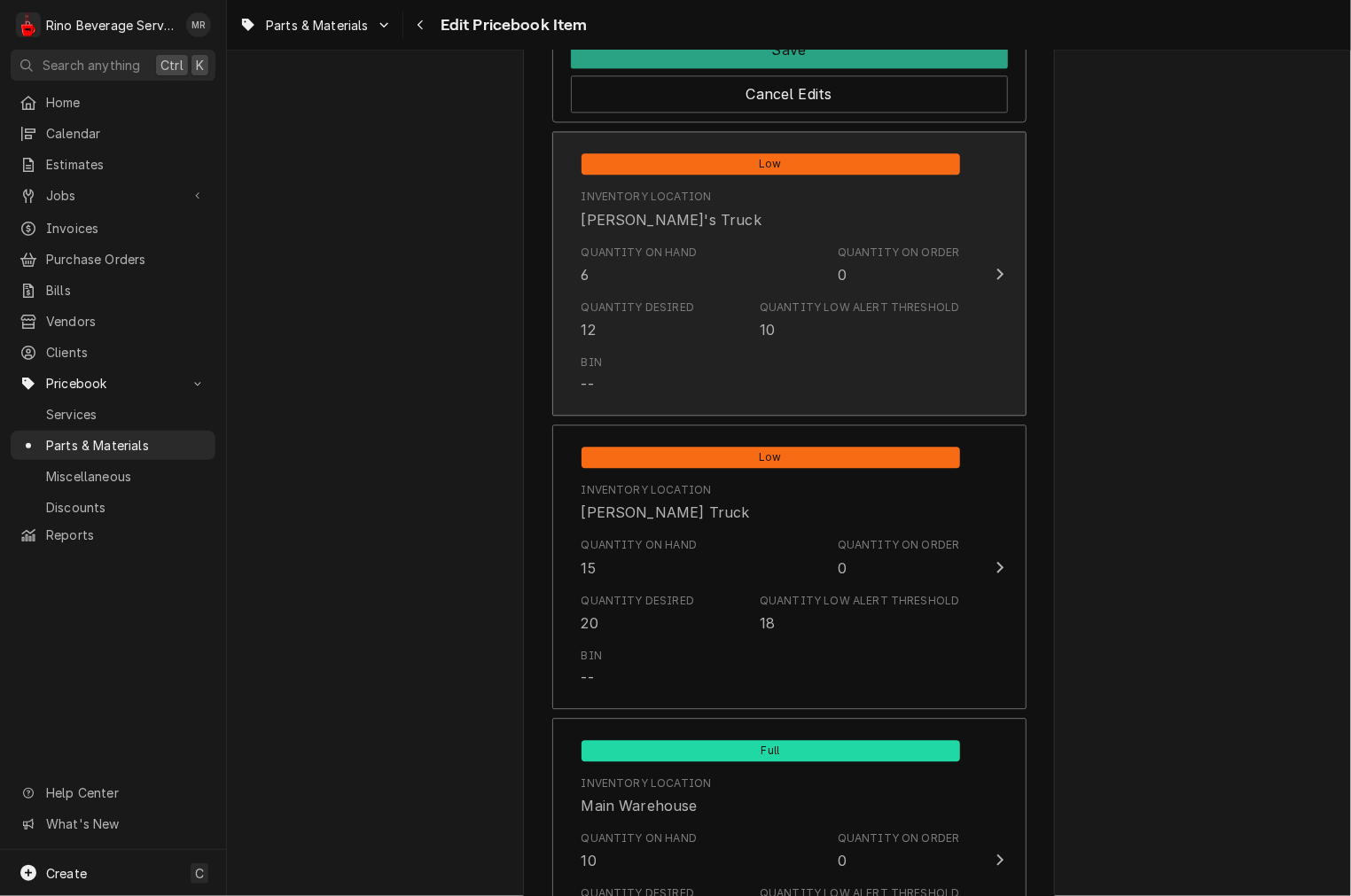
click at [665, 300] on div "Quantity Desired" at bounding box center [638, 307] width 114 height 16
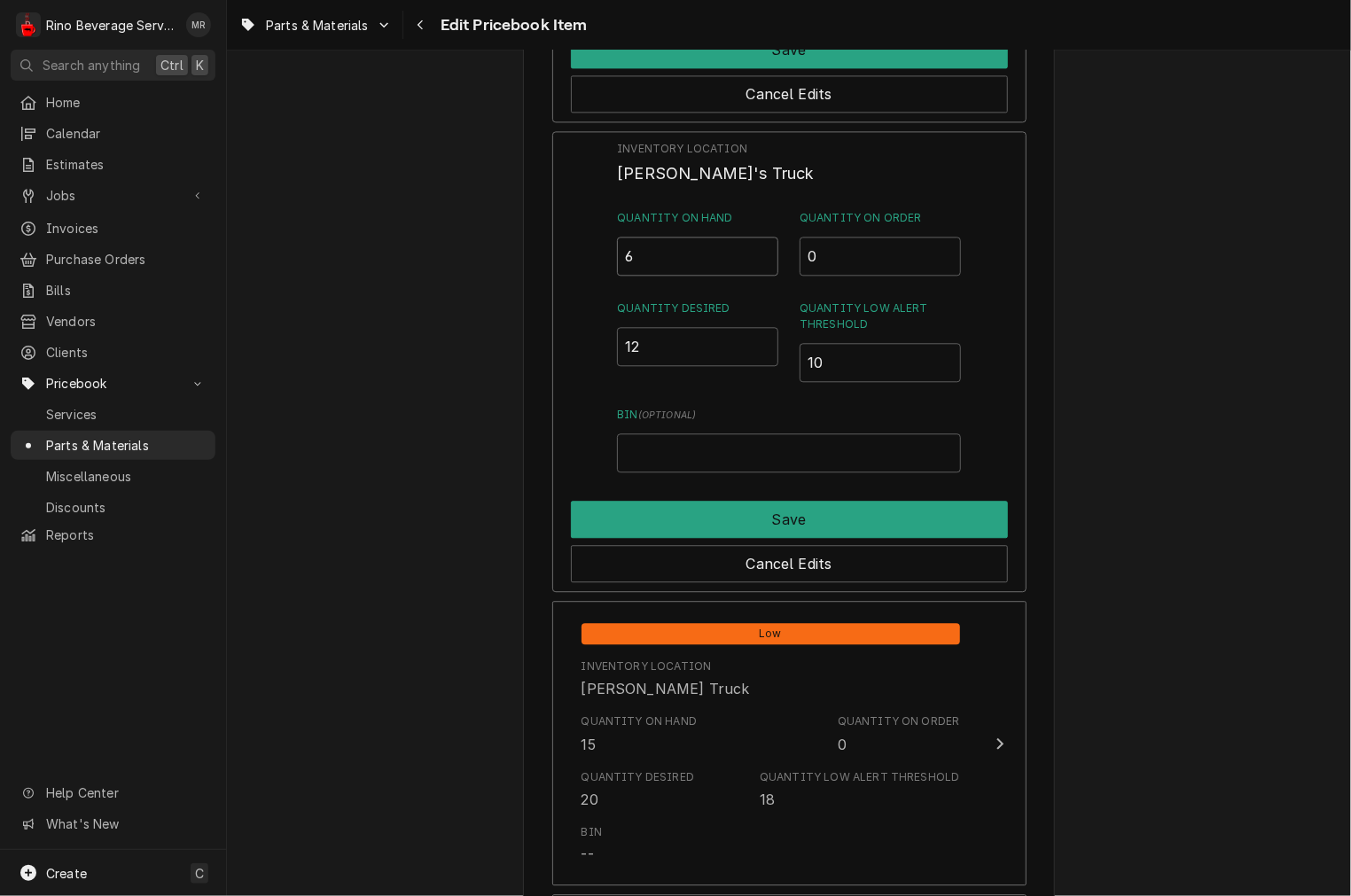
drag, startPoint x: 661, startPoint y: 247, endPoint x: 329, endPoint y: 210, distance: 334.1
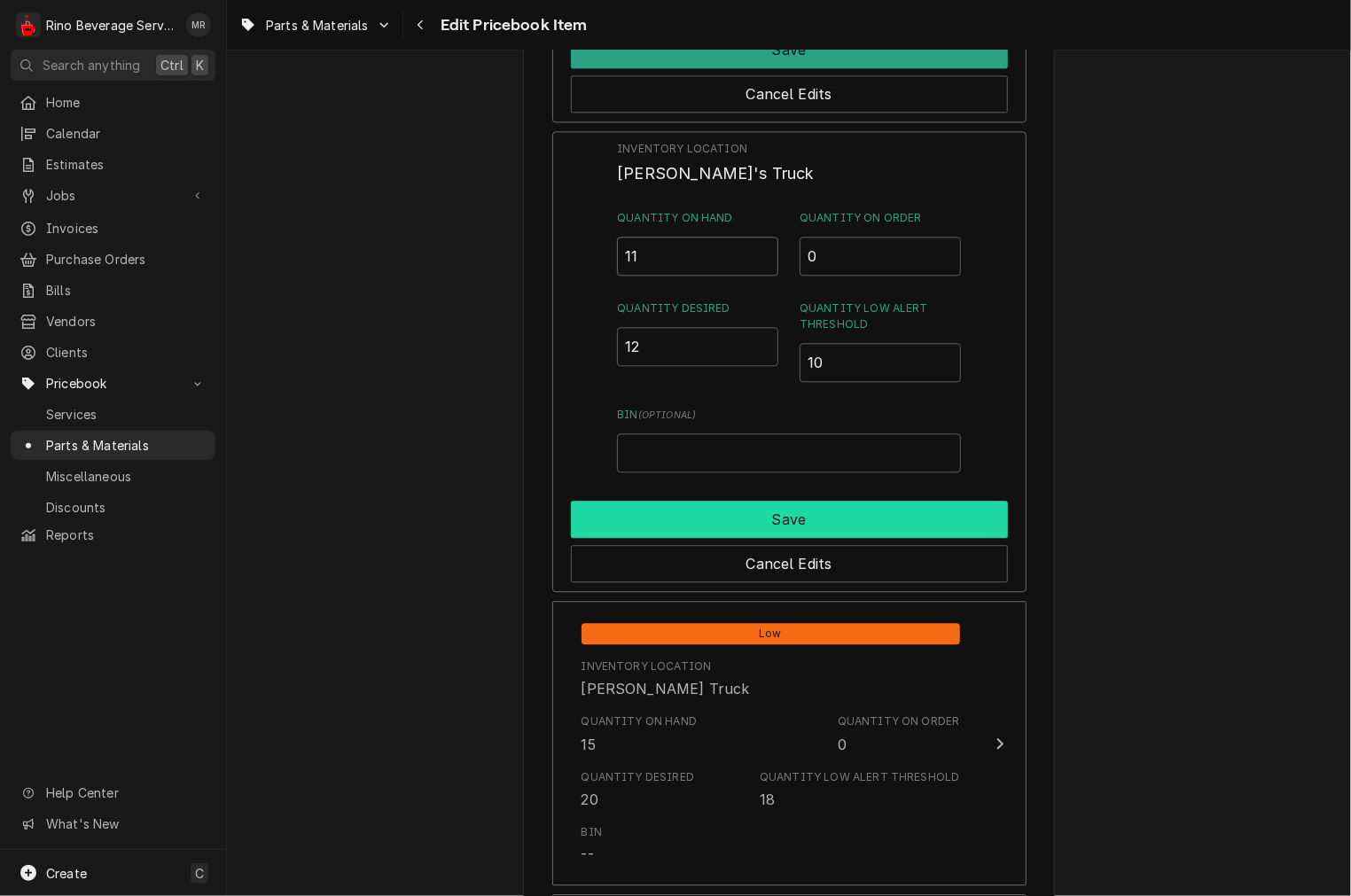
type input "11"
click at [667, 511] on button "Save" at bounding box center [790, 519] width 437 height 37
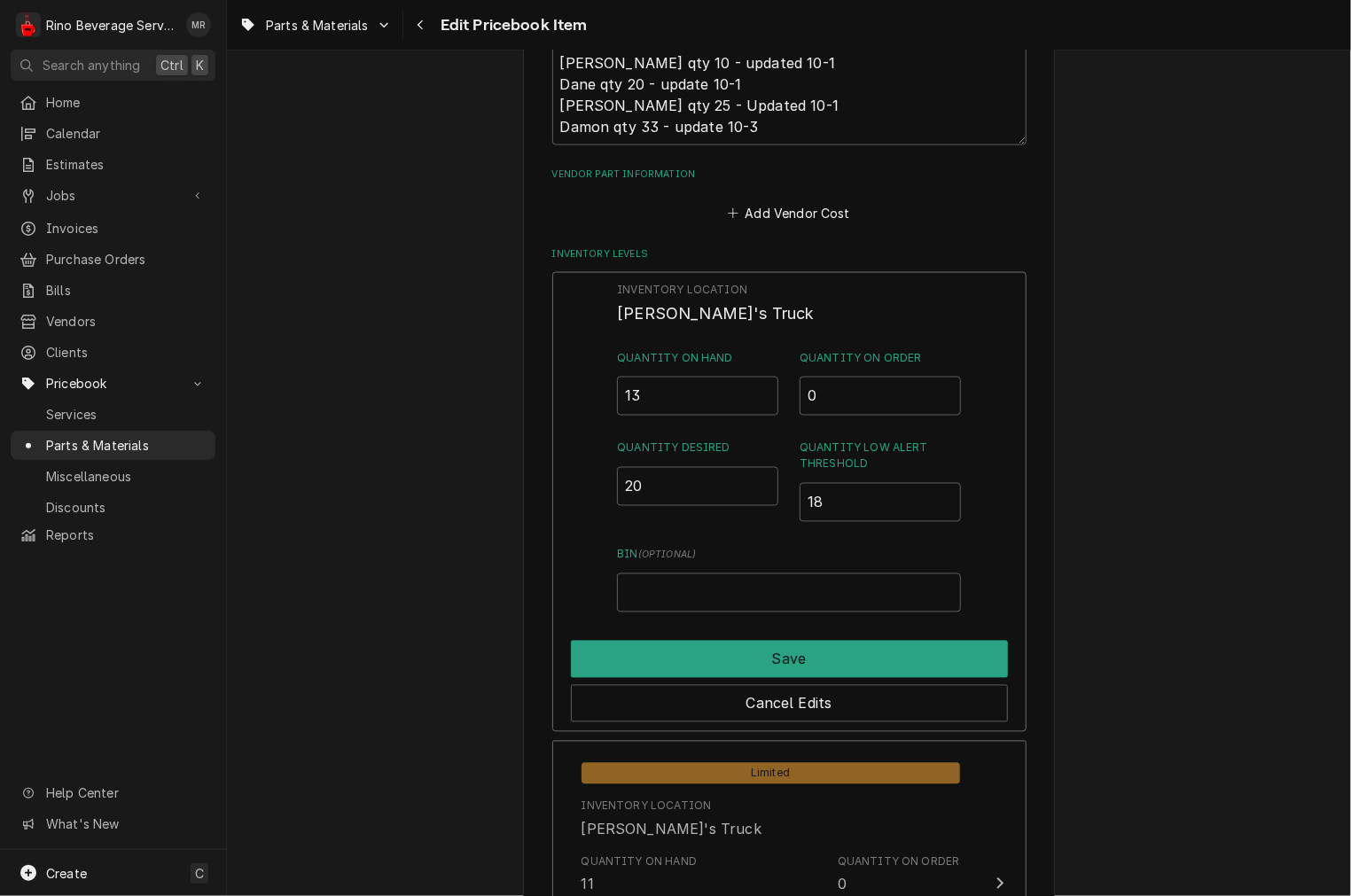
scroll to position [1149, 0]
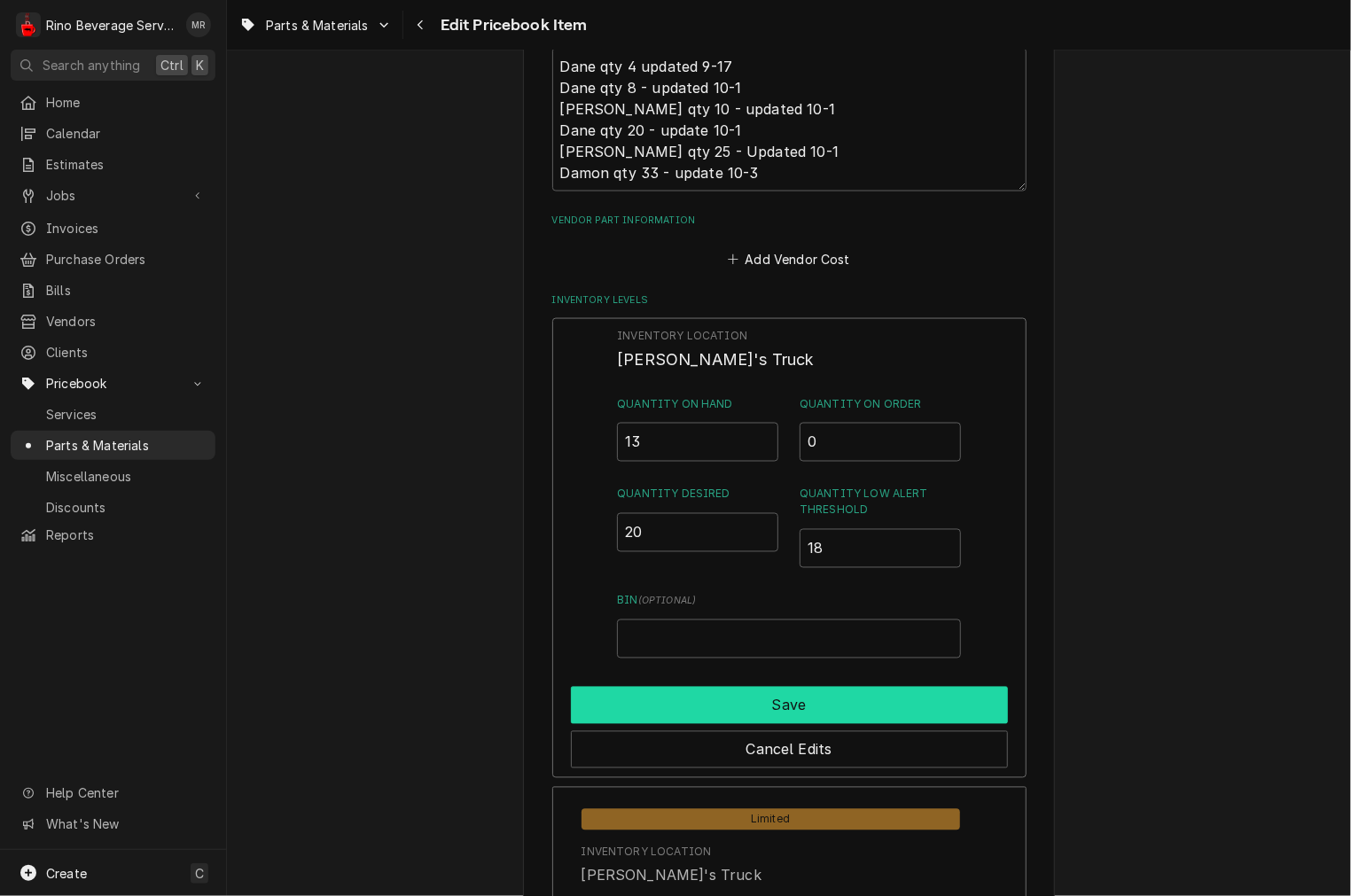
click at [714, 702] on button "Save" at bounding box center [790, 705] width 437 height 37
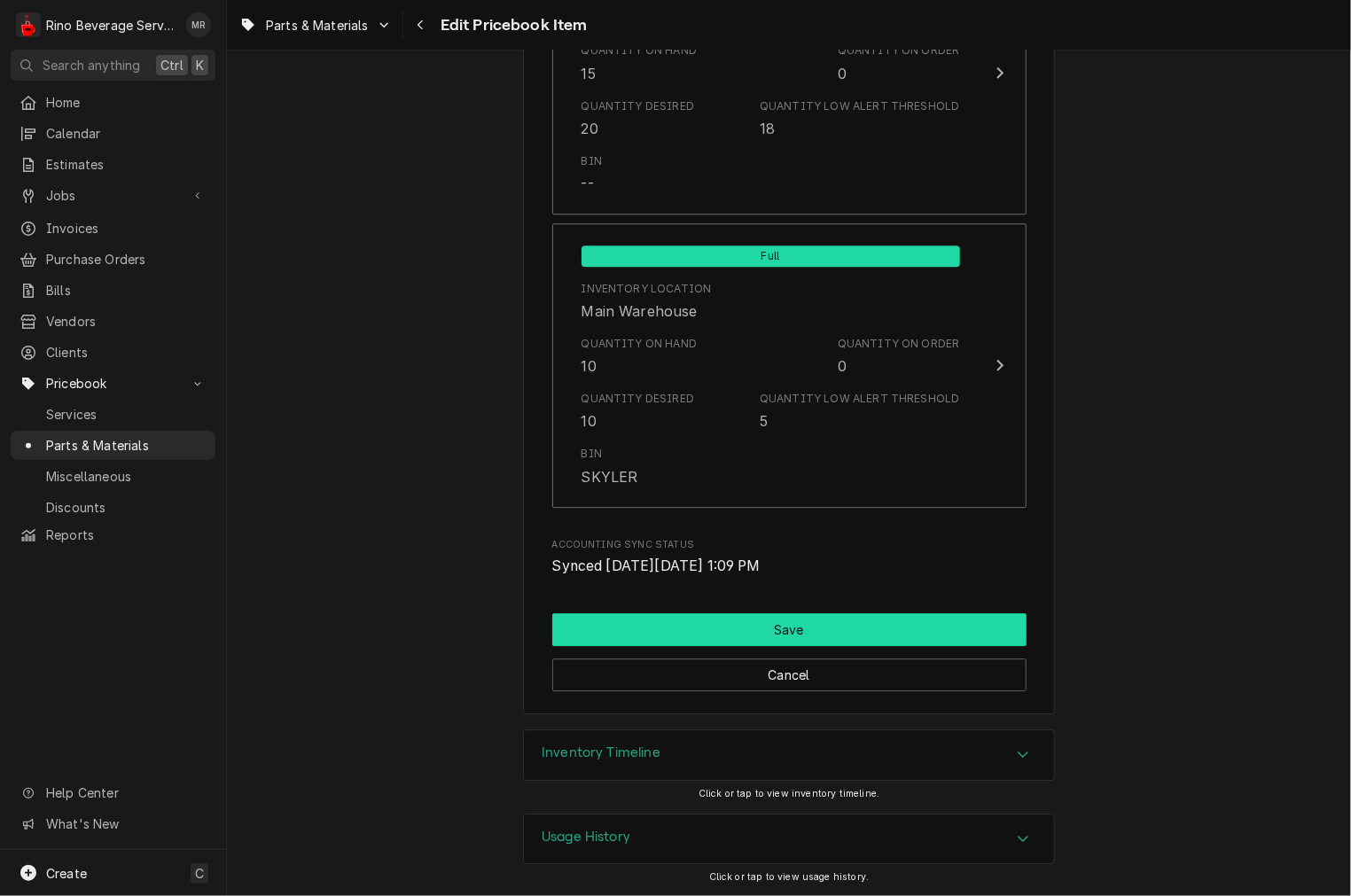
click at [759, 636] on button "Save" at bounding box center [790, 629] width 475 height 33
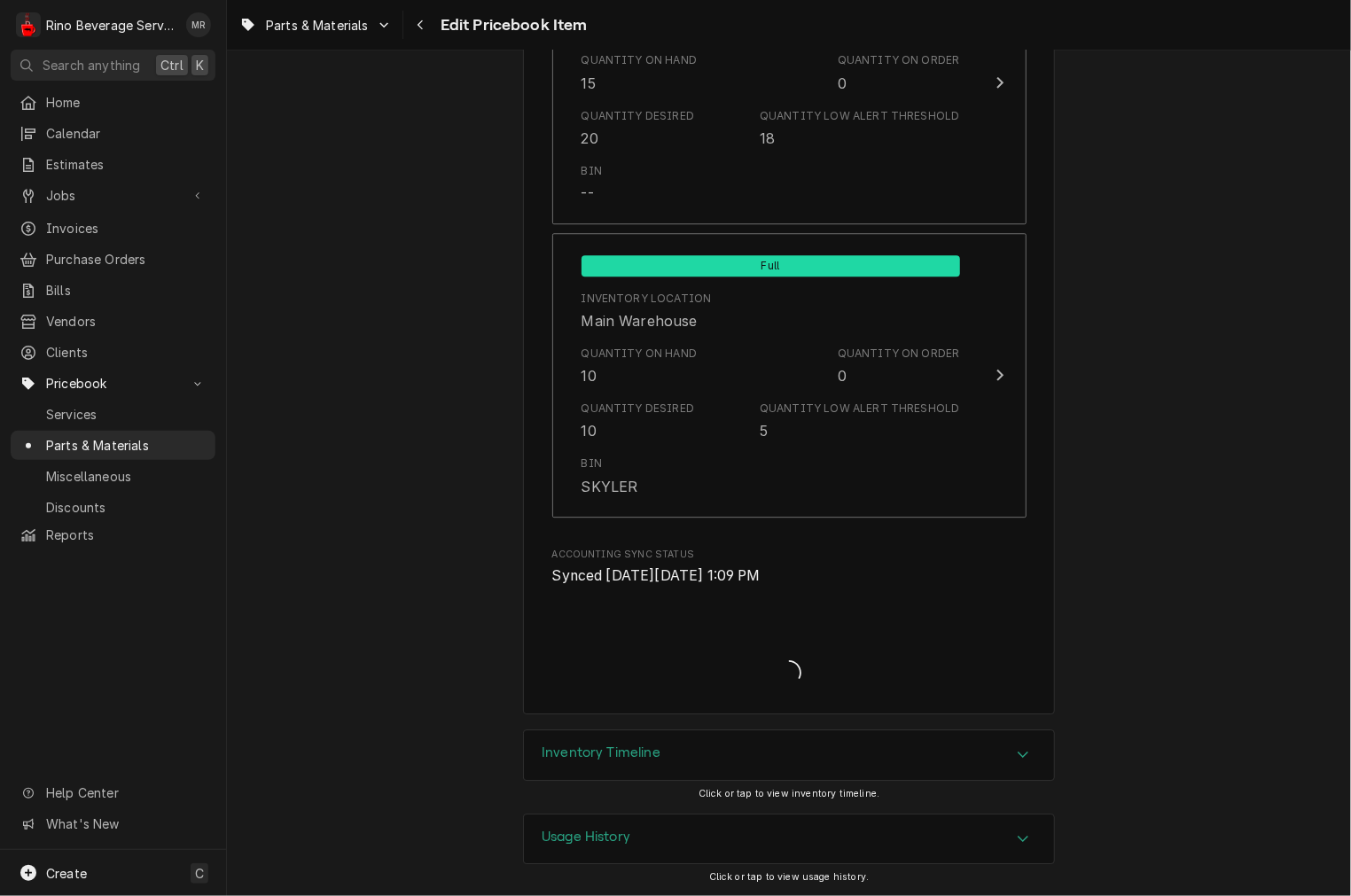
type textarea "x"
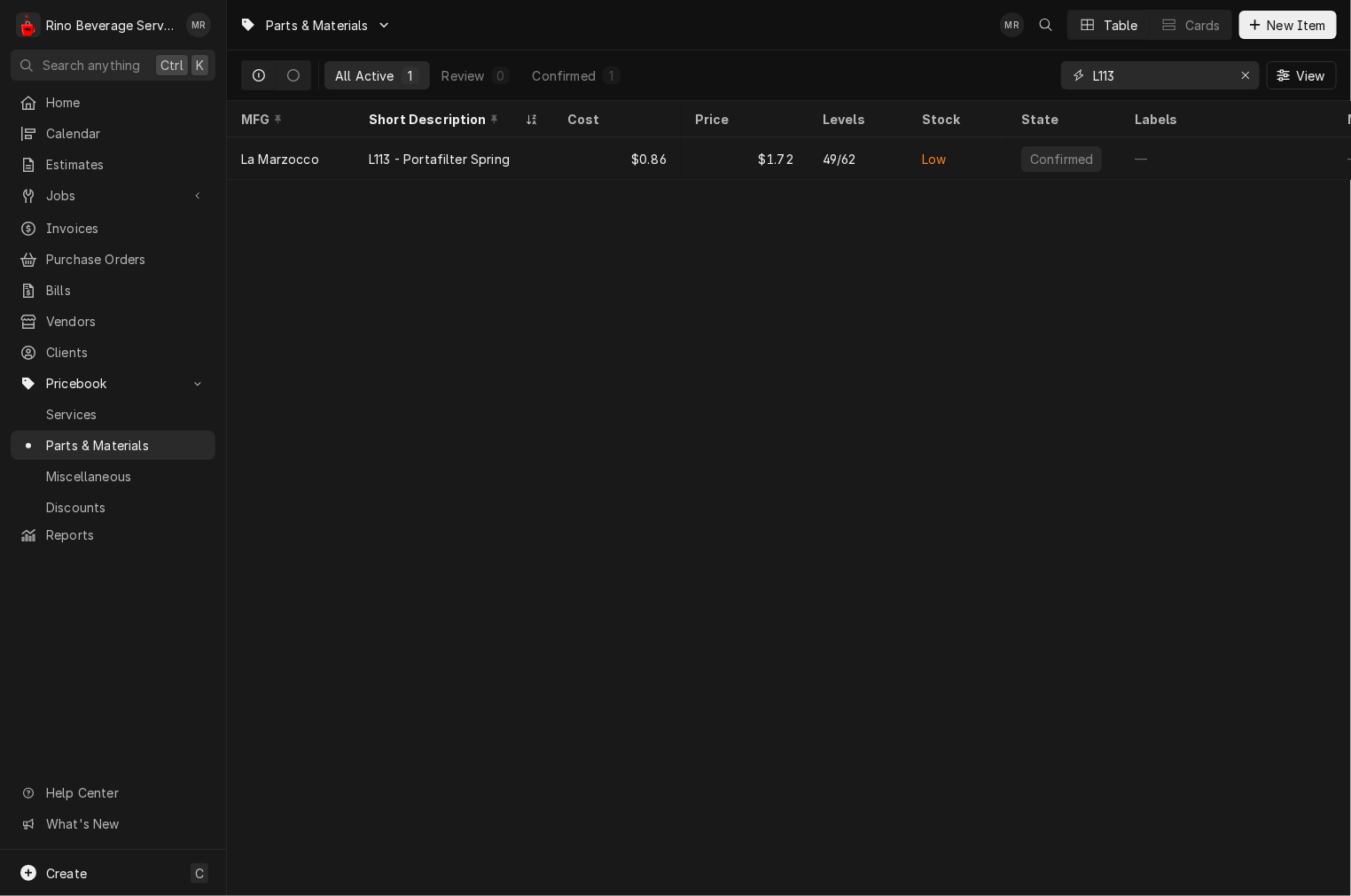
click at [1130, 78] on input "L113" at bounding box center [1159, 75] width 133 height 28
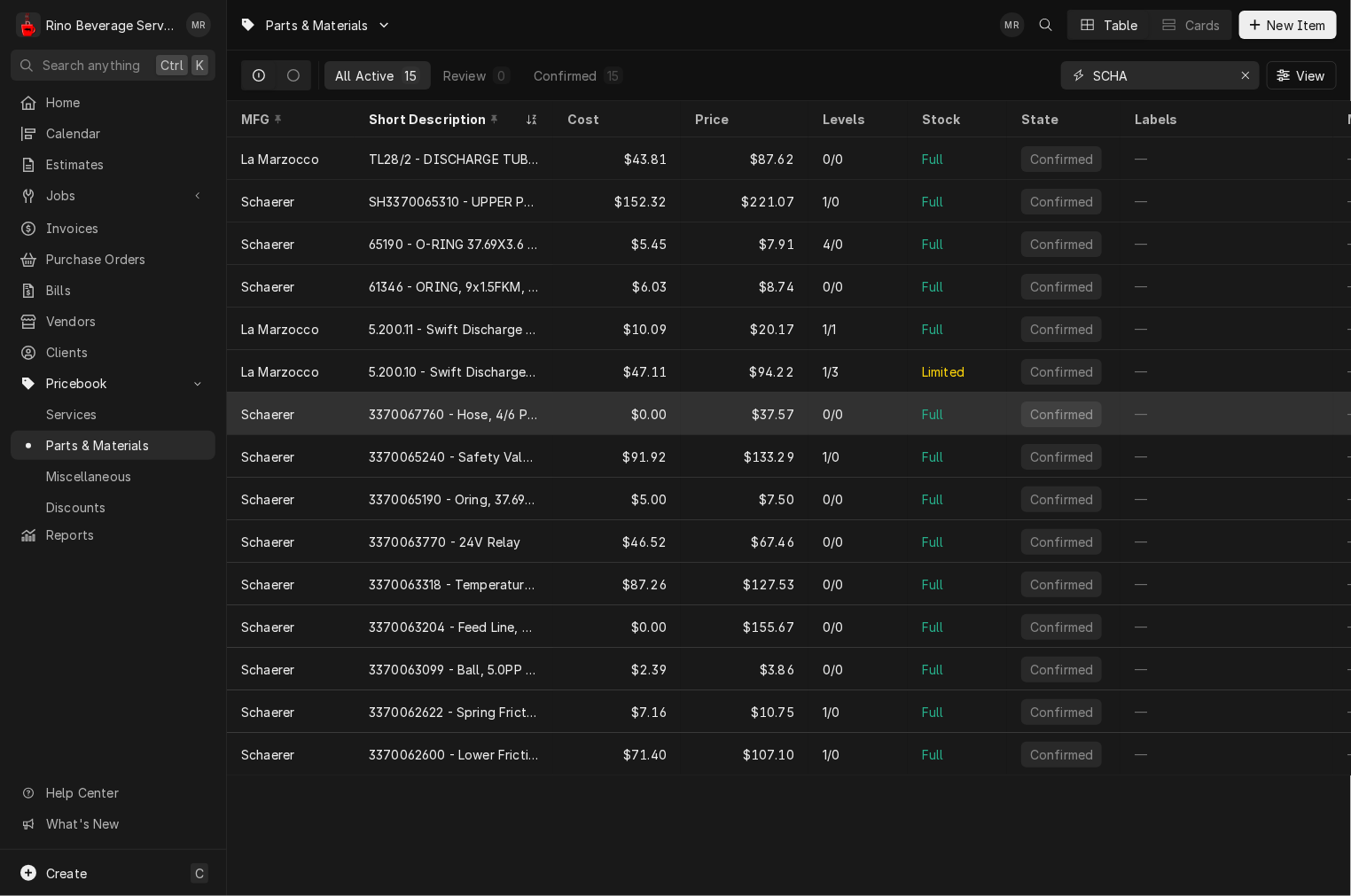
type input "SCHA"
click at [421, 406] on div "3370067760 - Hose, 4/6 PFA" at bounding box center [453, 414] width 170 height 19
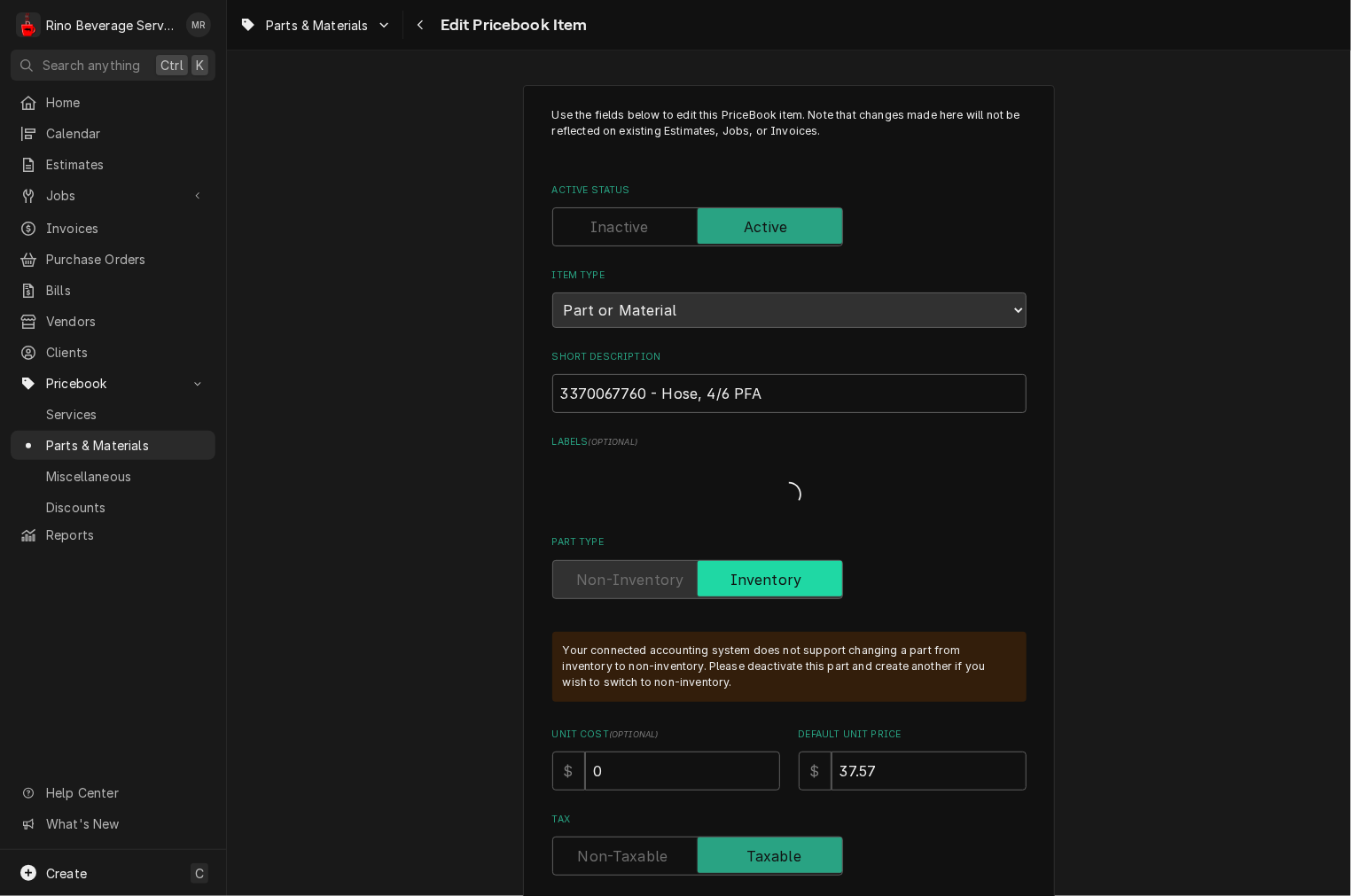
type textarea "x"
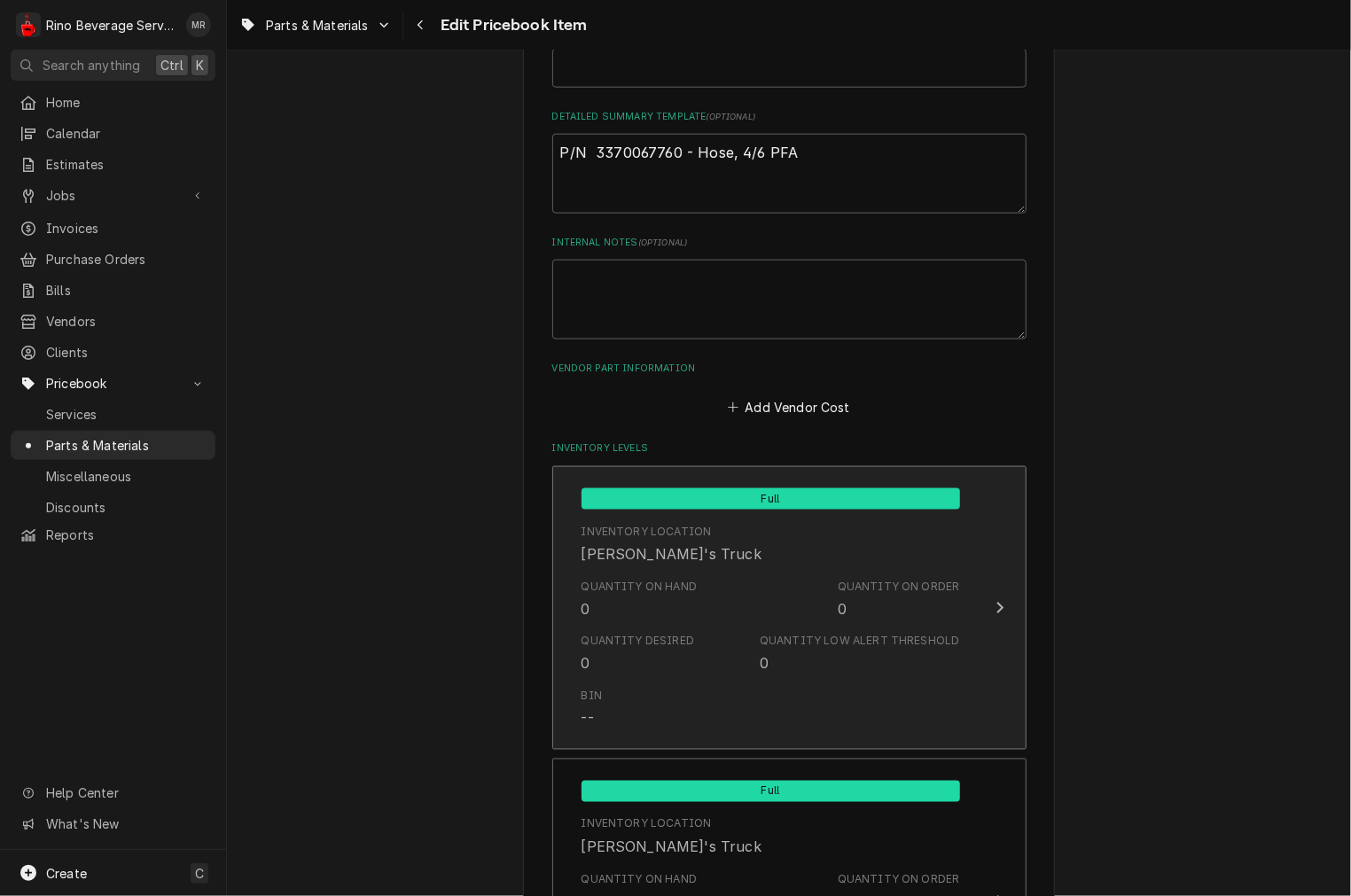
scroll to position [984, 0]
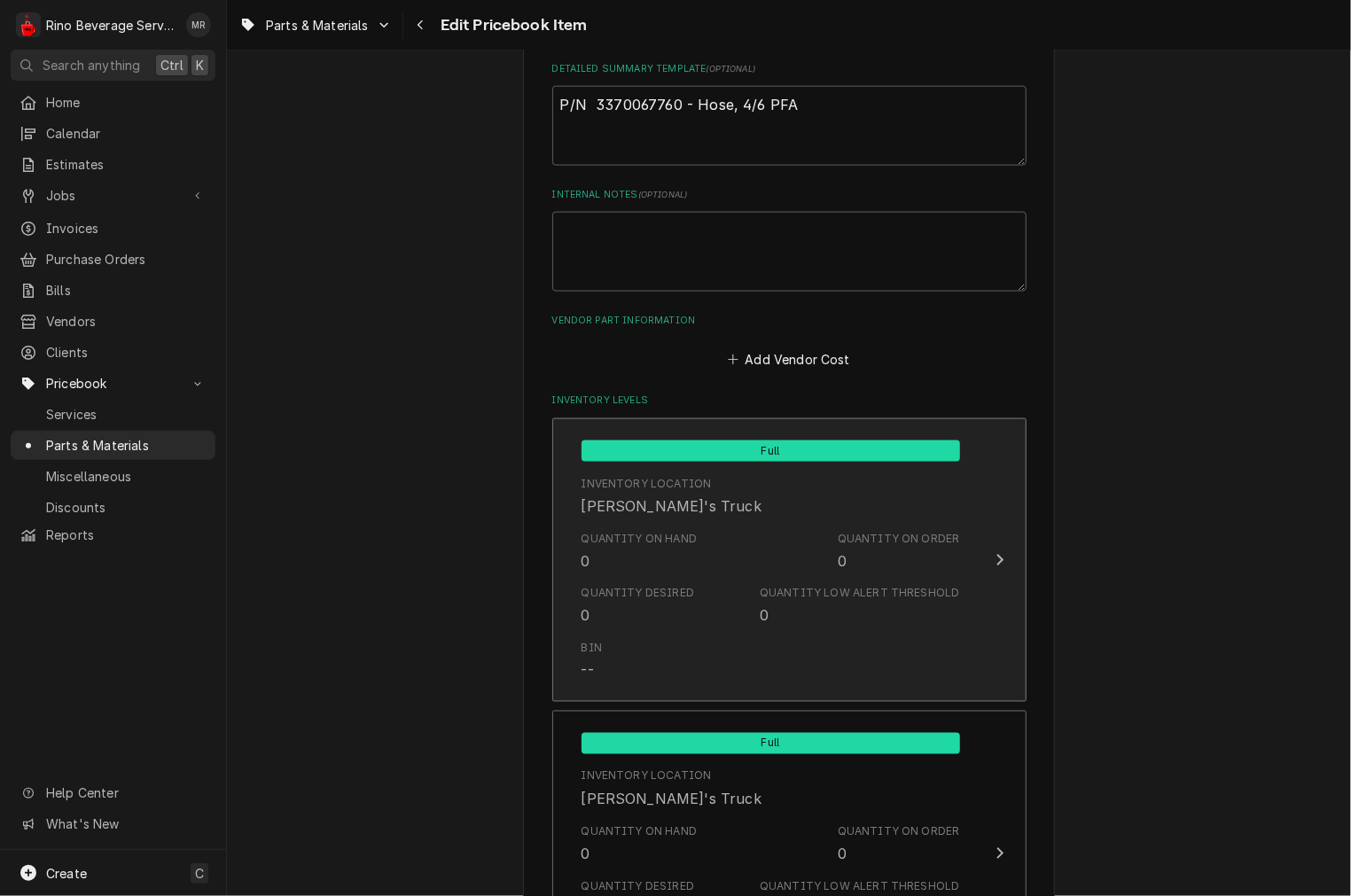
click at [706, 600] on div "Quantity Desired 0 Quantity Low Alert Threshold 0" at bounding box center [770, 606] width 379 height 55
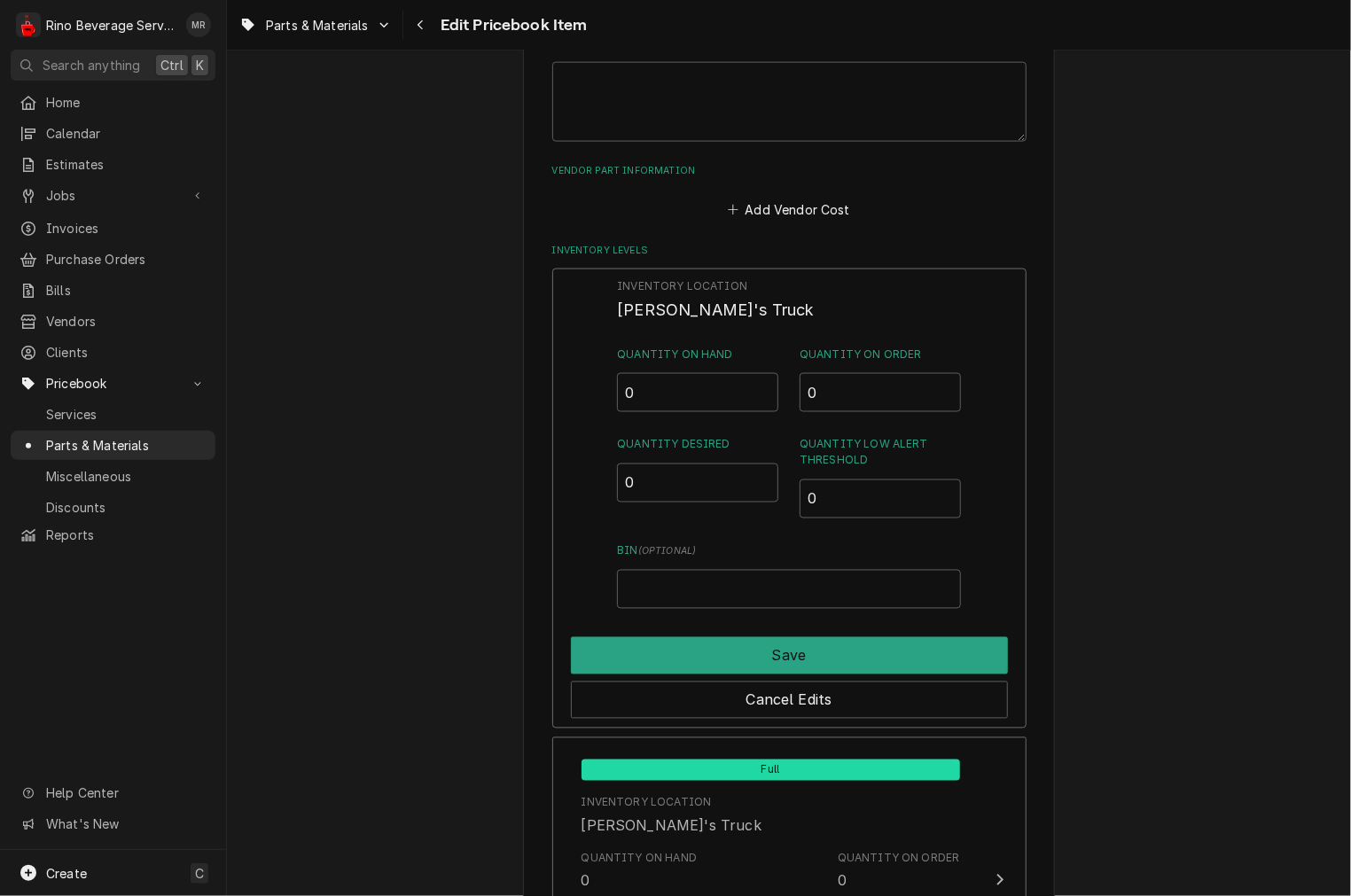
scroll to position [1086, 0]
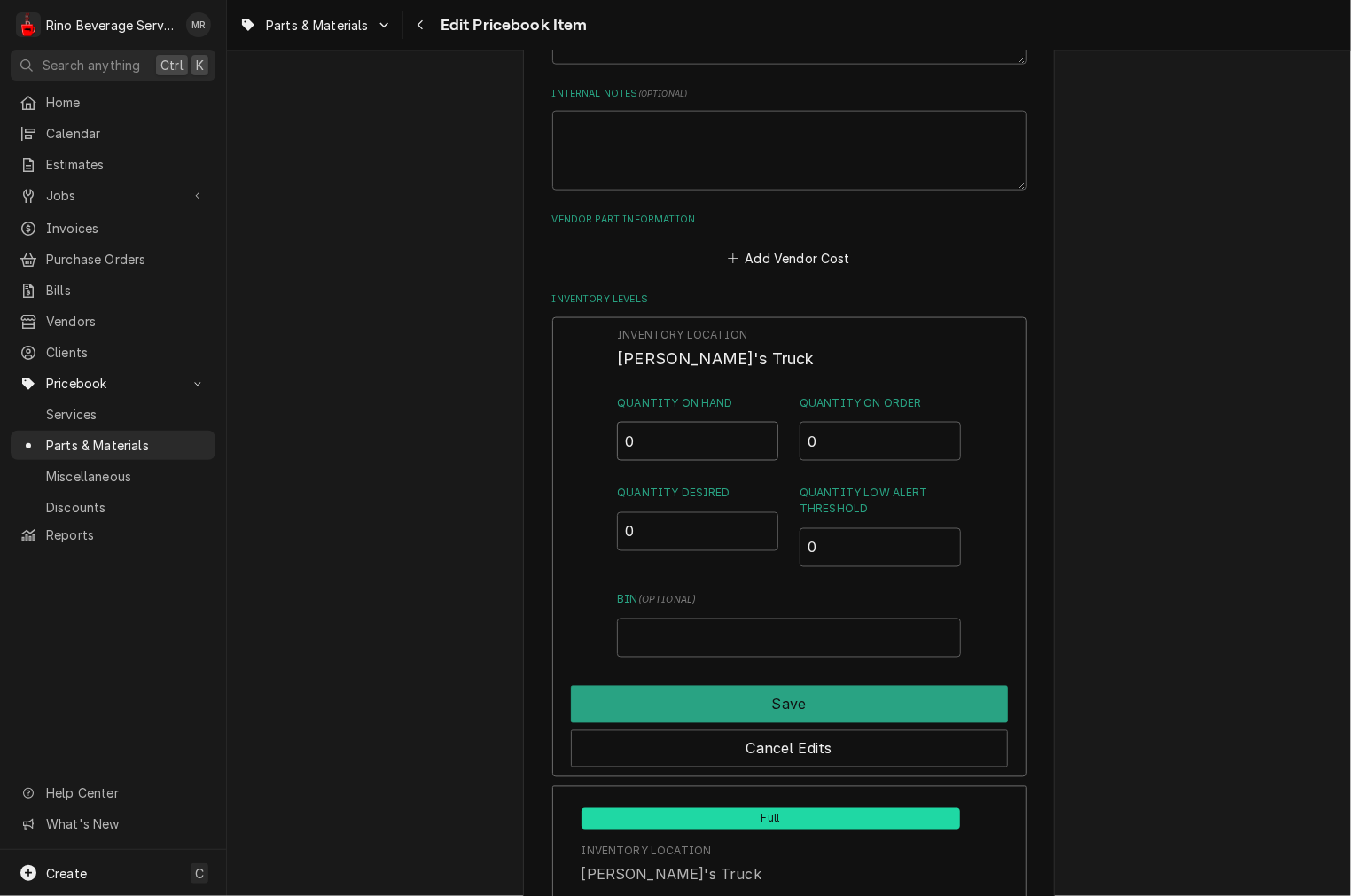
drag, startPoint x: 691, startPoint y: 421, endPoint x: 365, endPoint y: 423, distance: 326.0
click at [418, 423] on div "Use the fields below to edit this PriceBook item. Note that changes made here w…" at bounding box center [789, 431] width 1124 height 2895
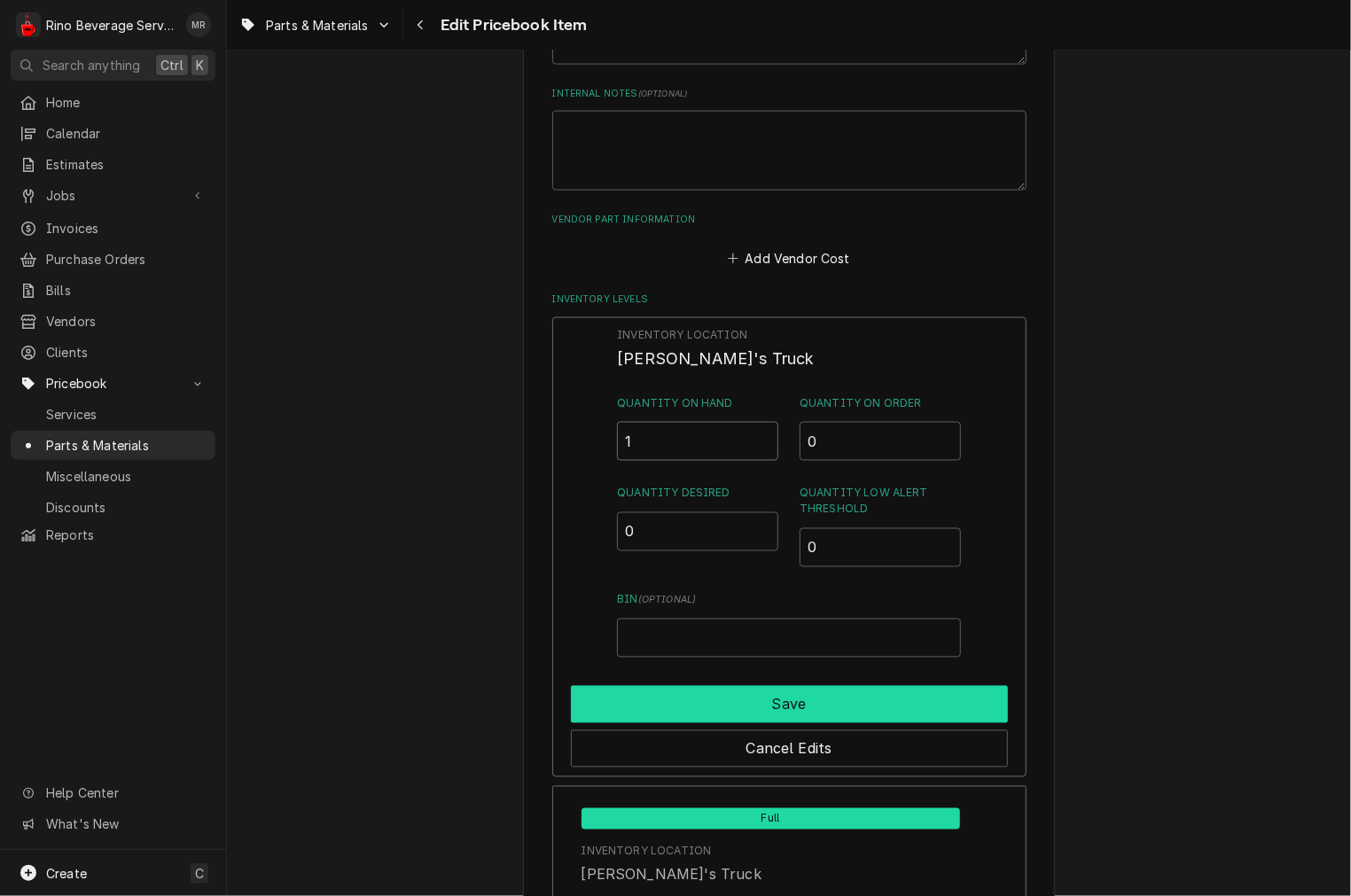
type input "1"
click at [718, 686] on button "Save" at bounding box center [790, 704] width 437 height 37
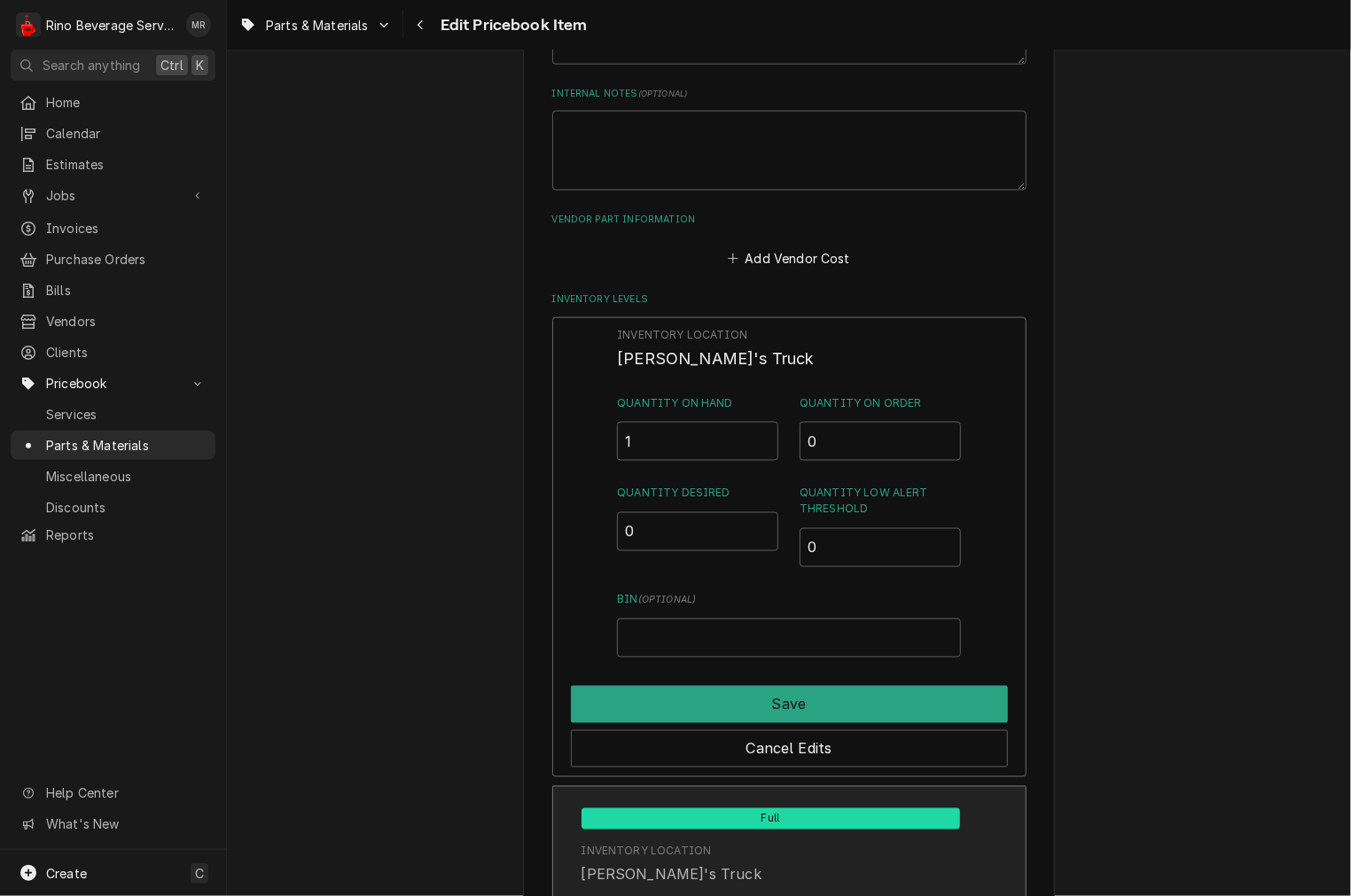
type textarea "x"
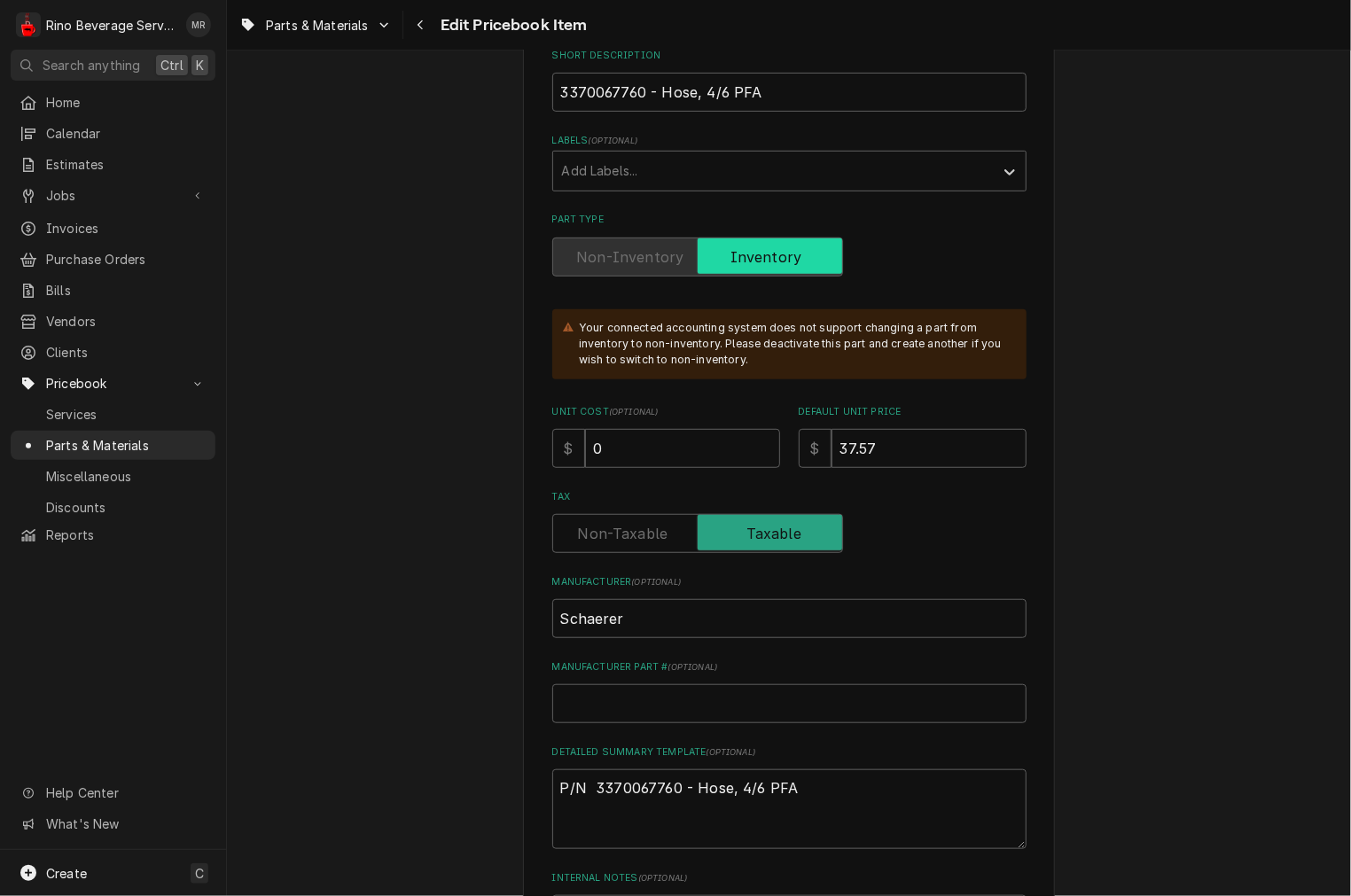
scroll to position [253, 0]
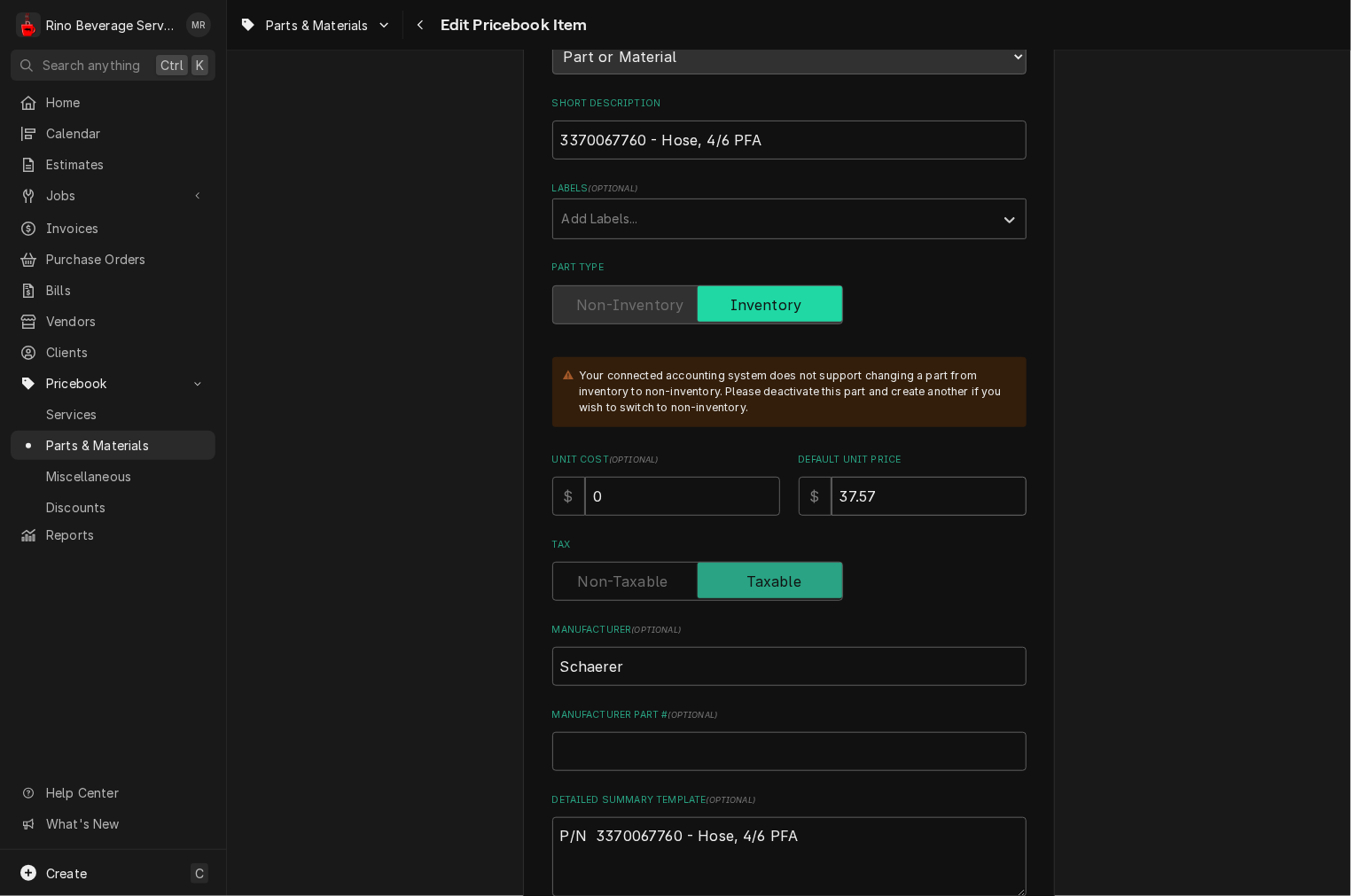
drag, startPoint x: 893, startPoint y: 492, endPoint x: 702, endPoint y: 485, distance: 191.1
click at [702, 485] on div "Unit Cost ( optional ) $ 0 Default Unit Price $ 37.57" at bounding box center [790, 485] width 475 height 63
type textarea "x"
type input "037.57"
click at [832, 497] on input "Default Unit Price" at bounding box center [930, 497] width 195 height 39
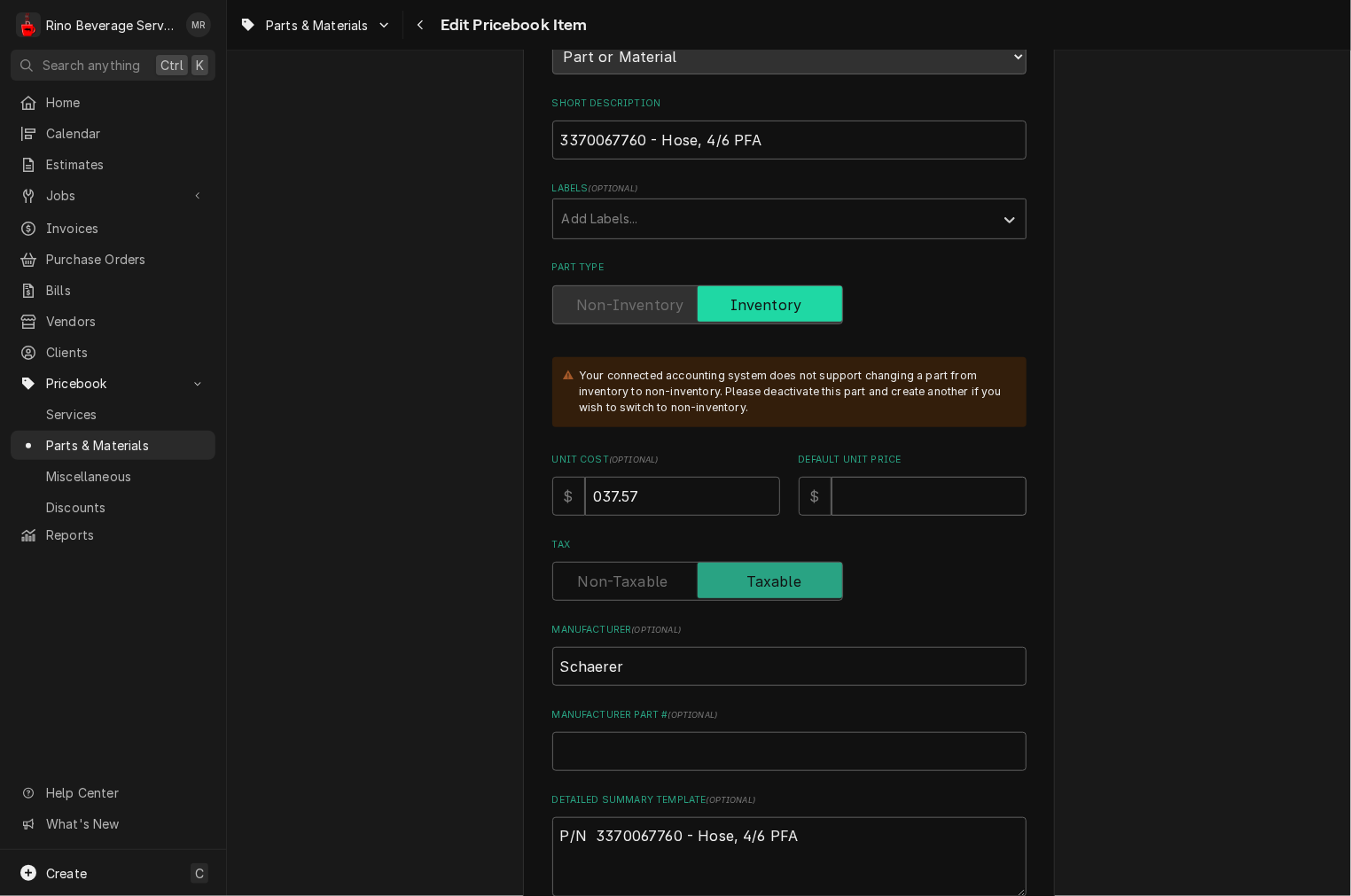
type textarea "x"
type input "5"
type textarea "x"
type input "54"
type textarea "x"
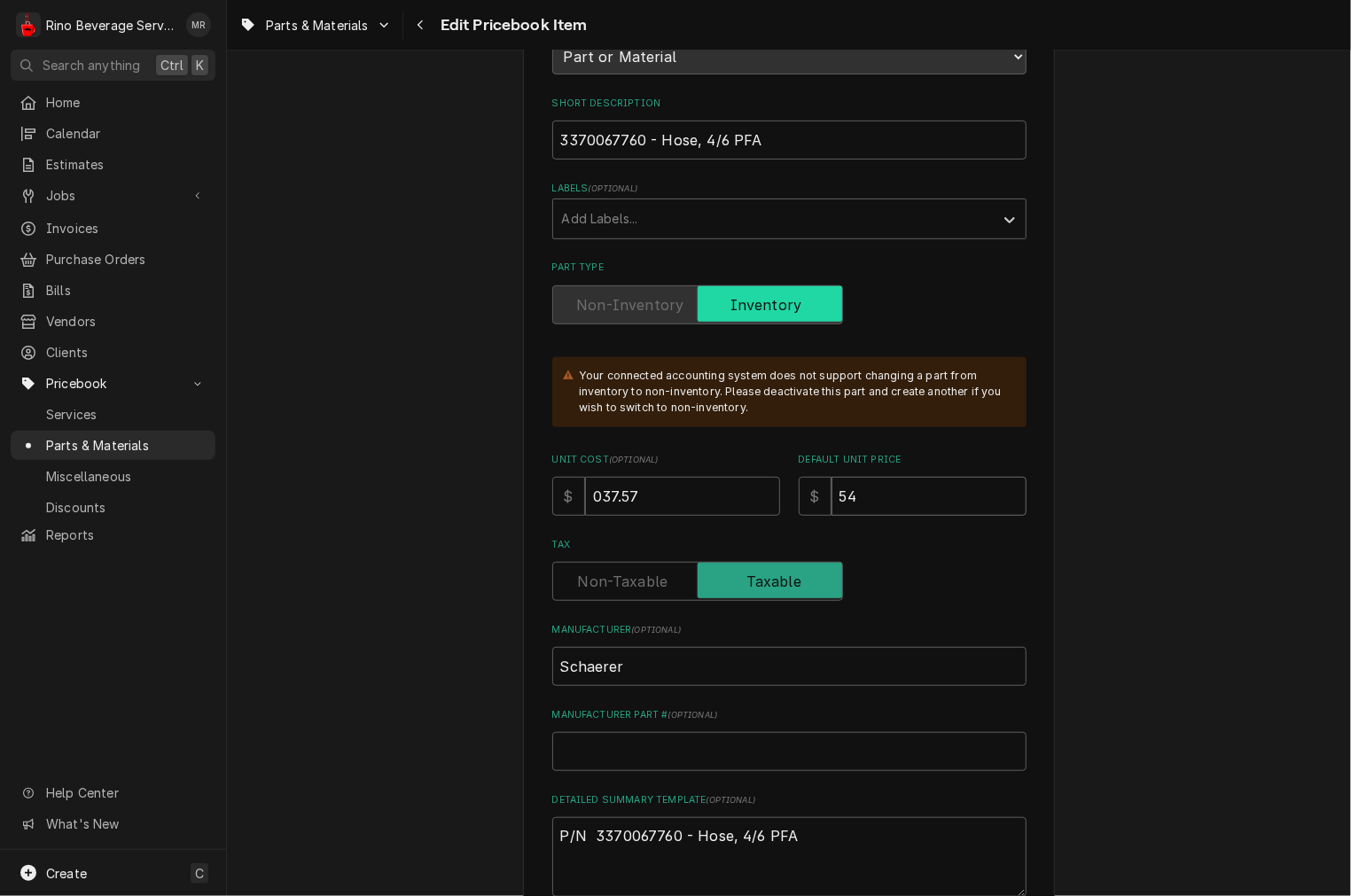
type input "54.4"
type textarea "x"
type input "54.49"
click at [591, 486] on input "037.57" at bounding box center [683, 497] width 195 height 39
type textarea "x"
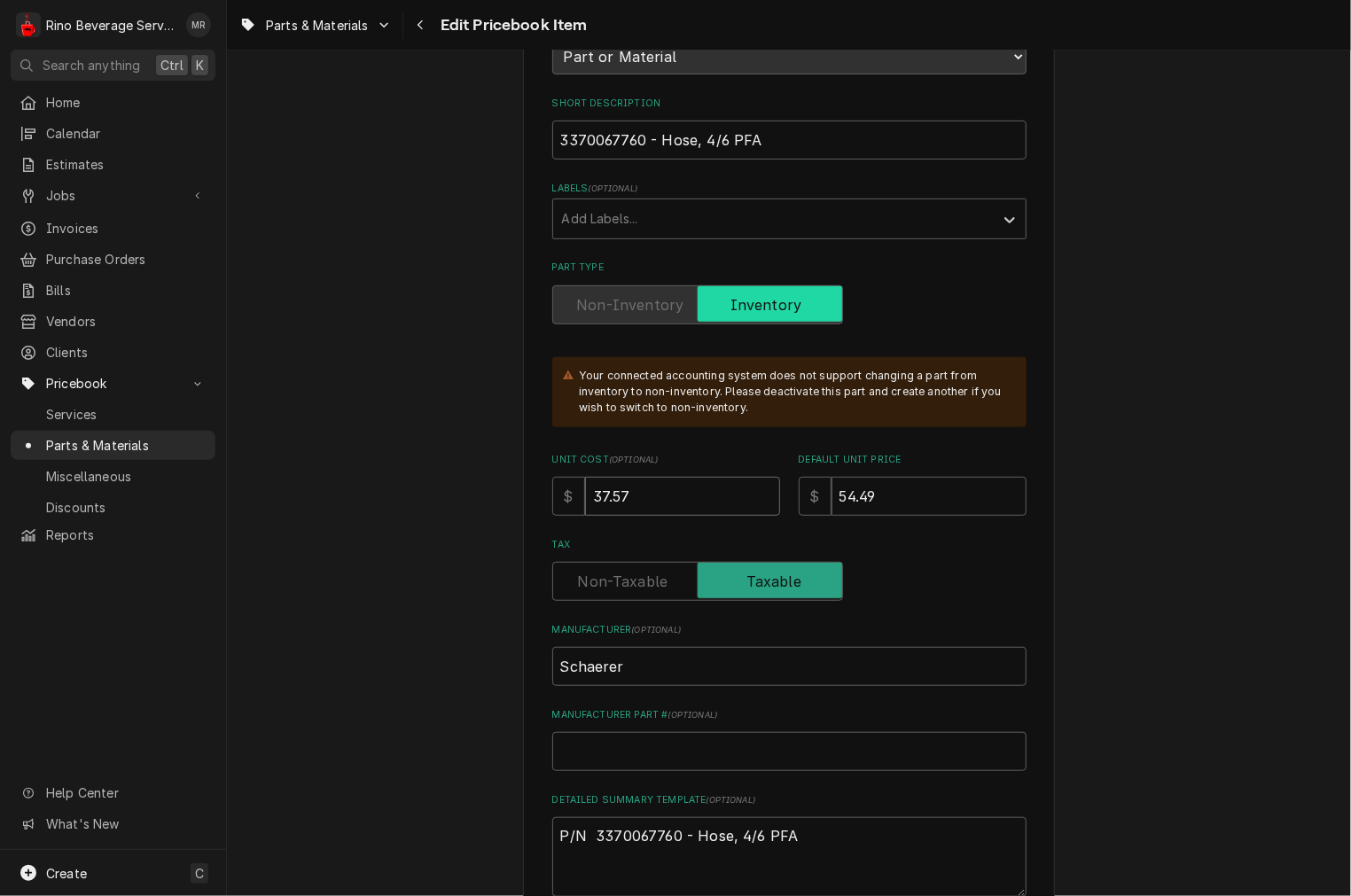
type input "37.57"
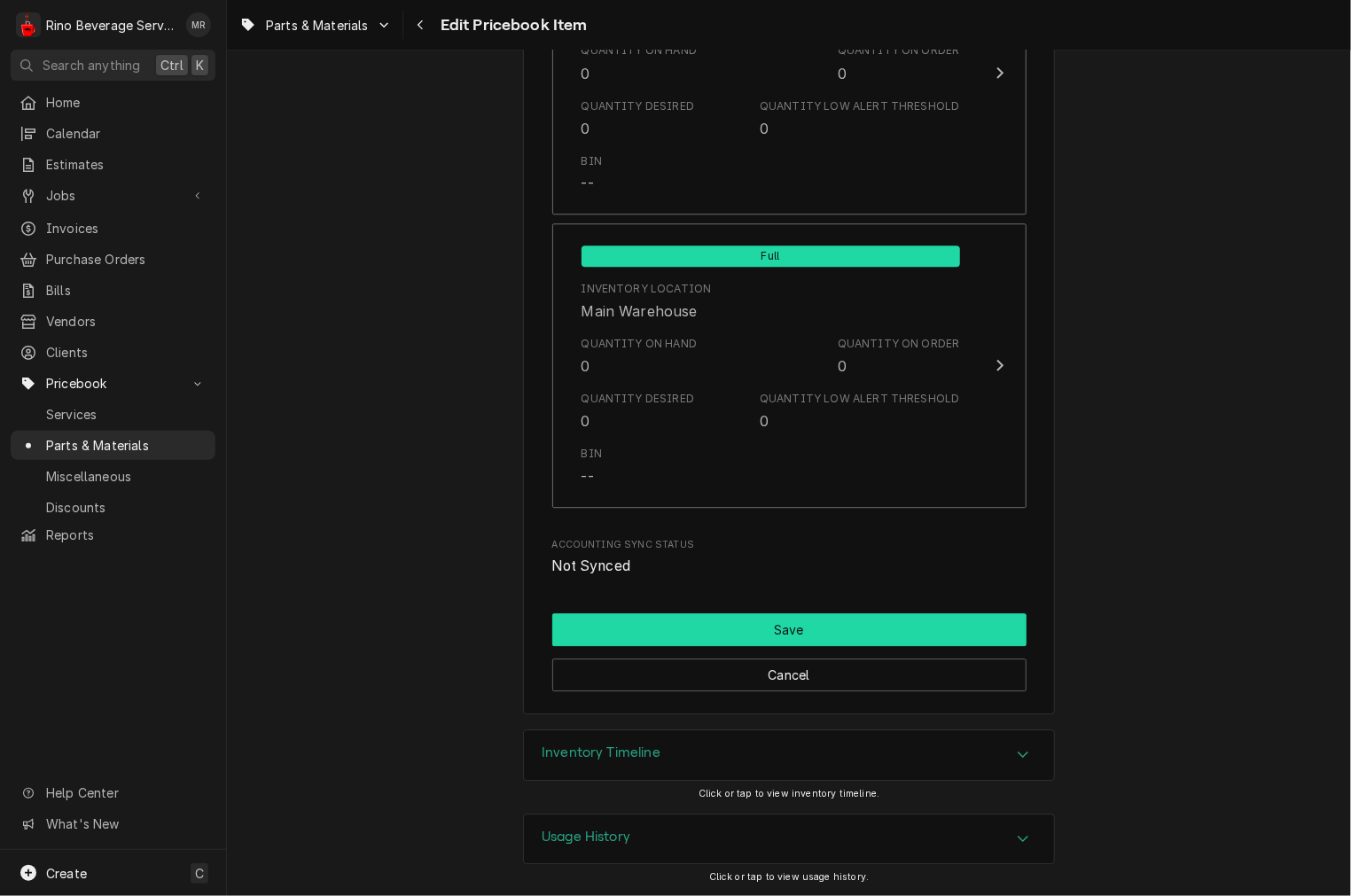
click at [721, 616] on button "Save" at bounding box center [790, 629] width 475 height 33
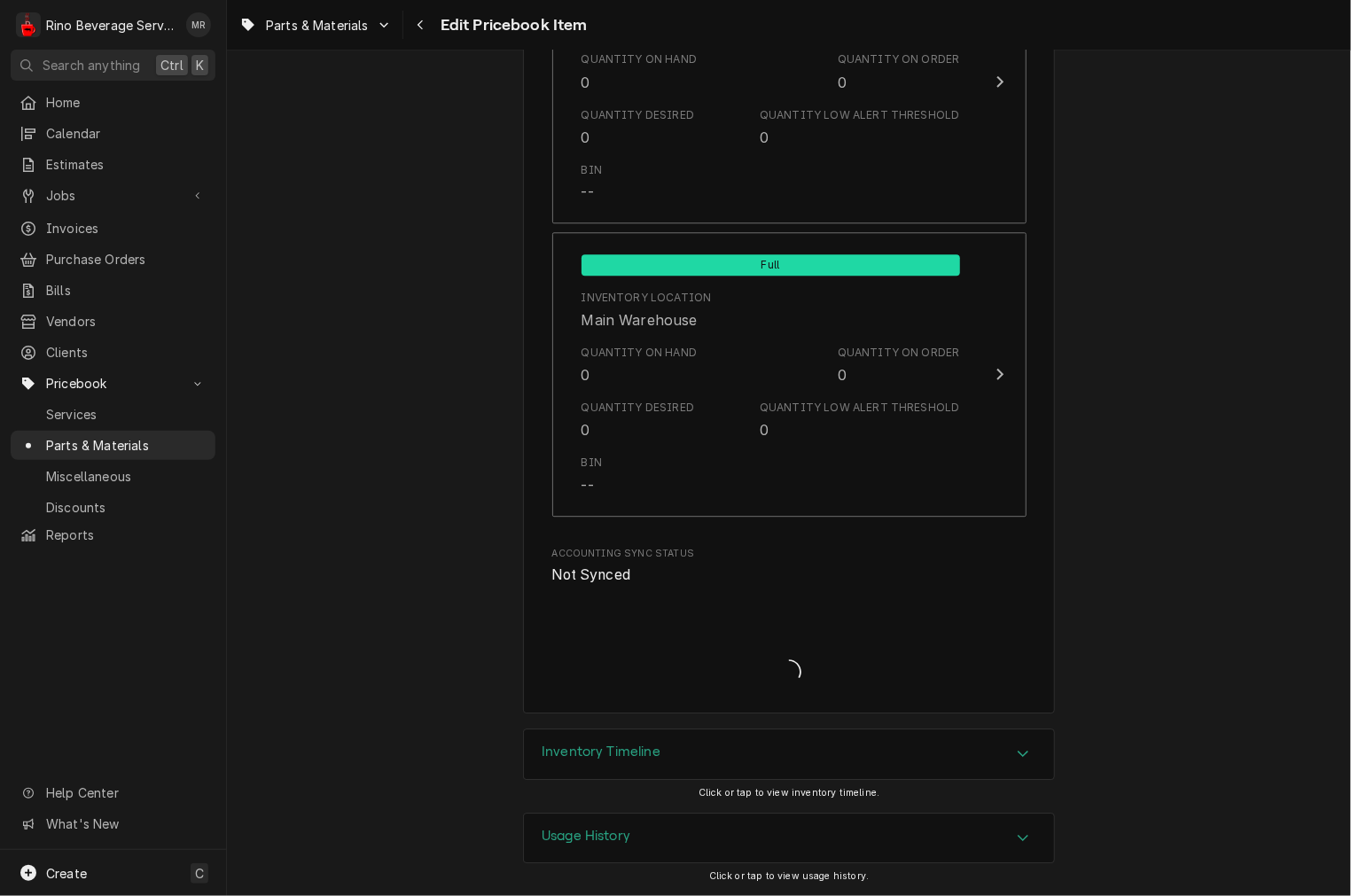
scroll to position [2050, 0]
type textarea "x"
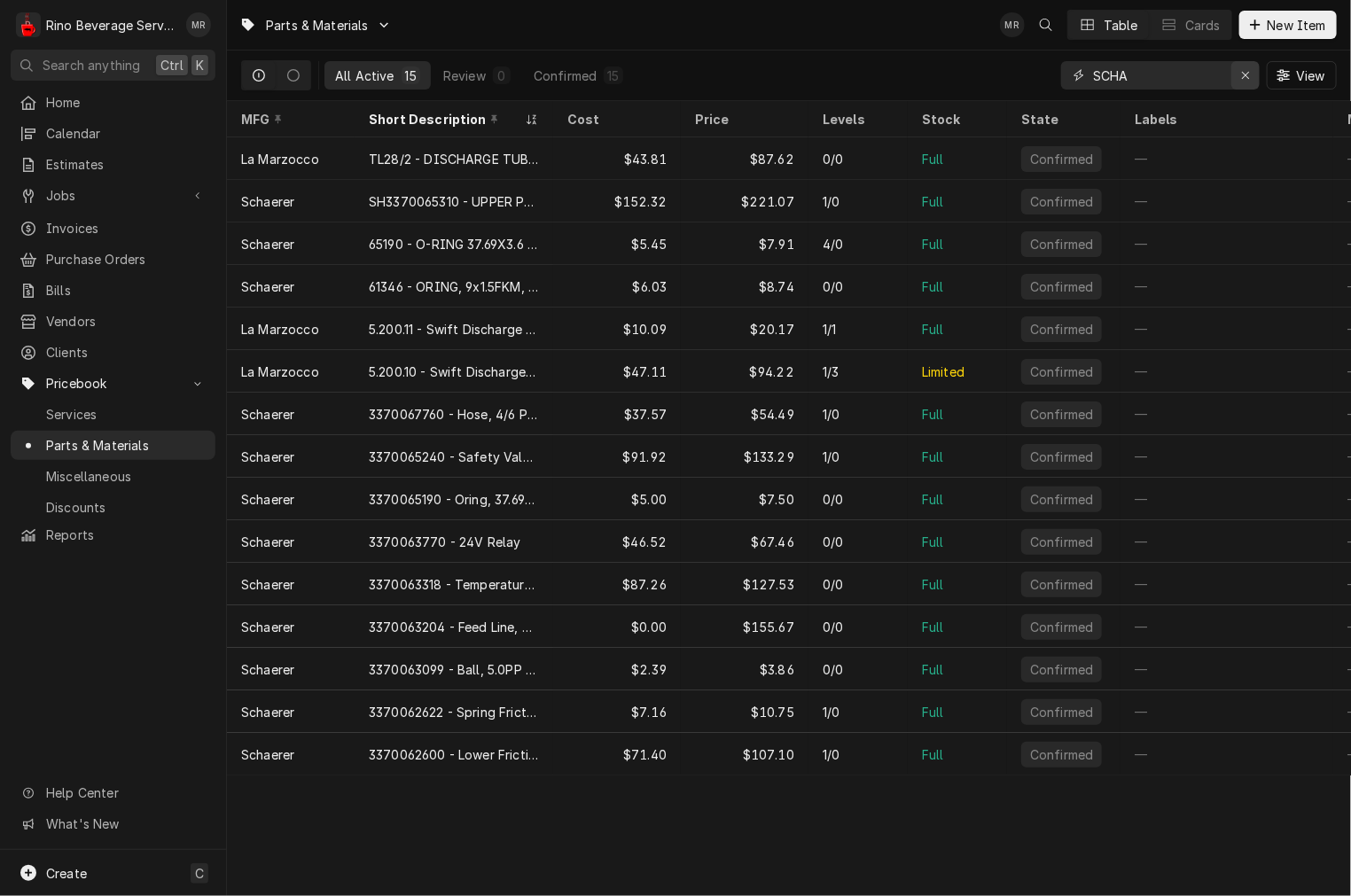
click at [1246, 84] on div "Erase input" at bounding box center [1245, 74] width 18 height 18
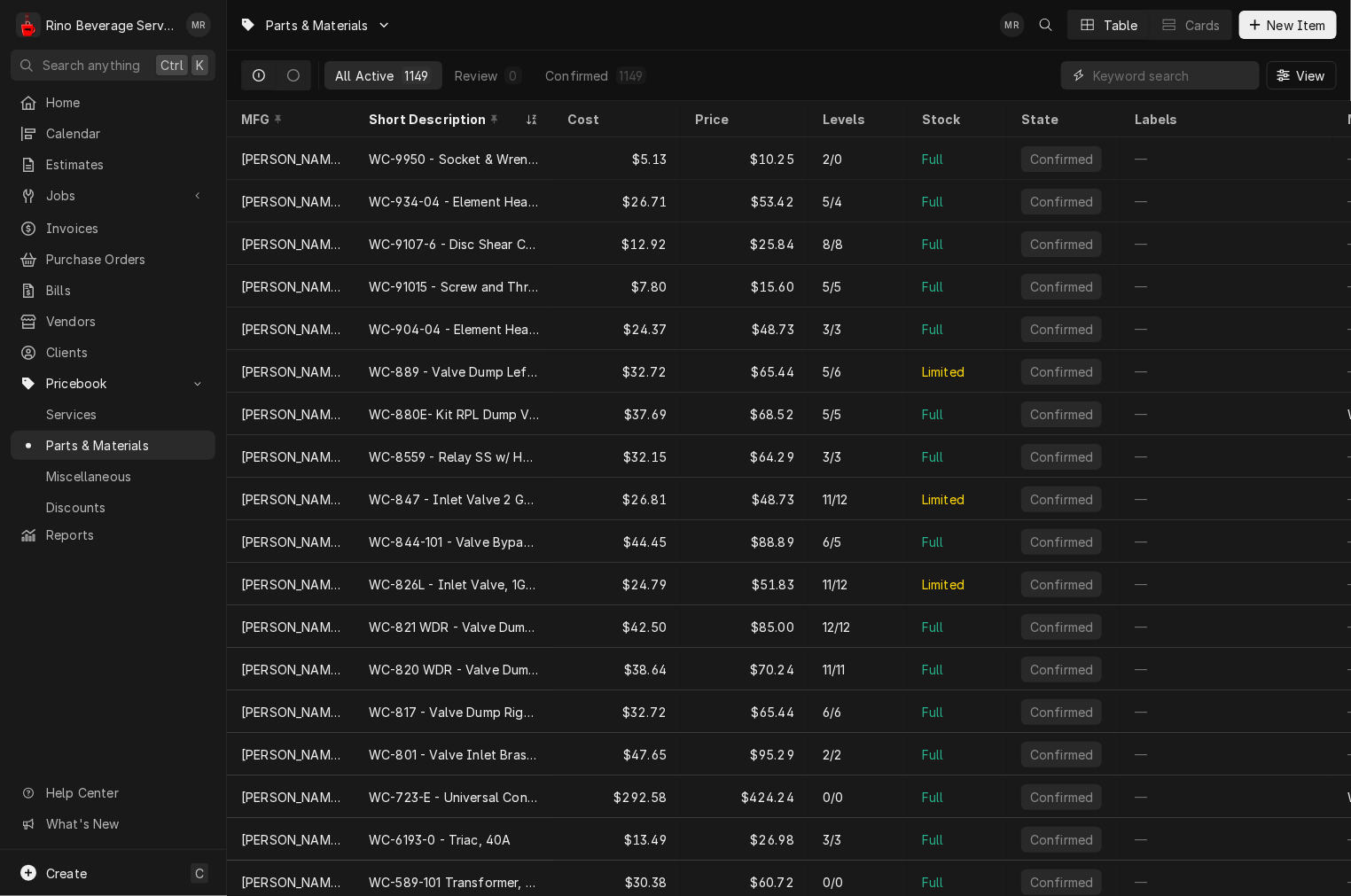
click at [1121, 74] on input "Dynamic Content Wrapper" at bounding box center [1172, 75] width 158 height 28
click at [1122, 73] on input "Dynamic Content Wrapper" at bounding box center [1172, 75] width 158 height 28
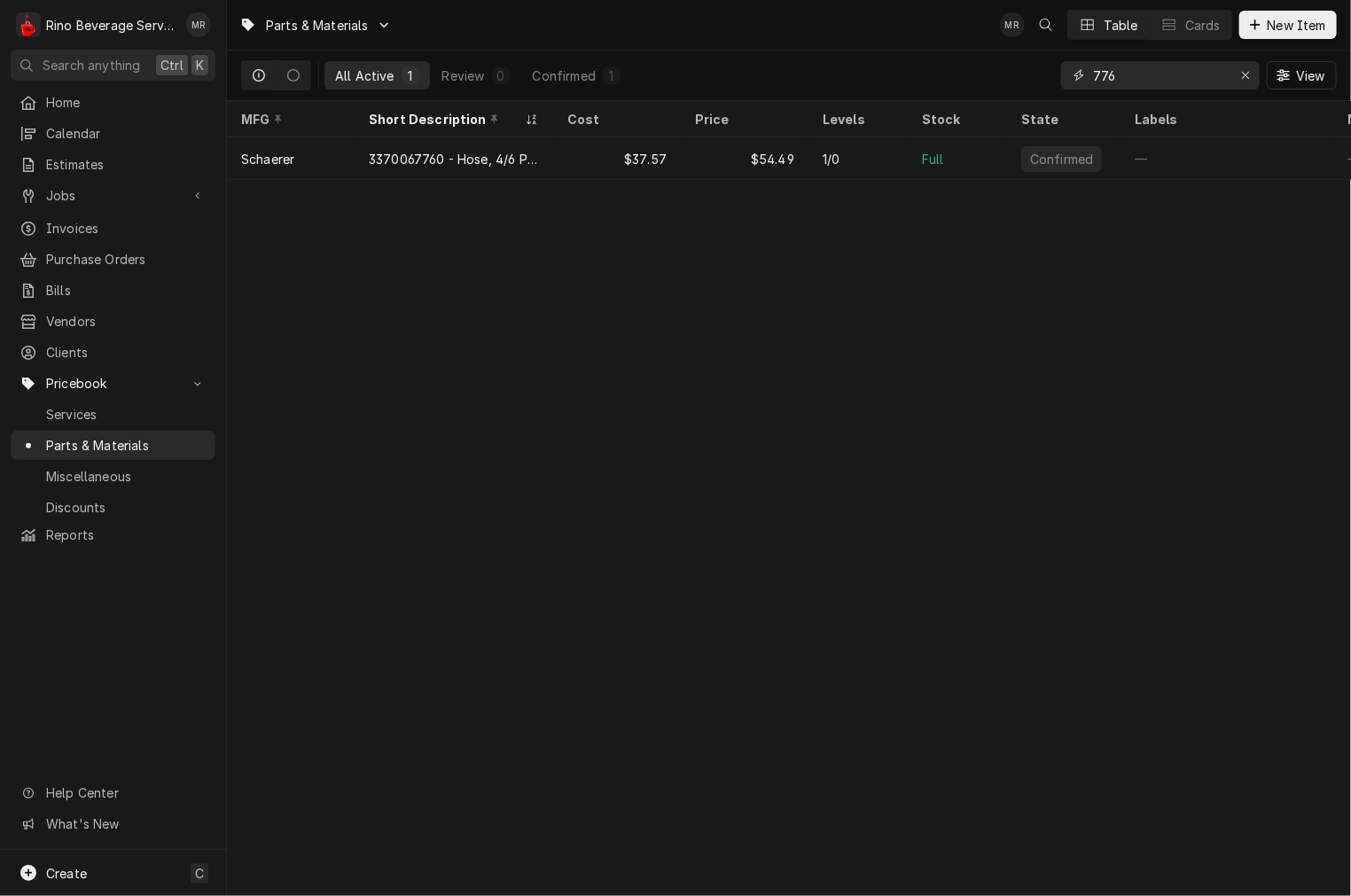
drag, startPoint x: 1148, startPoint y: 81, endPoint x: 1090, endPoint y: 72, distance: 58.7
click at [1090, 72] on div "776" at bounding box center [1159, 75] width 198 height 28
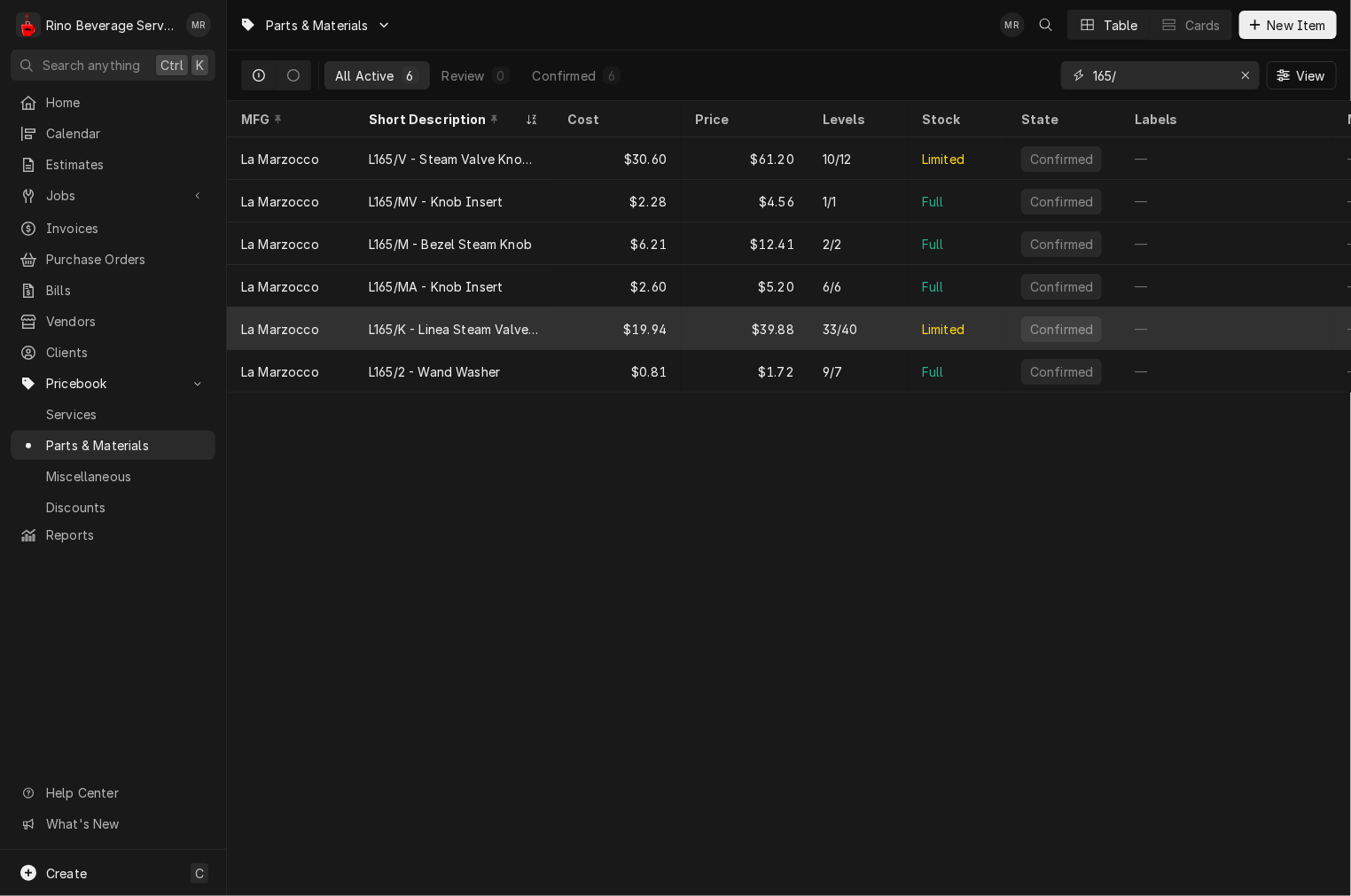
type input "165/"
click at [440, 339] on div "L165/K - Linea Steam Valve Rebuild Kit" at bounding box center [453, 329] width 198 height 43
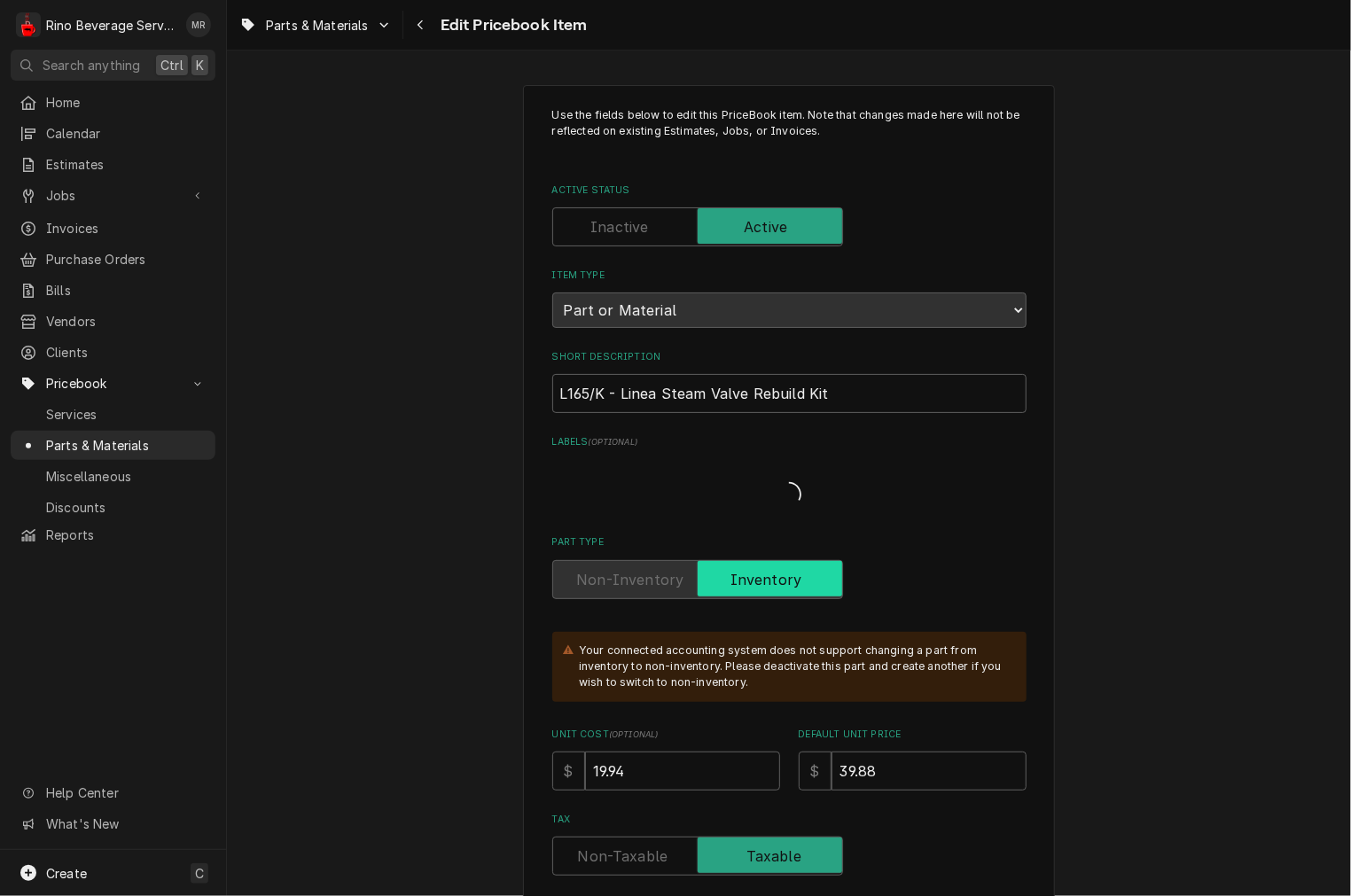
type textarea "x"
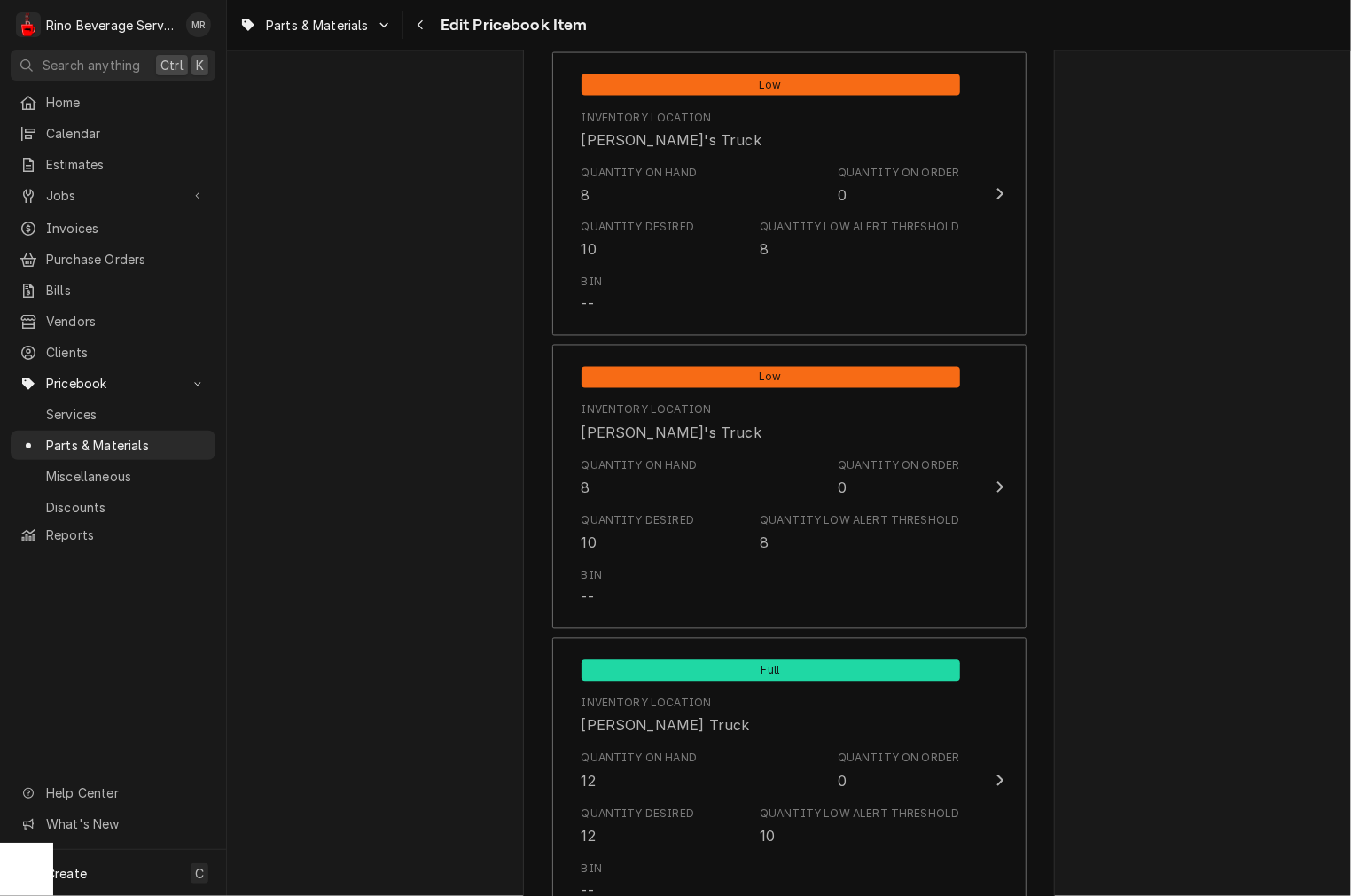
scroll to position [1313, 0]
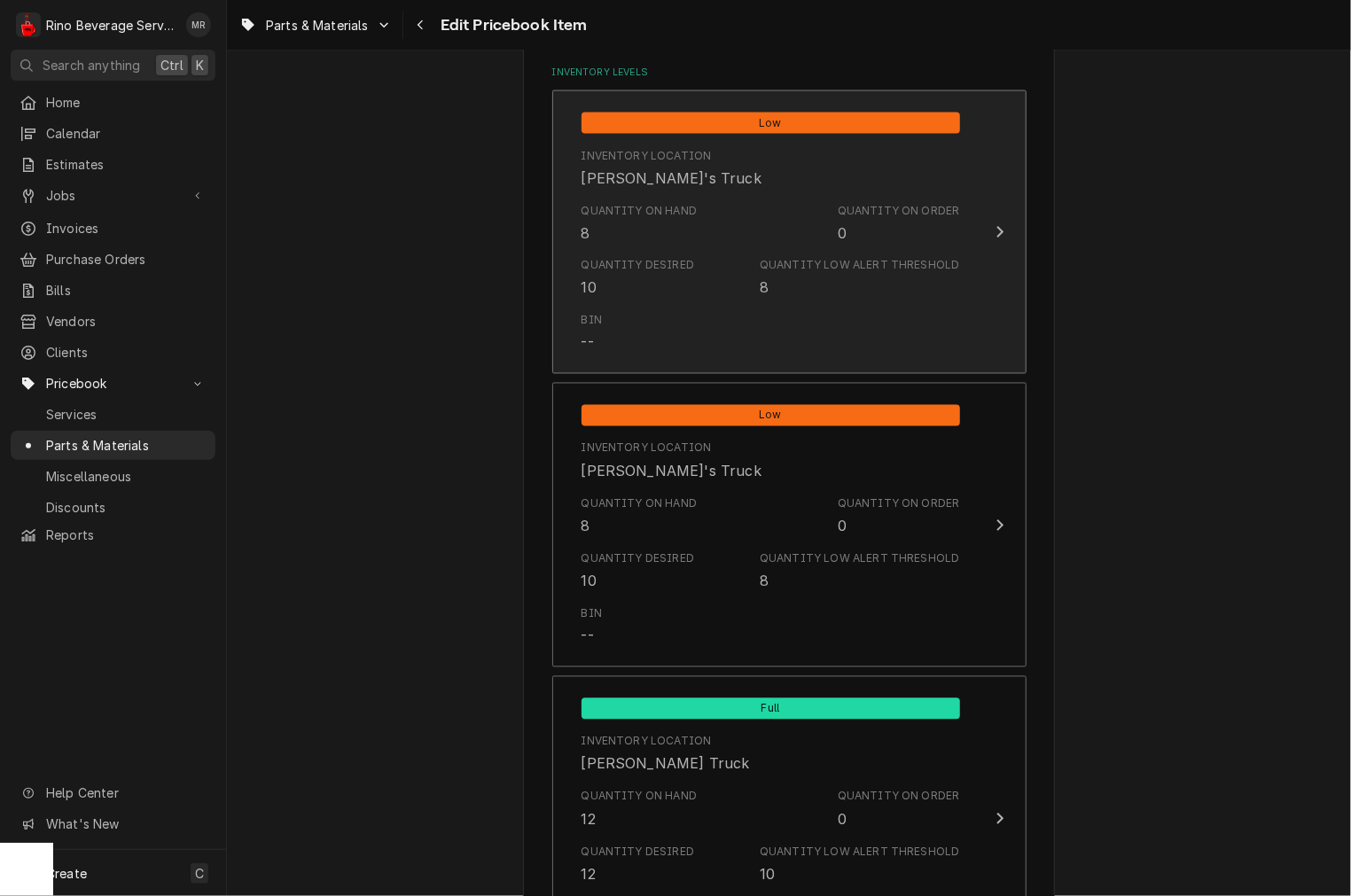
click at [645, 280] on div "Quantity Desired 10" at bounding box center [638, 278] width 114 height 41
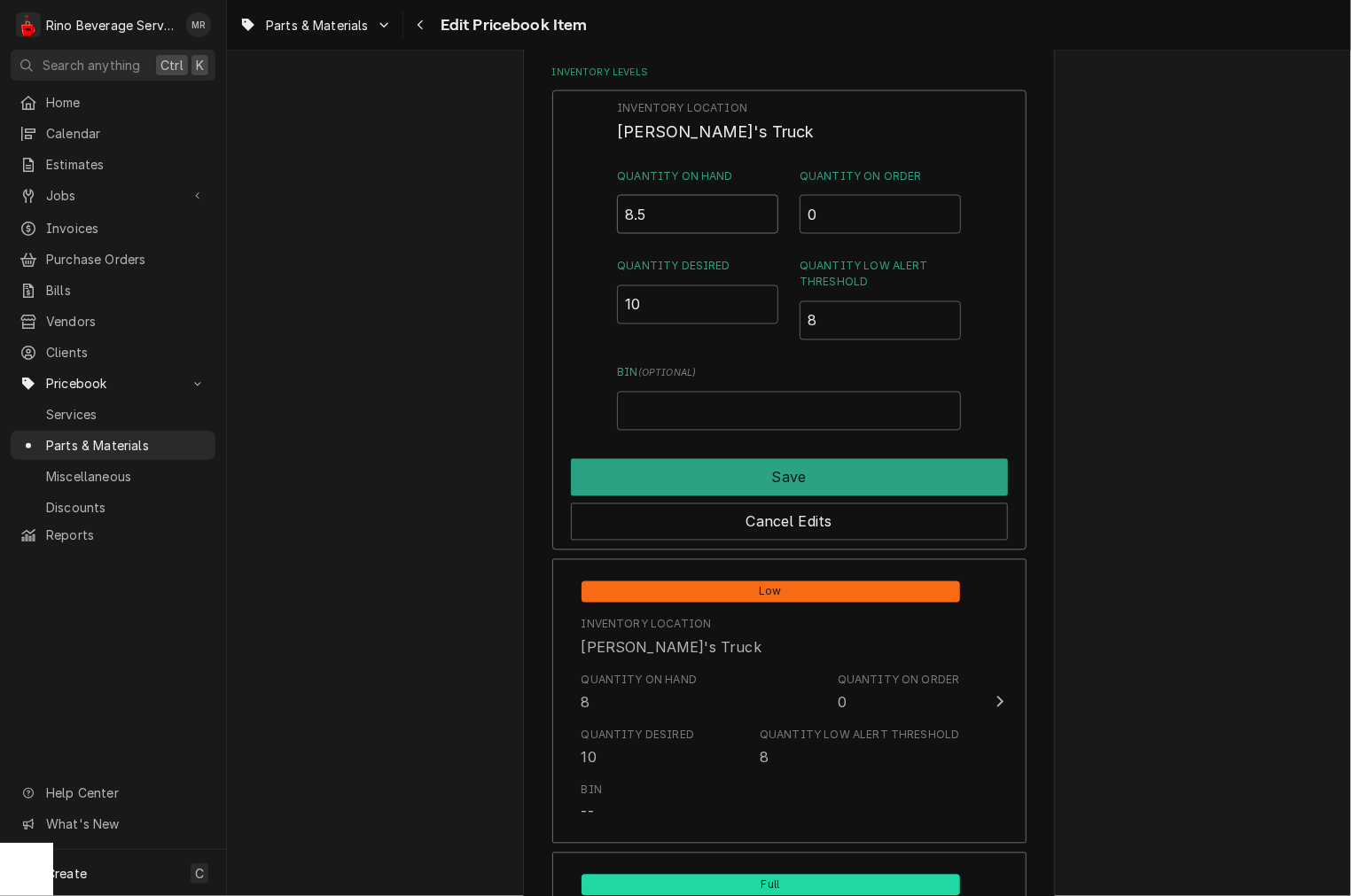
click at [757, 205] on input "8.5" at bounding box center [697, 215] width 161 height 39
click at [757, 205] on input "9" at bounding box center [697, 215] width 161 height 39
click at [757, 205] on input "9.5" at bounding box center [697, 215] width 161 height 39
type input "10"
click at [757, 208] on input "10" at bounding box center [697, 215] width 161 height 39
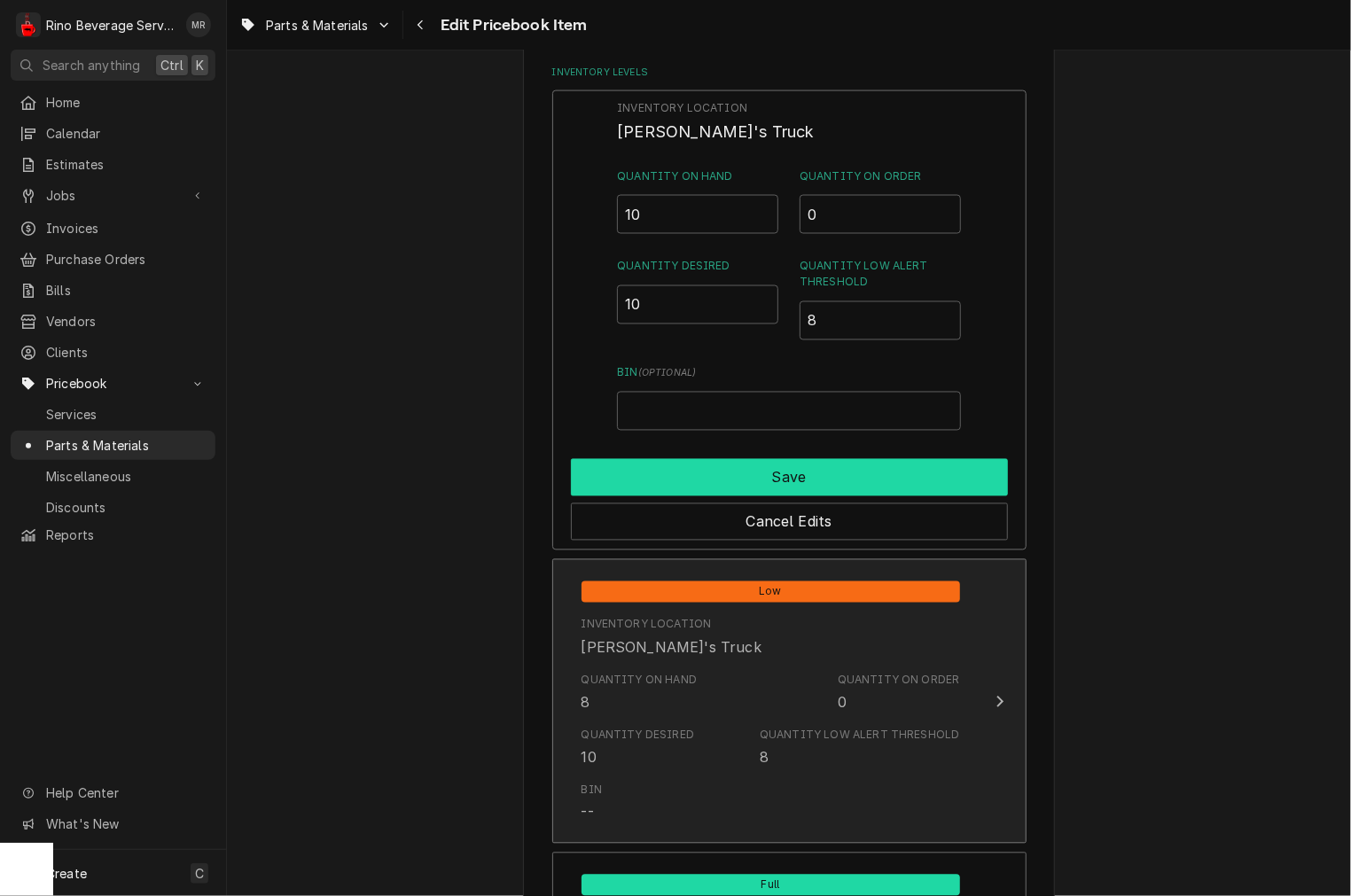
drag, startPoint x: 724, startPoint y: 475, endPoint x: 718, endPoint y: 495, distance: 20.9
click at [724, 476] on button "Save" at bounding box center [790, 477] width 437 height 37
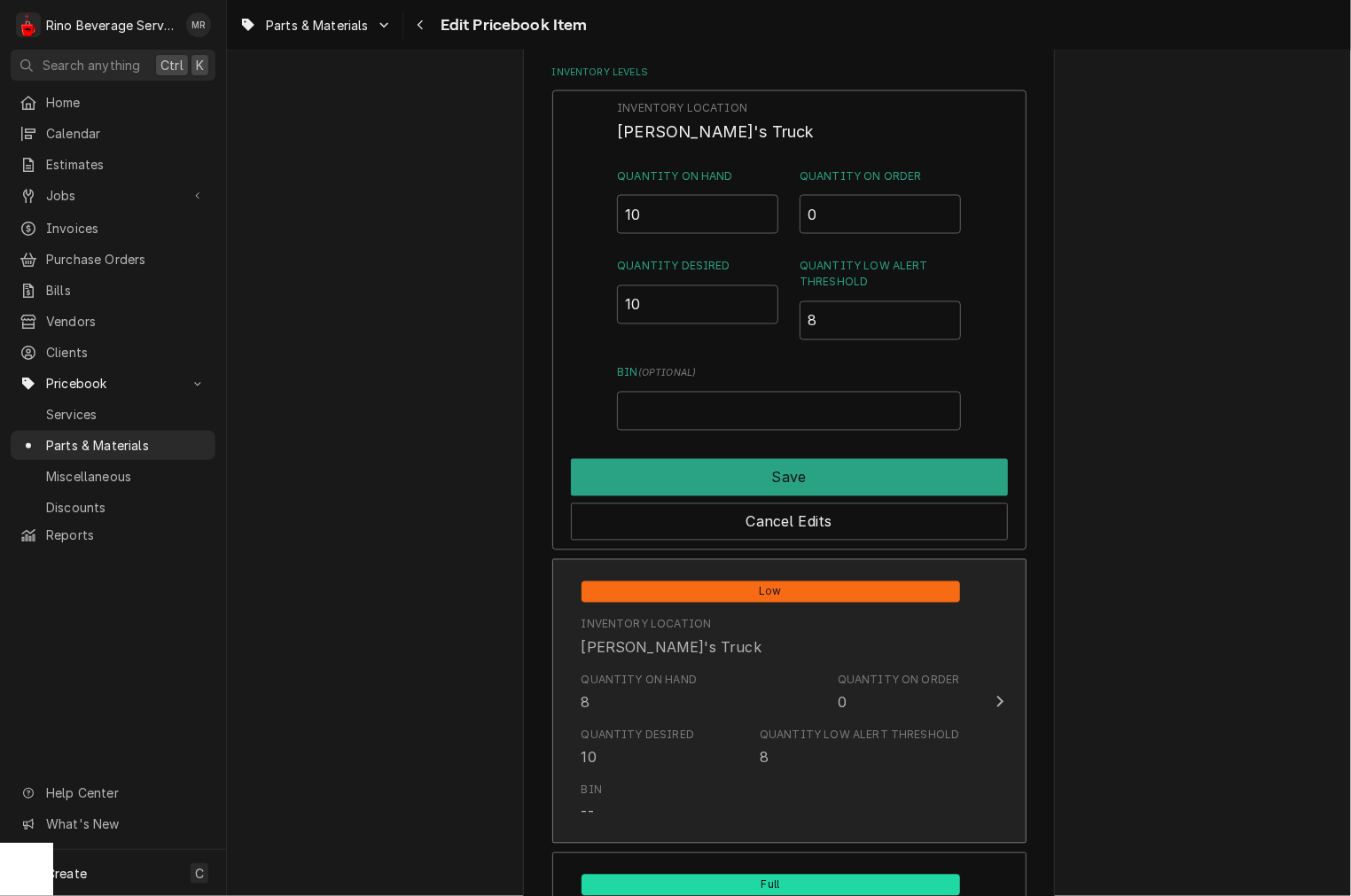
type textarea "x"
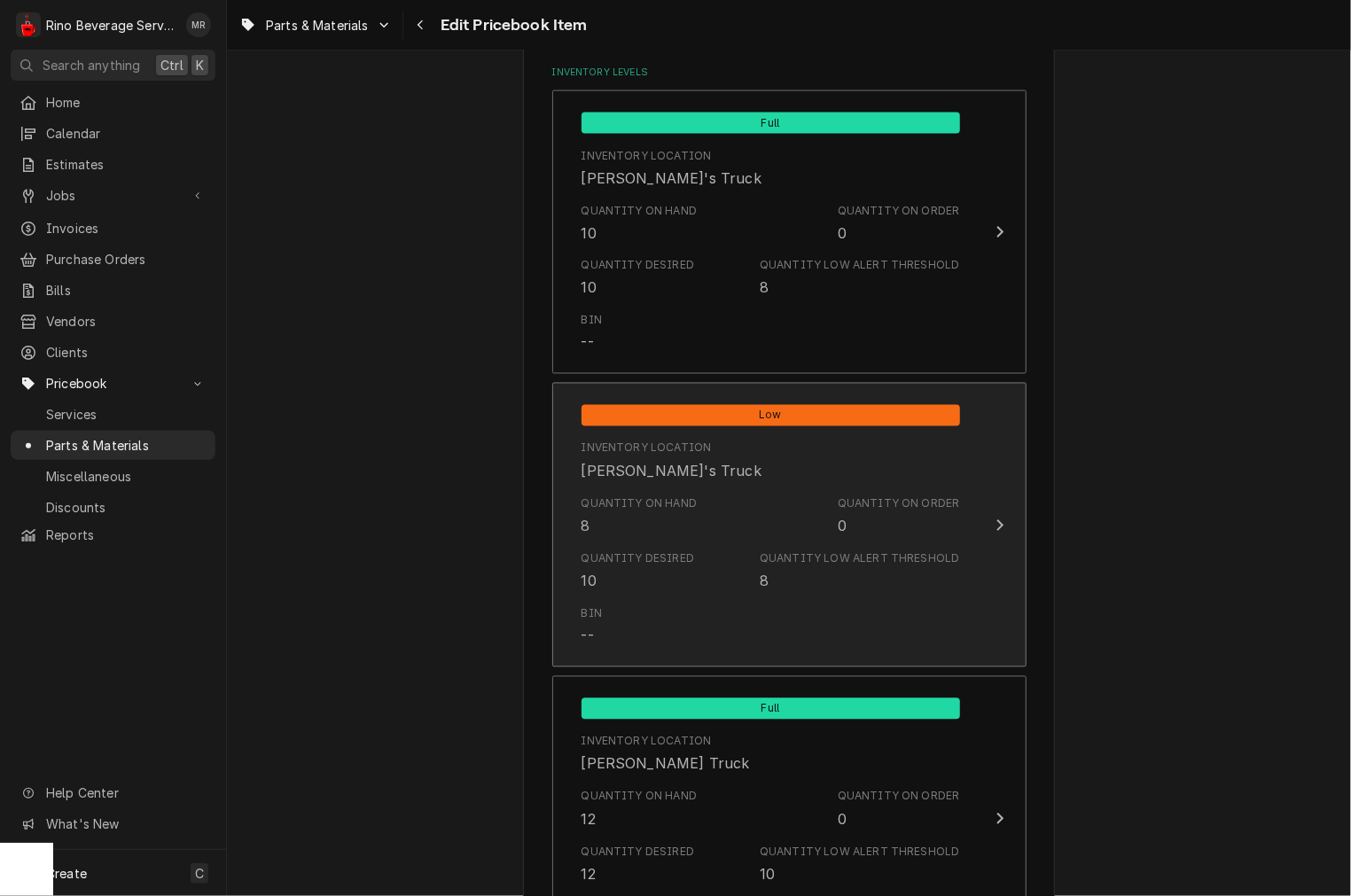
click at [722, 546] on div "Quantity Desired 10 Quantity Low Alert Threshold 8" at bounding box center [770, 571] width 379 height 55
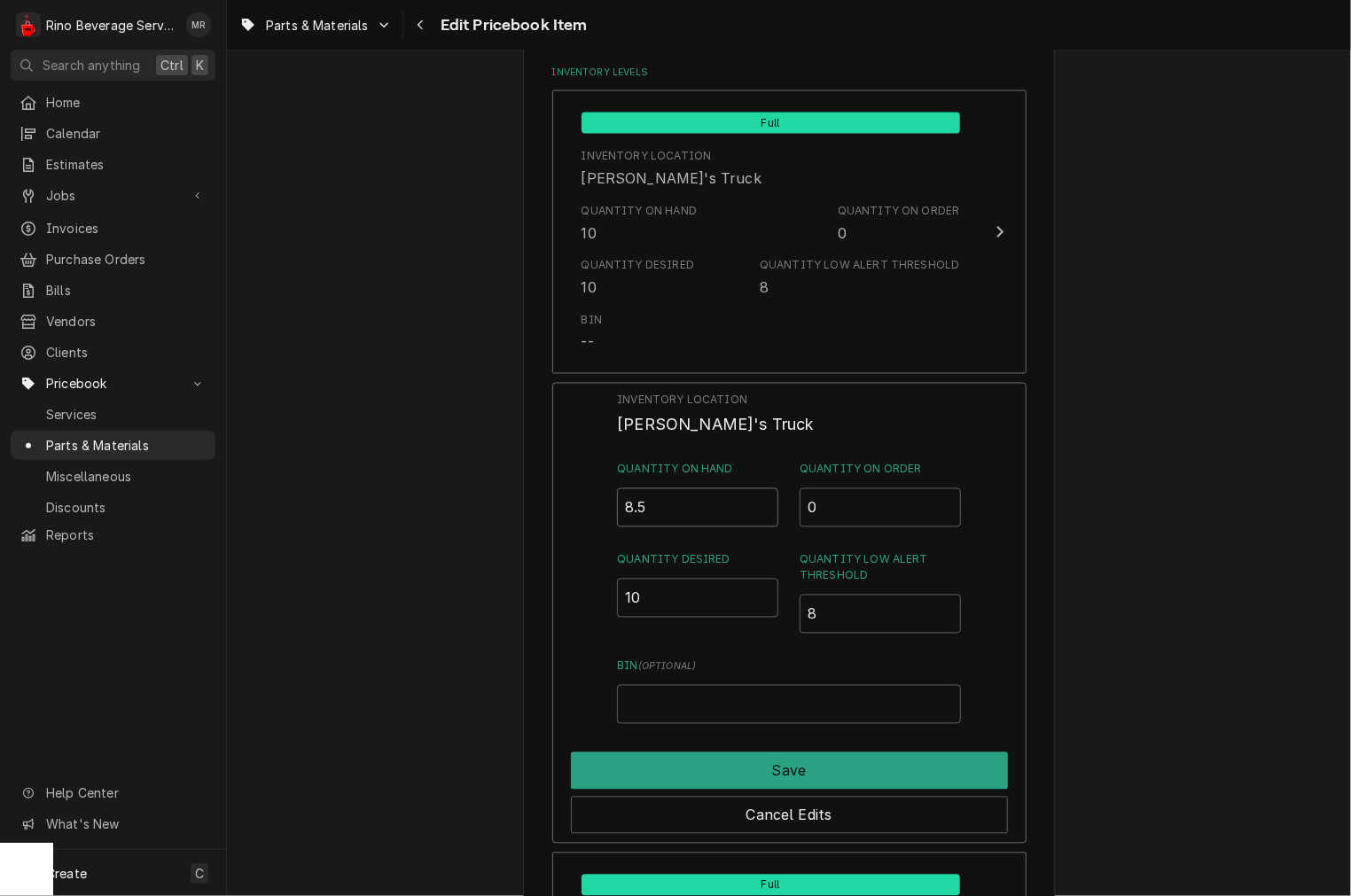
click at [757, 501] on input "8.5" at bounding box center [697, 508] width 161 height 39
click at [757, 501] on input "9" at bounding box center [697, 508] width 161 height 39
click at [757, 501] on input "9.5" at bounding box center [697, 508] width 161 height 39
type input "10"
click at [750, 498] on input "10" at bounding box center [697, 508] width 161 height 39
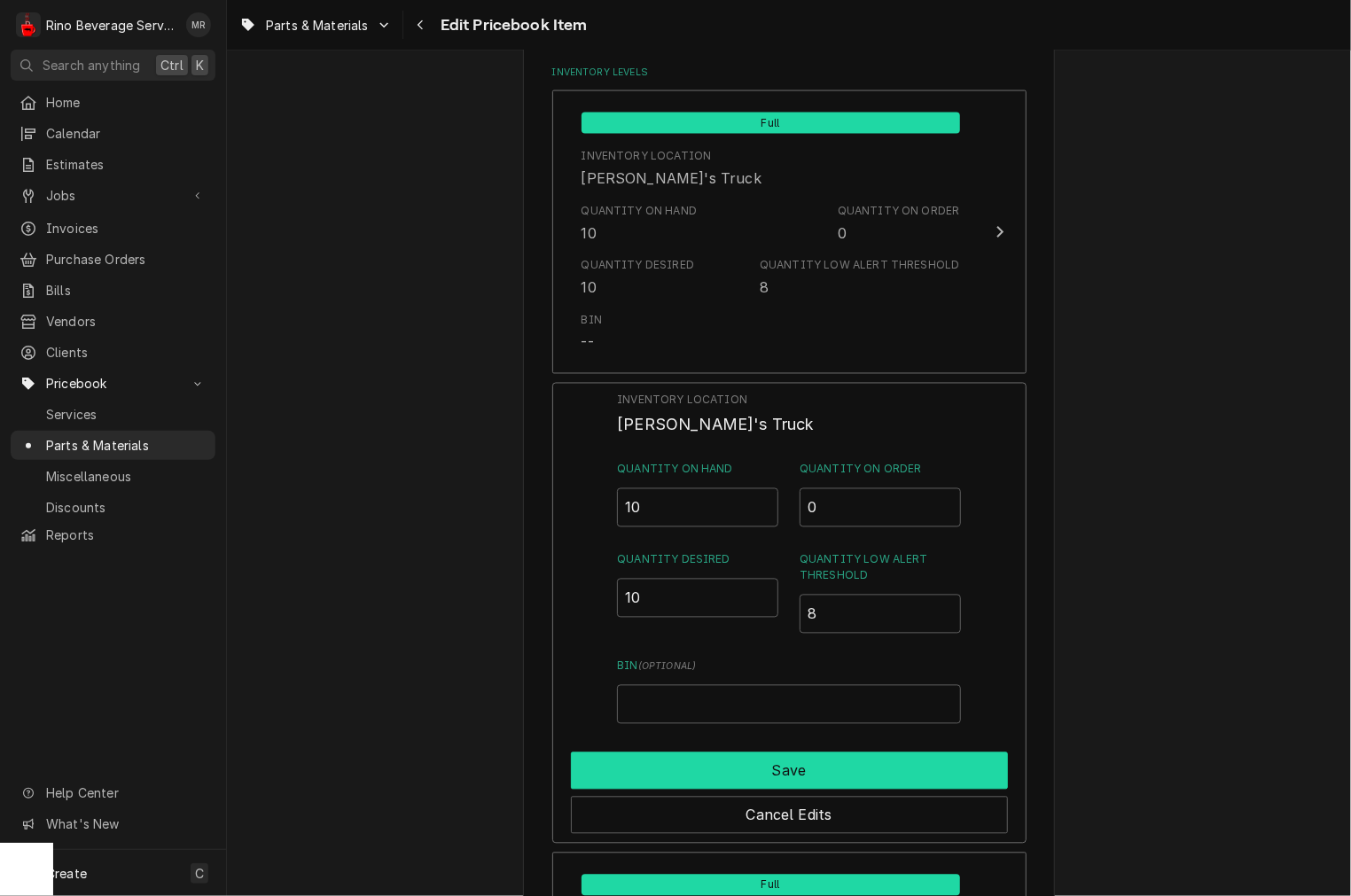
click at [738, 765] on button "Save" at bounding box center [790, 771] width 437 height 37
type textarea "x"
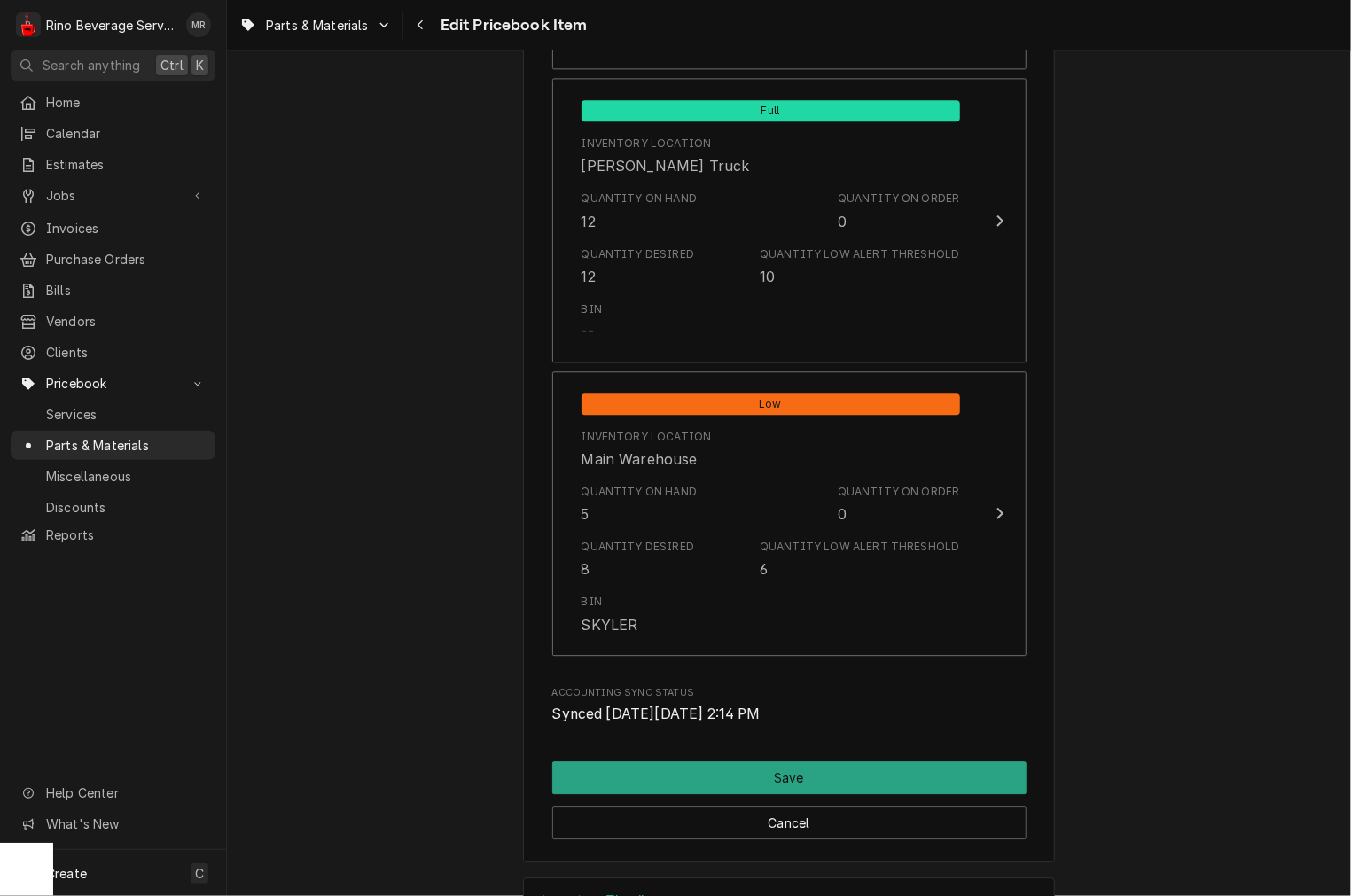
scroll to position [2059, 0]
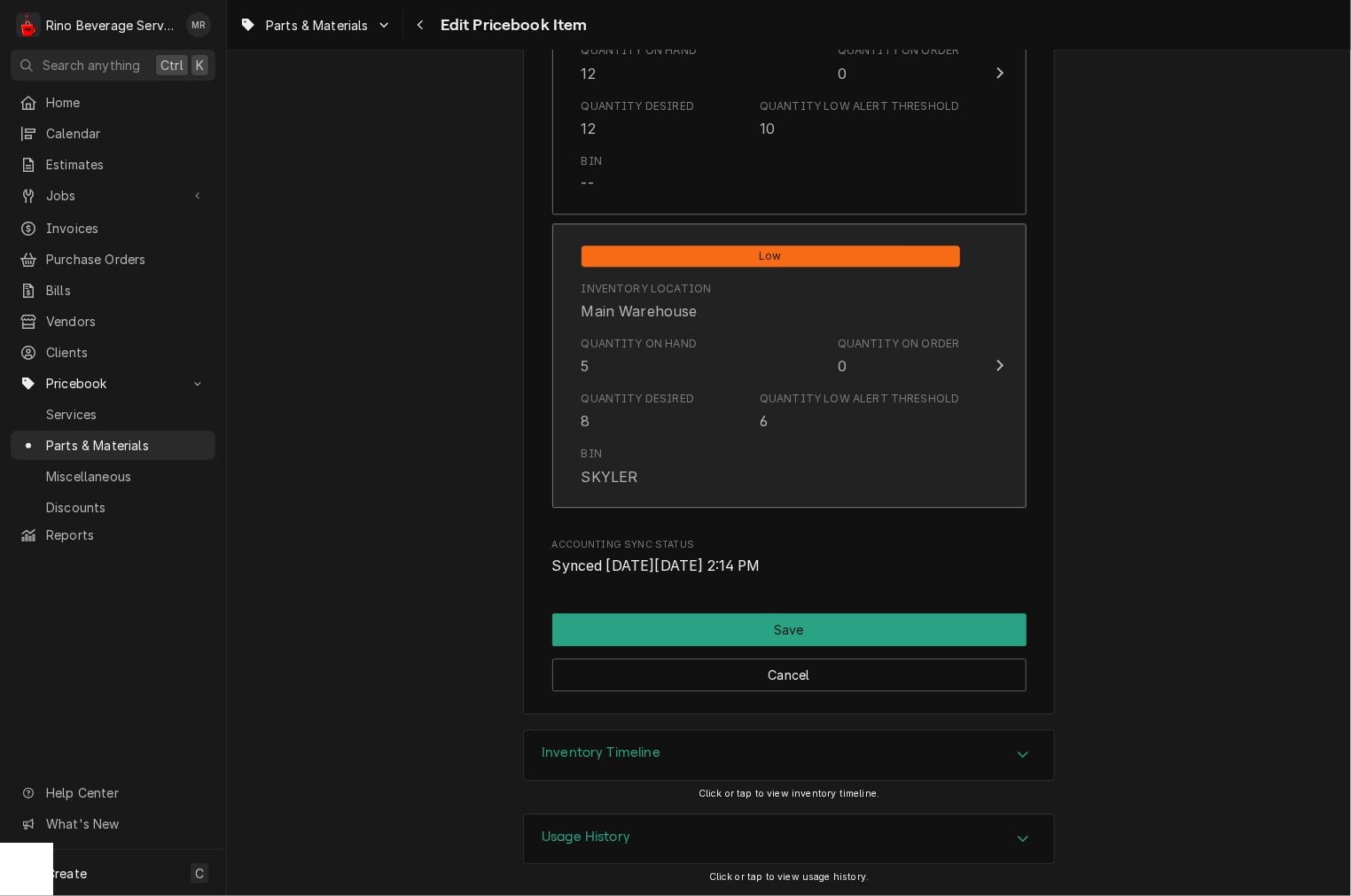
click at [613, 341] on div "Quantity on Hand" at bounding box center [639, 343] width 116 height 16
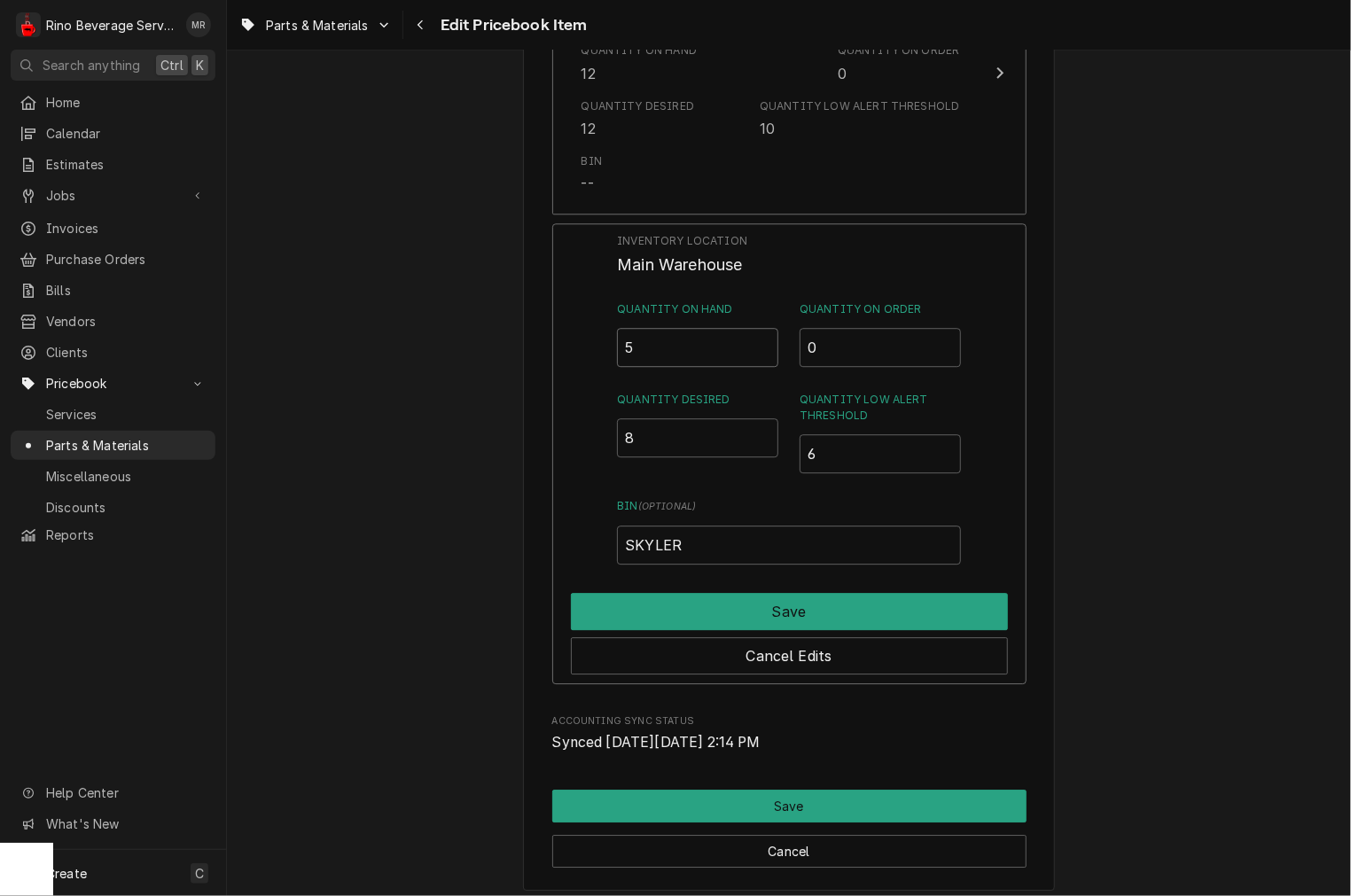
drag, startPoint x: 668, startPoint y: 351, endPoint x: 421, endPoint y: 285, distance: 255.7
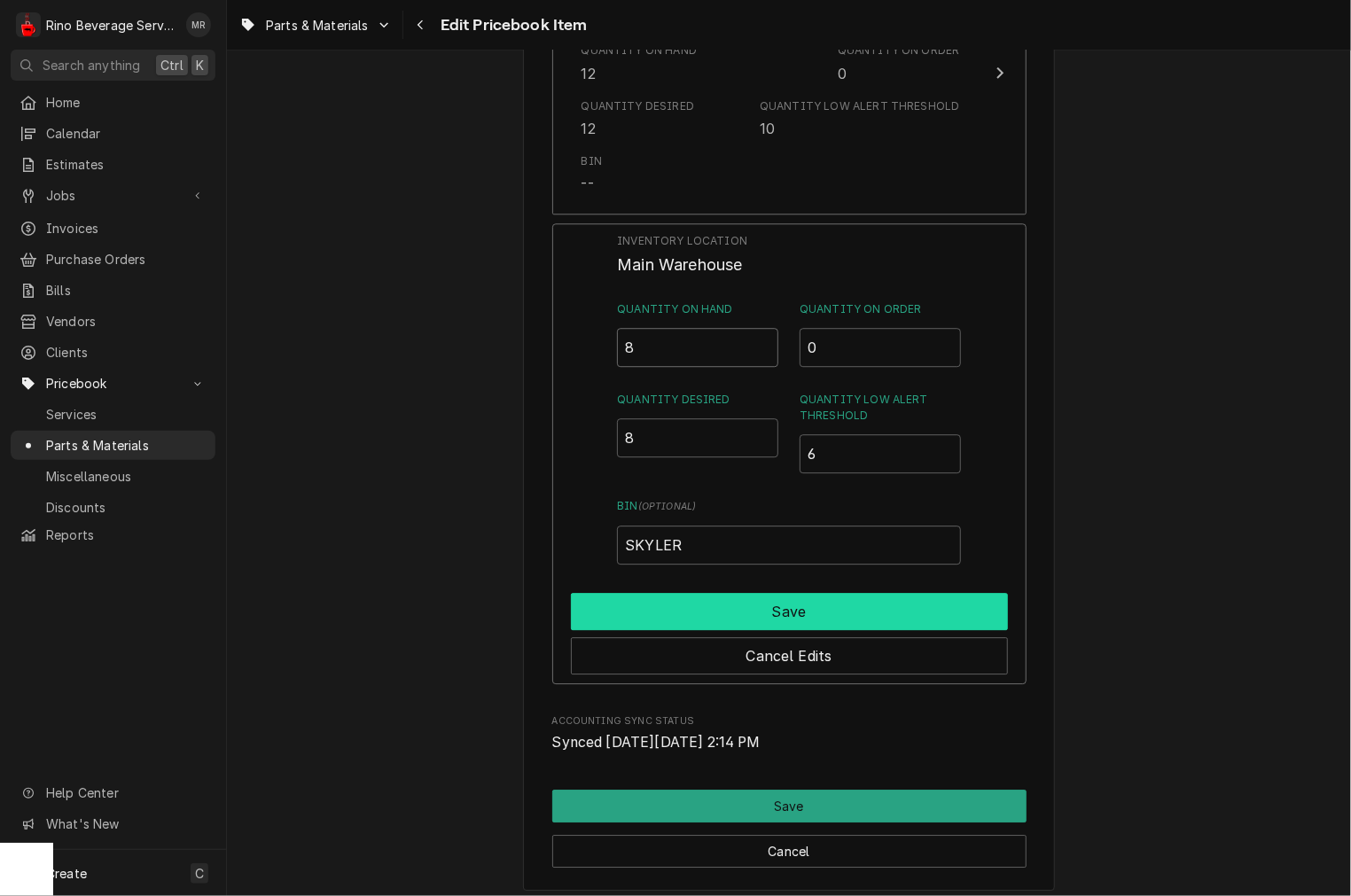
type input "8"
click at [722, 618] on button "Save" at bounding box center [790, 611] width 437 height 37
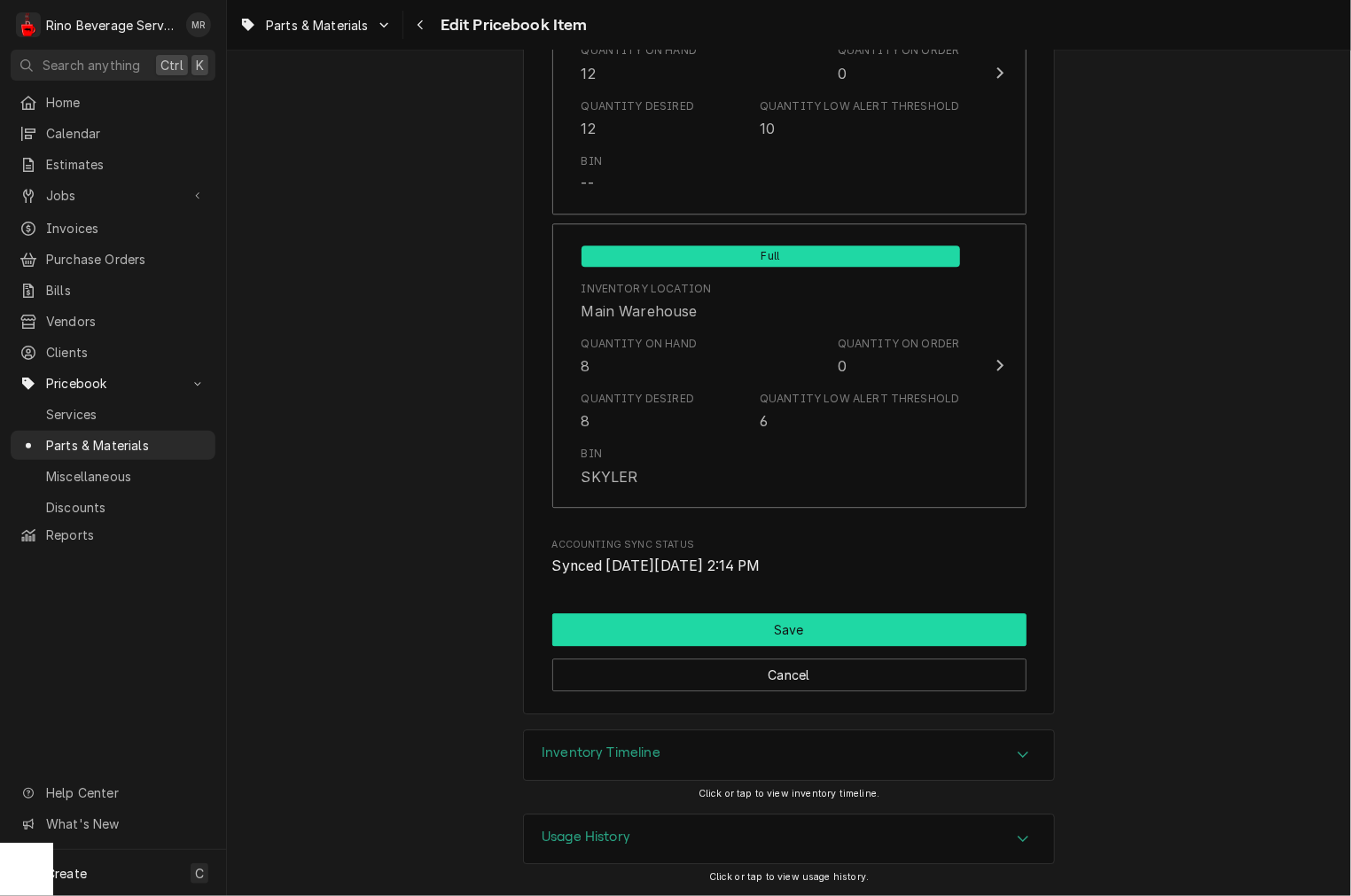
click at [718, 613] on button "Save" at bounding box center [790, 629] width 475 height 33
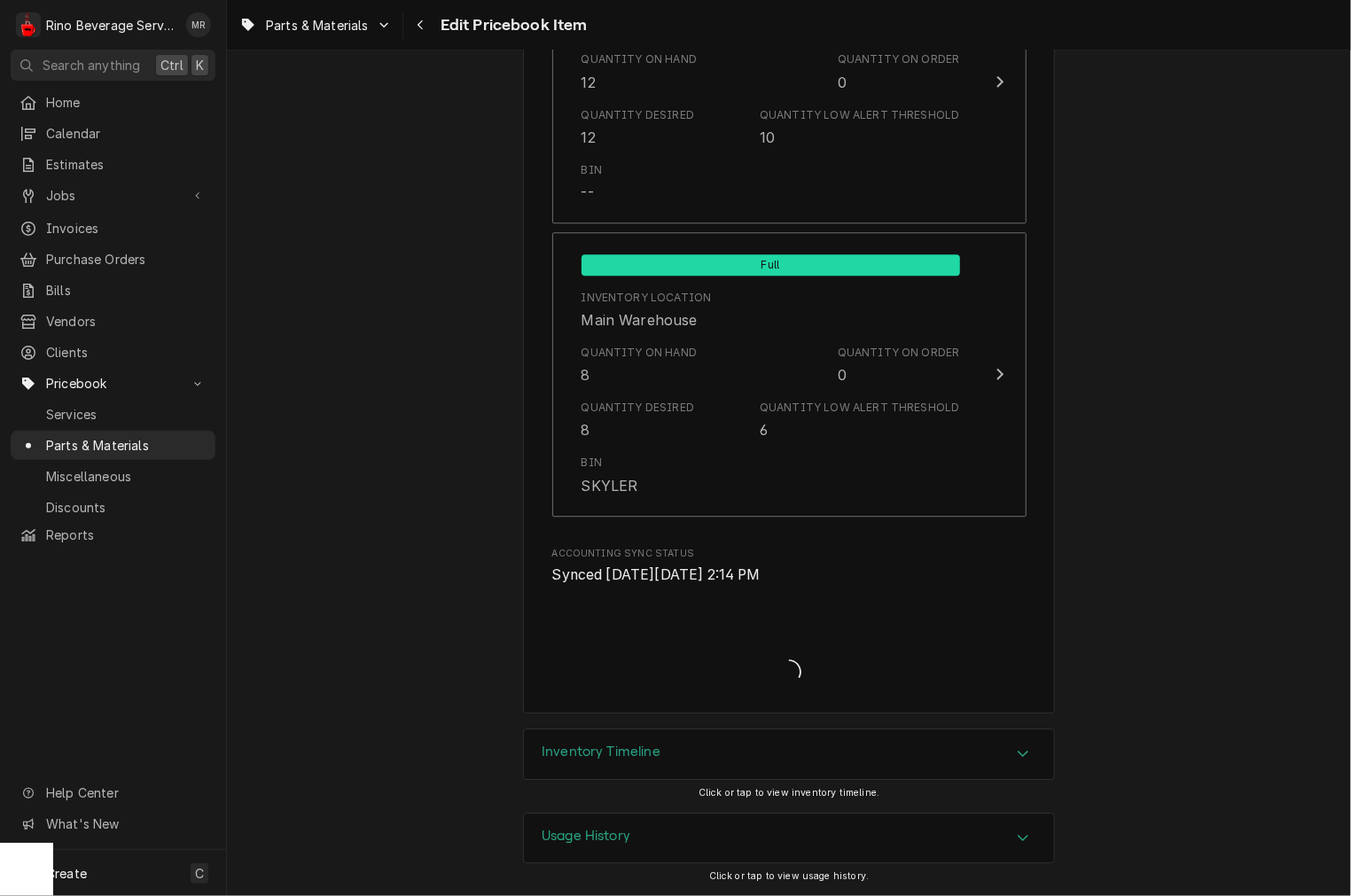
scroll to position [2050, 0]
type textarea "x"
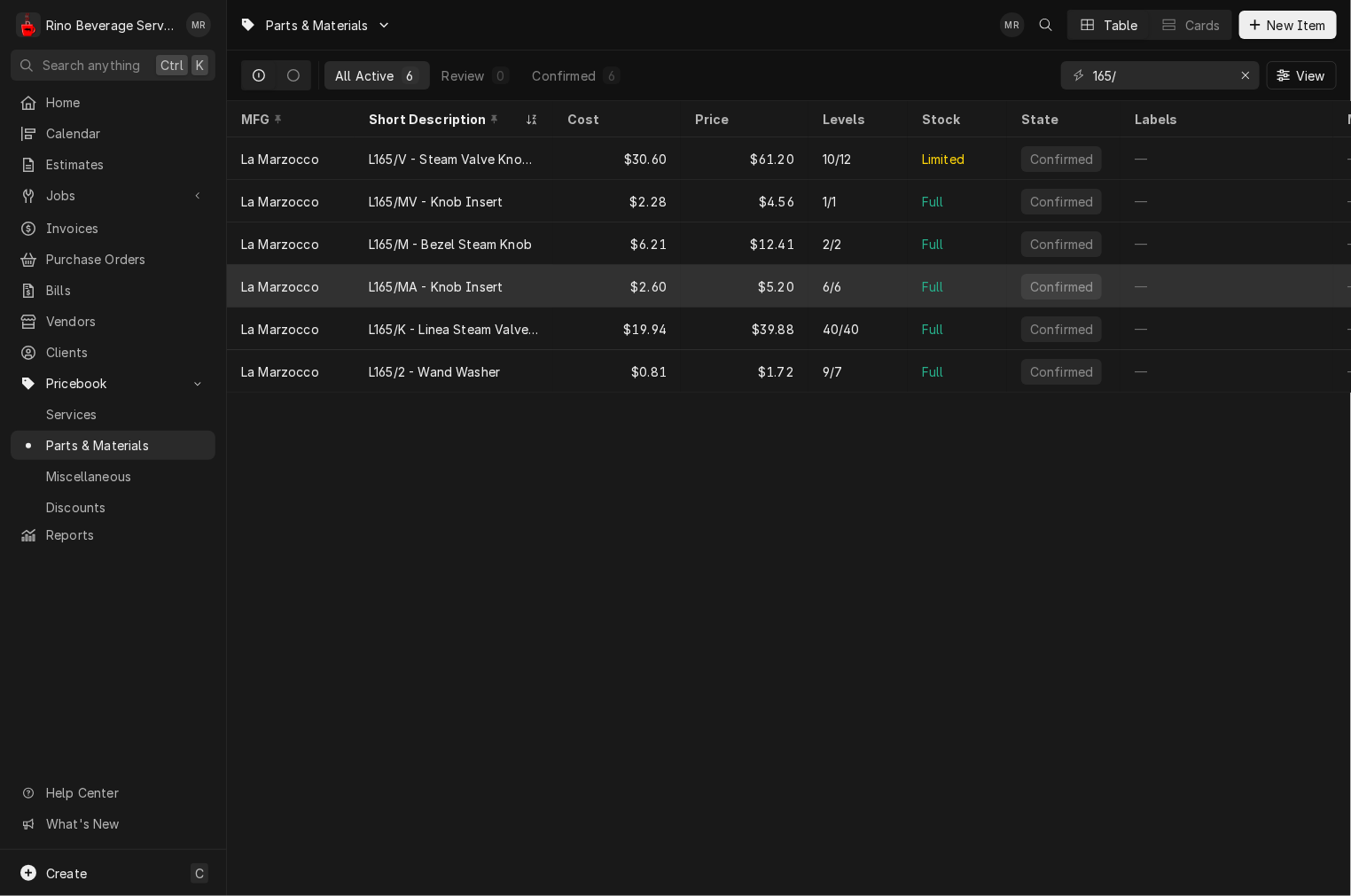
click at [448, 289] on div "L165/MA - Knob Insert" at bounding box center [435, 287] width 134 height 19
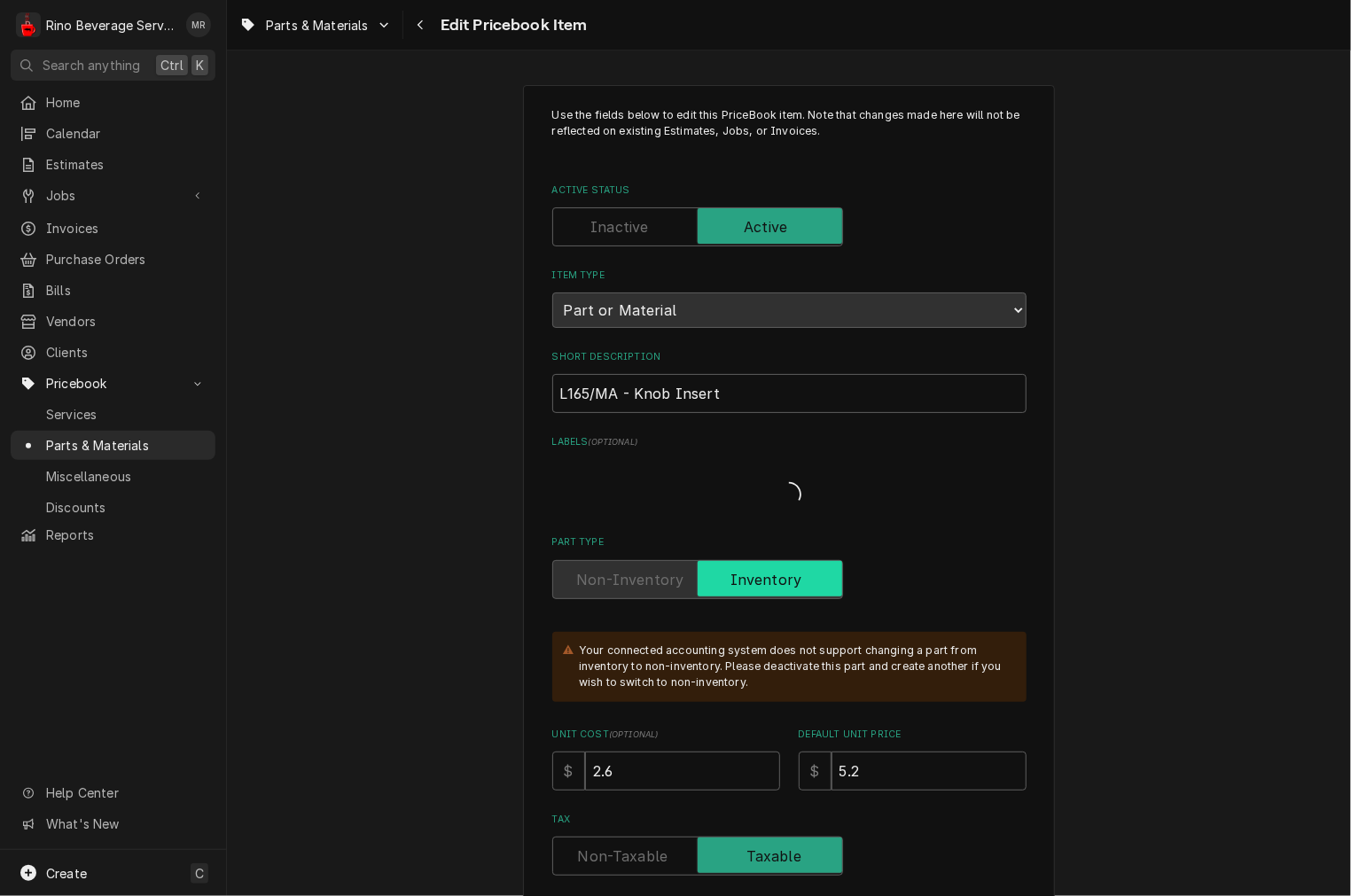
type textarea "x"
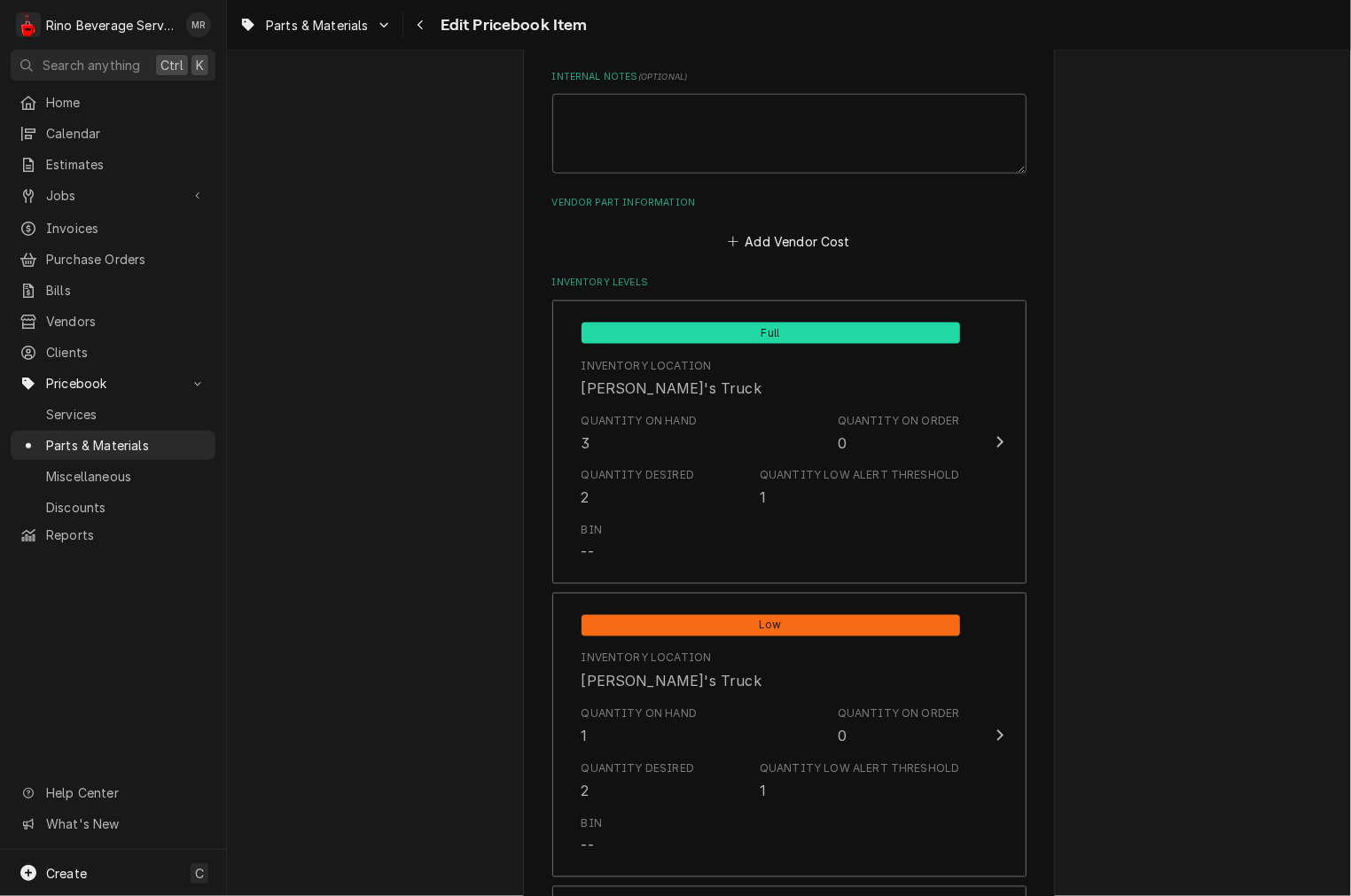
scroll to position [1149, 0]
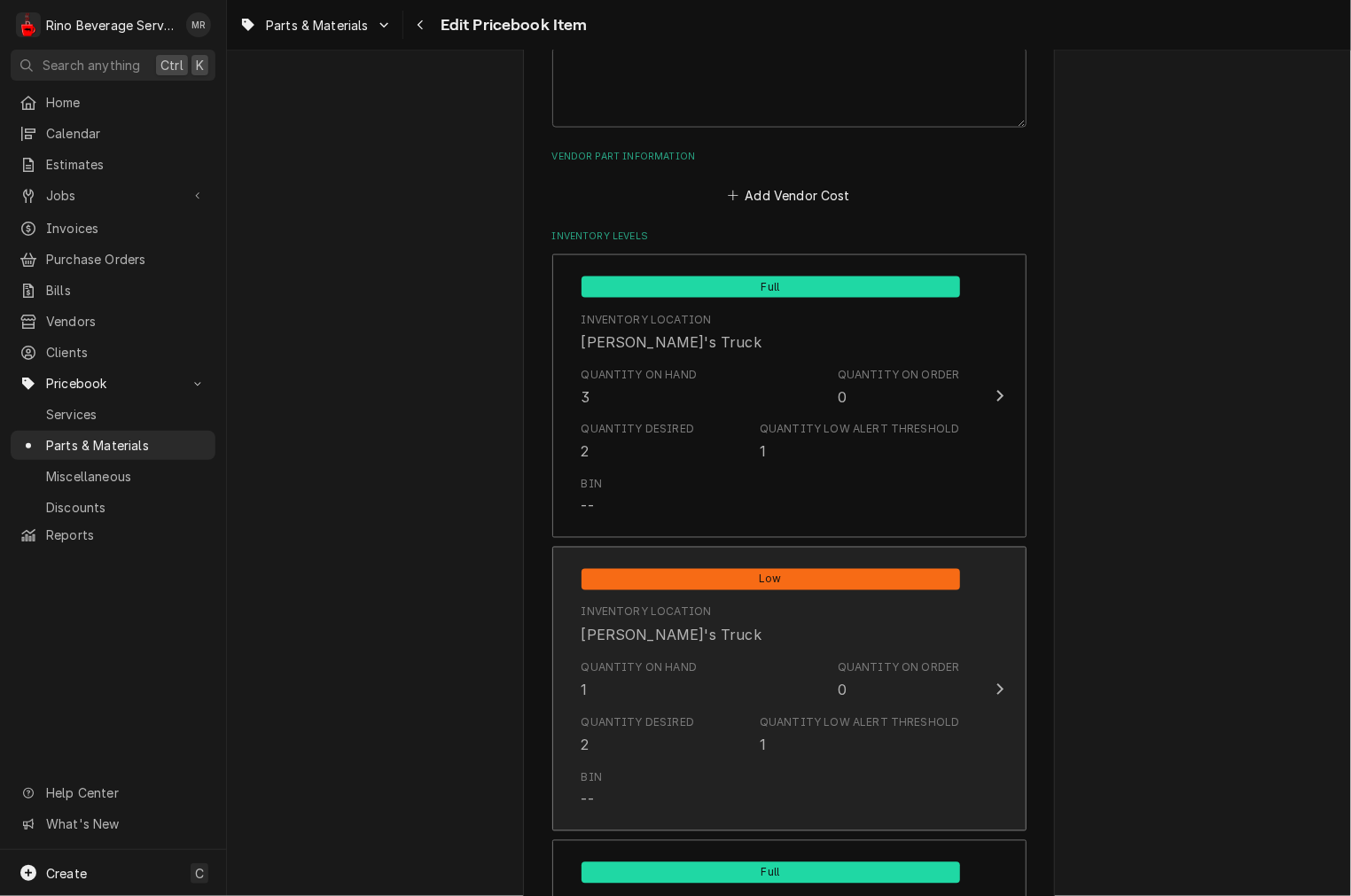
click at [715, 653] on div "Quantity on Hand 1 Quantity on Order 0" at bounding box center [770, 680] width 379 height 55
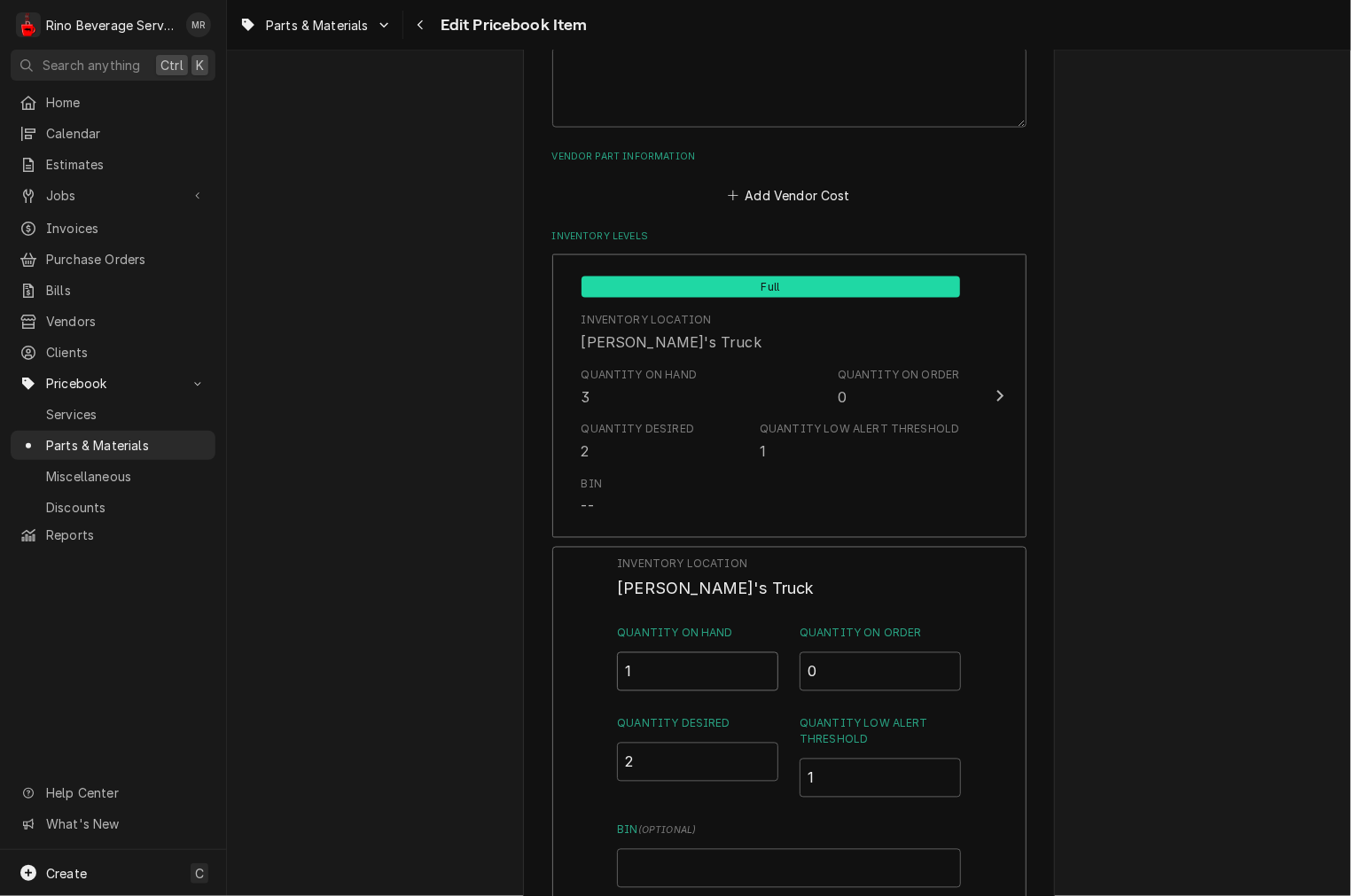
drag, startPoint x: 615, startPoint y: 638, endPoint x: 524, endPoint y: 639, distance: 91.0
click at [525, 638] on div "Use the fields below to edit this PriceBook item. Note that changes made here w…" at bounding box center [789, 368] width 532 height 2865
type input "2"
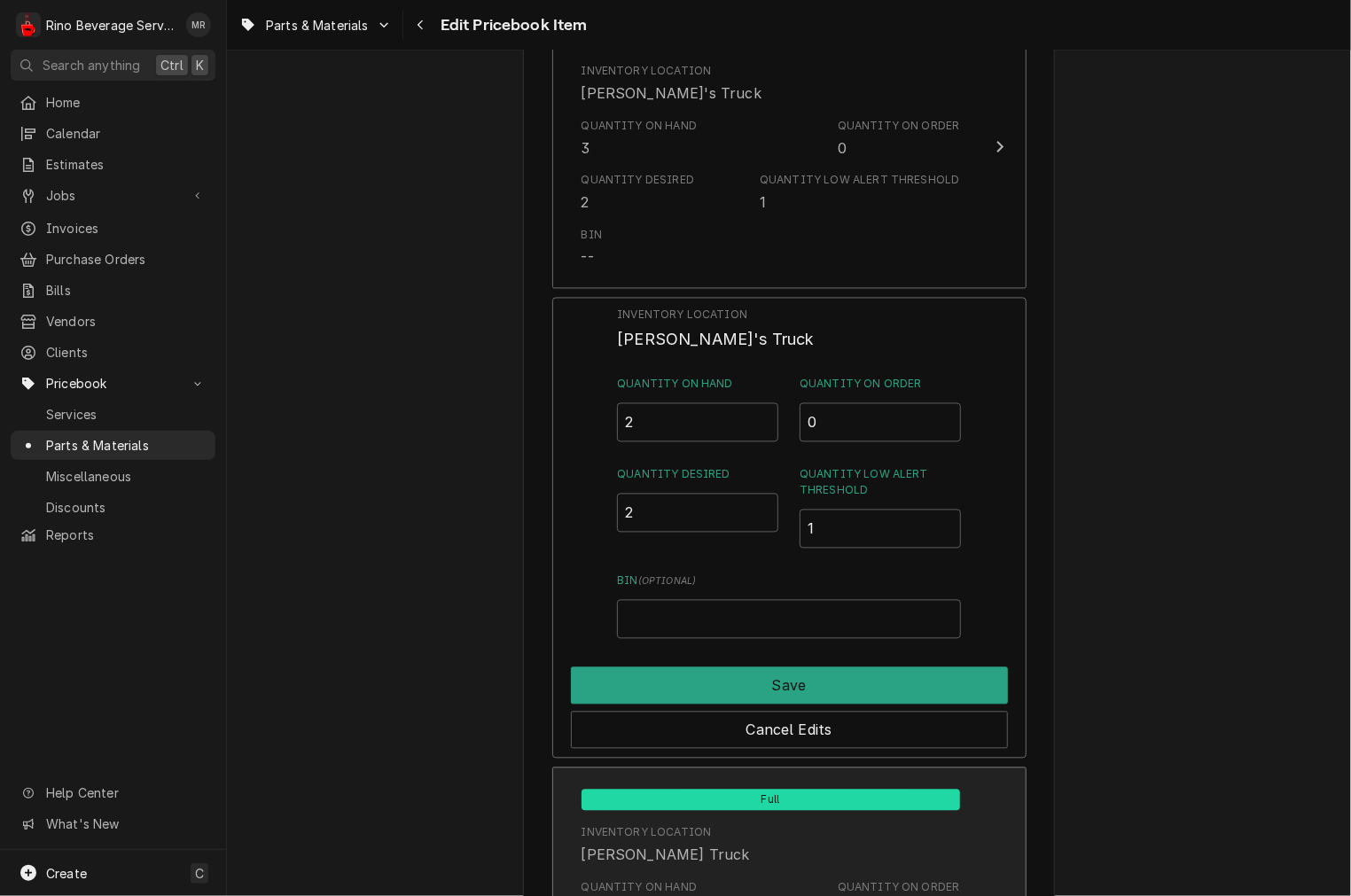
scroll to position [1641, 0]
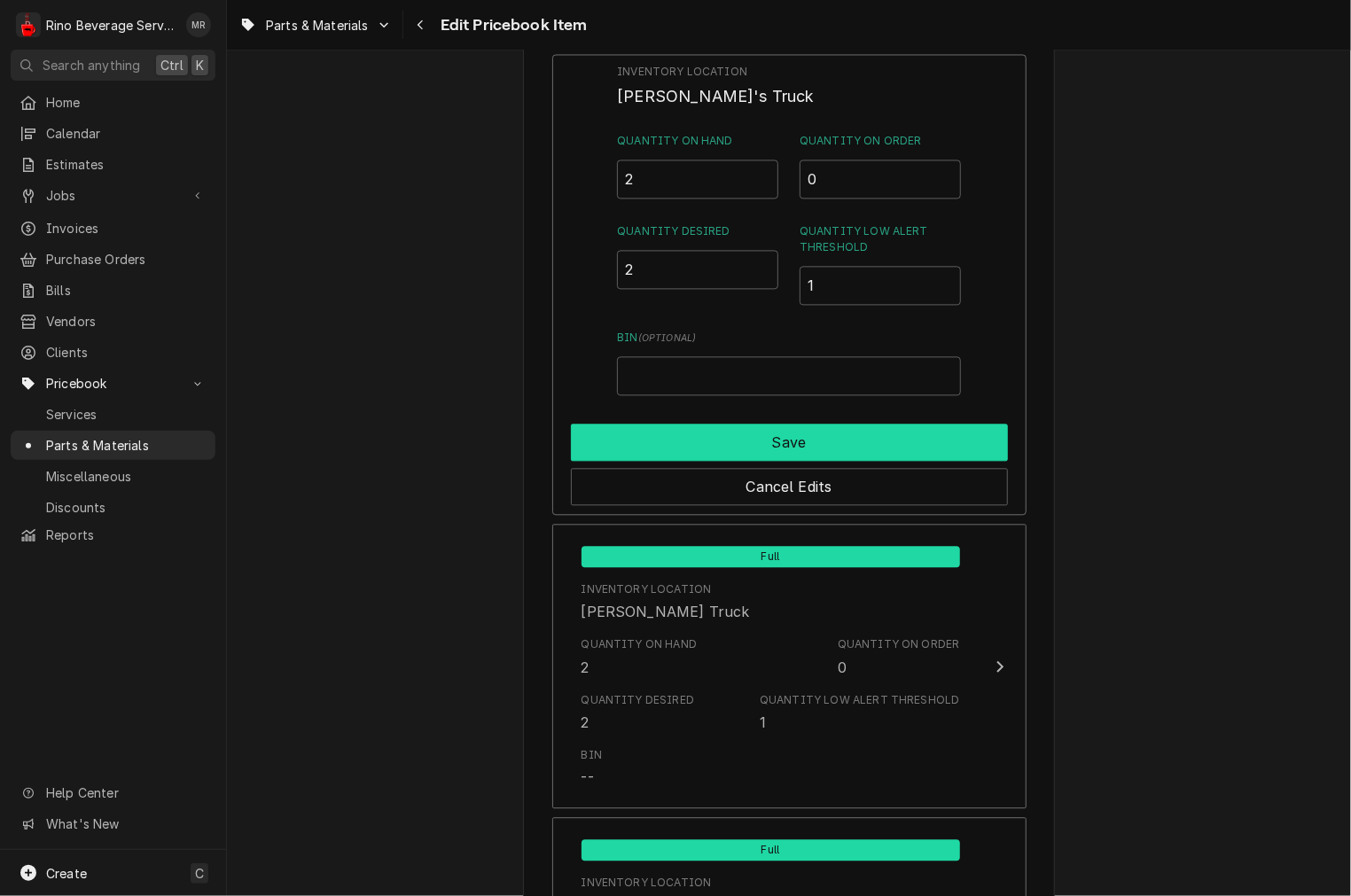
click at [681, 448] on button "Save" at bounding box center [790, 442] width 437 height 37
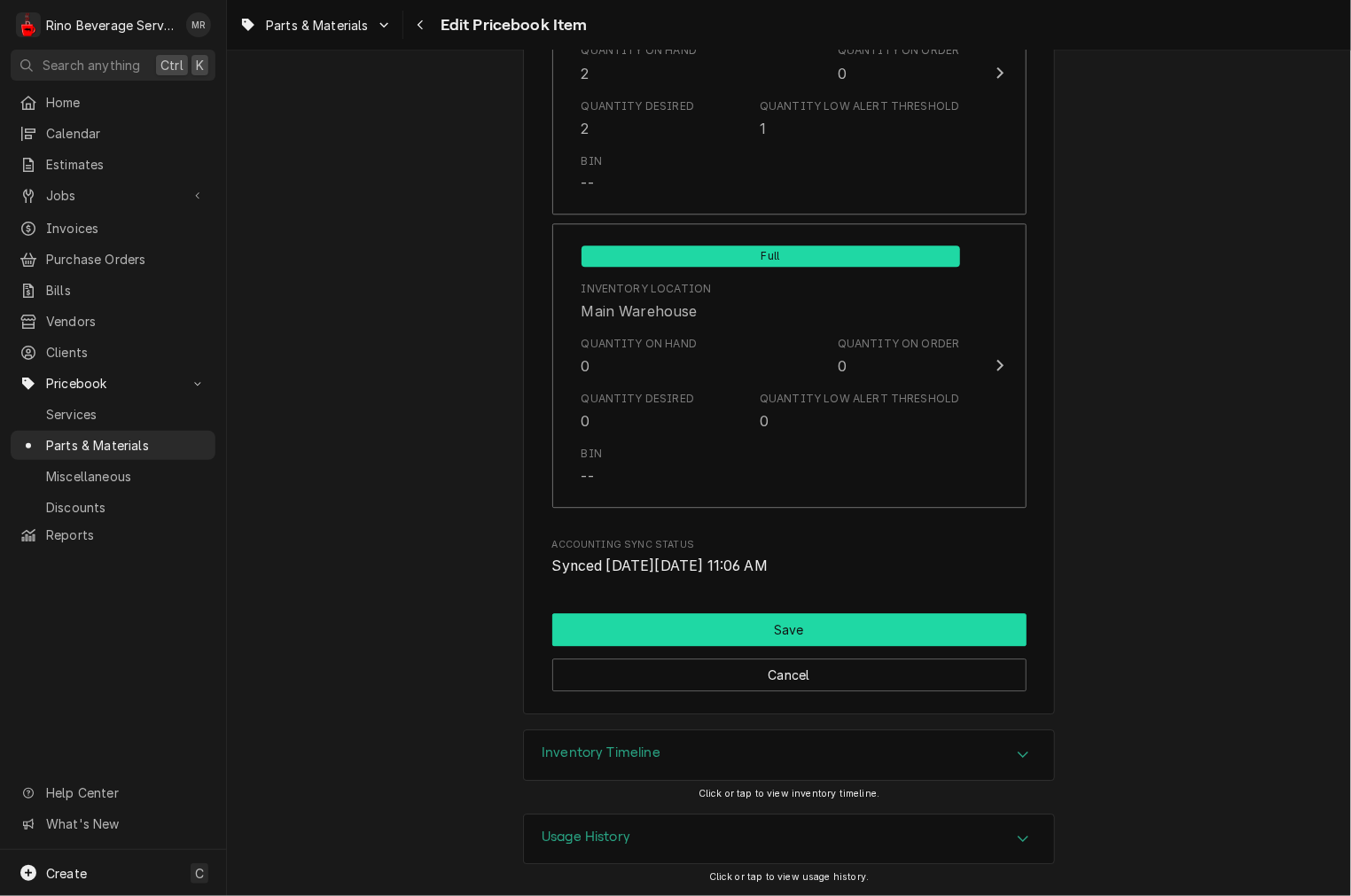
click at [744, 623] on button "Save" at bounding box center [790, 629] width 475 height 33
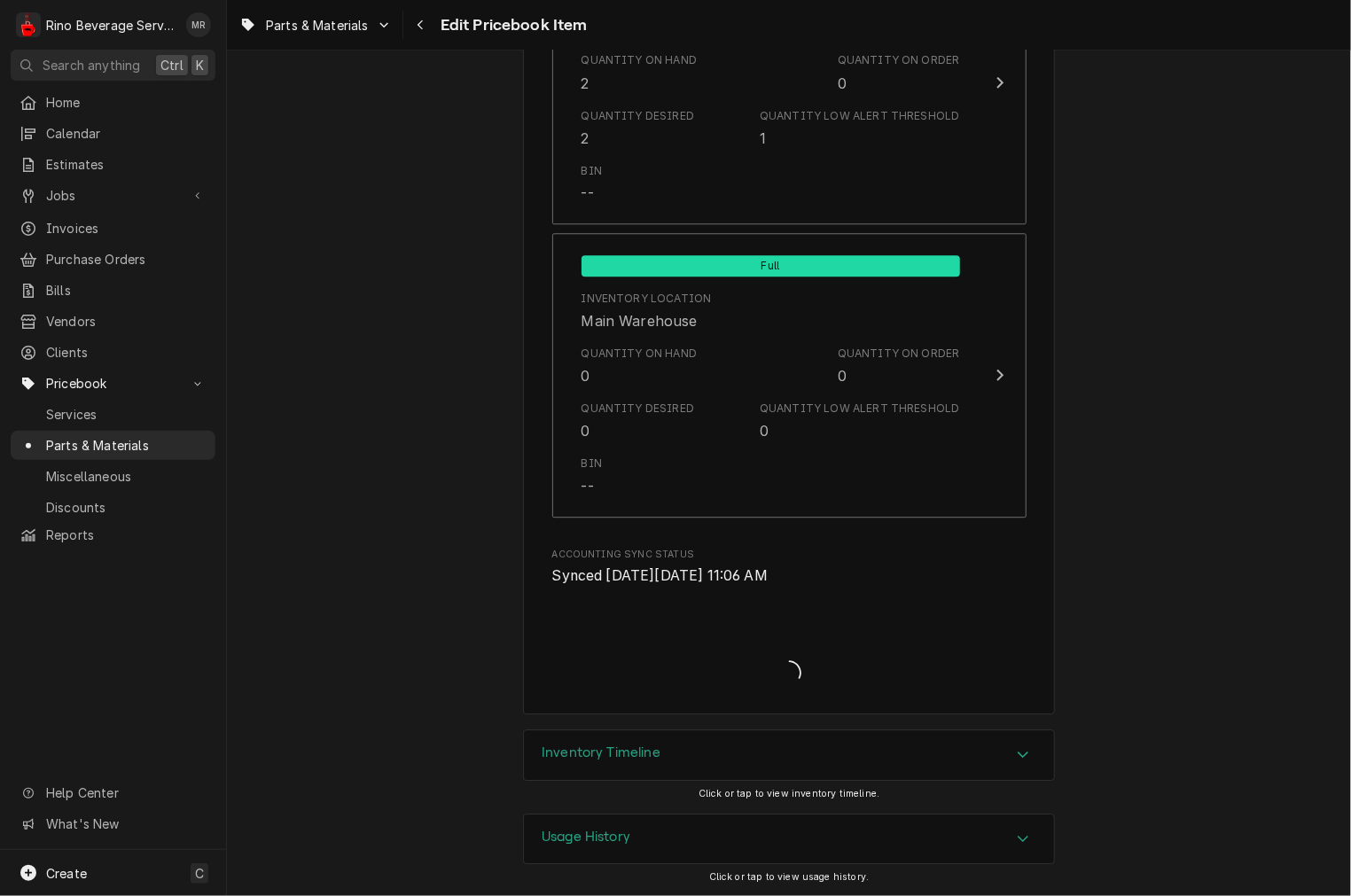
type textarea "x"
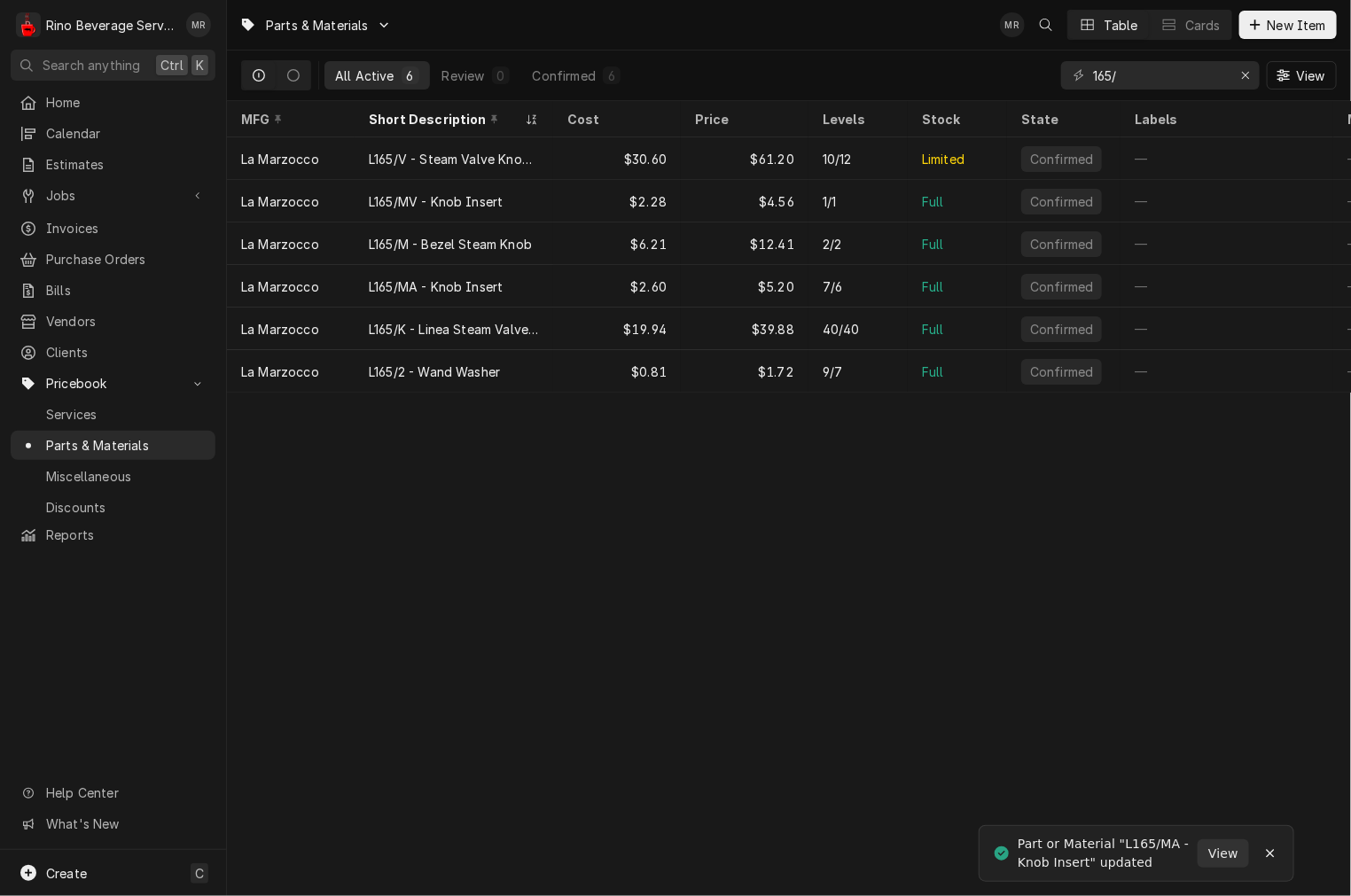
drag, startPoint x: 1168, startPoint y: 89, endPoint x: 1156, endPoint y: 77, distance: 17.0
click at [1161, 84] on div "165/ View" at bounding box center [1198, 74] width 275 height 49
drag, startPoint x: 1132, startPoint y: 60, endPoint x: 1004, endPoint y: 24, distance: 133.0
click at [1011, 41] on div "Parts & Materials MR Table Cards New Item All Active 6 Review 0 Confirmed 6 165…" at bounding box center [789, 50] width 1124 height 101
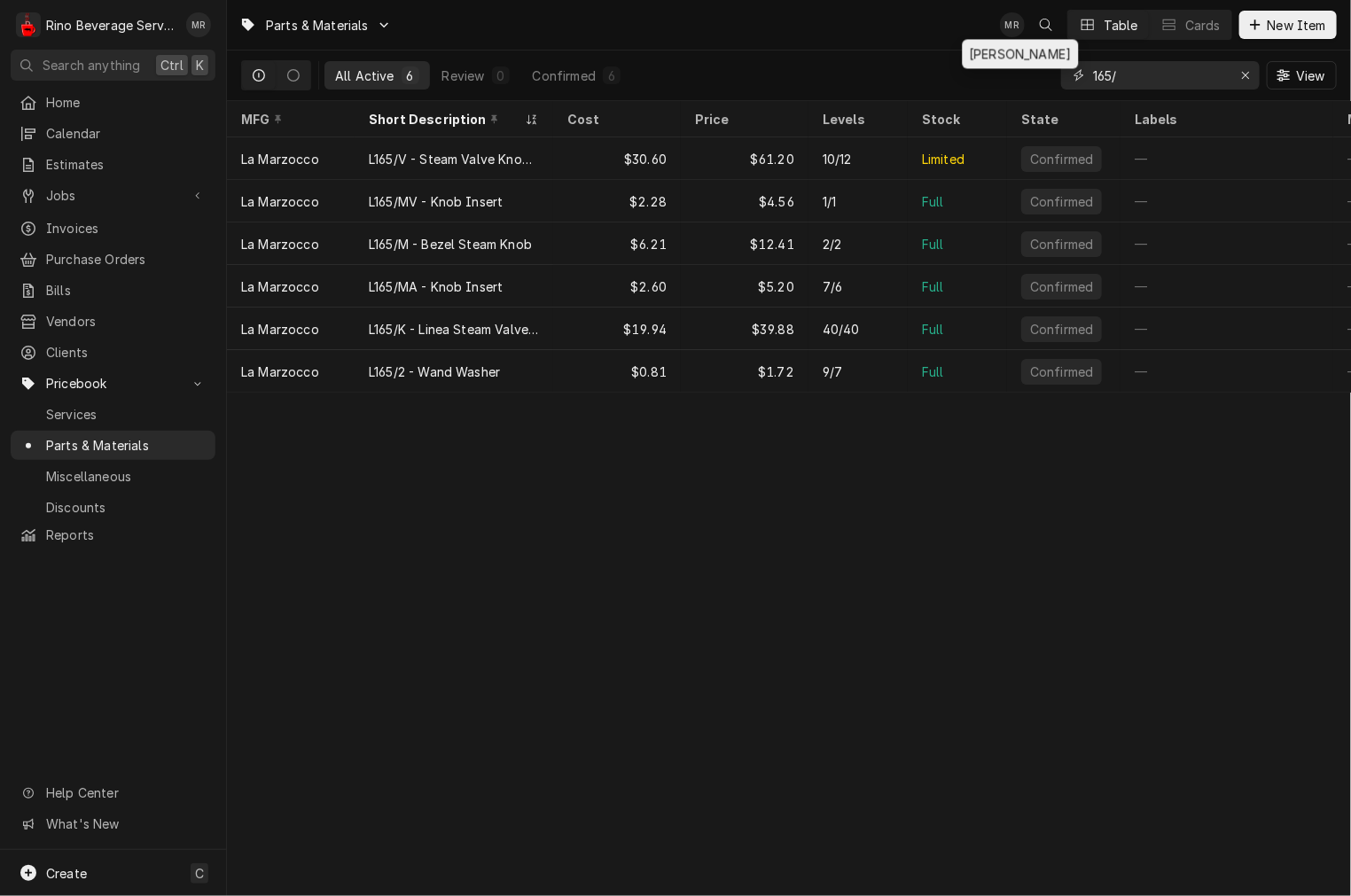
type input "L"
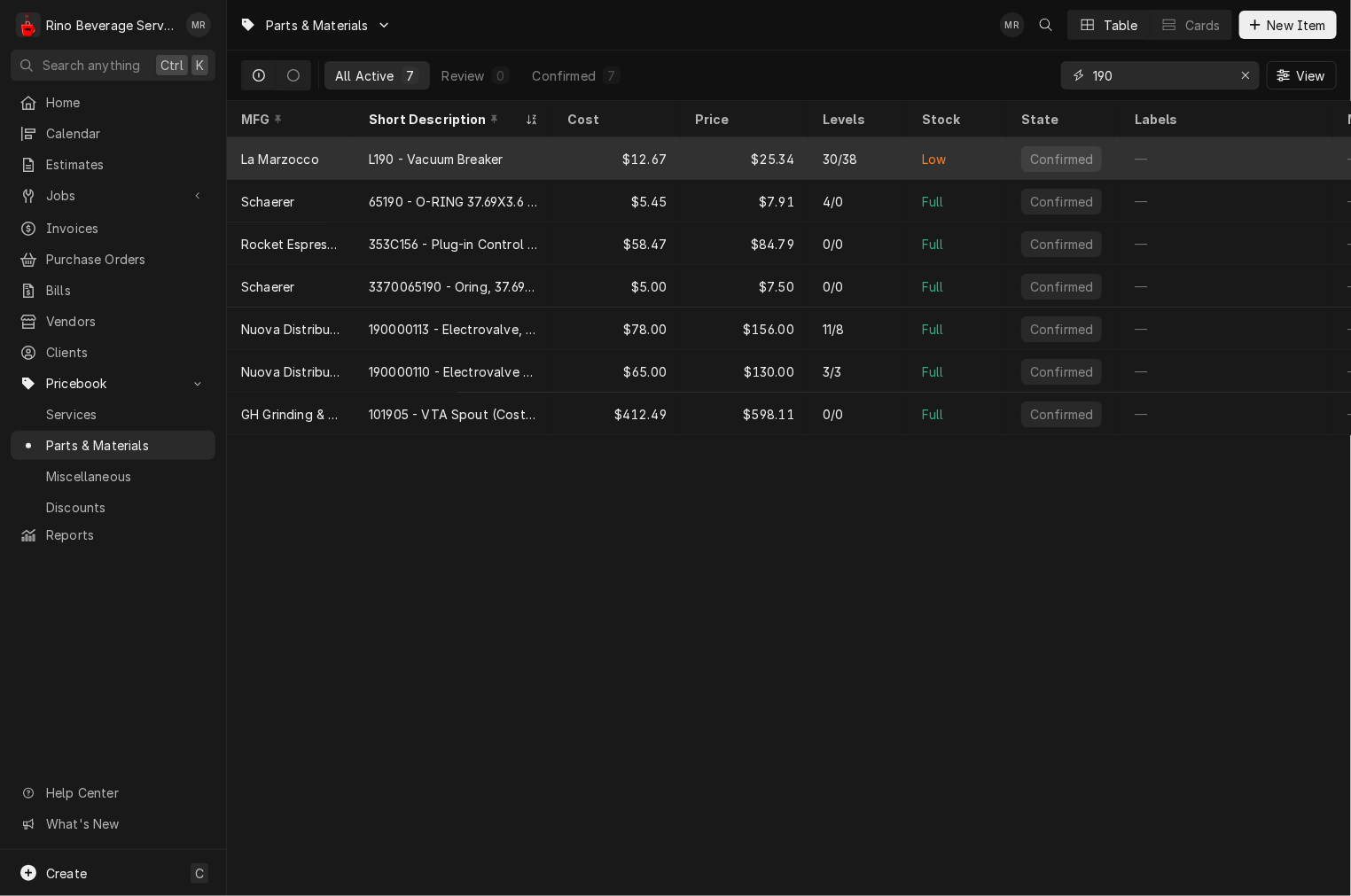
type input "190"
click at [464, 170] on div "L190 - Vacuum Breaker" at bounding box center [453, 159] width 198 height 43
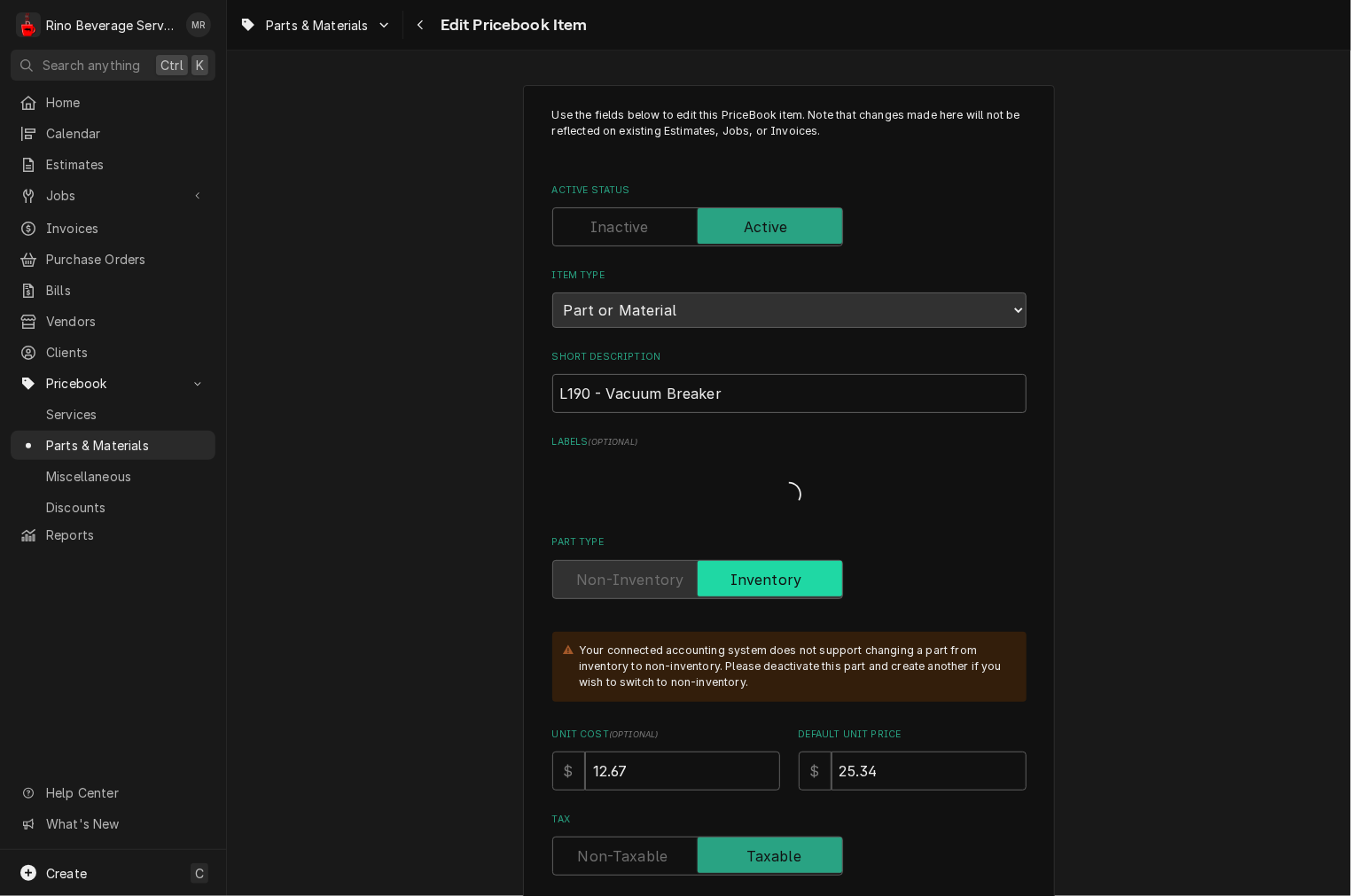
type textarea "x"
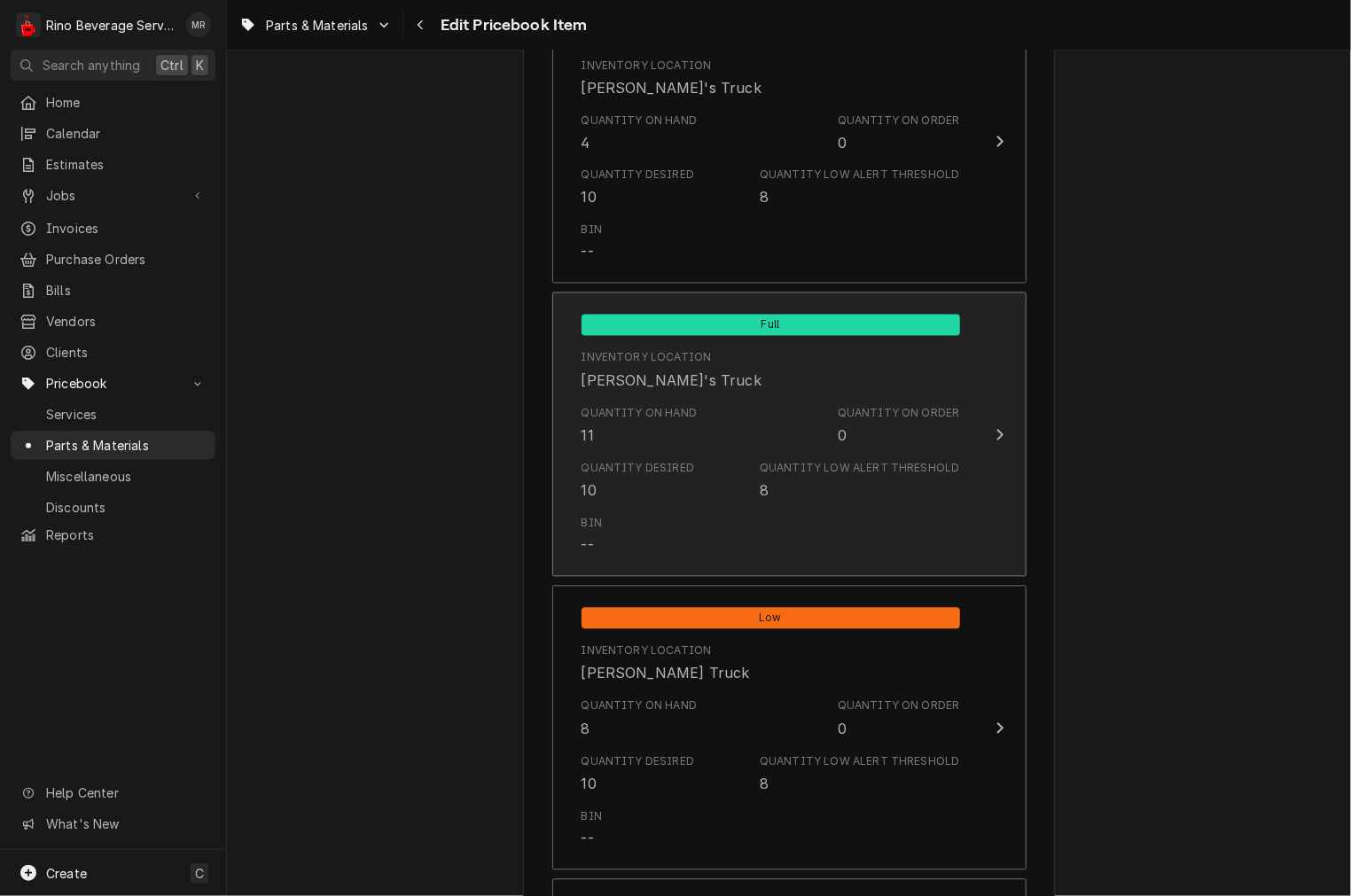
scroll to position [1076, 0]
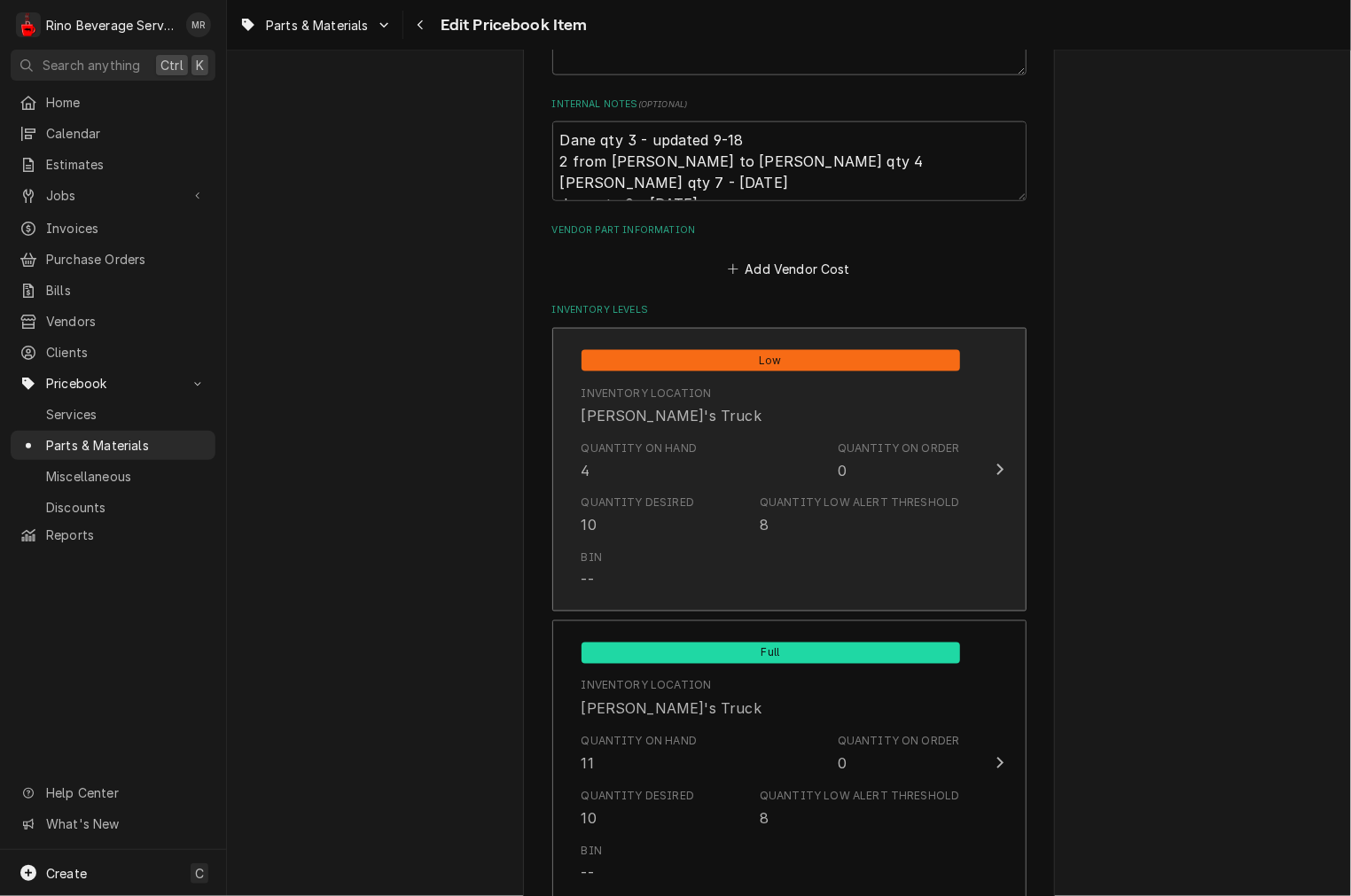
click at [696, 491] on div "Quantity Desired 10 Quantity Low Alert Threshold 8" at bounding box center [770, 515] width 379 height 55
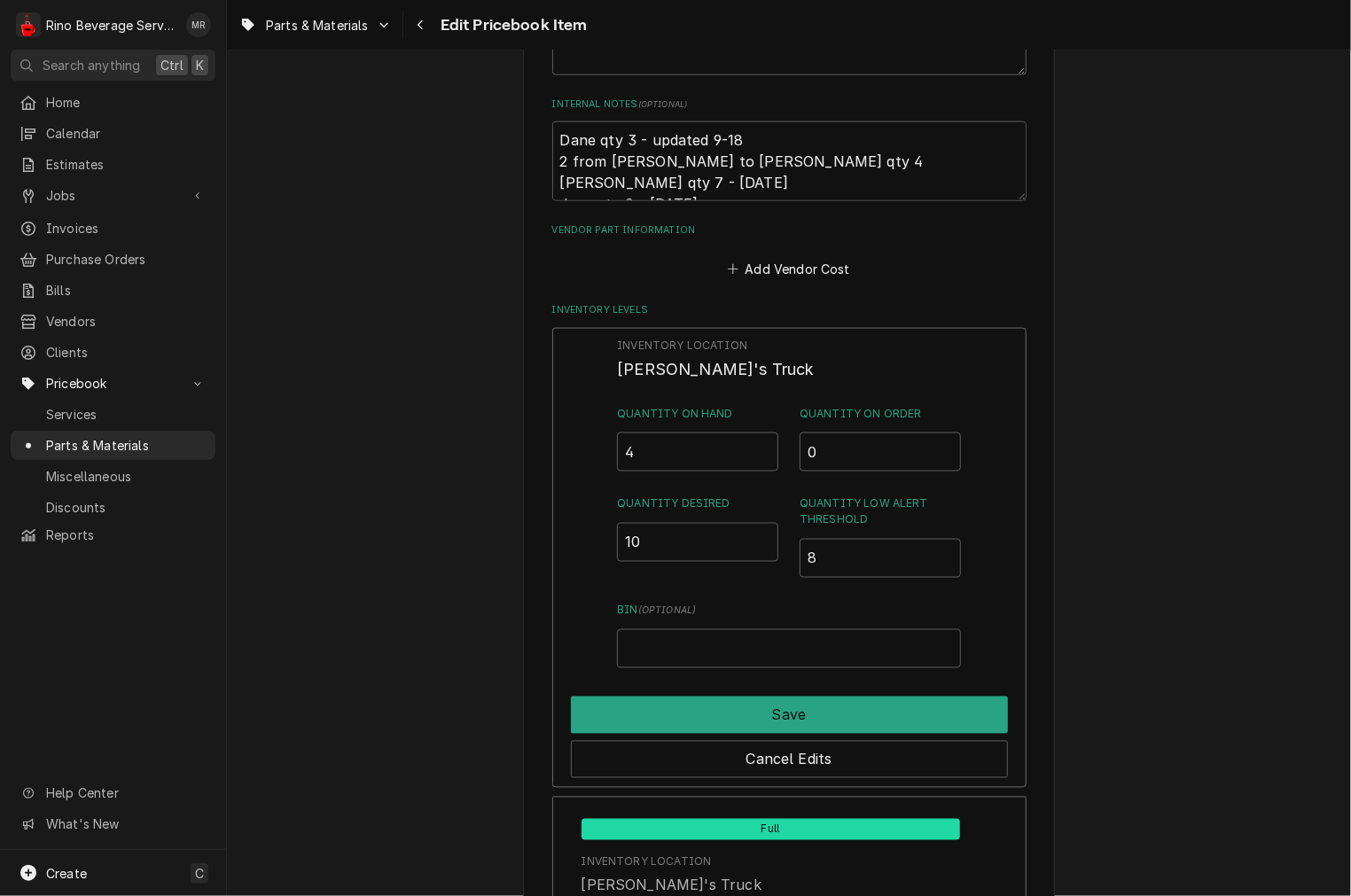
click at [695, 427] on div "Quantity on Hand 4" at bounding box center [697, 438] width 161 height 65
click at [695, 440] on input "4" at bounding box center [697, 452] width 161 height 39
click at [694, 440] on input "4" at bounding box center [697, 452] width 161 height 39
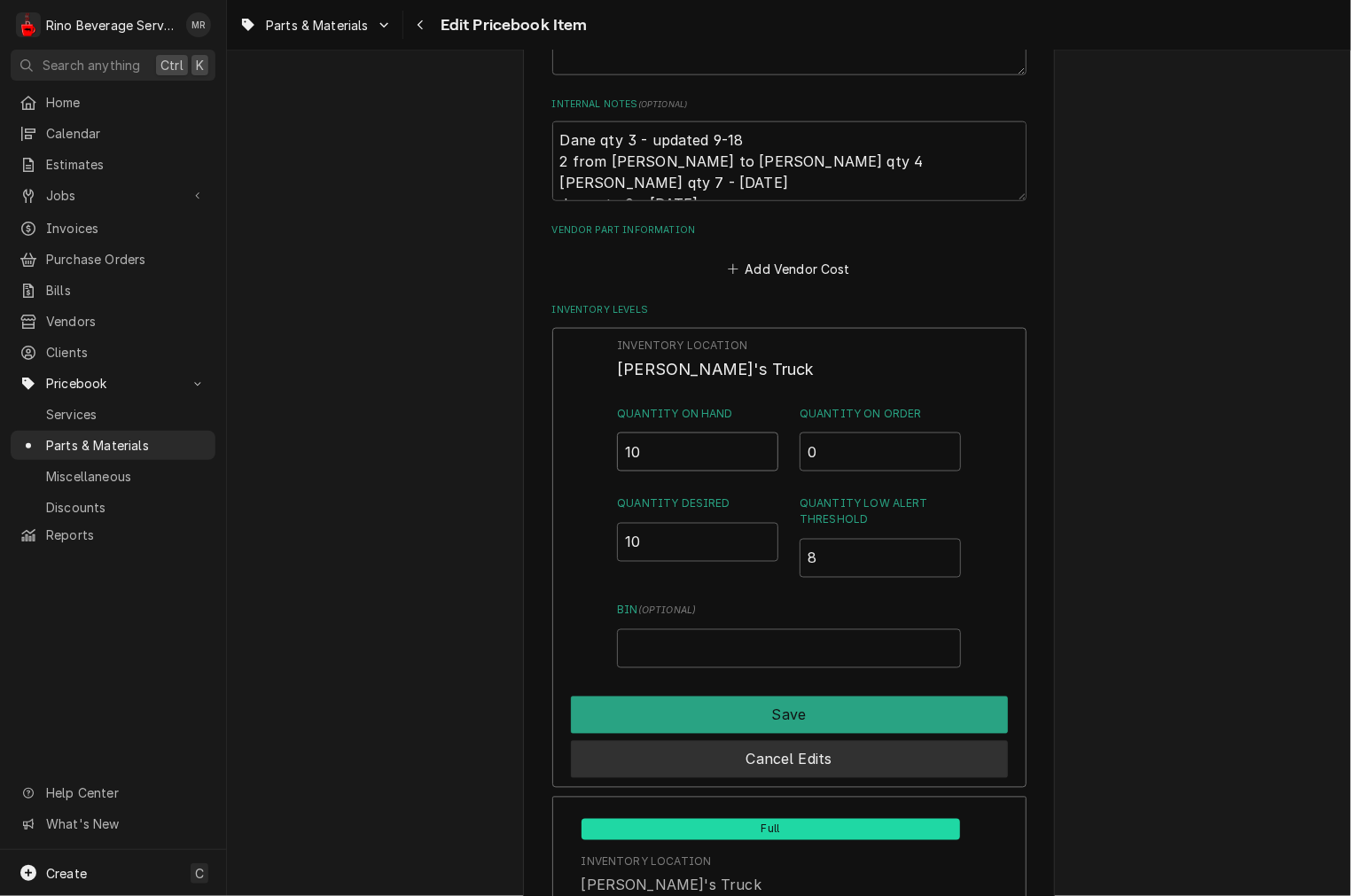
type input "10"
click at [876, 769] on button "Cancel Edits" at bounding box center [790, 759] width 437 height 37
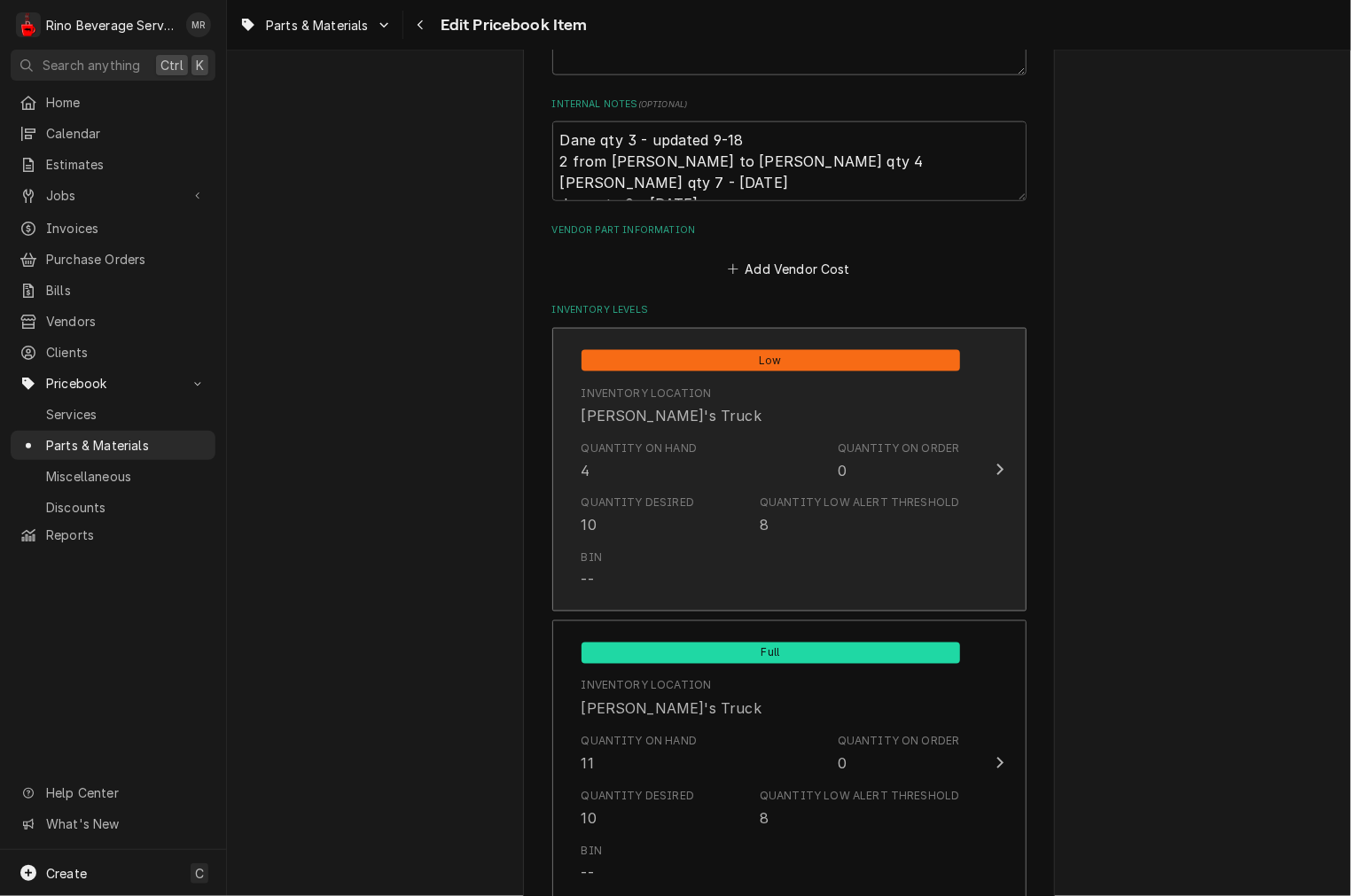
click at [817, 501] on div "Quantity Low Alert Threshold" at bounding box center [859, 503] width 199 height 16
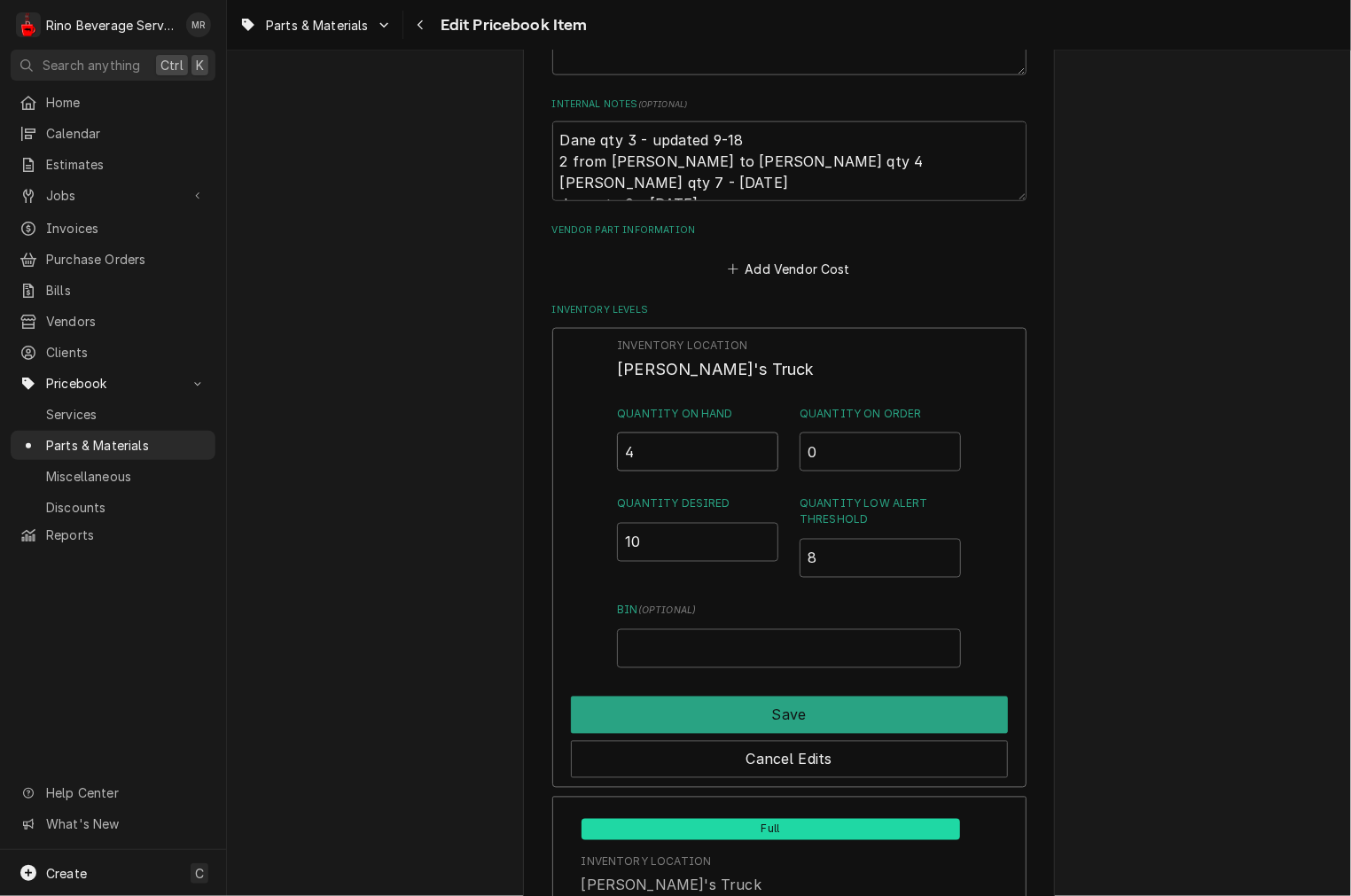
drag, startPoint x: 694, startPoint y: 444, endPoint x: 310, endPoint y: 431, distance: 384.2
click at [369, 433] on div "Use the fields below to edit this PriceBook item. Note that changes made here w…" at bounding box center [789, 442] width 1124 height 2895
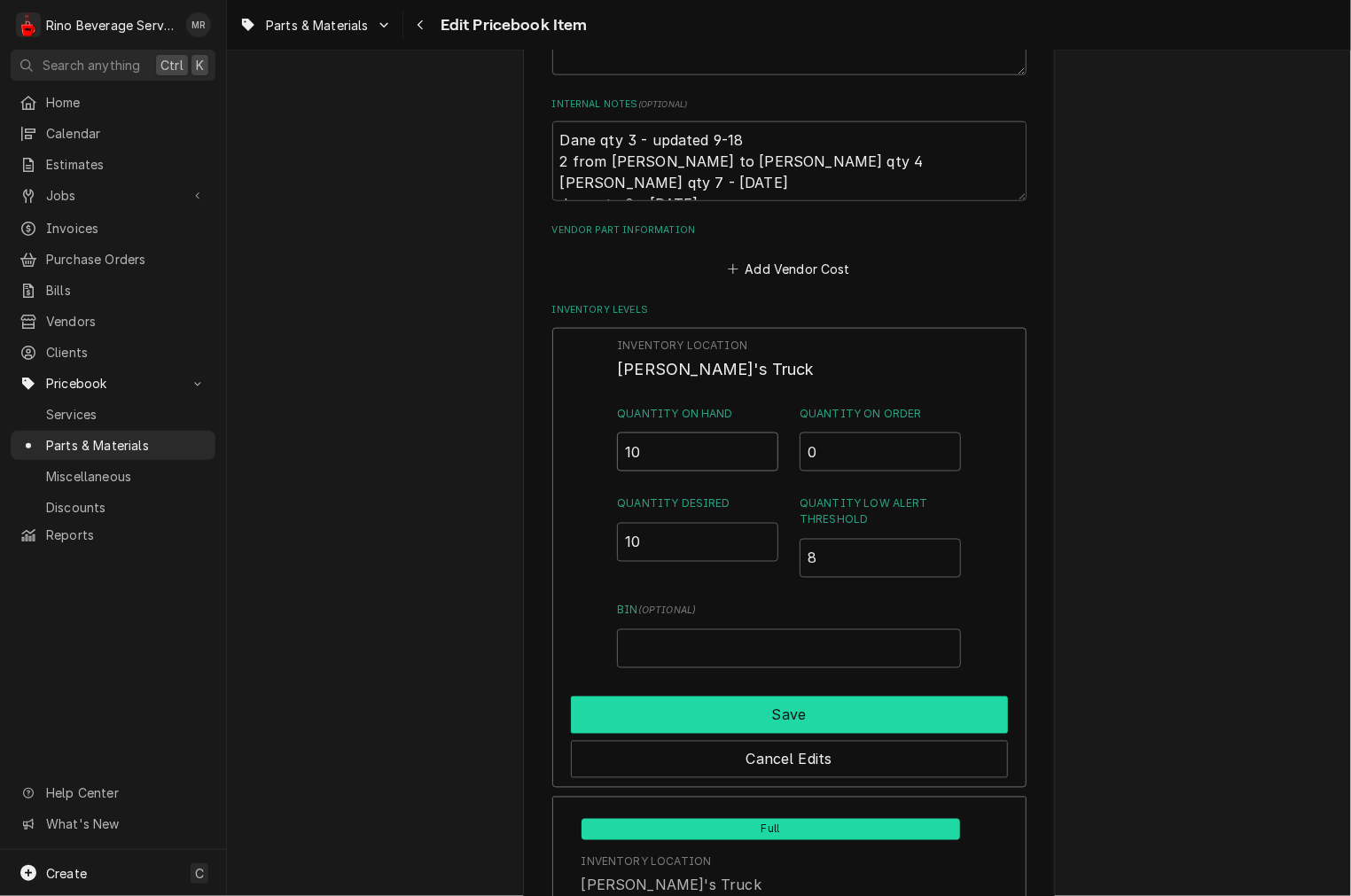
type input "10"
click at [742, 713] on button "Save" at bounding box center [790, 715] width 437 height 37
type textarea "x"
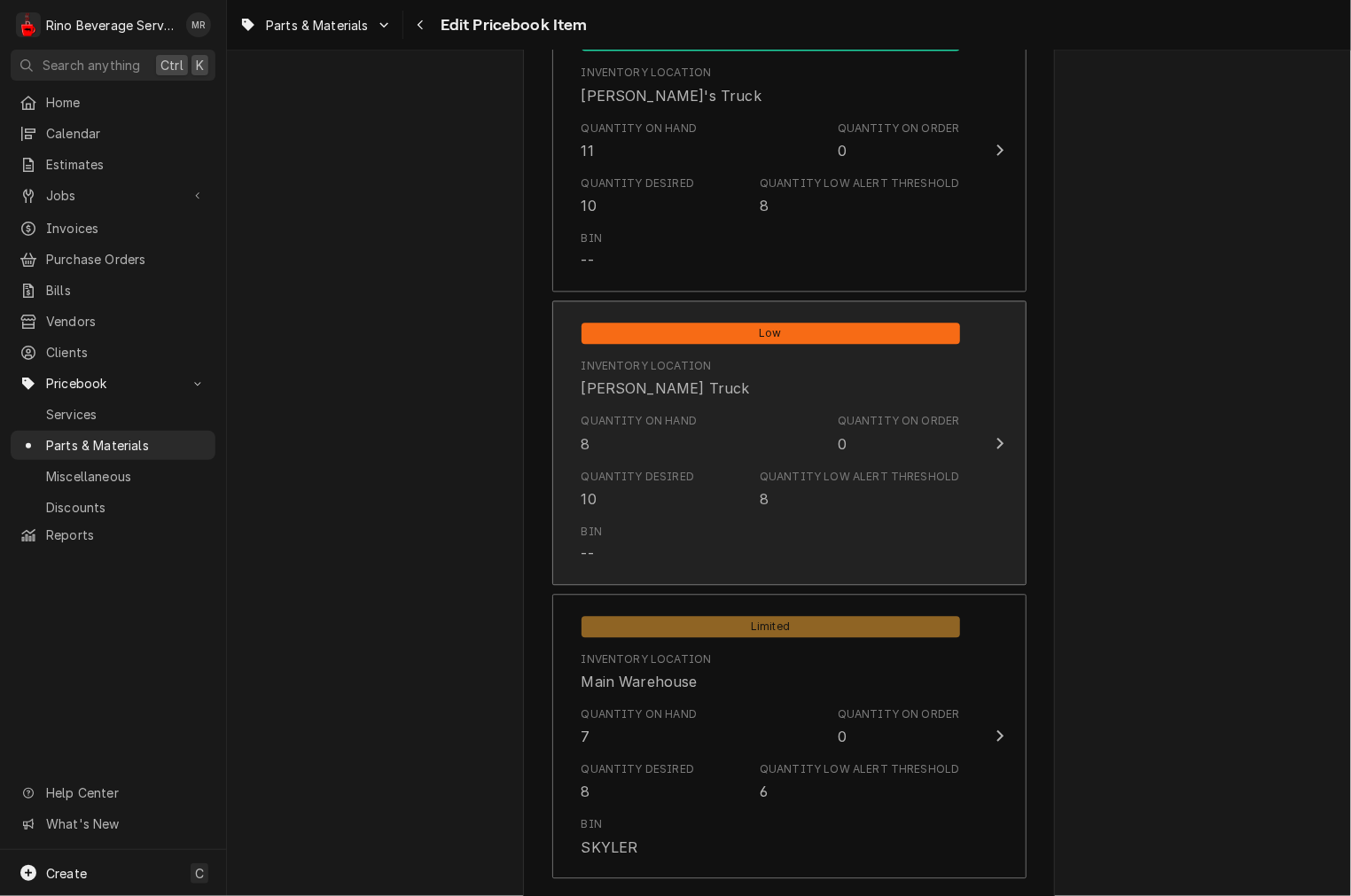
scroll to position [1732, 0]
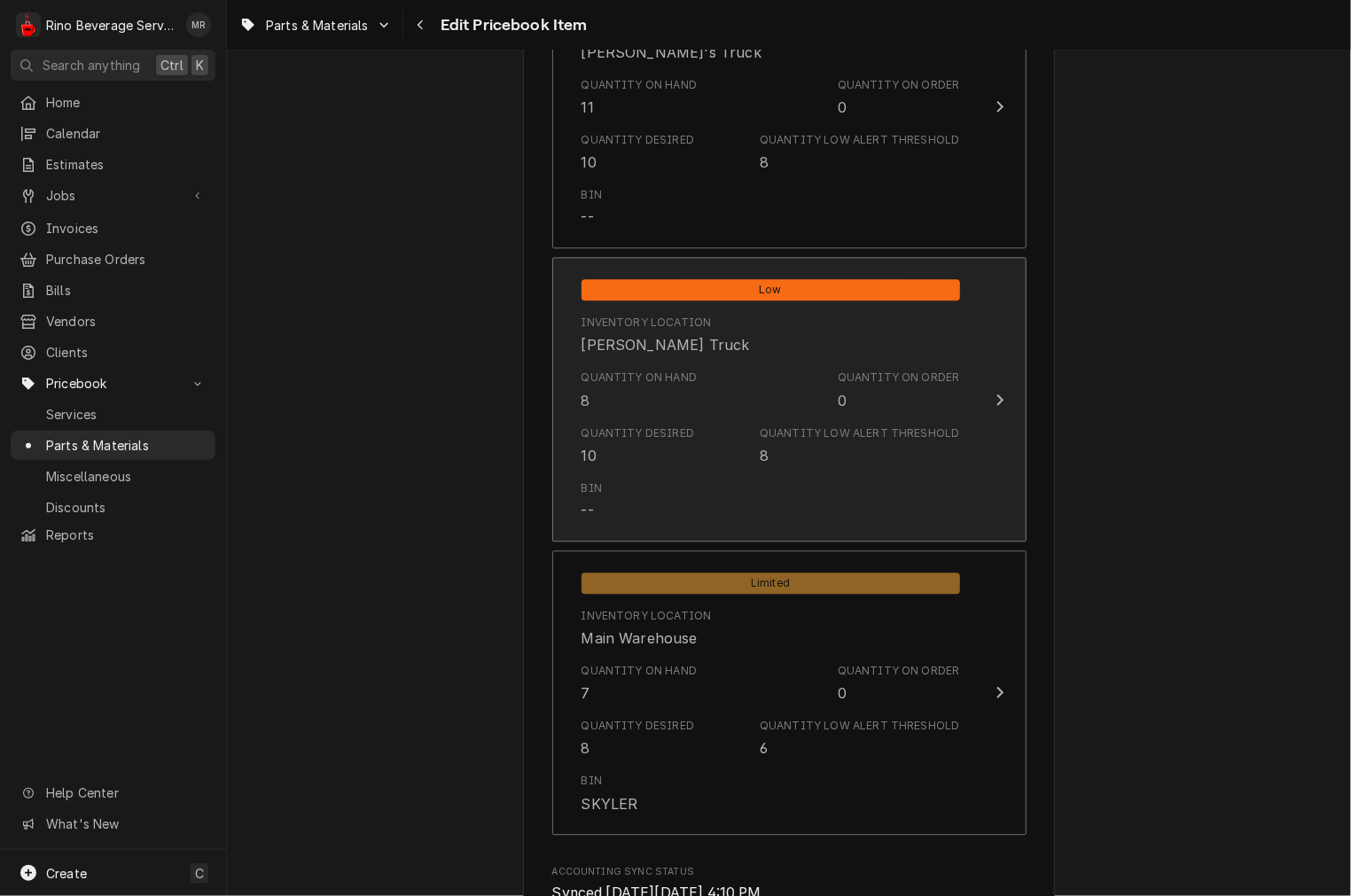
click at [684, 435] on div "Quantity Desired 10 Quantity Low Alert Threshold 8" at bounding box center [770, 446] width 379 height 55
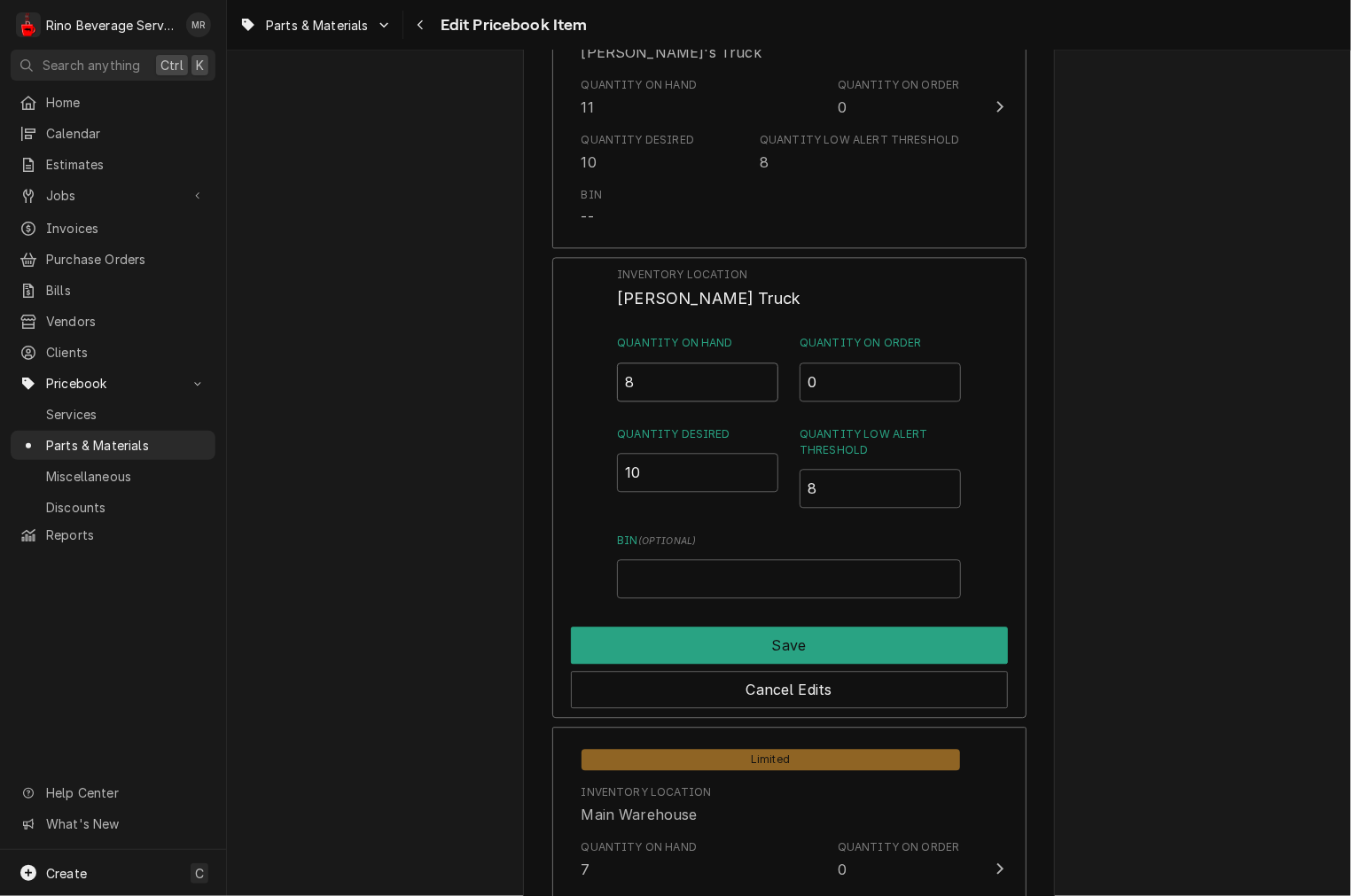
drag, startPoint x: 687, startPoint y: 374, endPoint x: 554, endPoint y: 392, distance: 134.2
click at [560, 385] on div "Inventory Location [PERSON_NAME] Truck Quantity on Hand 8 Quantity on Order 0 Q…" at bounding box center [790, 487] width 475 height 461
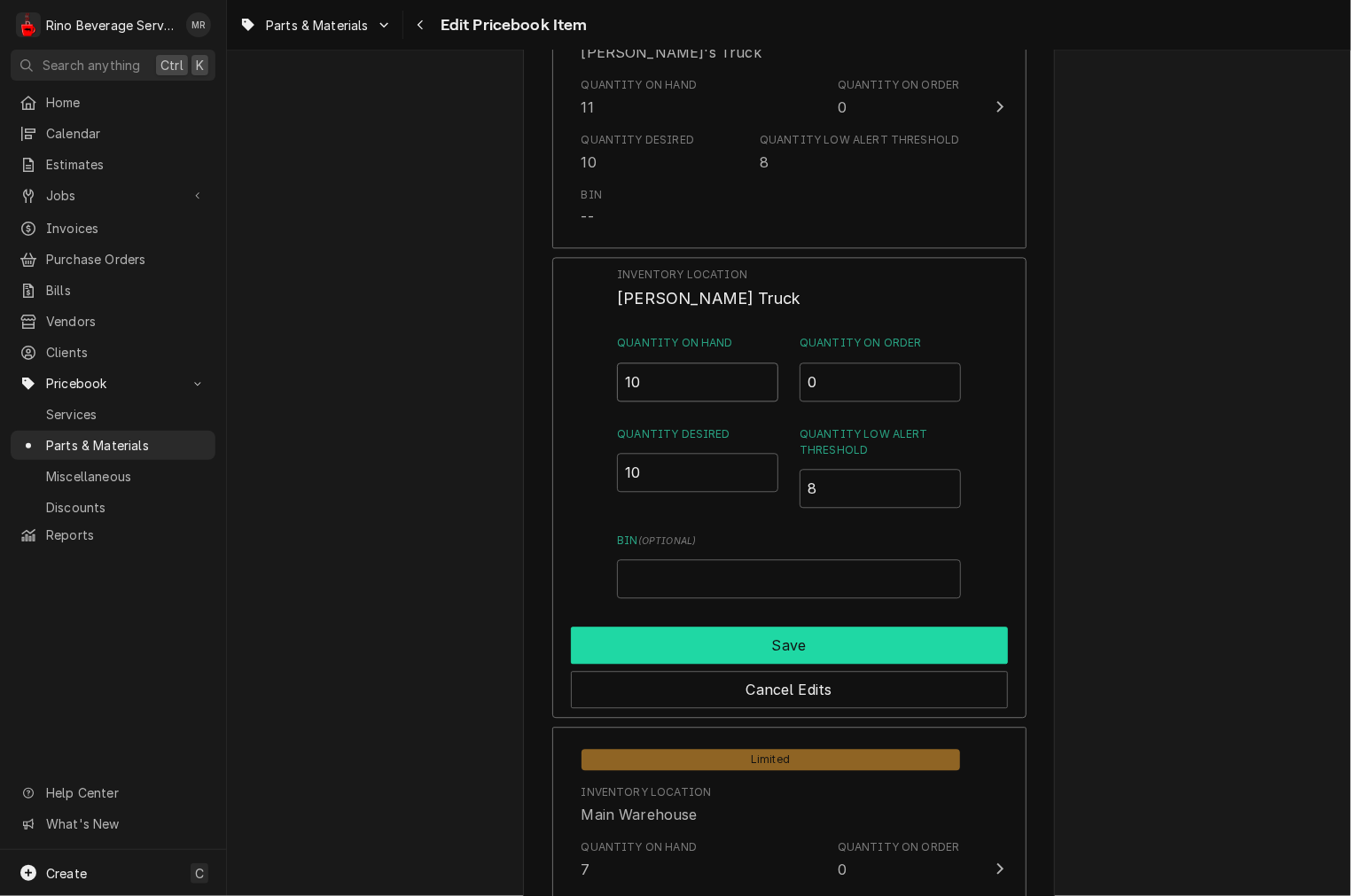
type input "10"
click at [614, 657] on button "Save" at bounding box center [790, 646] width 437 height 37
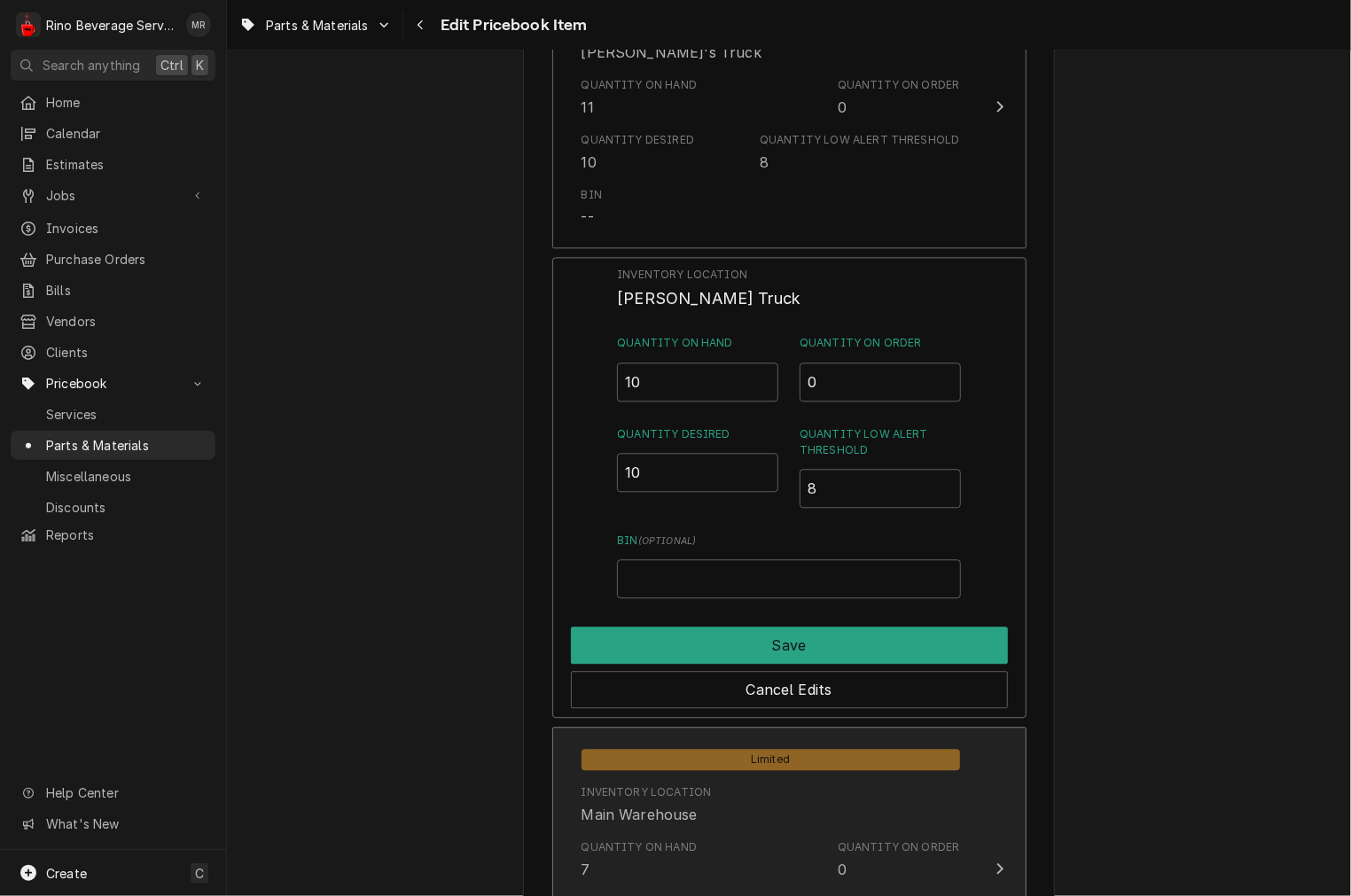
type textarea "x"
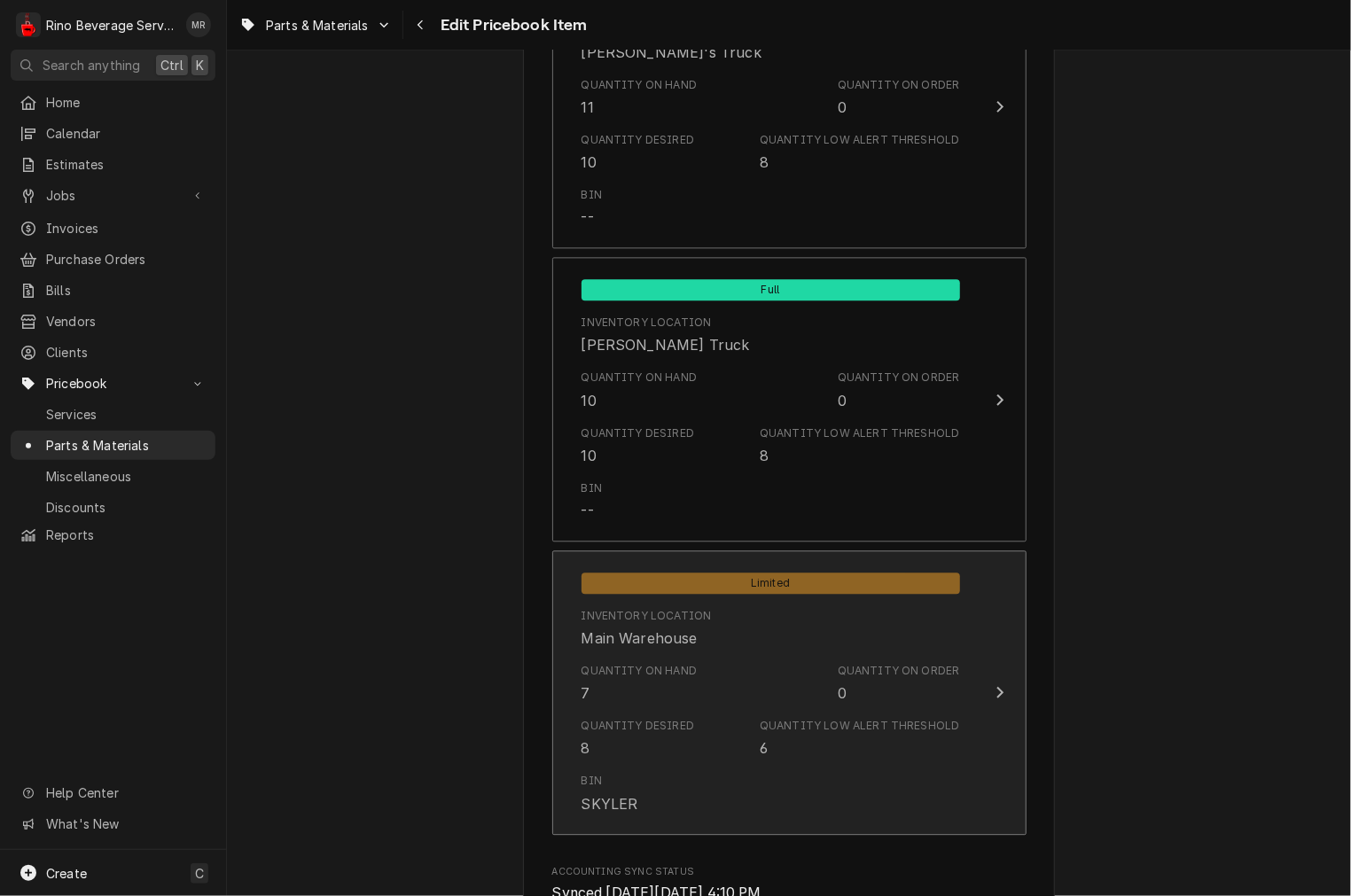
click at [617, 657] on div "Quantity on Hand 7 Quantity on Order 0" at bounding box center [770, 683] width 379 height 55
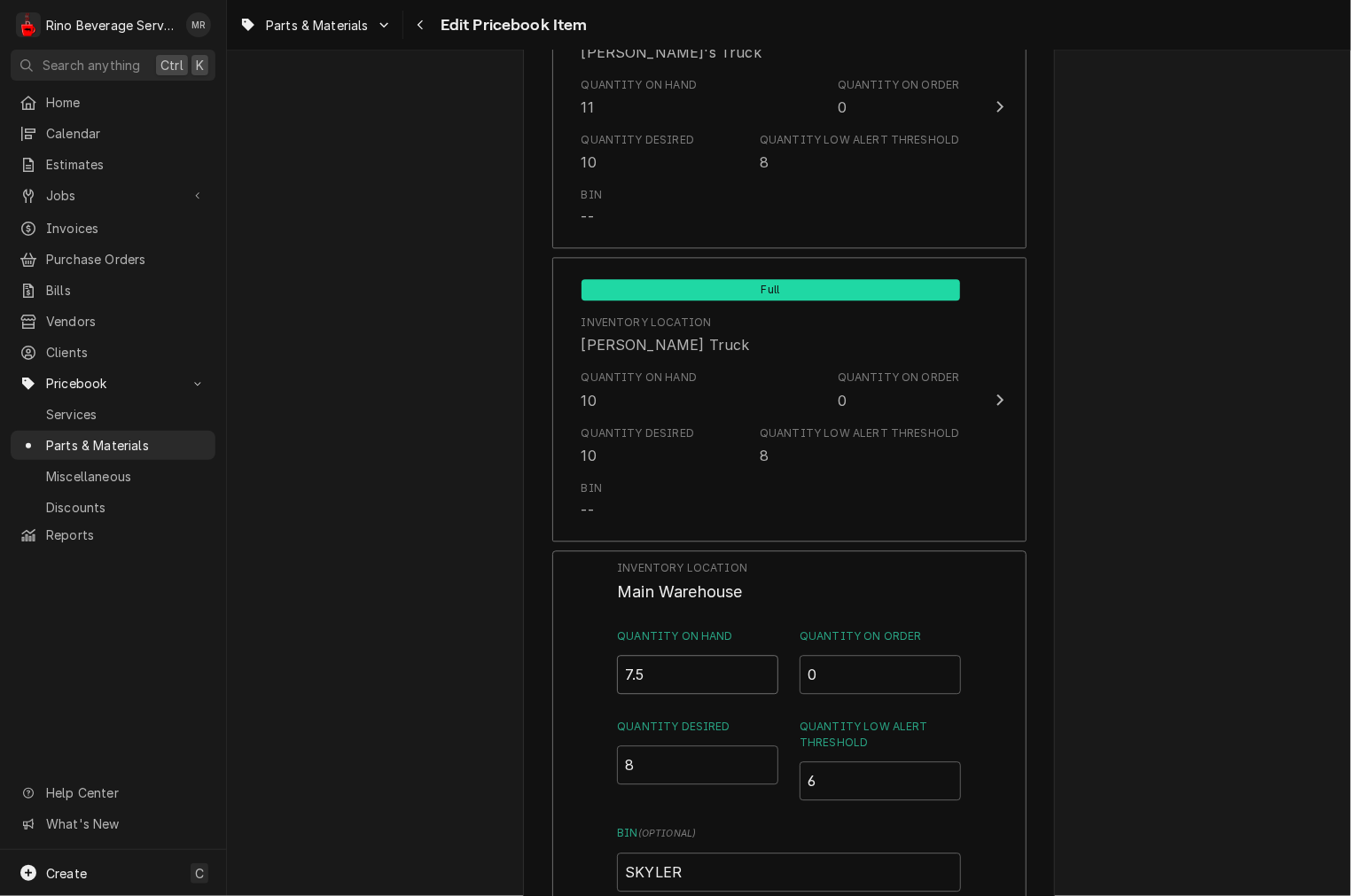
click at [754, 670] on input "7.5" at bounding box center [697, 675] width 161 height 39
type input "8"
click at [749, 669] on input "8" at bounding box center [697, 675] width 161 height 39
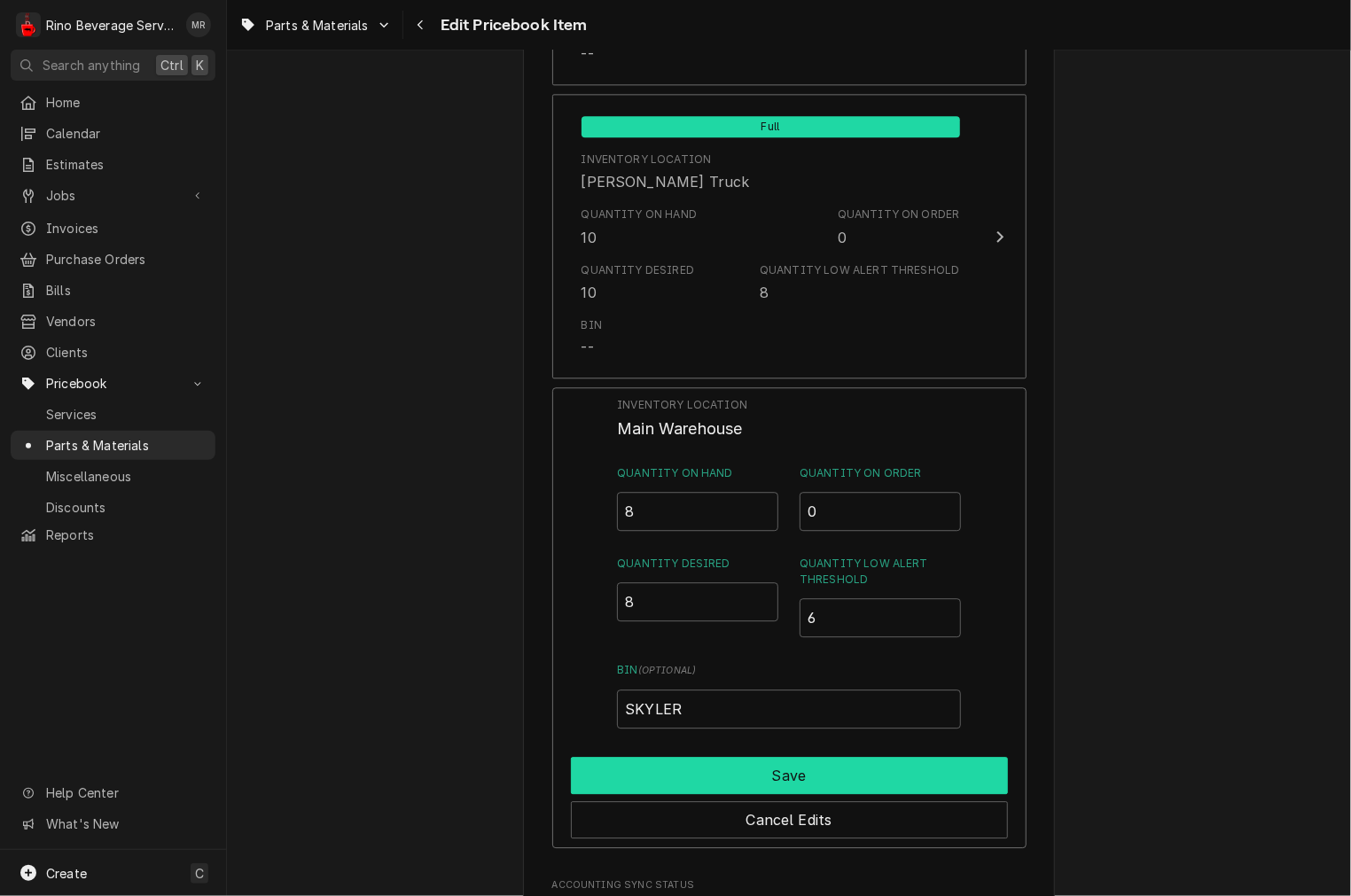
click at [739, 774] on button "Save" at bounding box center [790, 776] width 437 height 37
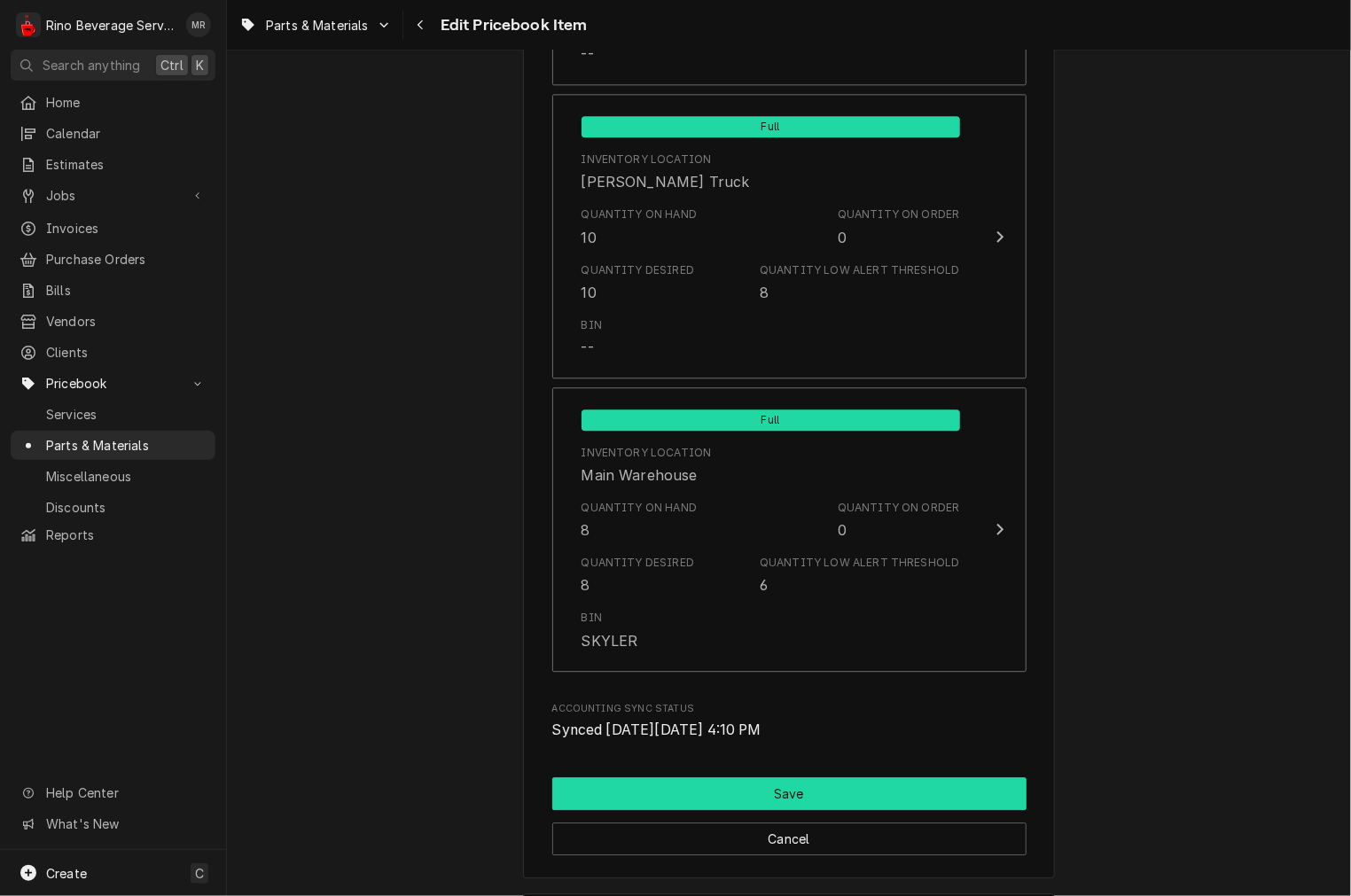
click at [653, 783] on button "Save" at bounding box center [790, 794] width 475 height 33
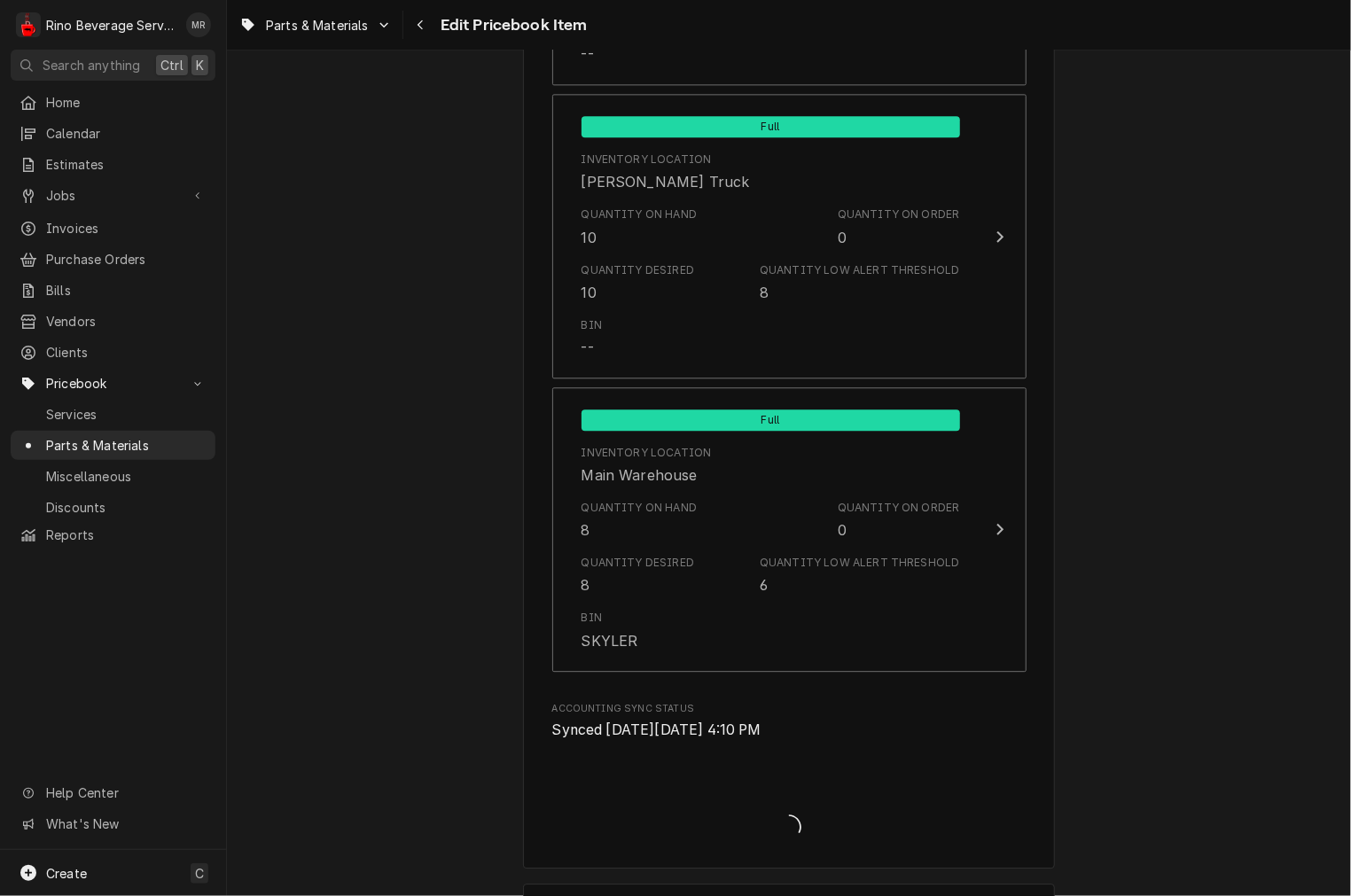
type textarea "x"
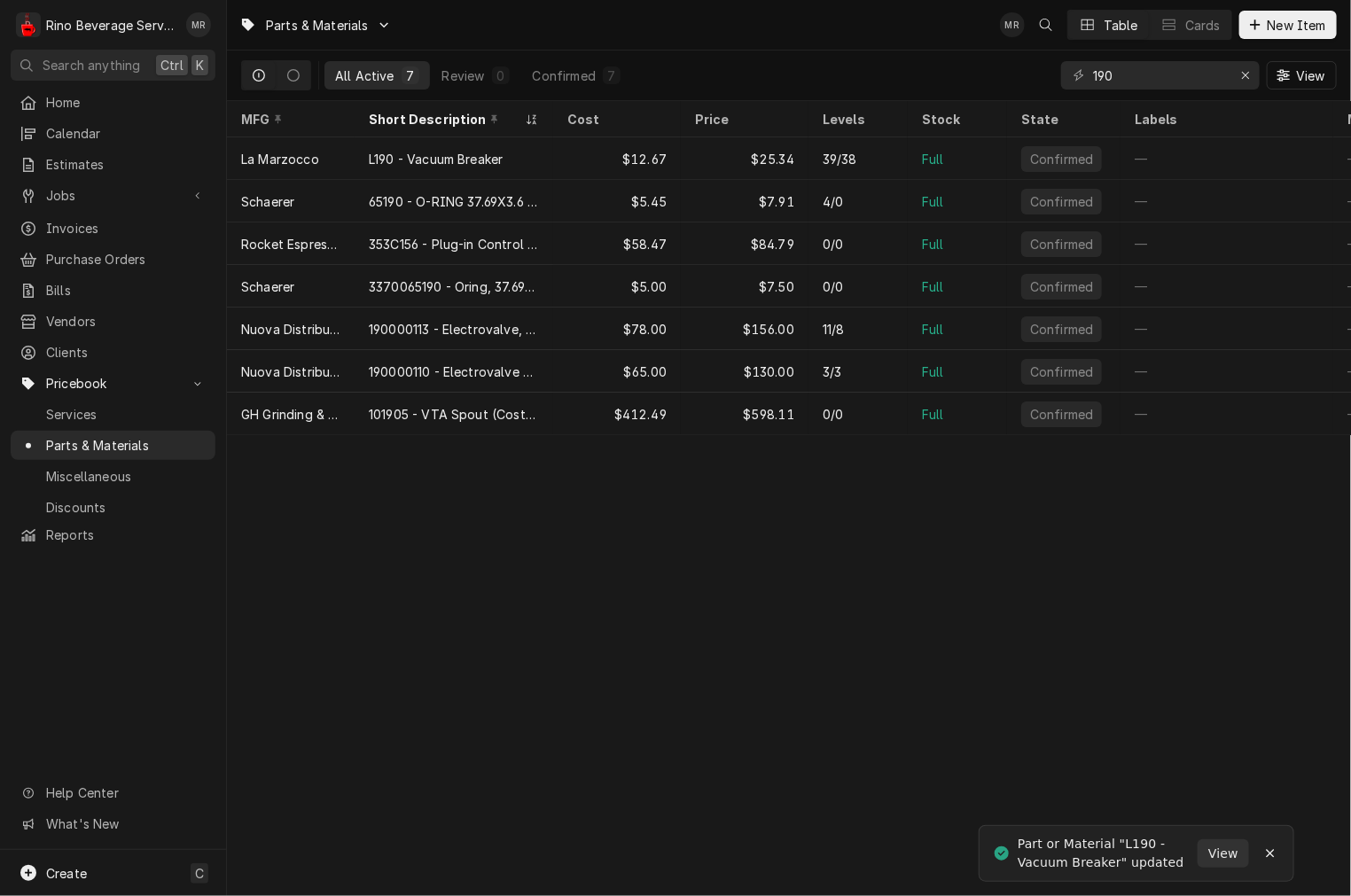
drag, startPoint x: 1167, startPoint y: 60, endPoint x: 1105, endPoint y: 62, distance: 62.0
click at [1105, 62] on div "190 View" at bounding box center [1198, 74] width 275 height 49
click at [1148, 71] on input "190" at bounding box center [1159, 75] width 133 height 28
type input "5"
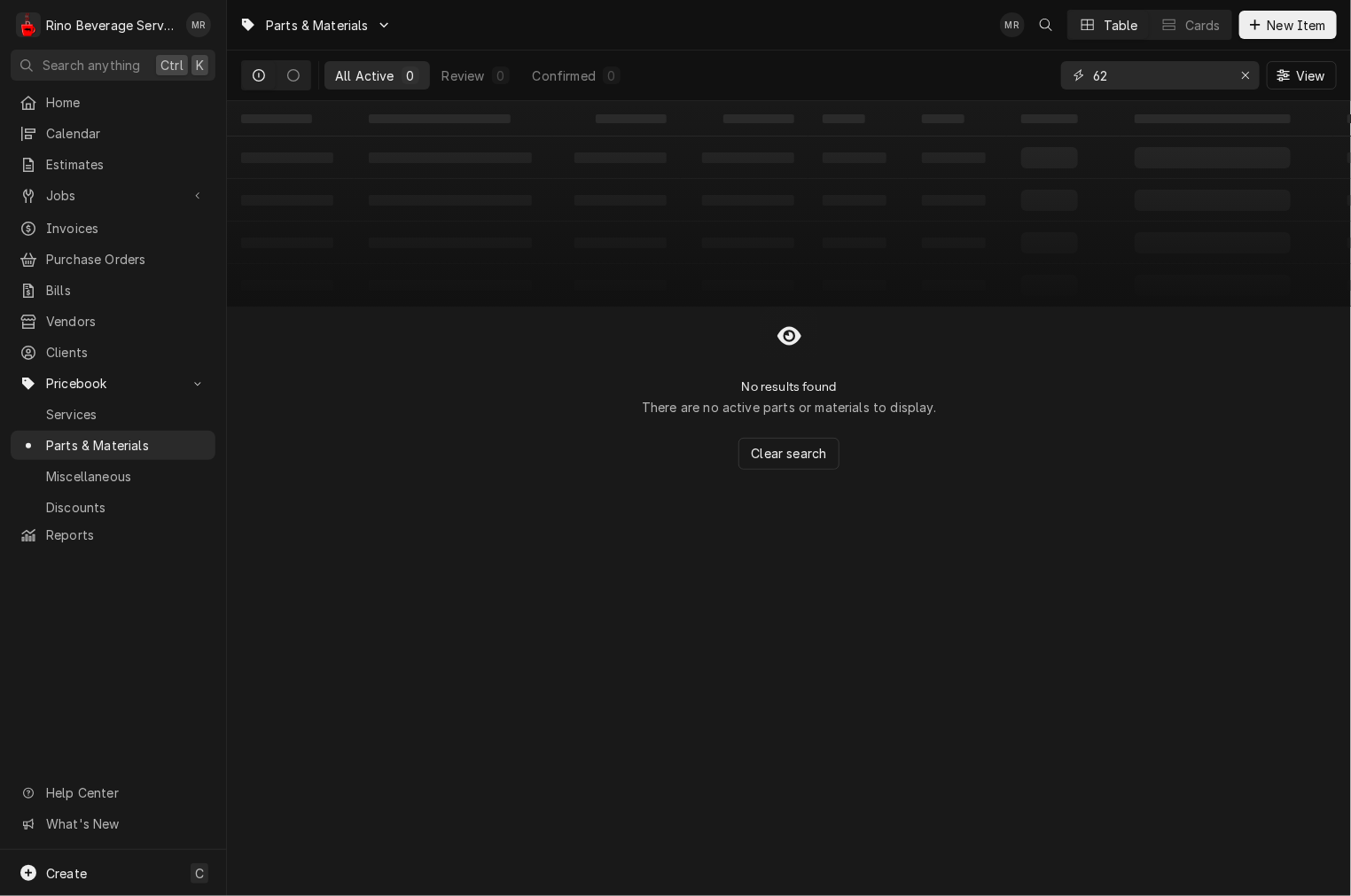
type input "6"
type input "562970"
click at [1296, 30] on span "New Item" at bounding box center [1297, 25] width 65 height 19
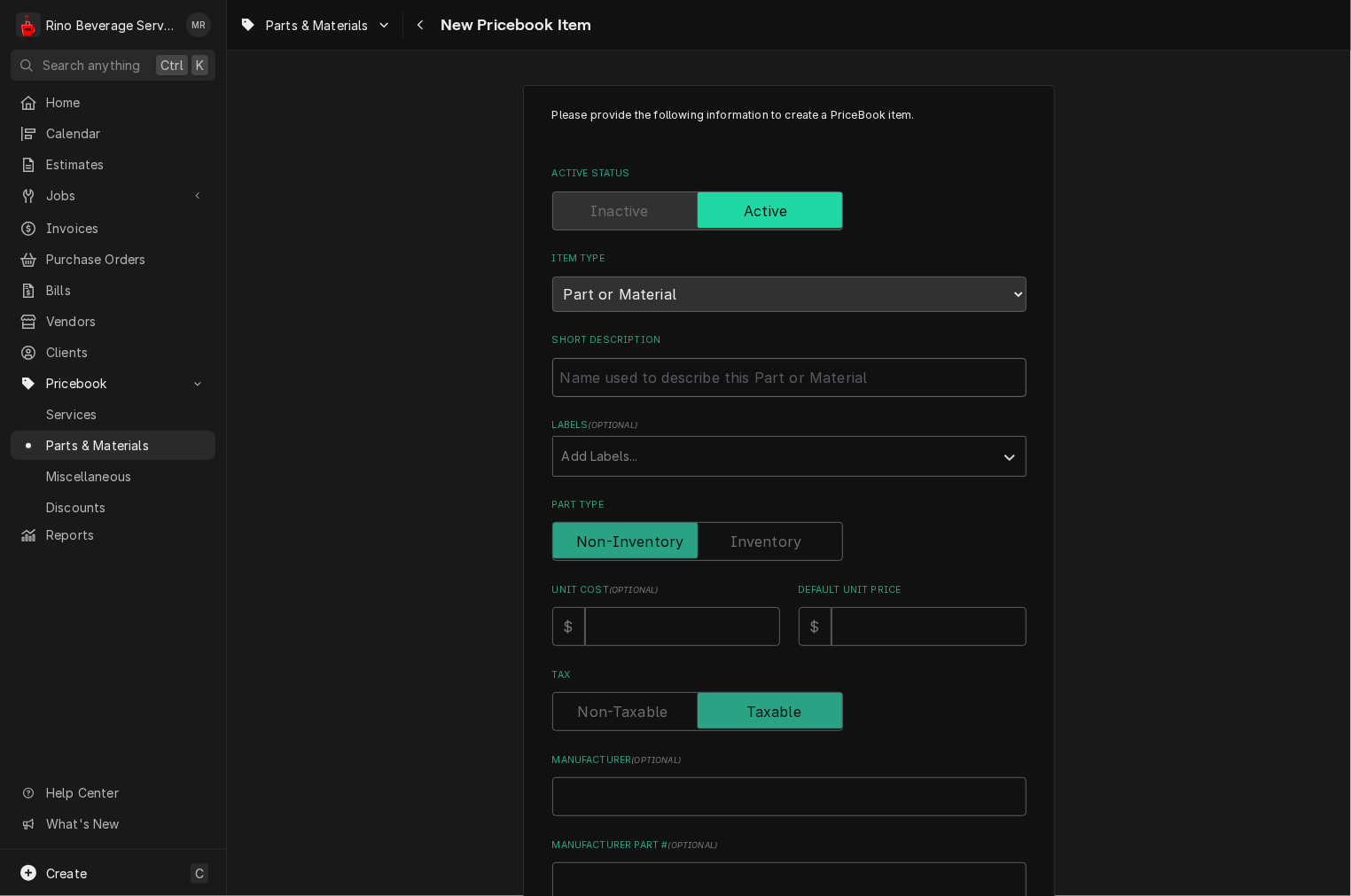
click at [769, 373] on input "Short Description" at bounding box center [790, 378] width 475 height 39
type textarea "x"
type input "5"
type textarea "x"
type input "56"
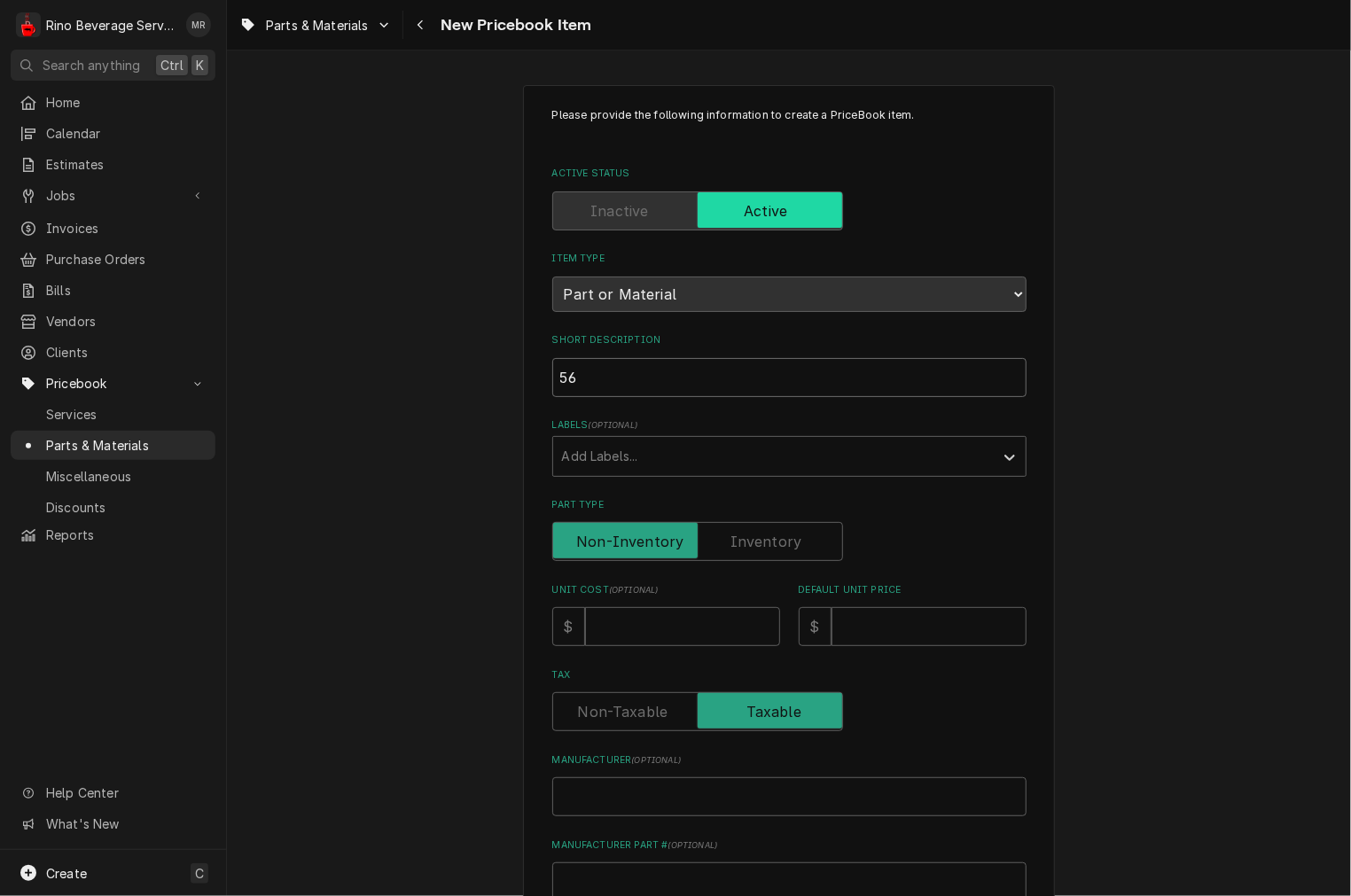
type textarea "x"
type input "562"
type textarea "x"
type input "5629"
type textarea "x"
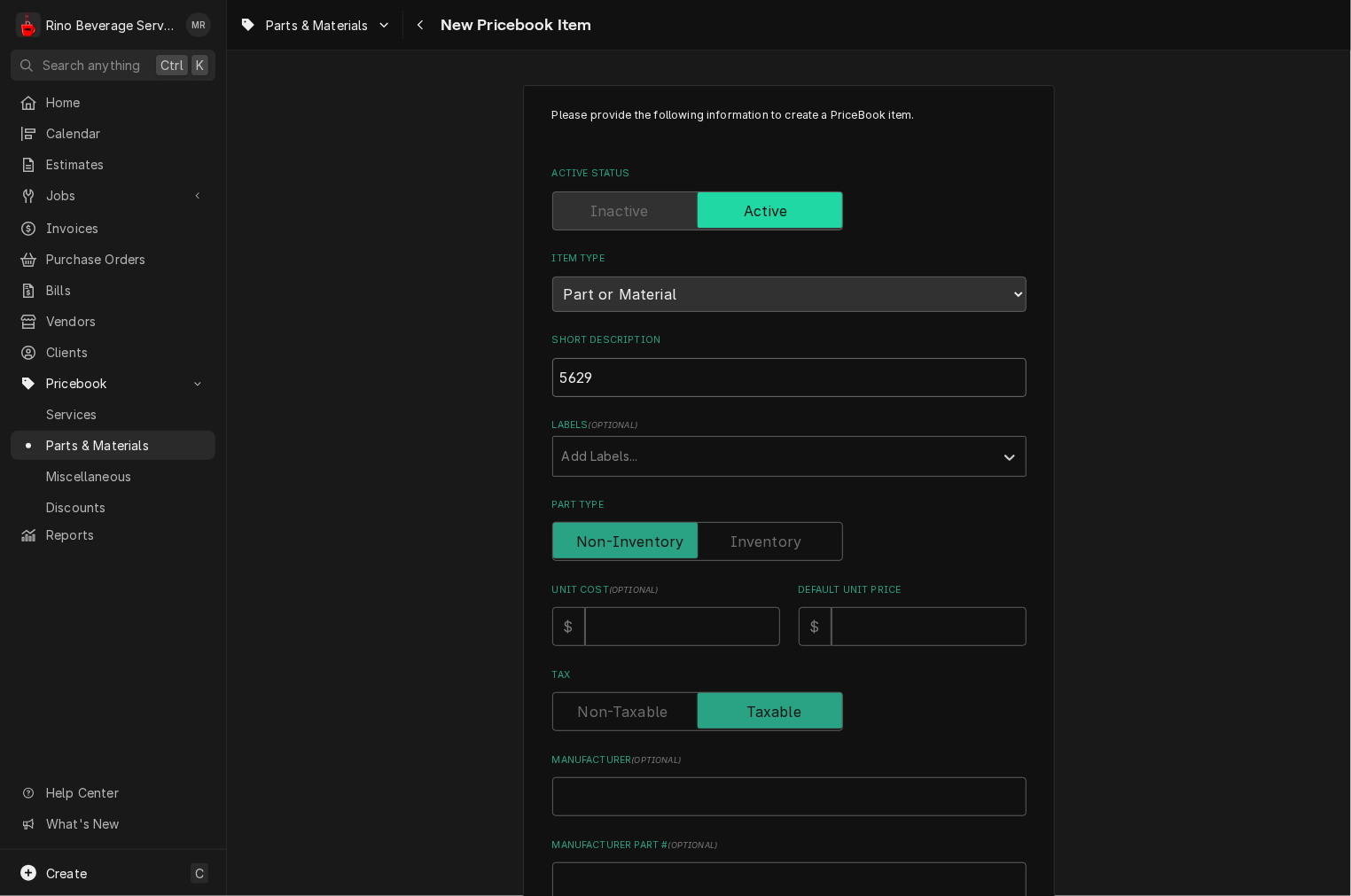
type input "56297"
type textarea "x"
type input "562970"
type textarea "x"
type input "5629703"
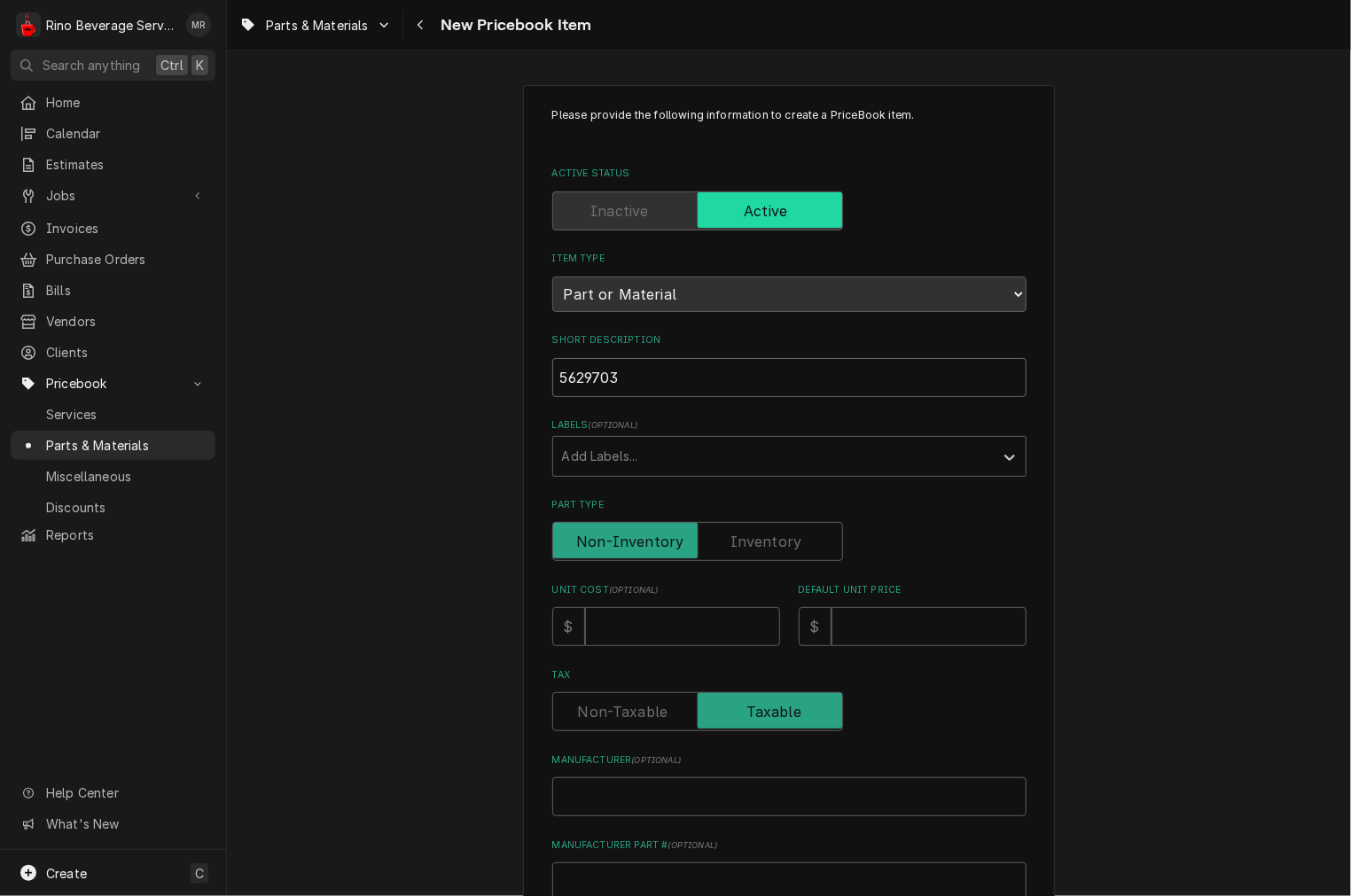
type textarea "x"
type input "56297033"
type textarea "x"
type input "5629703"
type textarea "x"
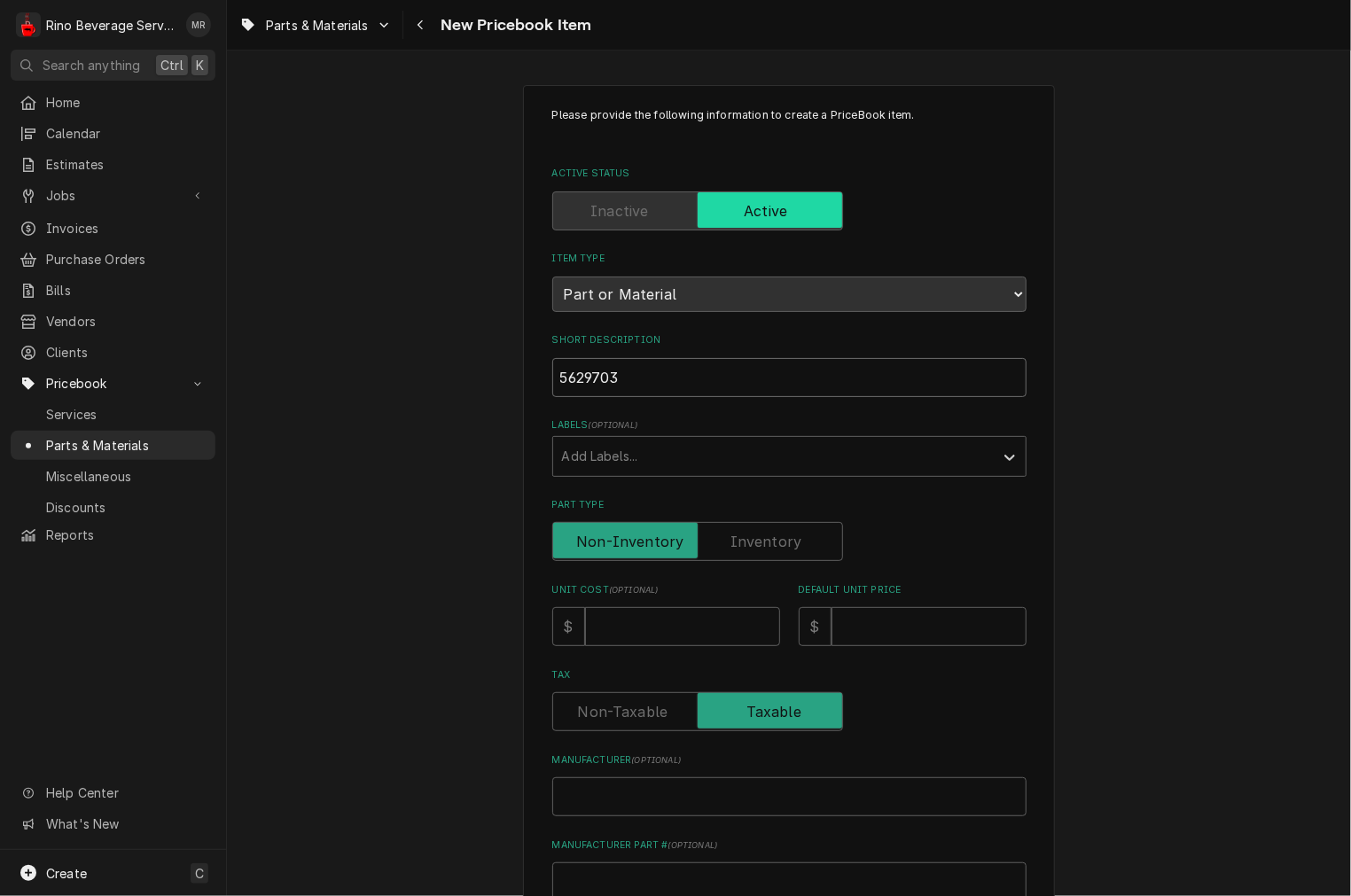
type input "5629703"
type textarea "x"
type input "5629703 -"
type textarea "x"
type input "5629703 -"
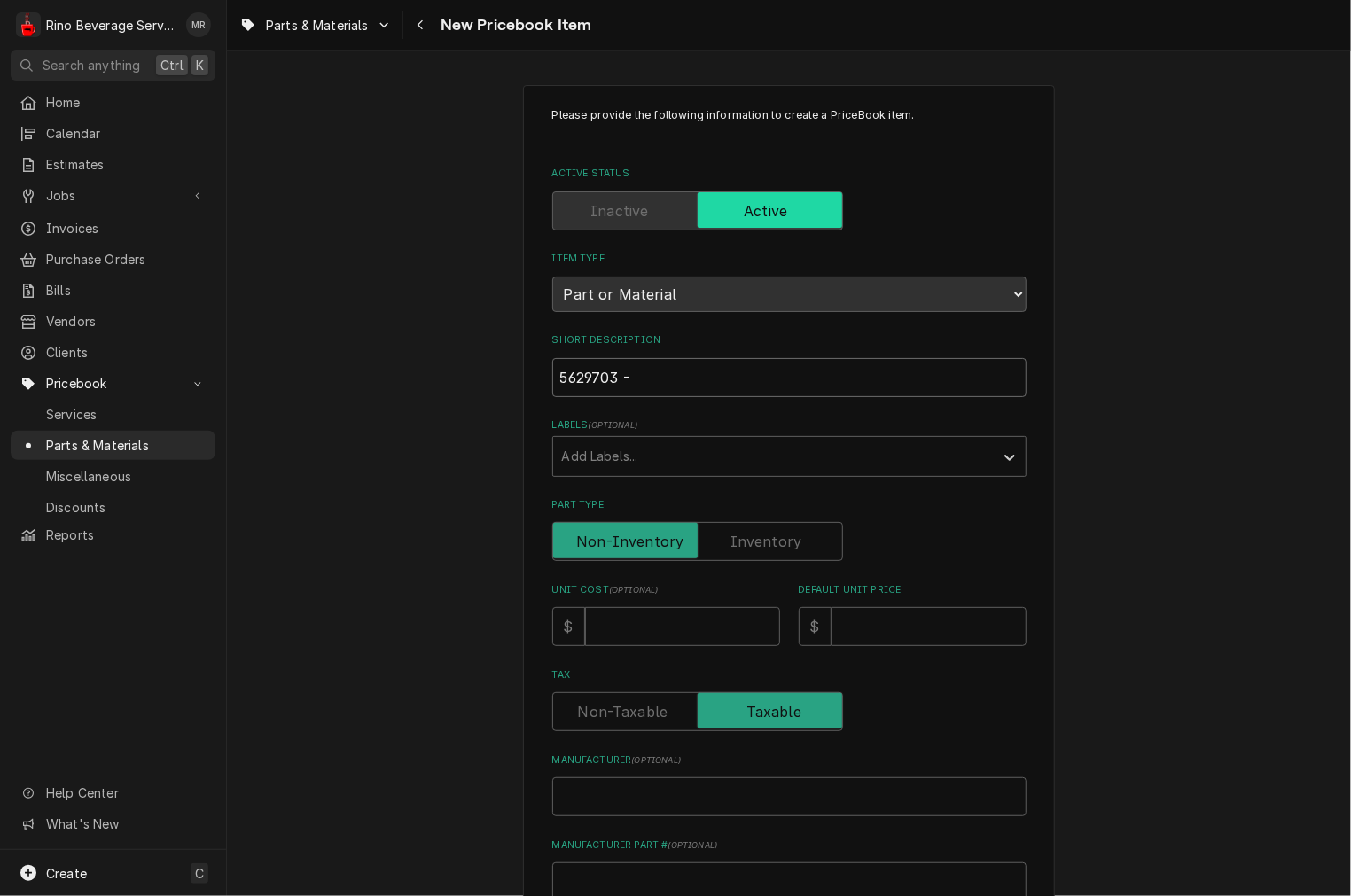
type textarea "x"
type input "5629703 - 3"
type textarea "x"
type input "5629703 - 3m"
type textarea "x"
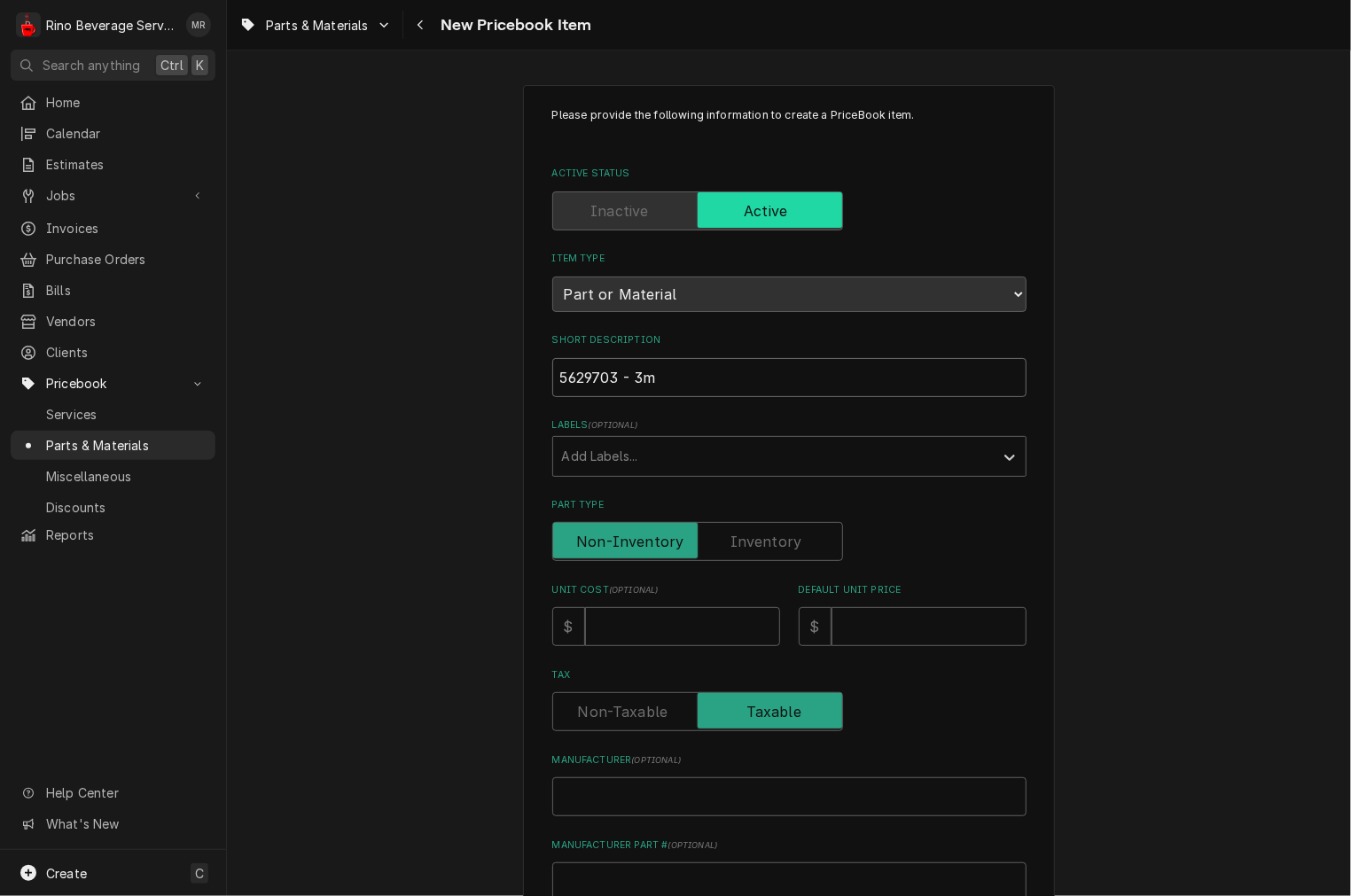
type input "5629703 - 3m"
type textarea "x"
type input "5629703 - 3m s"
type textarea "x"
type input "5629703 - 3m sC"
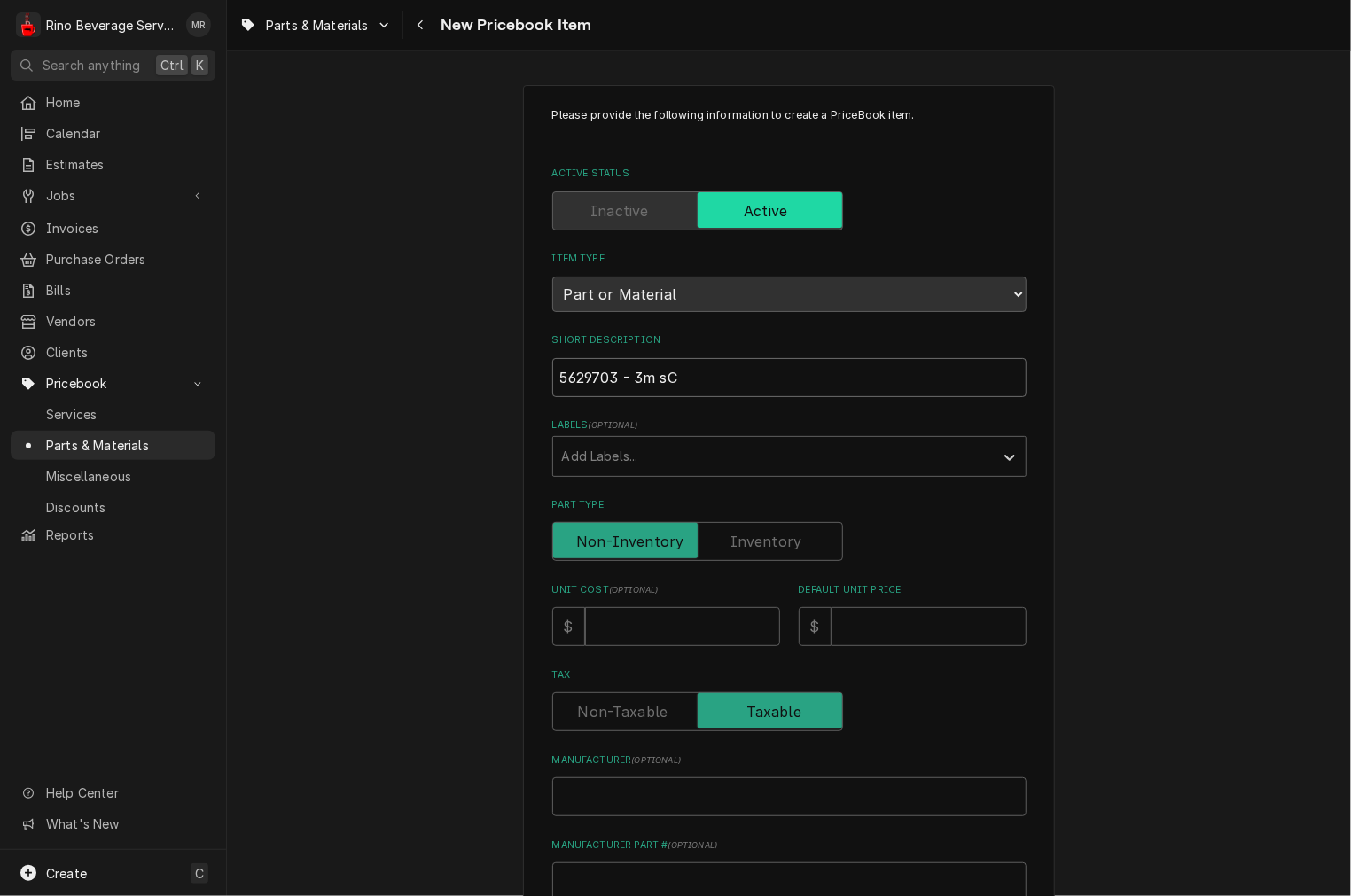
type textarea "x"
type input "5629703 - 3m sCA"
type textarea "x"
type input "5629703 - 3m sCAL"
type textarea "x"
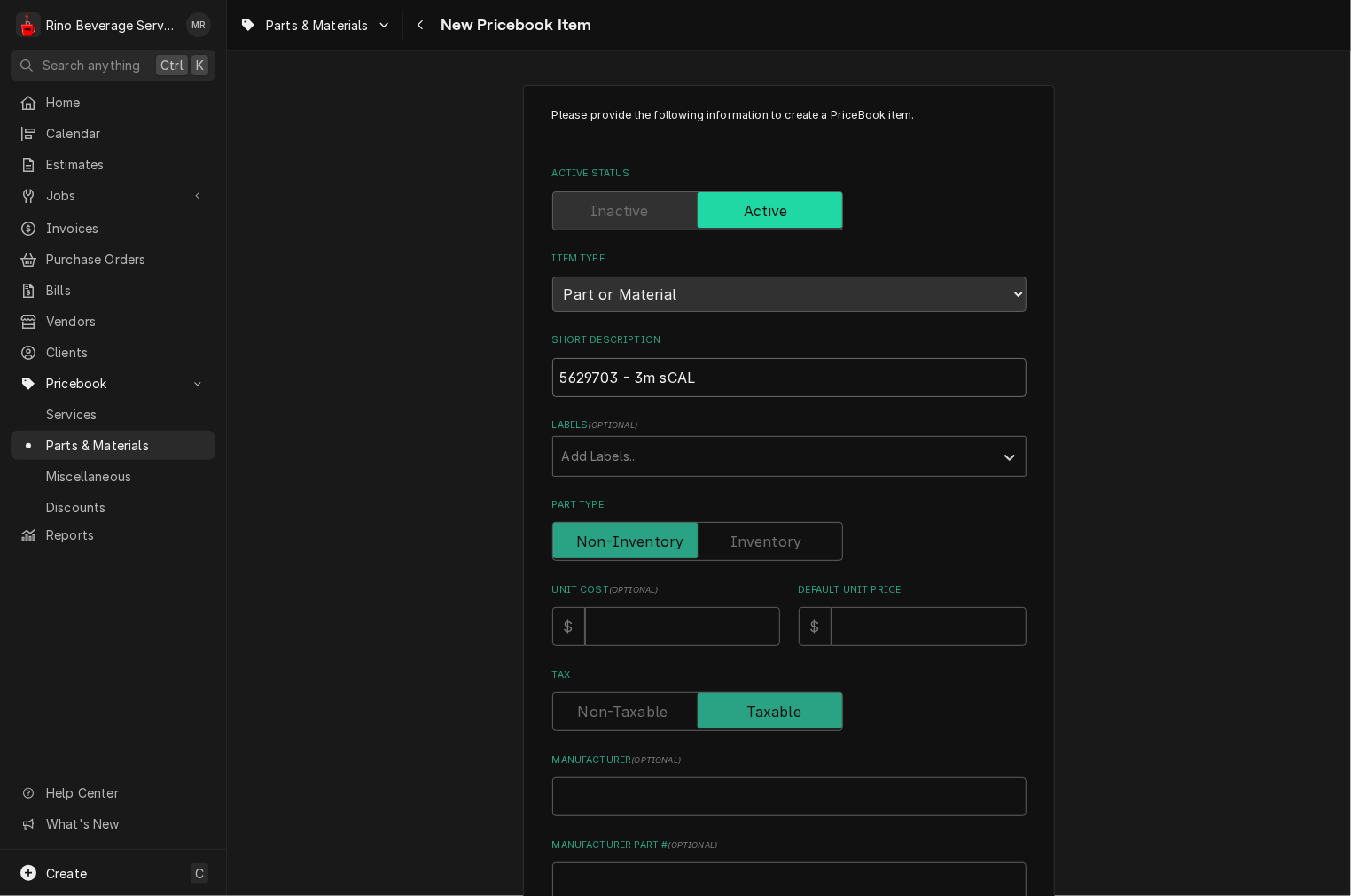
type input "5629703 - 3m sCALE"
type textarea "x"
type input "5629703 - 3m sCALED"
type textarea "x"
type input "5629703 - 3m sCALE"
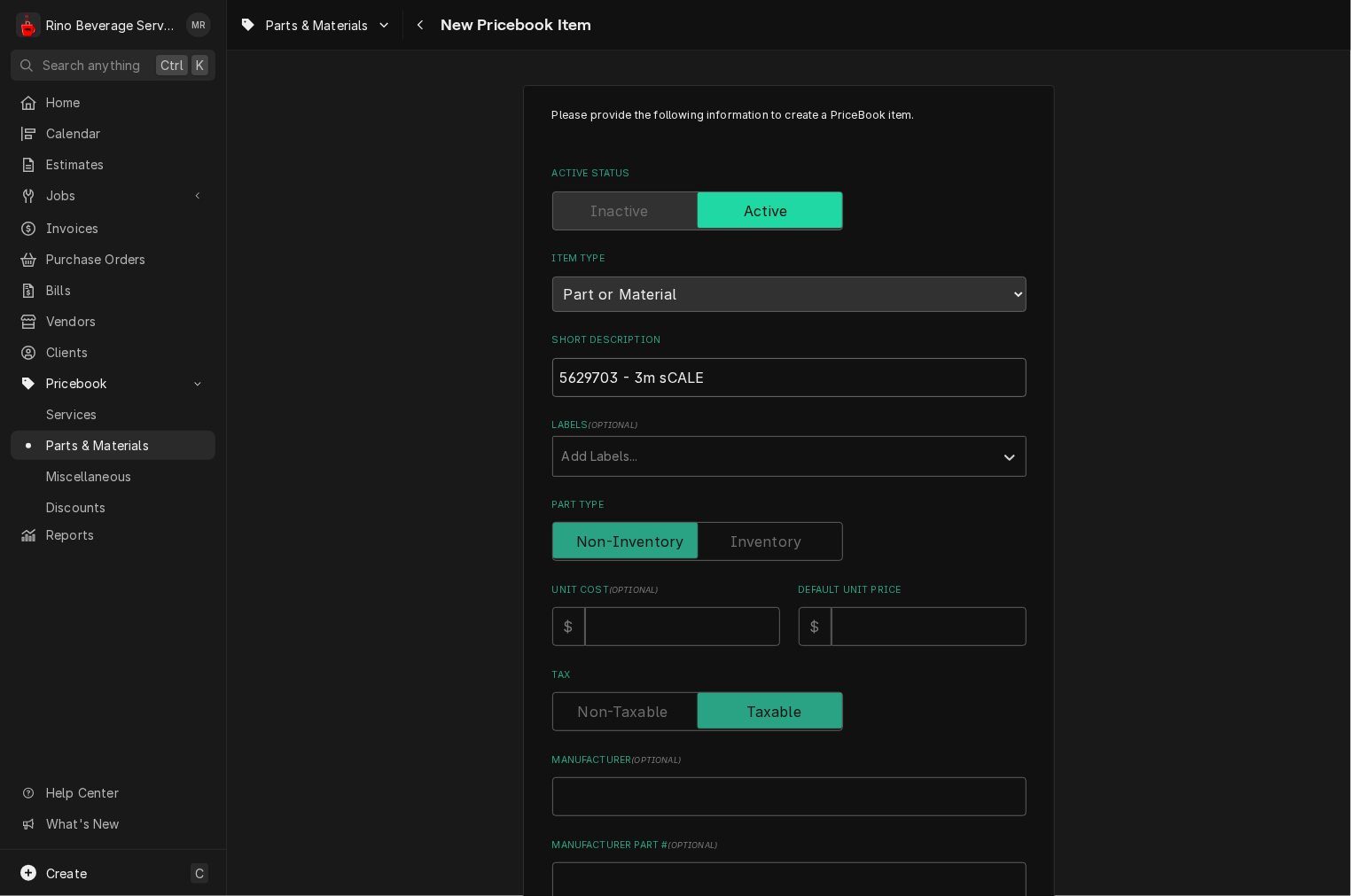
type textarea "x"
type input "5629703 - 3m sCAL"
type textarea "x"
type input "5629703 - 3m sCA"
type textarea "x"
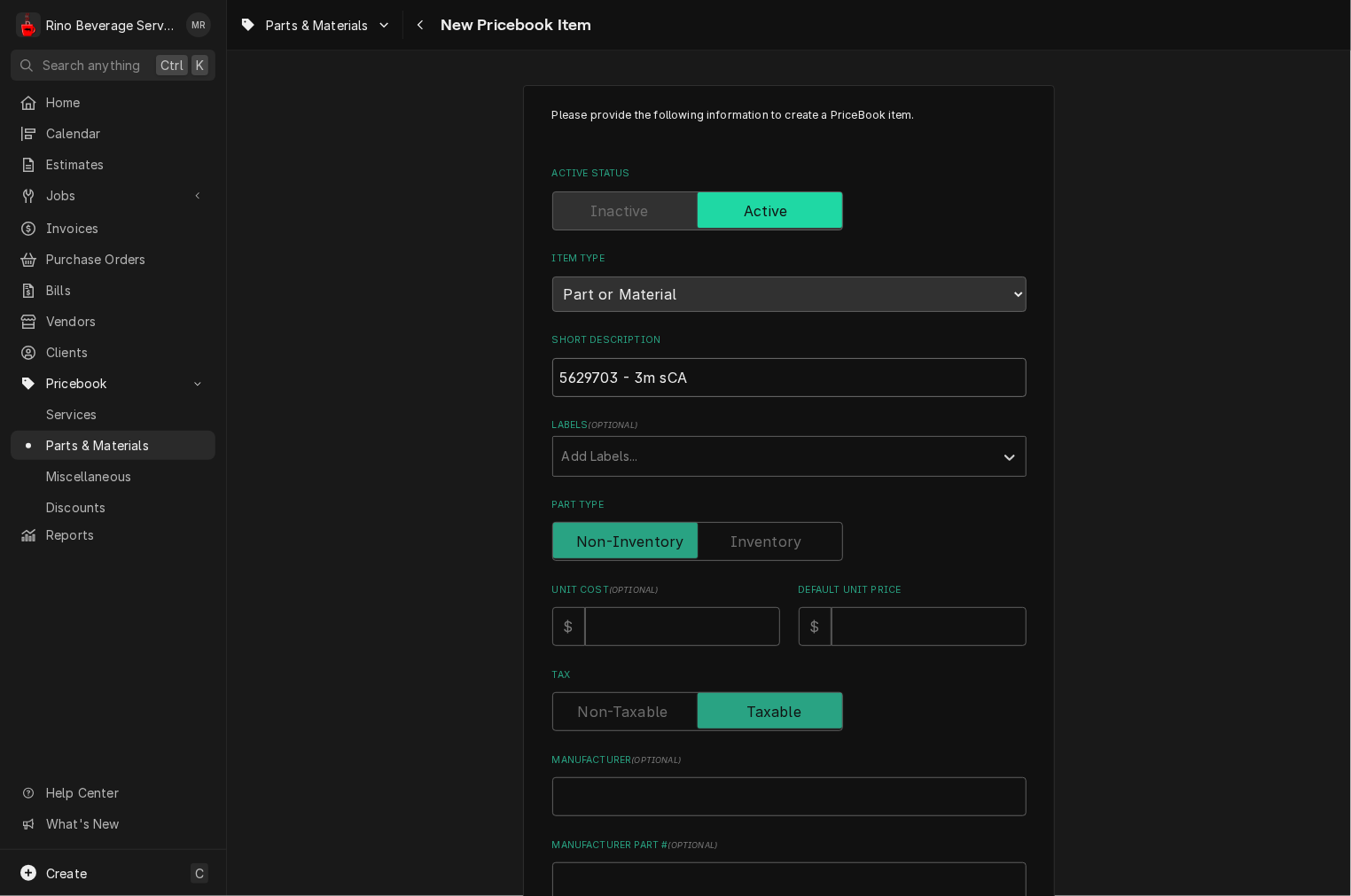
type input "5629703 - 3m sC"
type textarea "x"
type input "5629703 - 3m s"
type textarea "x"
type input "5629703 - 3m"
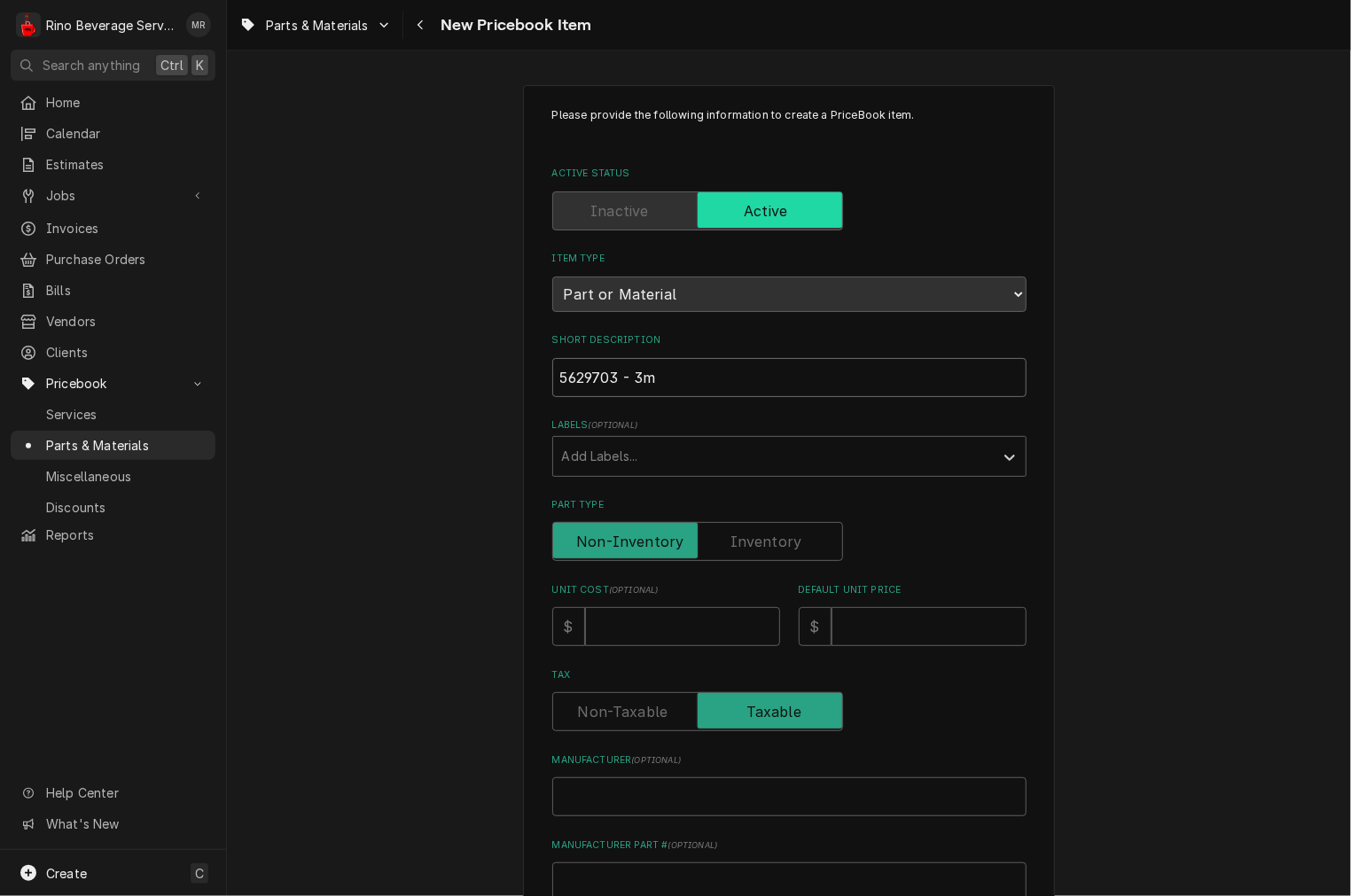
type textarea "x"
type input "5629703 - 3m"
type textarea "x"
type input "5629703 - 3"
type textarea "x"
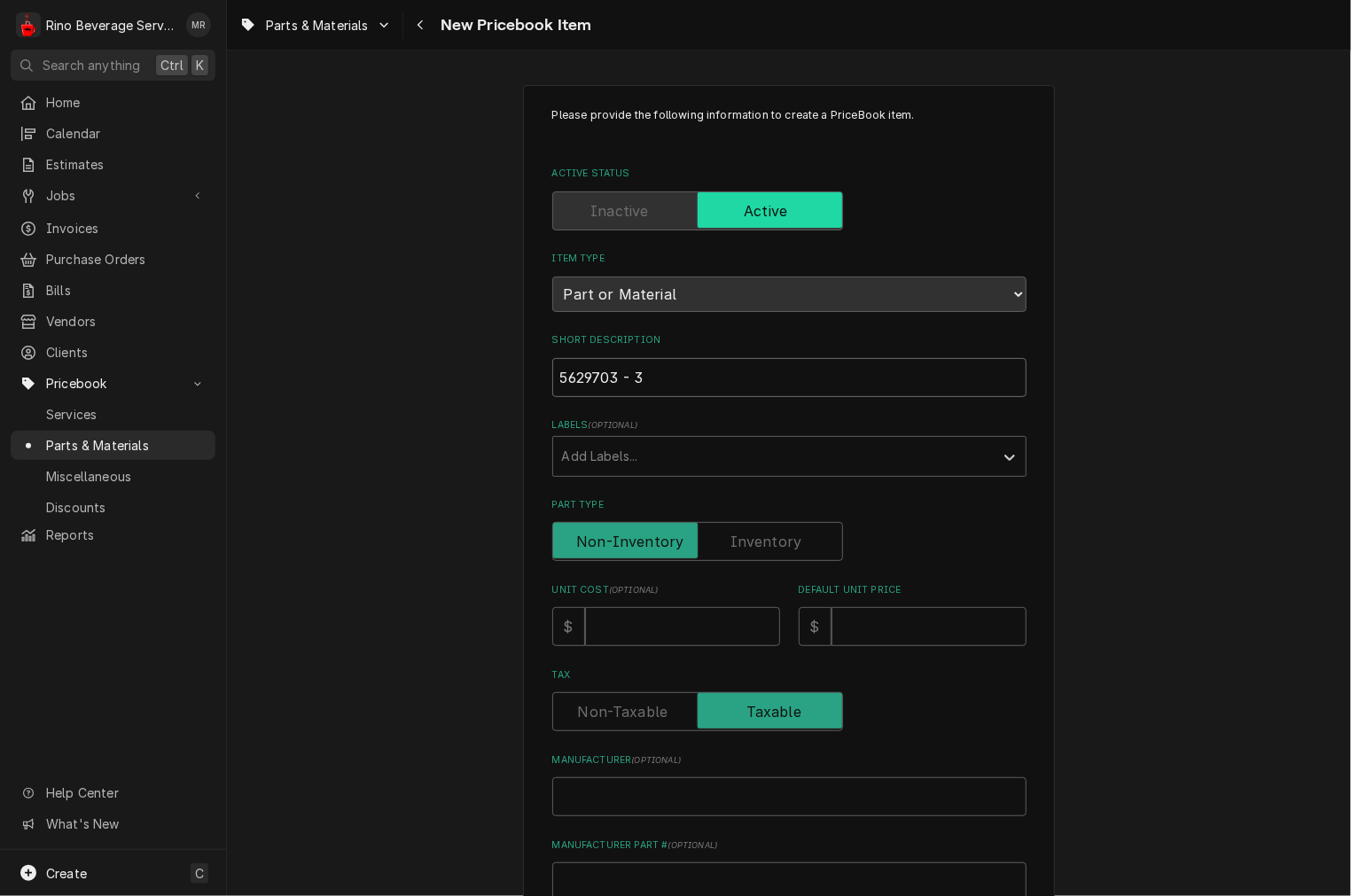
type input "5629703 - 3M"
type textarea "x"
type input "5629703 - 3M"
type textarea "x"
type input "5629703 - 3M S"
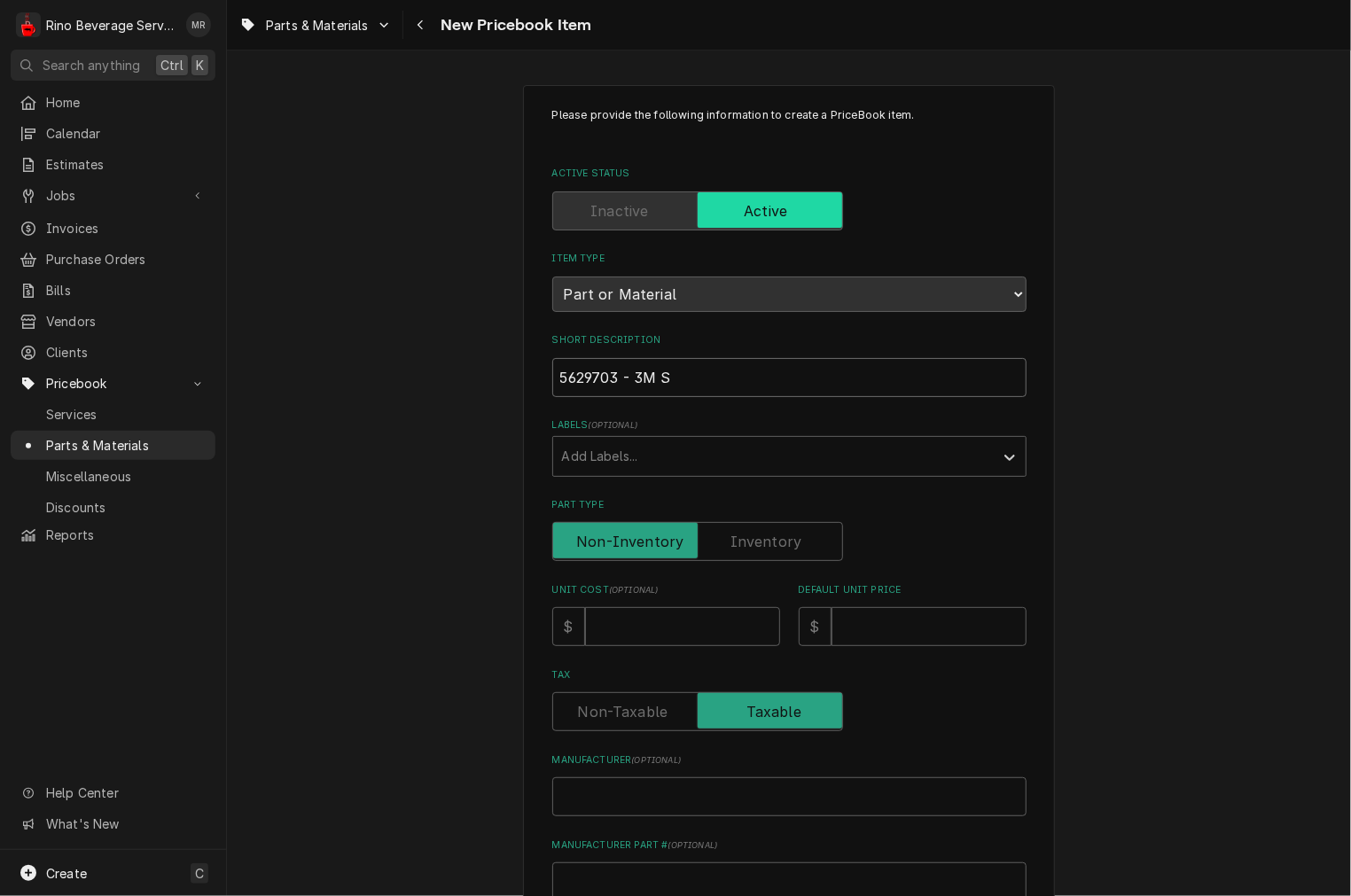
type textarea "x"
type input "5629703 - 3M Sc"
type textarea "x"
type input "5629703 - 3M Sca"
type textarea "x"
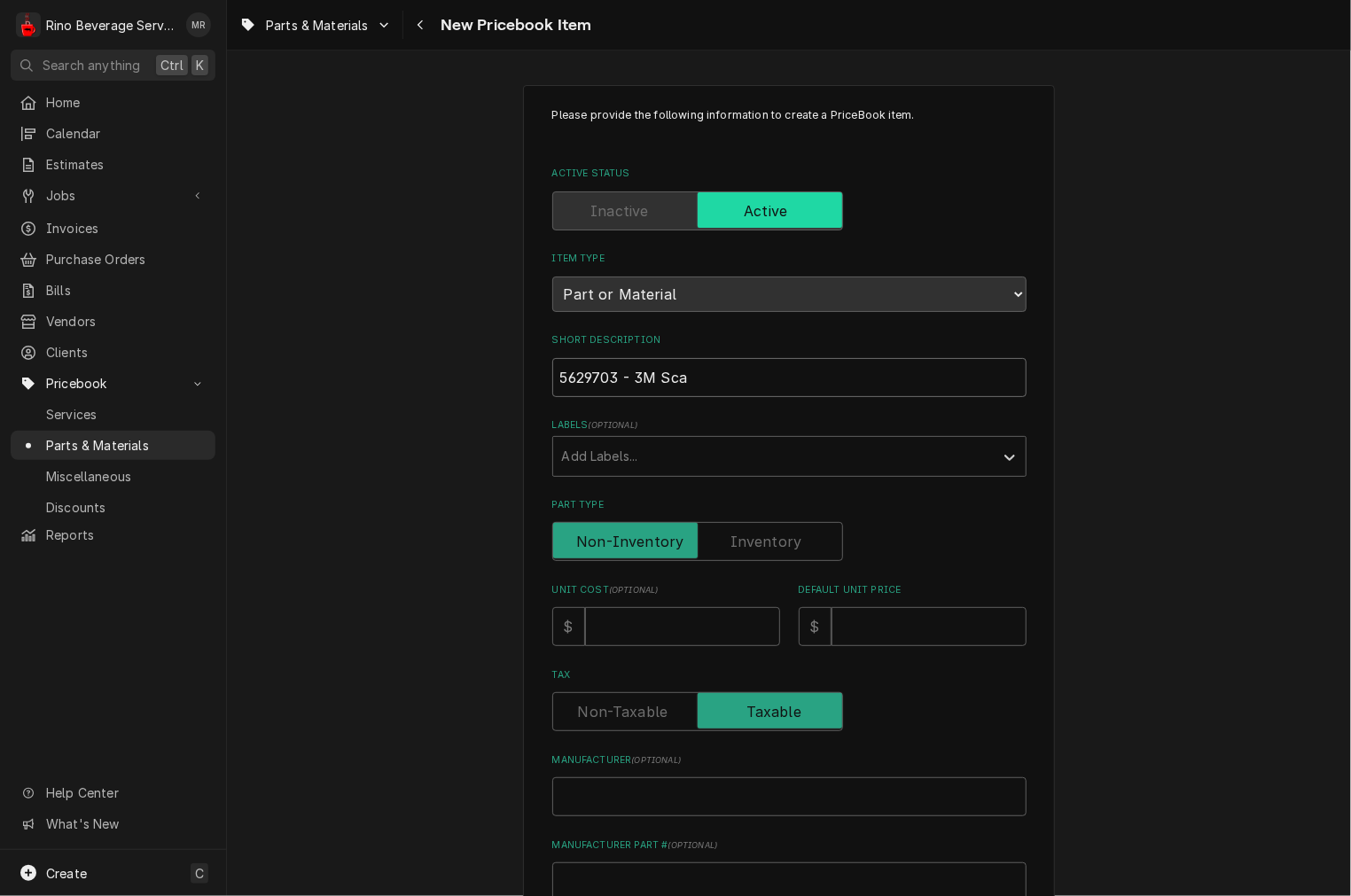
type input "5629703 - 3M Scal"
type textarea "x"
type input "5629703 - 3M Scale"
type textarea "x"
type input "5629703 - 3M ScaleG"
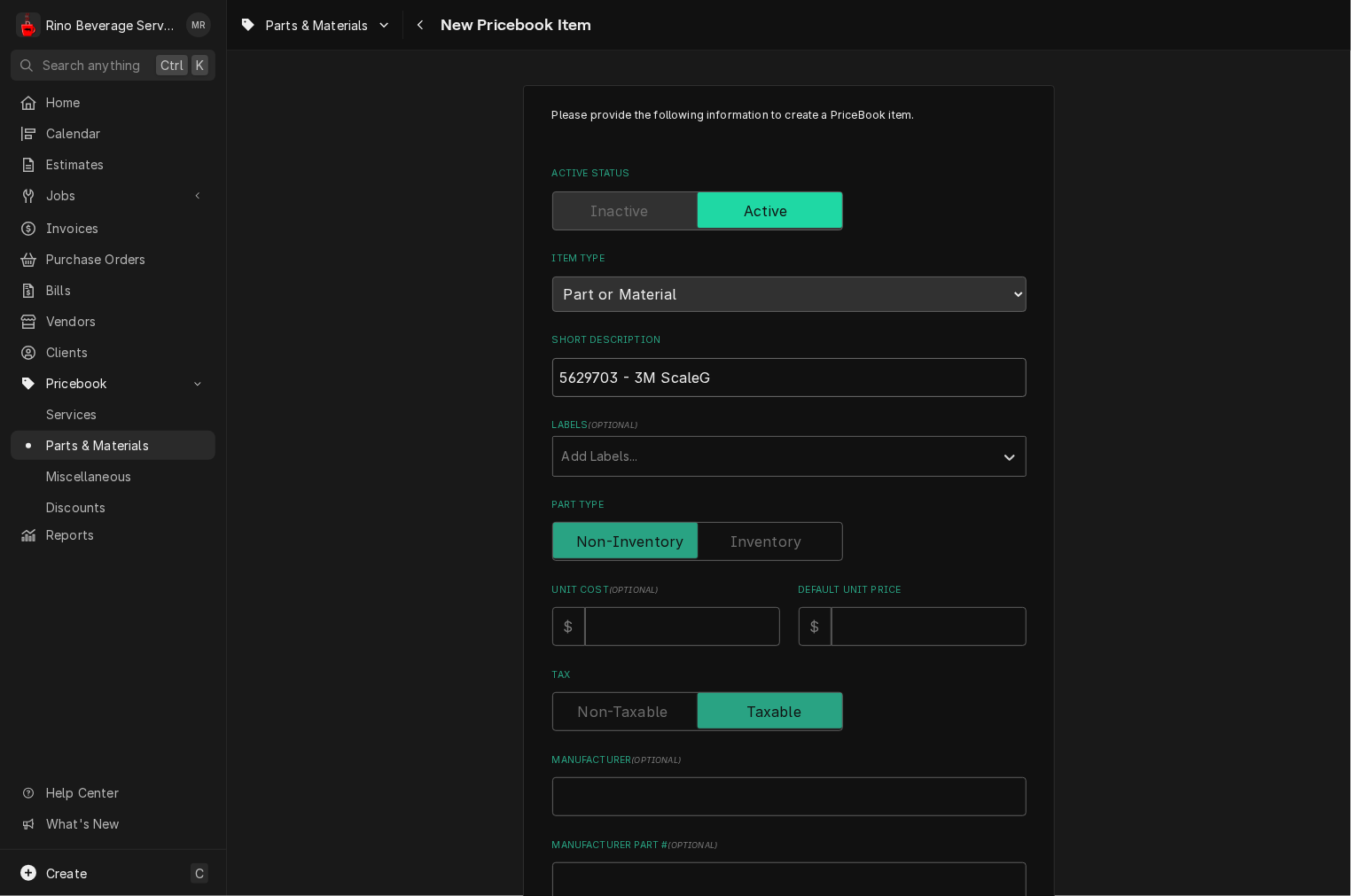
type textarea "x"
type input "5629703 - 3M ScaleGu"
type textarea "x"
type input "5629703 - 3M ScaleGua"
type textarea "x"
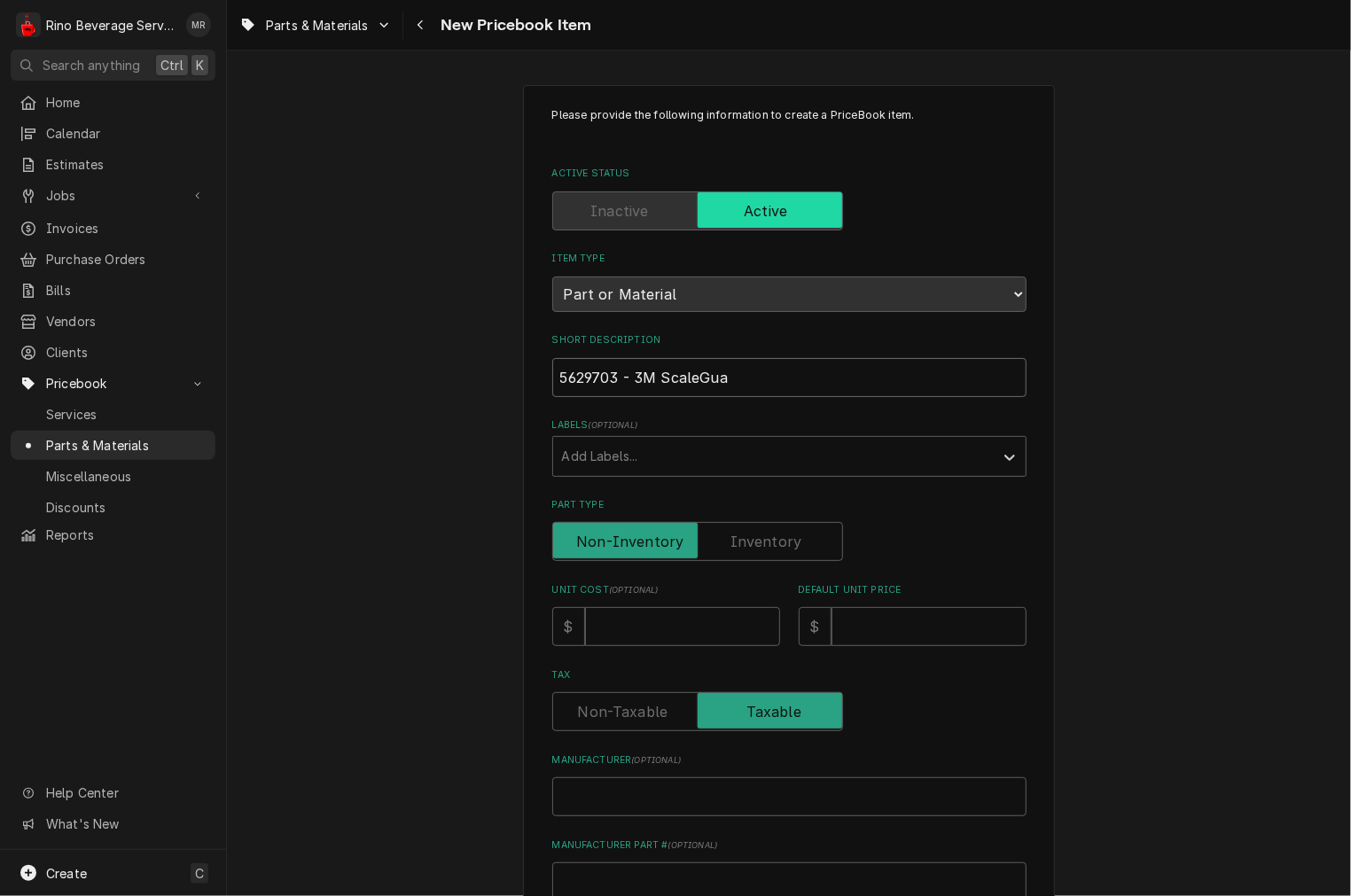
type input "5629703 - 3M ScaleGuar"
type textarea "x"
type input "5629703 - 3M ScaleGuard"
type textarea "x"
type input "5629703 - 3M ScaleGuar"
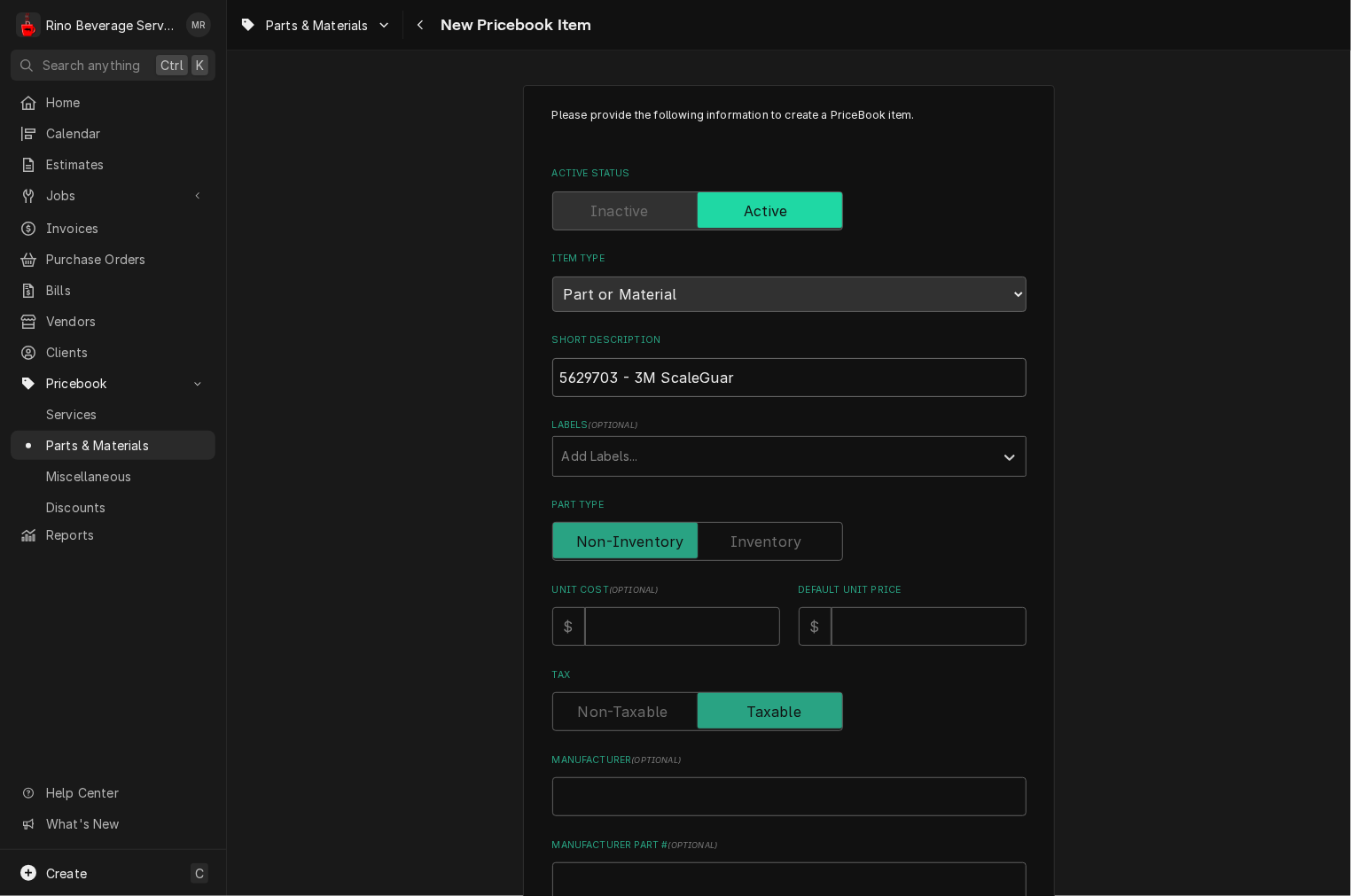
type textarea "x"
type input "5629703 - 3M ScaleGua"
type textarea "x"
type input "5629703 - 3M ScaleGu"
type textarea "x"
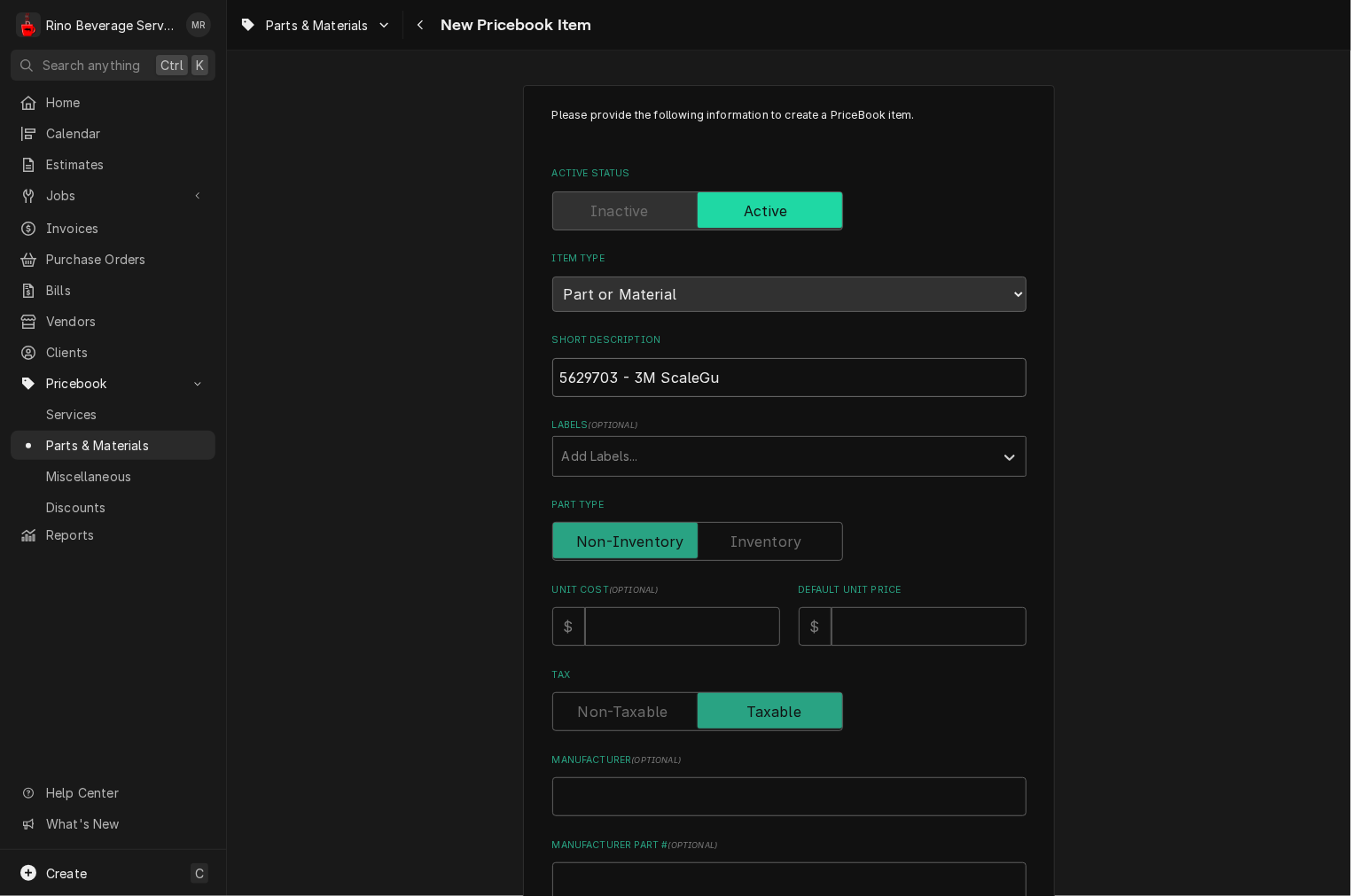
type input "5629703 - 3M ScaleG"
type textarea "x"
type input "5629703 - 3M ScaleGa"
type textarea "x"
type input "5629703 - 3M ScaleGar"
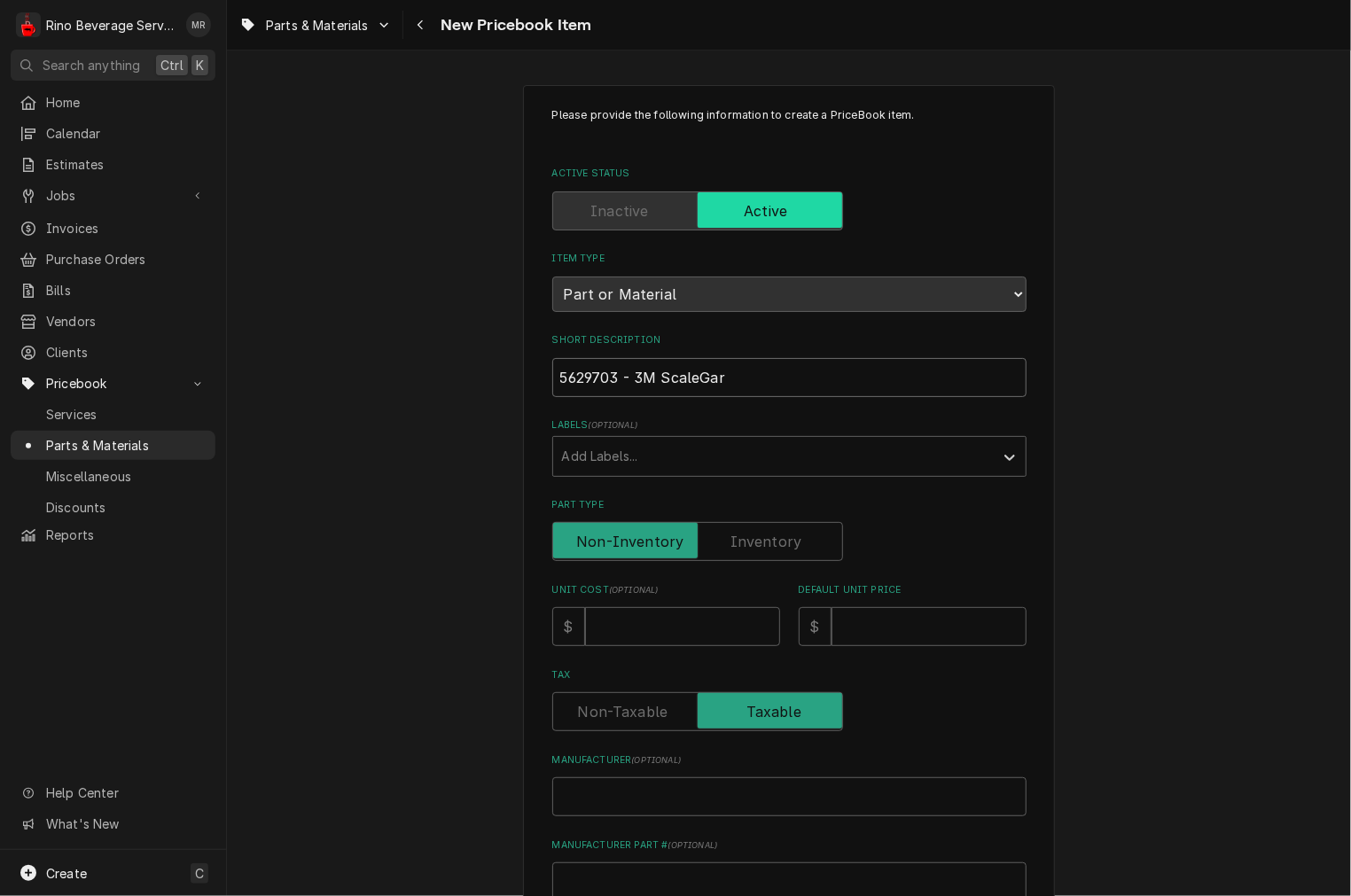
type textarea "x"
type input "5629703 - 3M ScaleGard"
type textarea "x"
type input "5629703 - 3M ScaleGard"
type textarea "x"
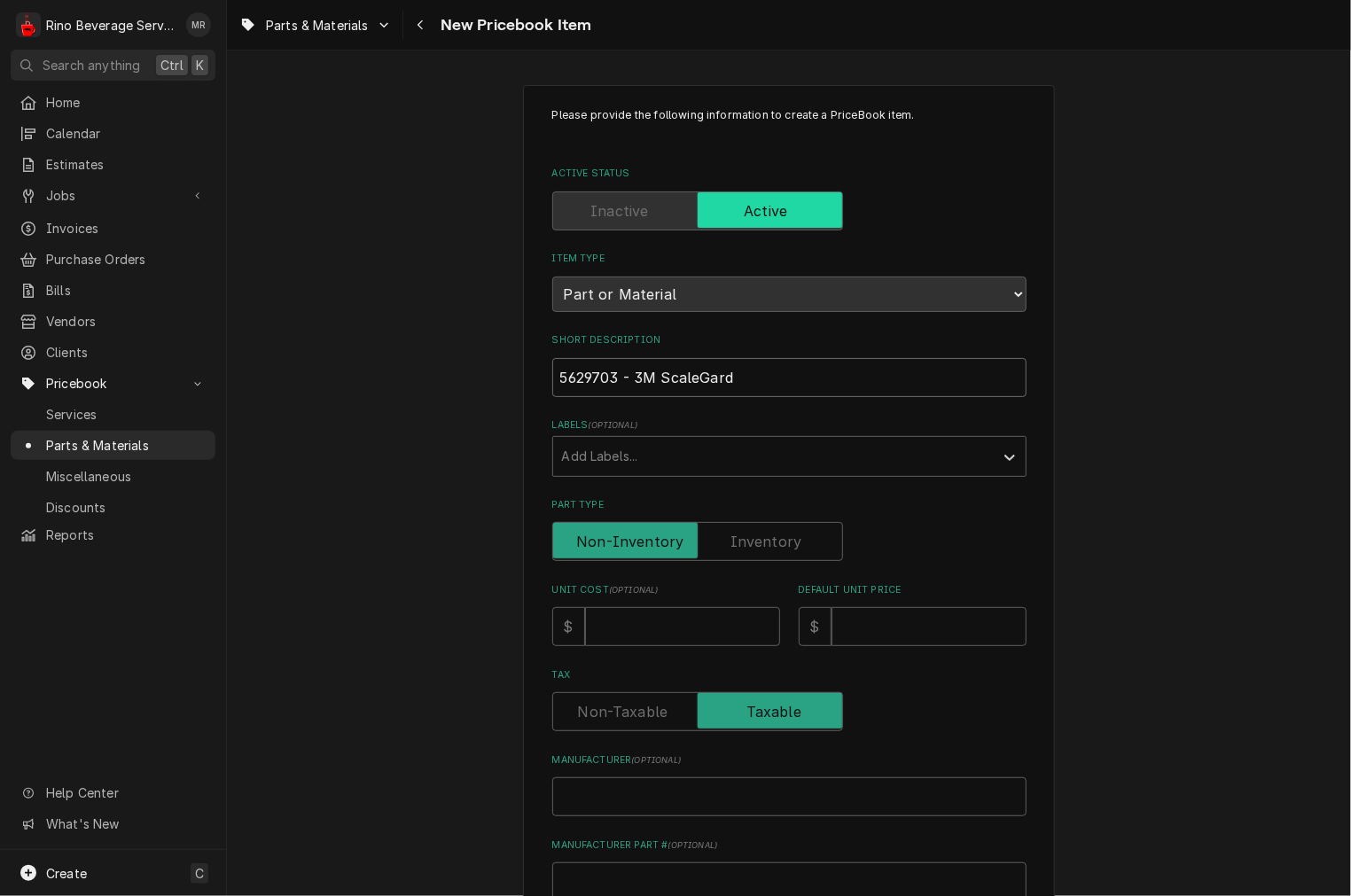
type input "5629703 - 3M ScaleGard B"
type textarea "x"
type input "5629703 - 3M ScaleGard Bl"
type textarea "x"
type input "5629703 - 3M ScaleGard Ble"
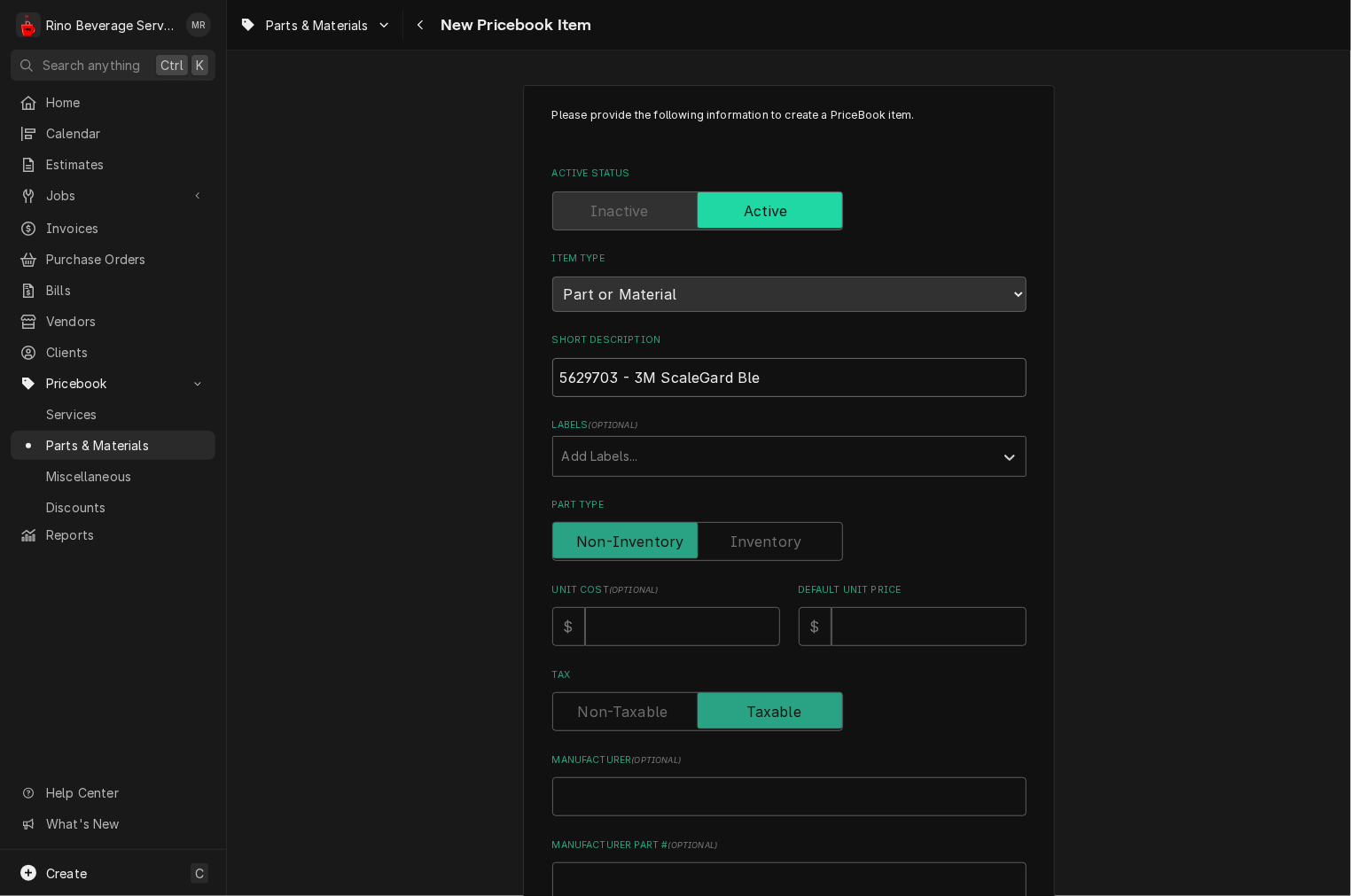
type textarea "x"
type input "5629703 - 3M ScaleGard Blen"
type textarea "x"
type input "5629703 - 3M ScaleGard Blend"
type textarea "x"
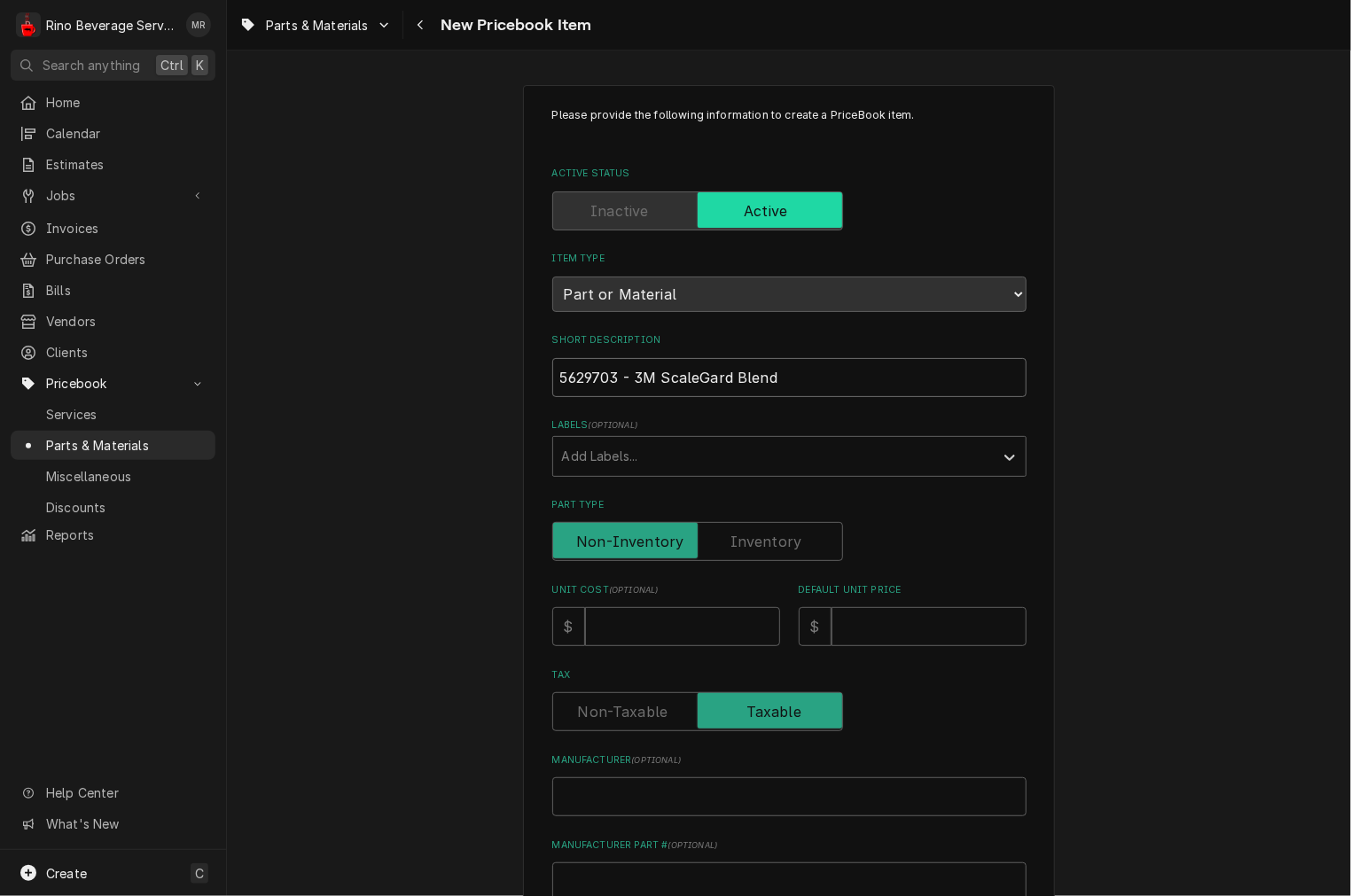
type input "5629703 - 3M ScaleGard Blend"
type textarea "x"
type input "5629703 - 3M ScaleGard Blend C"
type textarea "x"
type input "5629703 - 3M ScaleGard Blend Ca"
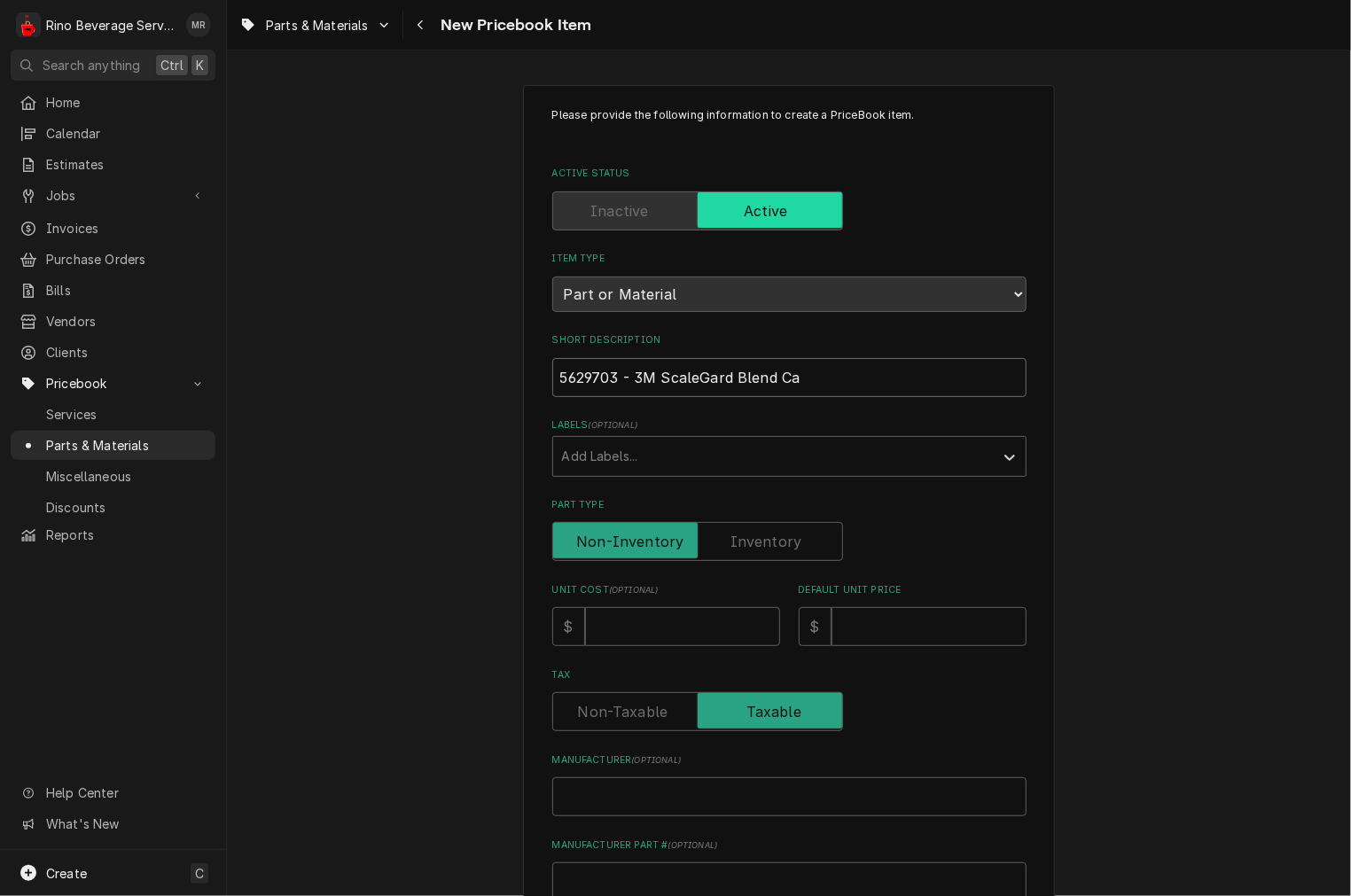
type textarea "x"
type input "5629703 - 3M ScaleGard Blend Car"
type textarea "x"
type input "5629703 - 3M ScaleGard Blend Cart"
type textarea "x"
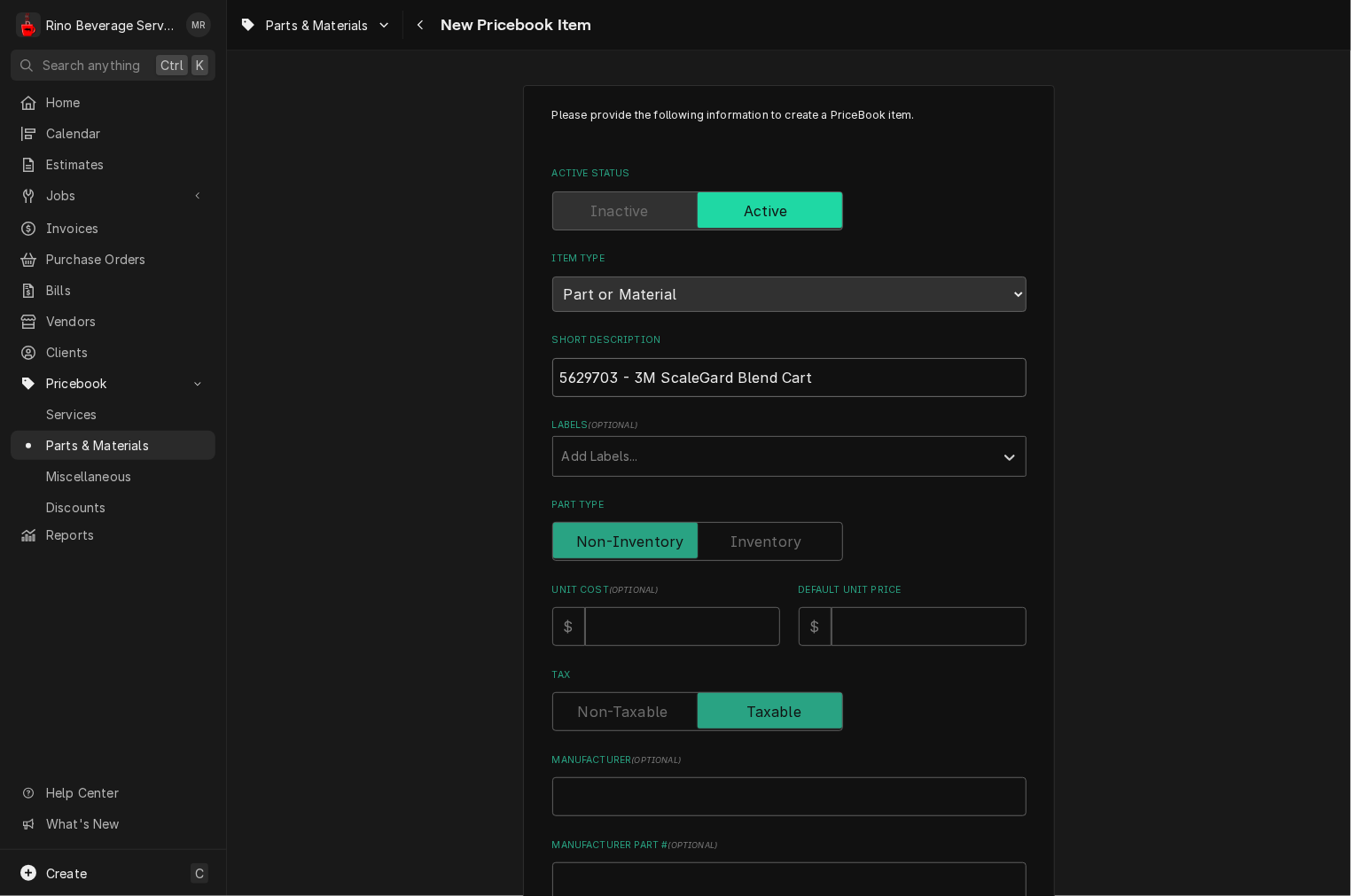
type input "5629703 - 3M ScaleGard Blend Cartr"
type textarea "x"
type input "5629703 - 3M ScaleGard Blend Cartri"
type textarea "x"
type input "5629703 - 3M ScaleGard Blend Cartrid"
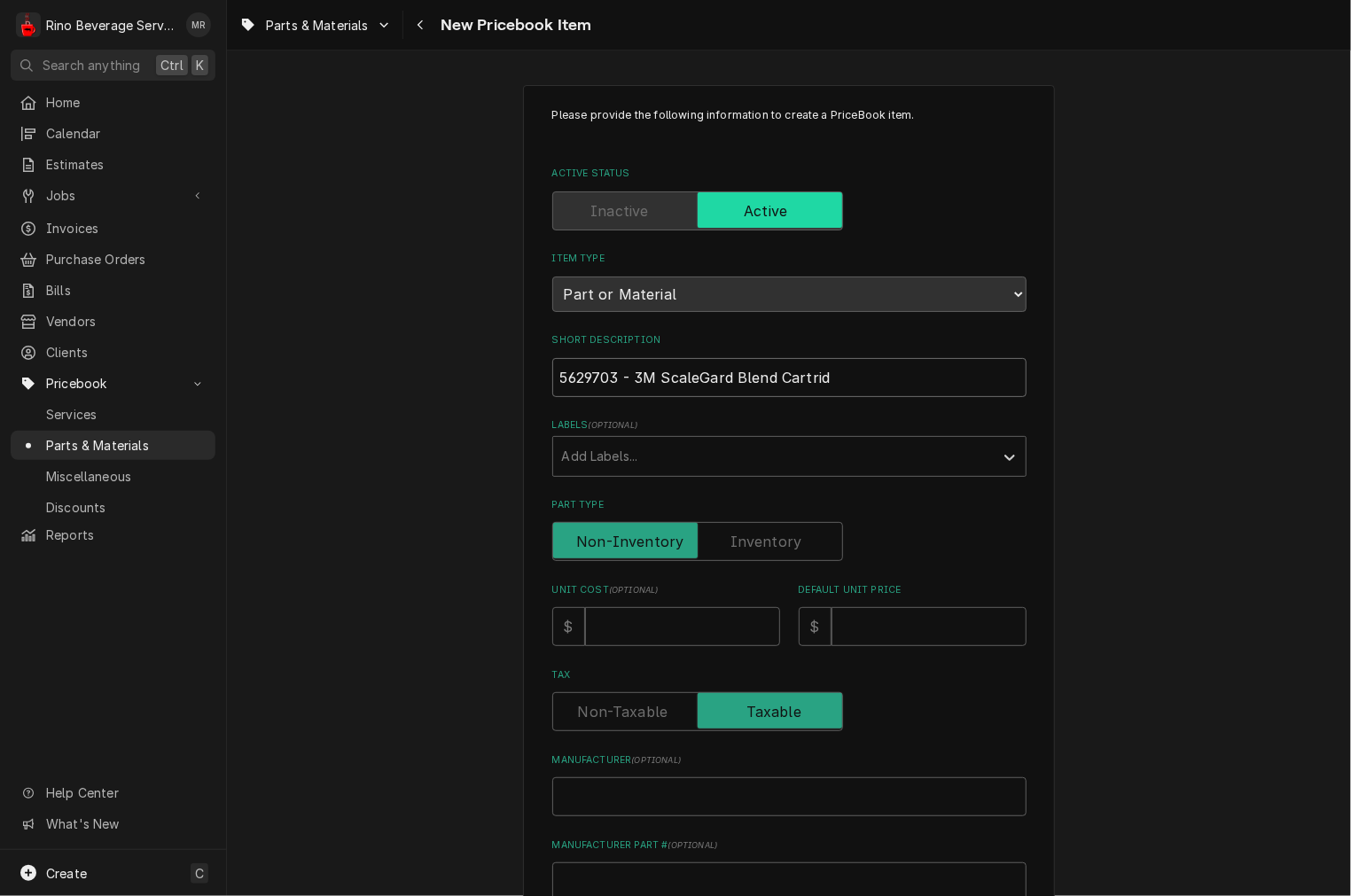
type textarea "x"
type input "5629703 - 3M ScaleGard Blend Cartridg"
type textarea "x"
type input "5629703 - 3M ScaleGard Blend Cartridge"
type textarea "x"
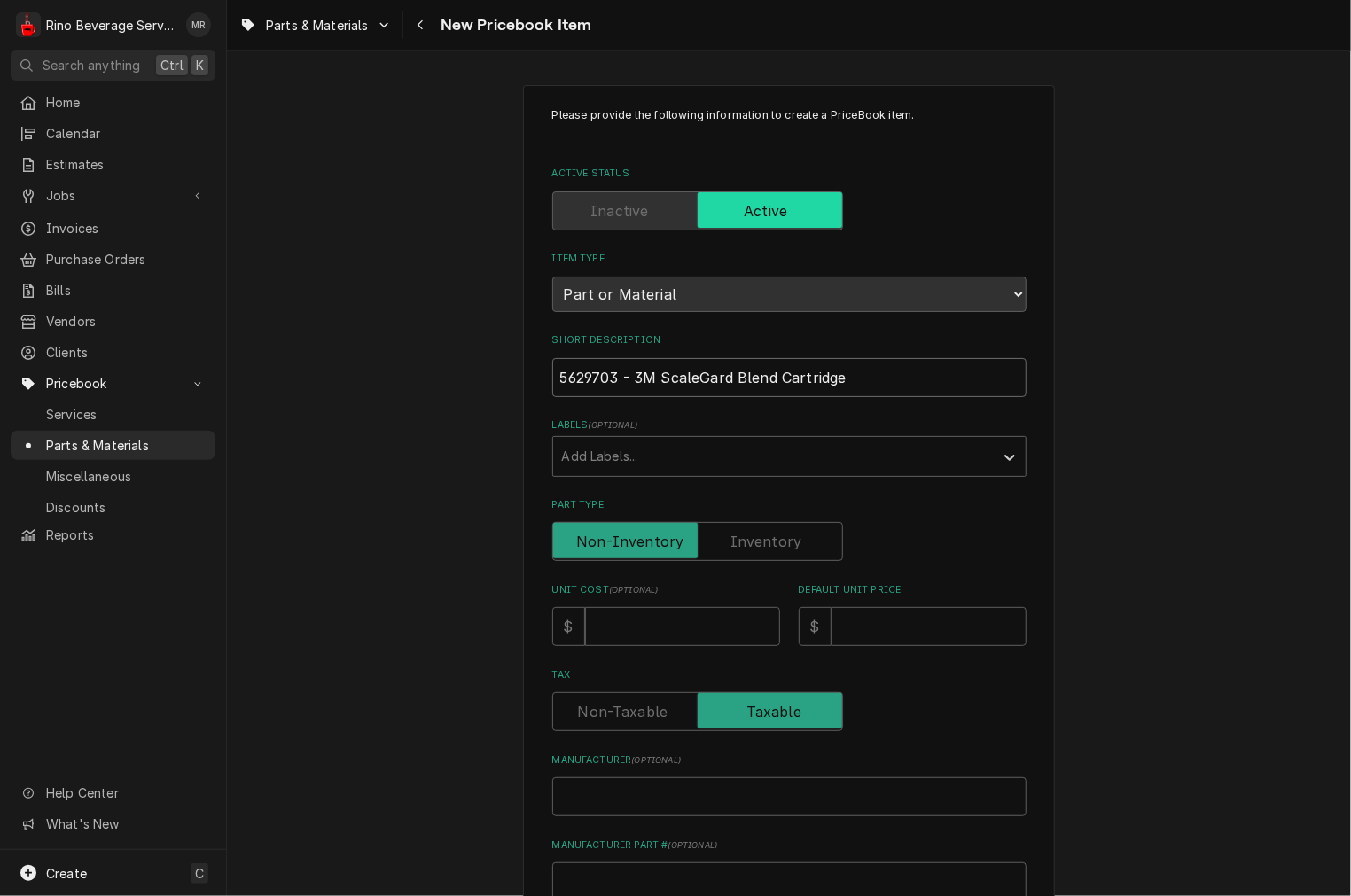
type input "5629703 - 3M ScaleGard Blend Cartridge"
type textarea "x"
type input "5629703 - 3M ScaleGard Blend Cartridge E"
type textarea "x"
type input "5629703 - 3M ScaleGard Blend Cartridge ES"
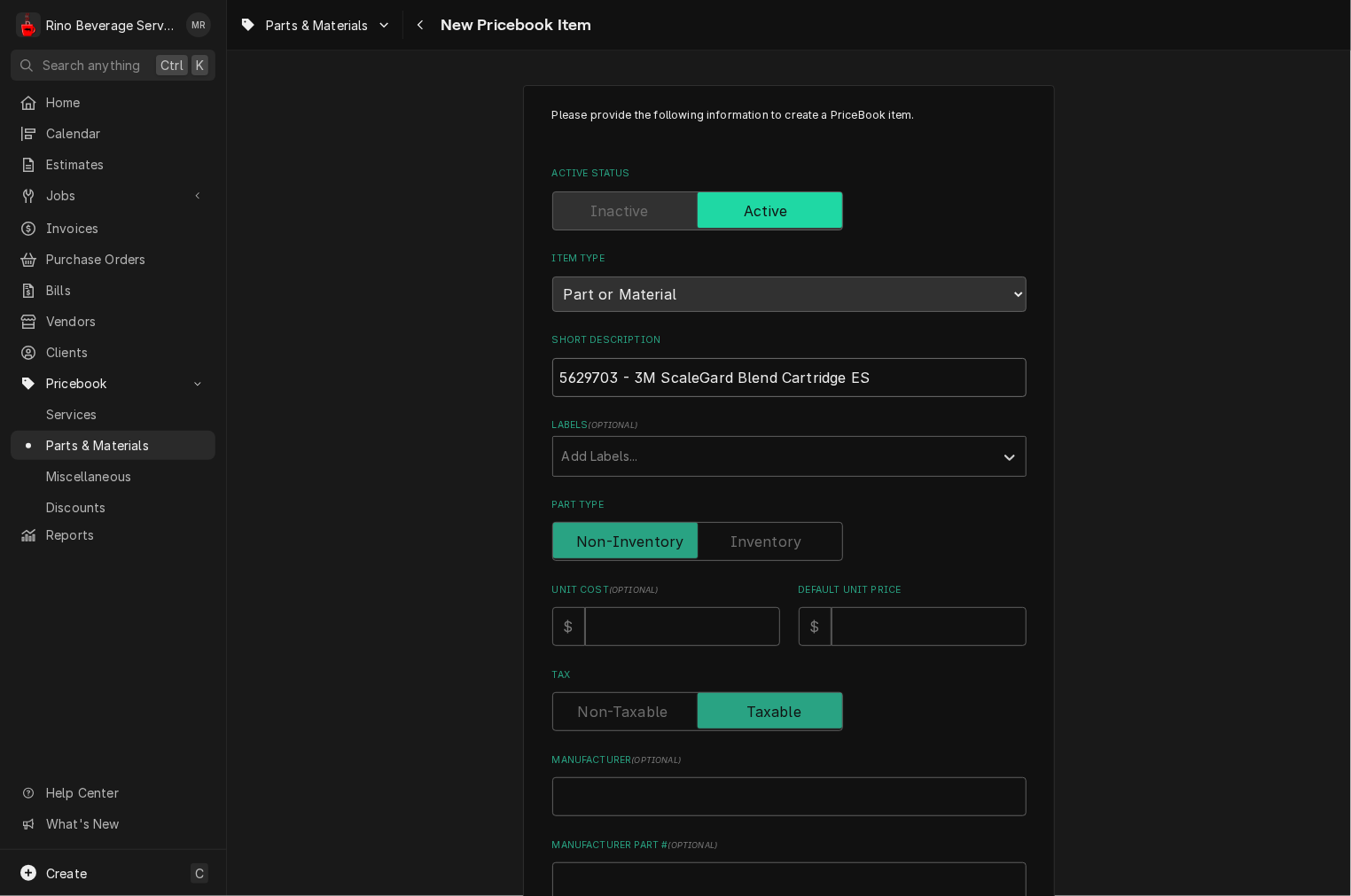
type textarea "x"
type input "5629703 - 3M ScaleGard Blend Cartridge ES1"
type textarea "x"
type input "5629703 - 3M ScaleGard Blend Cartridge ES14"
type textarea "x"
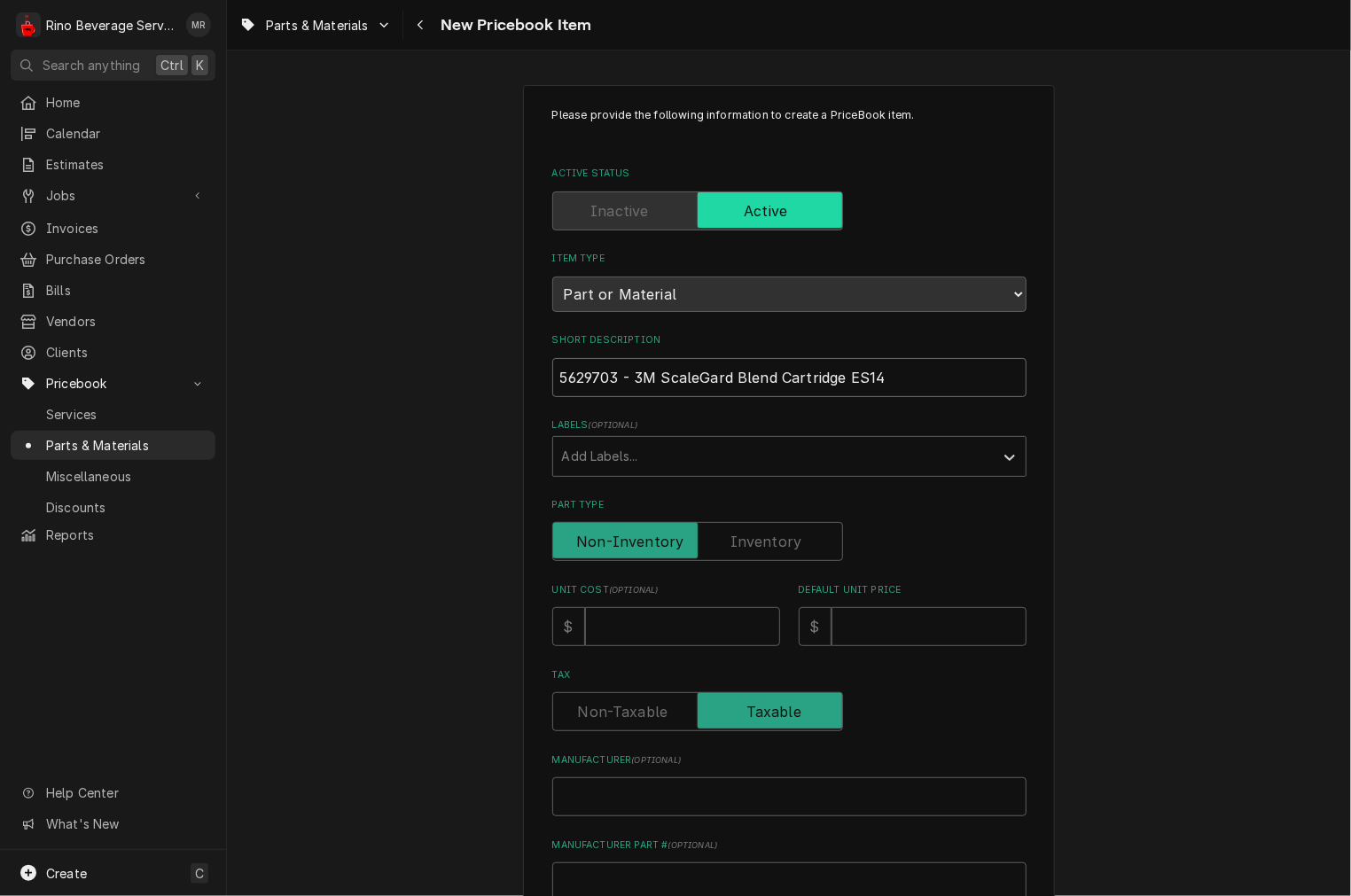
type input "5629703 - 3M ScaleGard Blend Cartridge ES145"
type textarea "x"
type input "5629703 - 3M ScaleGard Blend Cartridge ES145-"
type textarea "x"
type input "5629703 - 3M ScaleGard Blend Cartridge ES145-C"
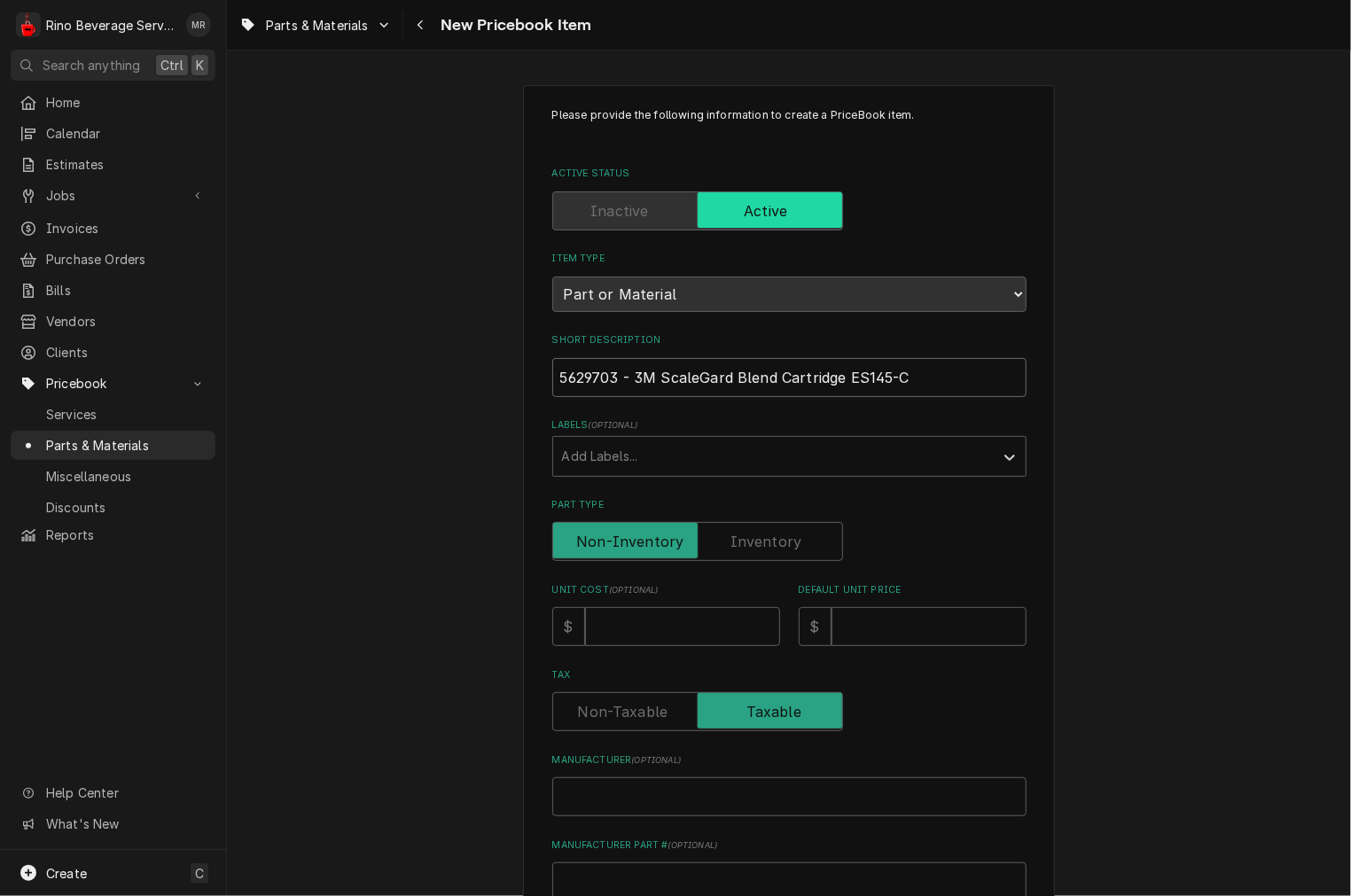
type textarea "x"
type input "5629703 - 3M ScaleGard Blend Cartridge ES145-CL"
type textarea "x"
type input "5629703 - 3M ScaleGard Blend Cartridge ES145-CLS"
click at [560, 522] on input "Part Type" at bounding box center [697, 542] width 274 height 39
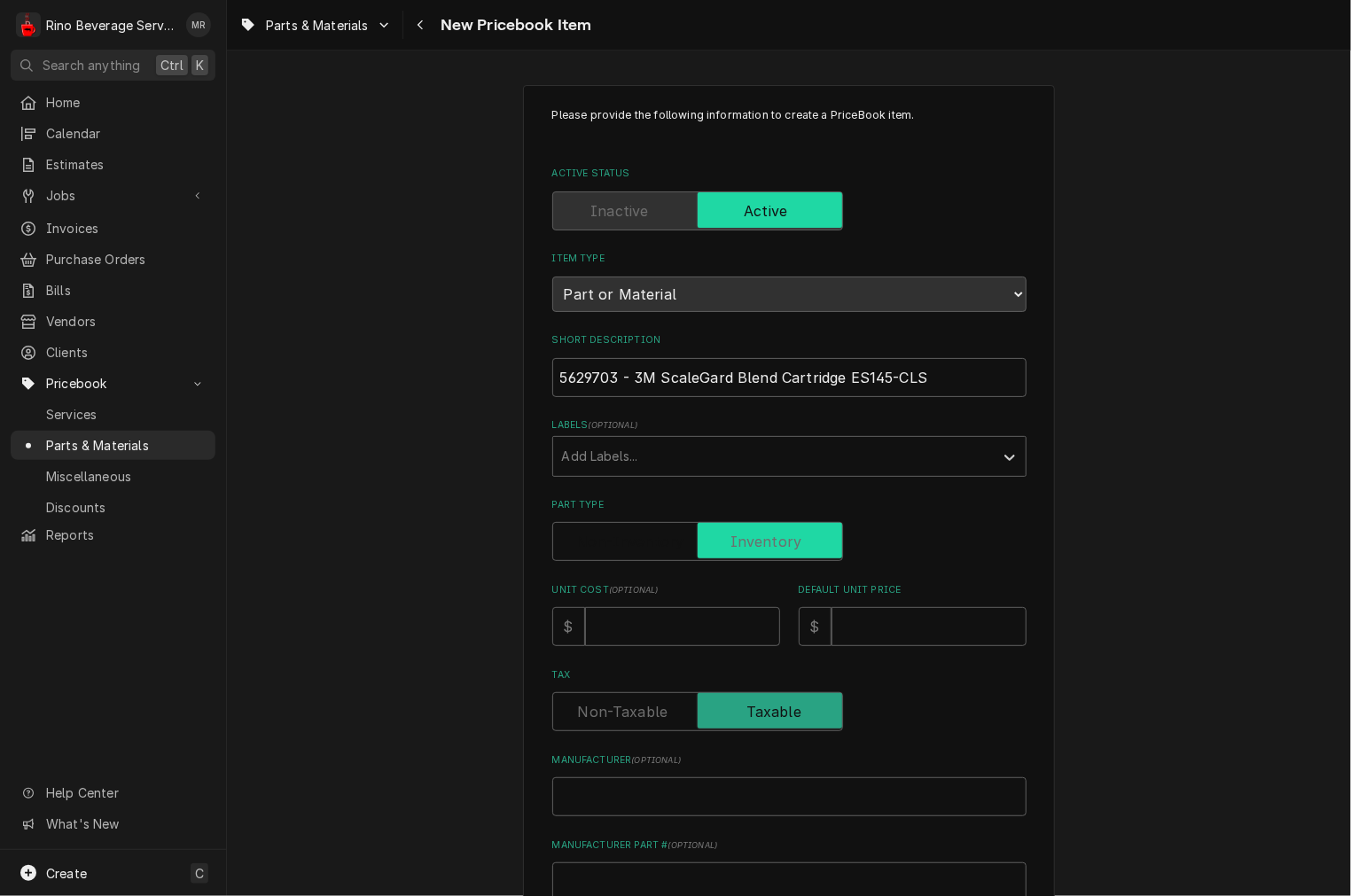
checkbox input "true"
type textarea "x"
type input "5"
type textarea "x"
type input "52"
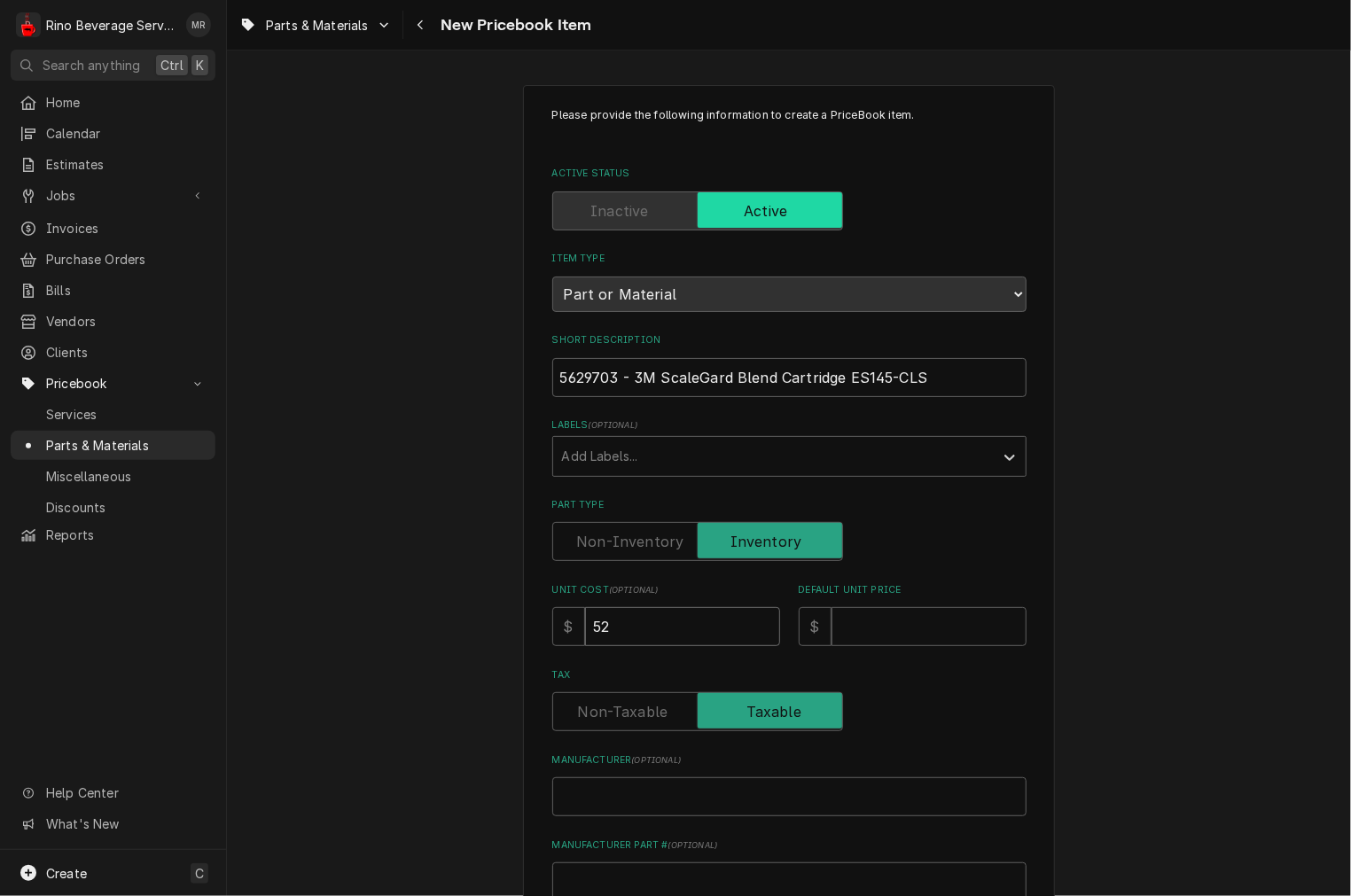
type textarea "x"
type input "52.1"
type textarea "x"
type input "52.14"
drag, startPoint x: 952, startPoint y: 372, endPoint x: -76, endPoint y: 362, distance: 1028.0
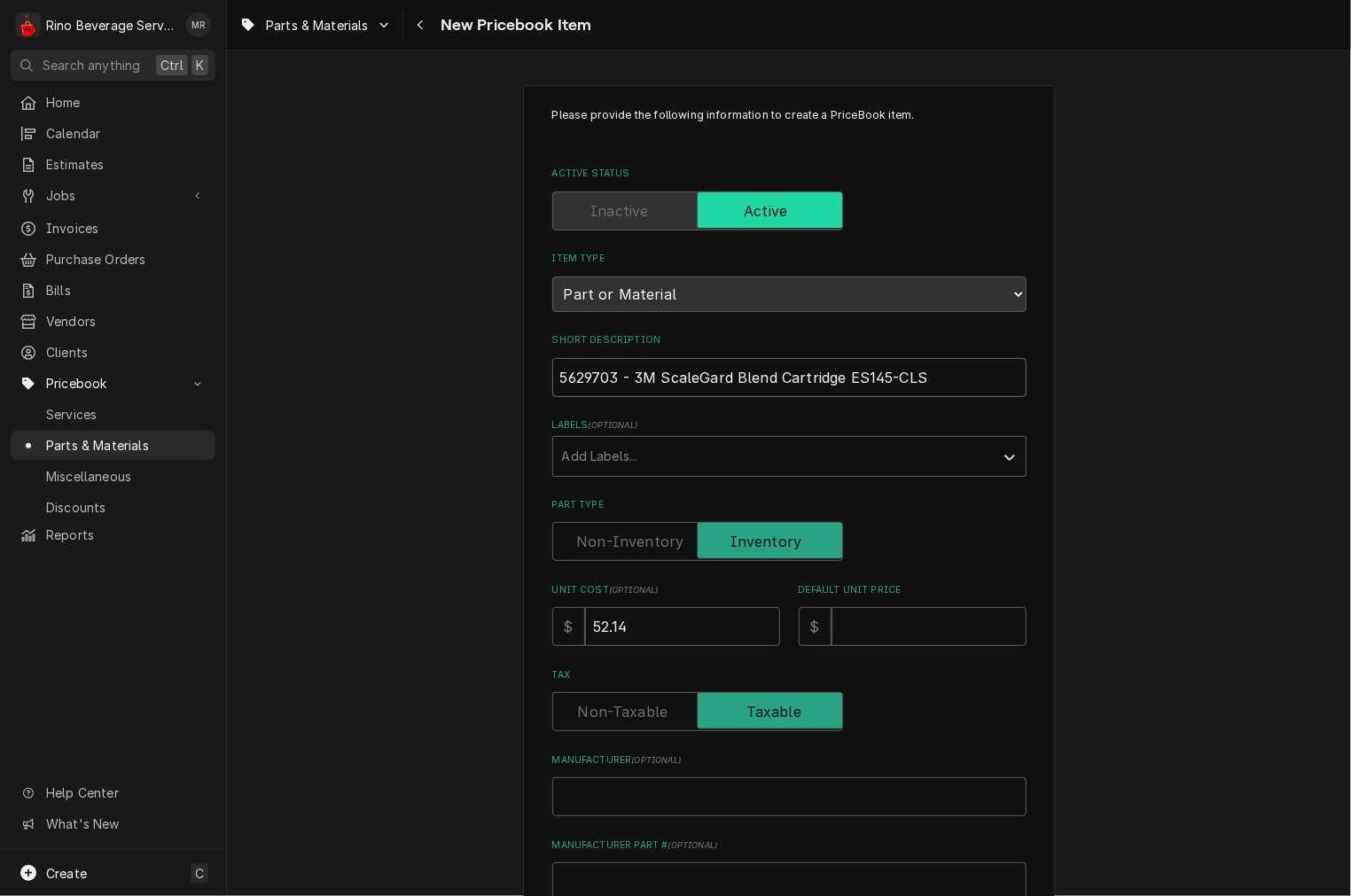
click at [0, 362] on html "R Rino Beverage Service MR Search anything Ctrl K Home Calendar Estimates Jobs …" at bounding box center [676, 448] width 1351 height 896
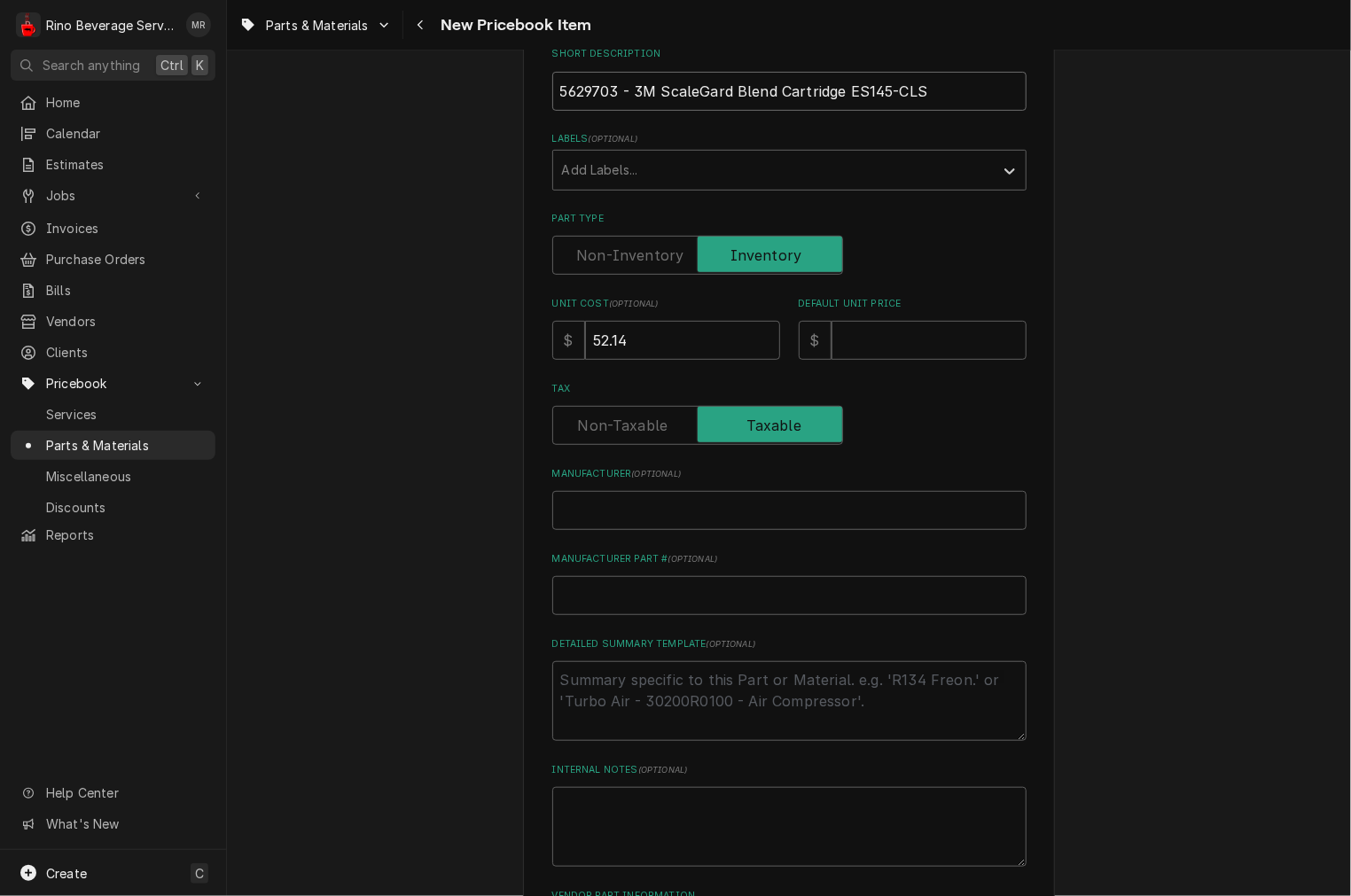
scroll to position [492, 0]
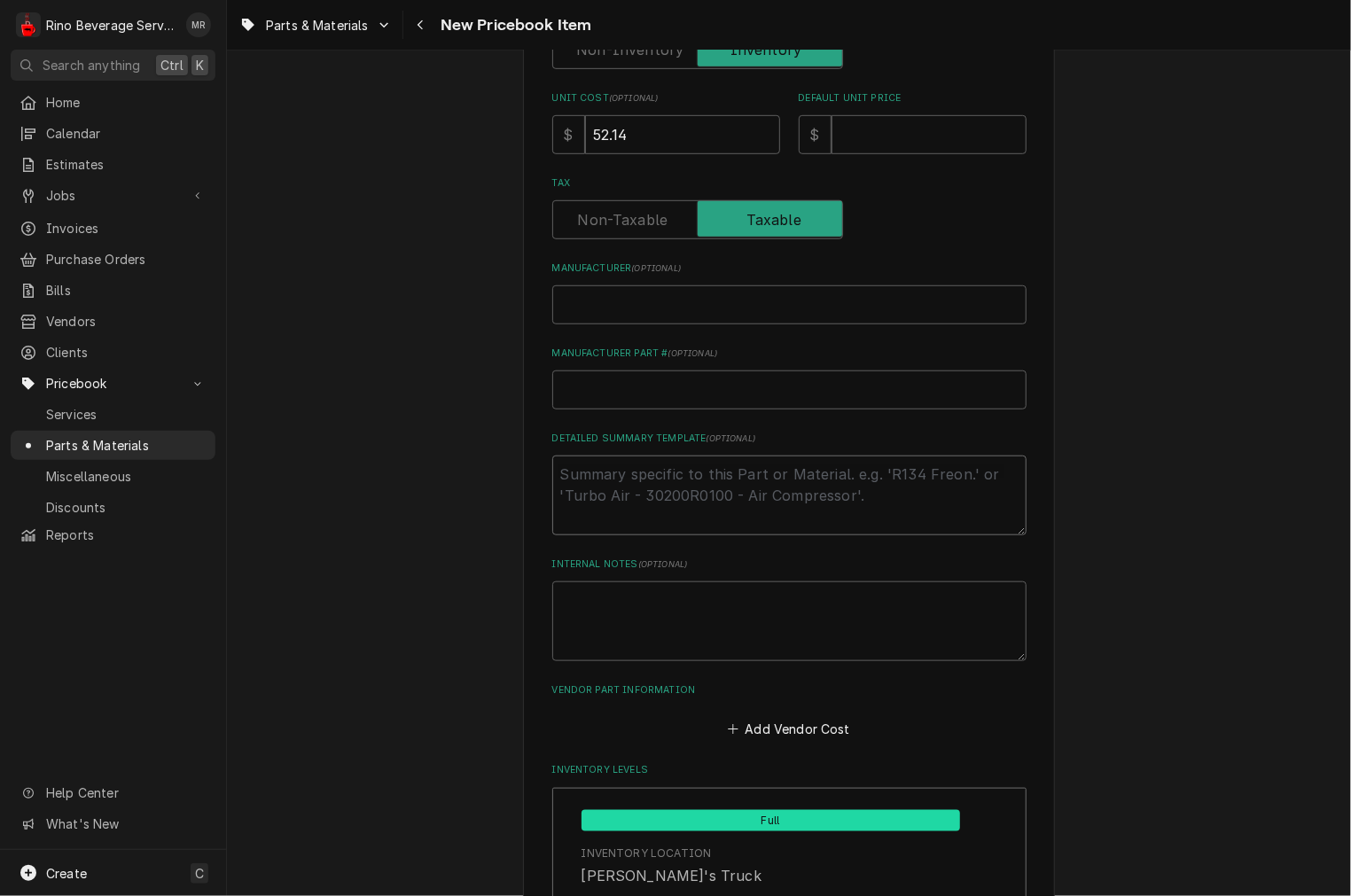
click at [676, 486] on textarea "Detailed Summary Template ( optional )" at bounding box center [790, 496] width 475 height 80
type textarea "x"
type textarea "P"
type textarea "x"
type textarea "P/"
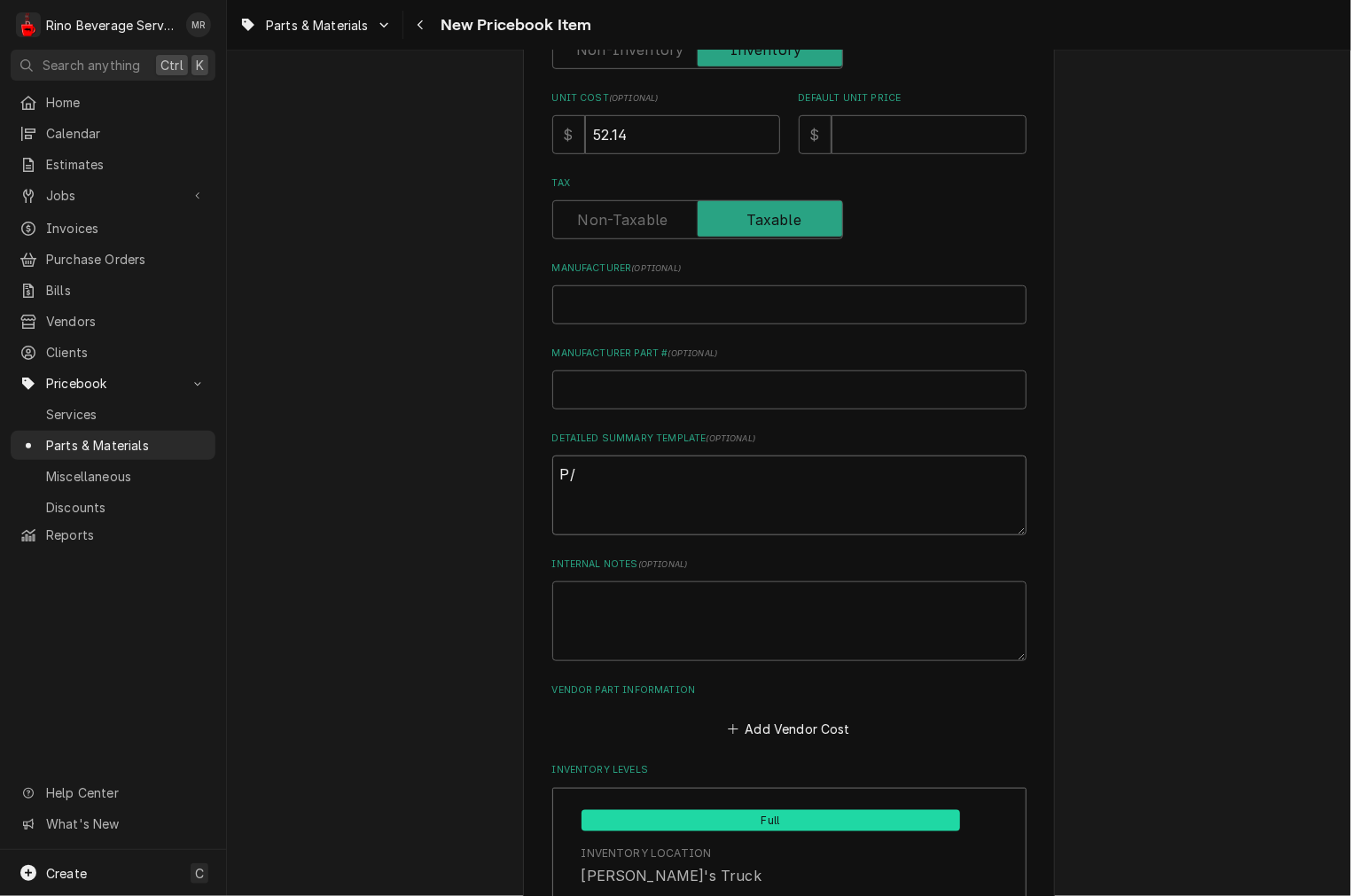
type textarea "x"
type textarea "P/N"
type textarea "x"
type textarea "P/N"
paste textarea "5629703 - 3M ScaleGard Blend Cartridge ES145-CLS"
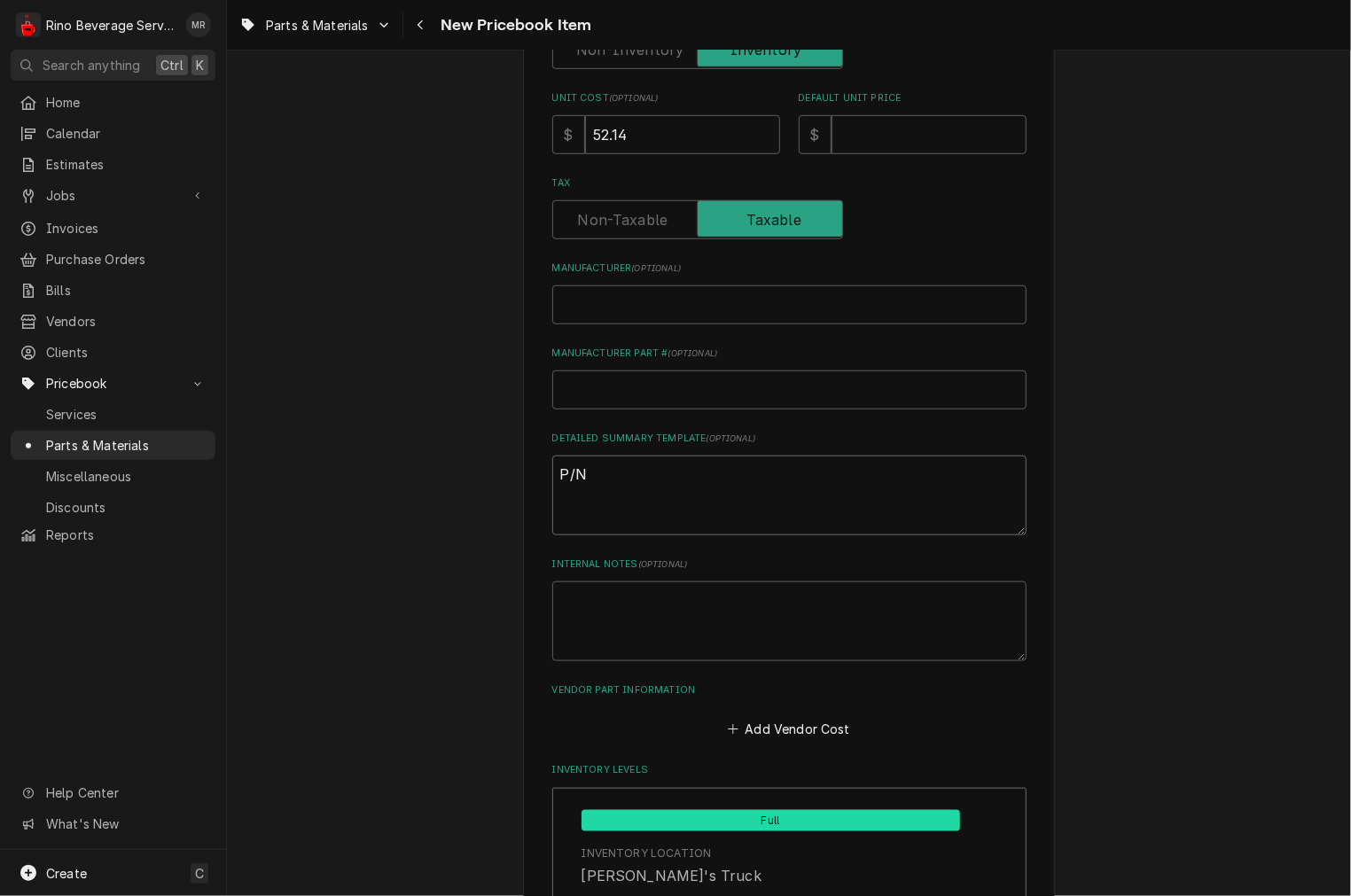
type textarea "x"
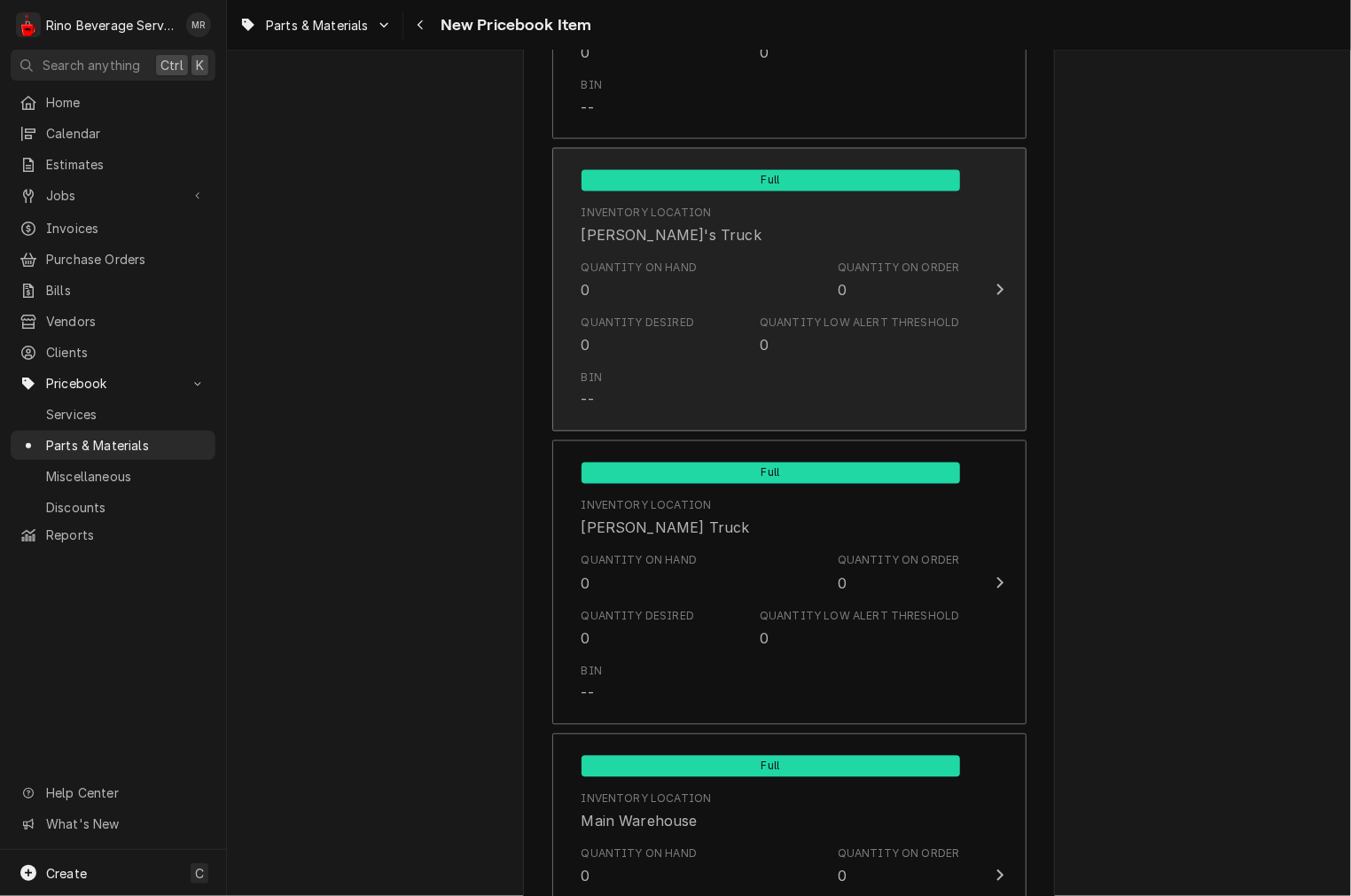
scroll to position [1171, 0]
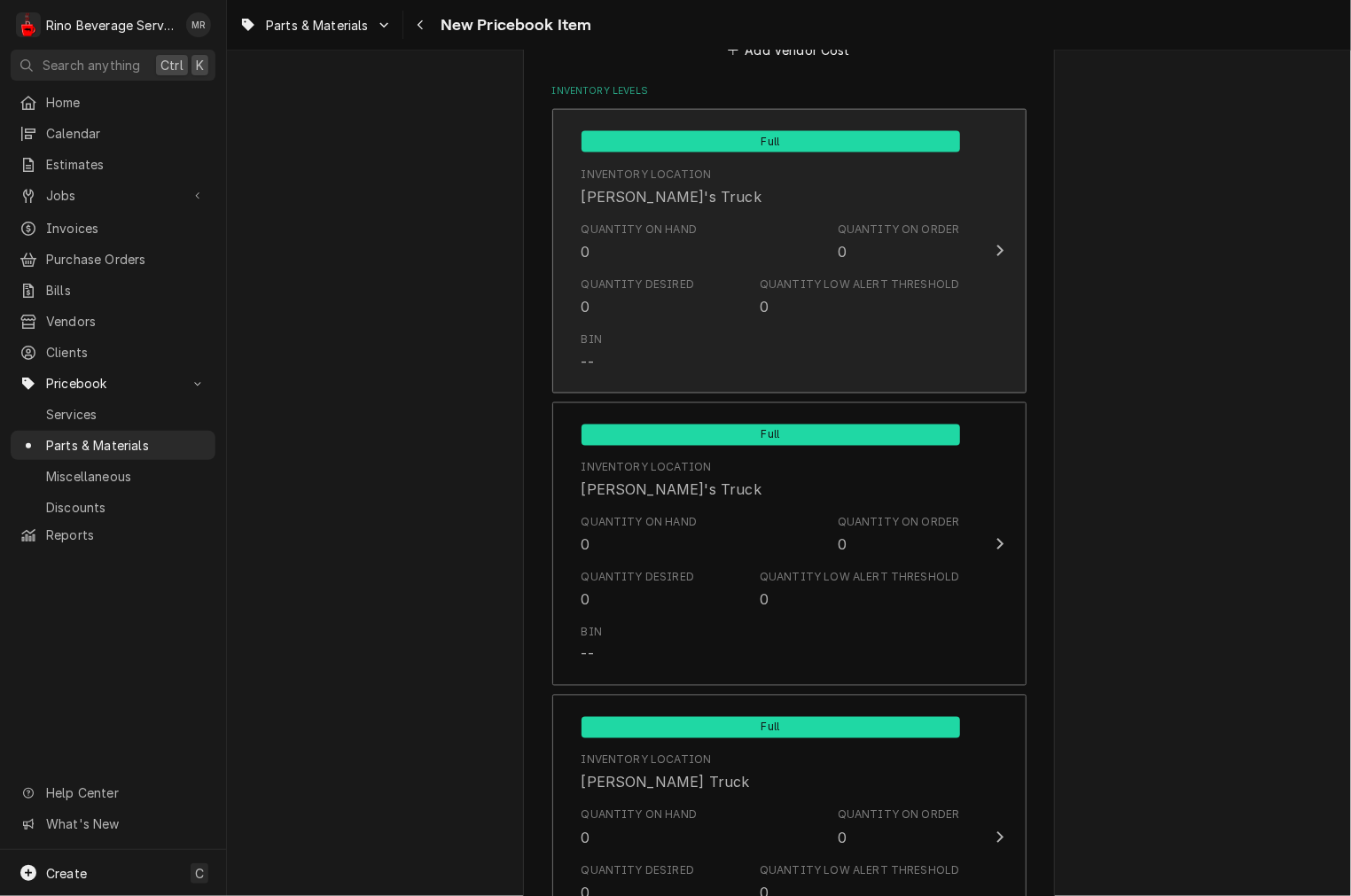
type textarea "P/N 5629703 - 3M ScaleGard Blend Cartridge ES145-CLS"
click at [650, 221] on div "Quantity on Hand" at bounding box center [639, 229] width 116 height 16
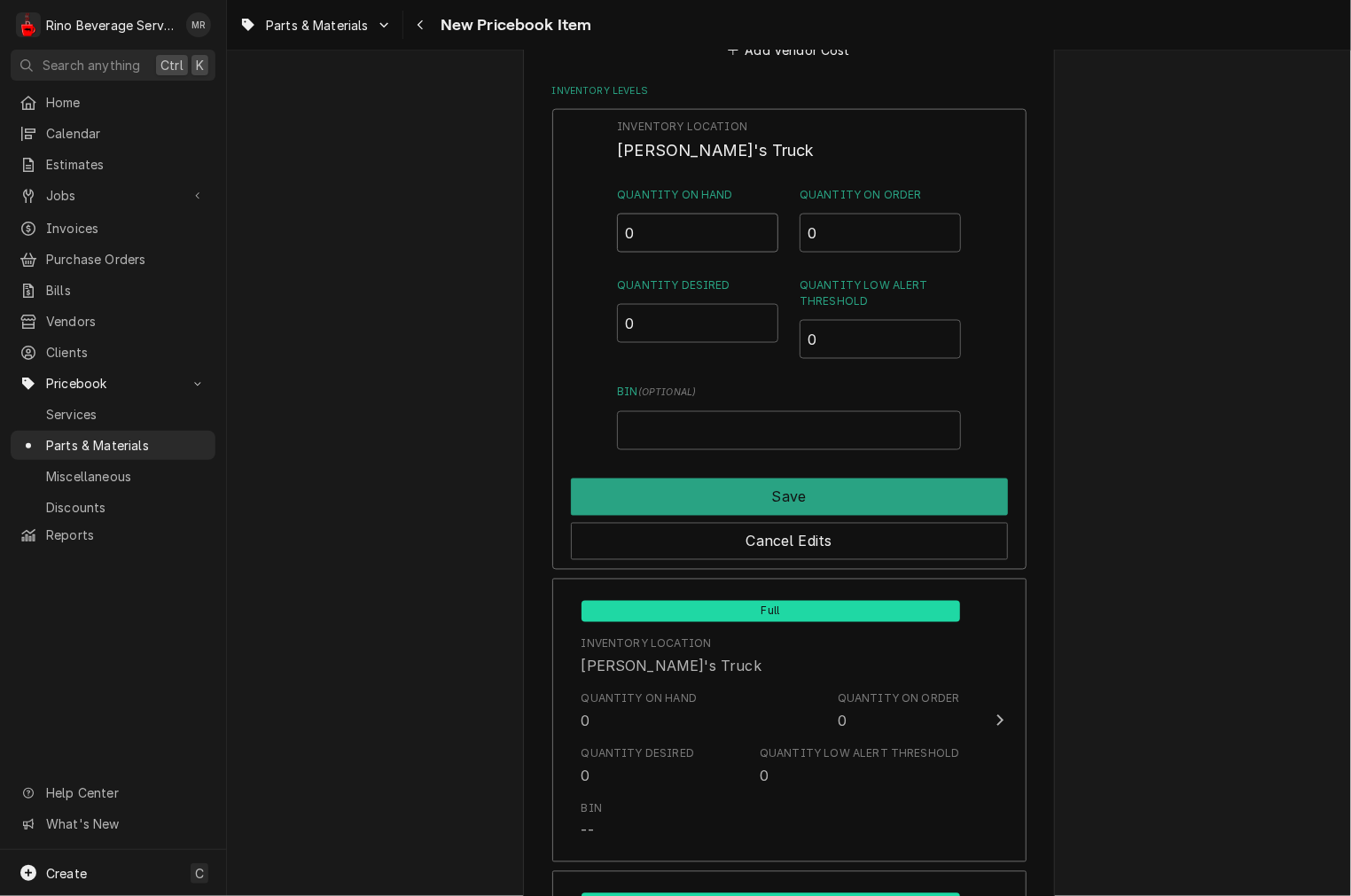
click at [649, 219] on input "0" at bounding box center [697, 234] width 161 height 39
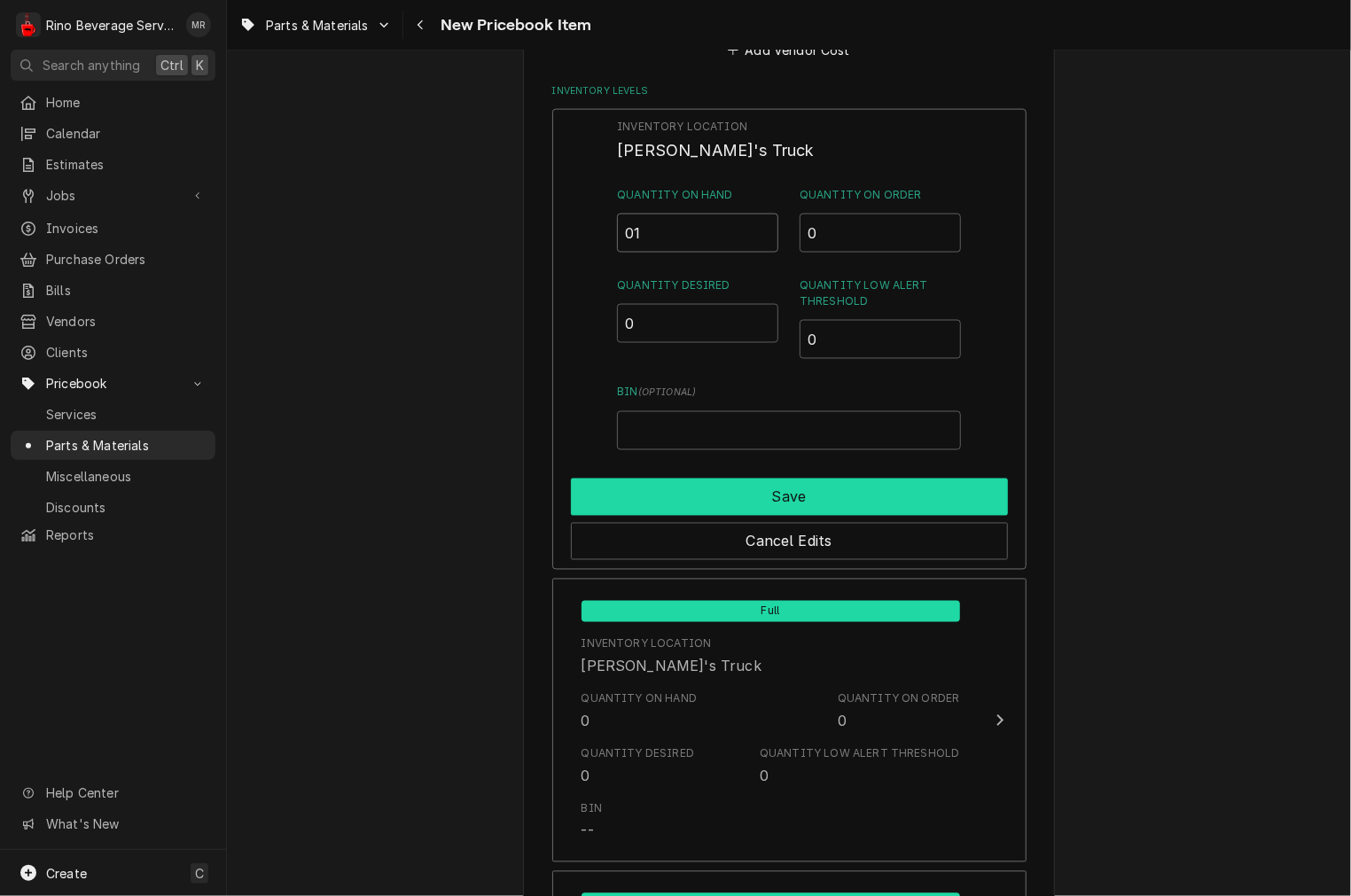
type input "01"
click at [703, 503] on button "Save" at bounding box center [790, 497] width 437 height 37
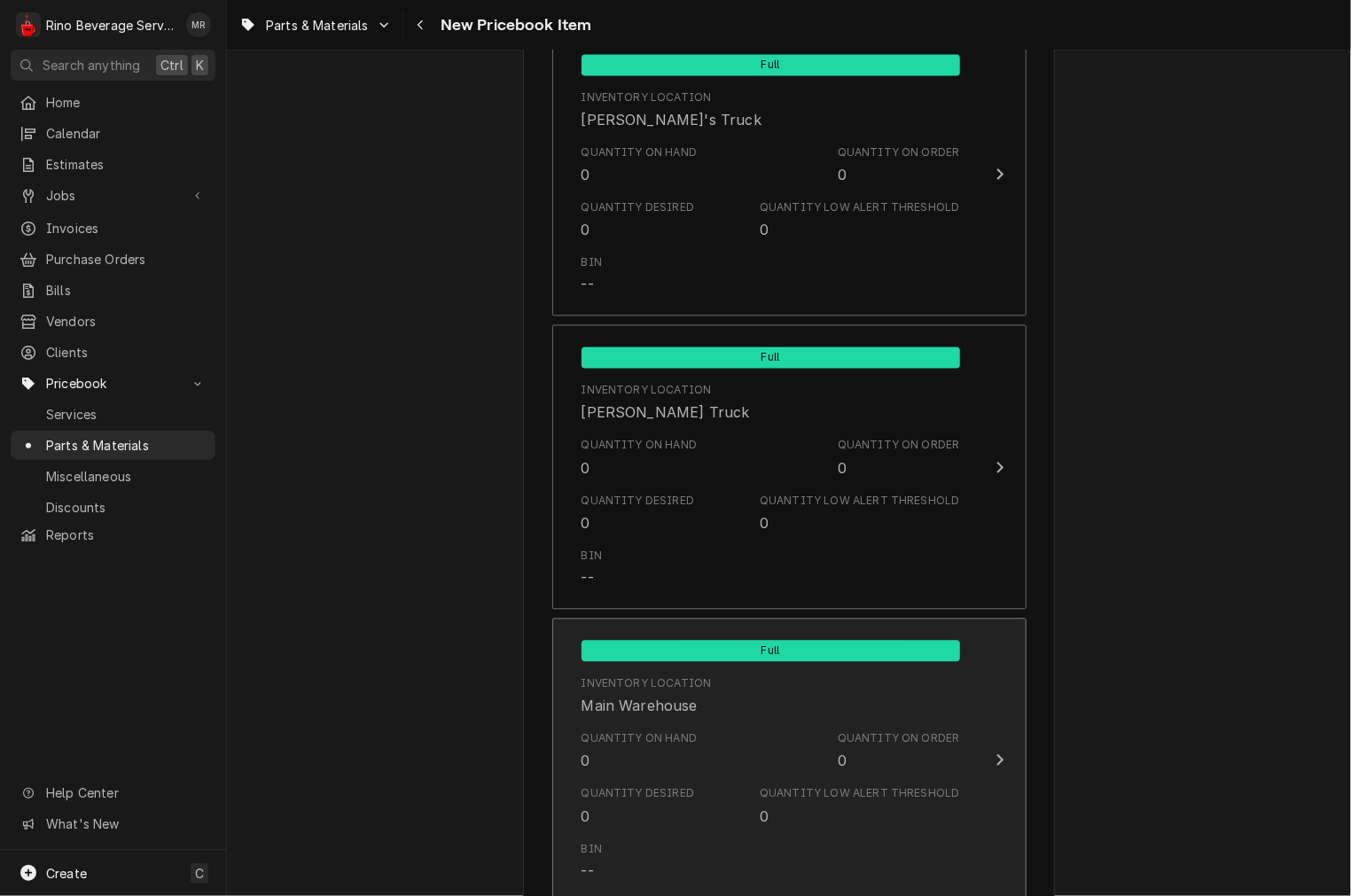
scroll to position [1663, 0]
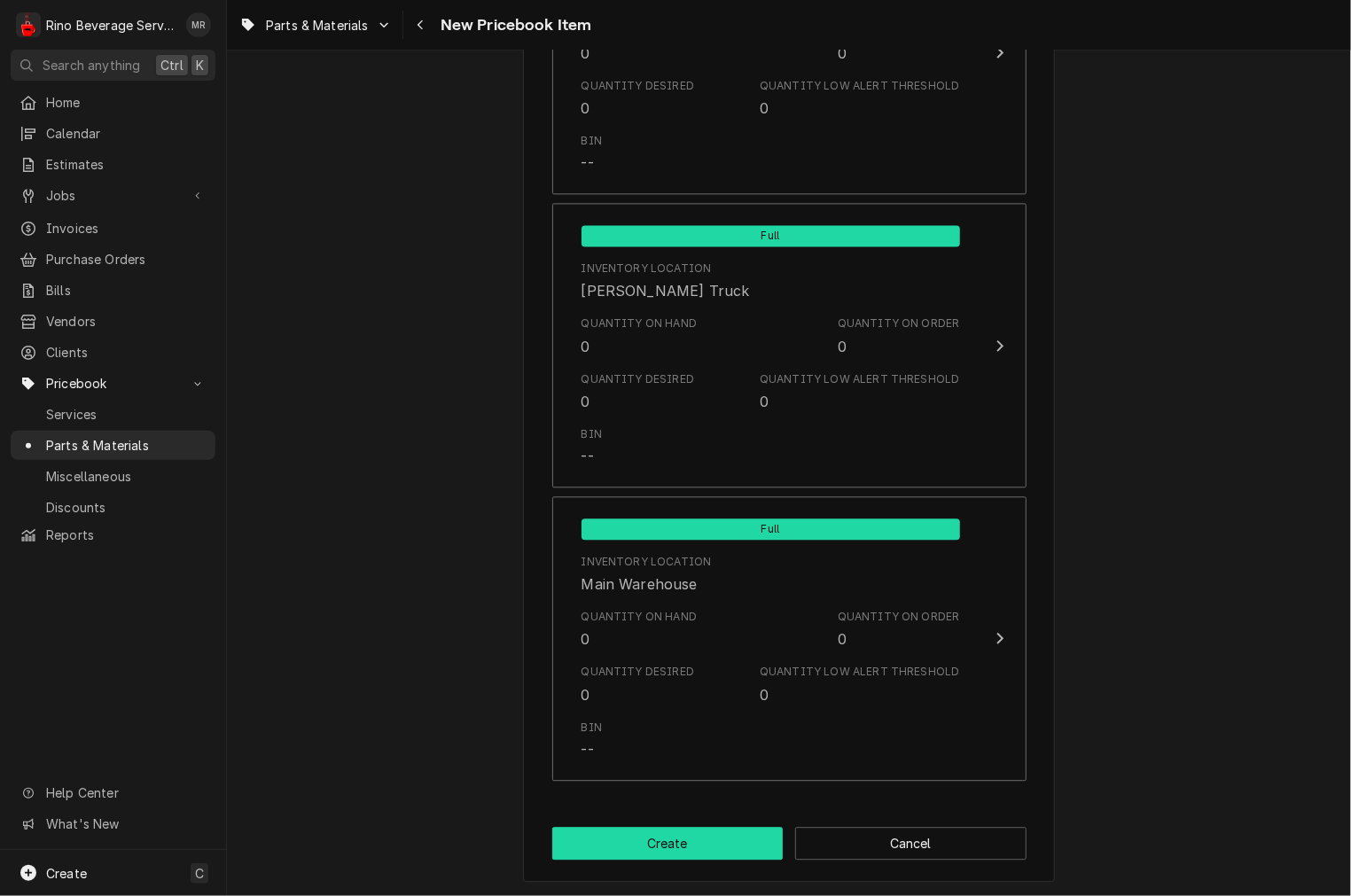
click at [696, 831] on button "Create" at bounding box center [668, 843] width 232 height 33
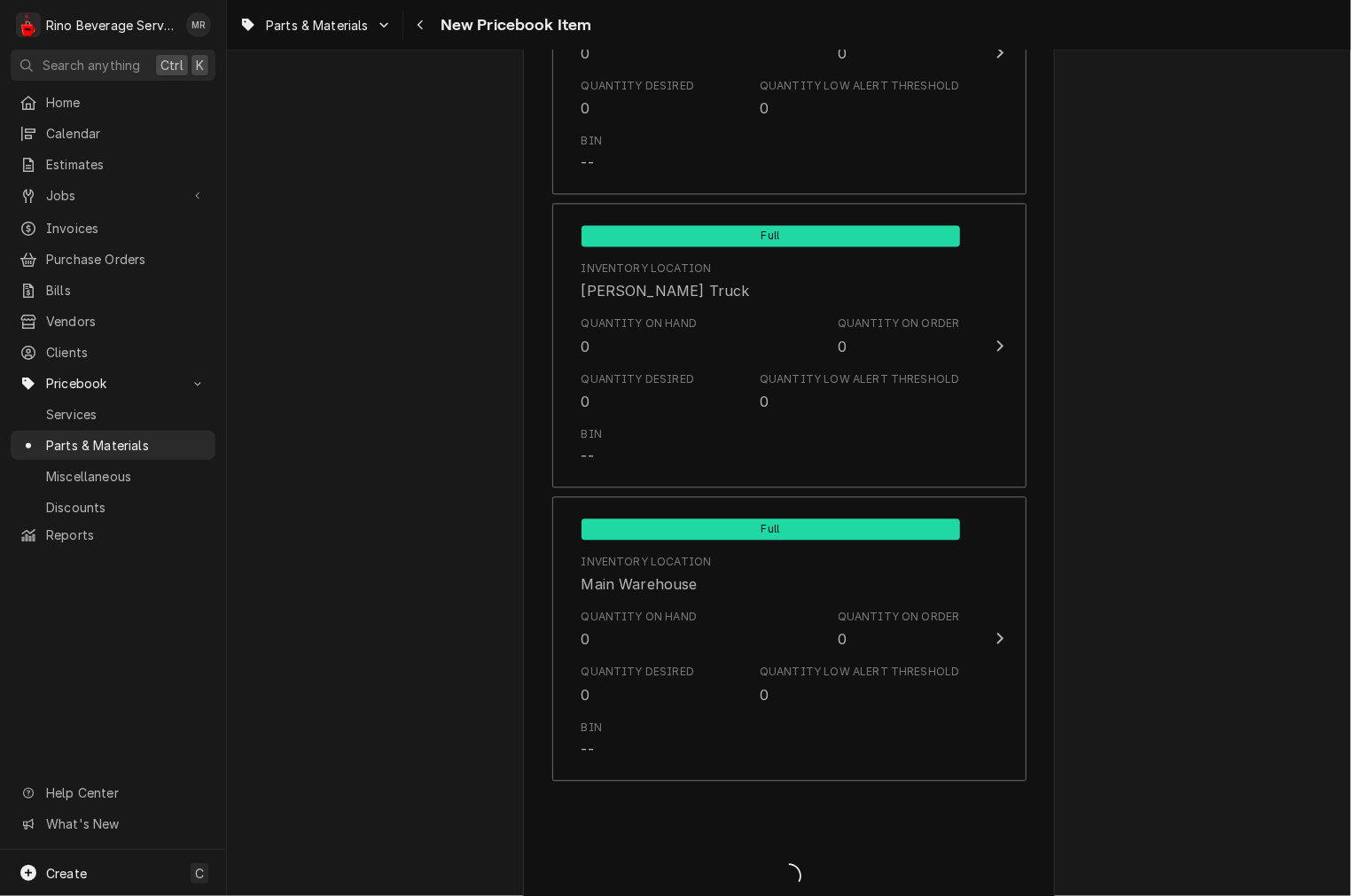
scroll to position [529, 0]
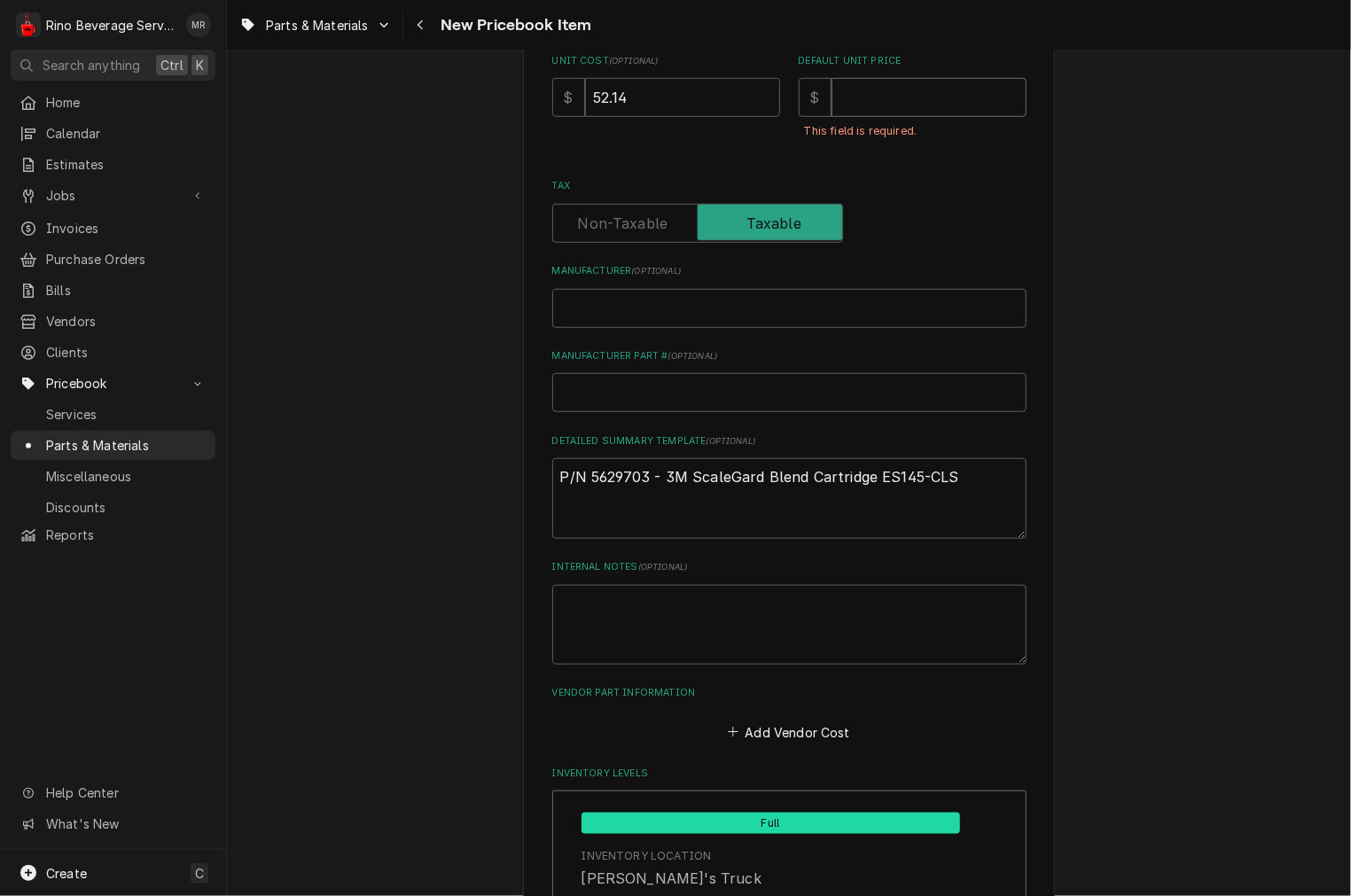
click at [863, 78] on input "Default Unit Price" at bounding box center [930, 98] width 195 height 39
type textarea "x"
type input "7"
type textarea "x"
type input "75"
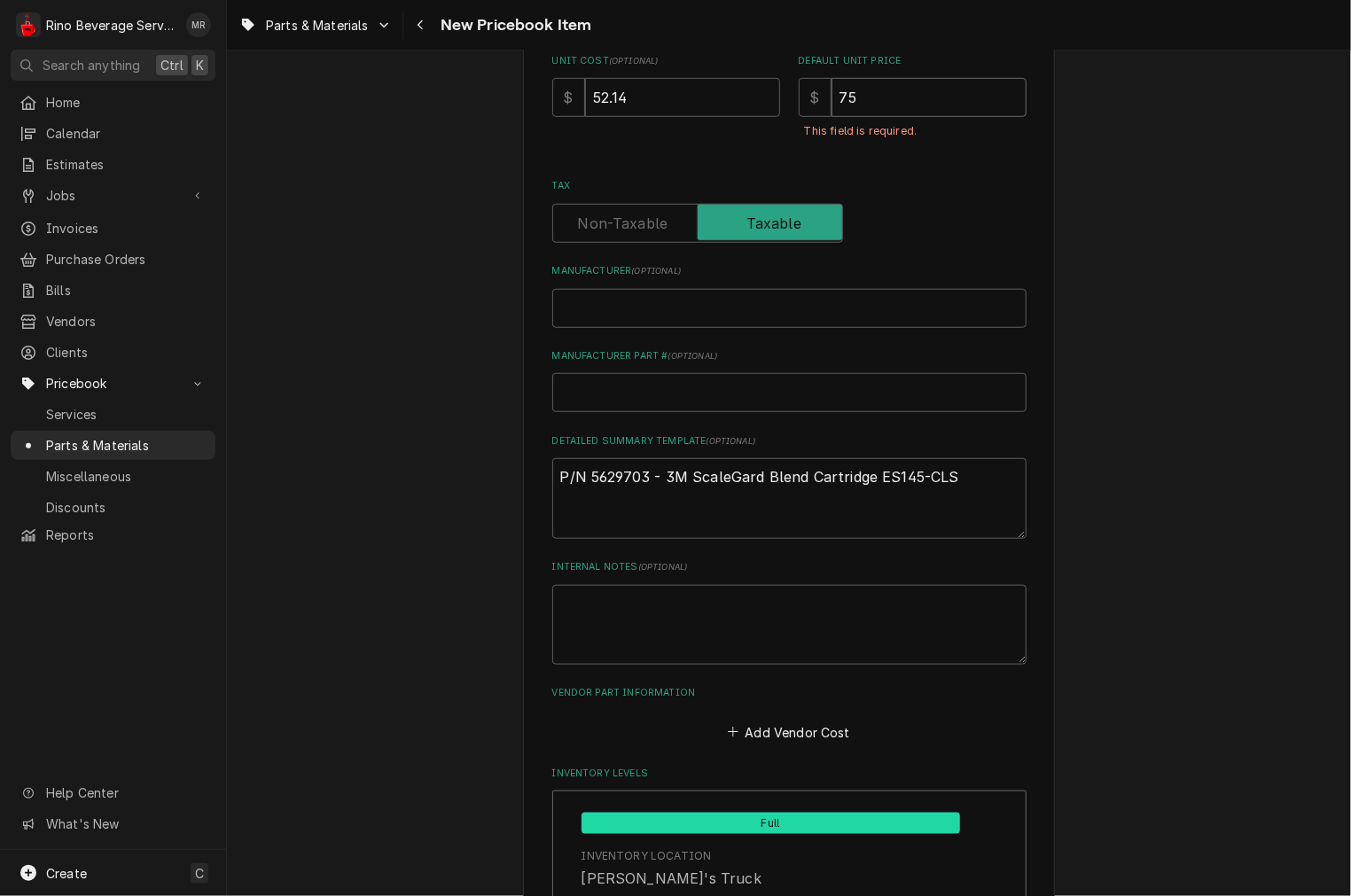
type textarea "x"
type input "75.0"
type textarea "x"
type input "75"
type textarea "x"
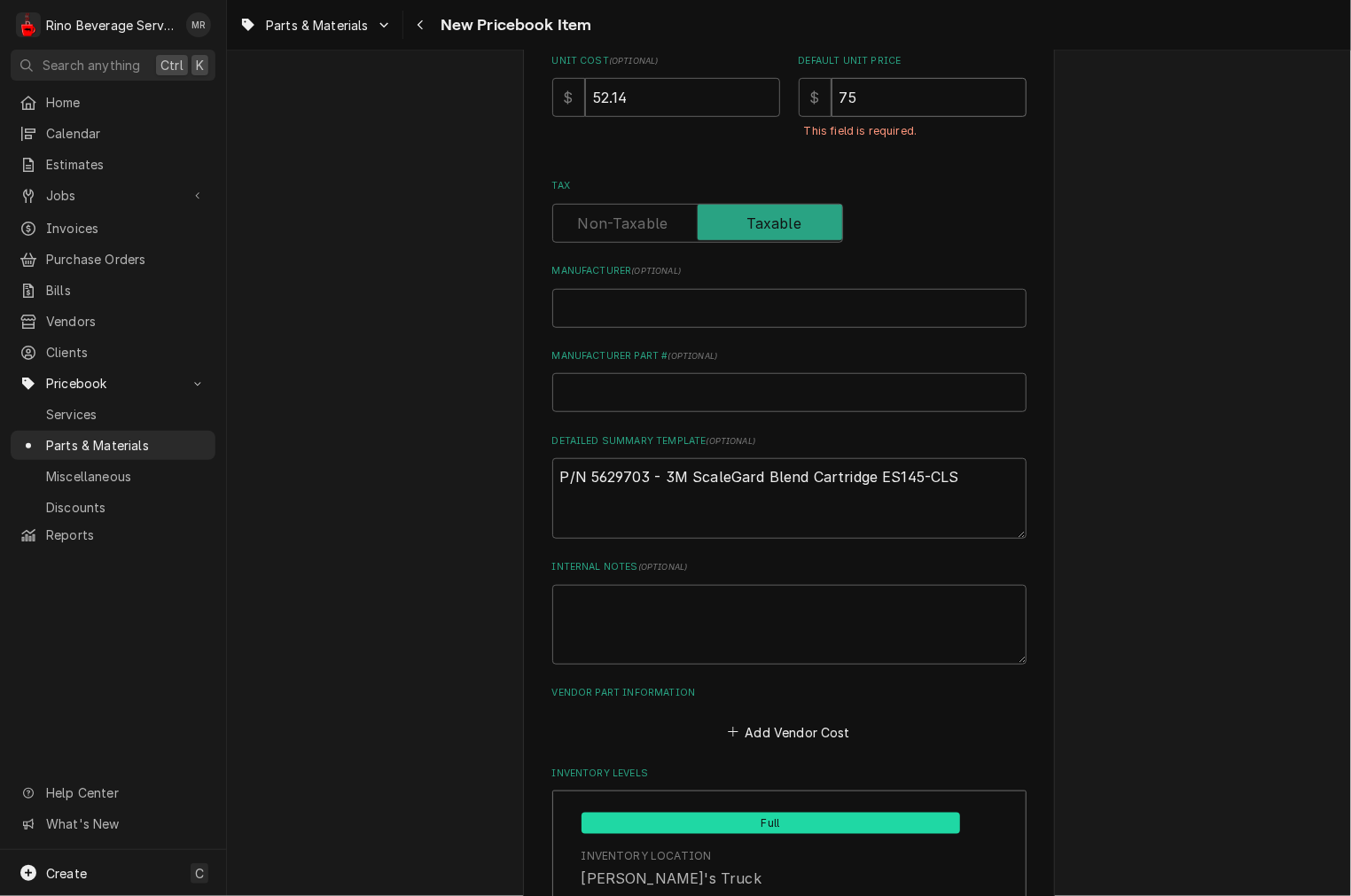
type input "75.6"
type textarea "x"
type input "75.60"
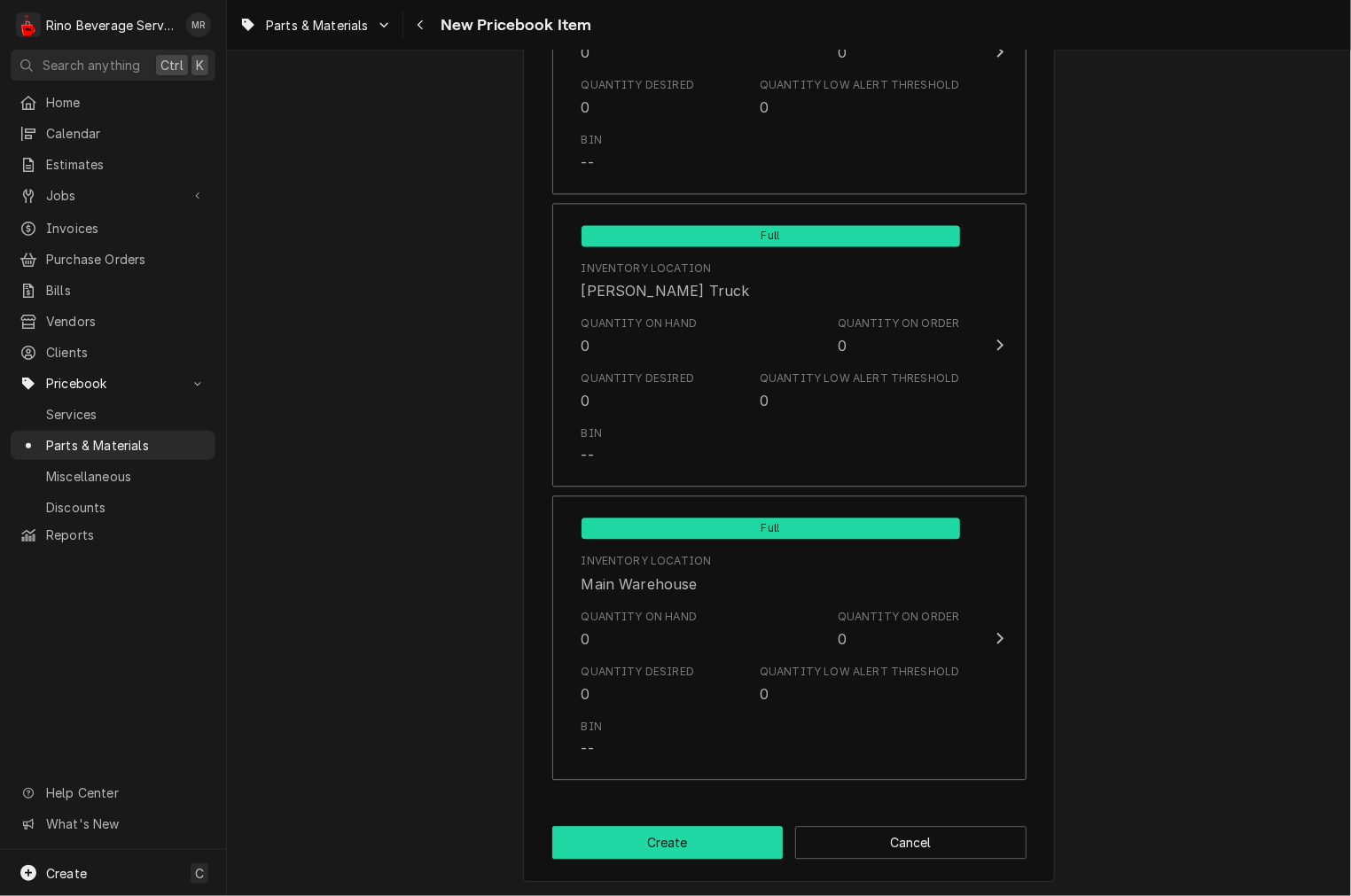
click at [702, 834] on button "Create" at bounding box center [668, 842] width 232 height 33
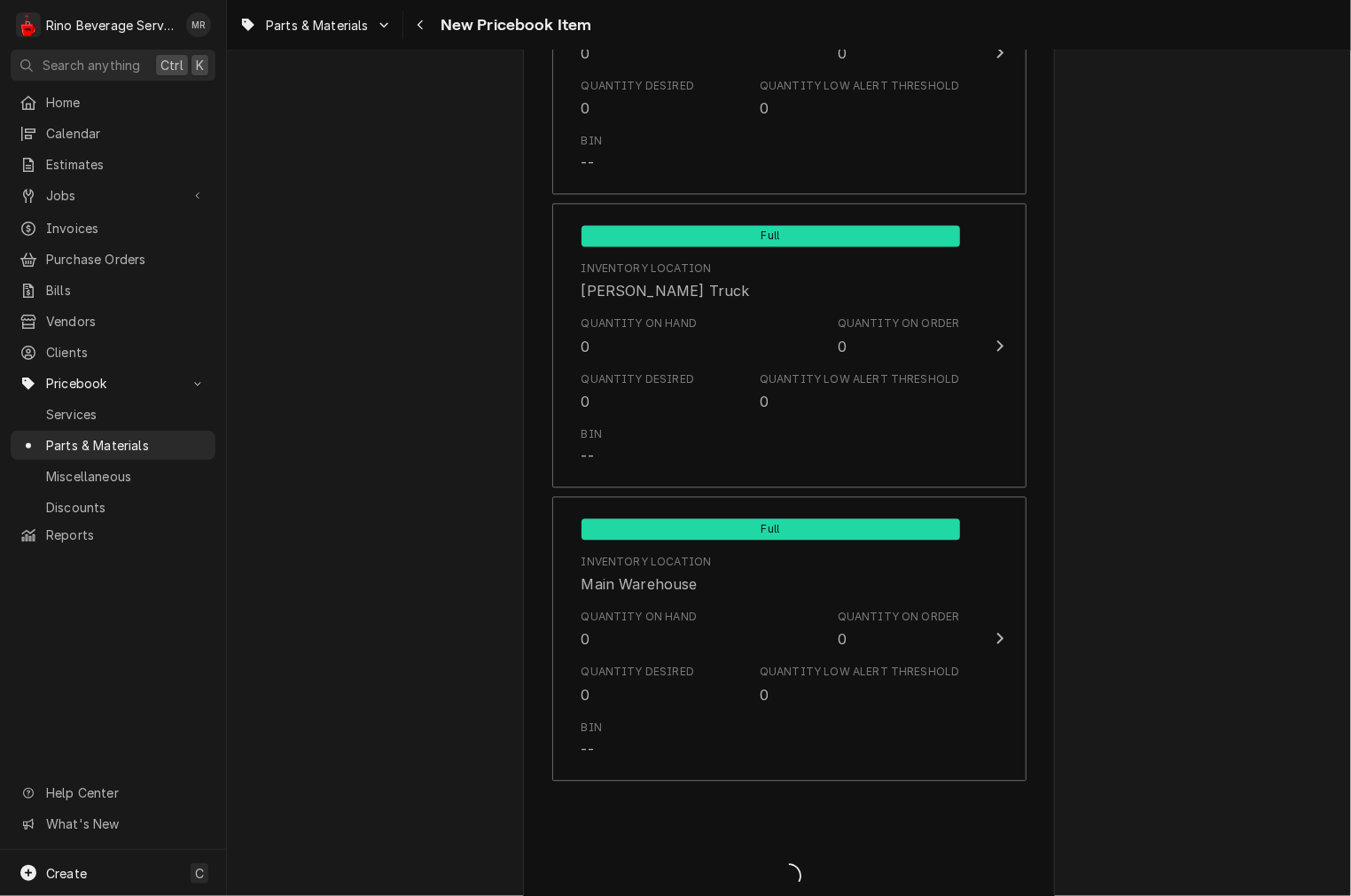
type textarea "x"
